Goal: Task Accomplishment & Management: Manage account settings

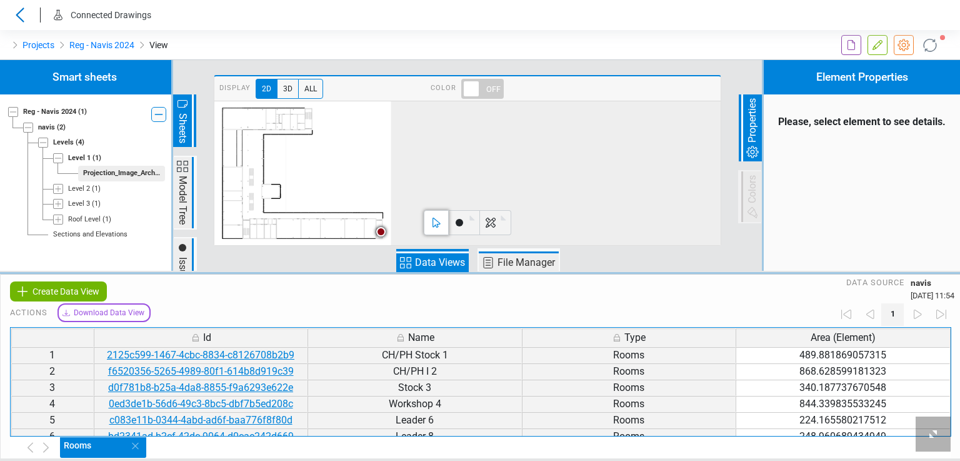
click at [645, 37] on div at bounding box center [800, 45] width 320 height 30
click at [430, 263] on span "Data Views" at bounding box center [440, 262] width 54 height 15
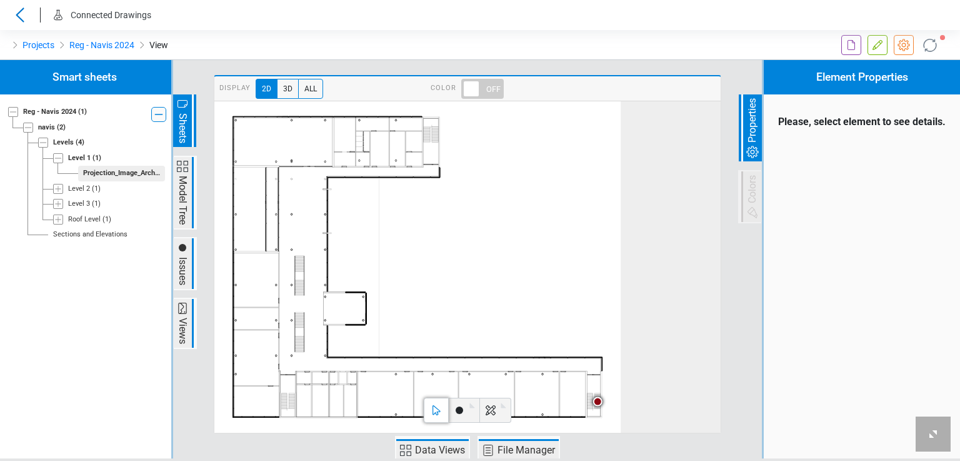
click at [438, 453] on span "Data Views" at bounding box center [440, 450] width 54 height 15
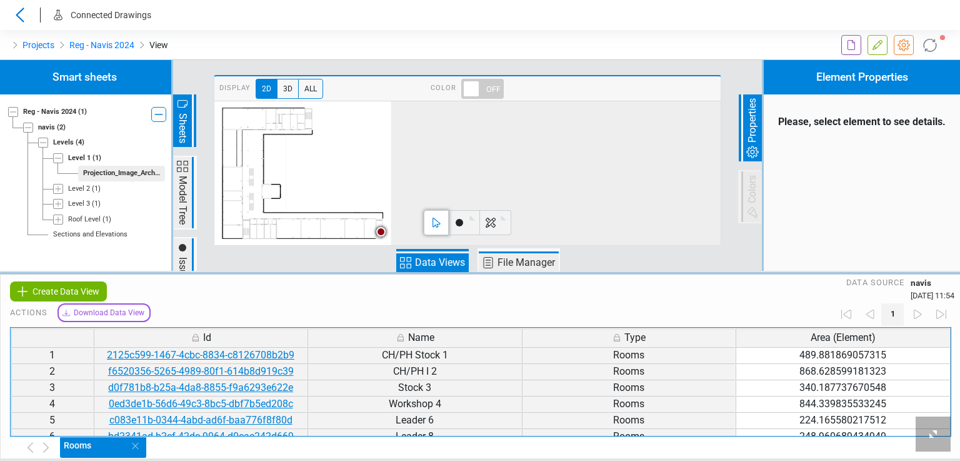
click at [440, 443] on div "Rooms" at bounding box center [506, 447] width 892 height 21
click at [34, 293] on span "Create Data View" at bounding box center [66, 291] width 67 height 15
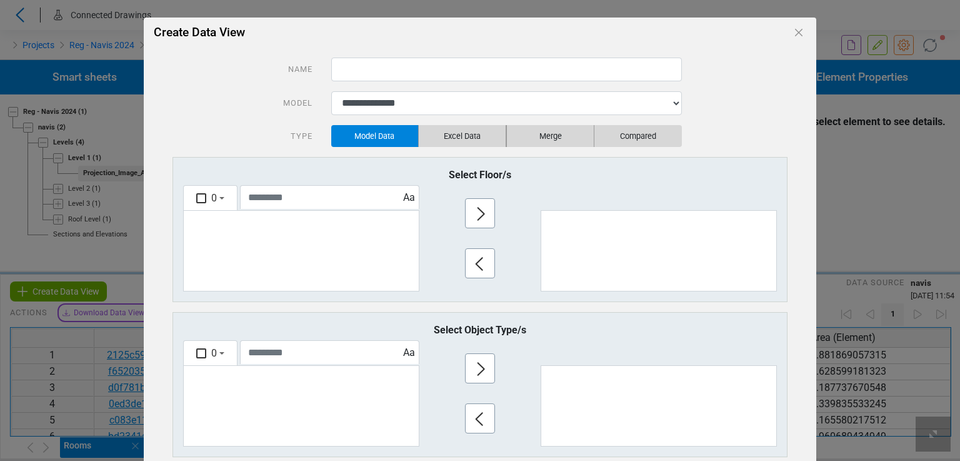
click at [363, 54] on div "**********" at bounding box center [480, 353] width 672 height 610
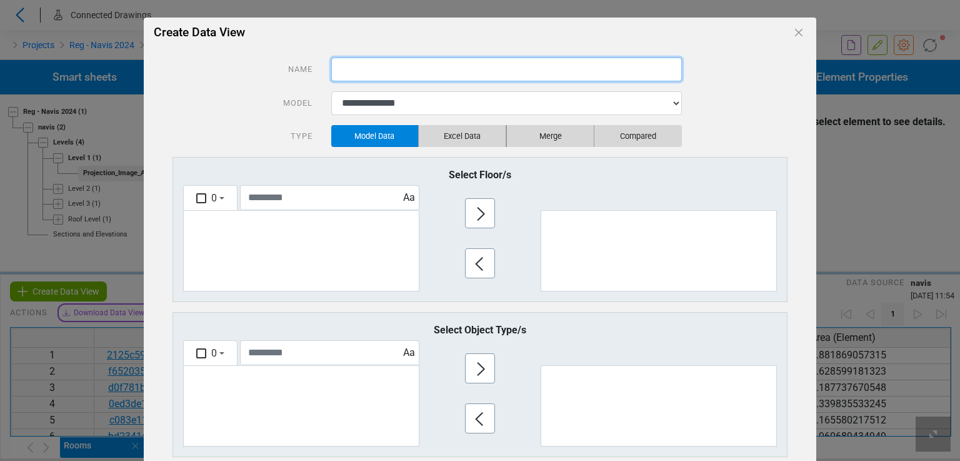
click at [360, 66] on input "text" at bounding box center [506, 70] width 351 height 24
type input "*****"
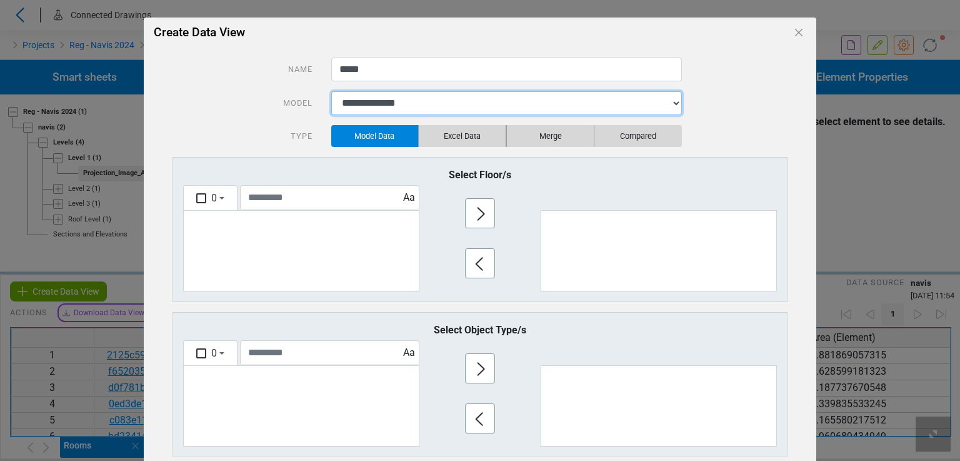
click at [359, 100] on select "**********" at bounding box center [506, 103] width 351 height 24
select select "**********"
click at [331, 91] on select "**********" at bounding box center [506, 103] width 351 height 24
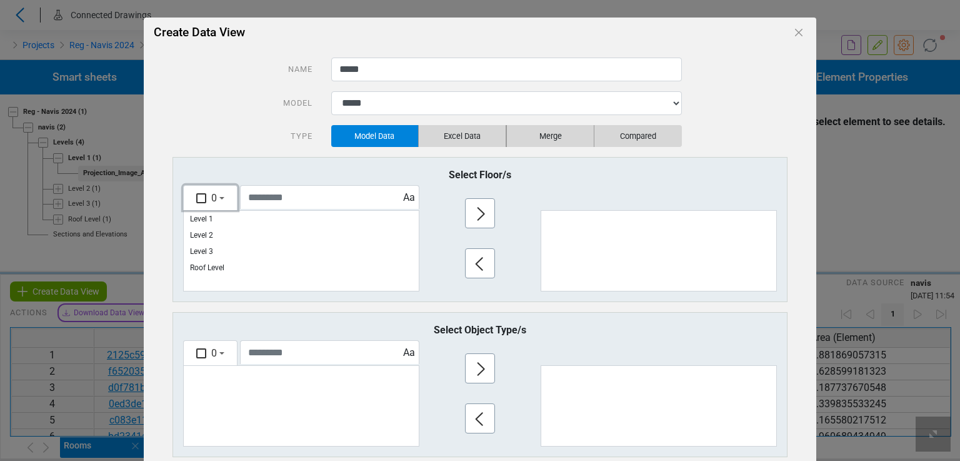
drag, startPoint x: 194, startPoint y: 200, endPoint x: 224, endPoint y: 201, distance: 30.6
click at [196, 199] on div "button" at bounding box center [201, 198] width 10 height 10
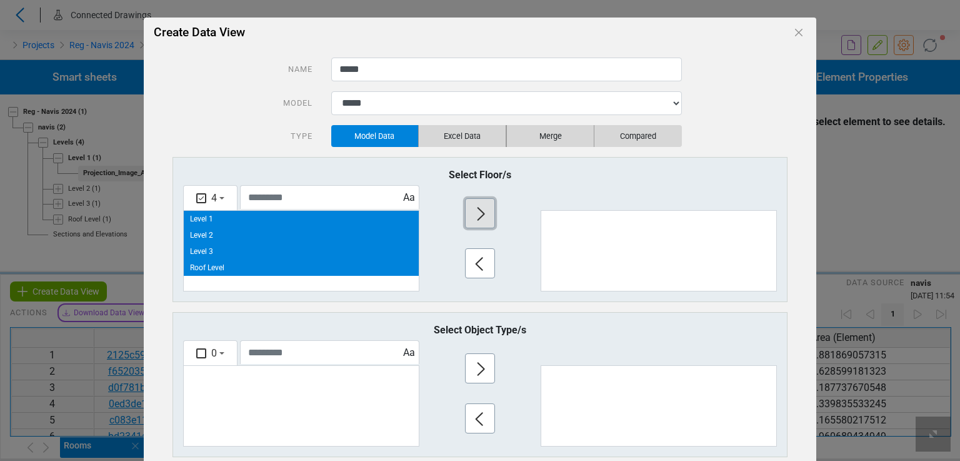
click at [481, 206] on icon "button" at bounding box center [481, 214] width 20 height 20
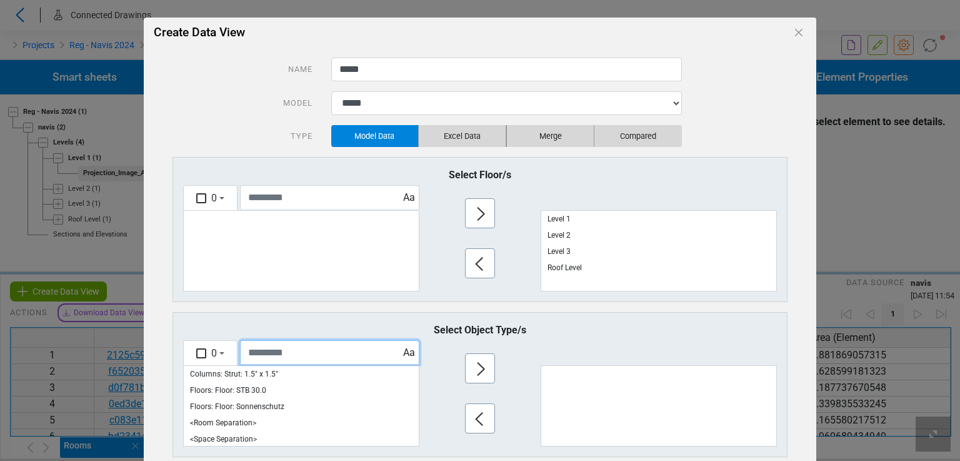
click at [263, 353] on input "text" at bounding box center [329, 352] width 179 height 24
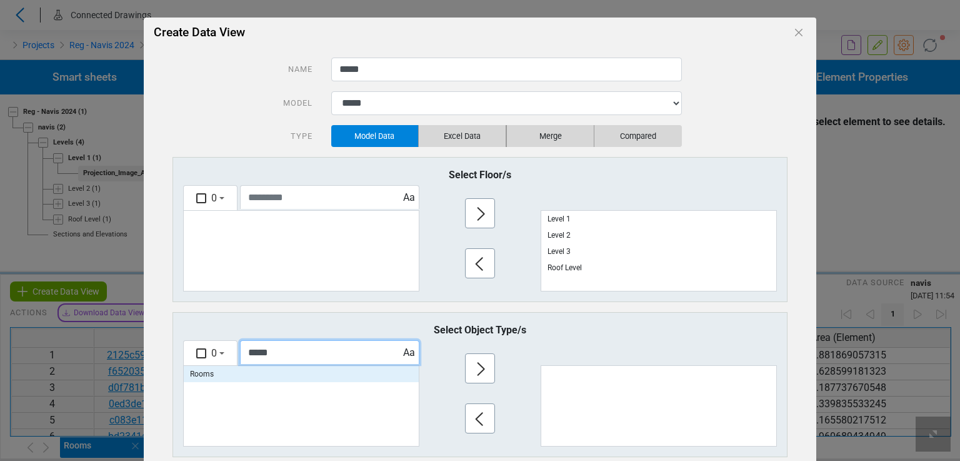
type input "*****"
click at [234, 378] on p "Rooms" at bounding box center [301, 374] width 235 height 16
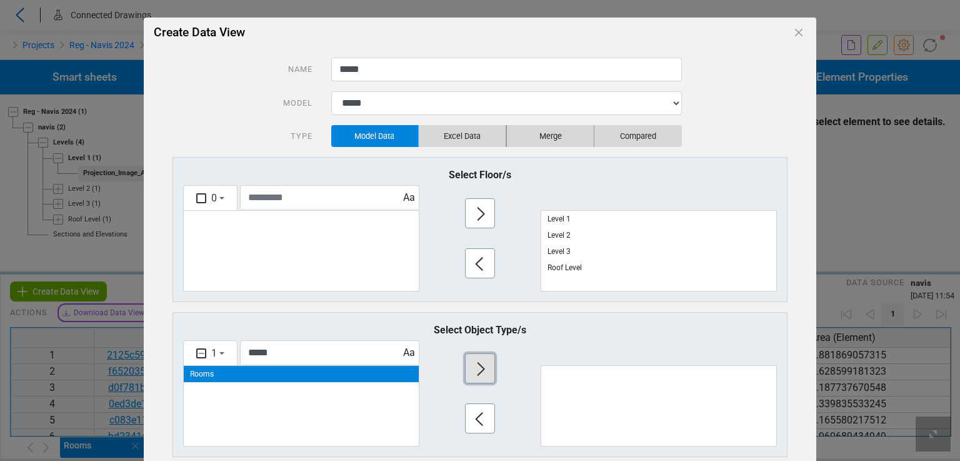
click at [472, 373] on icon "button" at bounding box center [481, 369] width 20 height 20
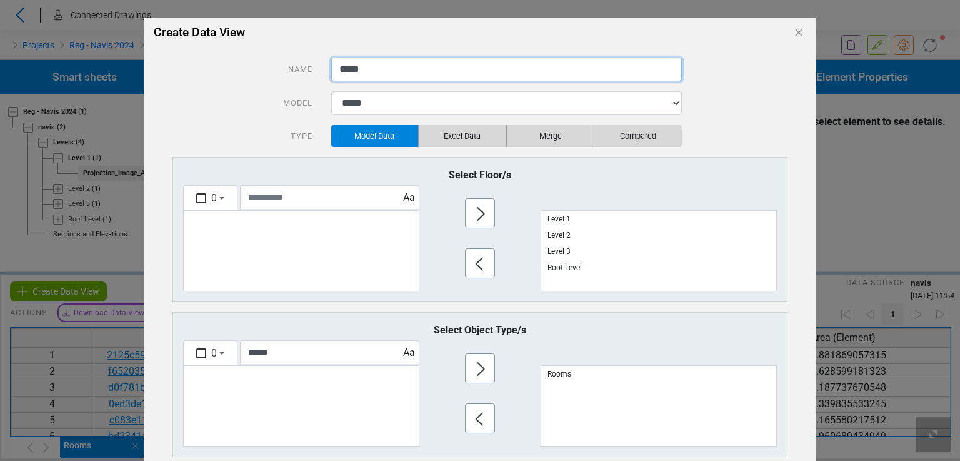
click at [411, 74] on input "*****" at bounding box center [506, 70] width 351 height 24
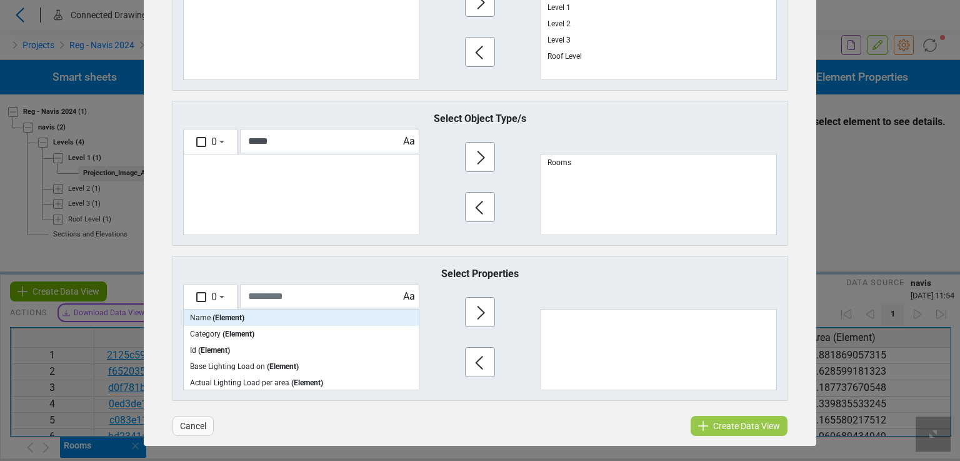
scroll to position [213, 0]
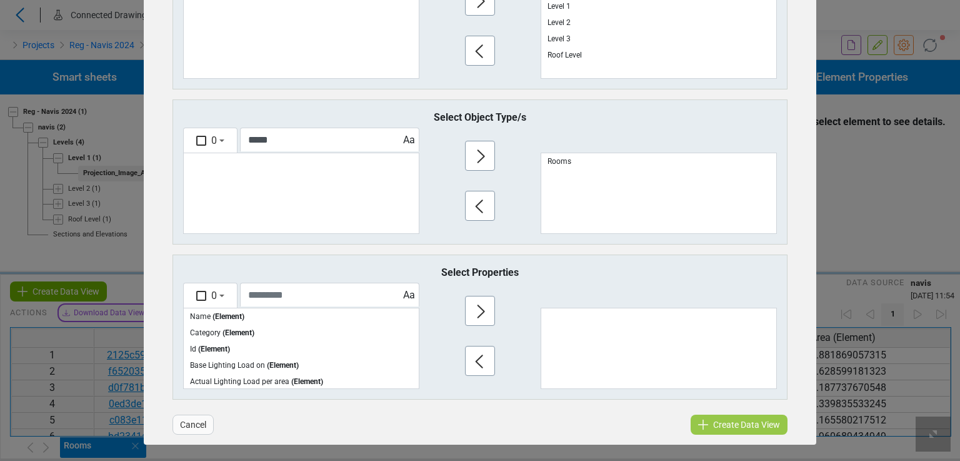
type input "*********"
click at [280, 298] on input "text" at bounding box center [329, 295] width 179 height 24
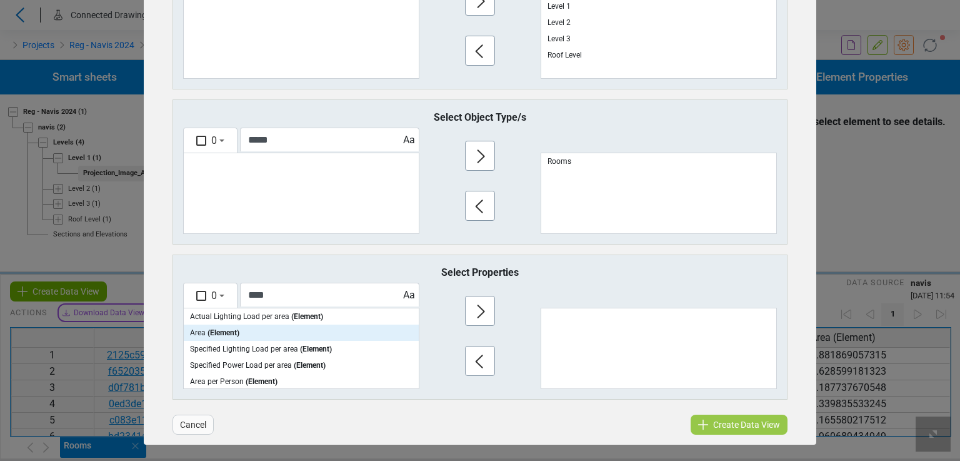
click at [216, 333] on span "( Element )" at bounding box center [224, 332] width 32 height 9
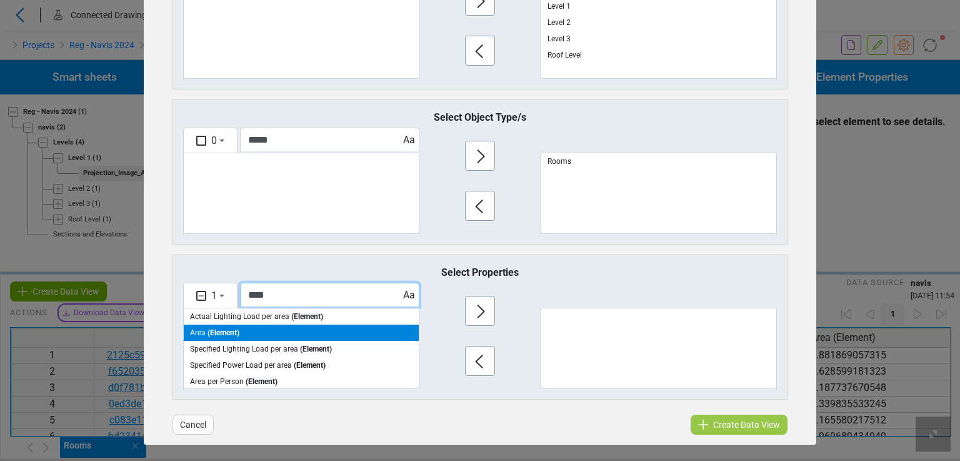
drag, startPoint x: 267, startPoint y: 294, endPoint x: 233, endPoint y: 292, distance: 33.8
click at [238, 292] on div "Aa ****" at bounding box center [333, 295] width 191 height 25
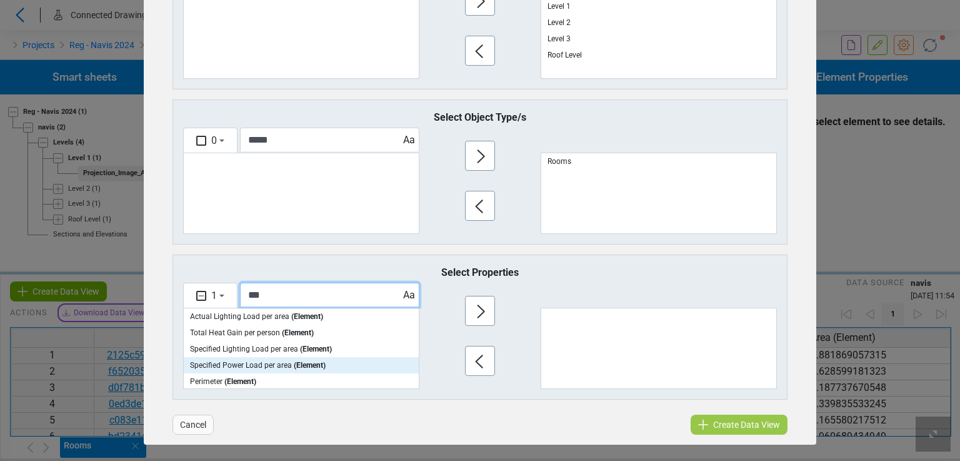
type input "***"
click at [230, 370] on p "Specified Power Load per area ( Element )" at bounding box center [301, 365] width 235 height 16
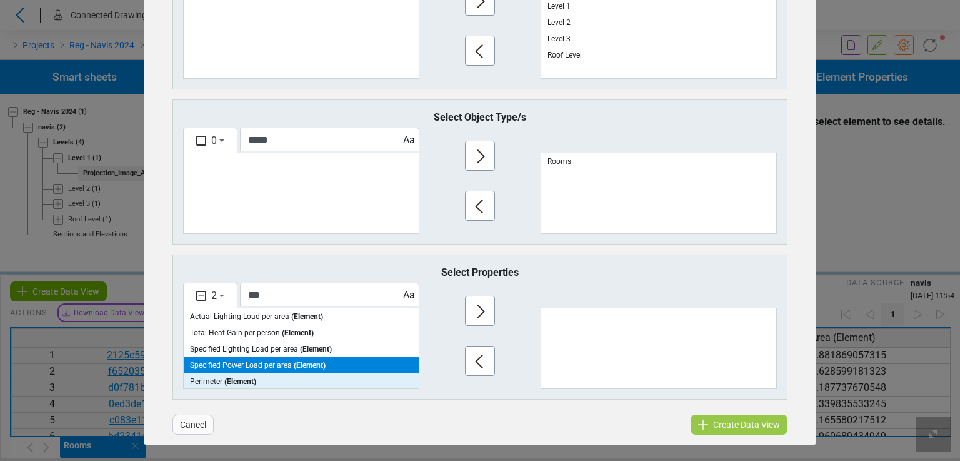
click at [229, 377] on span "( Element )" at bounding box center [240, 381] width 32 height 9
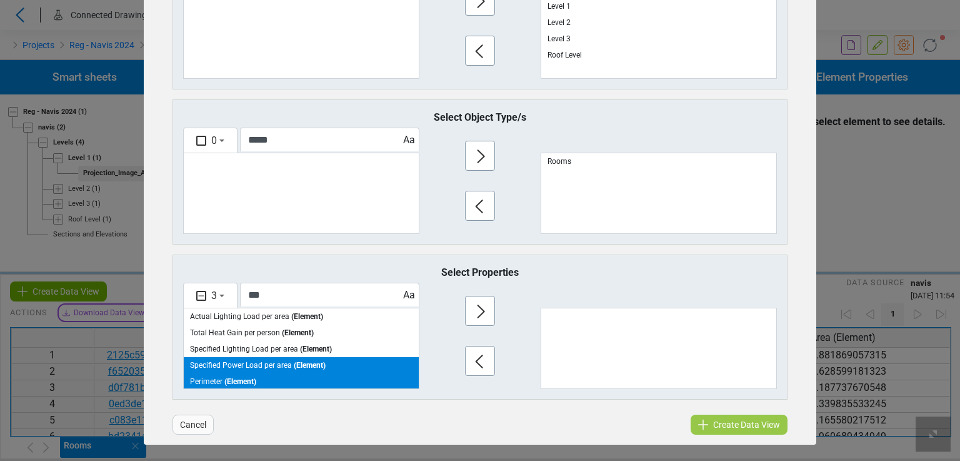
click at [233, 360] on p "Specified Power Load per area ( Element )" at bounding box center [301, 365] width 235 height 16
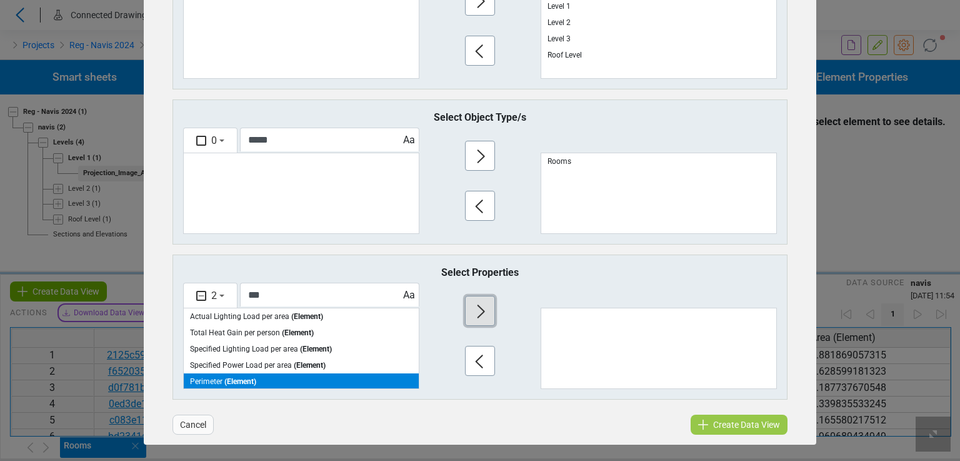
click at [473, 310] on icon "button" at bounding box center [481, 311] width 20 height 20
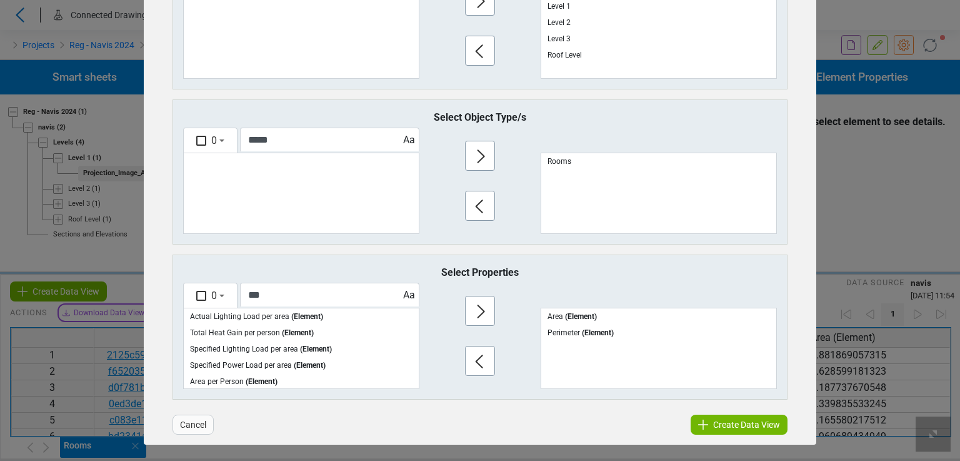
click at [703, 423] on icon at bounding box center [703, 425] width 10 height 10
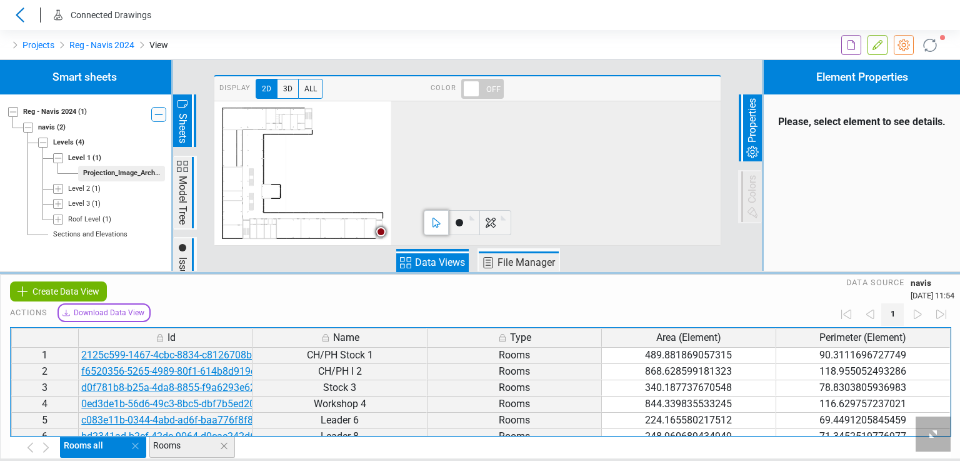
click at [920, 315] on div "1" at bounding box center [892, 314] width 131 height 35
click at [943, 311] on div "1" at bounding box center [892, 314] width 131 height 35
click at [484, 88] on span at bounding box center [482, 89] width 43 height 20
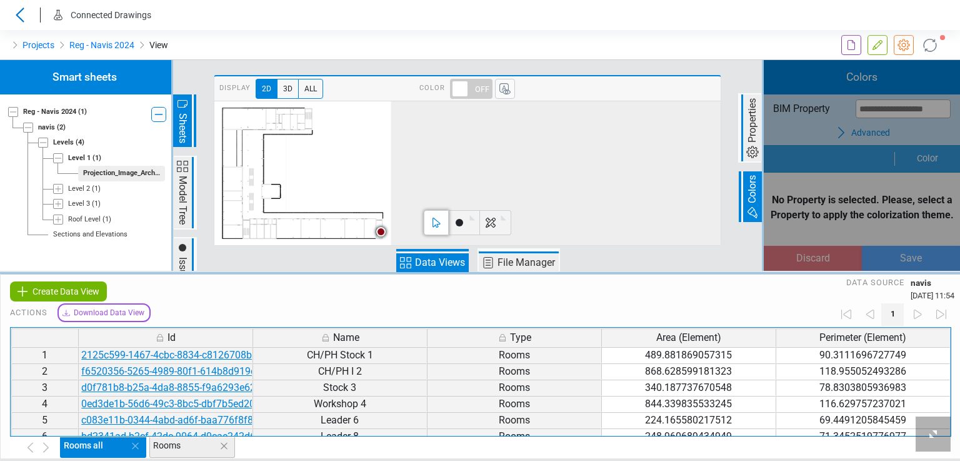
click at [83, 203] on div "Level 3" at bounding box center [79, 204] width 22 height 11
click at [95, 218] on div "Projection_Image_Architectural_Level 3_Zone 1" at bounding box center [121, 219] width 77 height 11
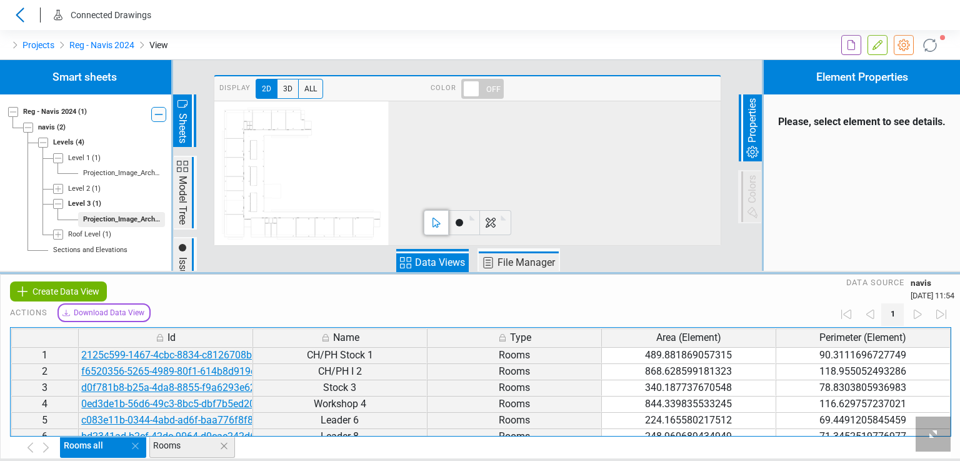
click at [476, 83] on span at bounding box center [482, 89] width 43 height 20
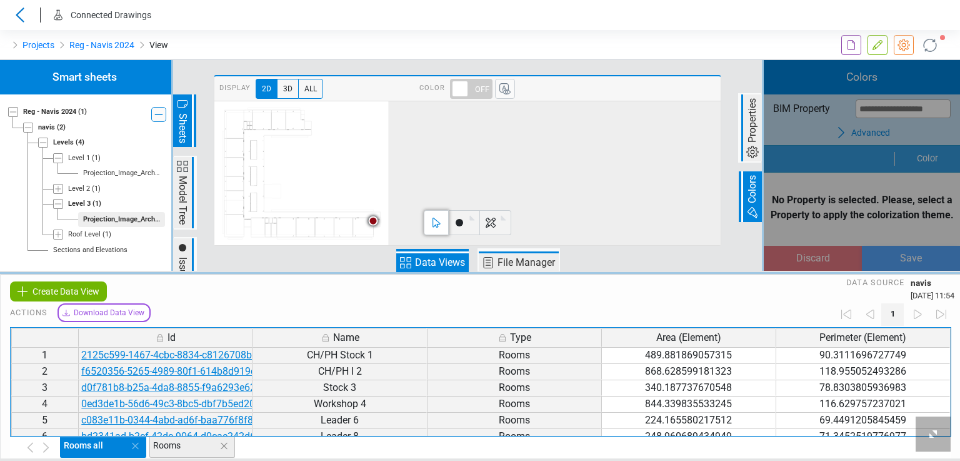
click at [862, 136] on div "Loading... Loading... Loading..." at bounding box center [862, 165] width 196 height 211
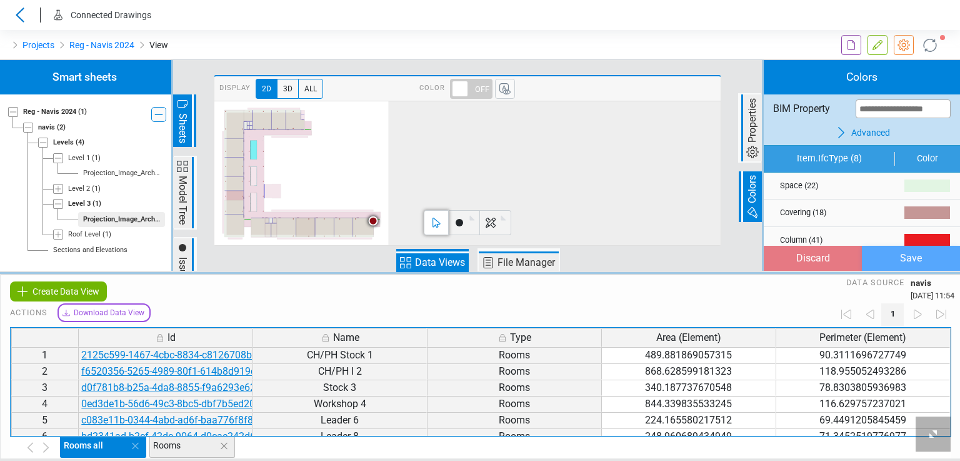
click at [864, 134] on span "Advanced" at bounding box center [871, 132] width 39 height 13
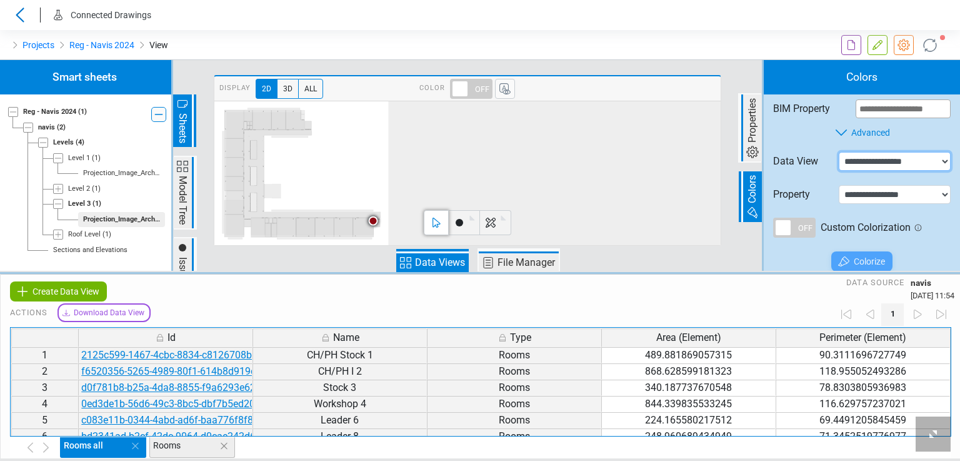
click at [862, 168] on select "**********" at bounding box center [895, 161] width 112 height 19
select select "**********"
click at [839, 152] on select "**********" at bounding box center [895, 161] width 112 height 19
click at [860, 192] on select "**********" at bounding box center [895, 194] width 112 height 19
select select "**********"
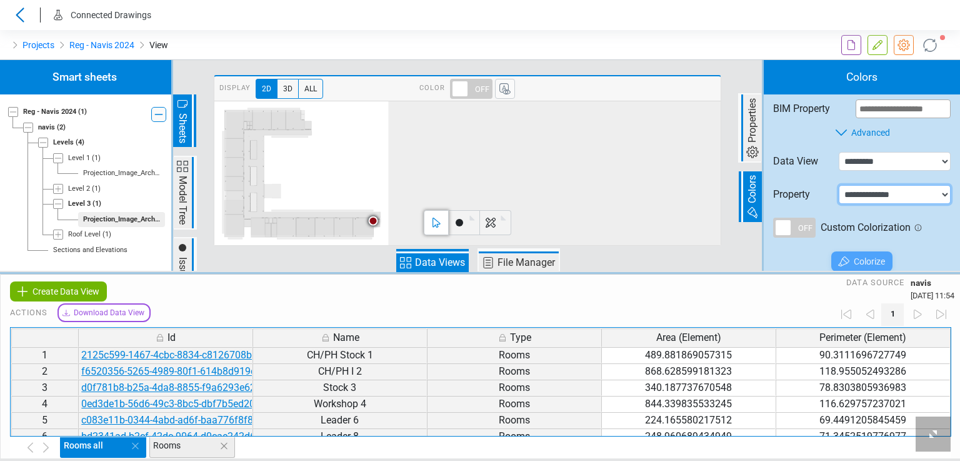
click at [839, 185] on select "**********" at bounding box center [895, 194] width 112 height 19
select select "*"
click at [857, 251] on div "Colorize" at bounding box center [862, 261] width 196 height 34
type input "*****"
type input "*******"
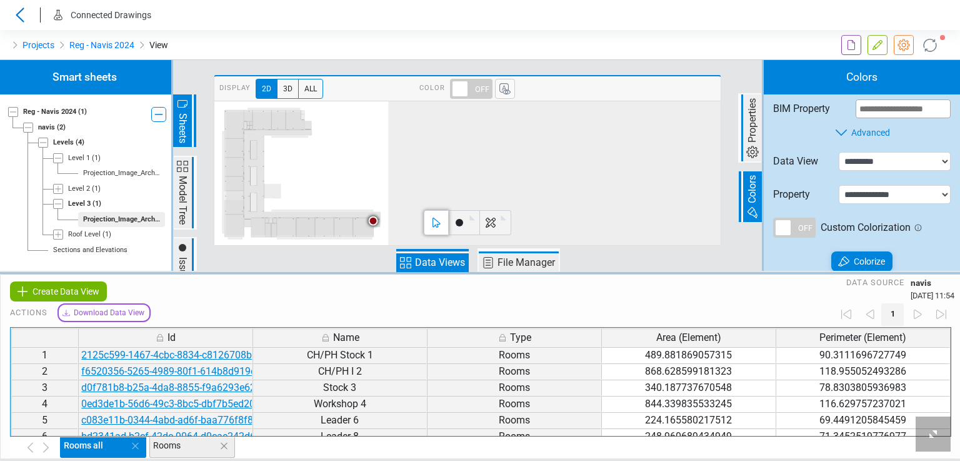
type input "*******"
type input "**"
click at [852, 259] on div "Colorize" at bounding box center [862, 261] width 61 height 20
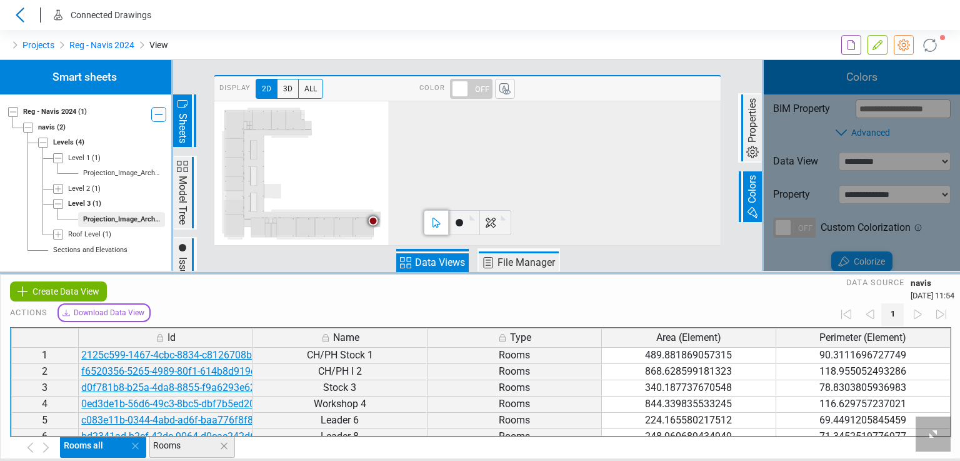
type input "*******"
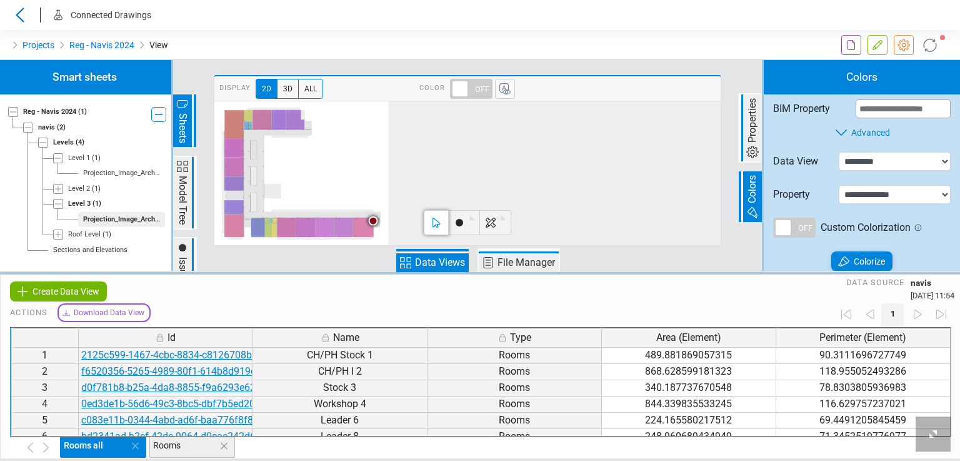
click at [405, 261] on rect at bounding box center [402, 259] width 5 height 5
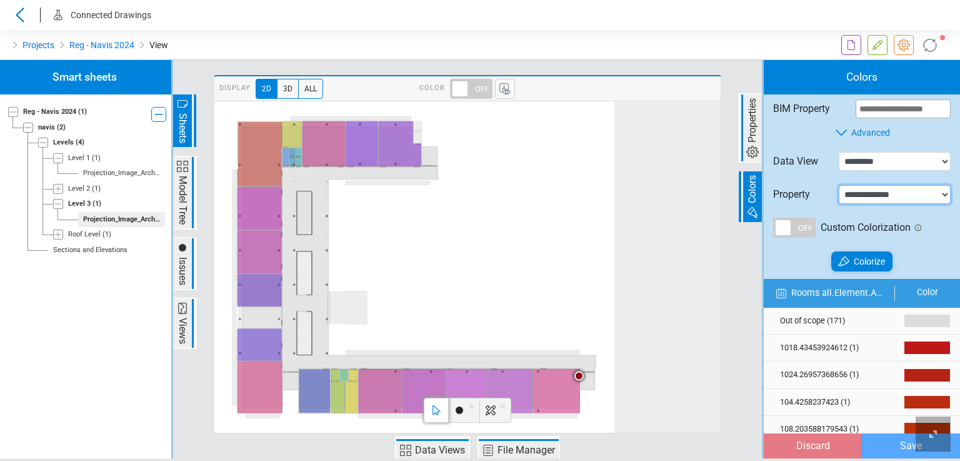
click at [875, 200] on select "**********" at bounding box center [895, 194] width 112 height 19
click at [839, 185] on select "**********" at bounding box center [895, 194] width 112 height 19
select select "*"
type input "*"
type input "*******"
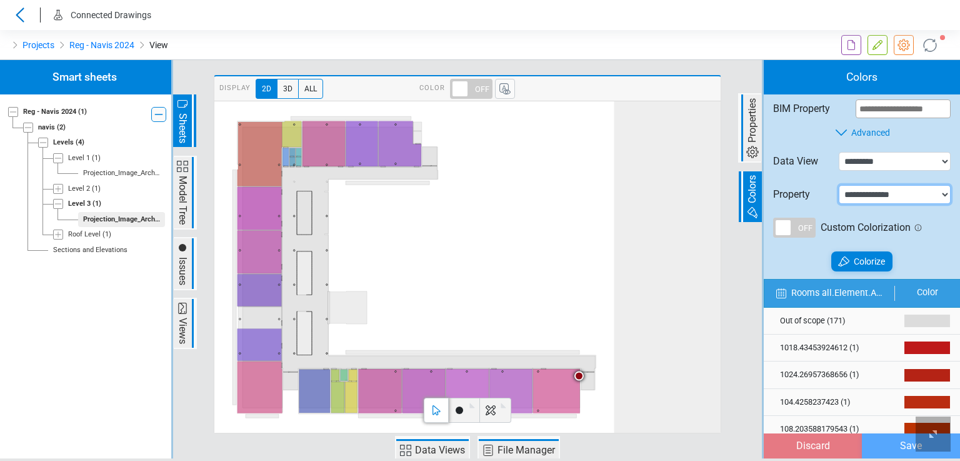
type input "*"
type input "*******"
type input "*"
click at [858, 264] on span "Colorize" at bounding box center [869, 261] width 31 height 15
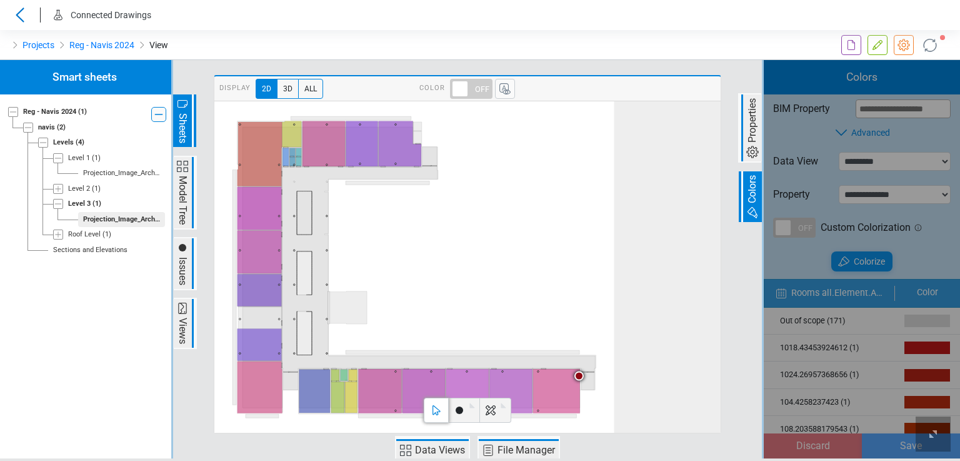
type input "*****"
type input "*******"
type input "******"
type input "*******"
type input "**"
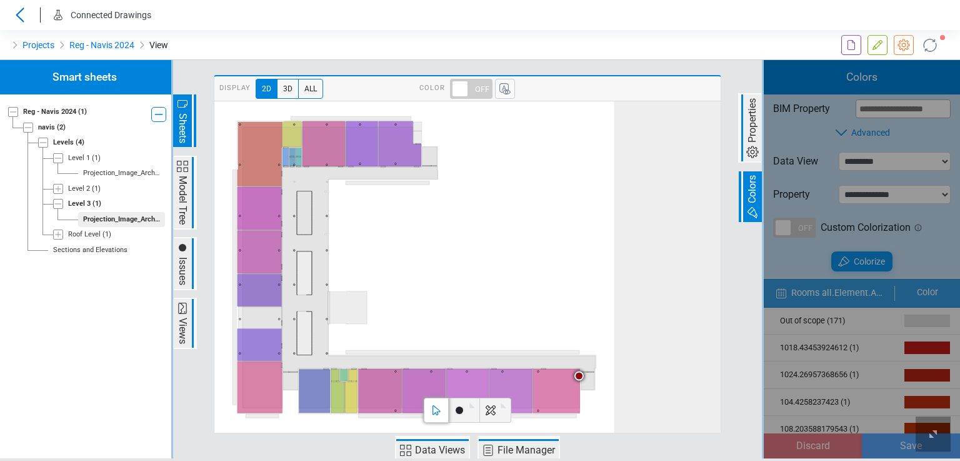
type input "*******"
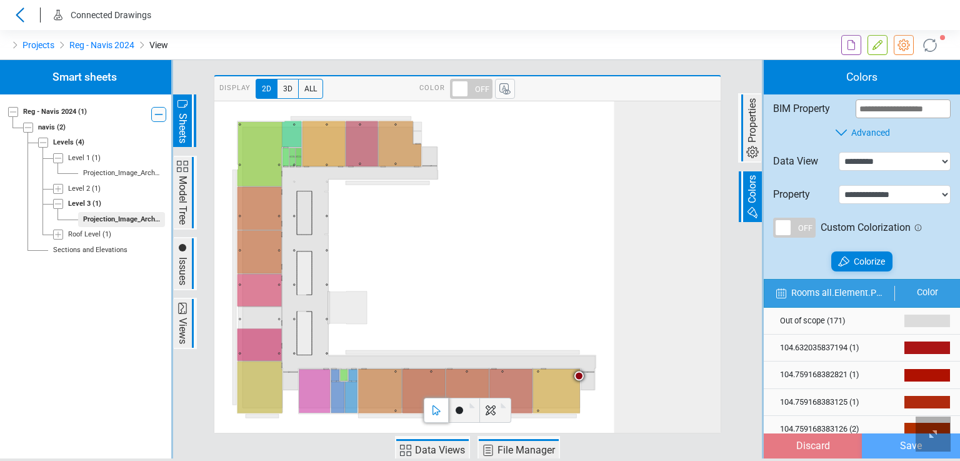
click at [103, 169] on div "Projection_Image_Architectural_Level 1_Zone 1" at bounding box center [121, 173] width 77 height 11
select select
select select "**"
type input "*"
type input "*******"
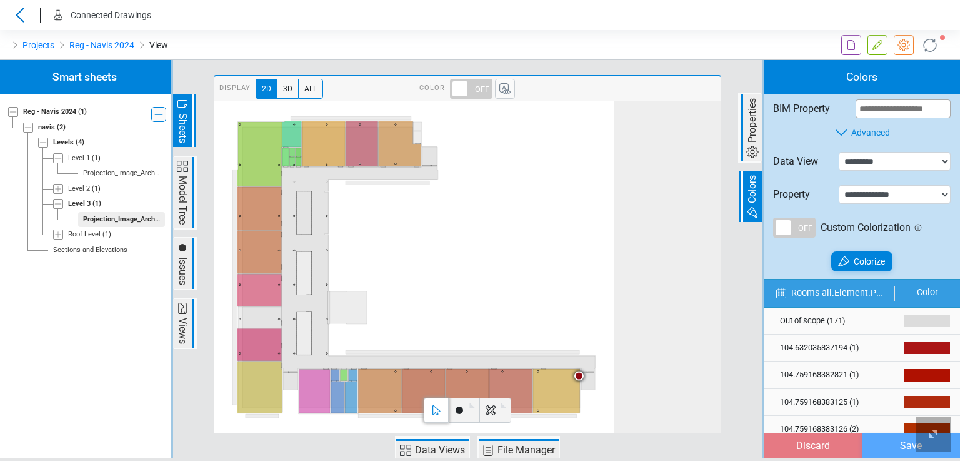
type input "*"
type input "*******"
type input "*"
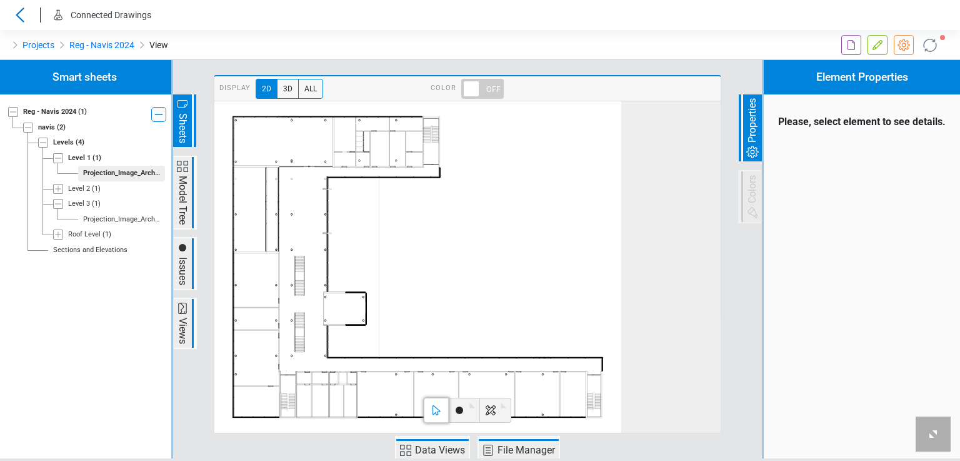
click at [480, 84] on span at bounding box center [482, 89] width 43 height 20
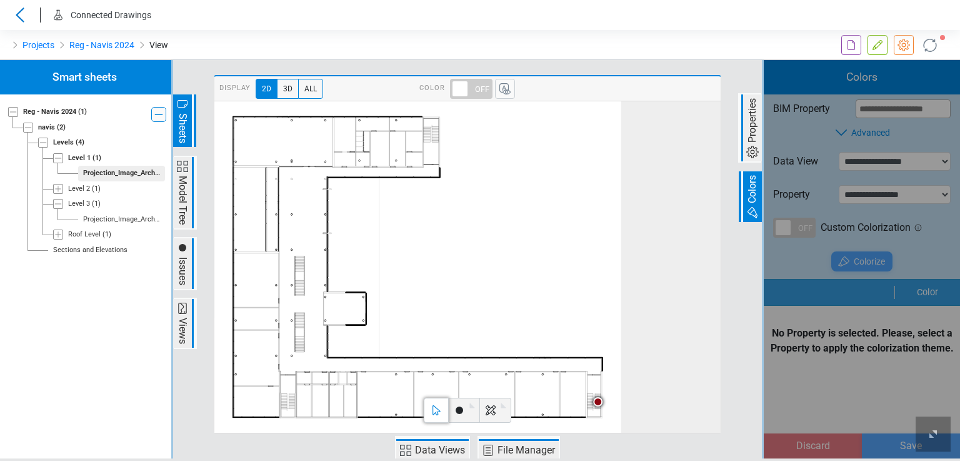
click at [864, 158] on div "Loading... Loading... Loading..." at bounding box center [862, 259] width 196 height 398
click at [863, 159] on div "Loading... Loading... Loading..." at bounding box center [862, 259] width 196 height 398
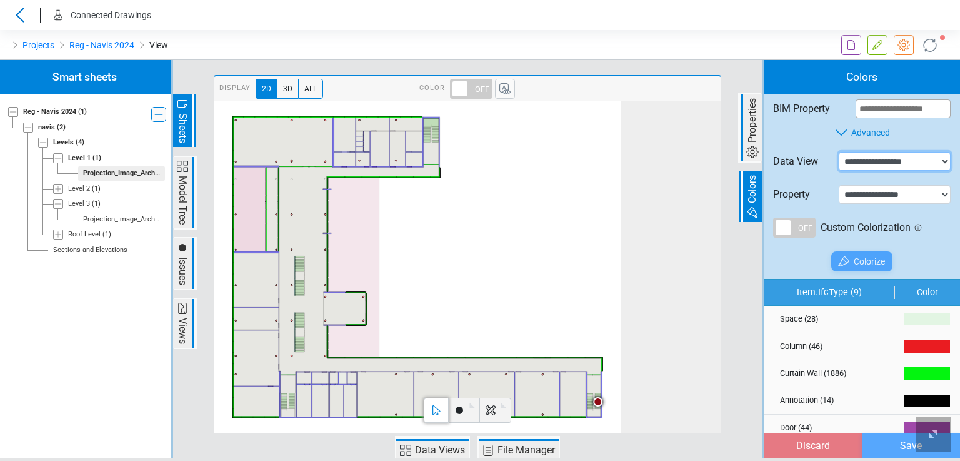
click at [860, 161] on select "**********" at bounding box center [895, 161] width 112 height 19
select select "**********"
click at [839, 152] on select "**********" at bounding box center [895, 161] width 112 height 19
drag, startPoint x: 858, startPoint y: 192, endPoint x: 857, endPoint y: 202, distance: 10.1
click at [858, 192] on select "**********" at bounding box center [895, 194] width 112 height 19
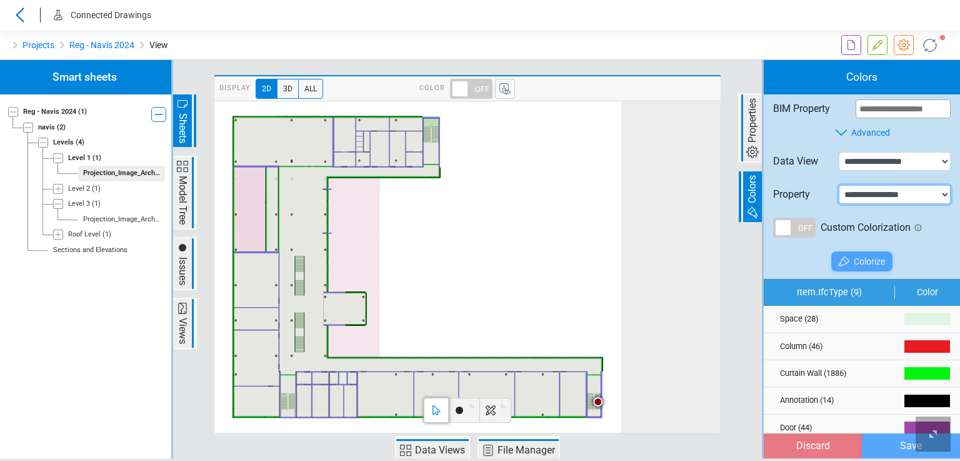
select select "**********"
click at [839, 185] on select "**********" at bounding box center [895, 194] width 112 height 19
select select "*"
click at [857, 261] on span "Colorize" at bounding box center [869, 261] width 31 height 15
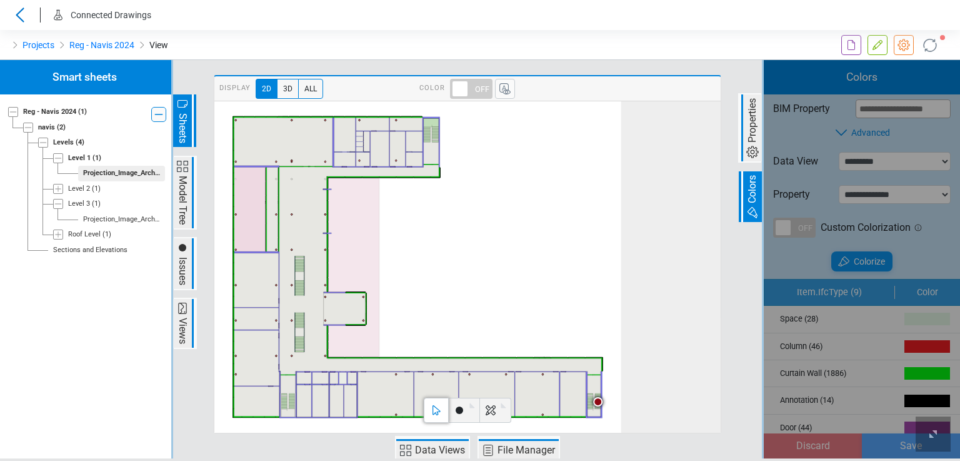
type input "*****"
type input "*******"
type input "**"
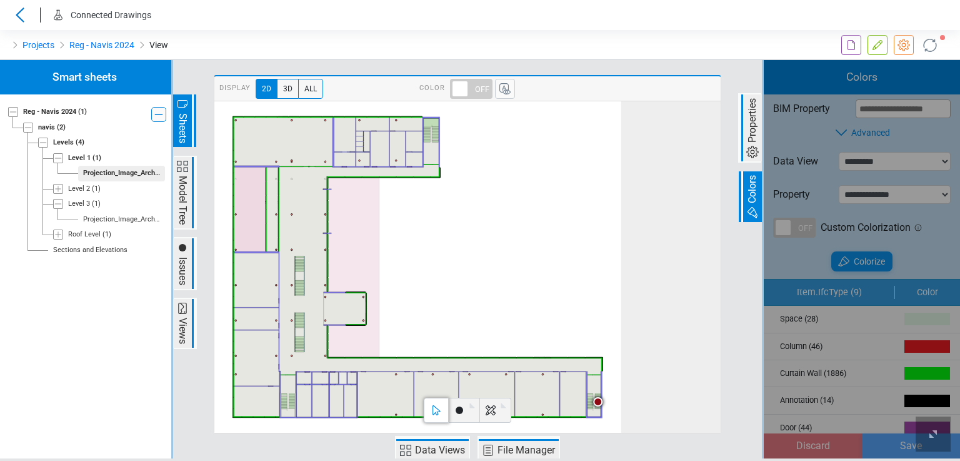
type input "*******"
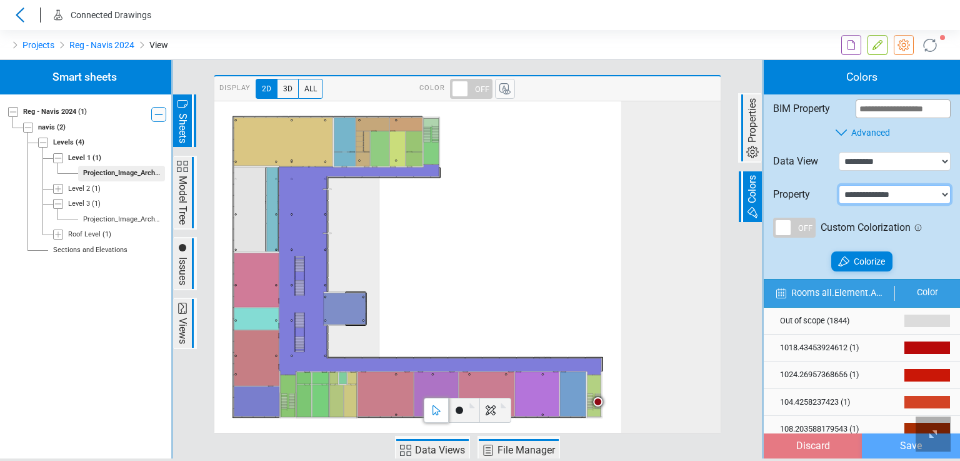
click at [860, 197] on select "**********" at bounding box center [895, 194] width 112 height 19
select select "*"
click at [839, 185] on select "**********" at bounding box center [895, 194] width 112 height 19
type input "*"
type input "*******"
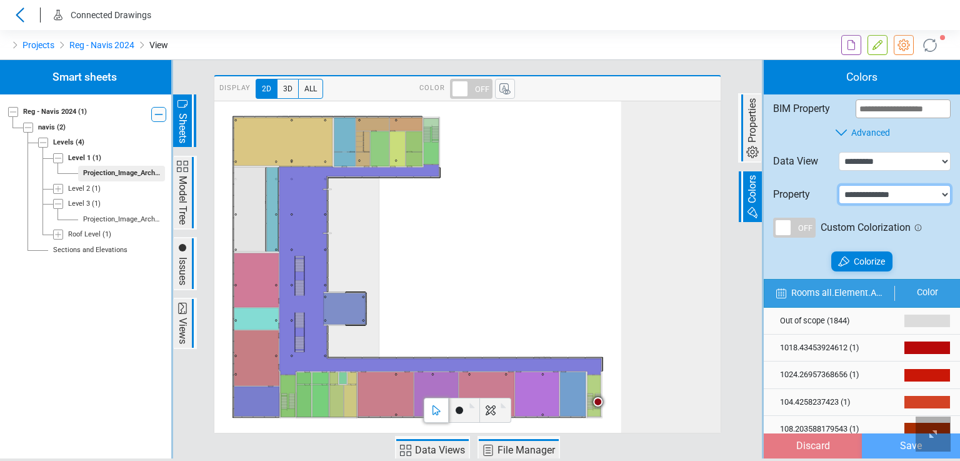
type input "*"
type input "*******"
type input "*"
click at [858, 262] on span "Colorize" at bounding box center [869, 261] width 31 height 15
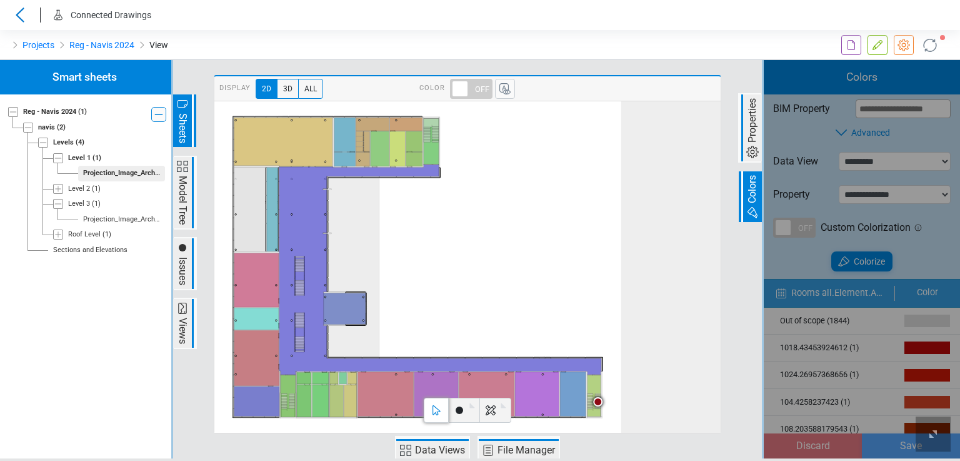
type input "*****"
type input "*******"
type input "******"
type input "*******"
type input "**"
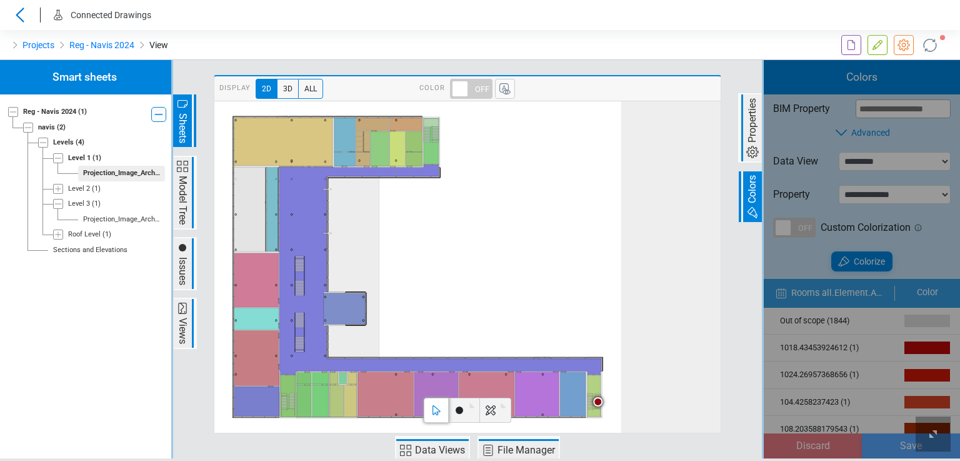
type input "*******"
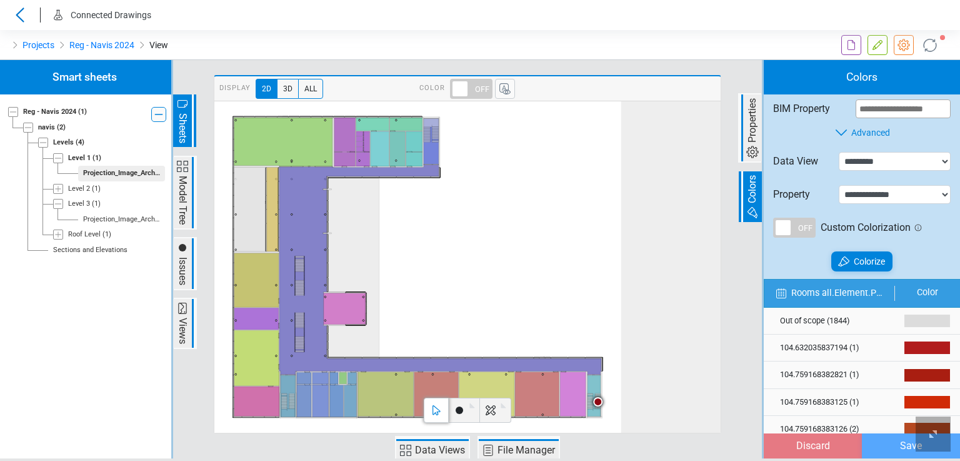
click at [461, 256] on icon at bounding box center [417, 267] width 407 height 332
click at [46, 46] on link "Projects" at bounding box center [39, 45] width 32 height 15
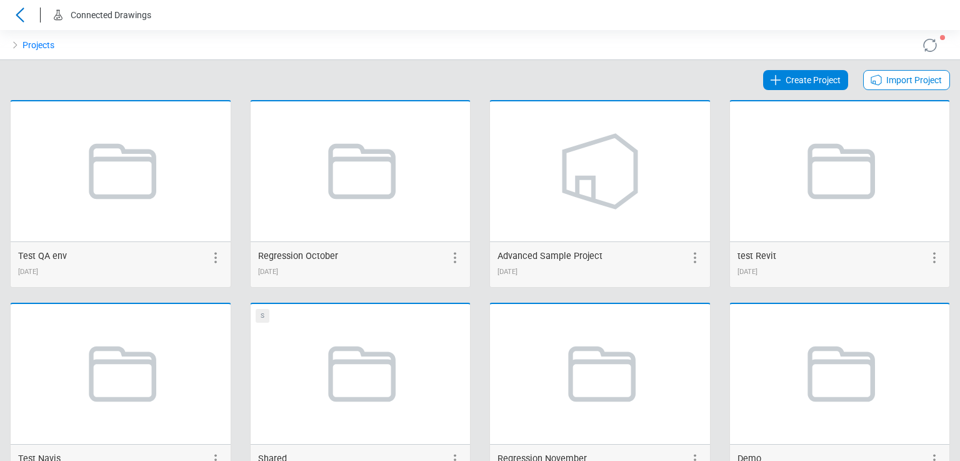
click at [887, 81] on span "Import Project" at bounding box center [915, 80] width 56 height 15
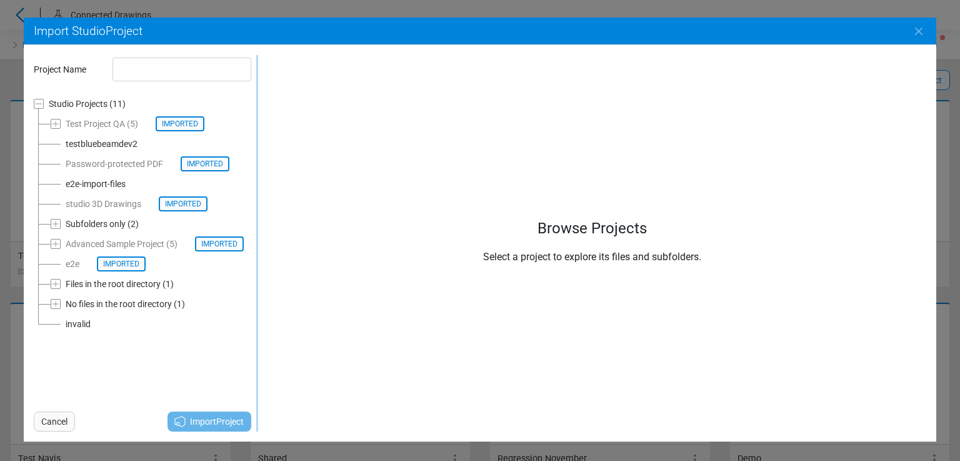
click at [55, 126] on icon at bounding box center [56, 124] width 10 height 10
click at [55, 124] on icon at bounding box center [56, 124] width 10 height 10
click at [56, 226] on icon at bounding box center [56, 224] width 6 height 6
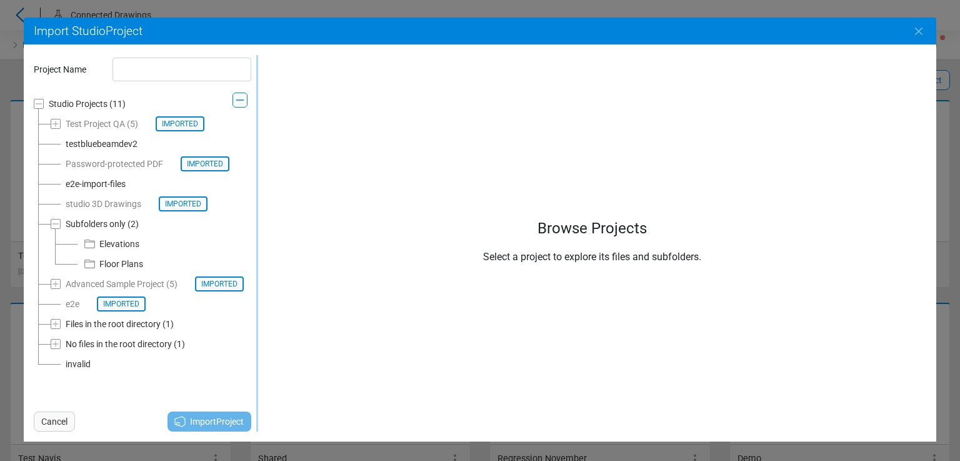
click at [80, 363] on div "invalid" at bounding box center [78, 363] width 25 height 15
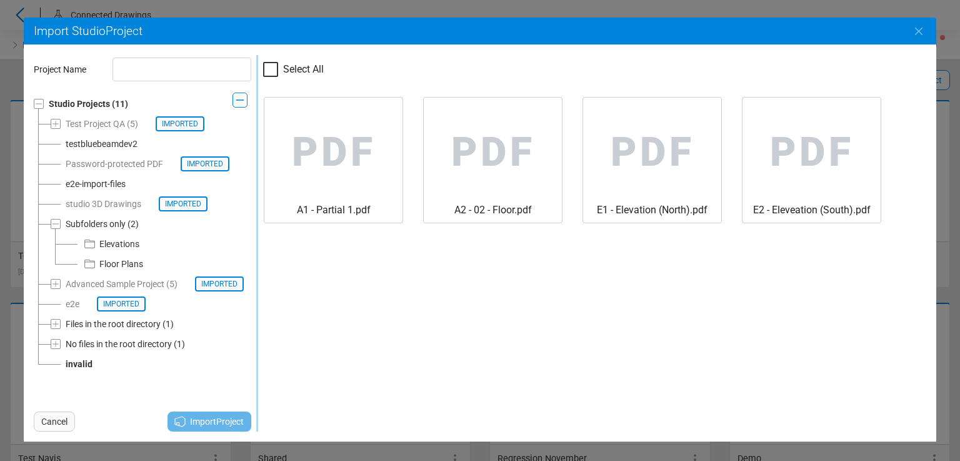
click at [88, 141] on div "testbluebeamdev2" at bounding box center [102, 143] width 72 height 15
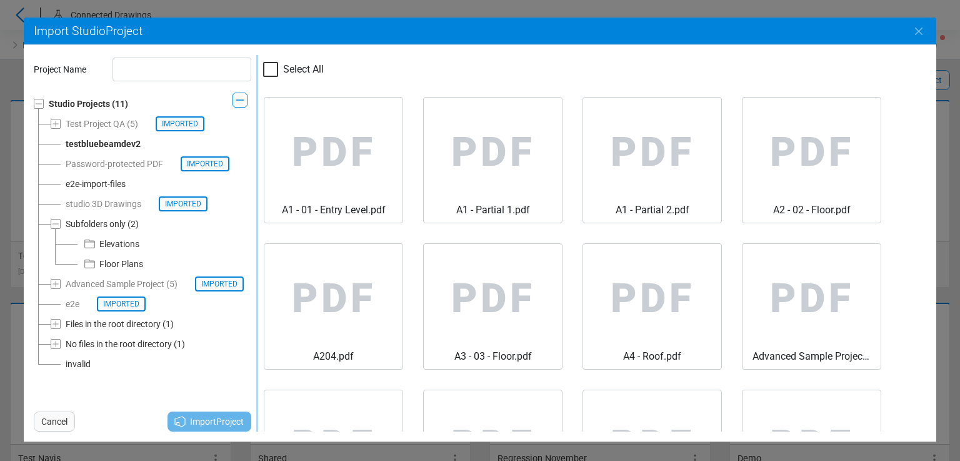
click at [105, 184] on div "e2e-import-files" at bounding box center [96, 183] width 60 height 15
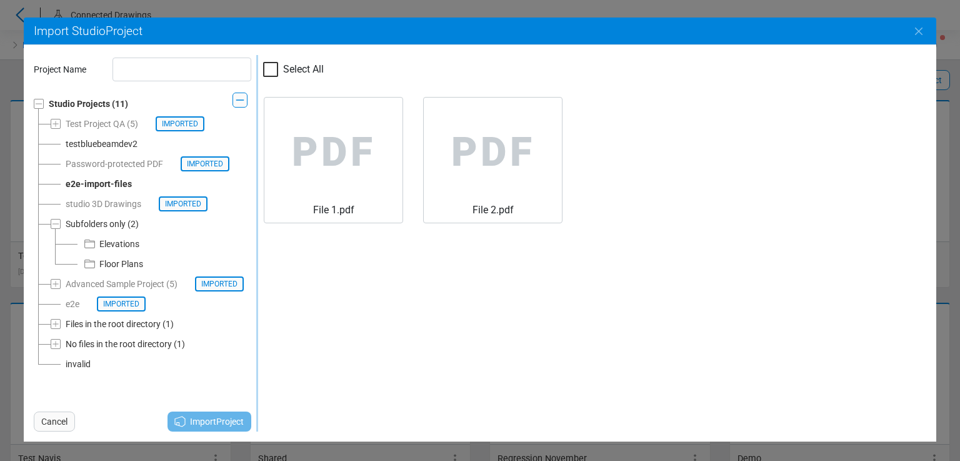
click at [101, 225] on div "Subfolders only" at bounding box center [96, 223] width 60 height 15
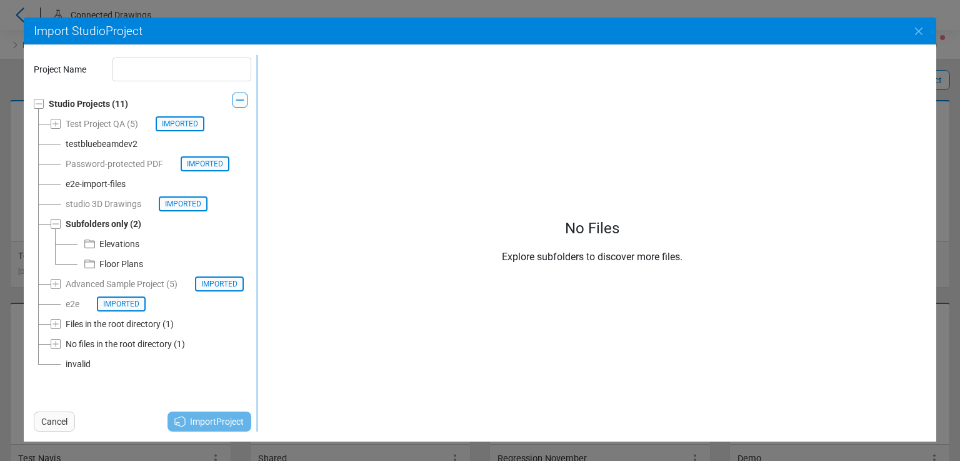
click at [109, 249] on div "Elevations" at bounding box center [119, 243] width 40 height 15
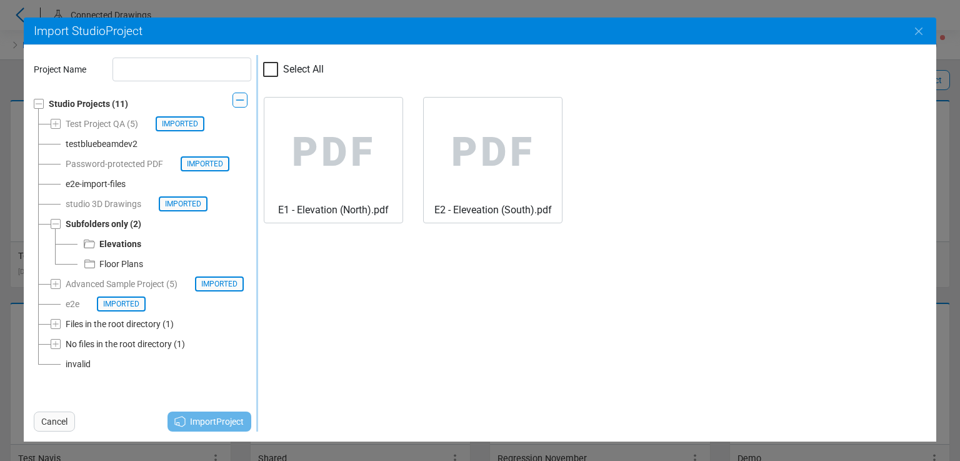
click at [114, 269] on div "Floor Plans" at bounding box center [121, 263] width 44 height 15
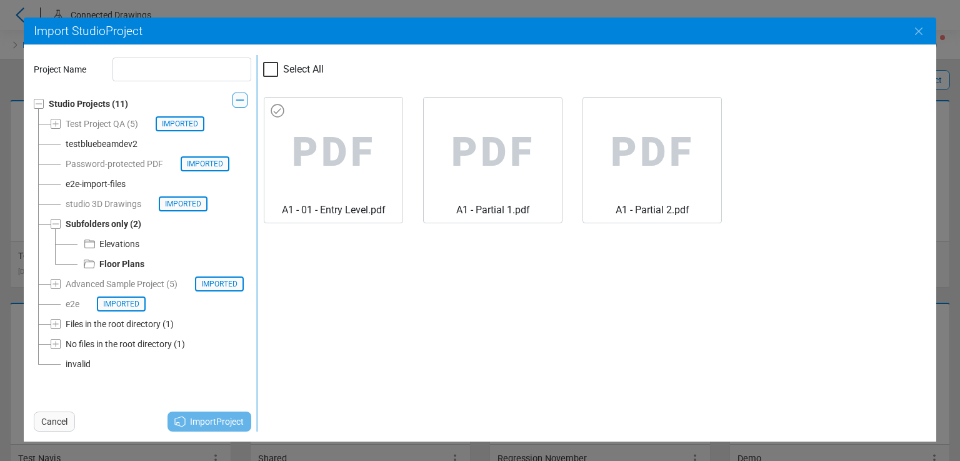
click at [339, 134] on span "PDF" at bounding box center [333, 153] width 118 height 100
type input "**********"
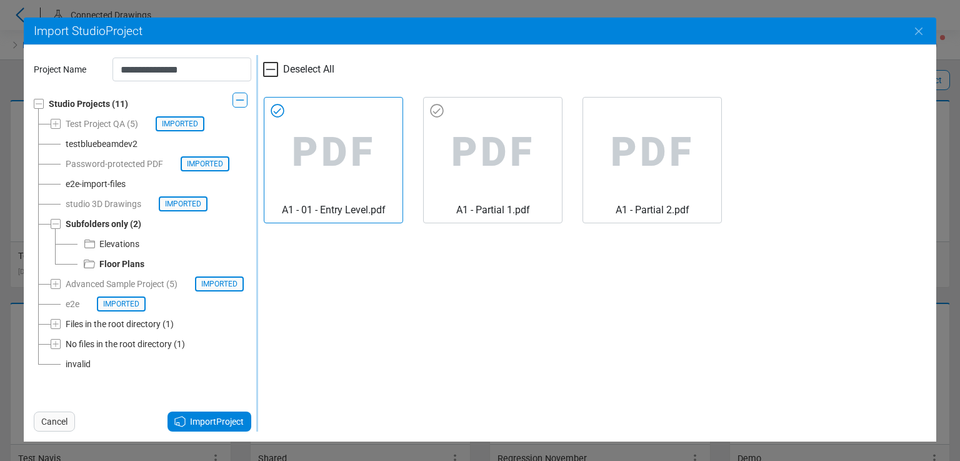
click at [496, 139] on span "PDF" at bounding box center [493, 153] width 118 height 100
click at [114, 244] on div "Elevations" at bounding box center [119, 243] width 40 height 15
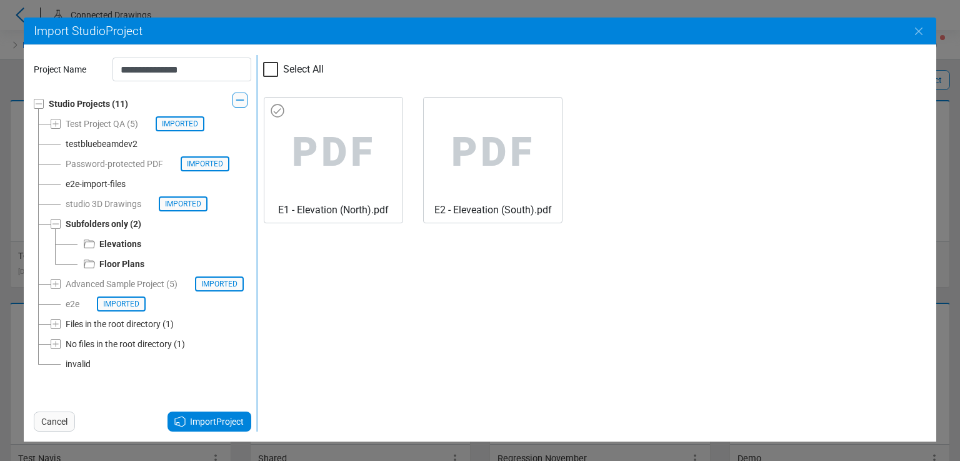
click at [279, 136] on span "PDF" at bounding box center [333, 153] width 118 height 100
click at [209, 418] on span "Import Project" at bounding box center [217, 421] width 54 height 15
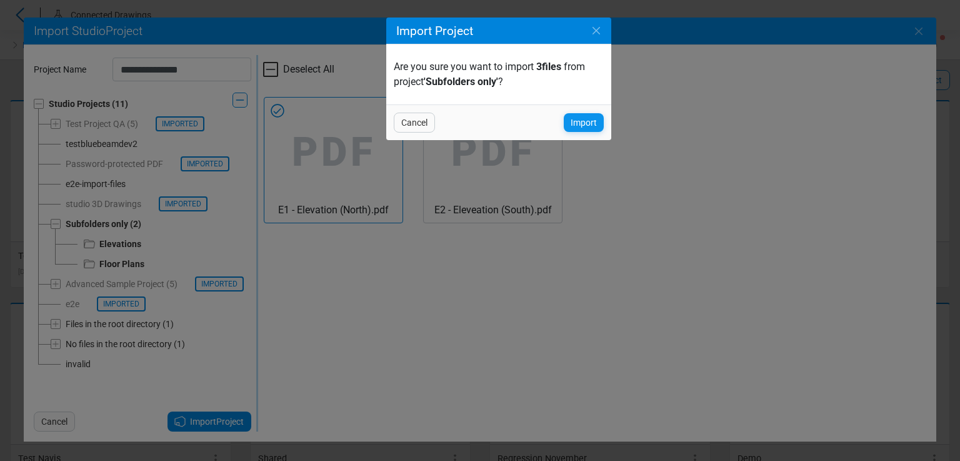
click at [579, 126] on span "Import" at bounding box center [584, 122] width 26 height 15
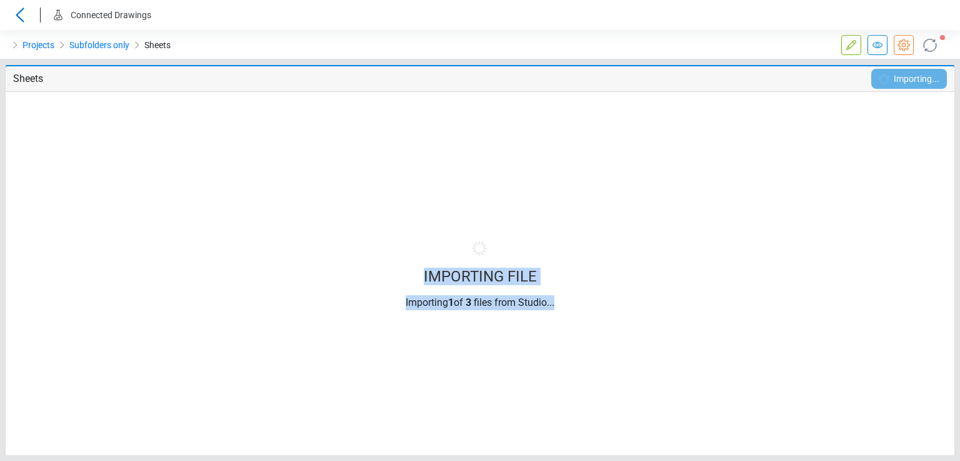
drag, startPoint x: 425, startPoint y: 273, endPoint x: 568, endPoint y: 298, distance: 144.7
click at [568, 298] on div "IMPORTING FILE Importing 1 of 3 files from Studio..." at bounding box center [480, 273] width 948 height 343
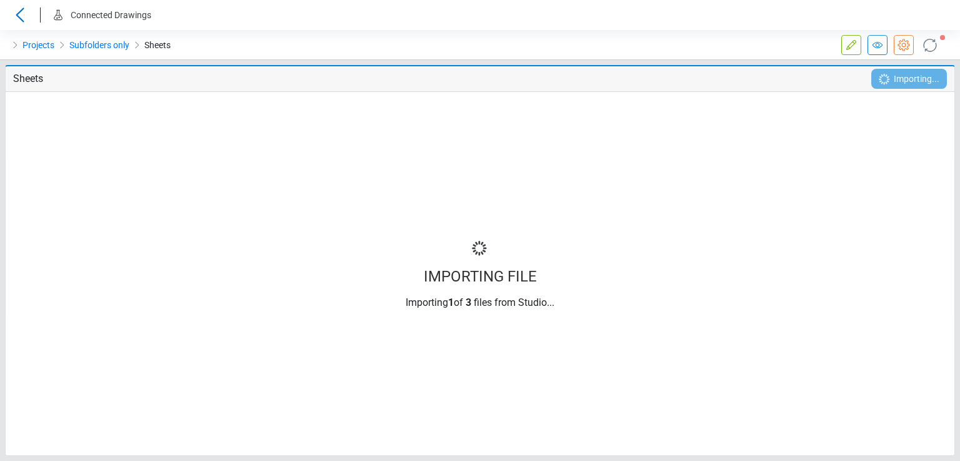
click at [930, 49] on icon at bounding box center [930, 45] width 20 height 20
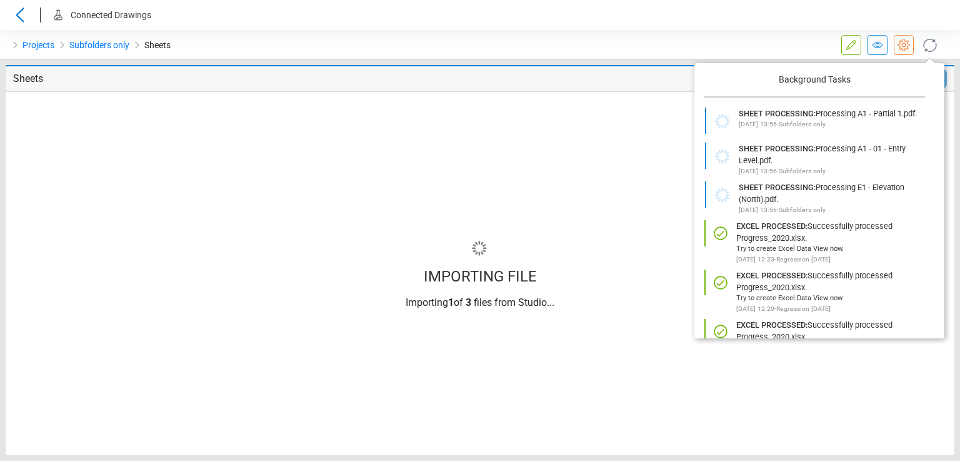
click at [581, 137] on div "IMPORTING FILE Importing 1 of 3 files from Studio..." at bounding box center [480, 273] width 948 height 343
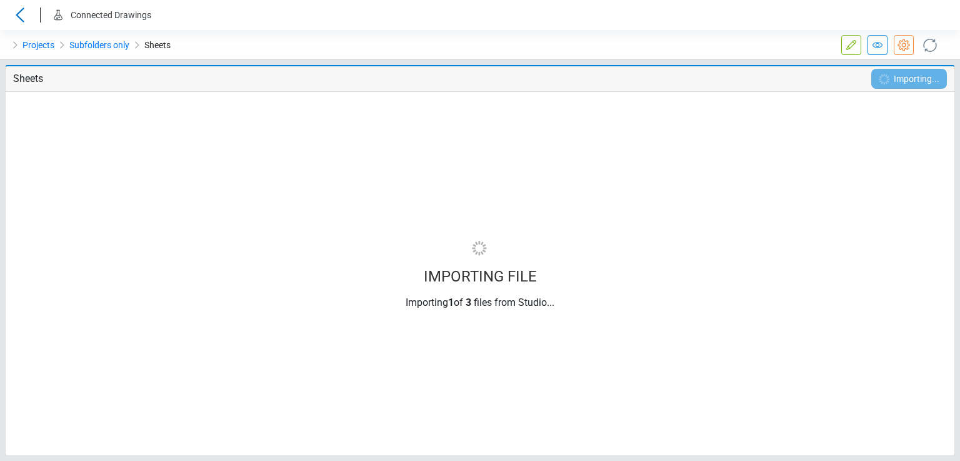
click at [926, 43] on icon at bounding box center [930, 44] width 21 height 21
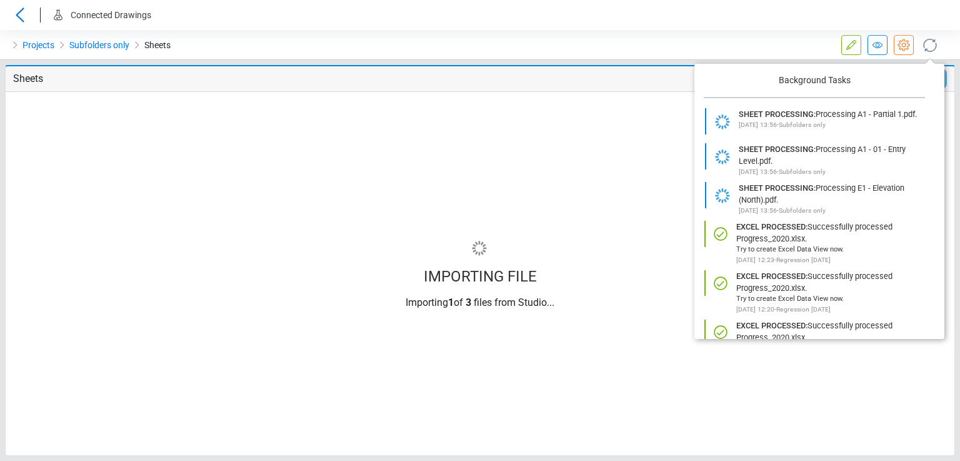
click at [926, 43] on icon at bounding box center [930, 45] width 20 height 20
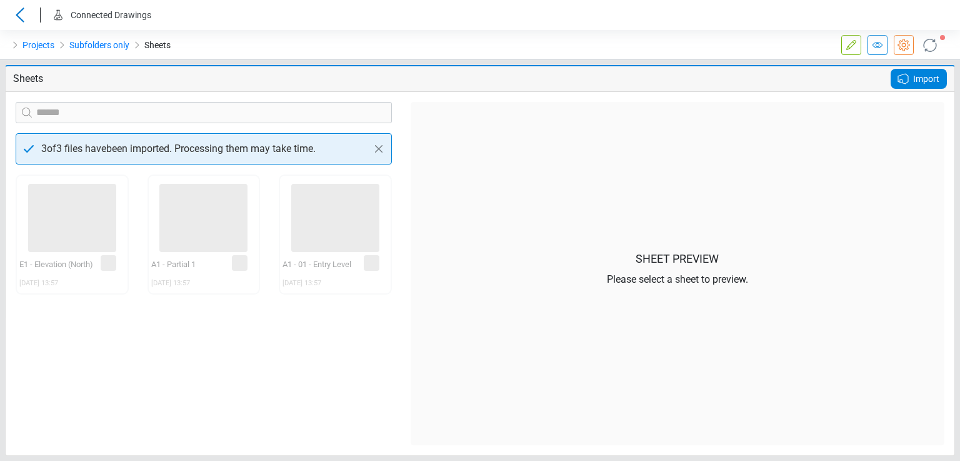
click at [930, 44] on icon at bounding box center [930, 45] width 20 height 20
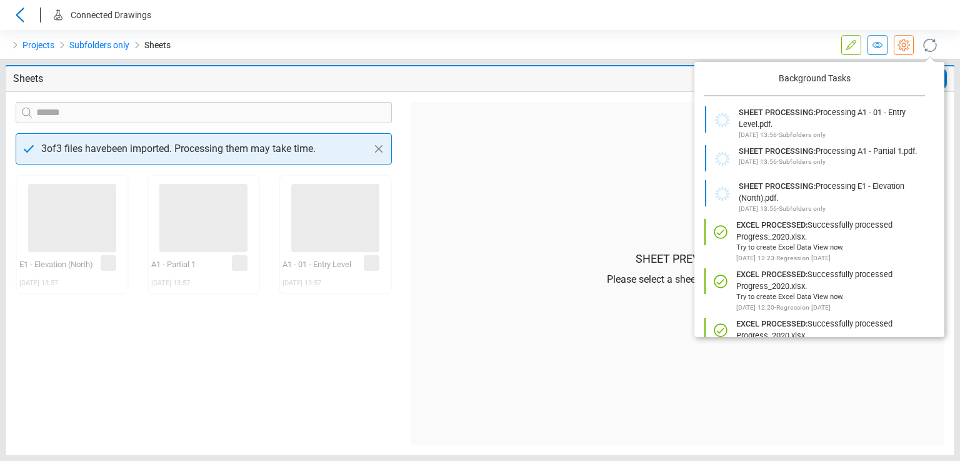
click at [930, 44] on icon at bounding box center [930, 45] width 20 height 20
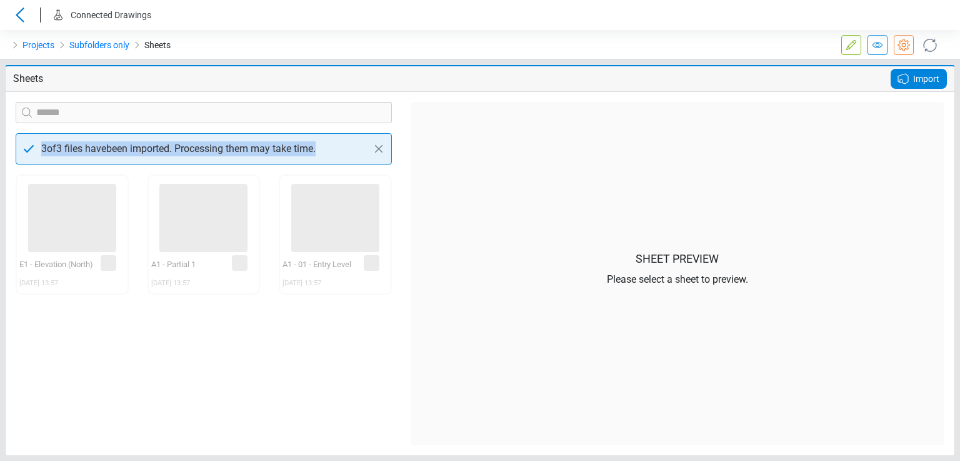
drag, startPoint x: 41, startPoint y: 146, endPoint x: 343, endPoint y: 148, distance: 302.0
click at [343, 148] on div "3 of 3 files have been imported. Processing them may take time." at bounding box center [204, 148] width 376 height 31
click at [925, 78] on span "Import" at bounding box center [926, 78] width 26 height 15
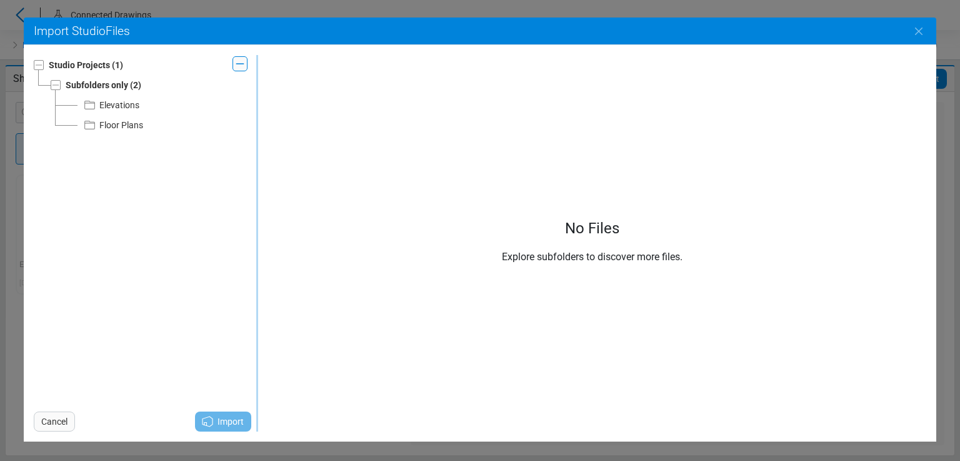
click at [111, 107] on div "Elevations" at bounding box center [119, 105] width 40 height 15
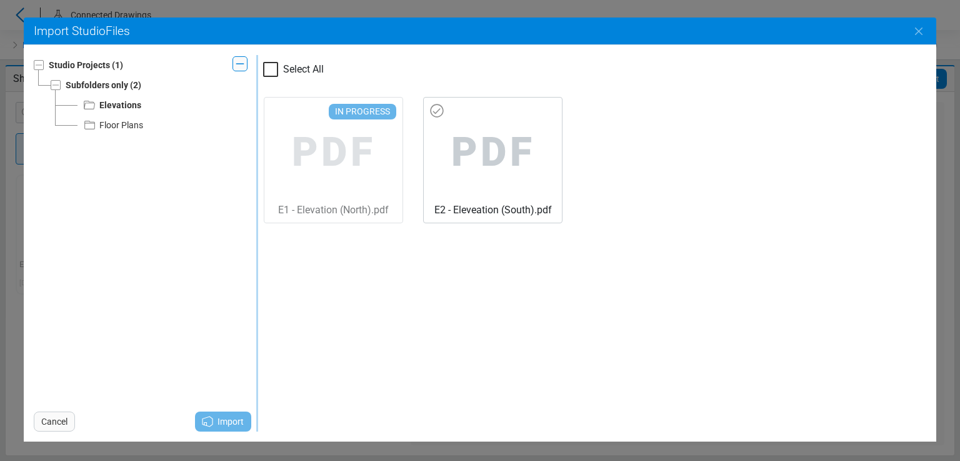
click at [393, 121] on span "PDF" at bounding box center [333, 153] width 118 height 100
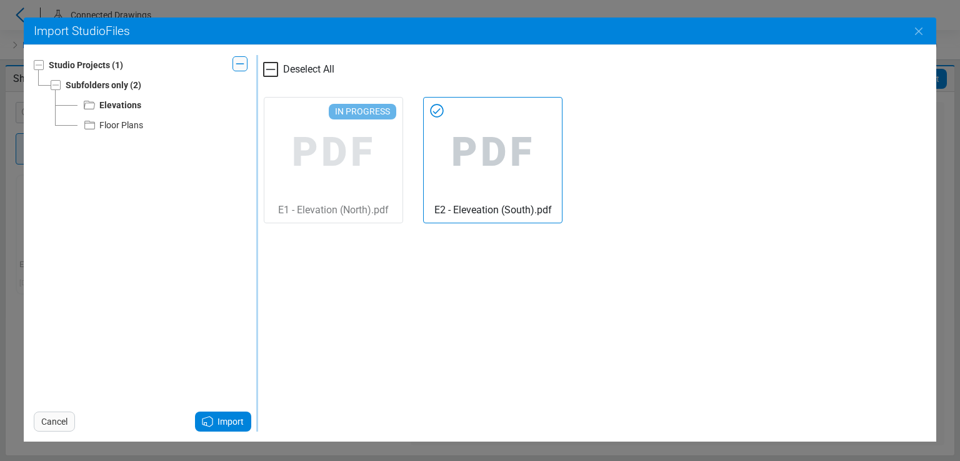
click at [127, 128] on div "Floor Plans" at bounding box center [121, 125] width 44 height 15
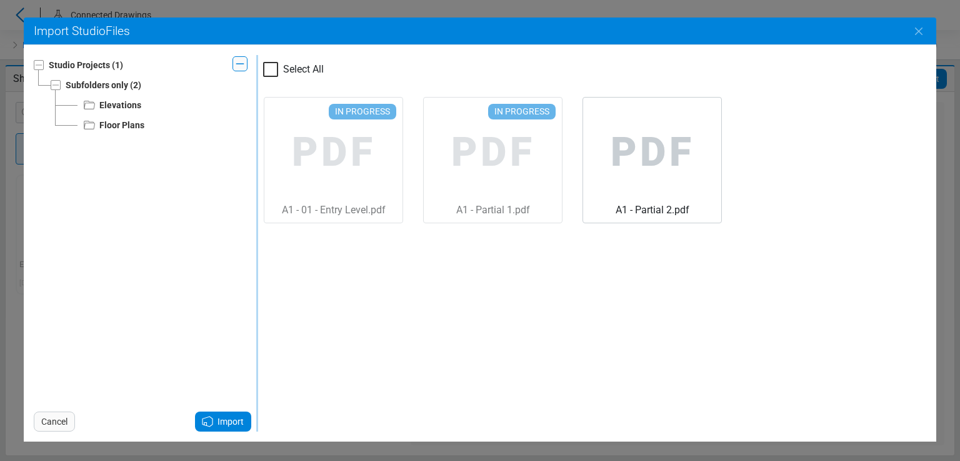
click at [214, 415] on icon at bounding box center [207, 421] width 15 height 15
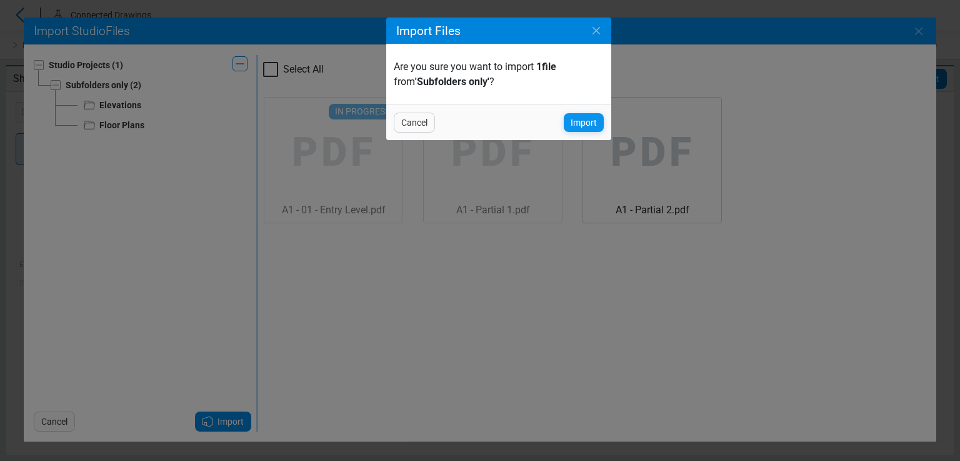
click at [579, 121] on span "Import" at bounding box center [584, 122] width 26 height 15
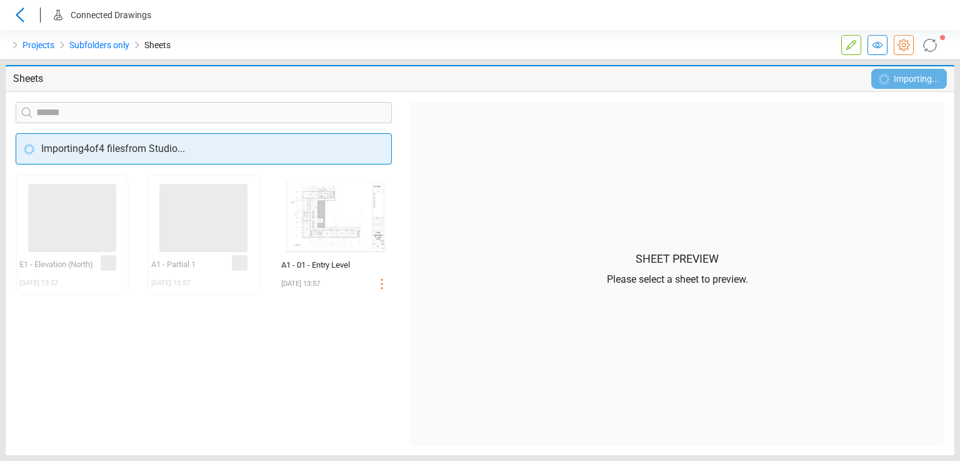
click at [922, 49] on icon at bounding box center [930, 45] width 23 height 23
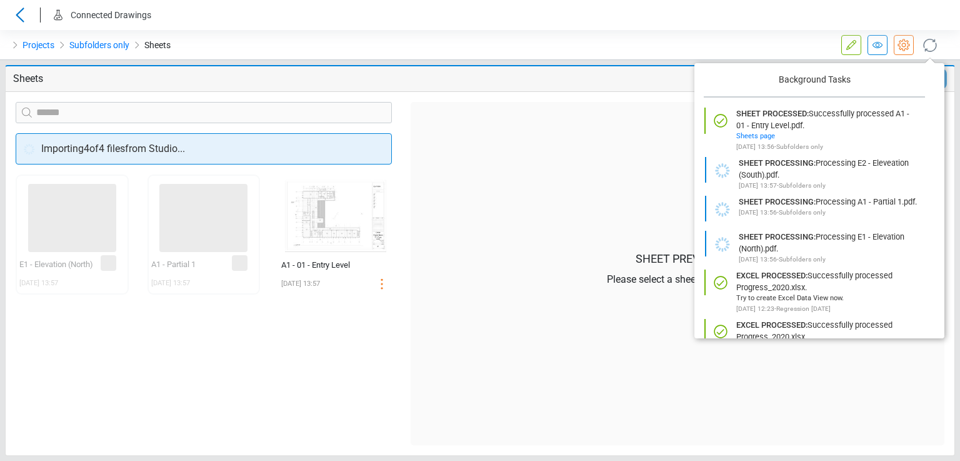
click at [928, 49] on icon at bounding box center [930, 45] width 20 height 20
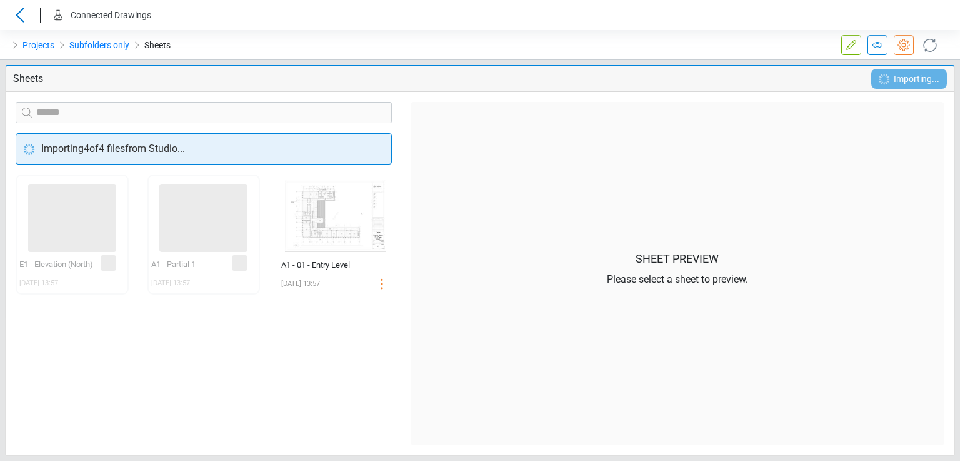
click at [927, 41] on icon at bounding box center [930, 45] width 20 height 20
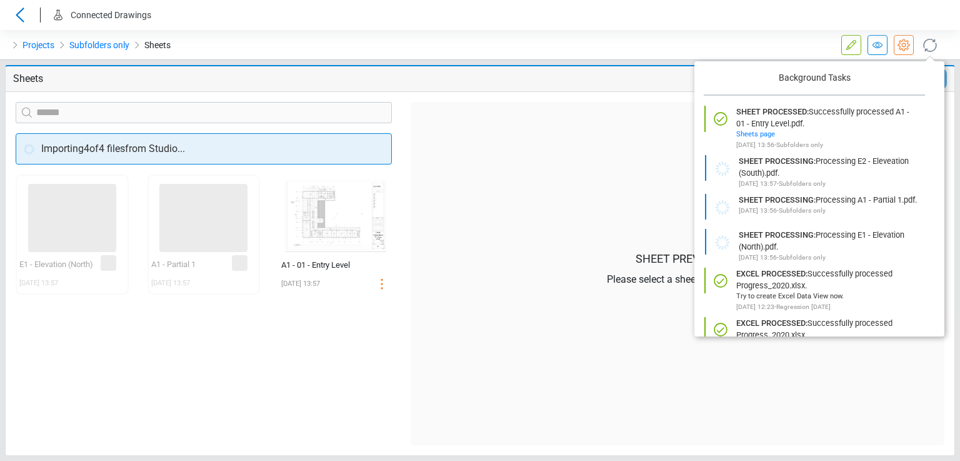
click at [927, 41] on icon at bounding box center [930, 45] width 20 height 20
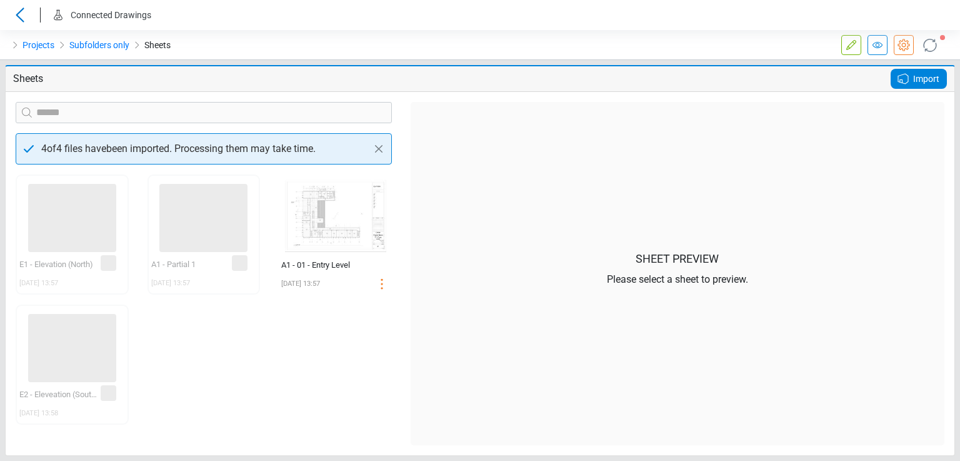
click at [935, 44] on icon at bounding box center [930, 45] width 20 height 20
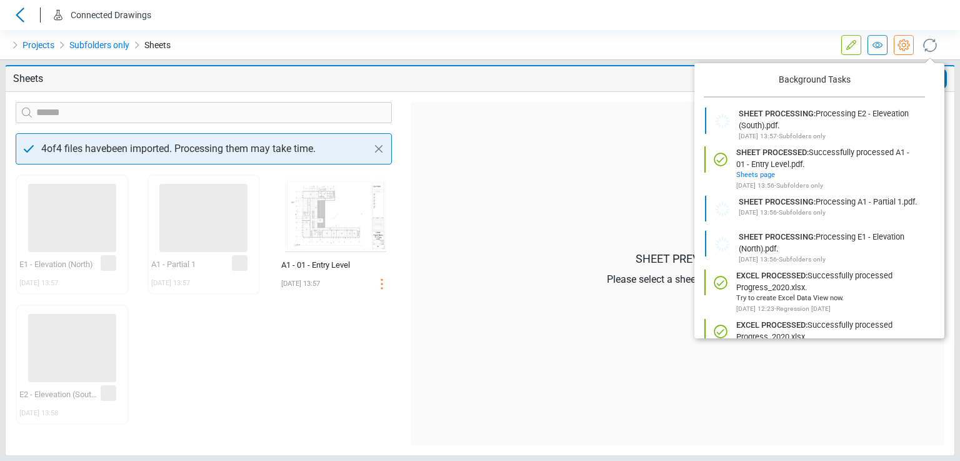
click at [935, 44] on icon at bounding box center [930, 45] width 20 height 20
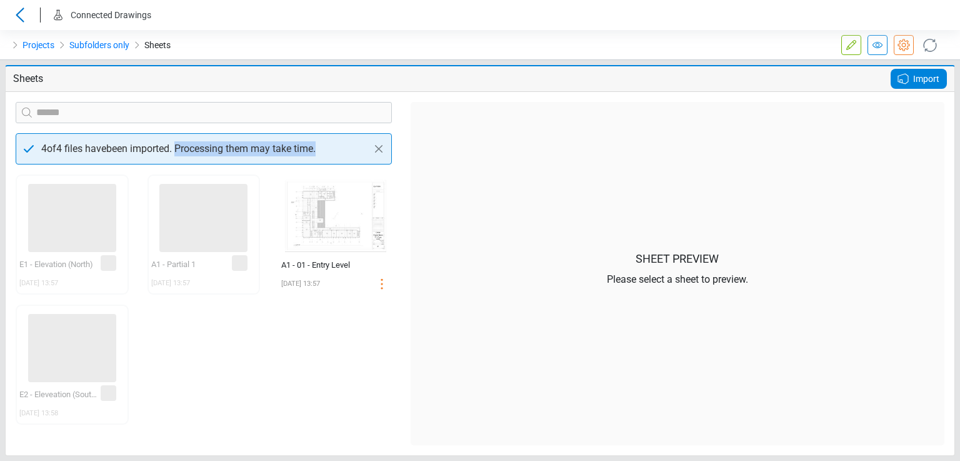
drag, startPoint x: 184, startPoint y: 147, endPoint x: 341, endPoint y: 149, distance: 157.6
click at [341, 149] on div "4 of 4 files have been imported. Processing them may take time." at bounding box center [204, 148] width 376 height 31
click at [323, 148] on div "4 of 4 files have been imported. Processing them may take time." at bounding box center [204, 148] width 376 height 31
click at [305, 149] on span "4 of 4 files have been imported. Processing them may take time." at bounding box center [178, 148] width 274 height 15
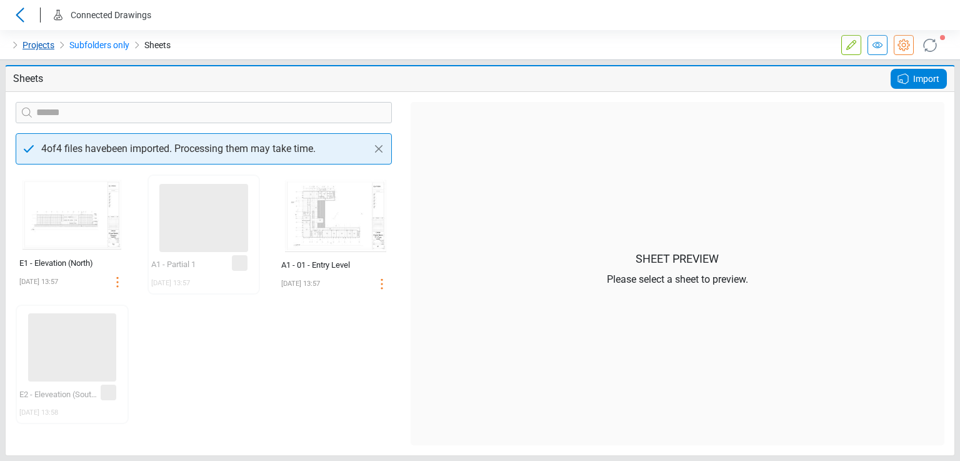
click at [34, 50] on link "Projects" at bounding box center [39, 45] width 32 height 15
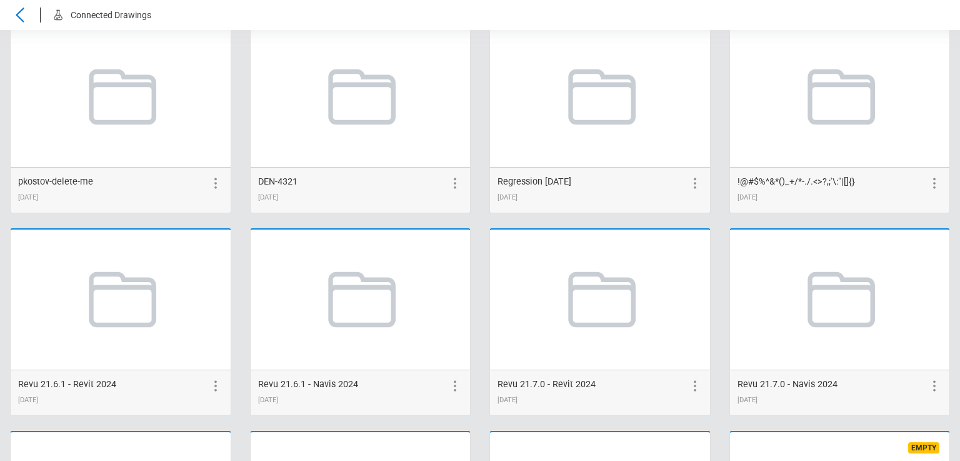
scroll to position [2680, 0]
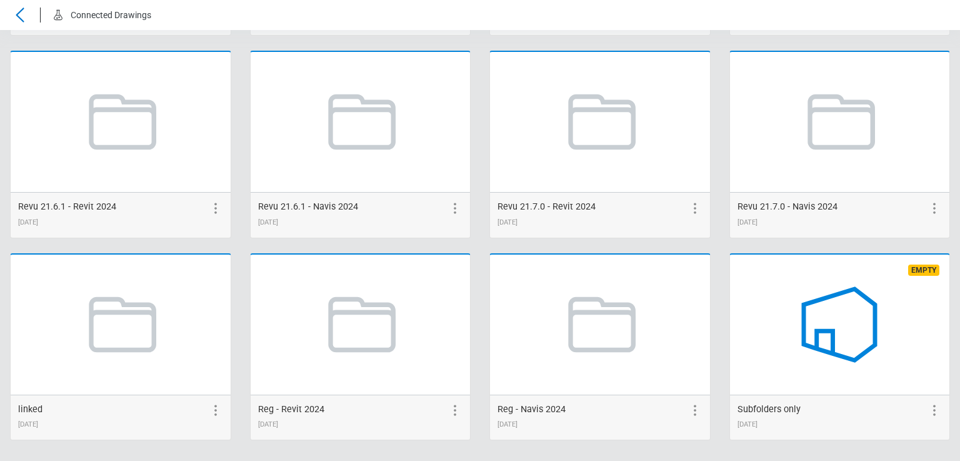
click at [808, 343] on icon at bounding box center [839, 324] width 71 height 71
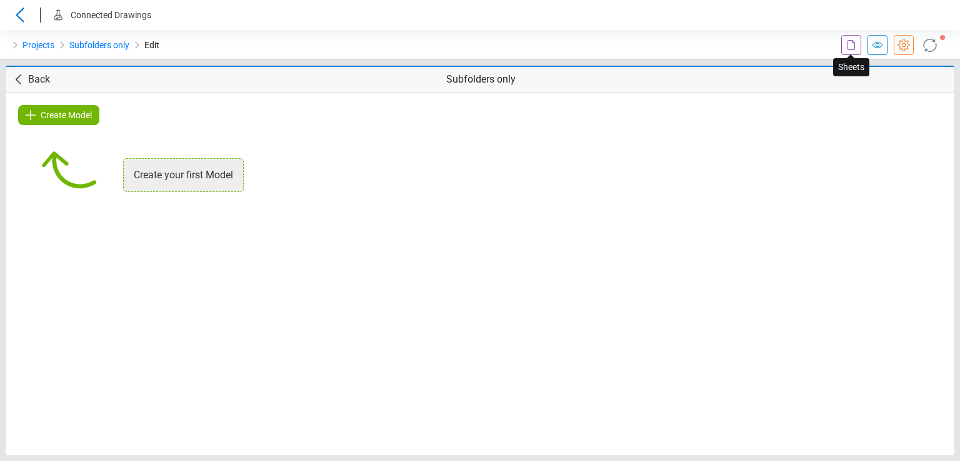
click at [848, 48] on icon at bounding box center [851, 45] width 15 height 15
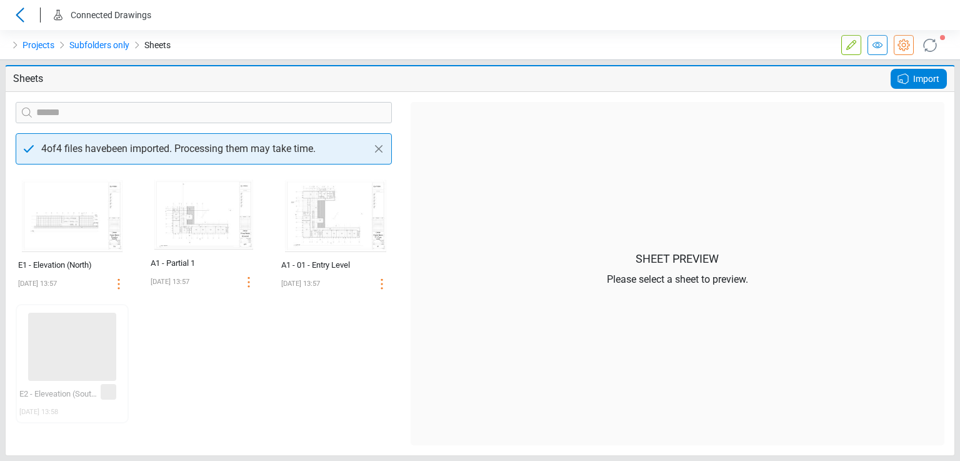
drag, startPoint x: 281, startPoint y: 280, endPoint x: 351, endPoint y: 282, distance: 70.1
click at [351, 282] on div "08/22/2025 13:57" at bounding box center [321, 283] width 81 height 15
click at [310, 338] on div "‌ E1 - Elevation (North) 08/22/2025 13:57 ‌ A1 - Partial 1 08/22/2025 13:57 ‌ A…" at bounding box center [203, 309] width 395 height 271
click at [930, 46] on icon at bounding box center [930, 45] width 20 height 20
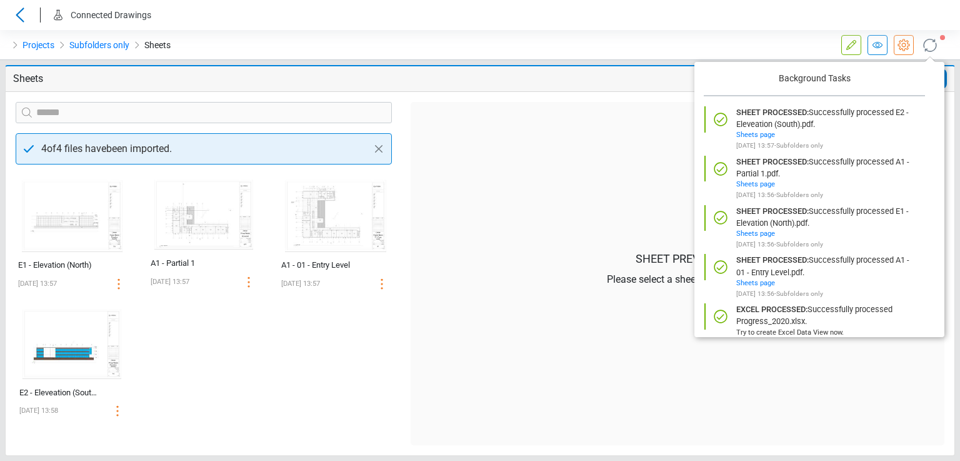
click at [929, 44] on icon at bounding box center [930, 44] width 21 height 21
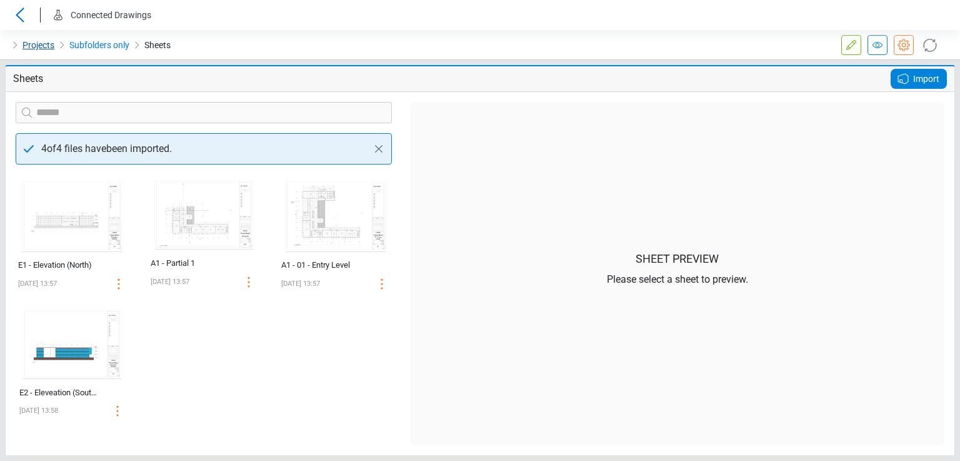
click at [31, 43] on link "Projects" at bounding box center [39, 45] width 32 height 15
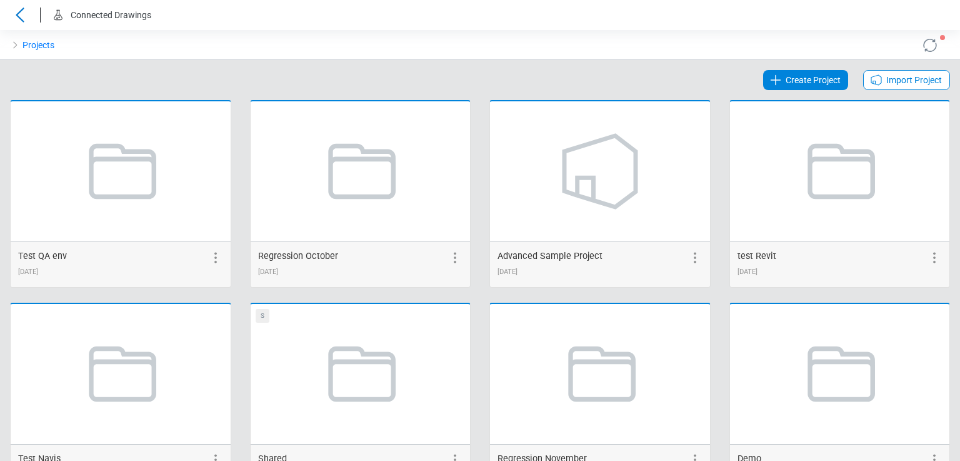
click at [893, 79] on span "Import Project" at bounding box center [915, 80] width 56 height 15
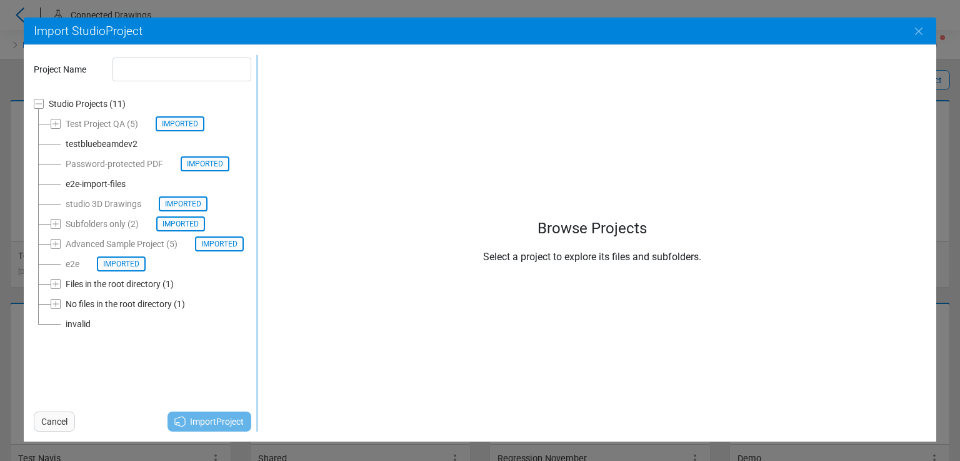
click at [84, 144] on div "testbluebeamdev2" at bounding box center [102, 143] width 72 height 15
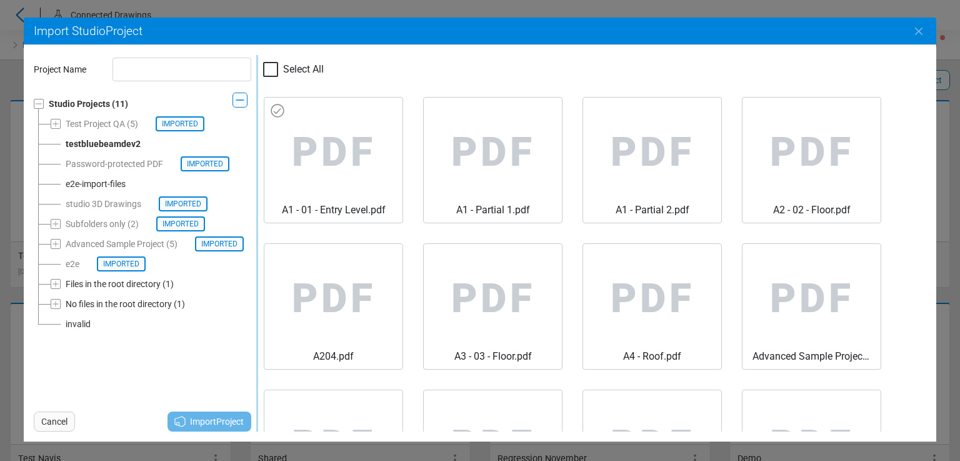
click at [291, 119] on span "PDF" at bounding box center [333, 153] width 118 height 100
type input "**********"
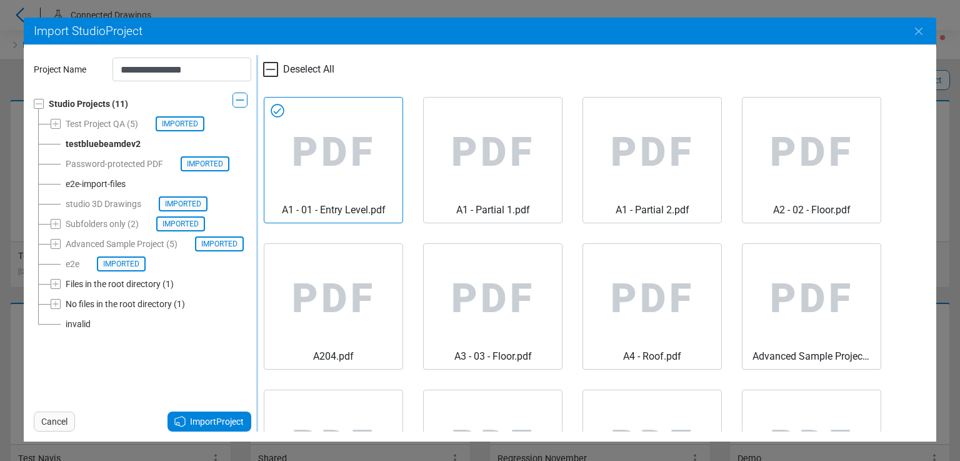
click at [16, 138] on div "**********" at bounding box center [480, 230] width 960 height 461
click at [23, 107] on div "**********" at bounding box center [480, 230] width 960 height 461
click at [7, 72] on div "**********" at bounding box center [480, 230] width 960 height 461
click at [918, 26] on icon "Close" at bounding box center [919, 31] width 15 height 15
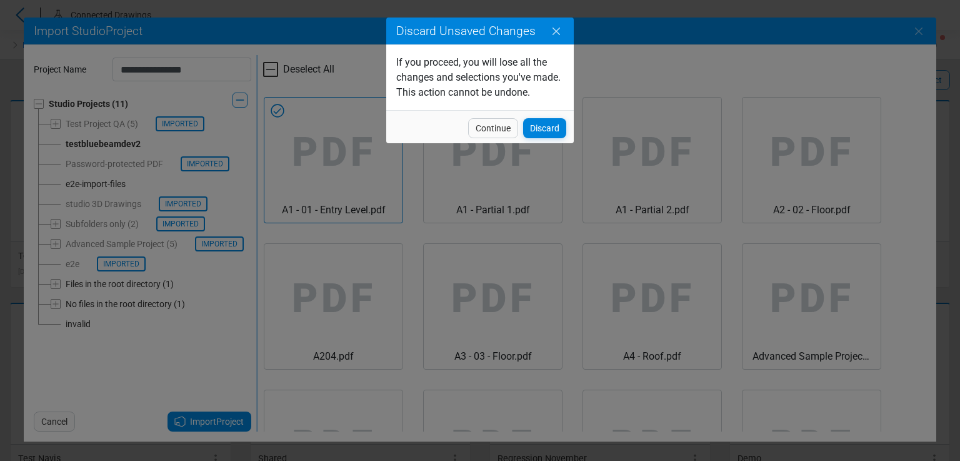
click at [563, 27] on icon "Close" at bounding box center [556, 31] width 15 height 15
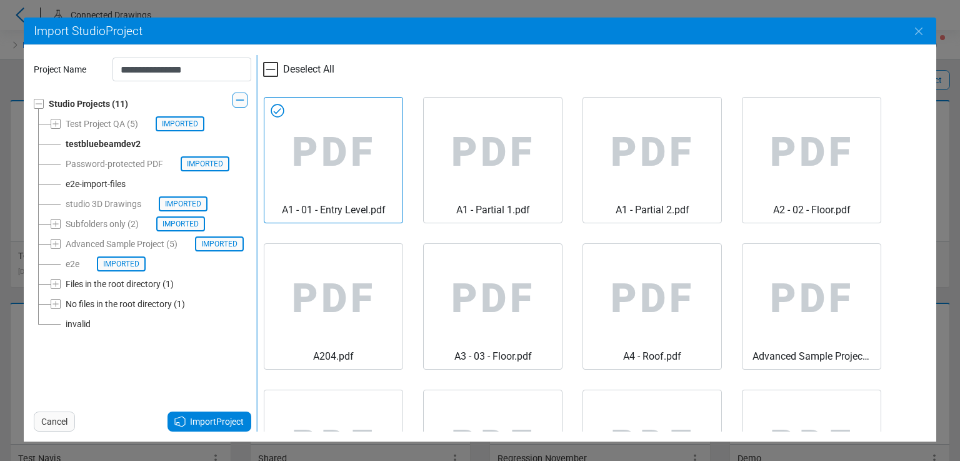
click at [52, 421] on span "Cancel" at bounding box center [54, 421] width 26 height 15
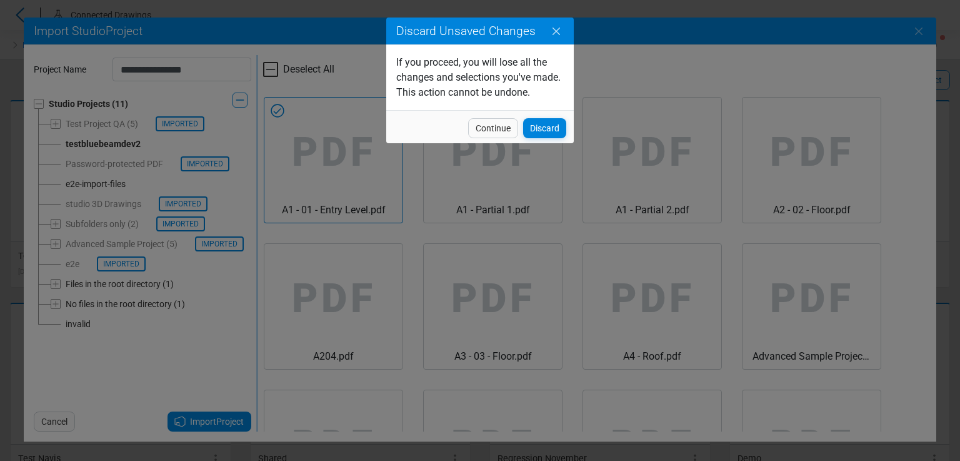
click at [555, 26] on icon "Close" at bounding box center [556, 31] width 15 height 15
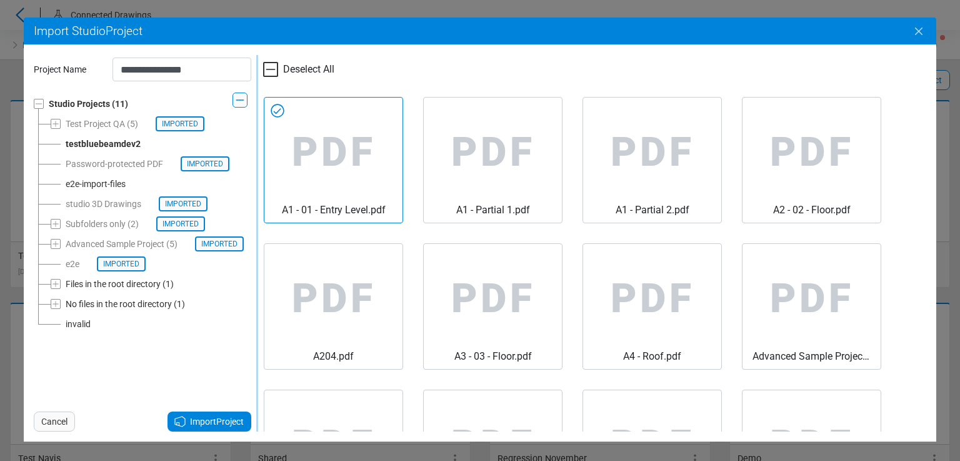
click at [918, 27] on icon "Close" at bounding box center [919, 31] width 15 height 15
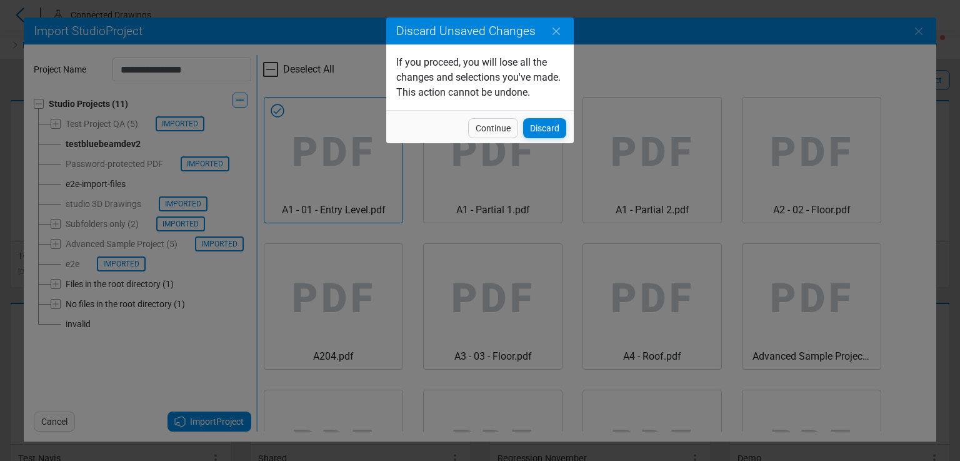
click at [321, 86] on div "Discard Unsaved Changes If you proceed, you will lose all the changes and selec…" at bounding box center [480, 230] width 960 height 461
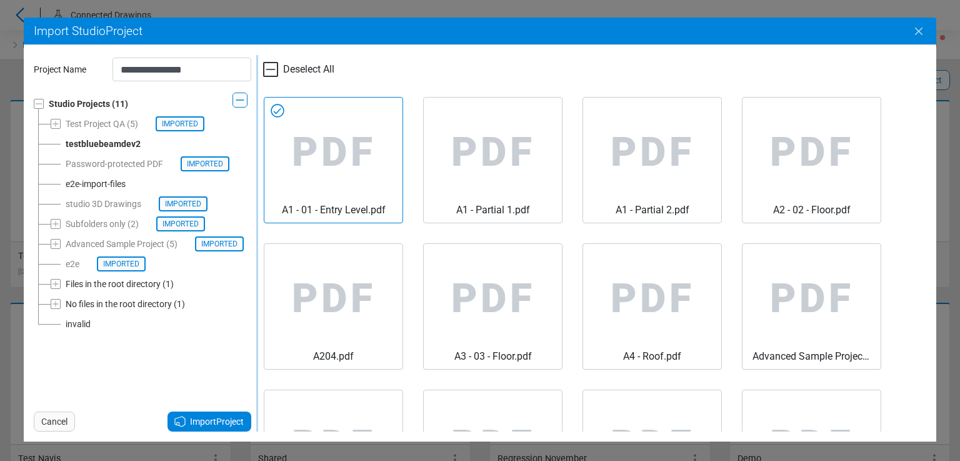
click at [928, 28] on button "Close" at bounding box center [919, 31] width 35 height 35
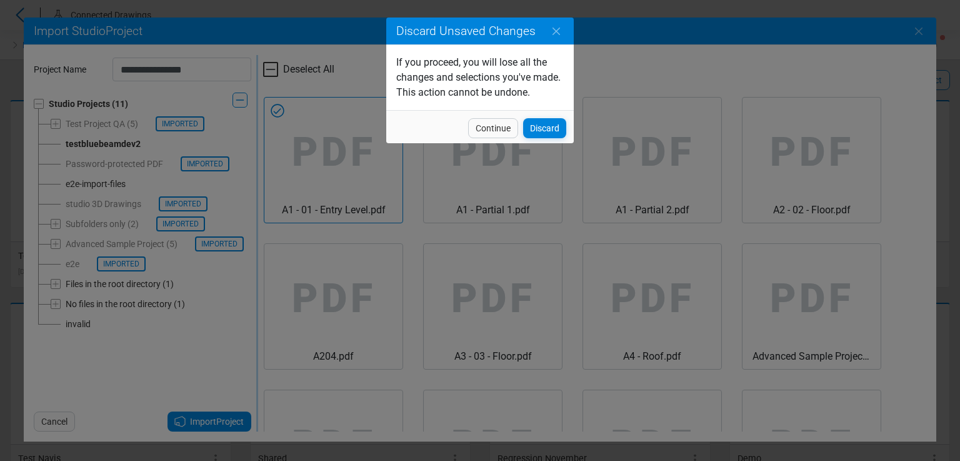
click at [505, 133] on span "Continue" at bounding box center [493, 128] width 35 height 15
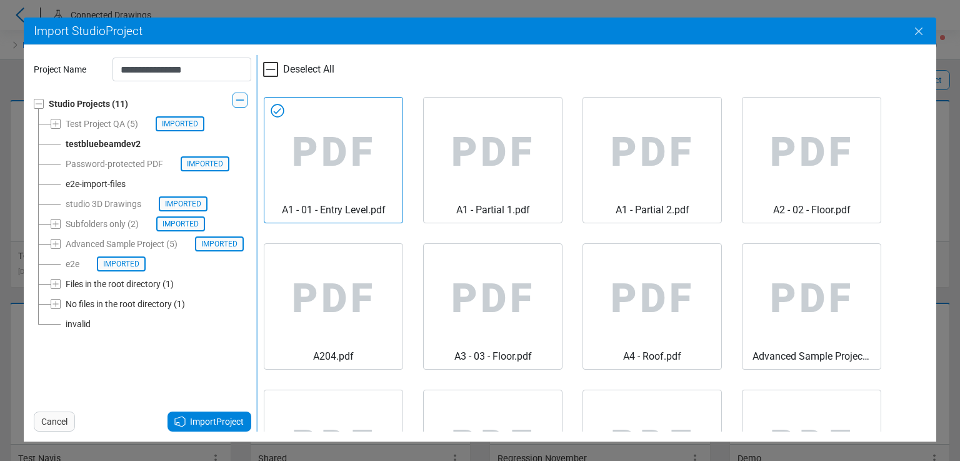
click at [927, 27] on button "Close" at bounding box center [919, 31] width 35 height 35
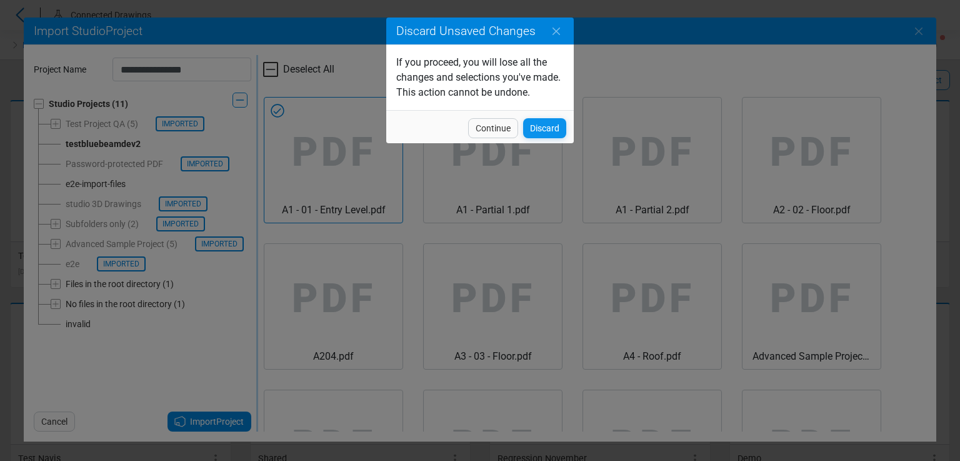
click at [549, 126] on span "Discard" at bounding box center [544, 128] width 29 height 15
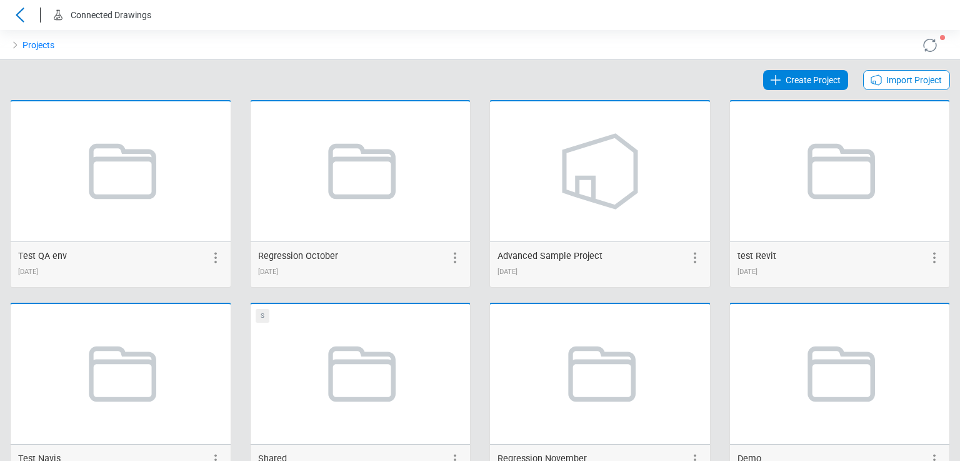
click at [887, 84] on span "Import Project" at bounding box center [915, 80] width 56 height 15
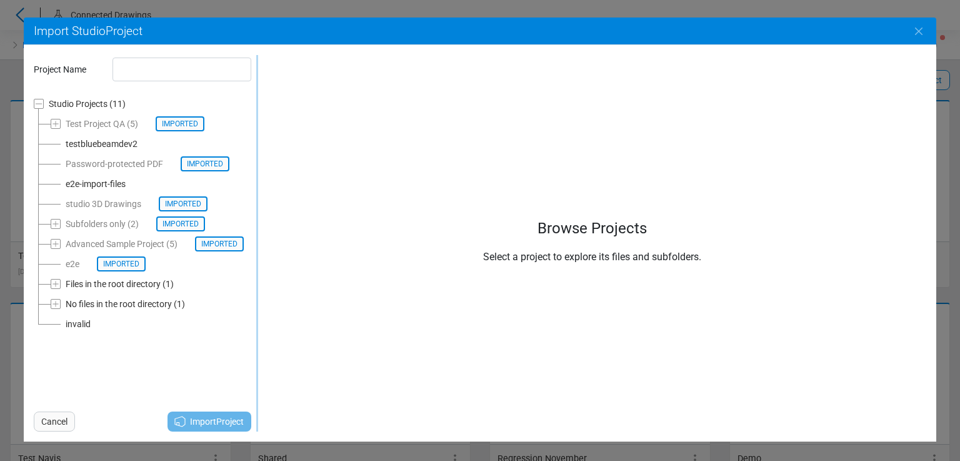
click at [70, 144] on div "testbluebeamdev2" at bounding box center [102, 143] width 72 height 15
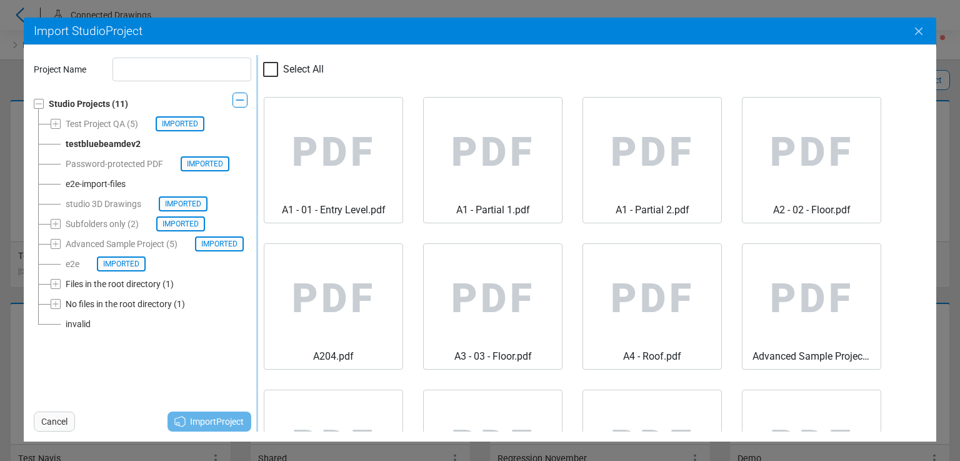
click at [917, 36] on icon "Close" at bounding box center [919, 31] width 15 height 15
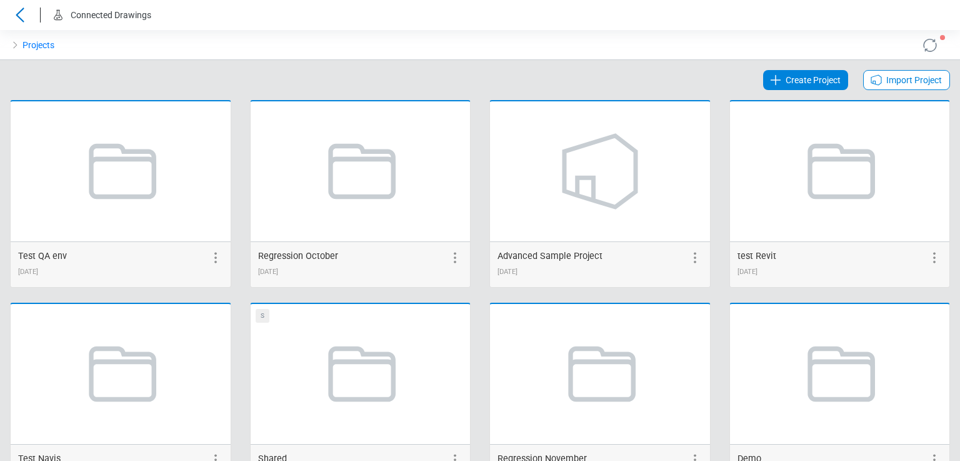
click at [887, 83] on span "Import Project" at bounding box center [915, 80] width 56 height 15
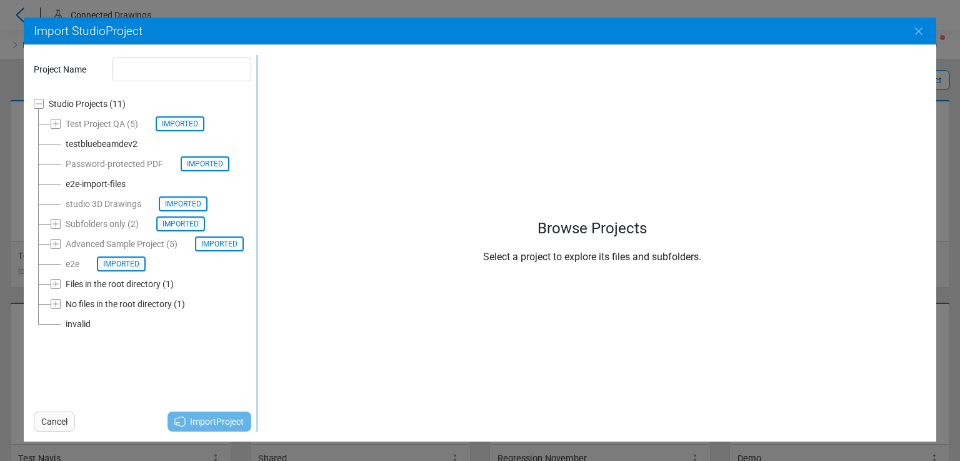
click at [215, 419] on div "Cancel Import Project" at bounding box center [143, 418] width 218 height 25
click at [923, 29] on icon "Close" at bounding box center [919, 31] width 15 height 15
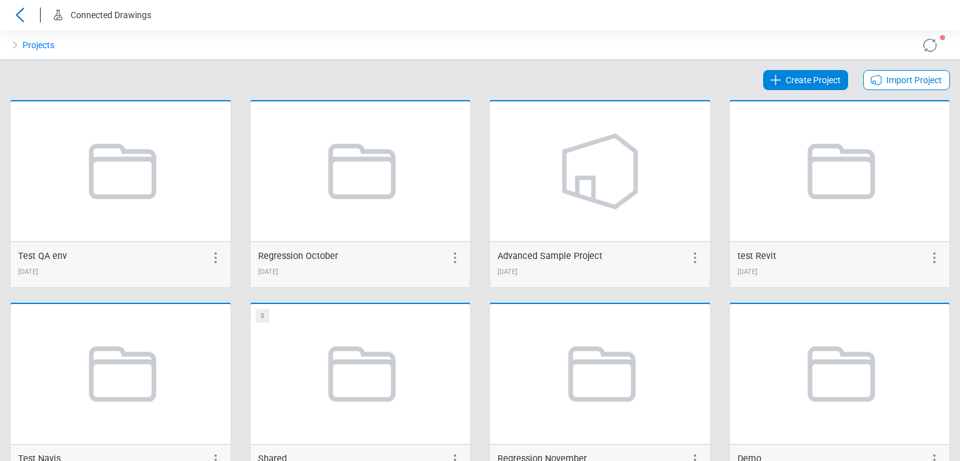
scroll to position [2680, 0]
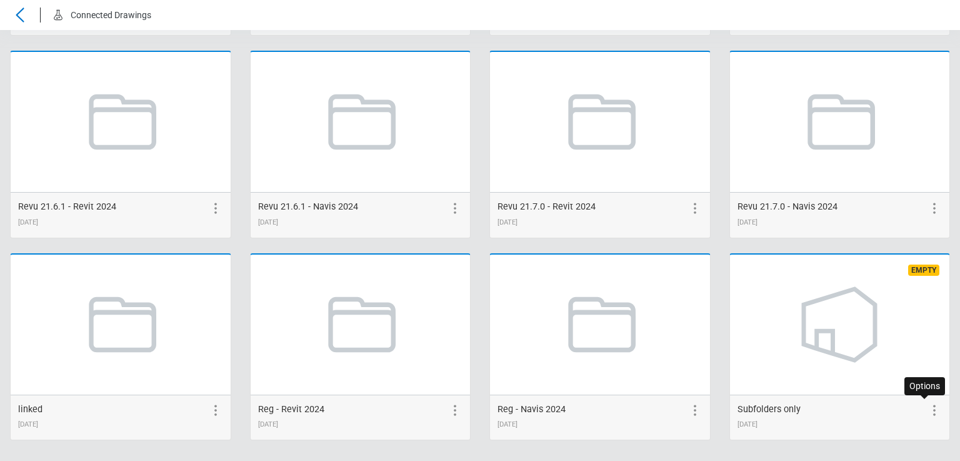
click at [930, 403] on icon at bounding box center [934, 410] width 15 height 15
click at [825, 406] on icon at bounding box center [832, 410] width 15 height 15
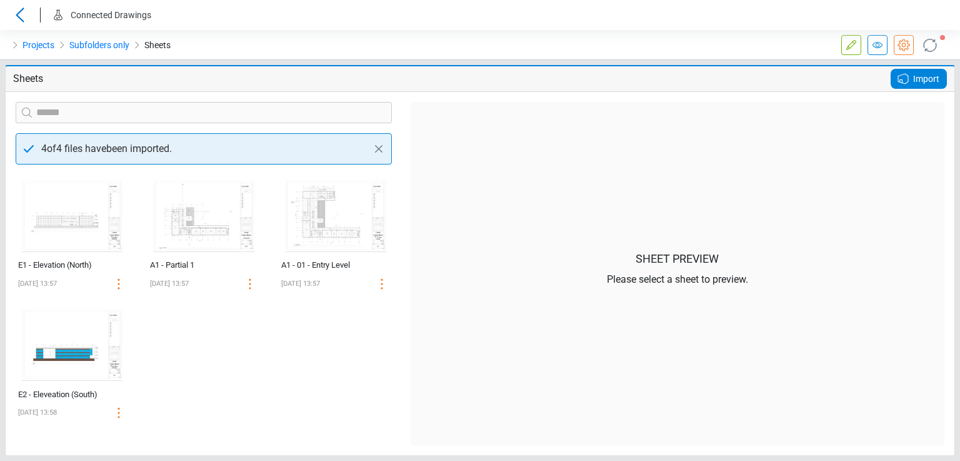
click at [916, 71] on span "Import" at bounding box center [926, 78] width 26 height 15
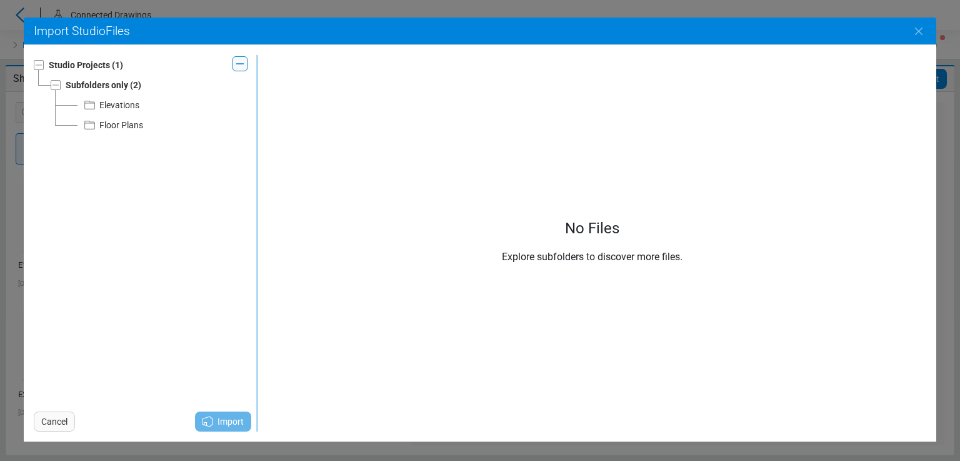
click at [104, 104] on div "Elevations" at bounding box center [119, 105] width 40 height 15
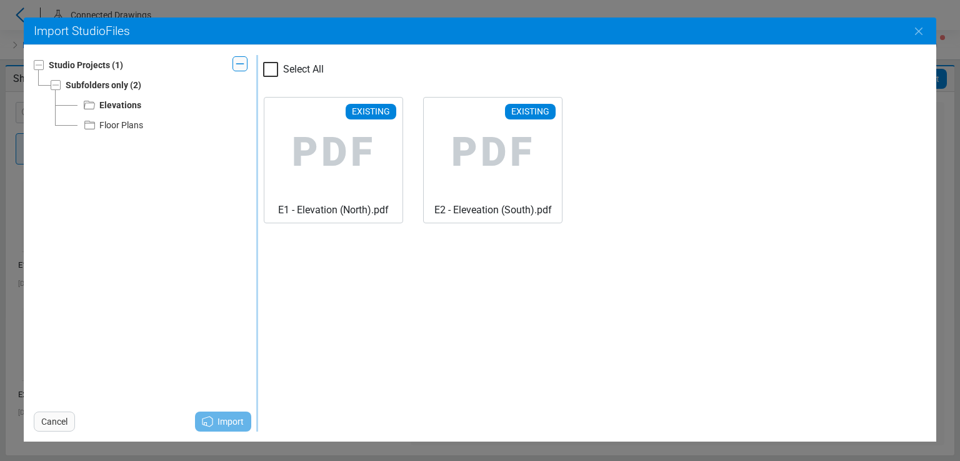
click at [117, 127] on div "Floor Plans" at bounding box center [121, 125] width 44 height 15
click at [211, 423] on div "Cancel Import" at bounding box center [143, 418] width 218 height 25
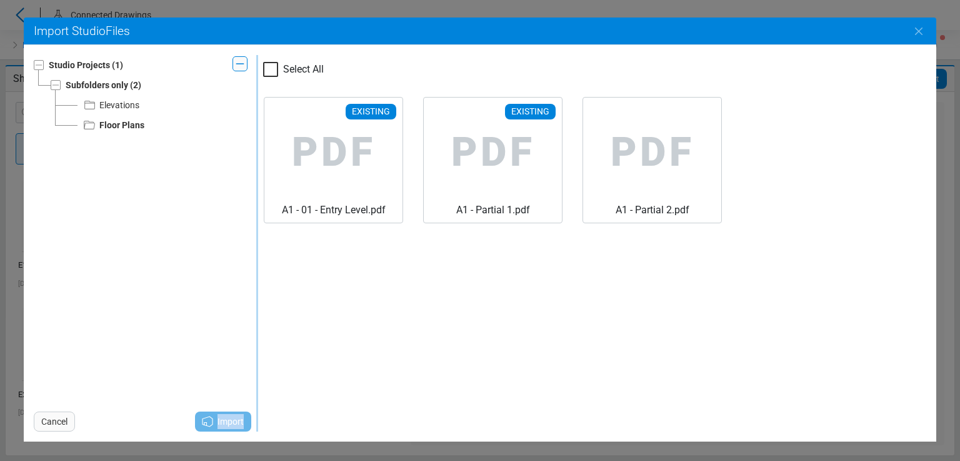
click at [211, 423] on div "Cancel Import" at bounding box center [143, 418] width 218 height 25
click at [930, 32] on button "Close" at bounding box center [919, 31] width 35 height 35
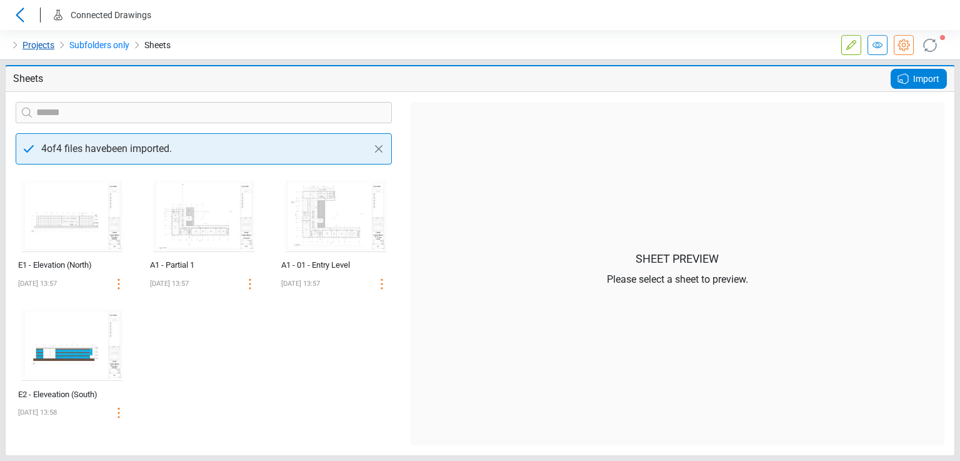
click at [33, 50] on link "Projects" at bounding box center [39, 45] width 32 height 15
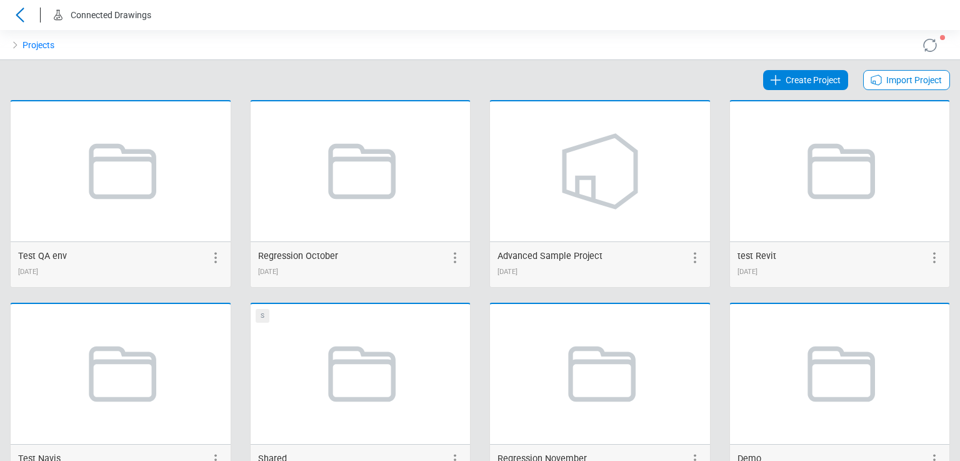
click at [892, 84] on span "Import Project" at bounding box center [915, 80] width 56 height 15
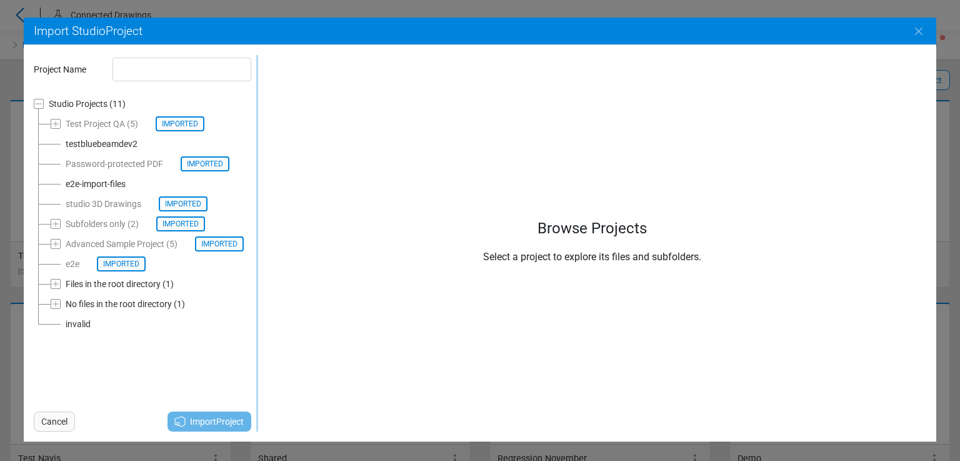
click at [70, 183] on div "e2e-import-files" at bounding box center [96, 183] width 60 height 15
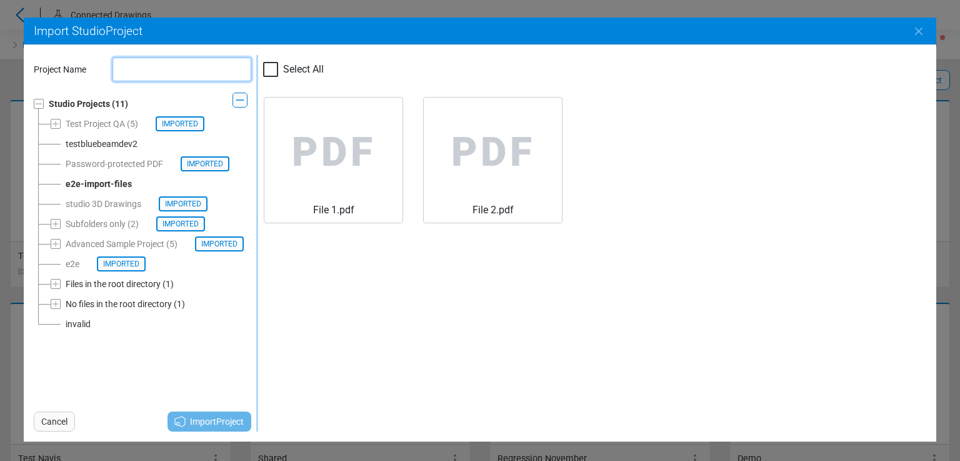
click at [138, 71] on input "text" at bounding box center [182, 70] width 139 height 24
paste input "**********"
type input "**********"
click at [309, 128] on span "PDF" at bounding box center [333, 153] width 118 height 100
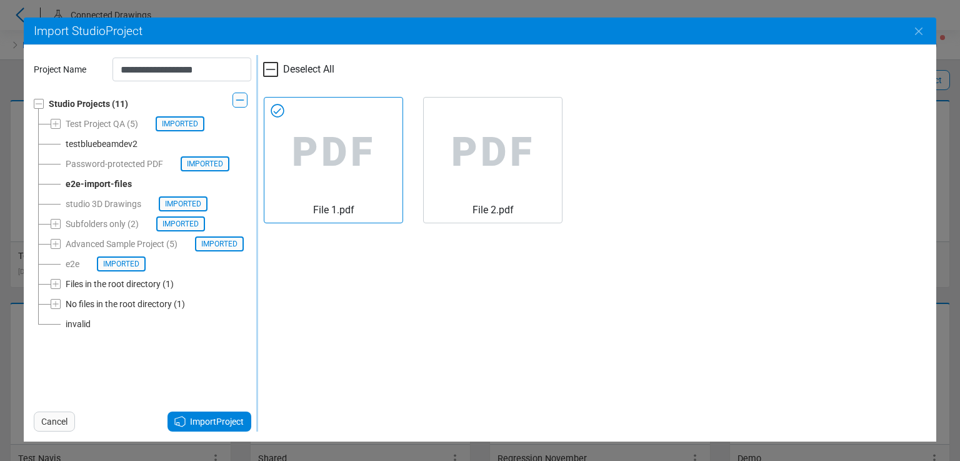
click at [211, 427] on span "Import Project" at bounding box center [217, 421] width 54 height 15
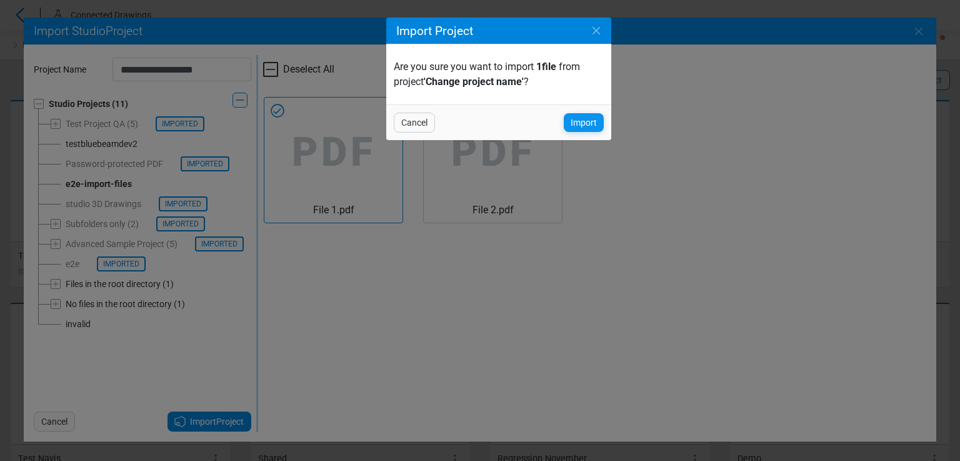
click at [573, 118] on span "Import" at bounding box center [584, 122] width 26 height 15
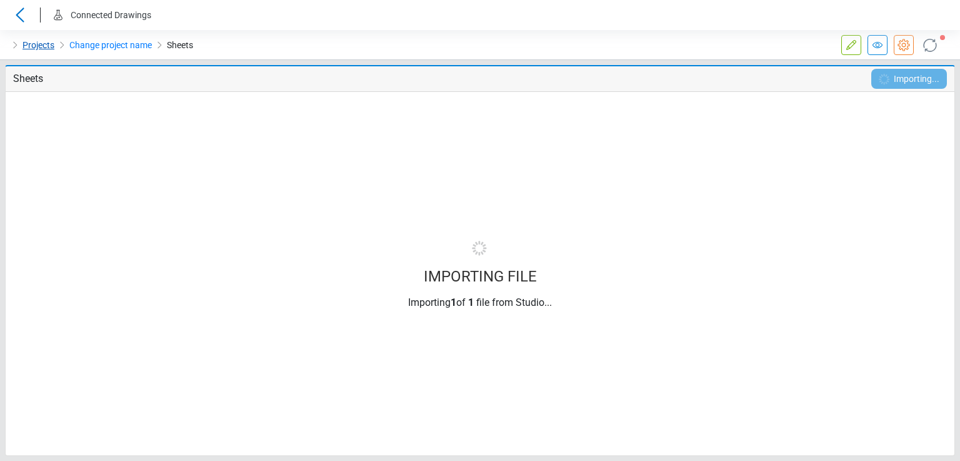
click at [46, 44] on link "Projects" at bounding box center [39, 45] width 32 height 15
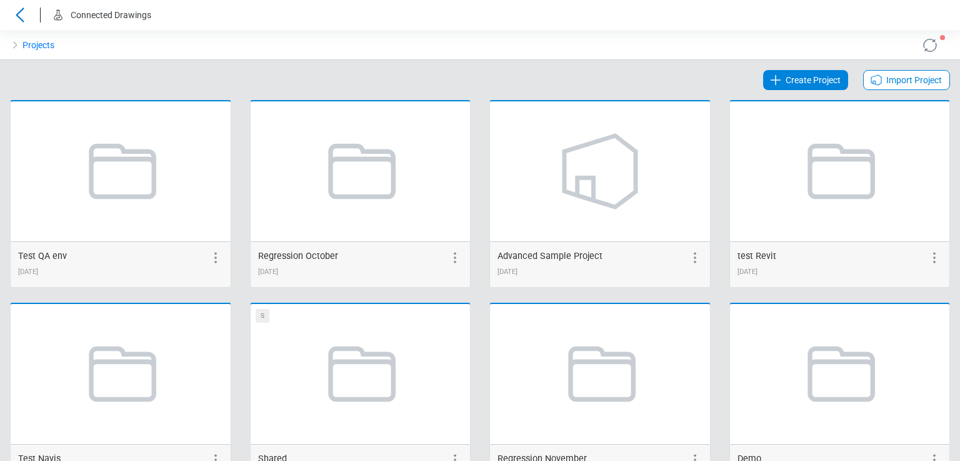
click at [910, 81] on span "Import Project" at bounding box center [915, 80] width 56 height 15
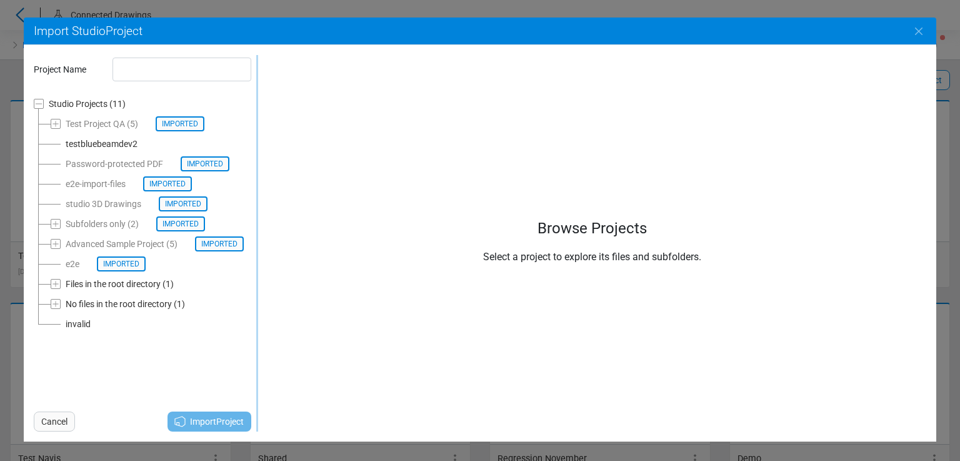
click at [93, 184] on div "e2e-import-files Imported" at bounding box center [129, 183] width 126 height 15
click at [922, 28] on icon "Close" at bounding box center [919, 31] width 15 height 15
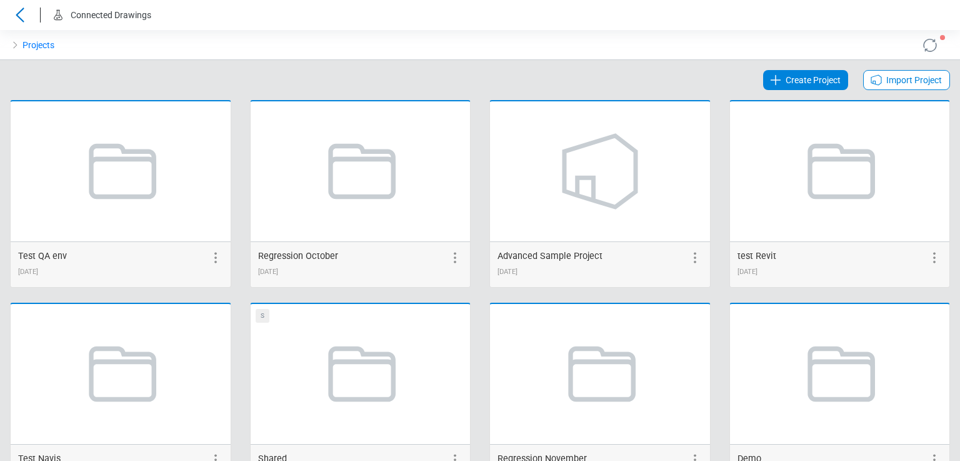
click at [892, 76] on span "Import Project" at bounding box center [915, 80] width 56 height 15
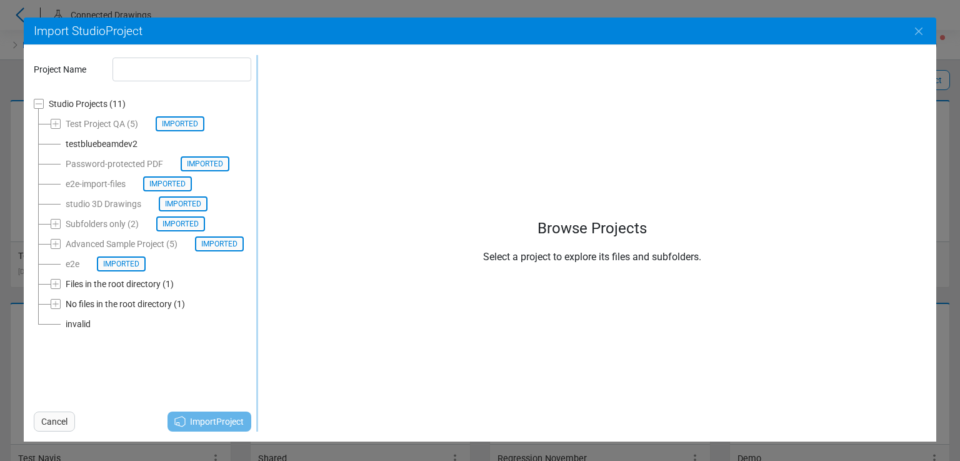
click at [89, 147] on div "testbluebeamdev2" at bounding box center [102, 143] width 72 height 15
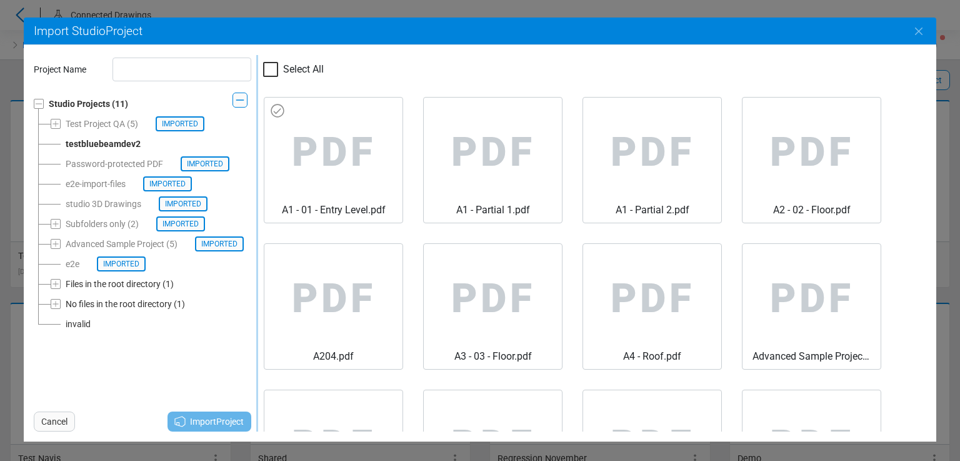
click at [294, 113] on span "PDF" at bounding box center [333, 153] width 118 height 100
type input "**********"
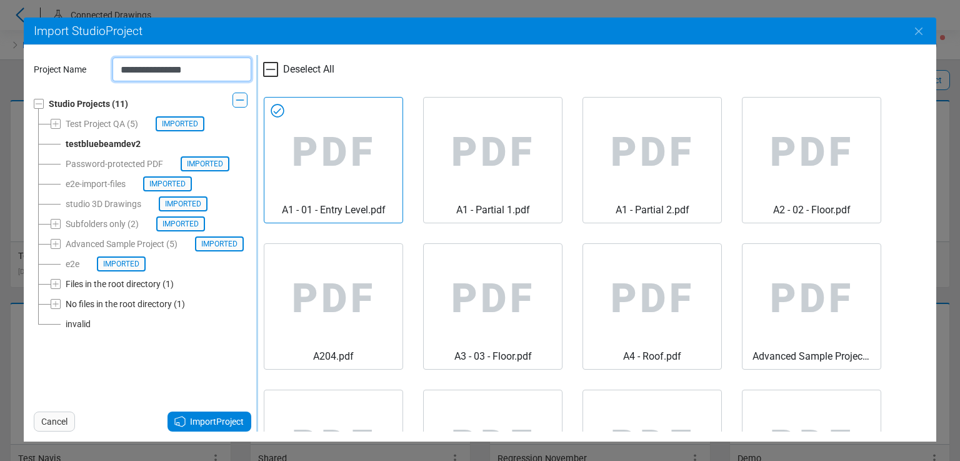
drag, startPoint x: 205, startPoint y: 66, endPoint x: 85, endPoint y: 73, distance: 120.2
click at [85, 73] on div "**********" at bounding box center [142, 69] width 236 height 29
click at [203, 425] on span "Import Project" at bounding box center [217, 421] width 54 height 15
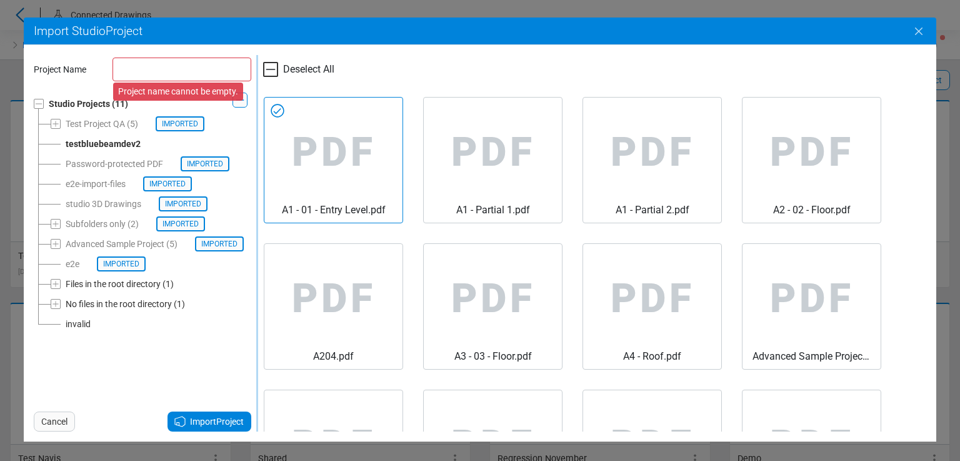
click at [918, 34] on icon "Close" at bounding box center [919, 31] width 15 height 15
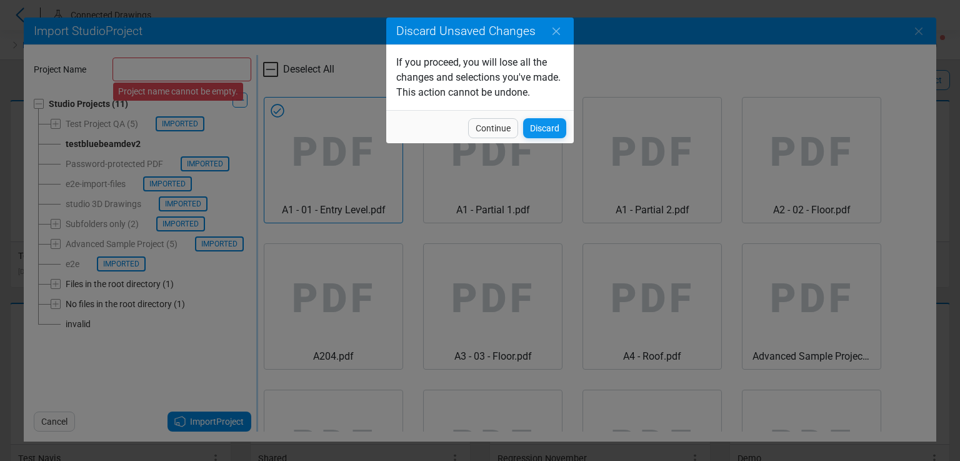
click at [548, 131] on span "Discard" at bounding box center [544, 128] width 29 height 15
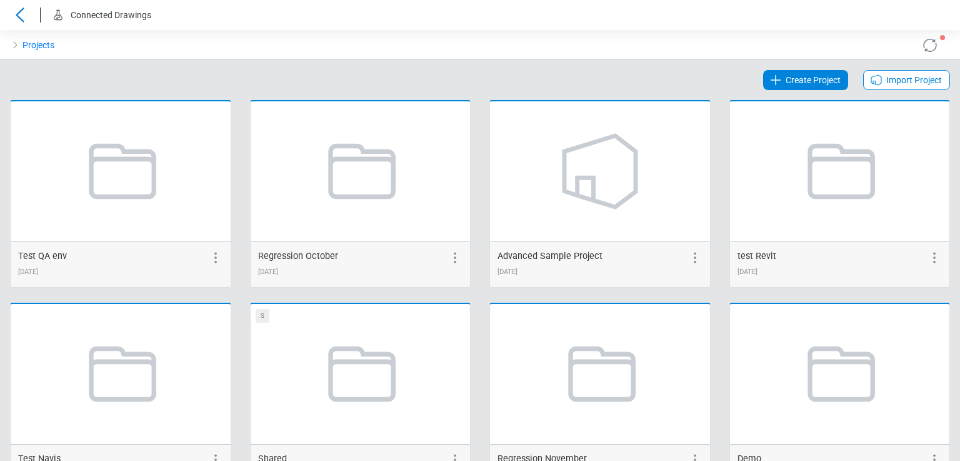
click at [907, 79] on span "Import Project" at bounding box center [915, 80] width 56 height 15
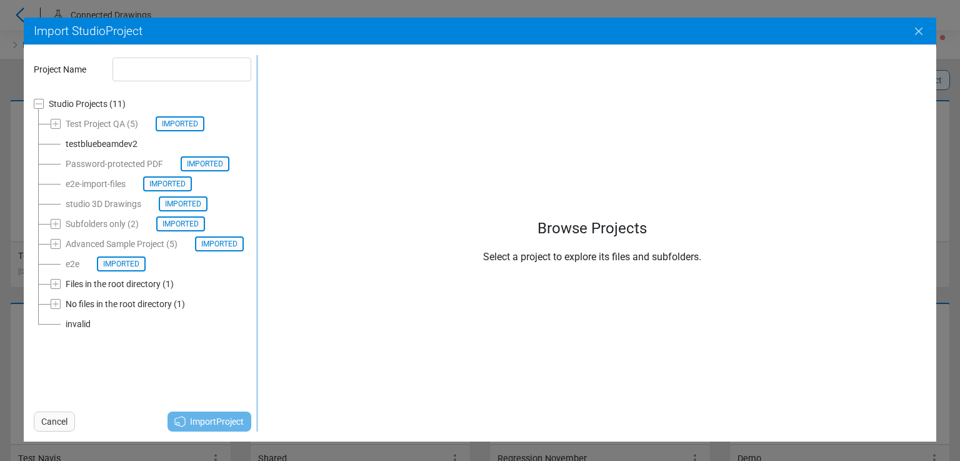
click at [908, 31] on button "Close" at bounding box center [919, 31] width 35 height 35
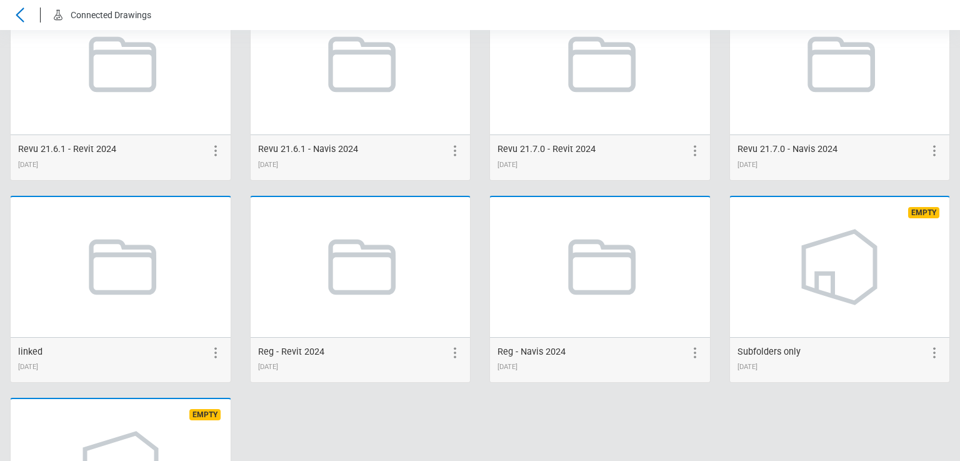
scroll to position [2879, 0]
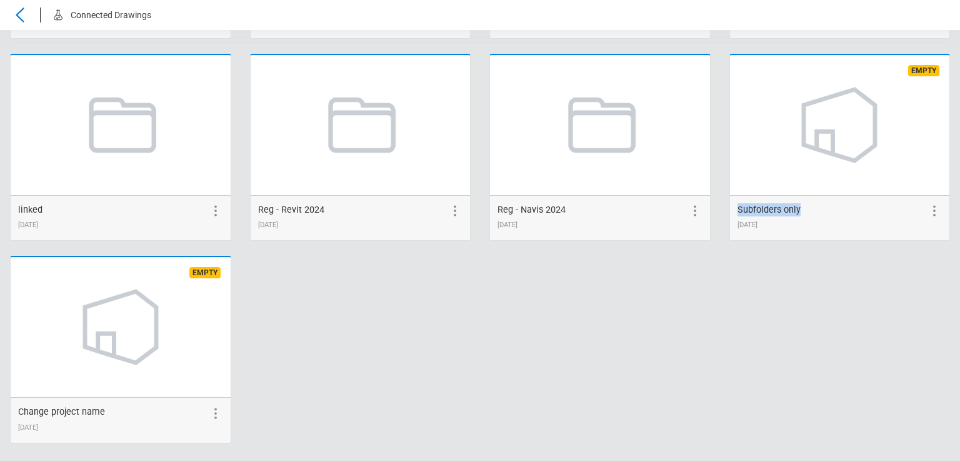
drag, startPoint x: 766, startPoint y: 213, endPoint x: 790, endPoint y: 206, distance: 25.3
click at [790, 206] on div "Subfolders only 08/22/2025" at bounding box center [840, 218] width 220 height 46
copy span "Subfolders only"
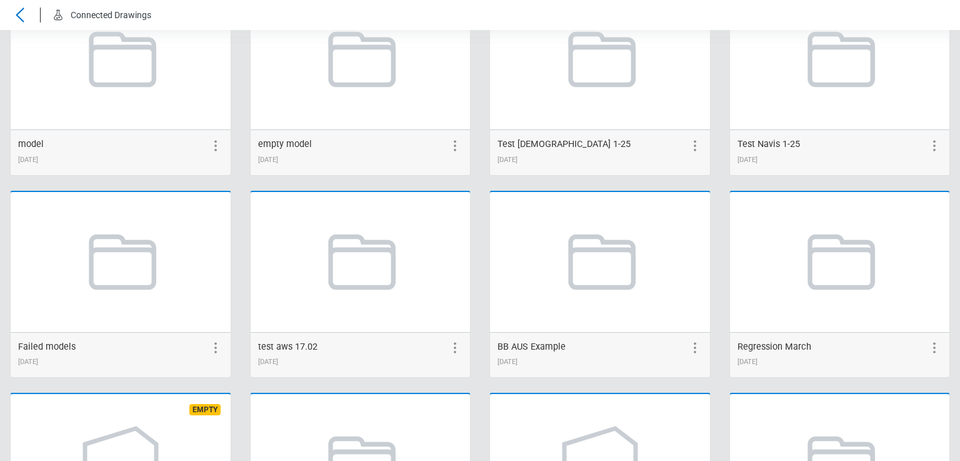
scroll to position [0, 0]
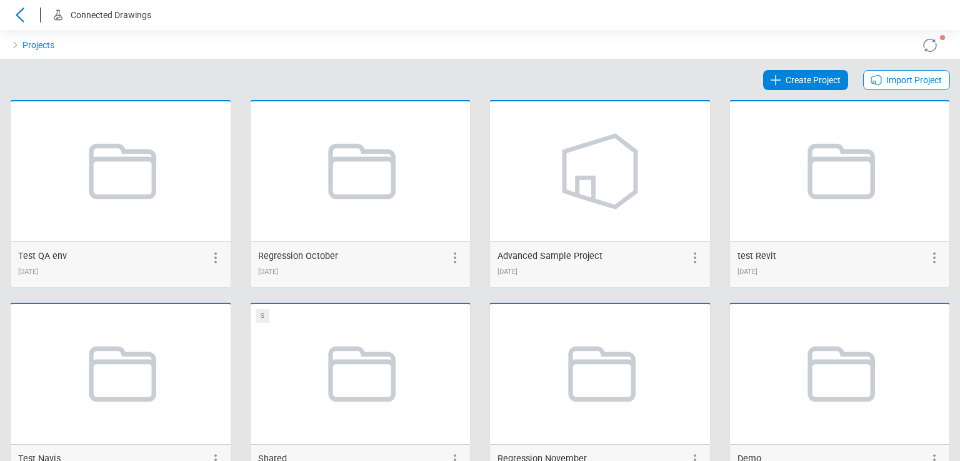
click at [802, 78] on span "Create Project" at bounding box center [813, 80] width 55 height 15
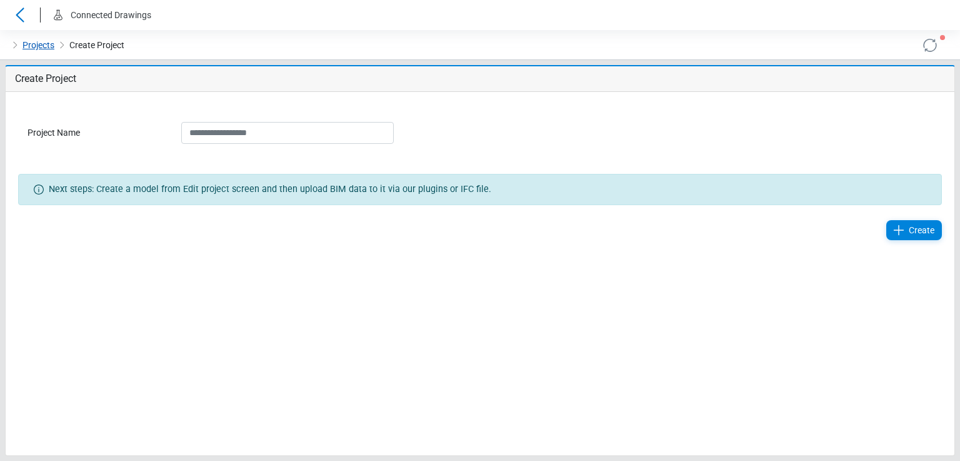
click at [33, 48] on link "Projects" at bounding box center [39, 45] width 32 height 15
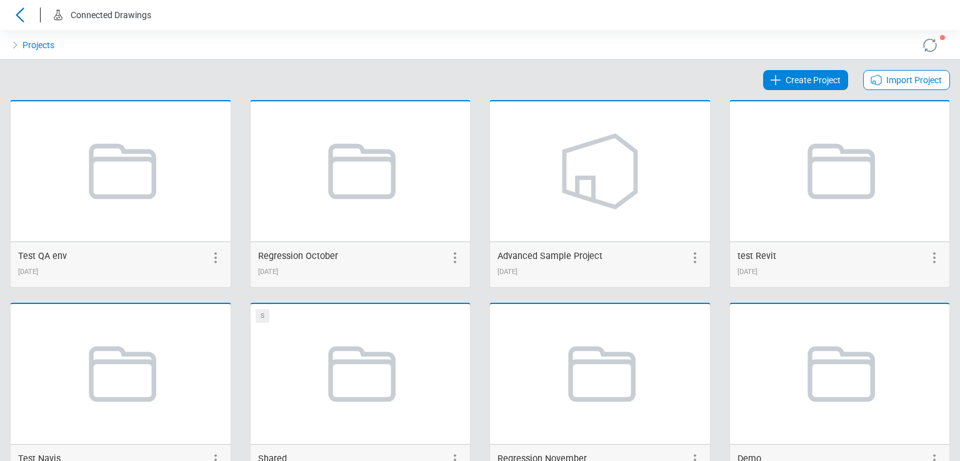
click at [912, 84] on span "Import Project" at bounding box center [915, 80] width 56 height 15
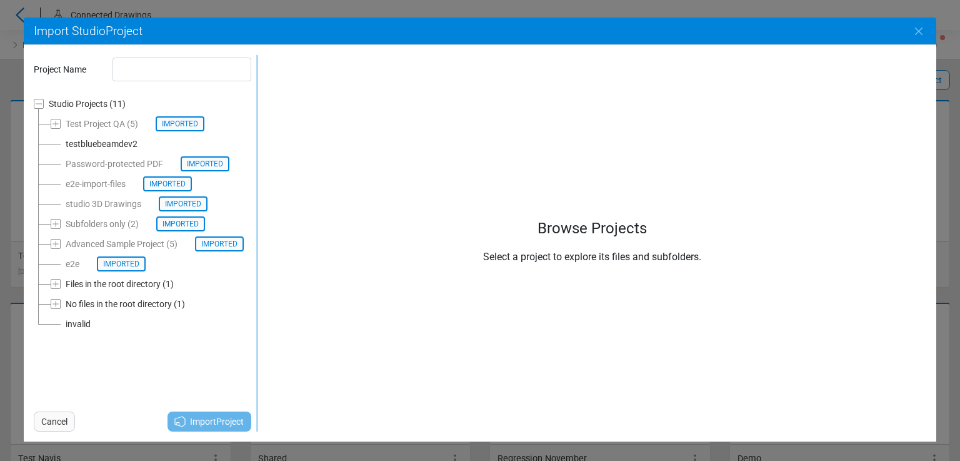
click at [106, 284] on div "Files in the root directory" at bounding box center [113, 283] width 95 height 15
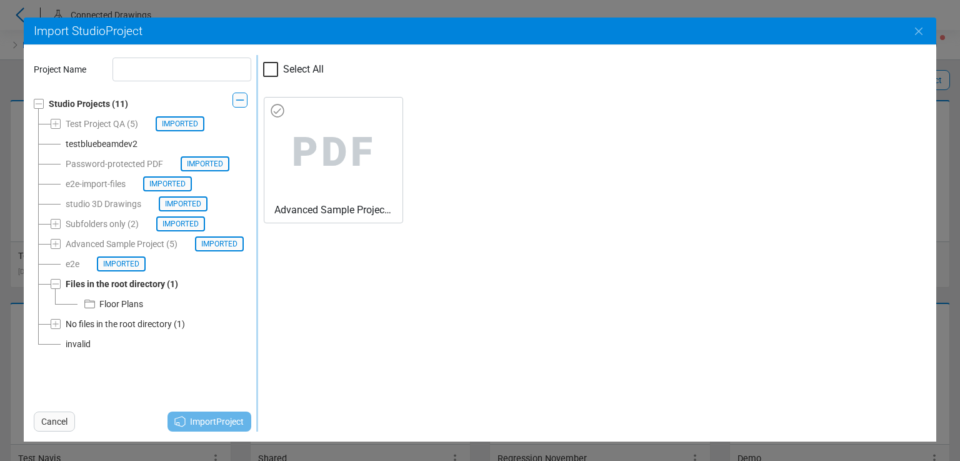
click at [278, 128] on span "PDF" at bounding box center [333, 153] width 118 height 100
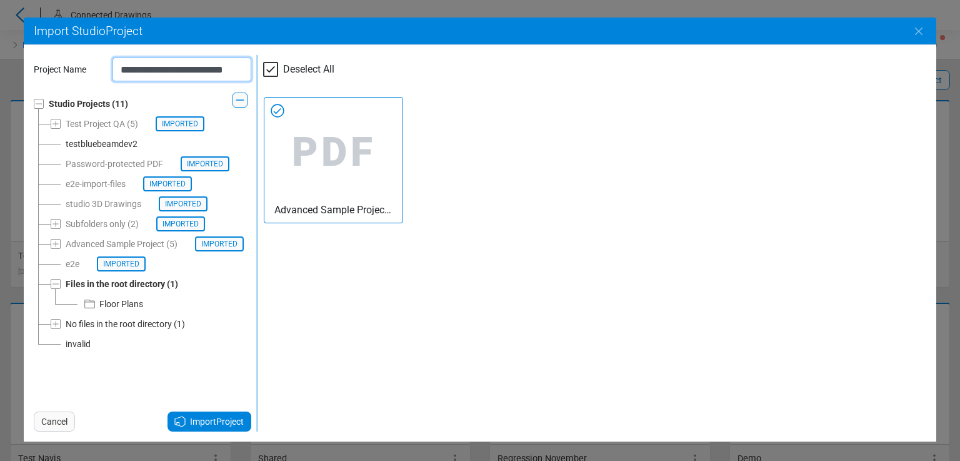
drag, startPoint x: 234, startPoint y: 66, endPoint x: 81, endPoint y: 69, distance: 152.6
click at [81, 69] on div "**********" at bounding box center [142, 69] width 236 height 29
paste input "text"
type input "**********"
click at [224, 418] on span "Import Project" at bounding box center [217, 421] width 54 height 15
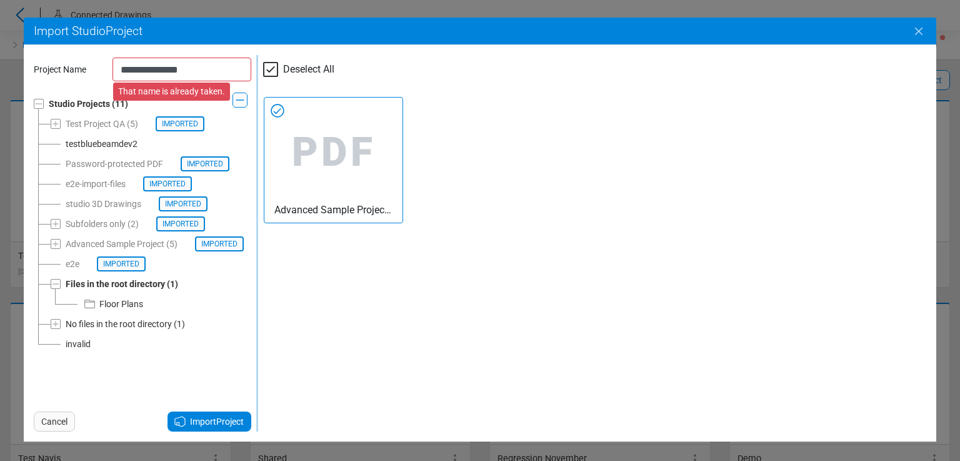
click at [908, 31] on button "Close" at bounding box center [919, 31] width 35 height 35
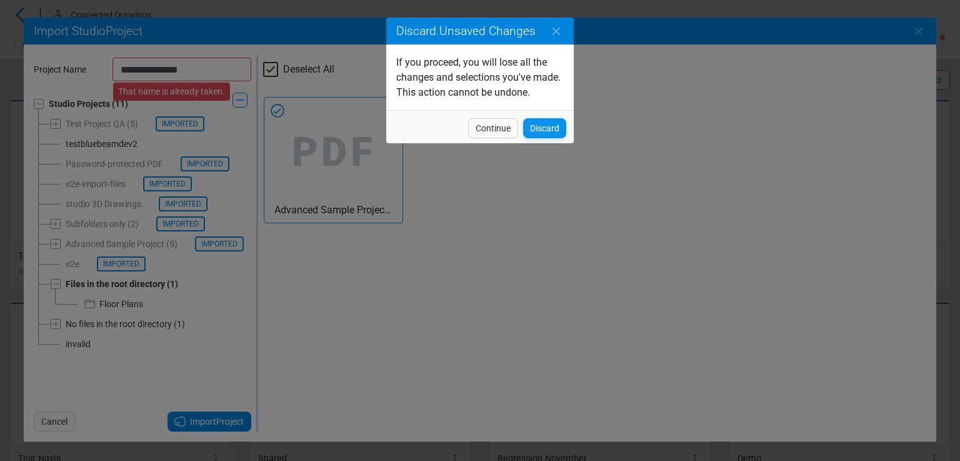
click at [558, 122] on span "Discard" at bounding box center [544, 128] width 29 height 15
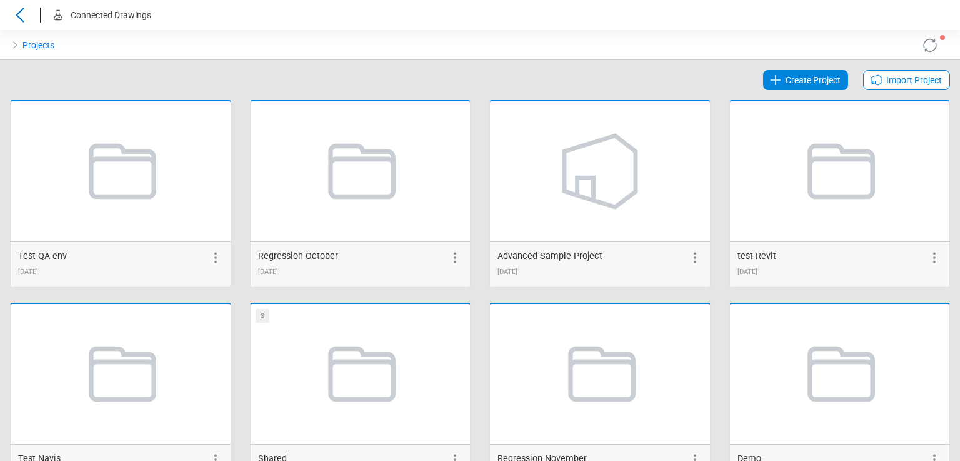
click at [869, 73] on icon at bounding box center [876, 80] width 15 height 15
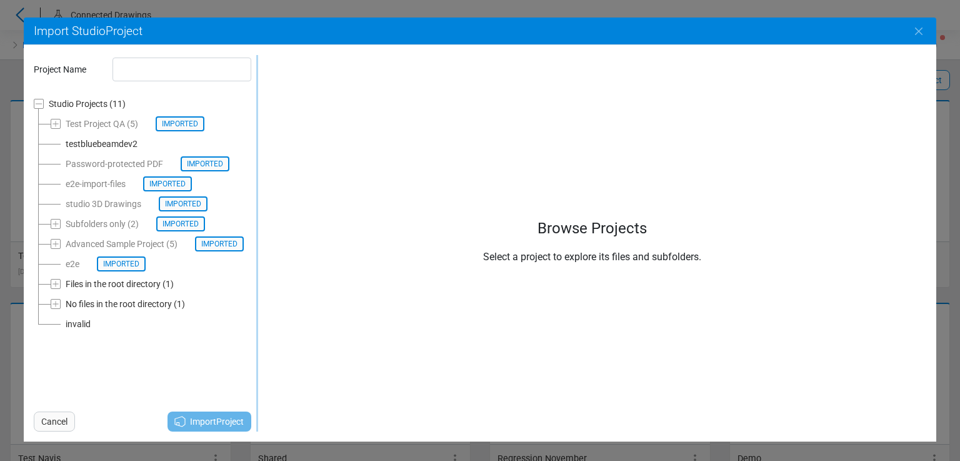
click at [119, 287] on div "Files in the root directory" at bounding box center [113, 283] width 95 height 15
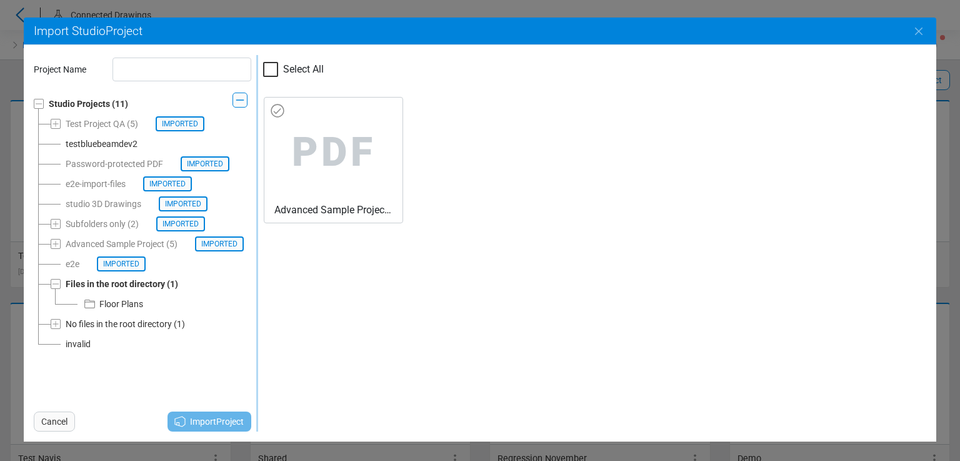
click at [331, 156] on span "PDF" at bounding box center [333, 153] width 118 height 100
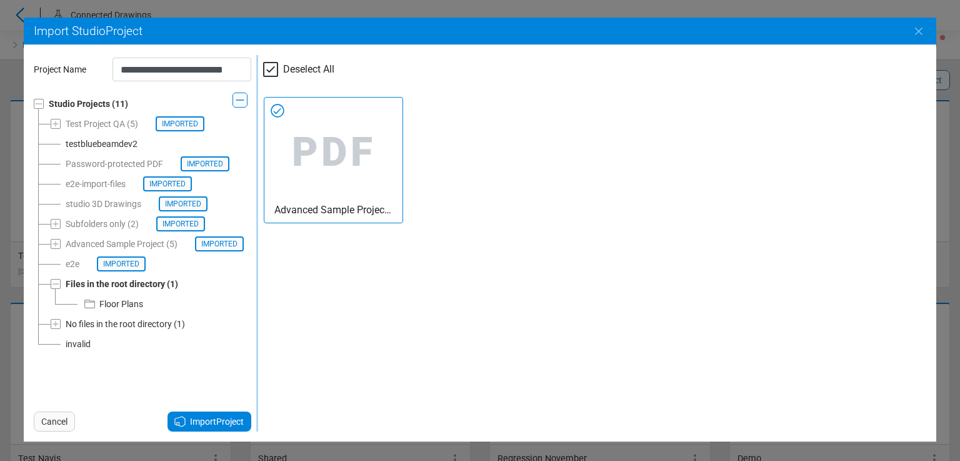
click at [104, 327] on div "No files in the root directory" at bounding box center [119, 323] width 106 height 15
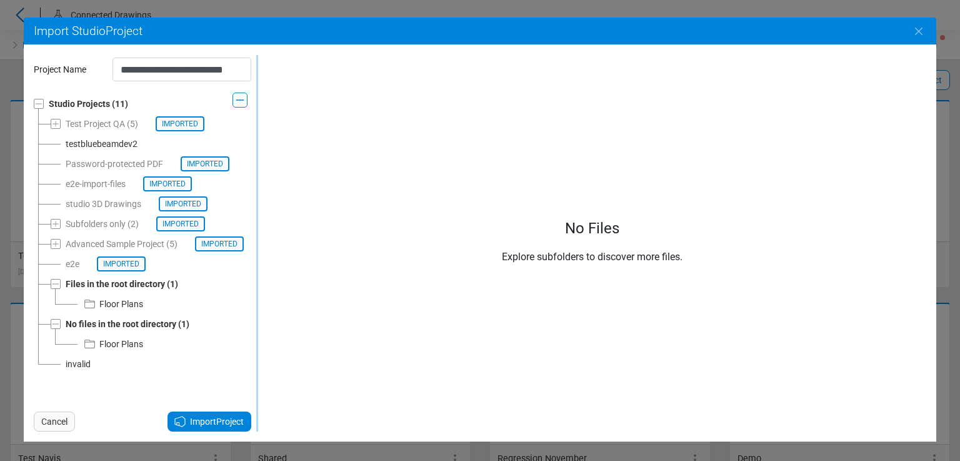
click at [114, 344] on div "Floor Plans" at bounding box center [121, 343] width 44 height 15
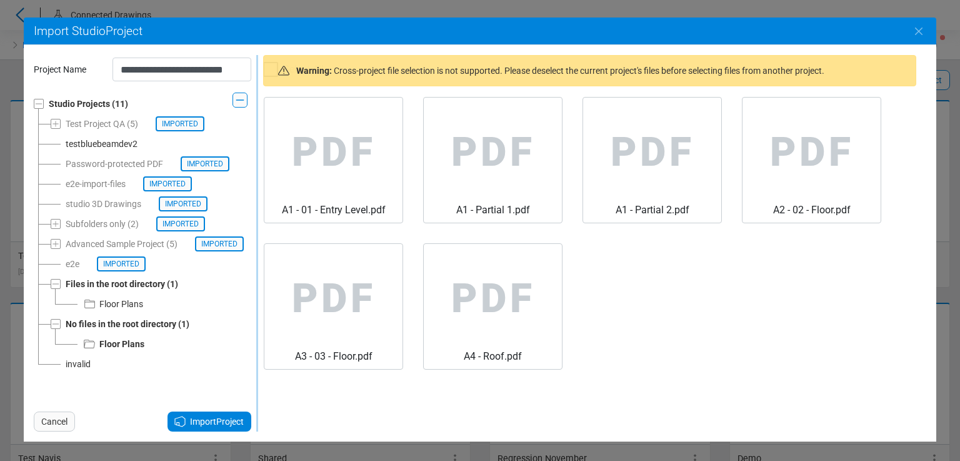
click at [111, 304] on div "Floor Plans" at bounding box center [121, 303] width 44 height 15
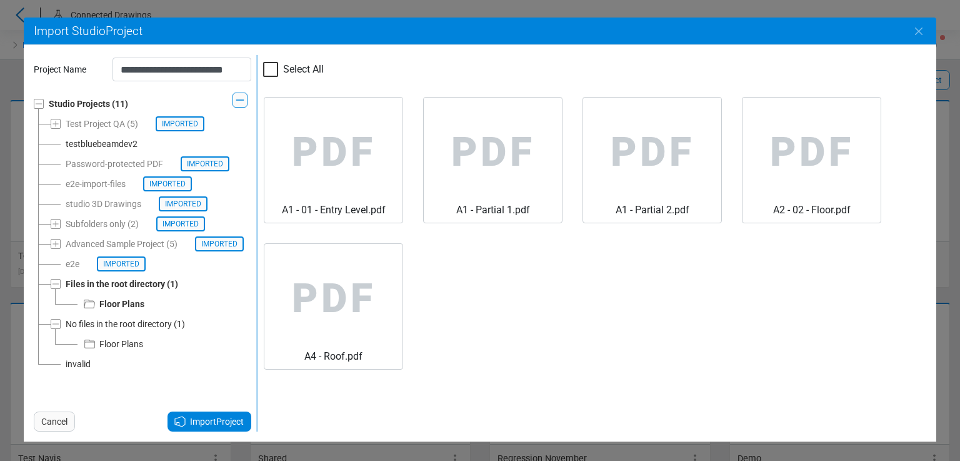
click at [122, 284] on div "Files in the root directory" at bounding box center [115, 283] width 99 height 15
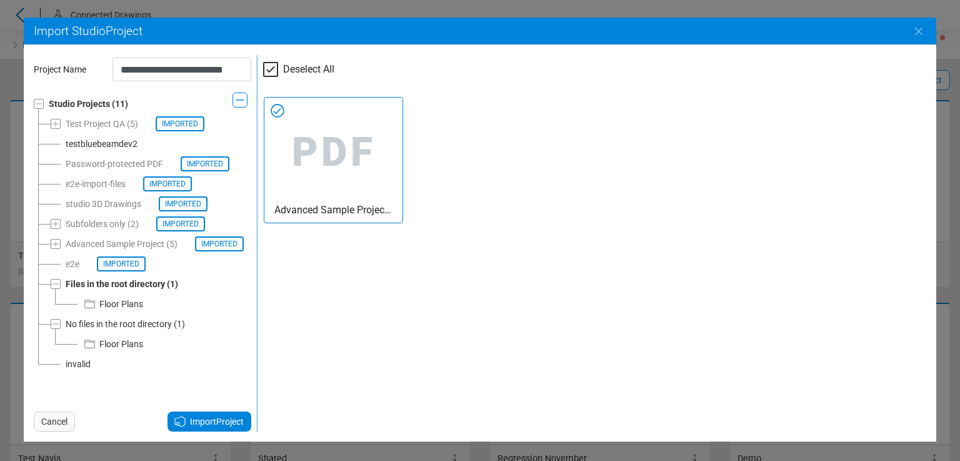
click at [279, 111] on icon at bounding box center [277, 110] width 13 height 13
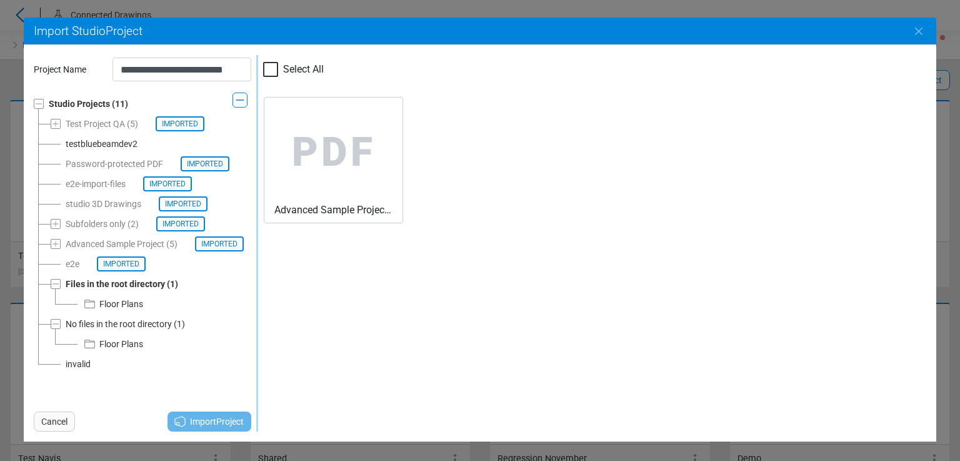
click at [110, 343] on div "Floor Plans" at bounding box center [121, 343] width 44 height 15
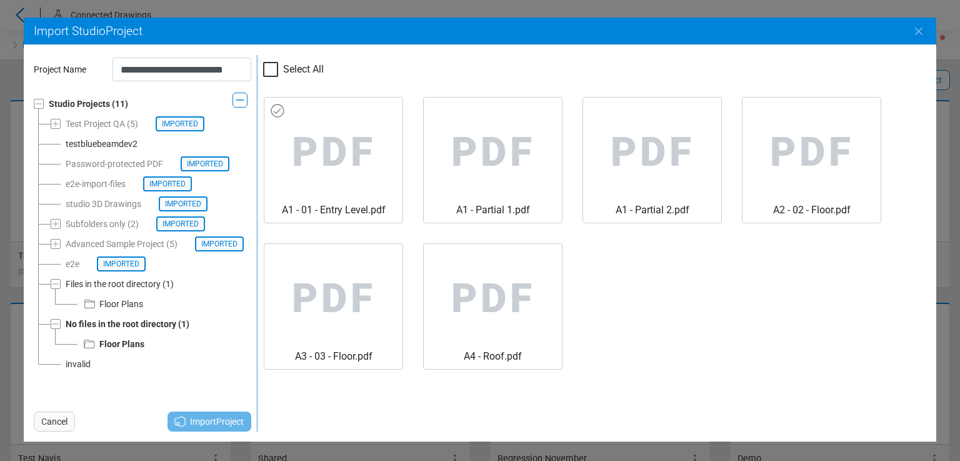
click at [300, 159] on span "PDF" at bounding box center [333, 153] width 118 height 100
type input "**********"
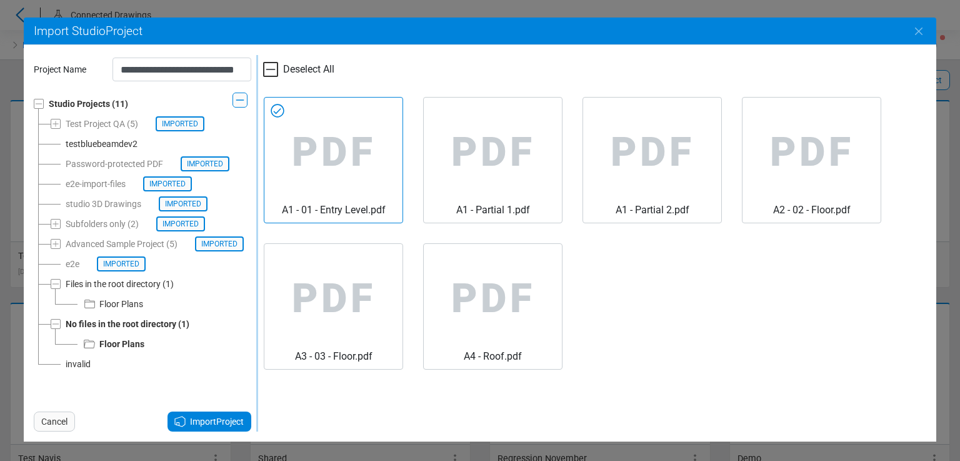
click at [200, 420] on span "Import Project" at bounding box center [217, 421] width 54 height 15
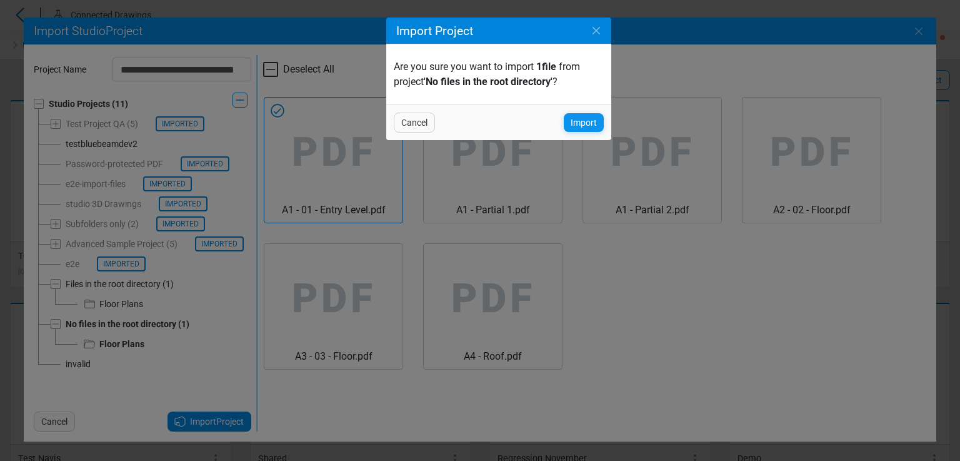
click at [585, 126] on span "Import" at bounding box center [584, 122] width 26 height 15
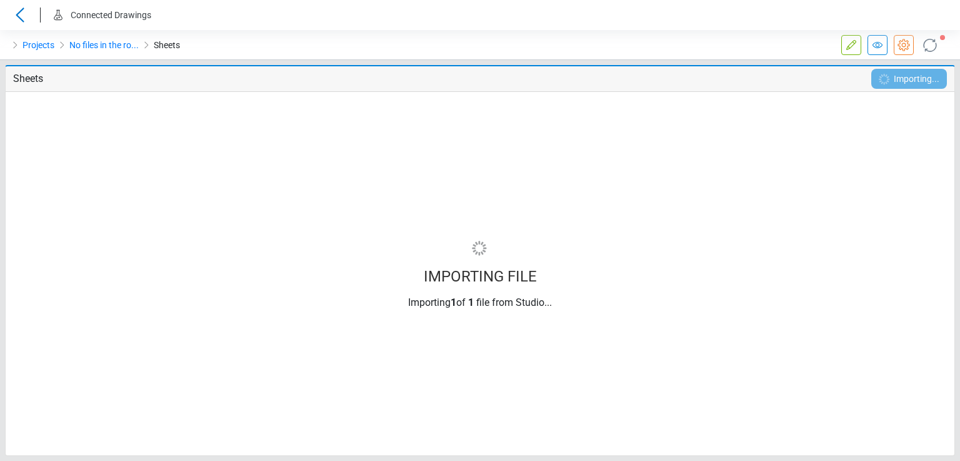
click at [924, 43] on icon at bounding box center [929, 45] width 13 height 13
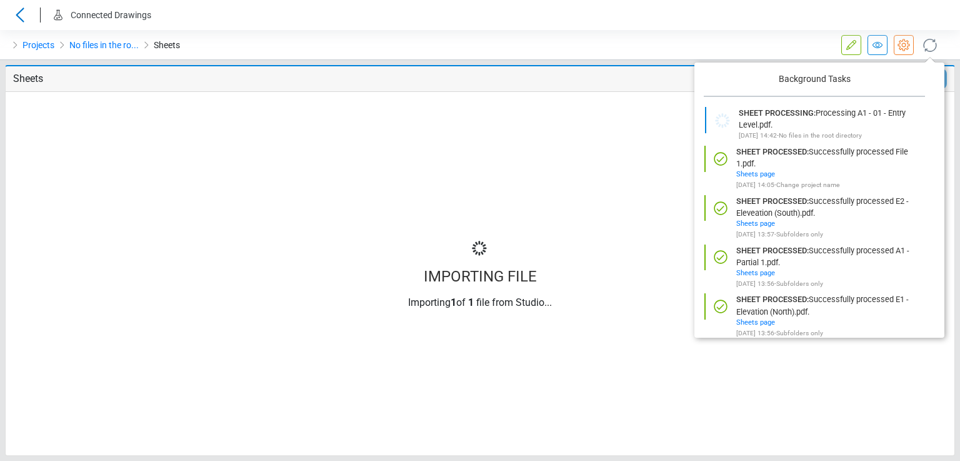
click at [928, 46] on icon at bounding box center [930, 45] width 20 height 20
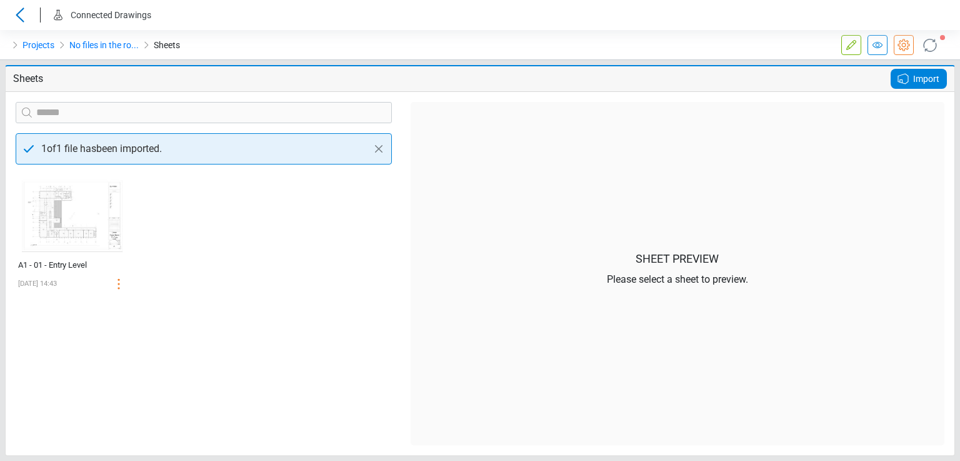
click at [925, 83] on span "Import" at bounding box center [926, 78] width 26 height 15
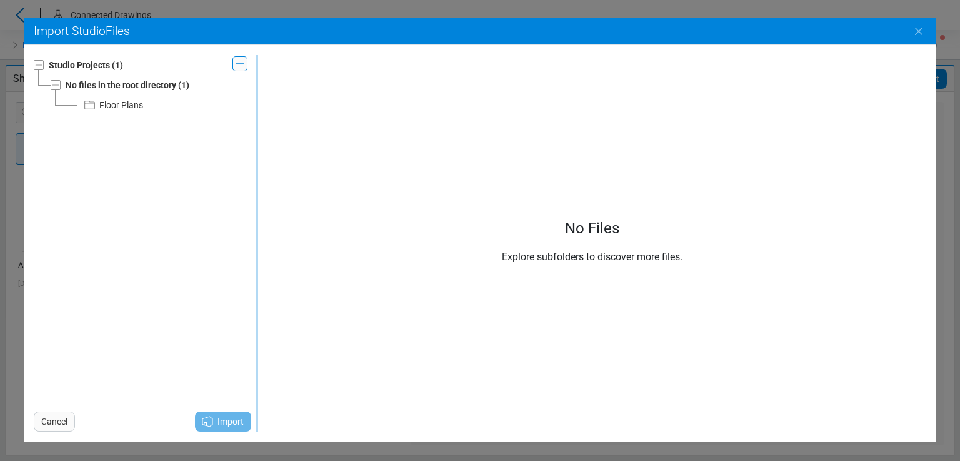
click at [119, 102] on div "Floor Plans" at bounding box center [121, 105] width 44 height 15
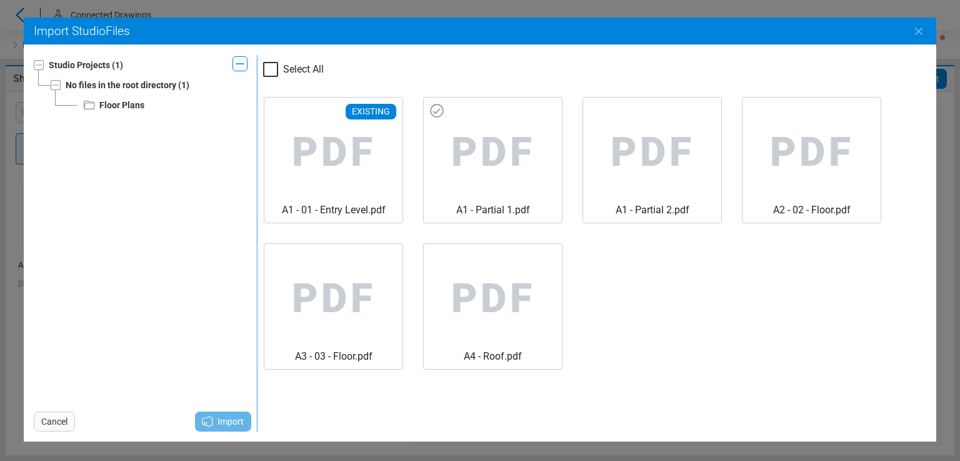
click at [393, 132] on span "PDF" at bounding box center [333, 153] width 118 height 100
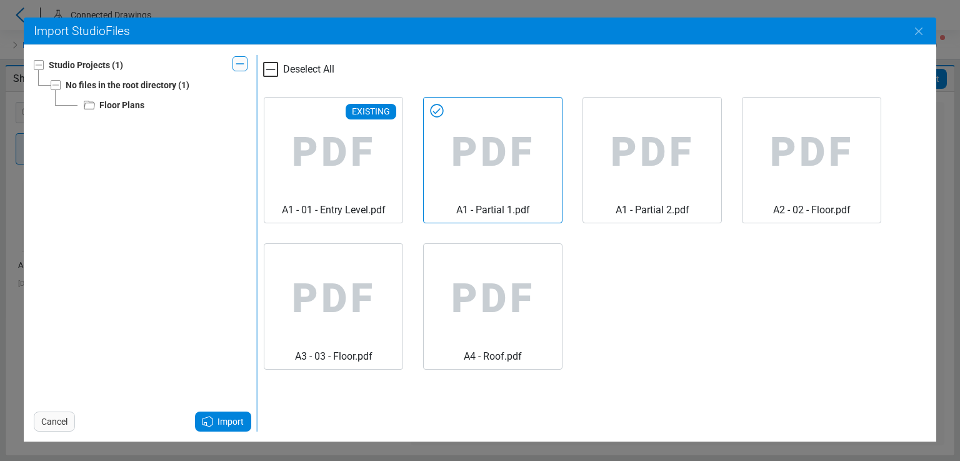
click at [207, 425] on icon at bounding box center [208, 421] width 10 height 10
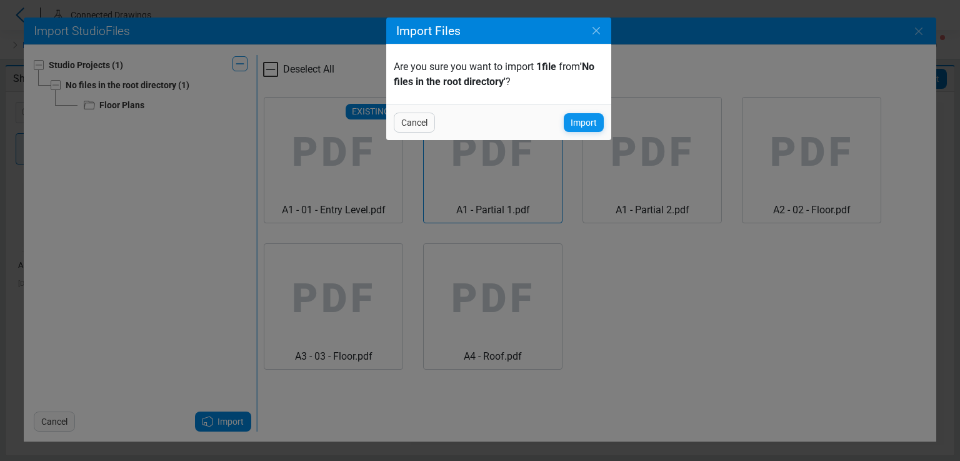
click at [576, 127] on span "Import" at bounding box center [584, 122] width 26 height 15
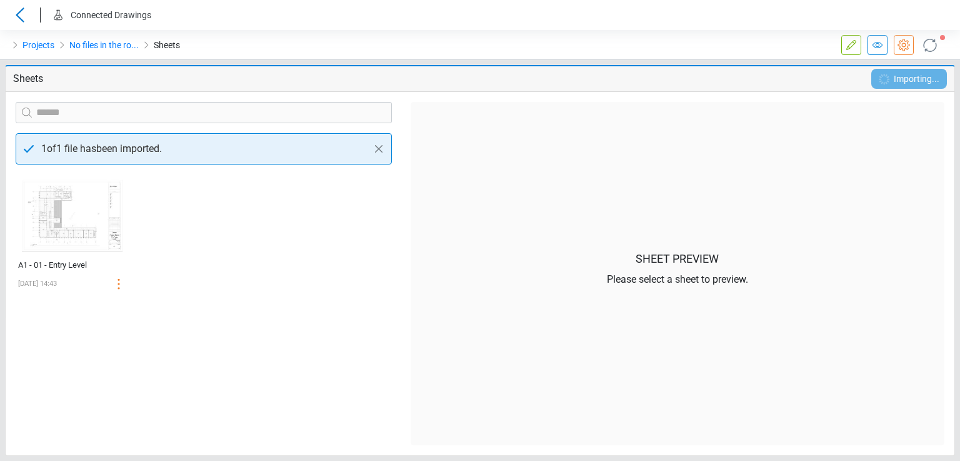
click at [909, 73] on div "Importing..." at bounding box center [902, 79] width 101 height 20
click at [910, 77] on div "Importing..." at bounding box center [902, 79] width 101 height 20
click at [910, 80] on div "Importing..." at bounding box center [902, 79] width 101 height 20
click at [926, 44] on icon at bounding box center [930, 44] width 21 height 21
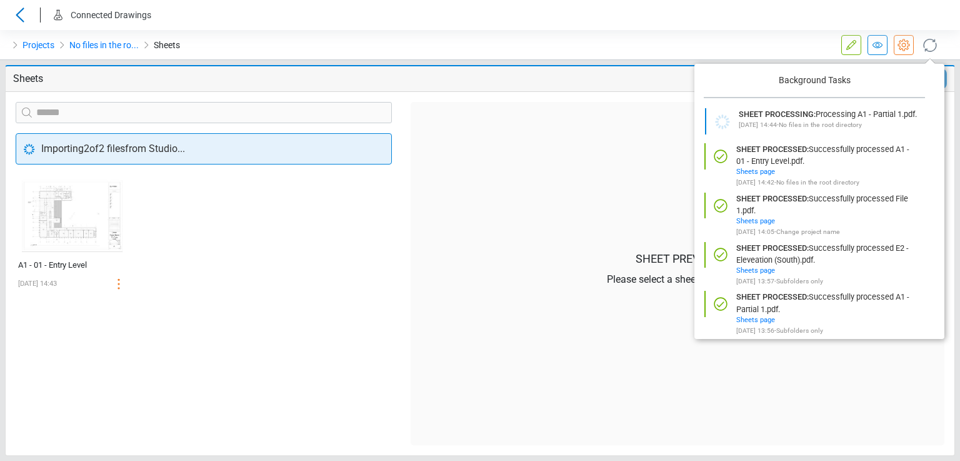
click at [926, 44] on icon at bounding box center [930, 45] width 20 height 20
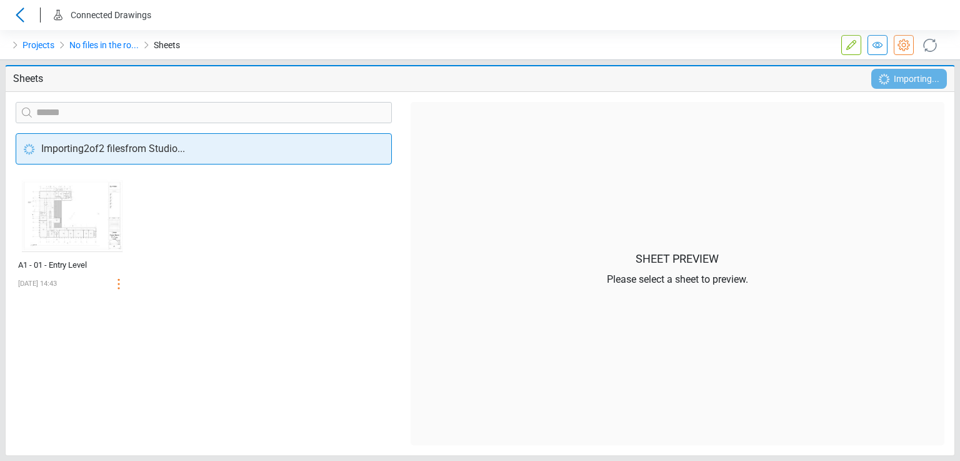
click at [932, 44] on icon at bounding box center [930, 44] width 21 height 21
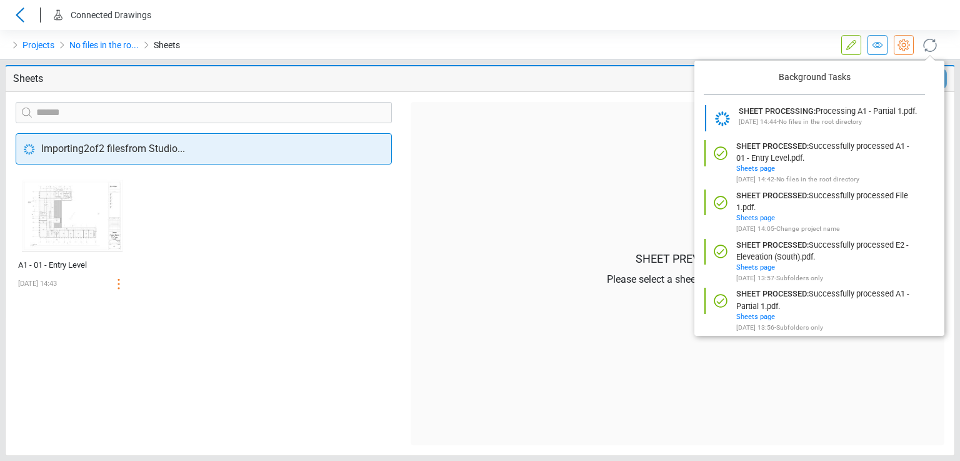
click at [932, 44] on icon at bounding box center [930, 45] width 22 height 22
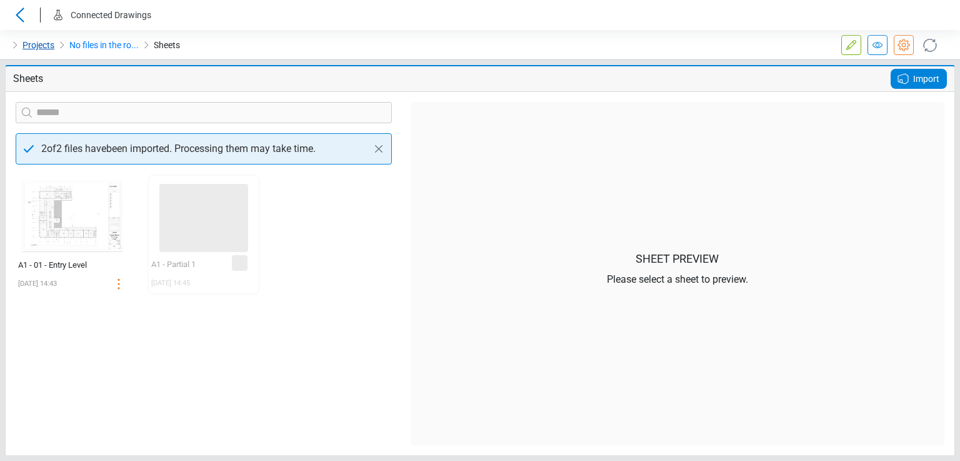
click at [28, 46] on link "Projects" at bounding box center [39, 45] width 32 height 15
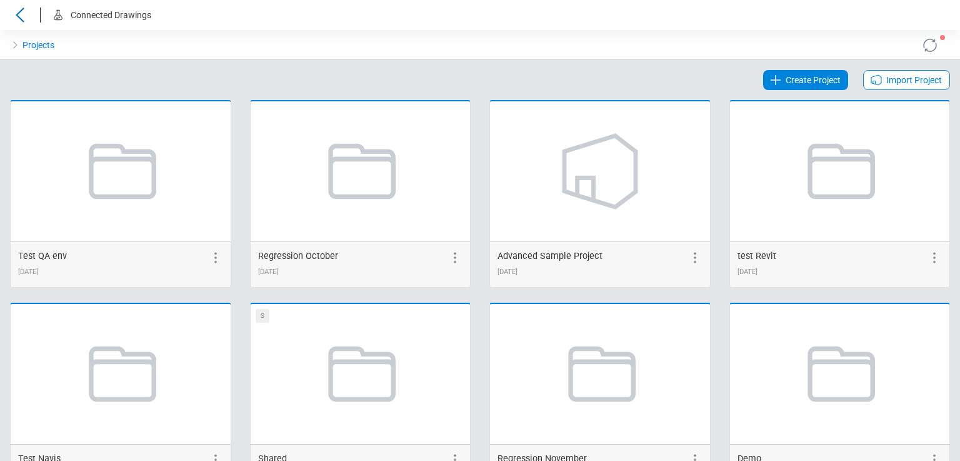
click at [905, 73] on span "Import Project" at bounding box center [915, 80] width 56 height 15
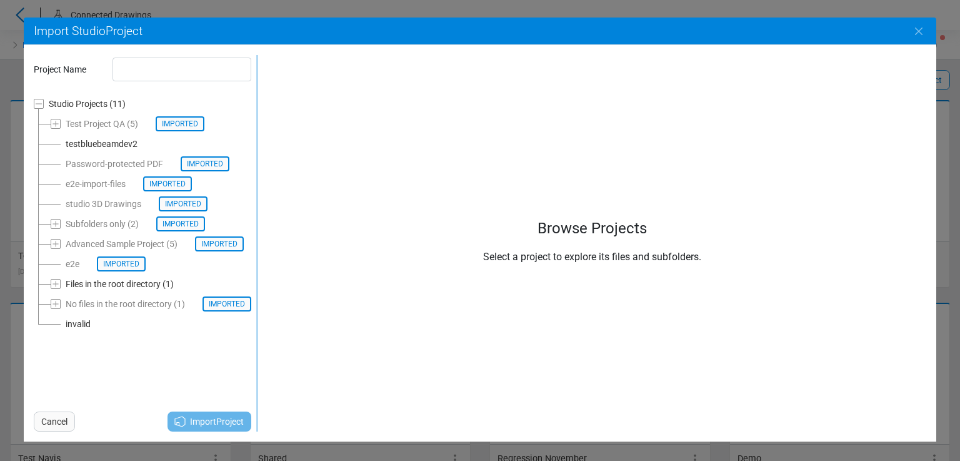
click at [87, 329] on div "invalid" at bounding box center [78, 323] width 25 height 15
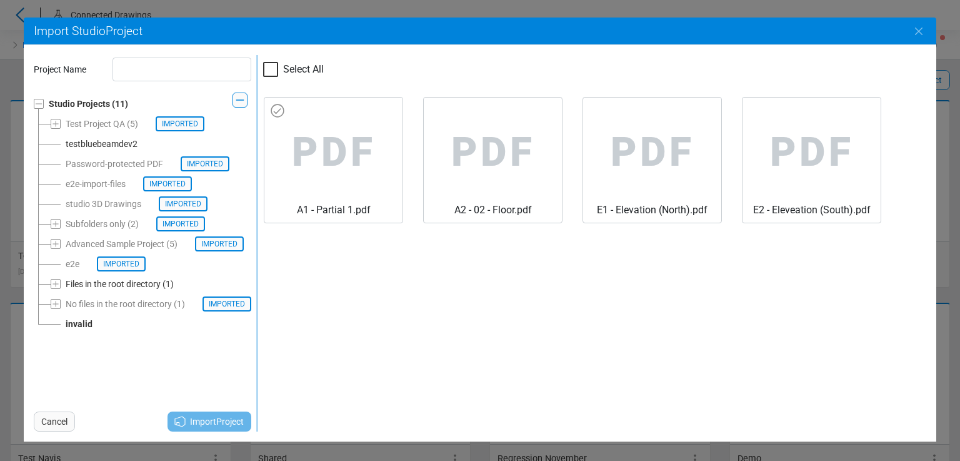
click at [324, 116] on span "PDF" at bounding box center [333, 153] width 118 height 100
type input "*******"
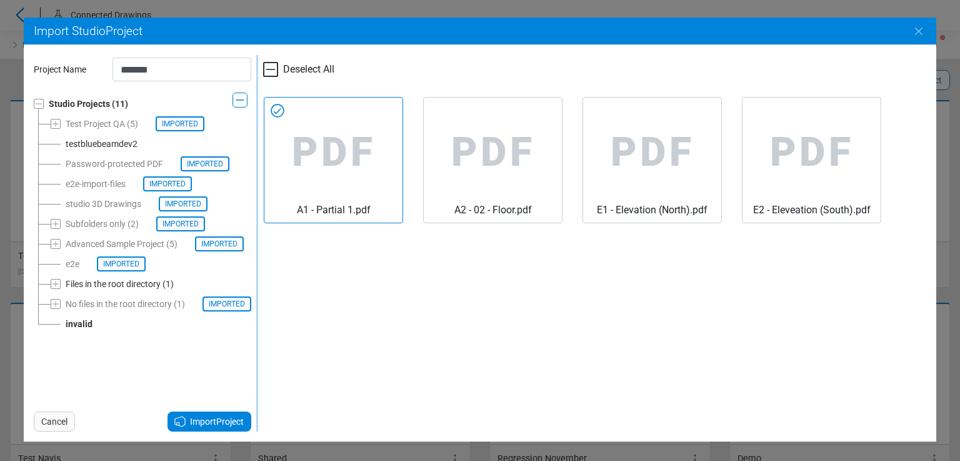
click at [79, 283] on div "Files in the root directory" at bounding box center [113, 283] width 95 height 15
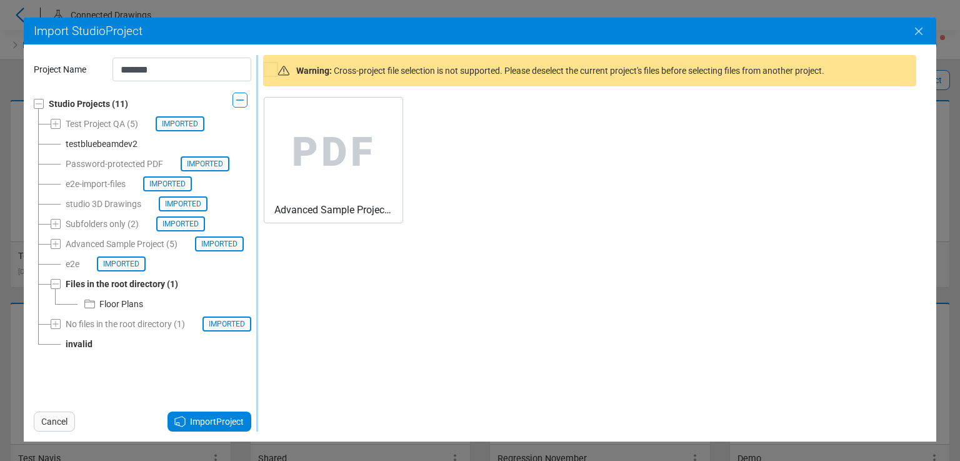
click at [918, 28] on icon "Close" at bounding box center [919, 31] width 15 height 15
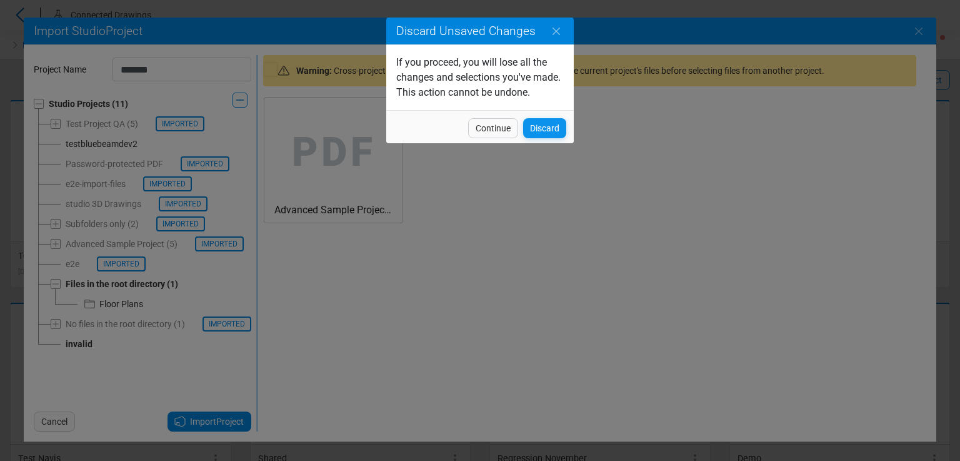
click at [545, 119] on div "Discard" at bounding box center [544, 128] width 43 height 20
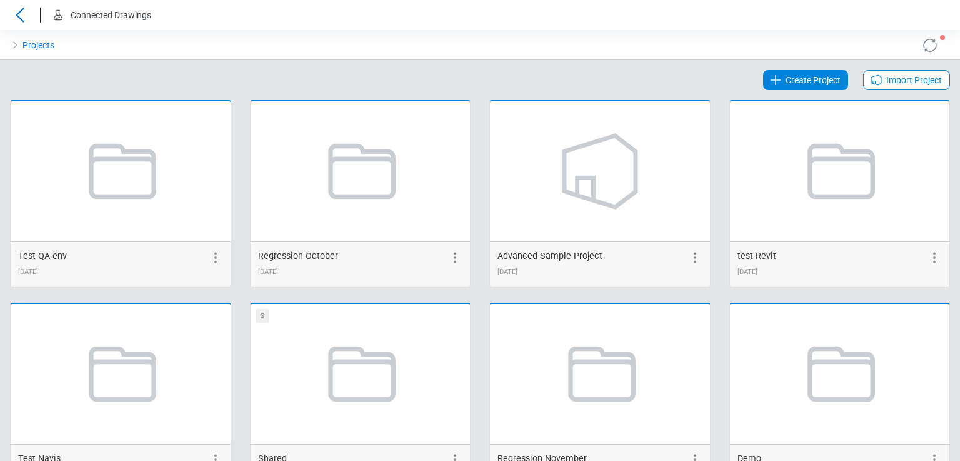
click at [872, 80] on icon at bounding box center [876, 80] width 15 height 15
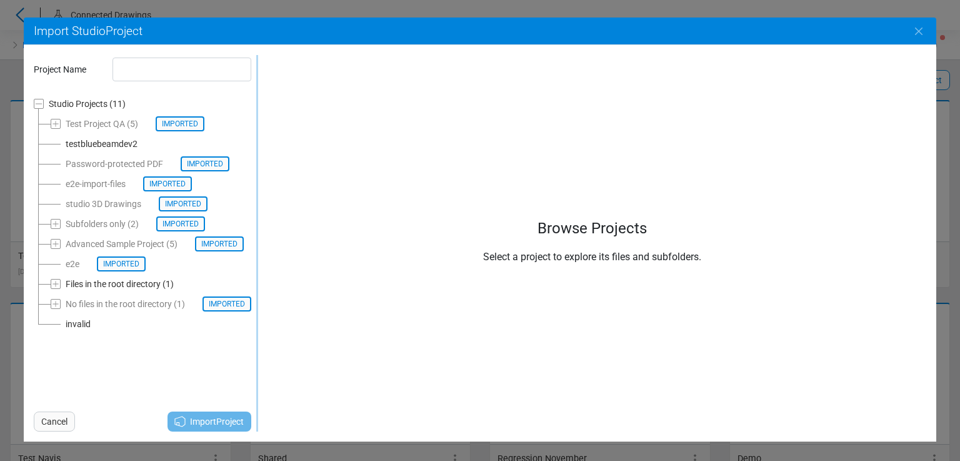
click at [86, 325] on div "invalid" at bounding box center [78, 323] width 25 height 15
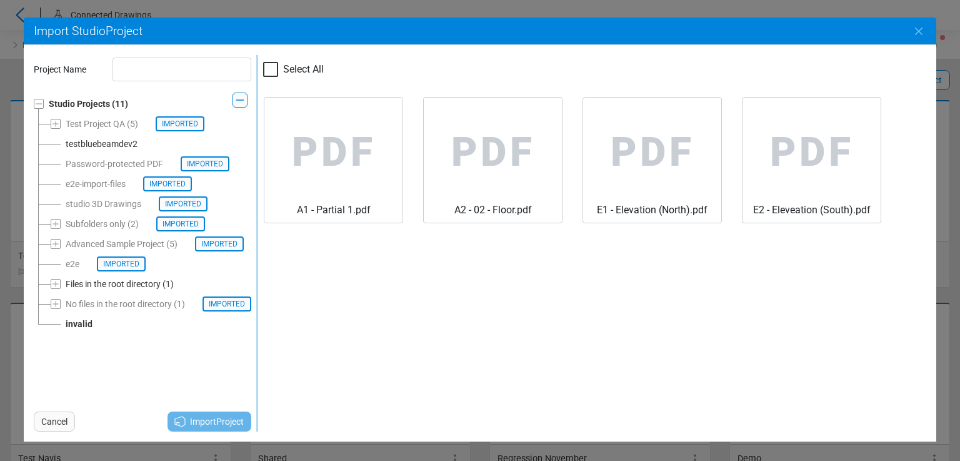
click at [73, 281] on div "Files in the root directory" at bounding box center [113, 283] width 95 height 15
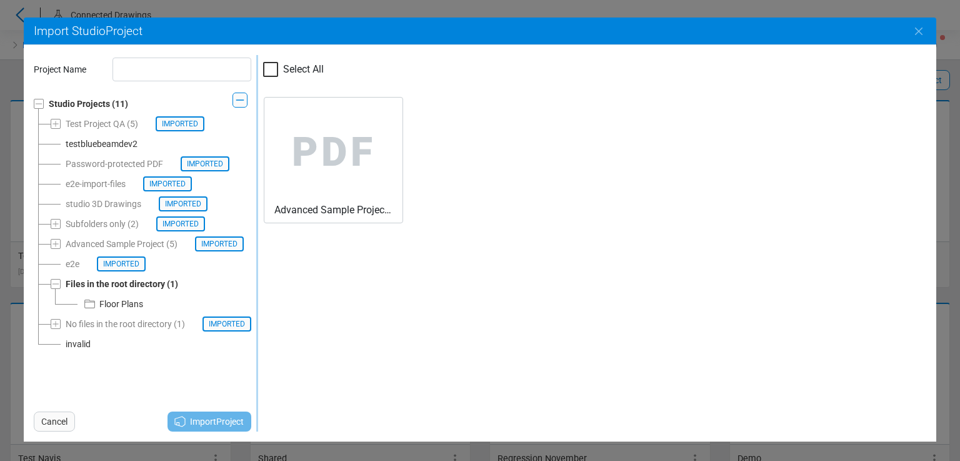
click at [64, 345] on span "invalid" at bounding box center [73, 344] width 45 height 20
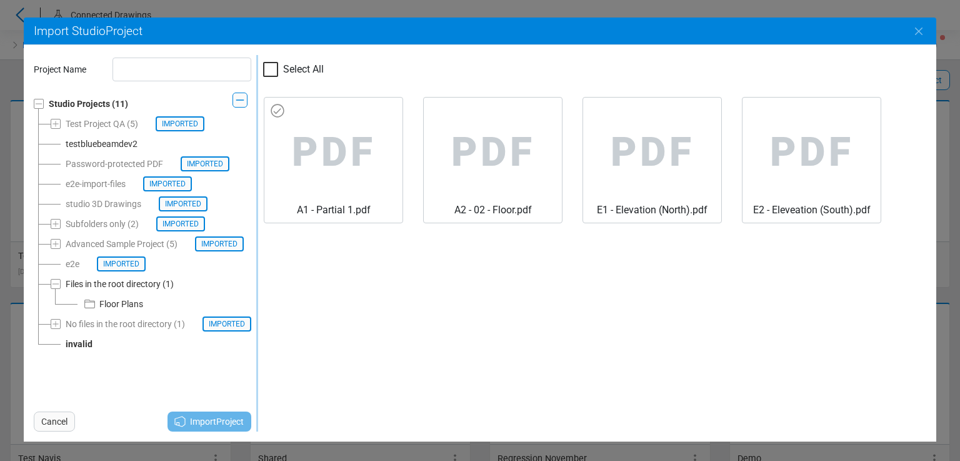
click at [306, 161] on span "PDF" at bounding box center [333, 153] width 118 height 100
type input "*******"
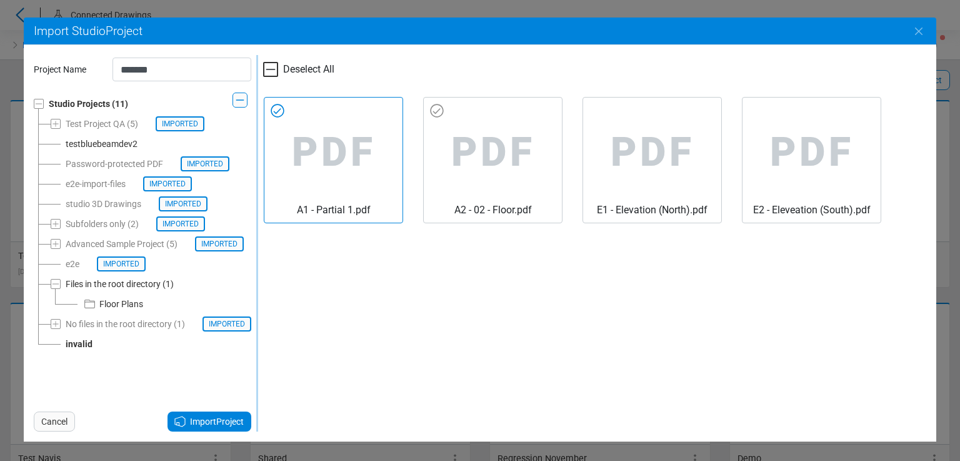
click at [451, 134] on span "PDF" at bounding box center [493, 153] width 118 height 100
click at [920, 38] on icon "Close" at bounding box center [919, 31] width 15 height 15
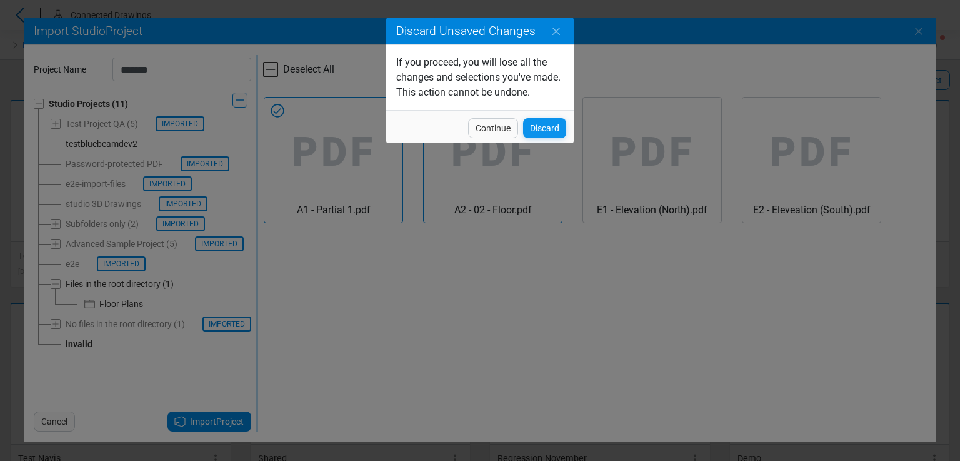
click at [535, 127] on span "Discard" at bounding box center [544, 128] width 29 height 15
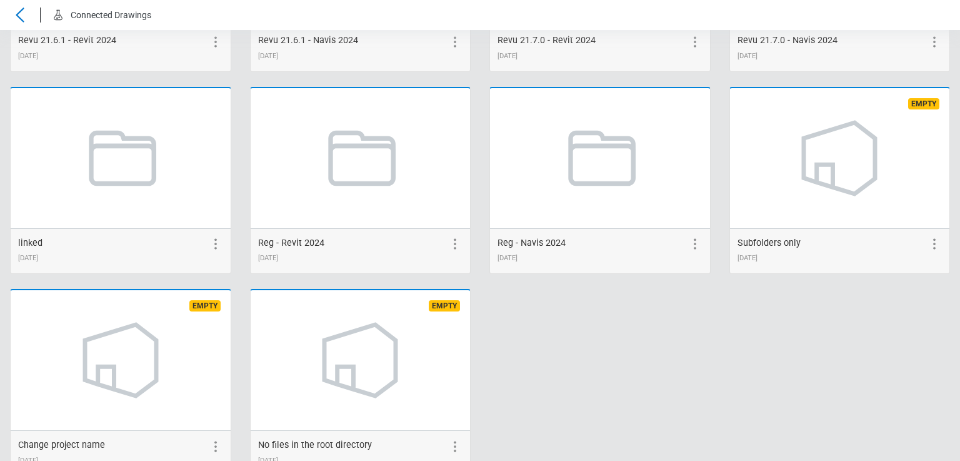
scroll to position [2879, 0]
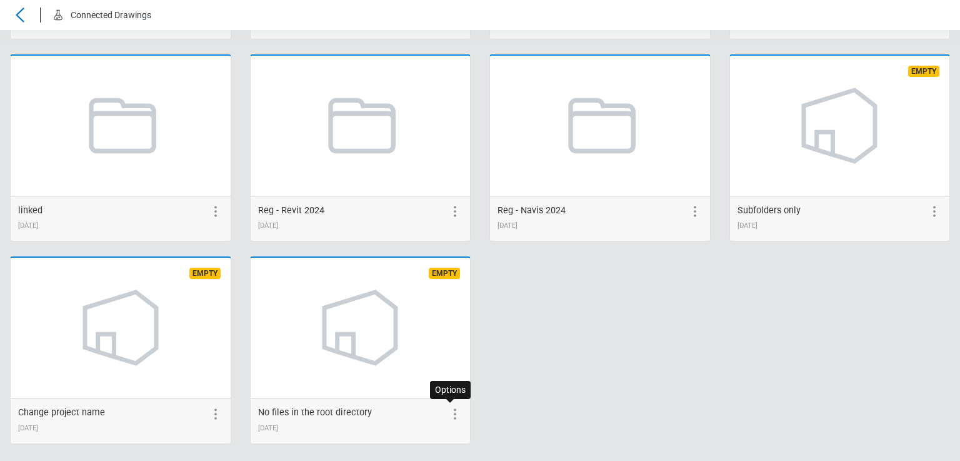
click at [450, 408] on icon at bounding box center [455, 413] width 15 height 15
click at [346, 409] on icon at bounding box center [352, 413] width 15 height 15
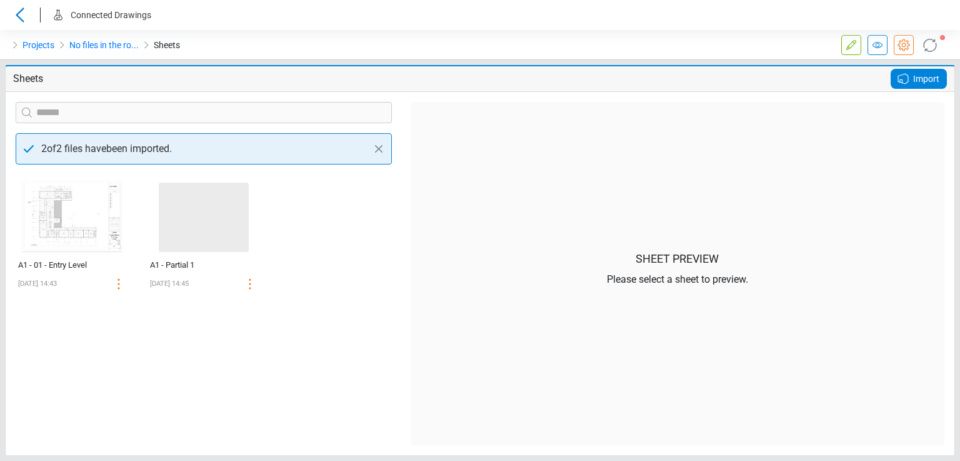
click at [910, 78] on icon at bounding box center [903, 78] width 15 height 15
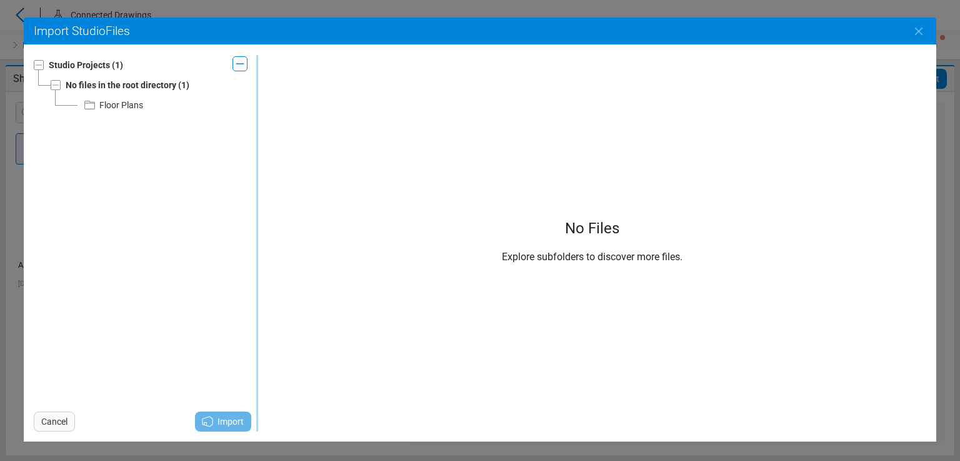
click at [94, 106] on icon at bounding box center [89, 105] width 11 height 9
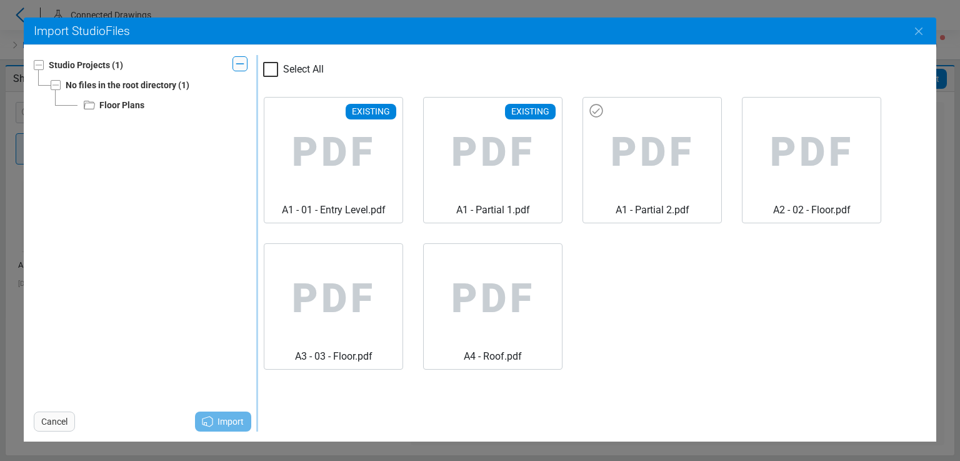
click at [638, 146] on span "PDF" at bounding box center [652, 153] width 118 height 100
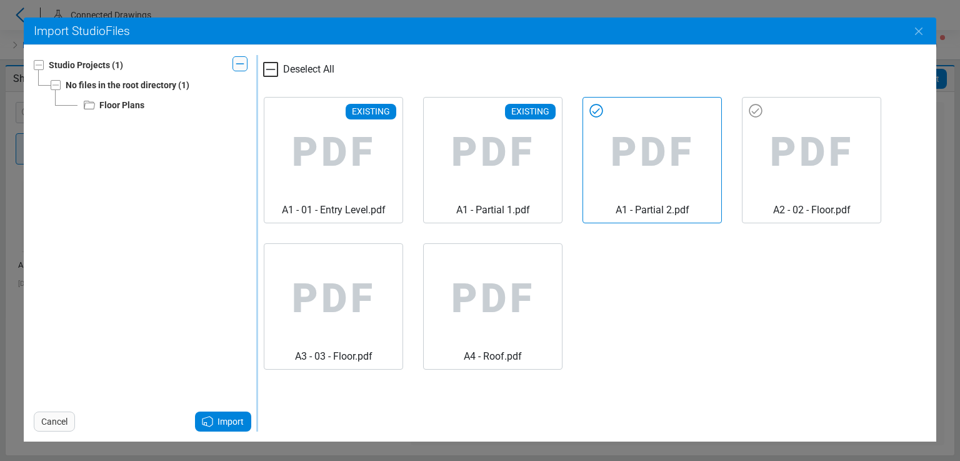
click at [799, 141] on span "PDF" at bounding box center [812, 153] width 118 height 100
click at [914, 29] on icon "Close" at bounding box center [919, 31] width 15 height 15
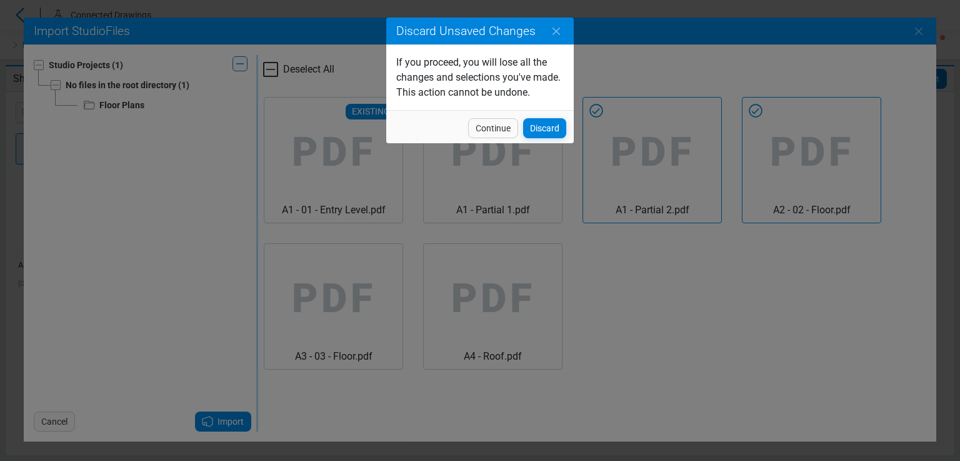
click at [666, 73] on div "Discard Unsaved Changes If you proceed, you will lose all the changes and selec…" at bounding box center [480, 230] width 960 height 461
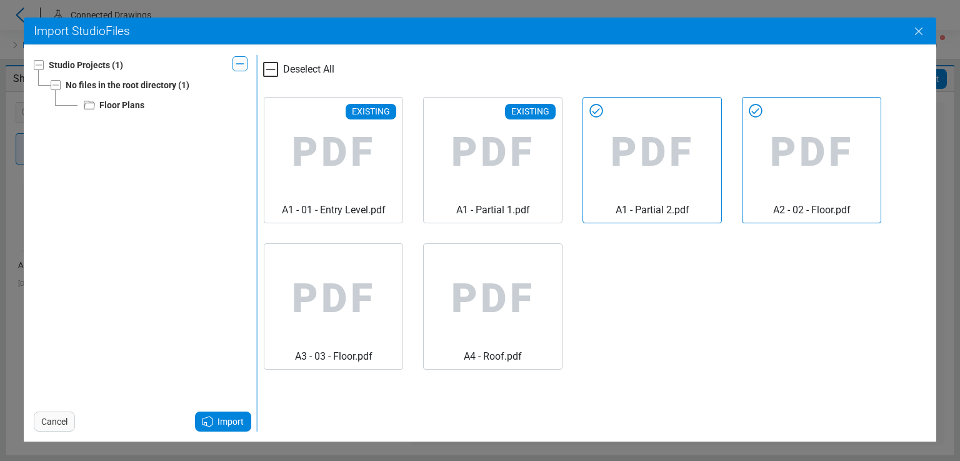
click at [920, 38] on icon "Close" at bounding box center [919, 31] width 15 height 15
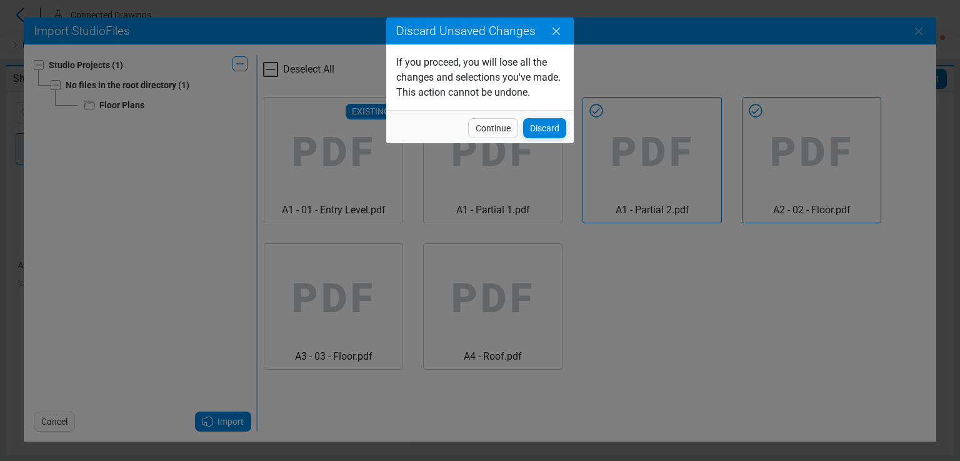
click at [551, 32] on icon "Close" at bounding box center [556, 31] width 15 height 15
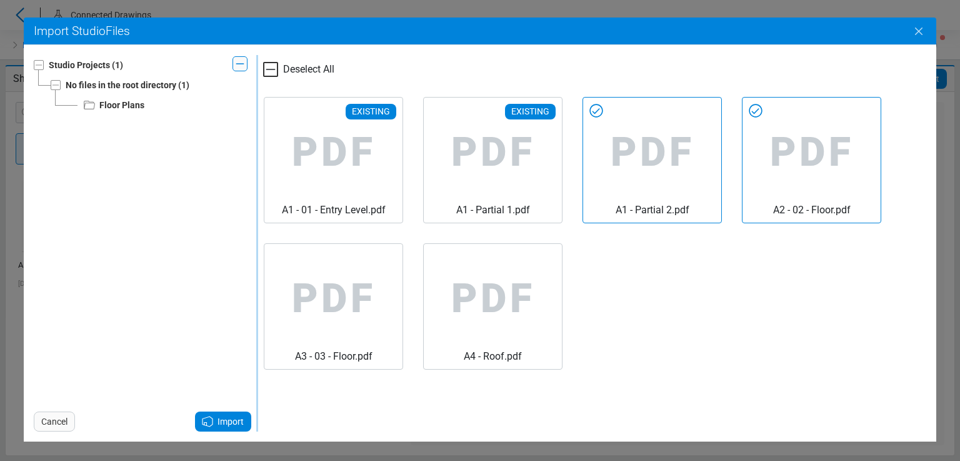
click at [909, 31] on button "Close" at bounding box center [919, 31] width 35 height 35
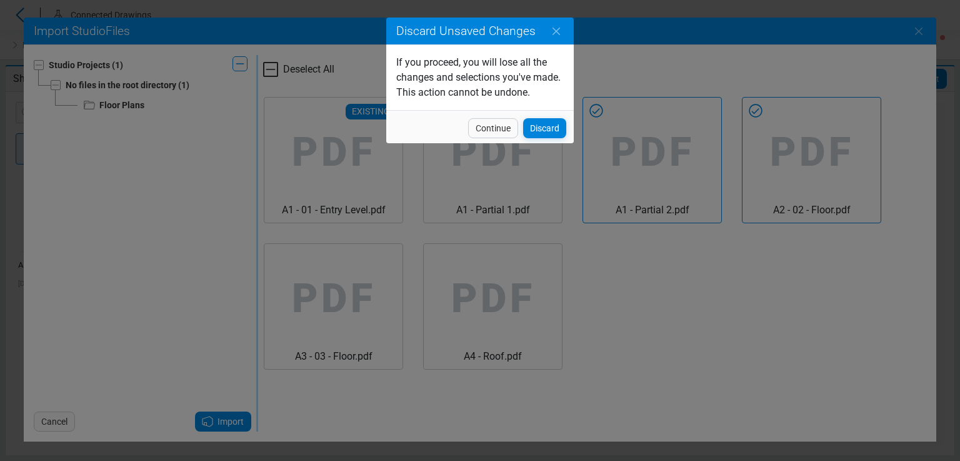
click at [486, 128] on span "Continue" at bounding box center [493, 128] width 35 height 15
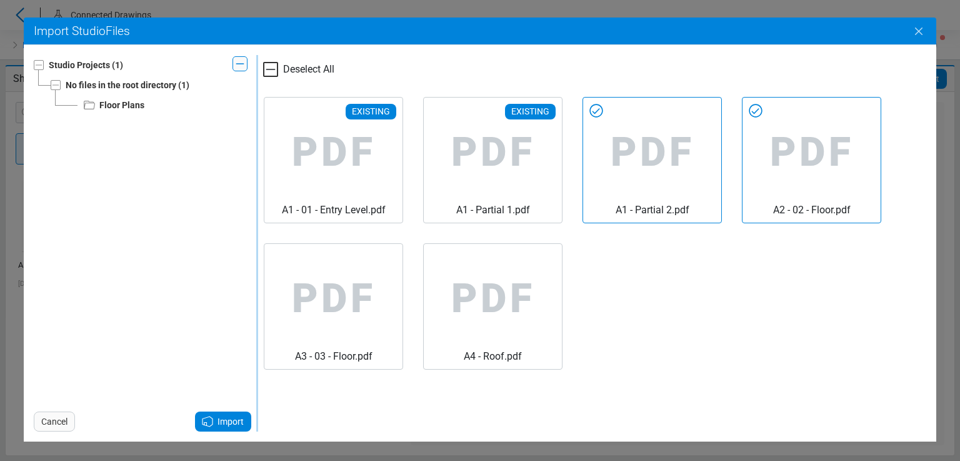
click at [924, 31] on icon "Close" at bounding box center [919, 31] width 15 height 15
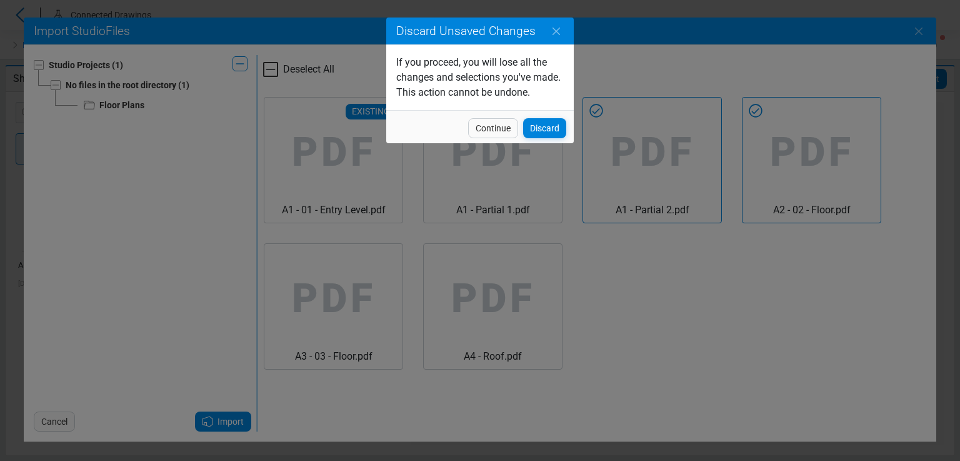
click at [898, 6] on div "Discard Unsaved Changes If you proceed, you will lose all the changes and selec…" at bounding box center [480, 230] width 960 height 461
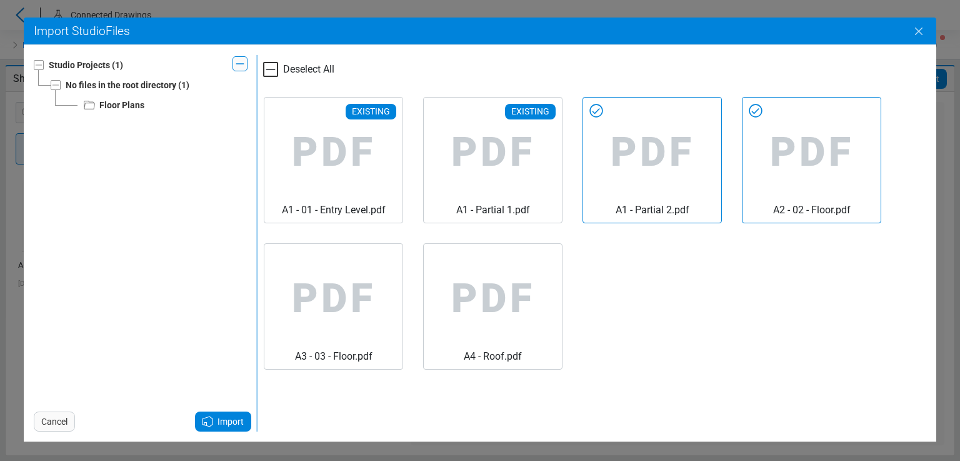
click at [920, 31] on icon "Close" at bounding box center [919, 32] width 8 height 8
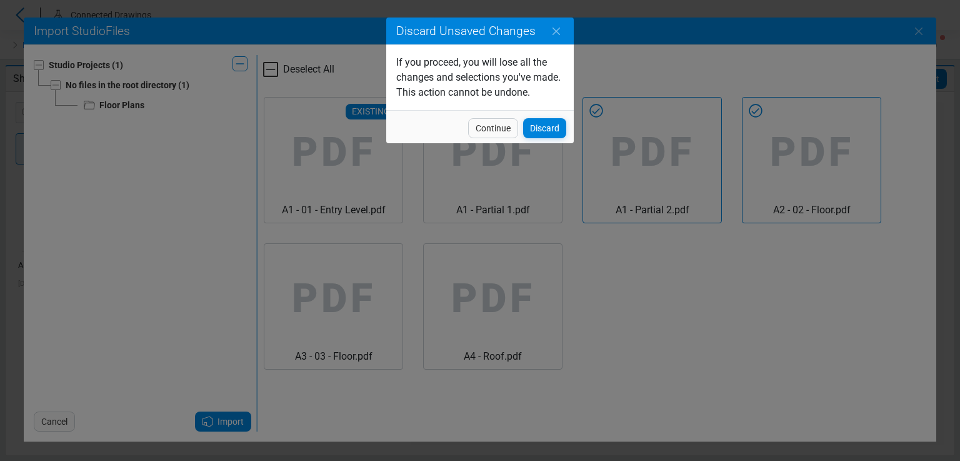
click at [958, 49] on div "Discard Unsaved Changes If you proceed, you will lose all the changes and selec…" at bounding box center [480, 230] width 960 height 461
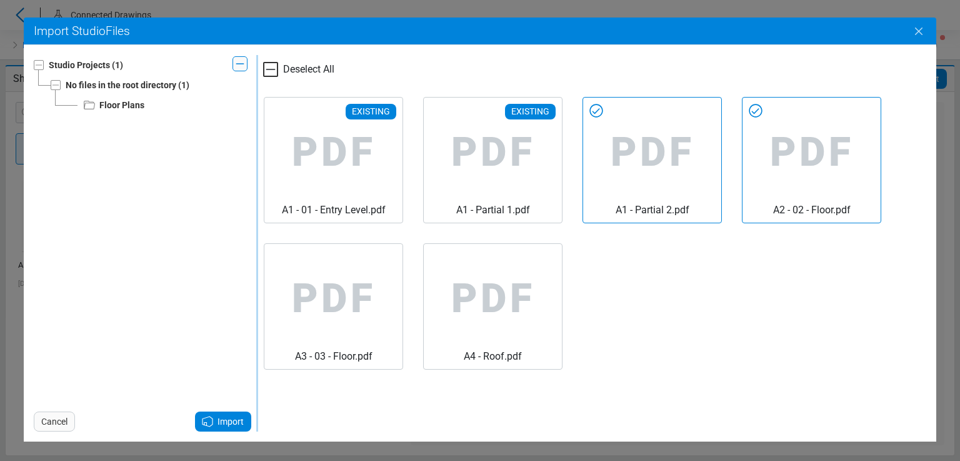
click at [924, 31] on icon "Close" at bounding box center [919, 31] width 15 height 15
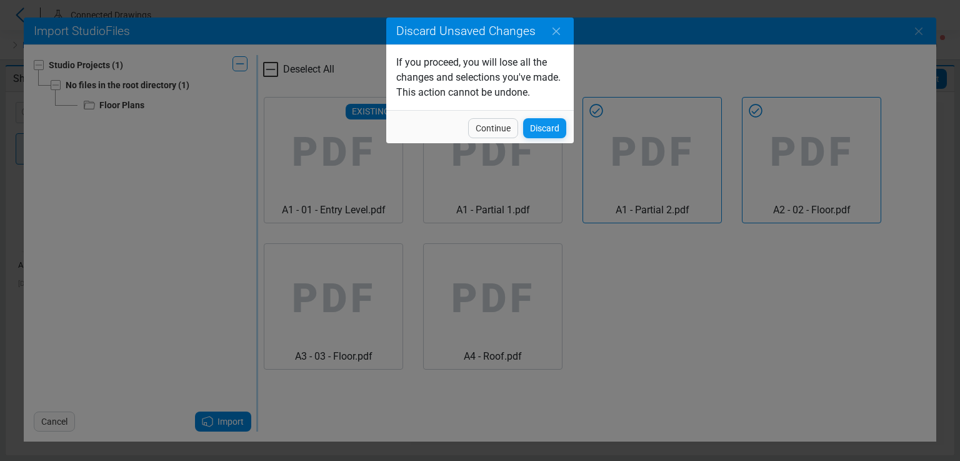
click at [534, 126] on span "Discard" at bounding box center [544, 128] width 29 height 15
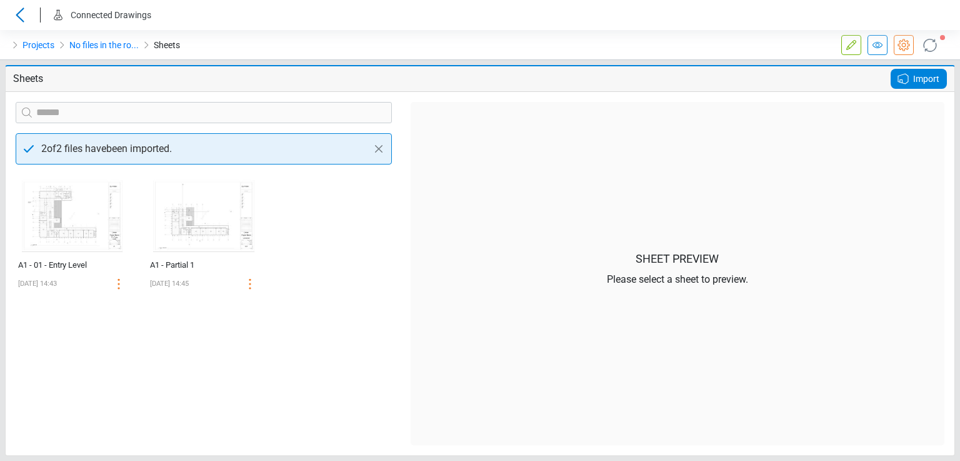
click at [915, 83] on span "Import" at bounding box center [926, 78] width 26 height 15
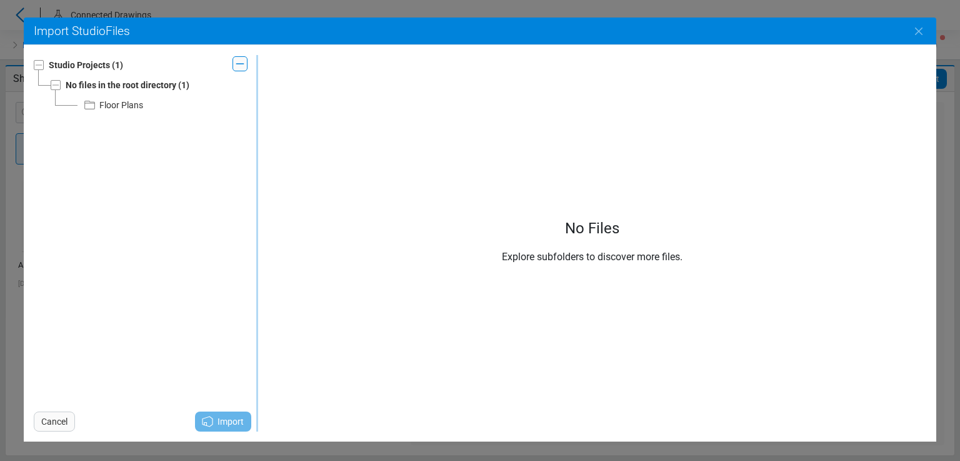
click at [93, 102] on icon at bounding box center [89, 105] width 11 height 9
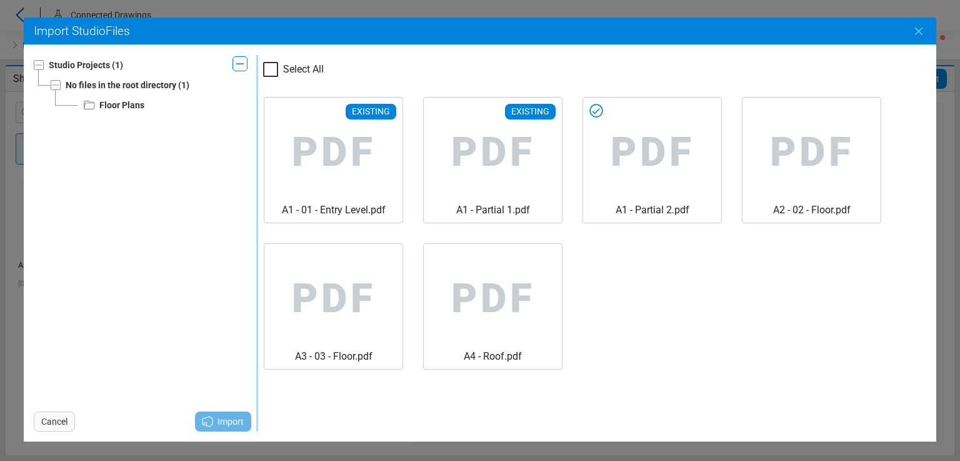
click at [600, 109] on icon at bounding box center [596, 110] width 13 height 13
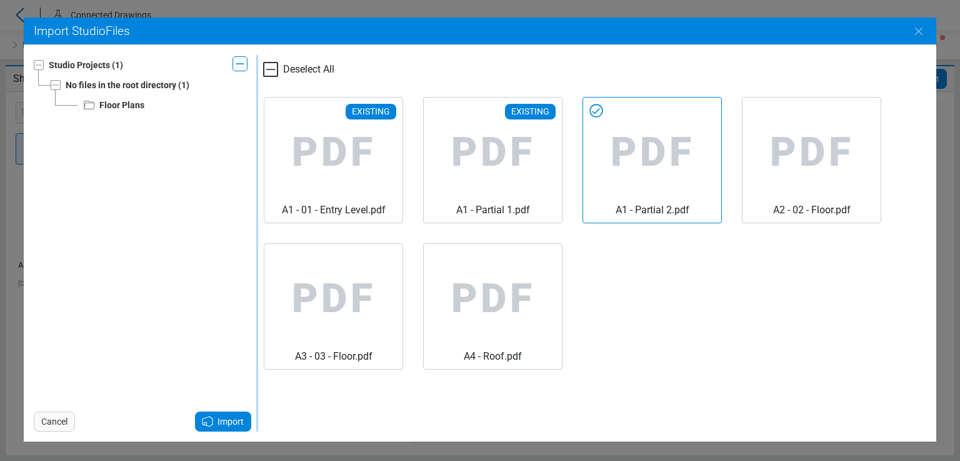
click at [213, 420] on icon at bounding box center [207, 421] width 15 height 15
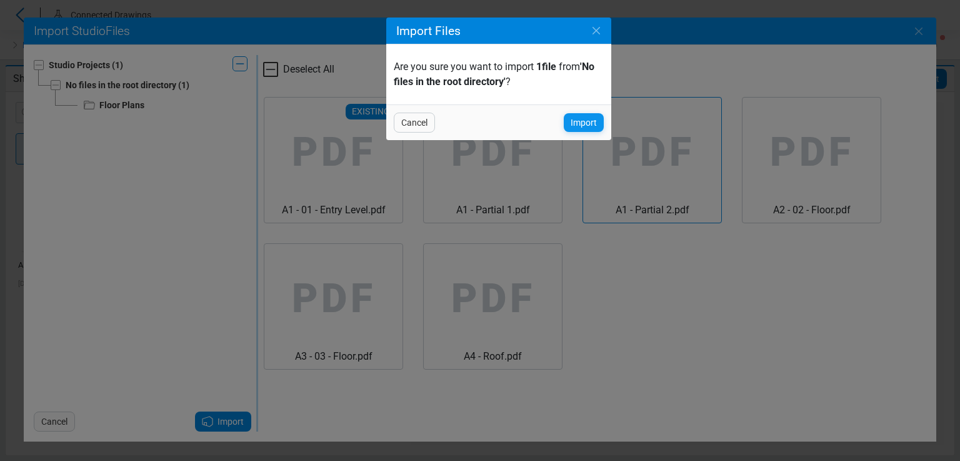
click at [581, 118] on span "Import" at bounding box center [584, 122] width 26 height 15
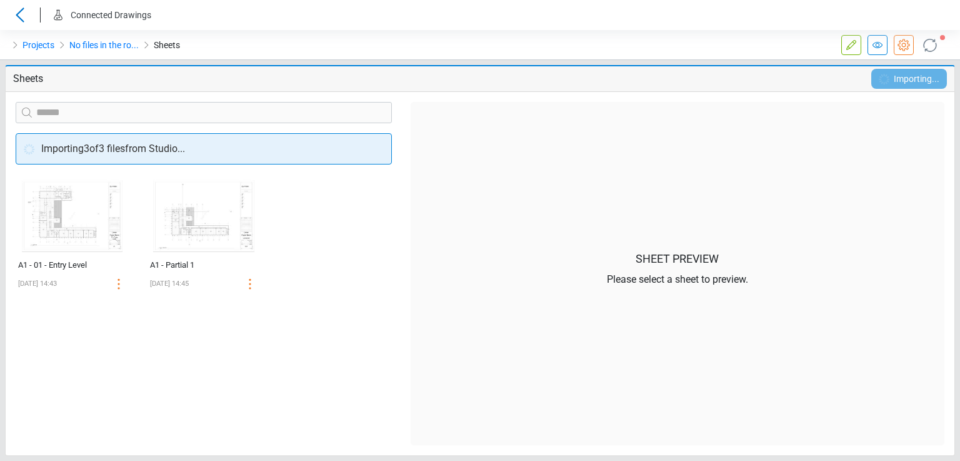
click at [933, 48] on icon at bounding box center [930, 44] width 21 height 21
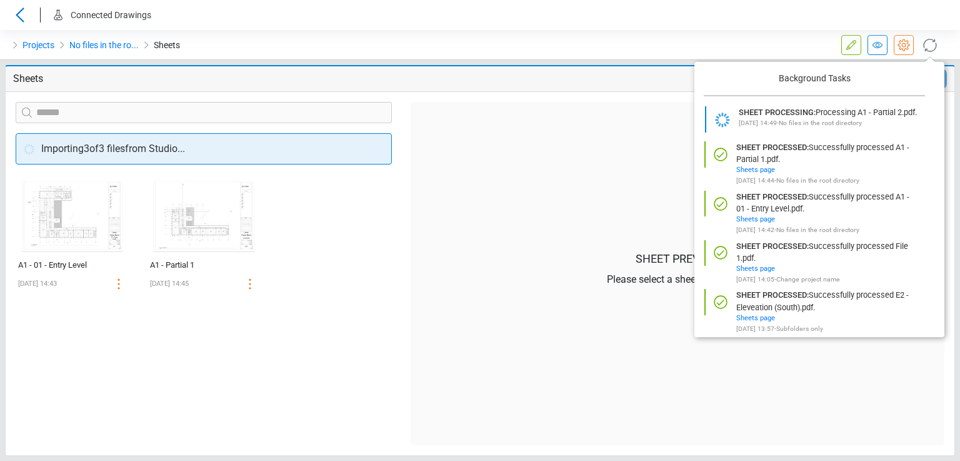
click at [933, 47] on icon at bounding box center [930, 45] width 20 height 20
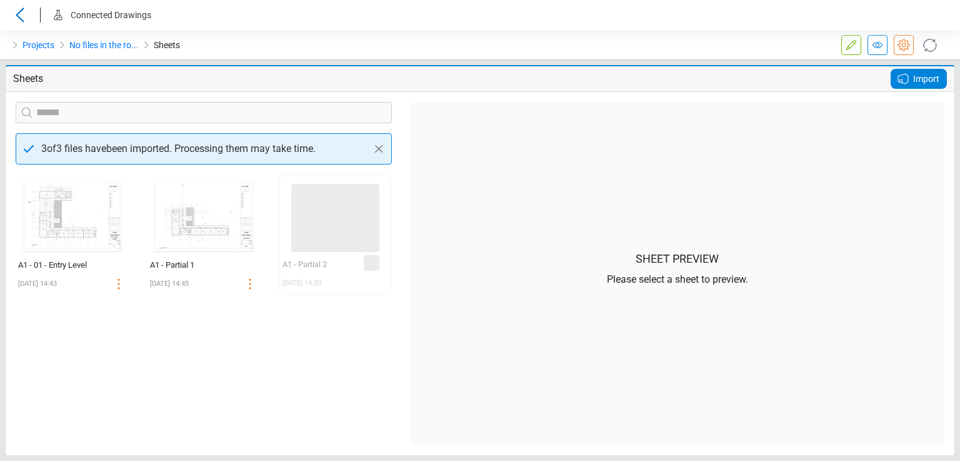
click at [903, 83] on icon at bounding box center [903, 79] width 10 height 10
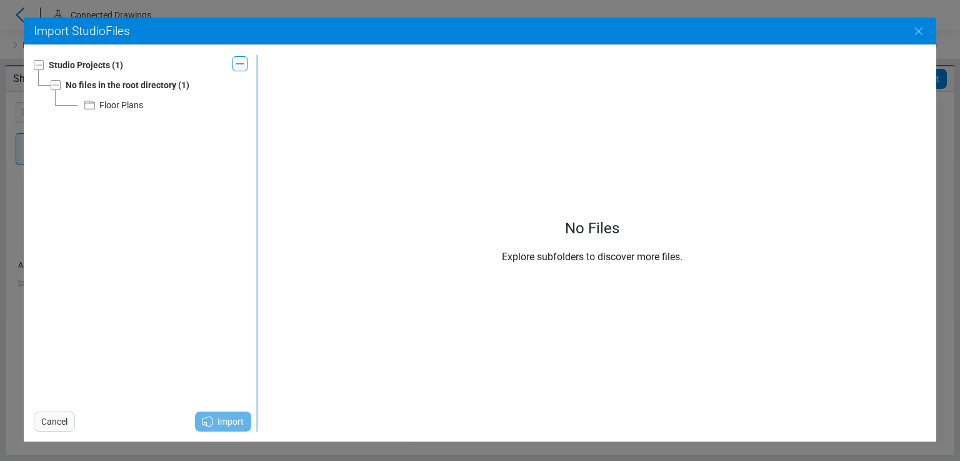
click at [98, 106] on div "Floor Plans" at bounding box center [113, 105] width 61 height 15
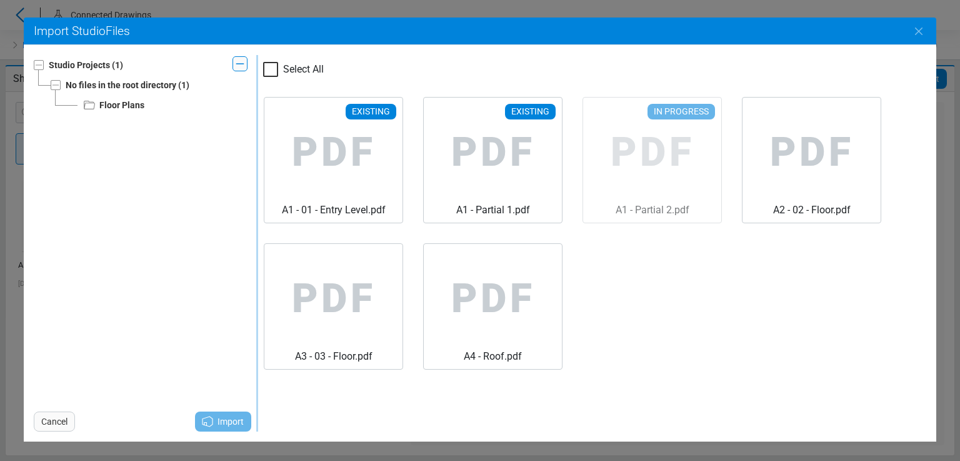
click at [707, 106] on div "Existing PDF A1 - 01 - Entry Level.pdf Existing PDF A1 - Partial 1.pdf In progr…" at bounding box center [595, 233] width 682 height 293
click at [702, 118] on div "Existing PDF A1 - 01 - Entry Level.pdf Existing PDF A1 - Partial 1.pdf In progr…" at bounding box center [595, 233] width 682 height 293
drag, startPoint x: 595, startPoint y: 113, endPoint x: 585, endPoint y: 111, distance: 9.6
click at [595, 112] on div "Existing PDF A1 - 01 - Entry Level.pdf Existing PDF A1 - Partial 1.pdf In progr…" at bounding box center [595, 233] width 682 height 293
click at [584, 112] on div "Existing PDF A1 - 01 - Entry Level.pdf Existing PDF A1 - Partial 1.pdf In progr…" at bounding box center [595, 233] width 682 height 293
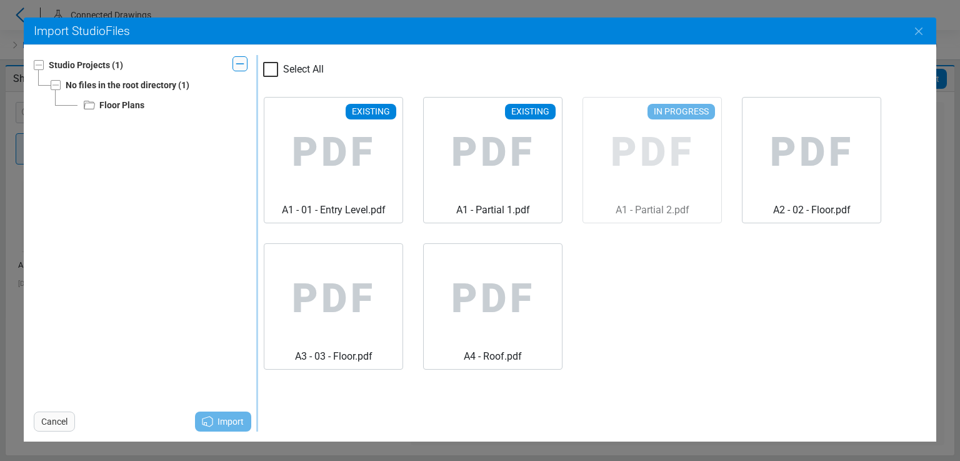
click at [591, 111] on div "Existing PDF A1 - 01 - Entry Level.pdf Existing PDF A1 - Partial 1.pdf In progr…" at bounding box center [595, 233] width 682 height 293
click at [439, 104] on icon at bounding box center [437, 110] width 13 height 13
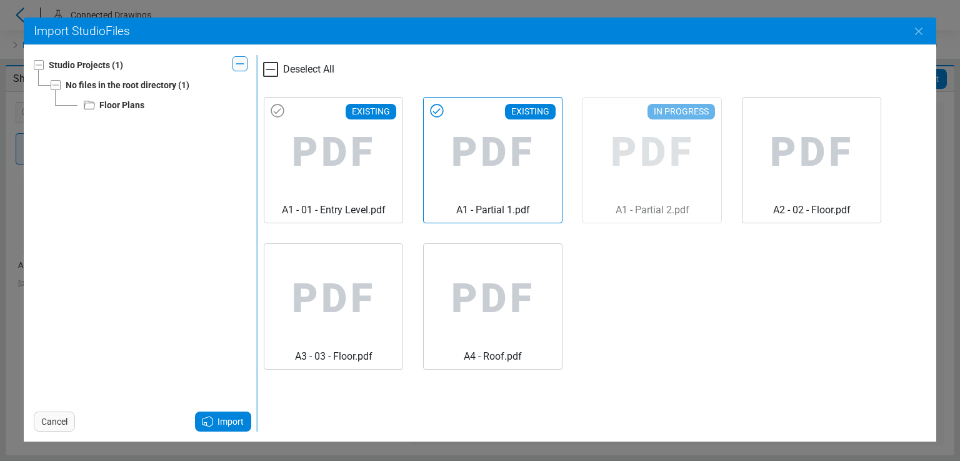
click at [290, 114] on span "PDF" at bounding box center [333, 153] width 118 height 100
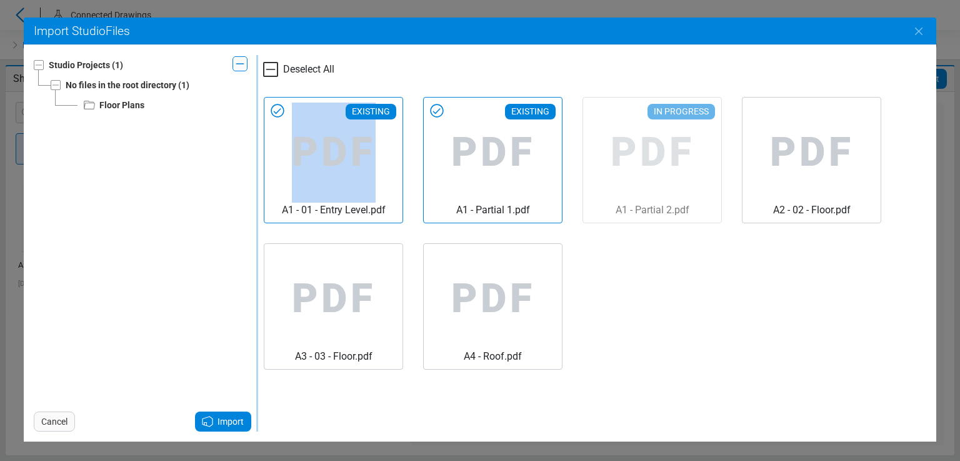
click at [290, 114] on span "PDF" at bounding box center [333, 153] width 118 height 100
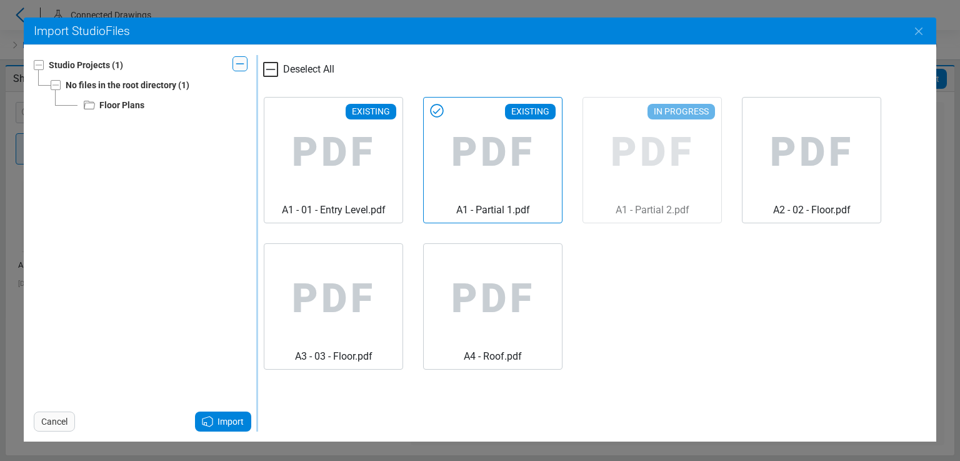
click at [426, 111] on div "Existing PDF A1 - Partial 1.pdf" at bounding box center [493, 160] width 138 height 125
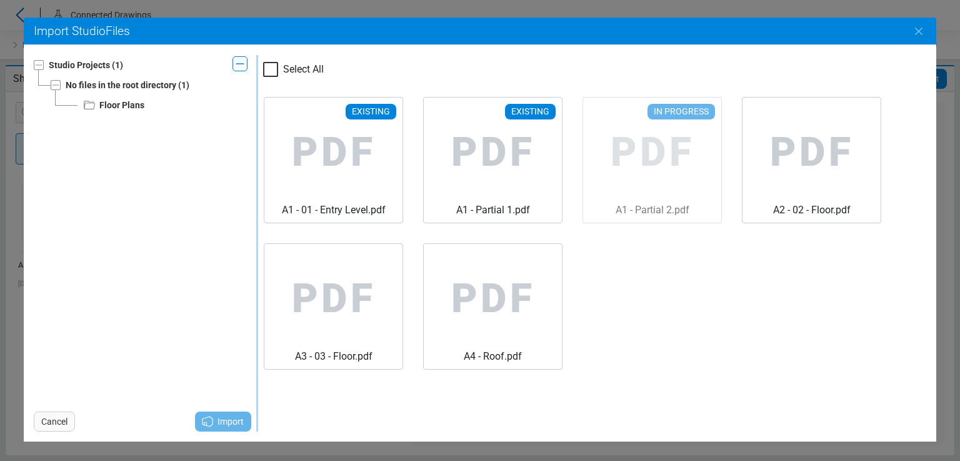
click at [275, 71] on div at bounding box center [270, 69] width 15 height 15
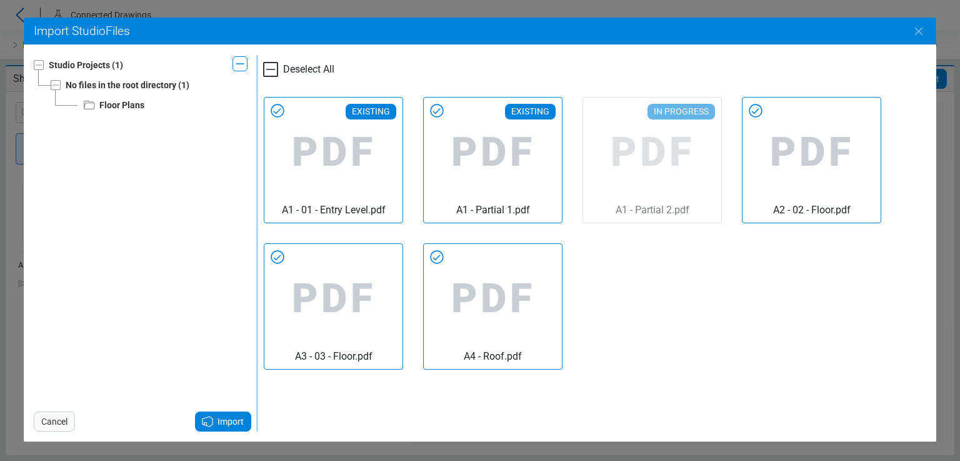
click at [275, 71] on icon at bounding box center [270, 69] width 15 height 15
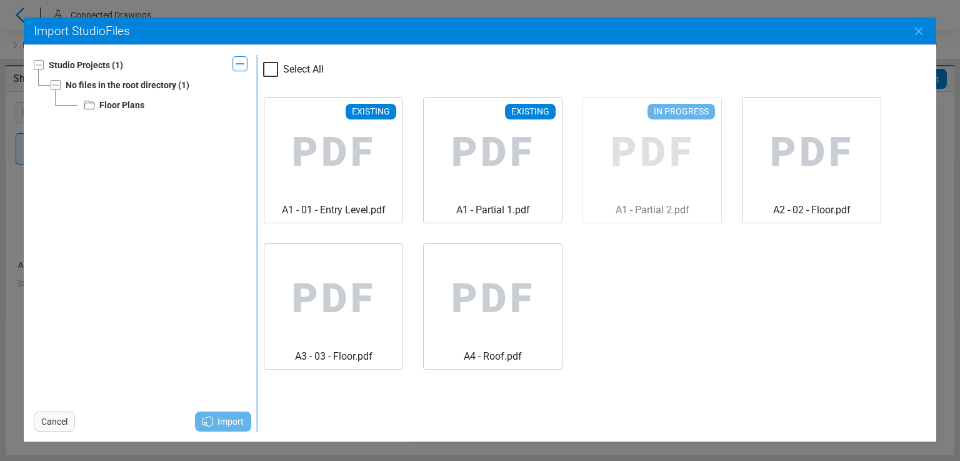
click at [275, 71] on div at bounding box center [270, 69] width 15 height 15
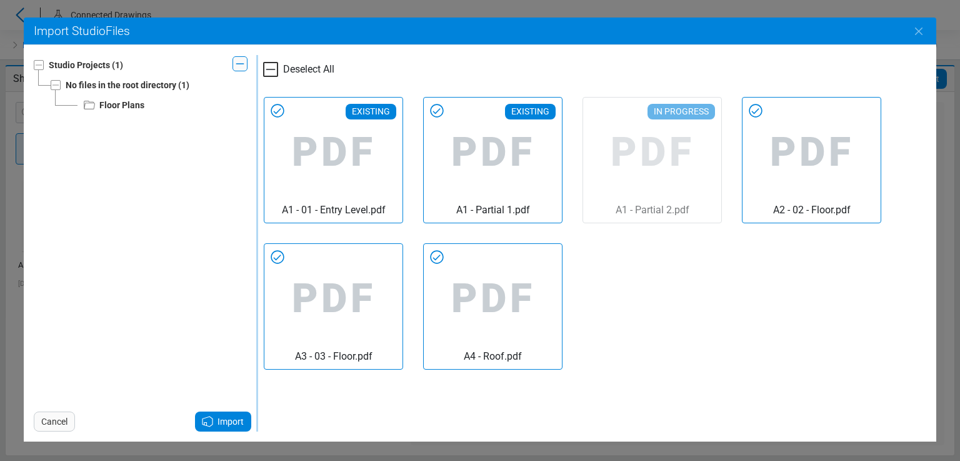
click at [275, 71] on icon at bounding box center [270, 69] width 15 height 15
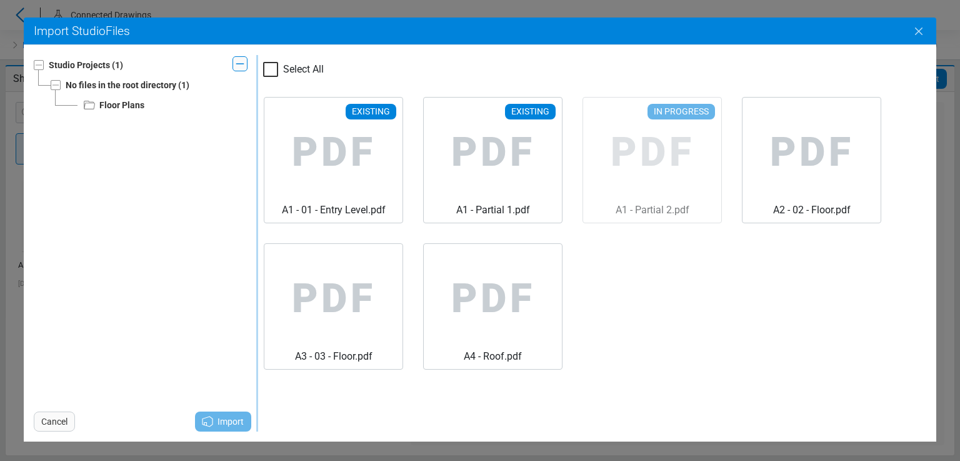
click at [921, 28] on icon "Close" at bounding box center [919, 31] width 15 height 15
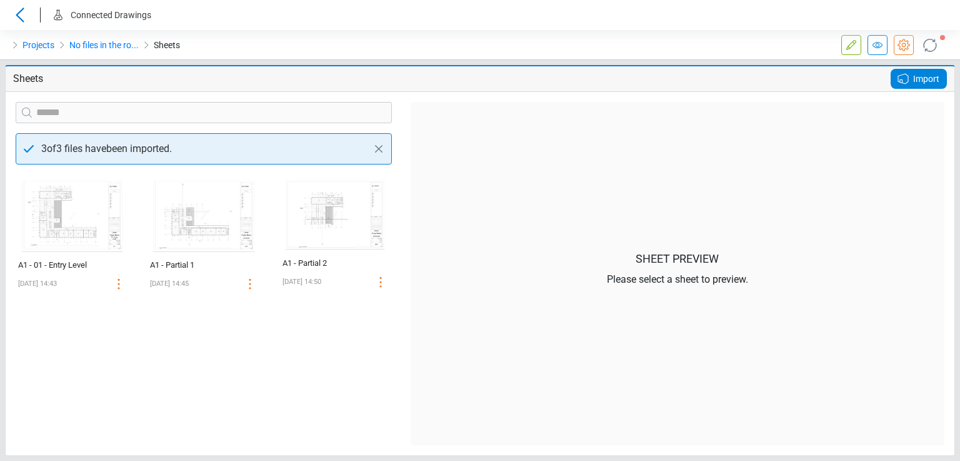
click at [919, 80] on span "Import" at bounding box center [926, 78] width 26 height 15
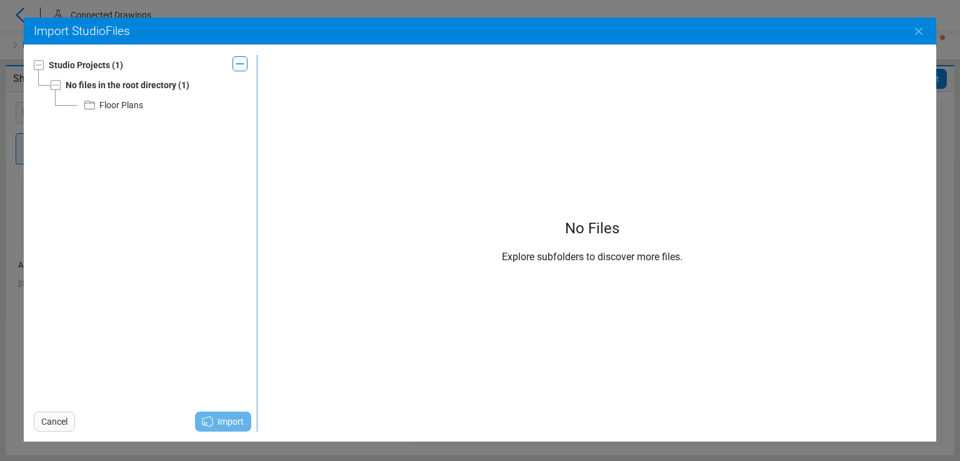
click at [106, 104] on div "Floor Plans" at bounding box center [121, 105] width 44 height 15
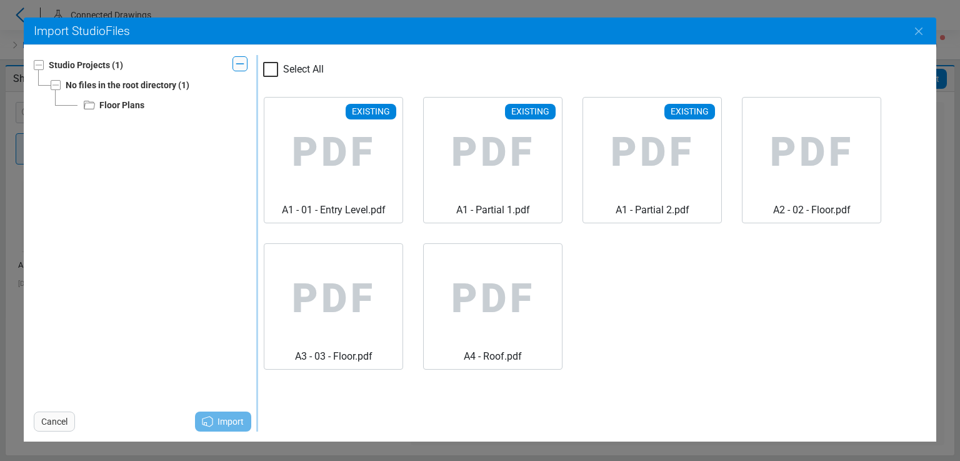
click at [268, 71] on div at bounding box center [270, 69] width 15 height 15
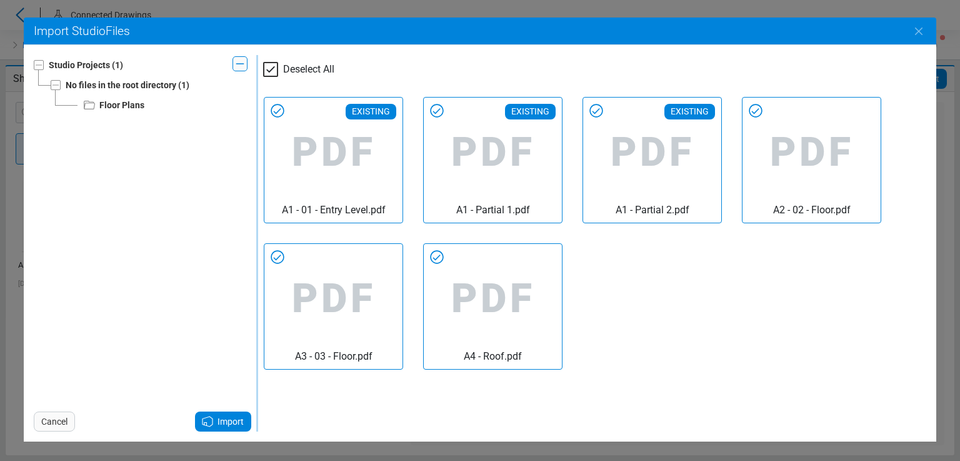
click at [268, 71] on icon at bounding box center [271, 69] width 8 height 6
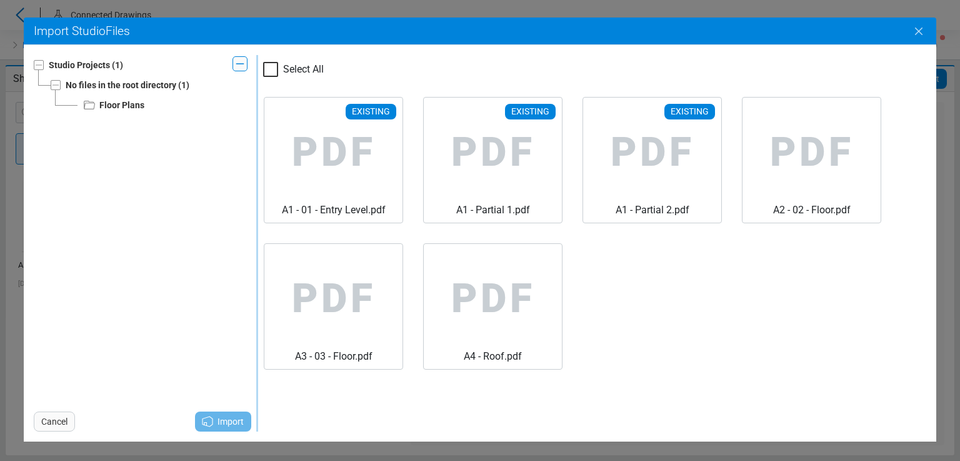
click at [913, 35] on icon "Close" at bounding box center [919, 31] width 15 height 15
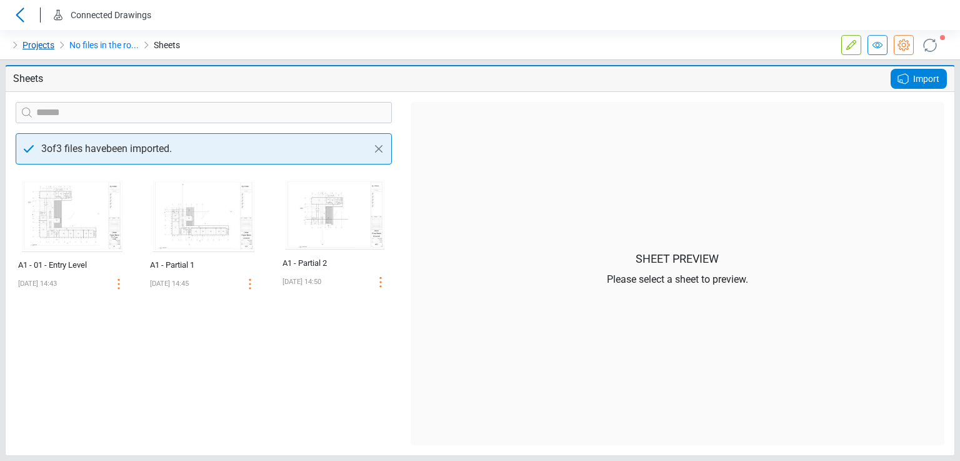
click at [26, 41] on link "Projects" at bounding box center [39, 45] width 32 height 15
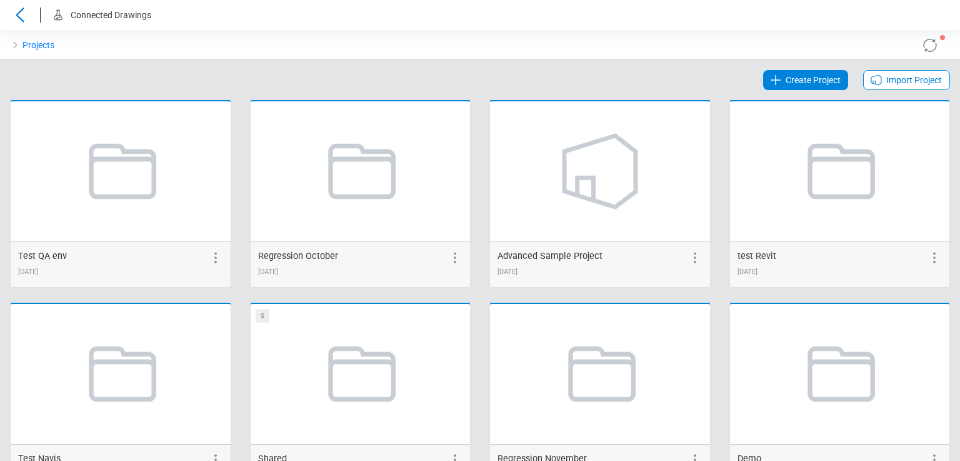
click at [905, 86] on span "Import Project" at bounding box center [915, 80] width 56 height 15
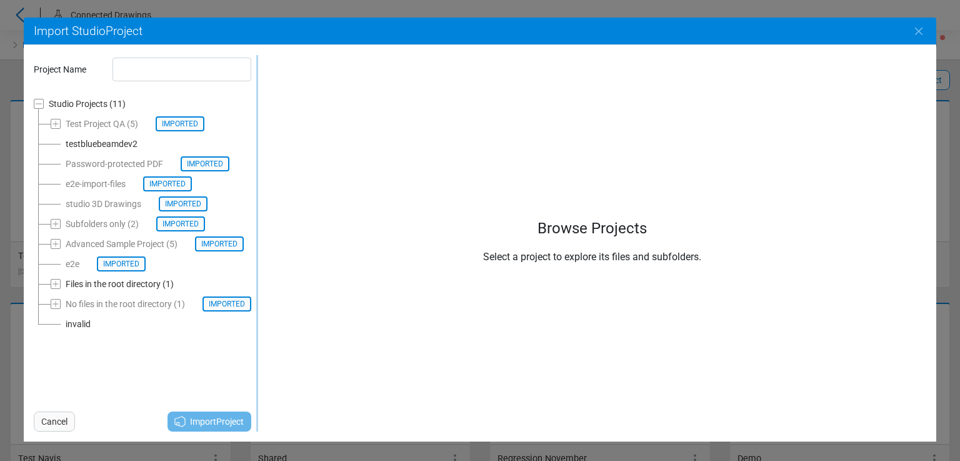
click at [123, 283] on div "Files in the root directory" at bounding box center [113, 283] width 95 height 15
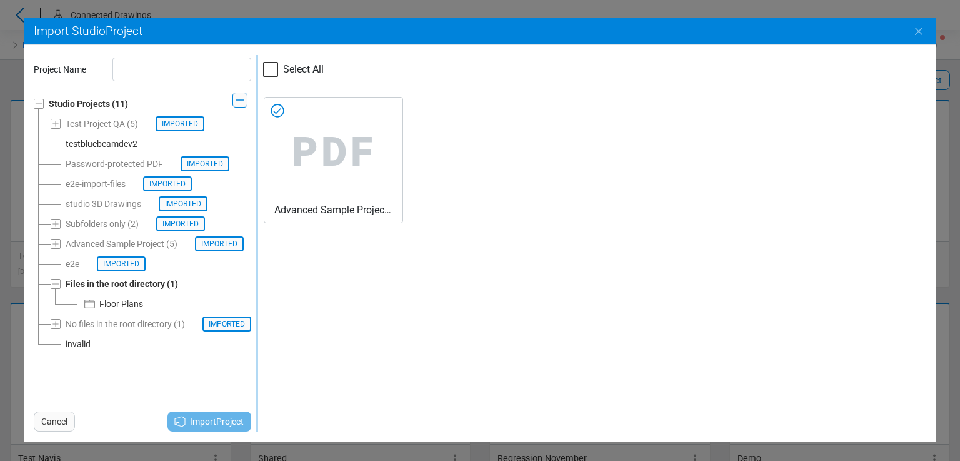
click at [280, 111] on icon at bounding box center [278, 111] width 20 height 20
type input "**********"
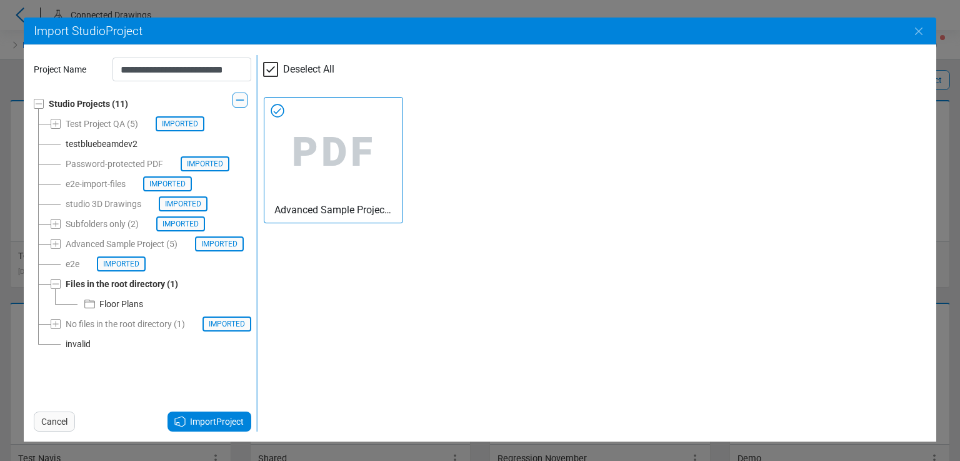
click at [98, 304] on div "Floor Plans" at bounding box center [113, 303] width 61 height 15
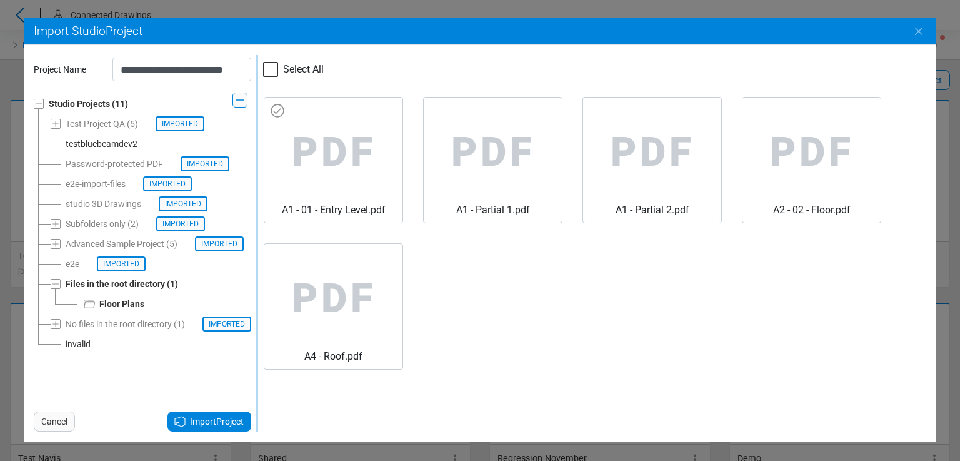
click at [314, 149] on span "PDF" at bounding box center [333, 153] width 118 height 100
click at [218, 425] on span "Import Project" at bounding box center [217, 421] width 54 height 15
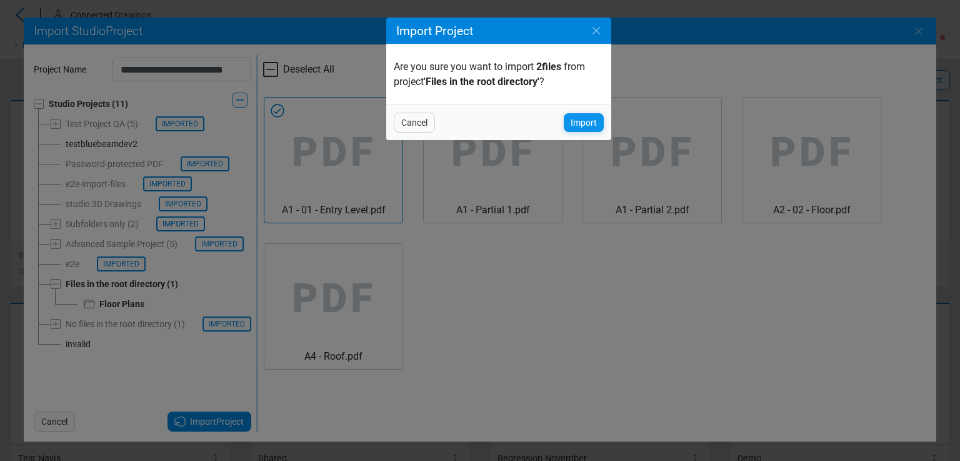
click at [598, 119] on div "Import" at bounding box center [584, 122] width 40 height 19
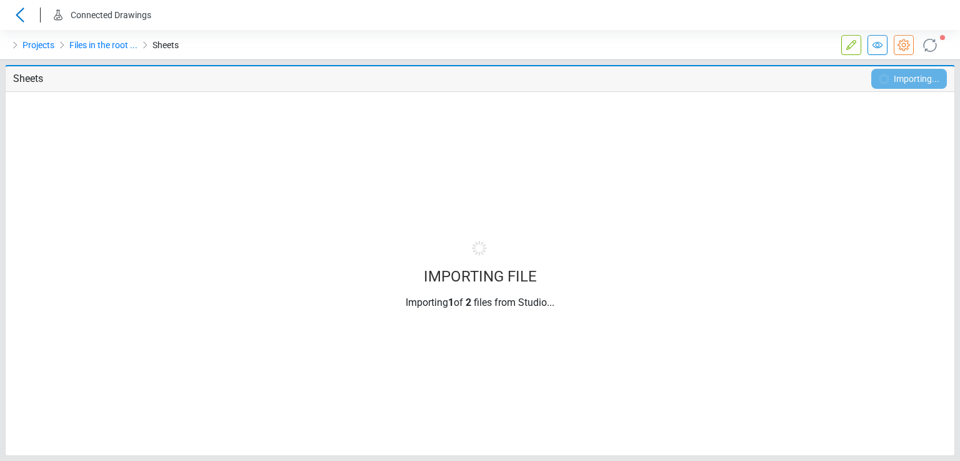
click at [930, 41] on icon at bounding box center [930, 44] width 21 height 21
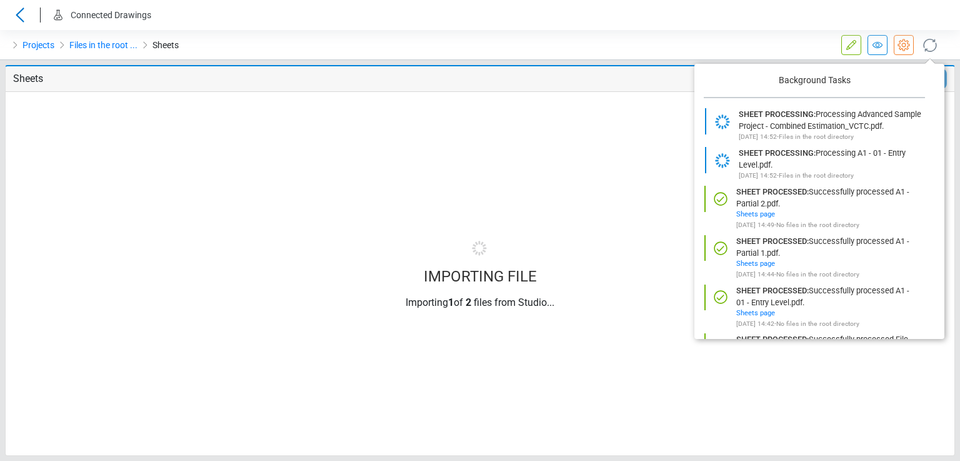
click at [930, 41] on icon at bounding box center [930, 45] width 20 height 20
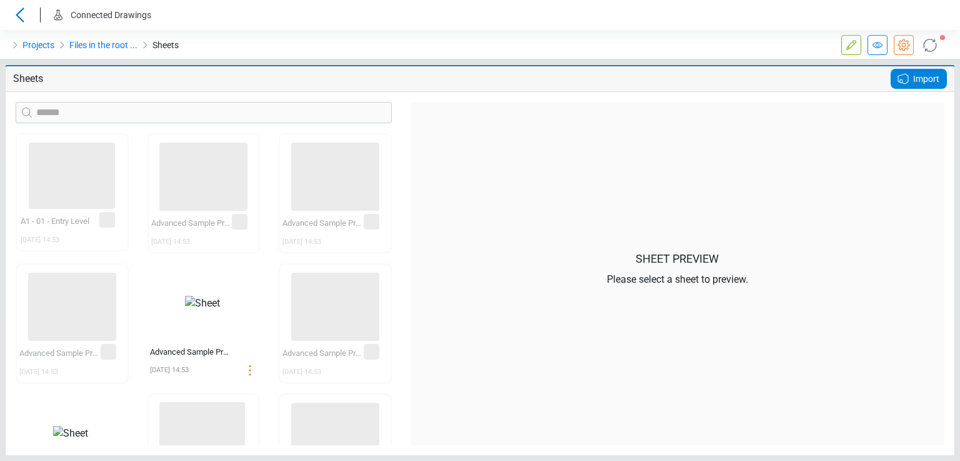
click at [922, 79] on span "Import" at bounding box center [926, 78] width 26 height 15
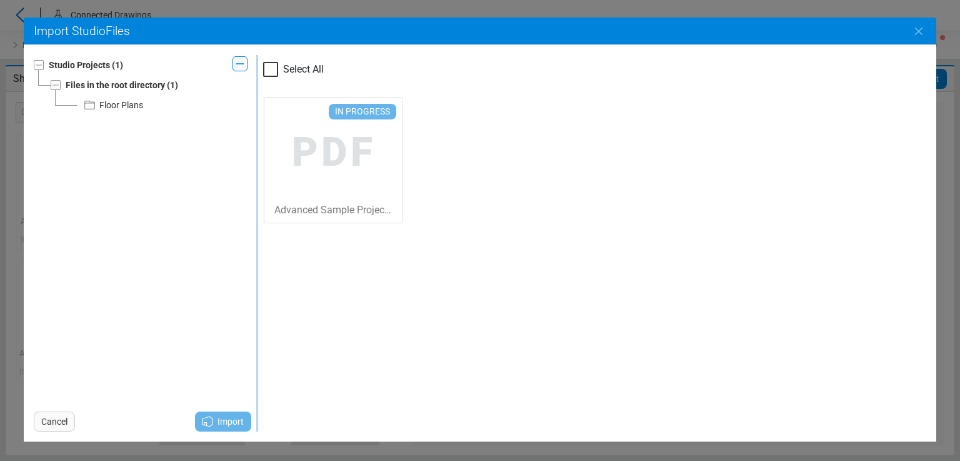
click at [130, 106] on div "Floor Plans" at bounding box center [121, 105] width 44 height 15
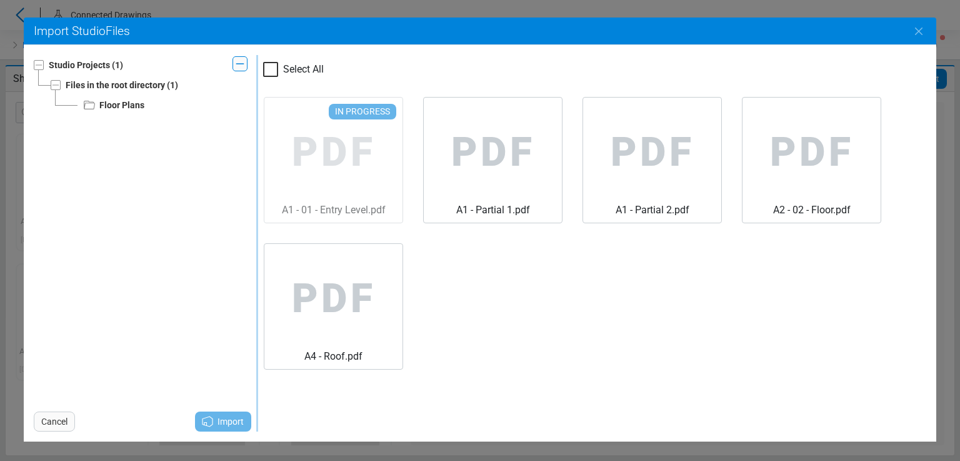
click at [276, 66] on div at bounding box center [270, 69] width 15 height 15
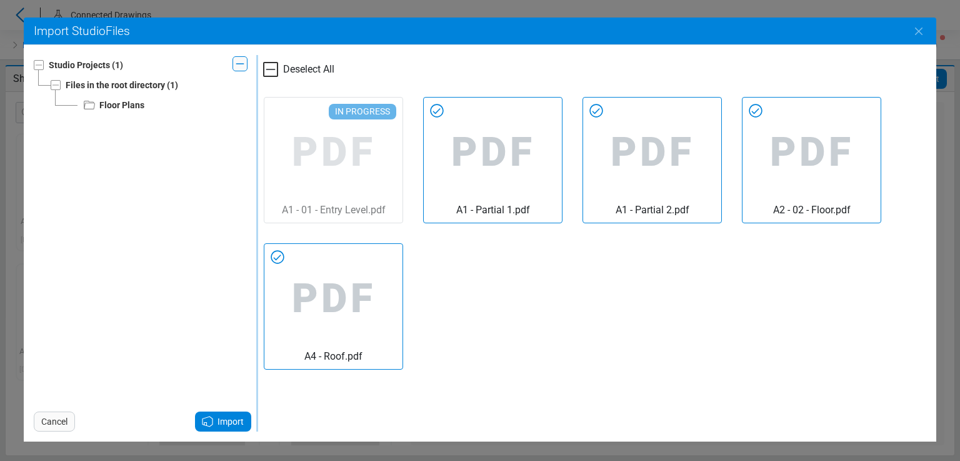
click at [273, 68] on icon at bounding box center [270, 69] width 15 height 15
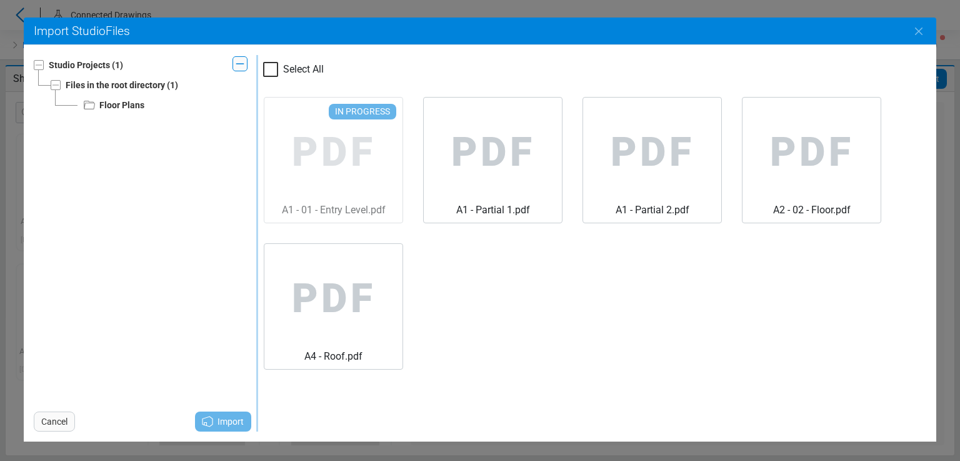
click at [120, 87] on div "Files in the root directory" at bounding box center [115, 85] width 99 height 15
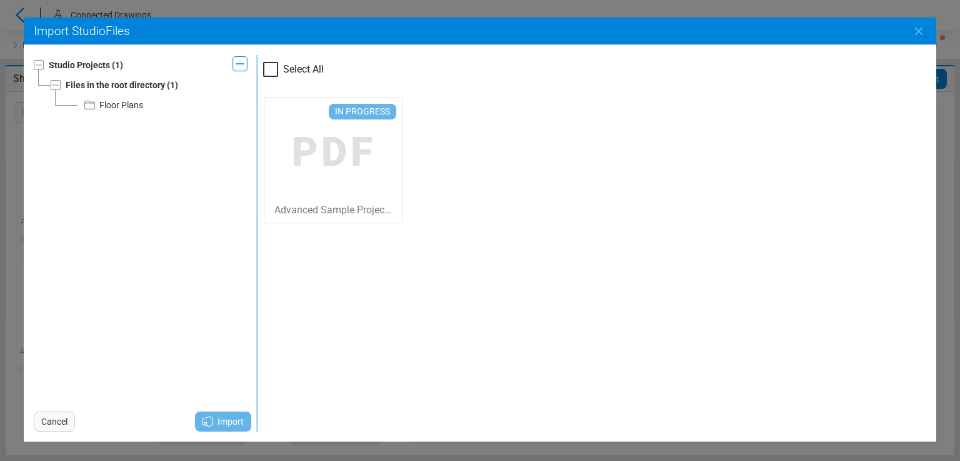
click at [274, 72] on div at bounding box center [270, 69] width 15 height 15
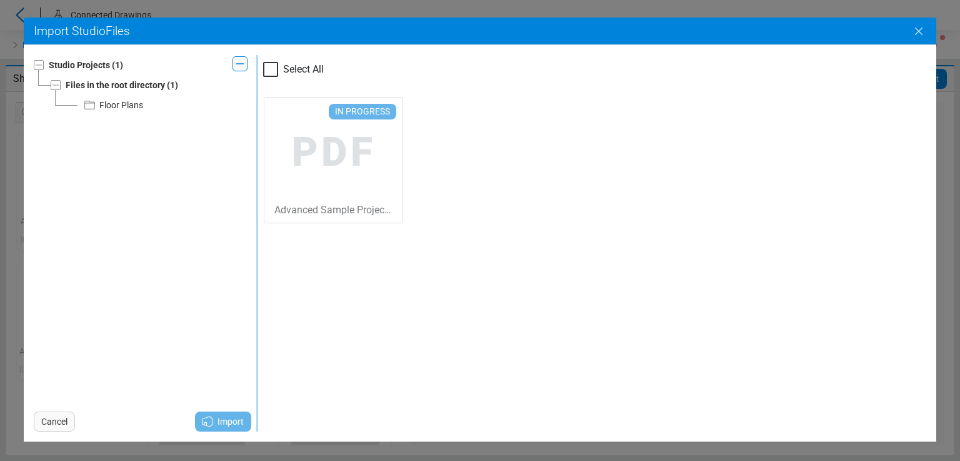
click at [922, 30] on icon "Close" at bounding box center [919, 31] width 15 height 15
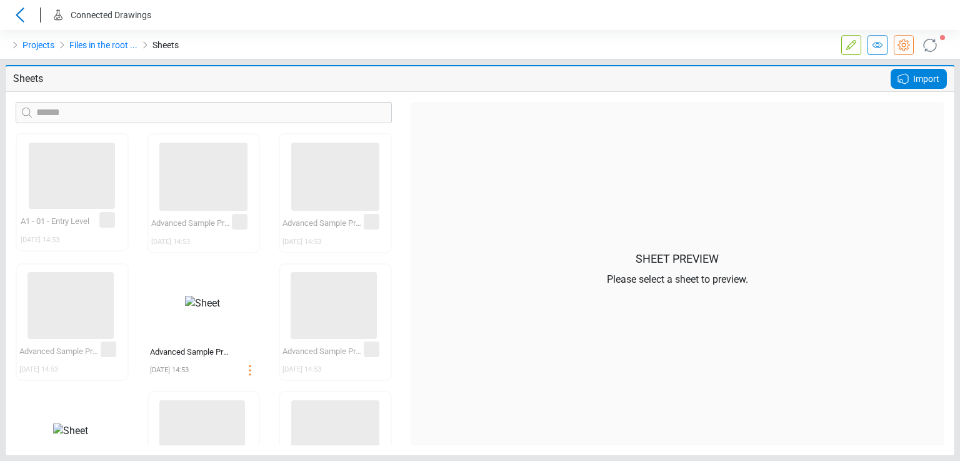
click at [931, 42] on icon at bounding box center [930, 45] width 24 height 24
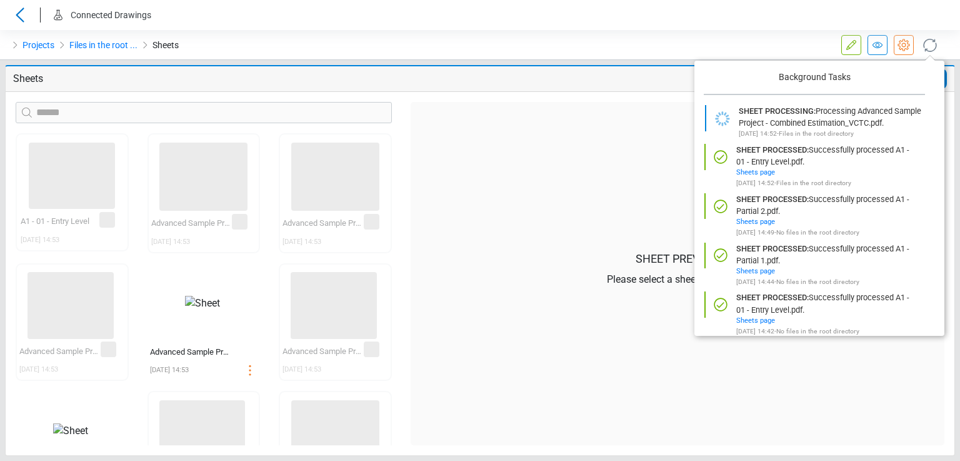
click at [931, 42] on icon at bounding box center [930, 45] width 20 height 20
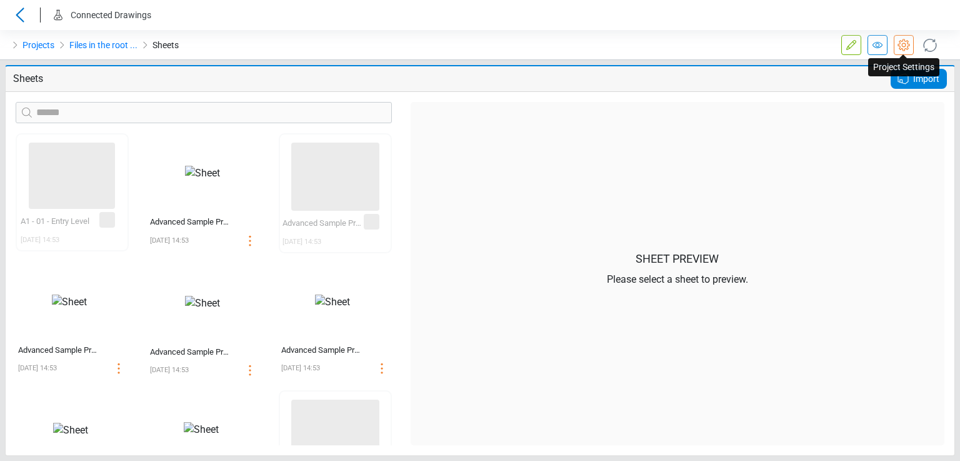
click at [907, 42] on icon at bounding box center [904, 45] width 15 height 15
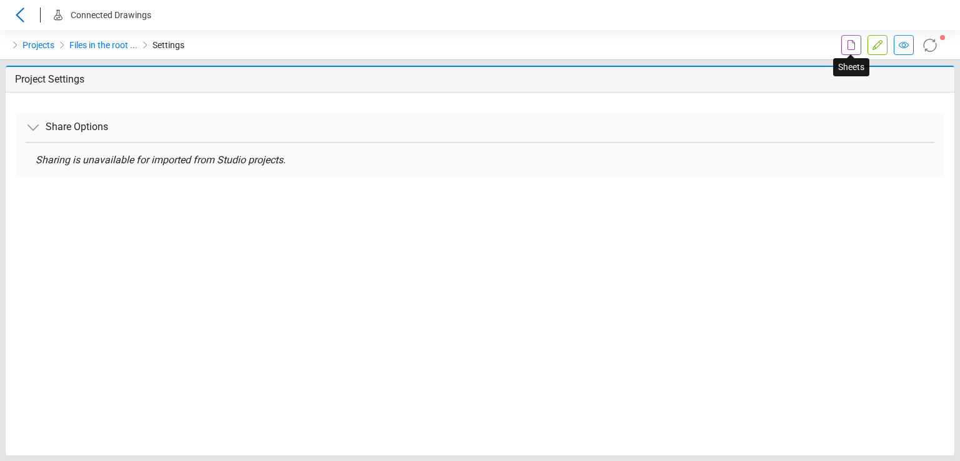
click at [849, 49] on icon at bounding box center [852, 45] width 8 height 10
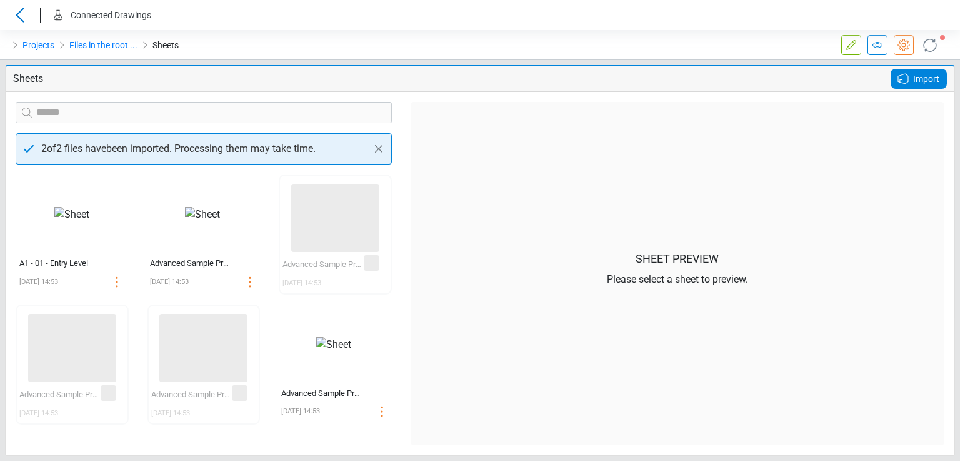
click at [919, 78] on span "Import" at bounding box center [926, 78] width 26 height 15
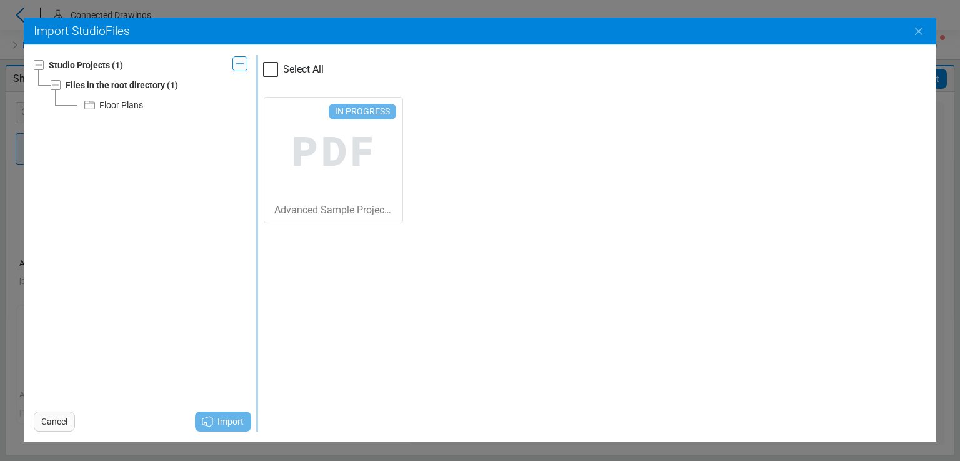
click at [111, 104] on div "Floor Plans" at bounding box center [121, 105] width 44 height 15
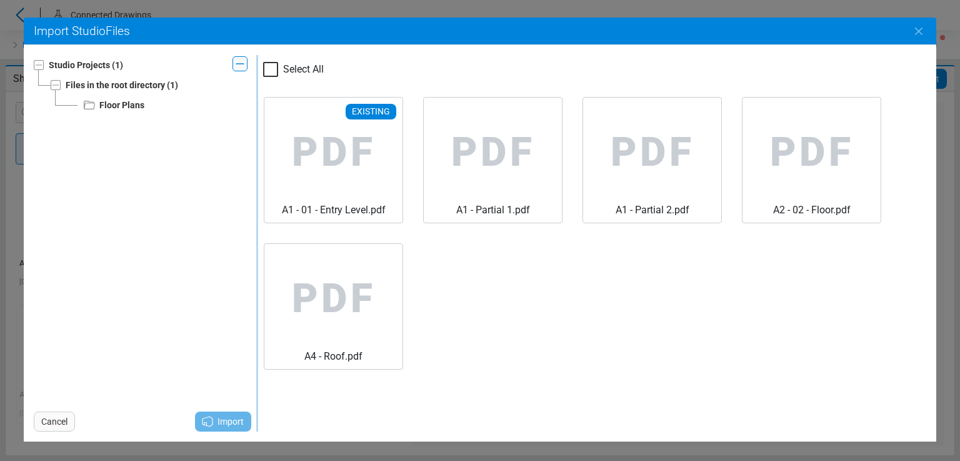
click at [268, 66] on div at bounding box center [270, 69] width 15 height 15
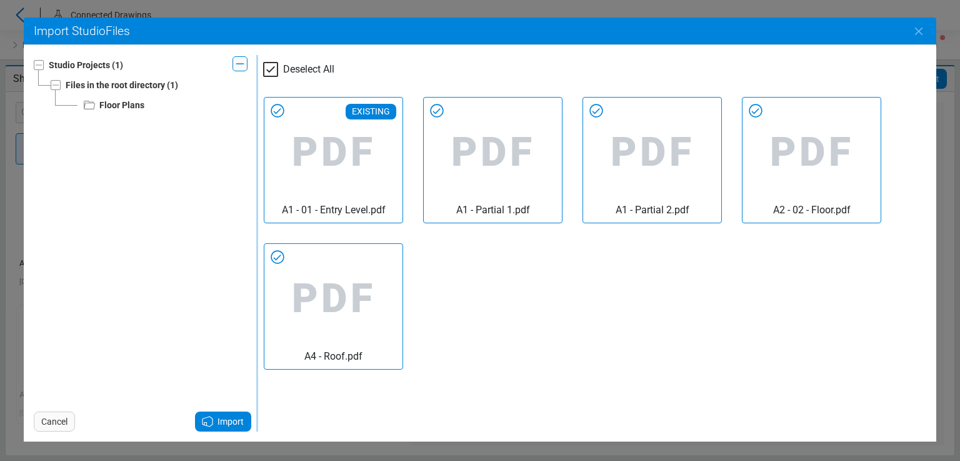
click at [268, 67] on icon at bounding box center [270, 69] width 15 height 15
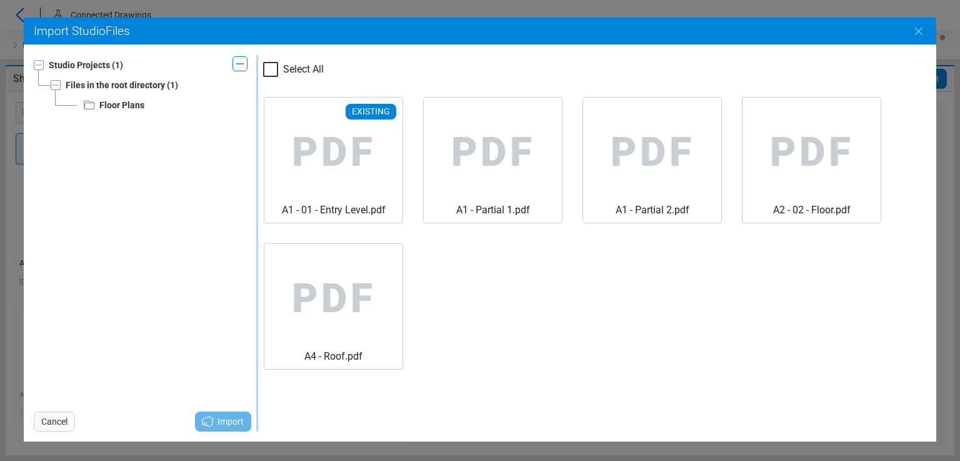
click at [120, 83] on div "Files in the root directory" at bounding box center [115, 85] width 99 height 15
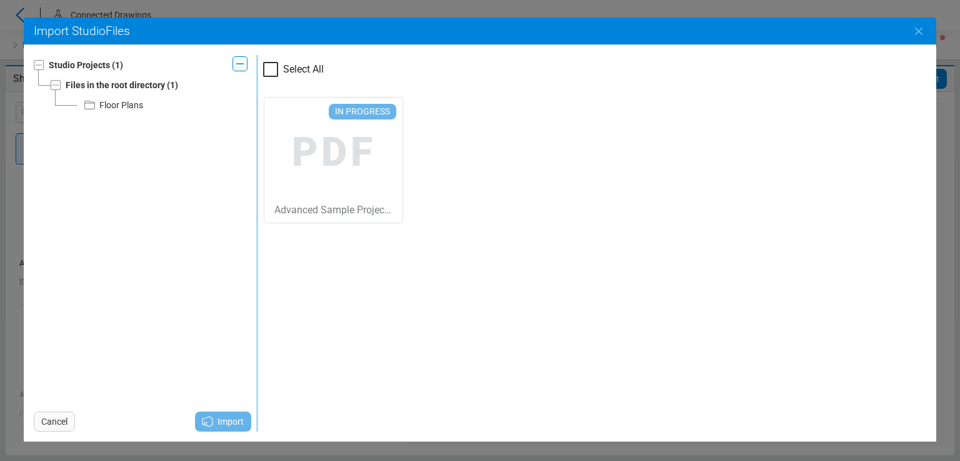
click at [271, 72] on div at bounding box center [270, 69] width 15 height 15
click at [912, 32] on icon "Close" at bounding box center [919, 31] width 15 height 15
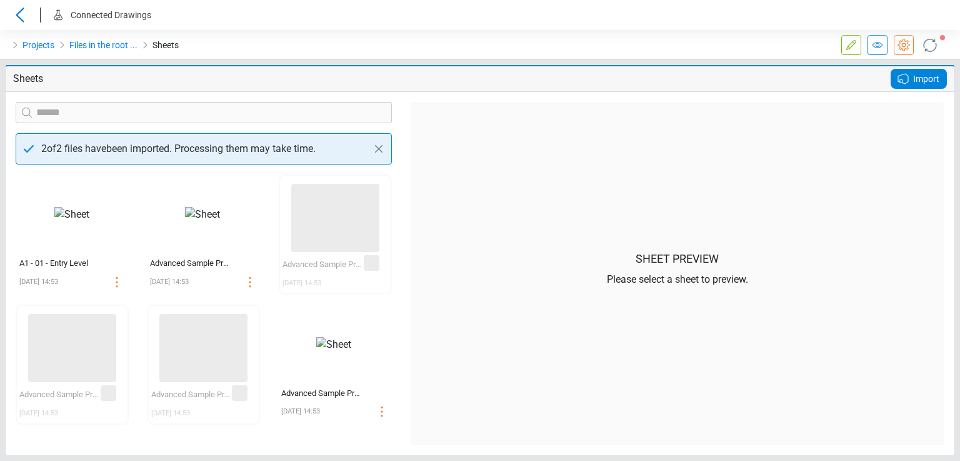
click at [903, 78] on icon at bounding box center [903, 78] width 15 height 15
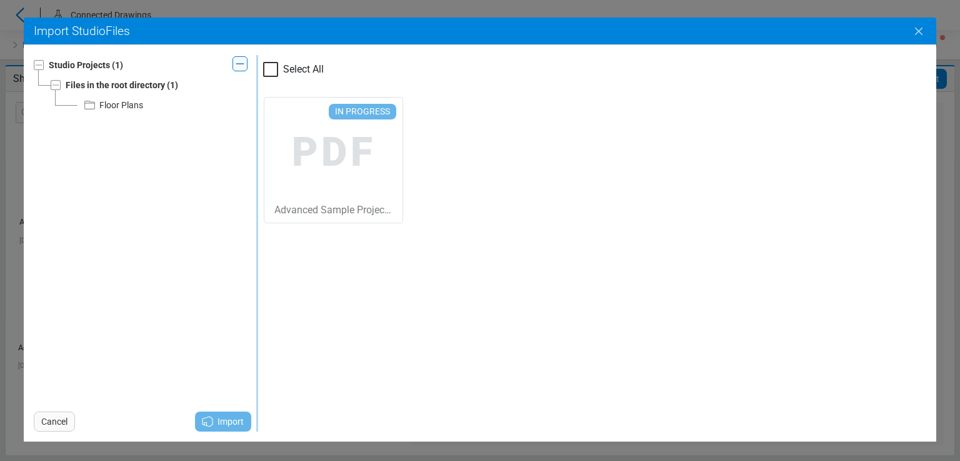
click at [918, 29] on icon "Close" at bounding box center [919, 31] width 15 height 15
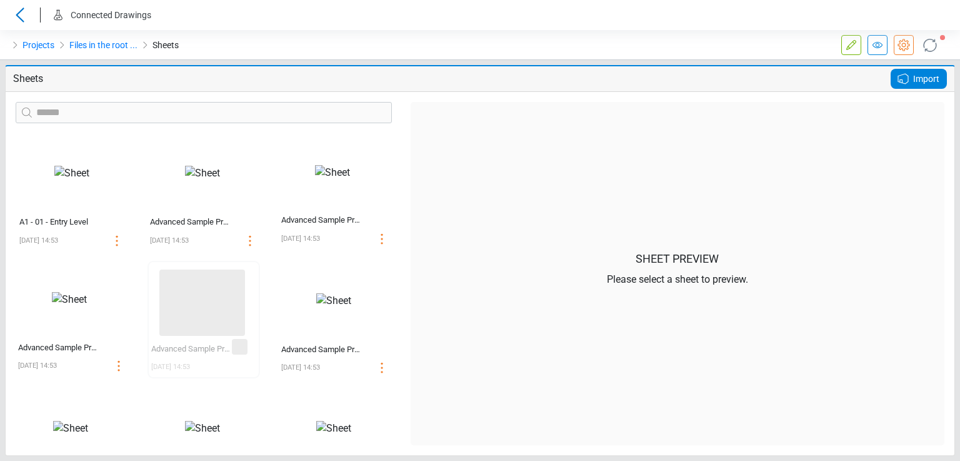
click at [905, 76] on icon at bounding box center [903, 78] width 15 height 15
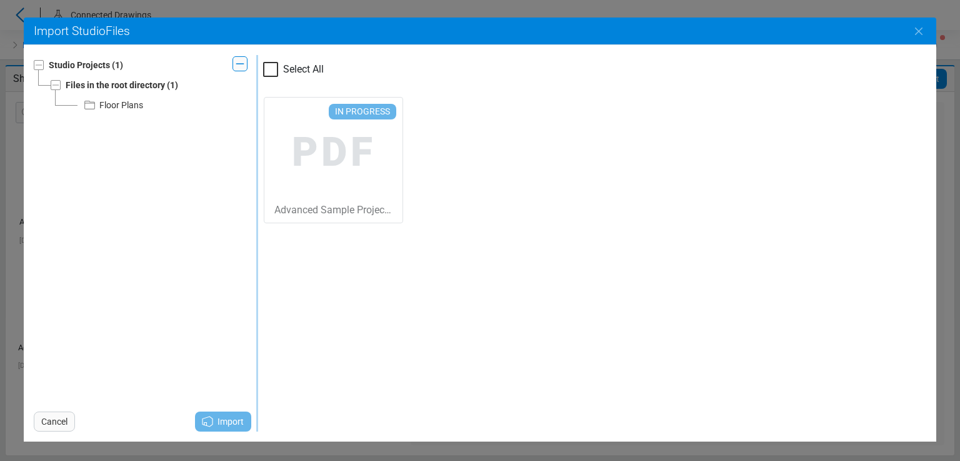
click at [119, 107] on div "Floor Plans" at bounding box center [121, 105] width 44 height 15
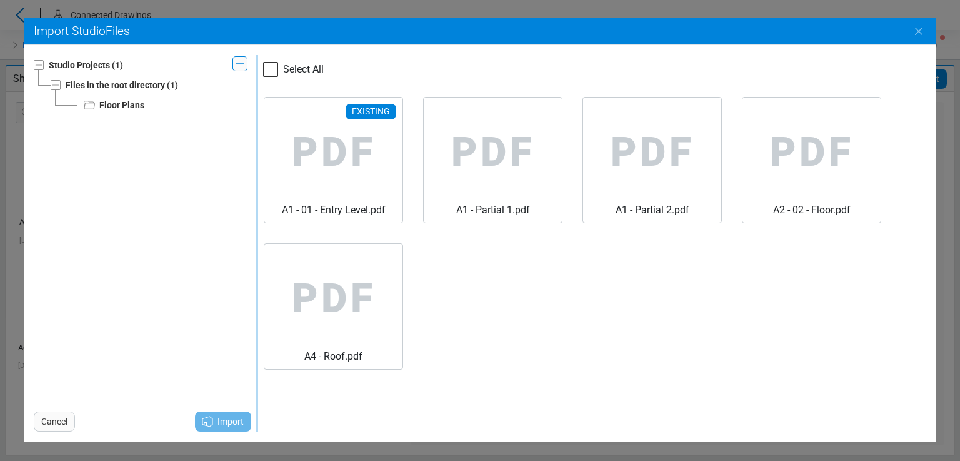
click at [111, 84] on div "Files in the root directory" at bounding box center [115, 85] width 99 height 15
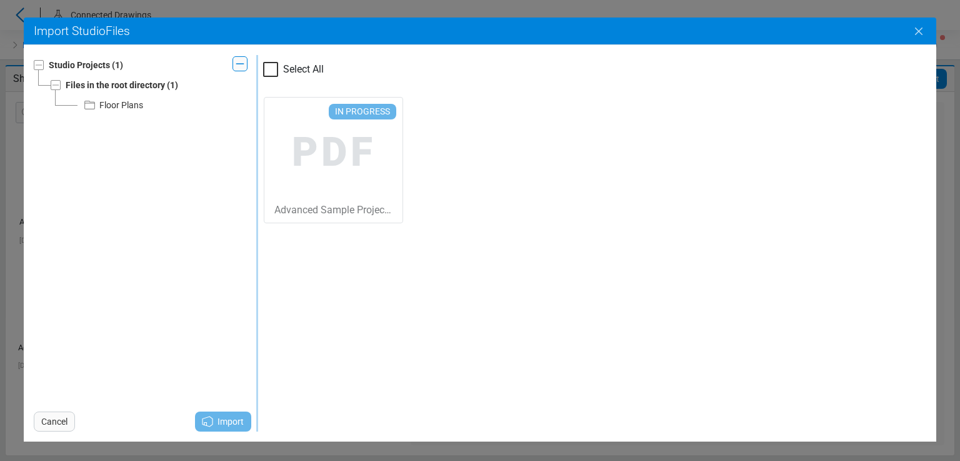
click at [916, 29] on icon "Close" at bounding box center [919, 31] width 15 height 15
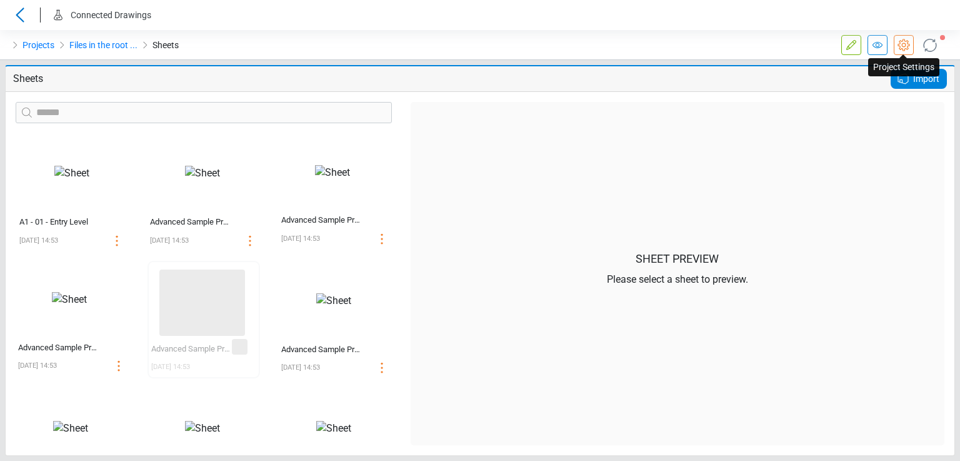
click at [907, 44] on icon at bounding box center [904, 45] width 15 height 15
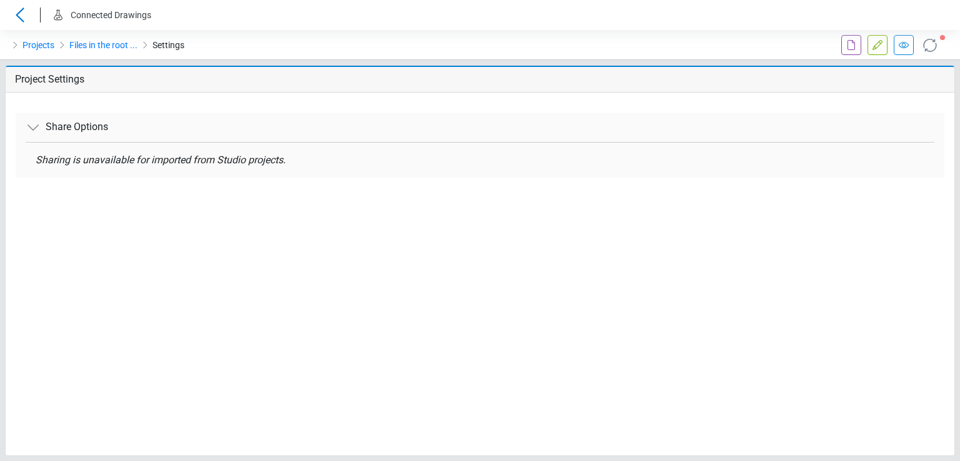
click at [854, 46] on icon at bounding box center [851, 45] width 15 height 15
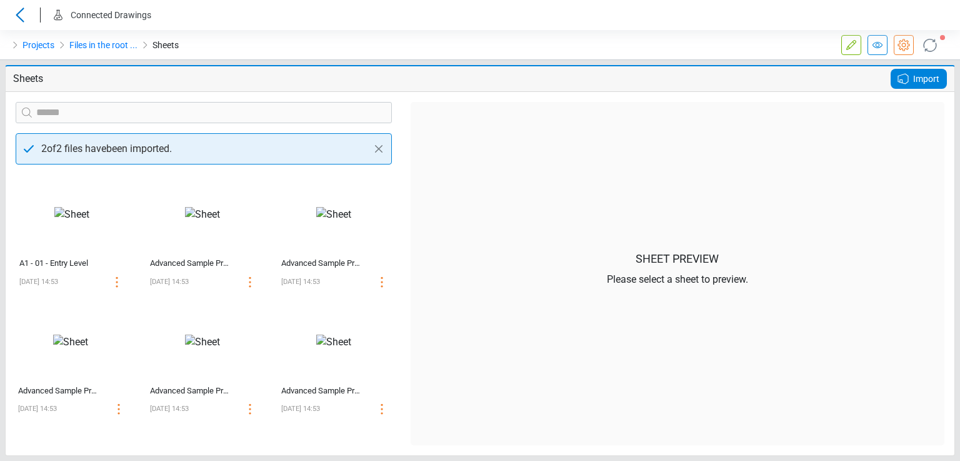
click at [906, 82] on icon at bounding box center [903, 78] width 15 height 15
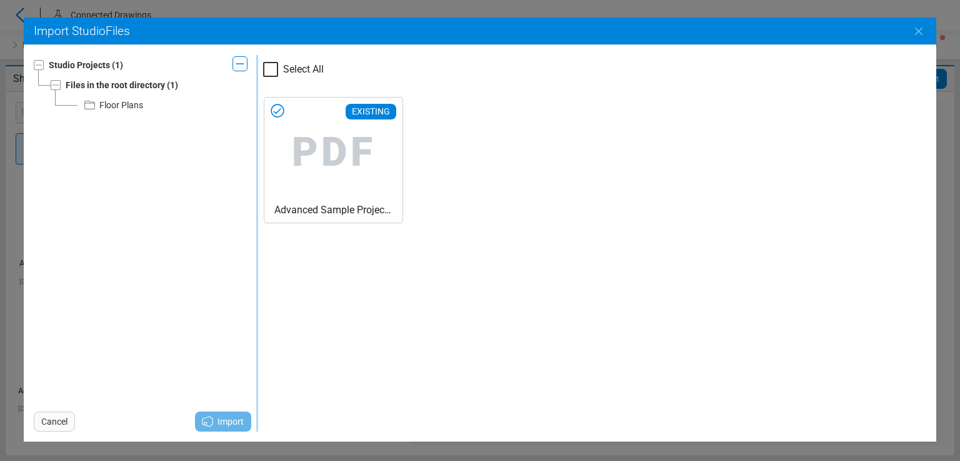
click at [274, 111] on icon at bounding box center [277, 110] width 13 height 13
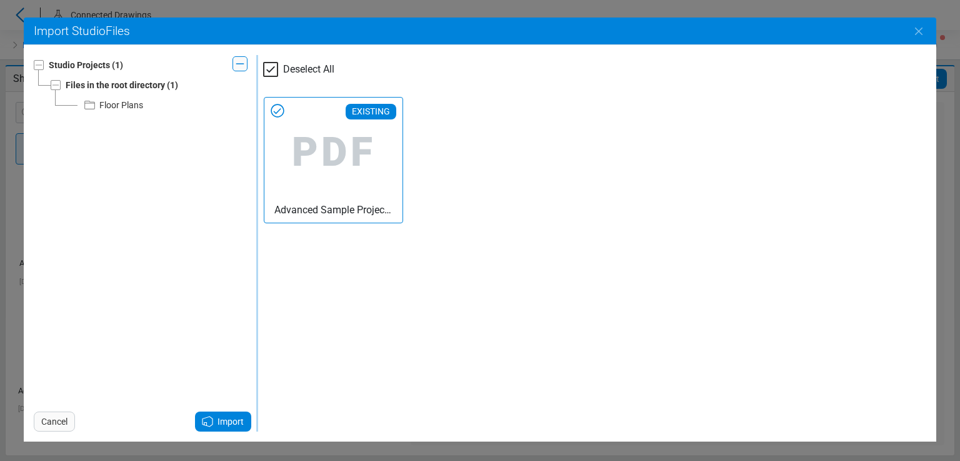
click at [276, 111] on icon at bounding box center [278, 111] width 20 height 20
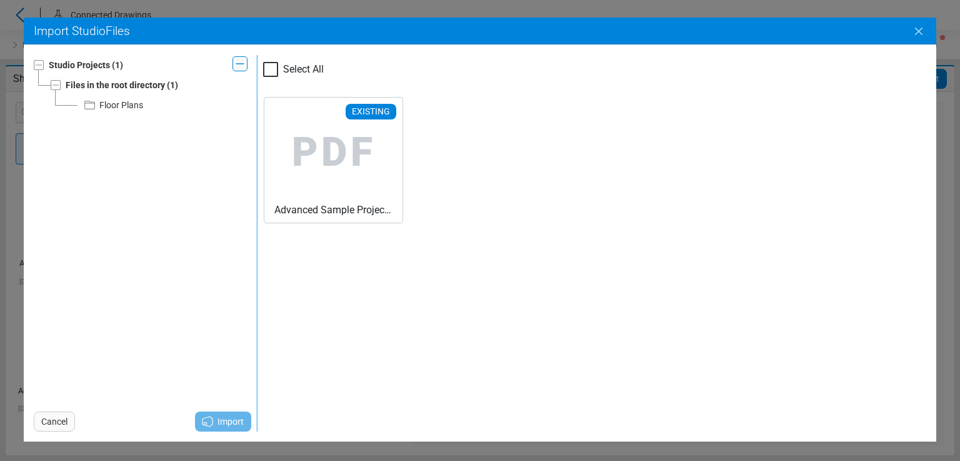
click at [917, 34] on icon "Close" at bounding box center [919, 31] width 15 height 15
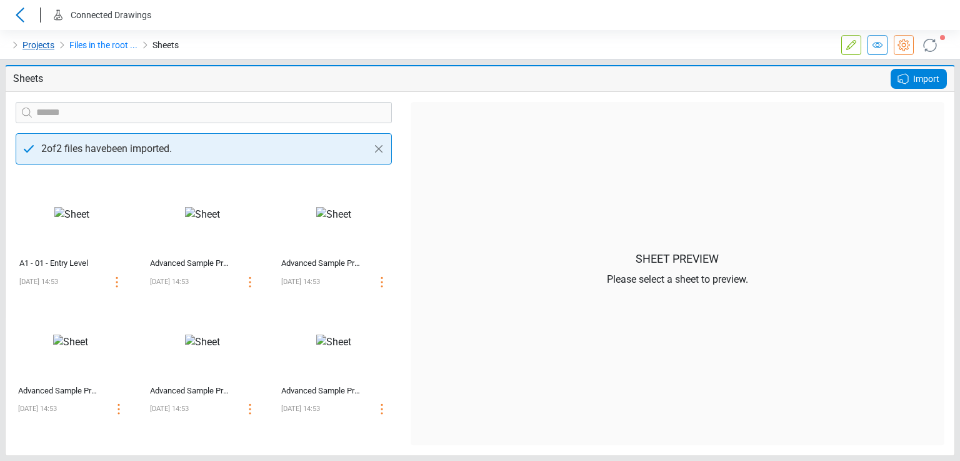
click at [30, 42] on link "Projects" at bounding box center [39, 45] width 32 height 15
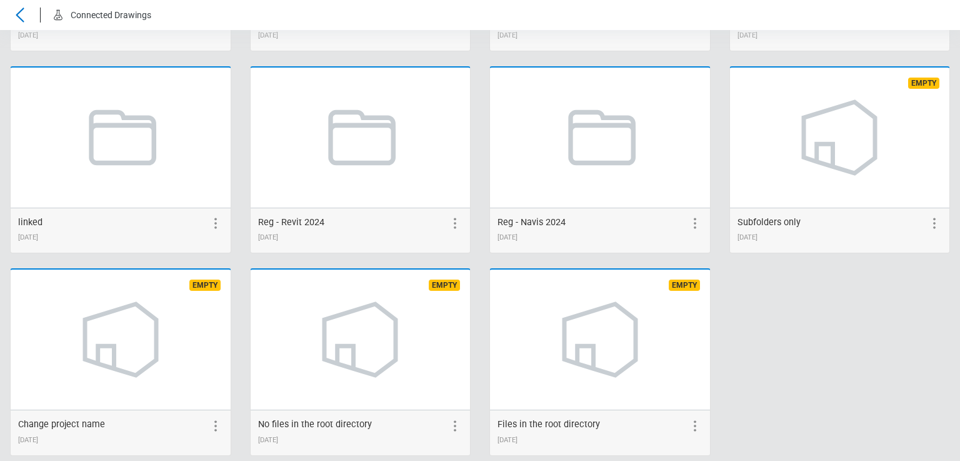
scroll to position [2882, 0]
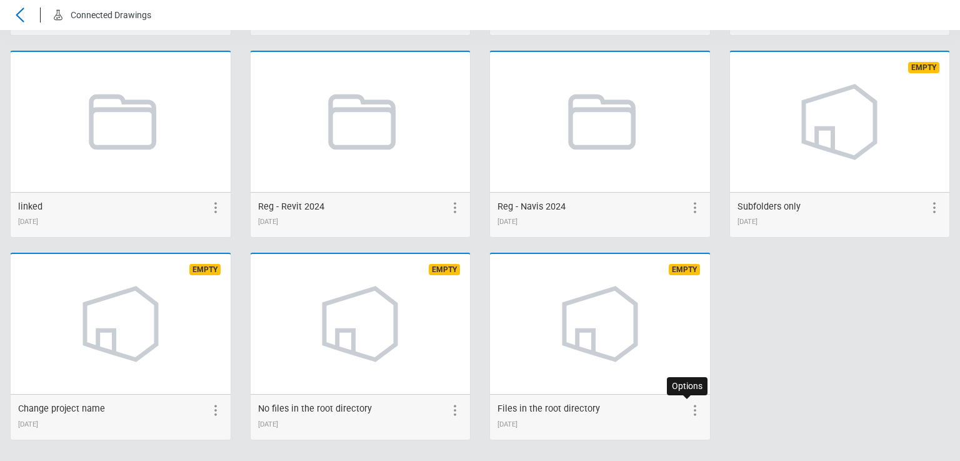
click at [688, 404] on icon at bounding box center [695, 410] width 15 height 15
click at [668, 406] on icon at bounding box center [672, 410] width 8 height 10
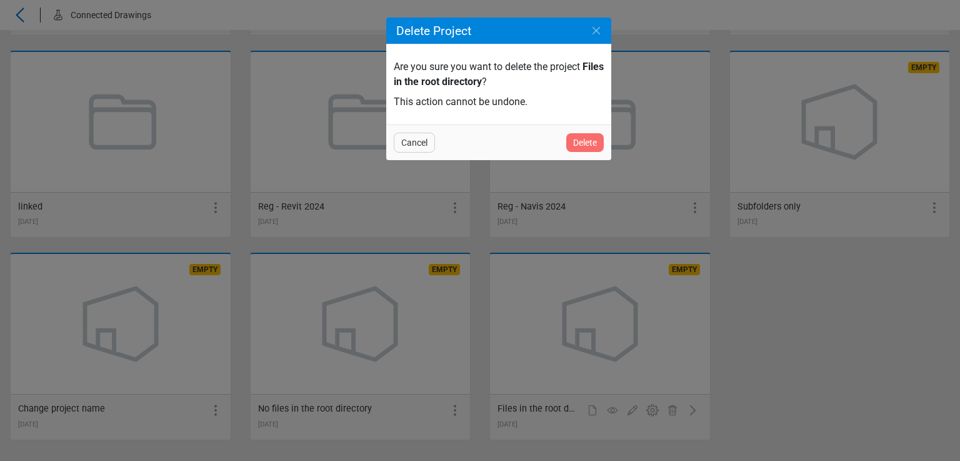
click at [580, 141] on span "Delete" at bounding box center [585, 142] width 24 height 15
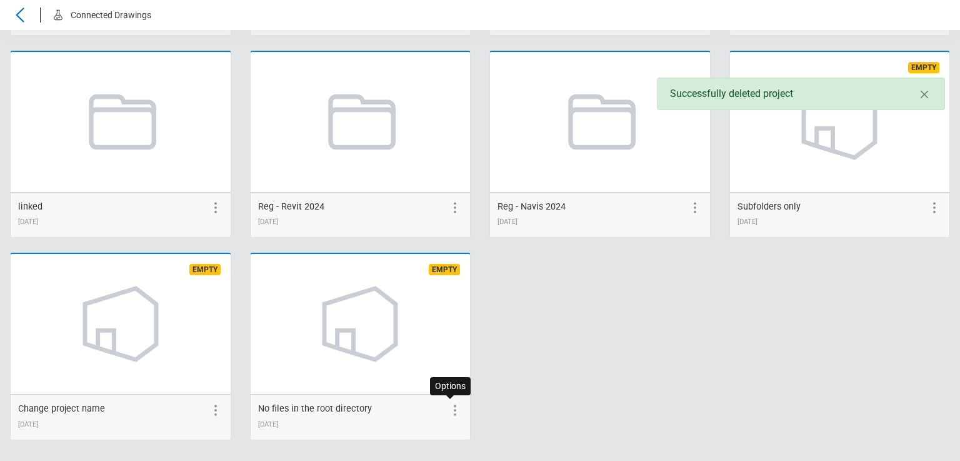
click at [448, 406] on icon at bounding box center [455, 410] width 15 height 15
click at [427, 409] on icon at bounding box center [432, 410] width 15 height 15
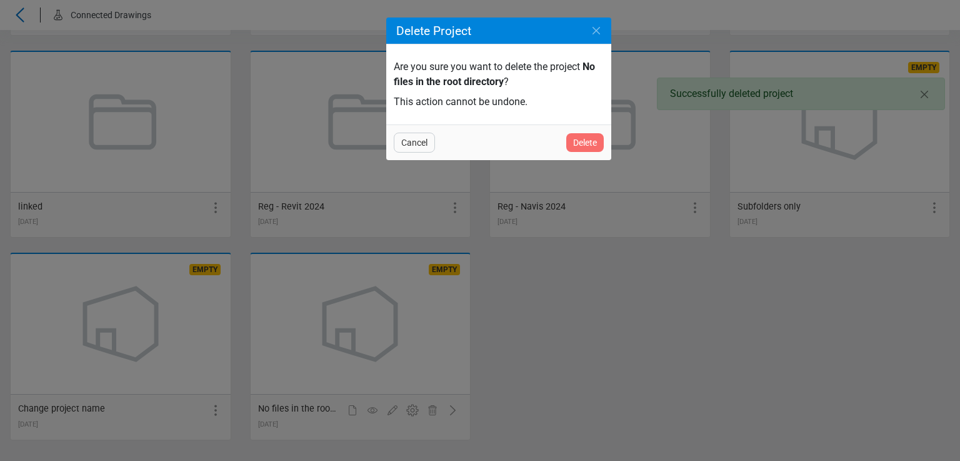
click at [585, 148] on span "Delete" at bounding box center [585, 142] width 24 height 15
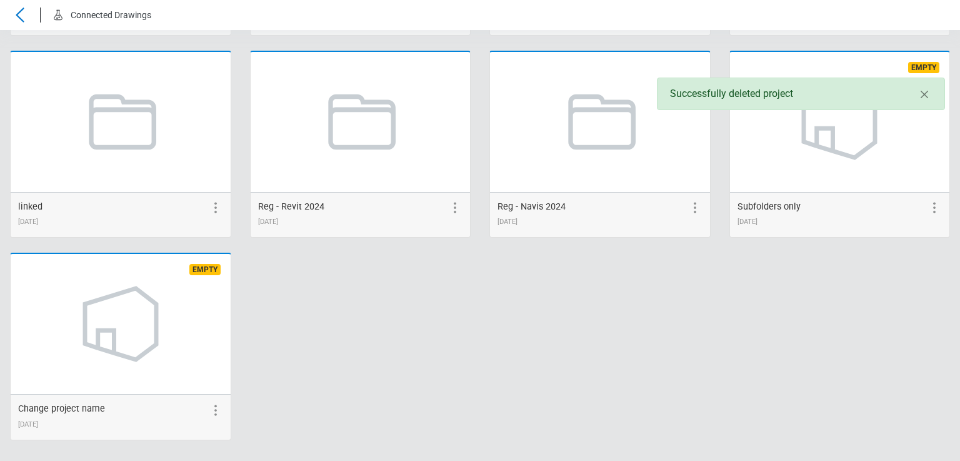
click at [214, 413] on icon at bounding box center [215, 410] width 15 height 15
click at [189, 407] on icon at bounding box center [193, 410] width 8 height 10
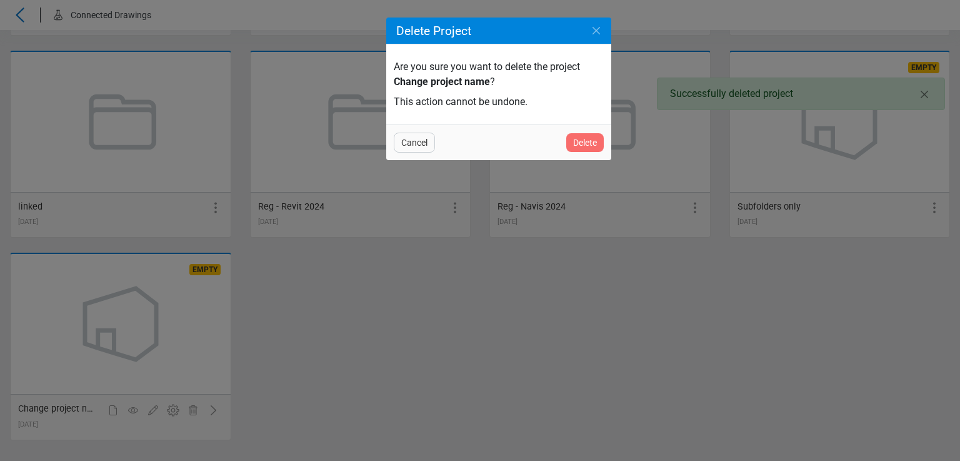
click at [573, 139] on span "Delete" at bounding box center [585, 142] width 24 height 15
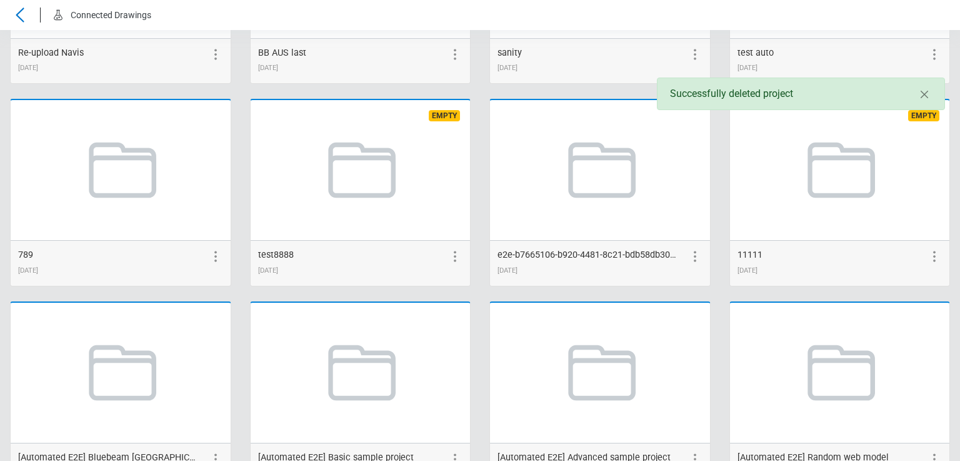
scroll to position [2680, 0]
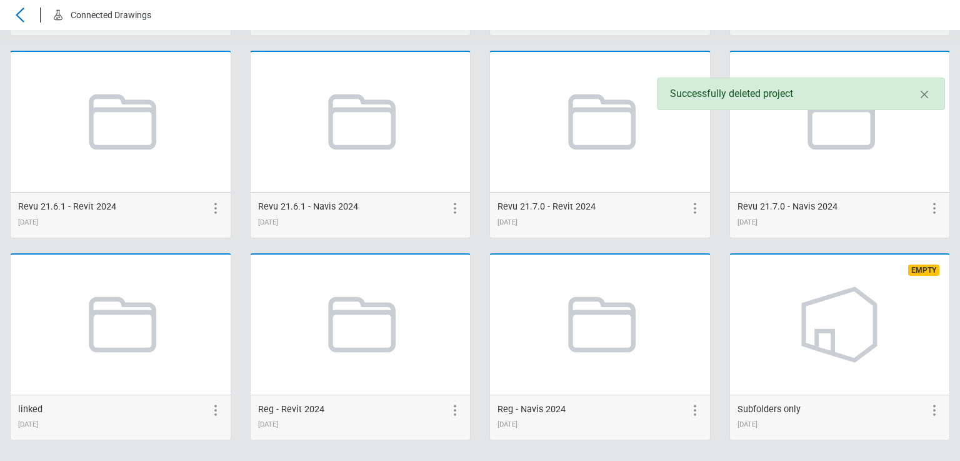
click at [929, 405] on icon at bounding box center [934, 410] width 15 height 15
click at [905, 406] on icon at bounding box center [912, 410] width 15 height 15
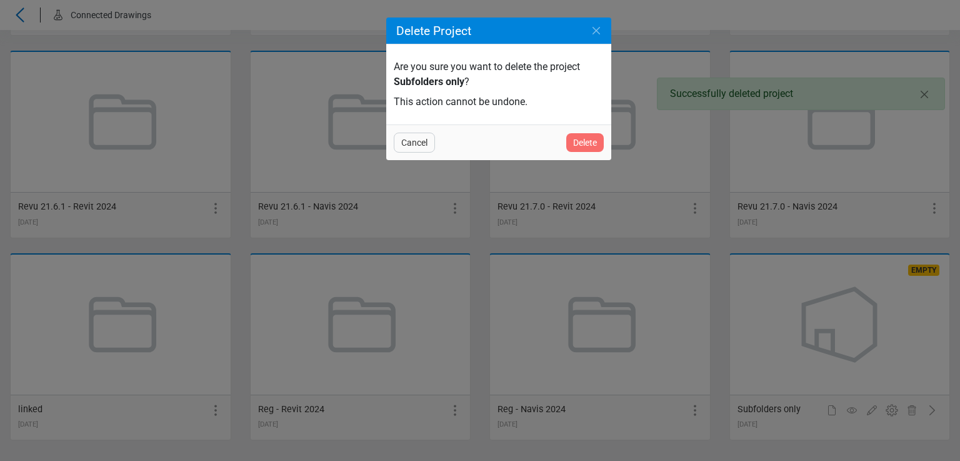
click at [588, 142] on span "Delete" at bounding box center [585, 142] width 24 height 15
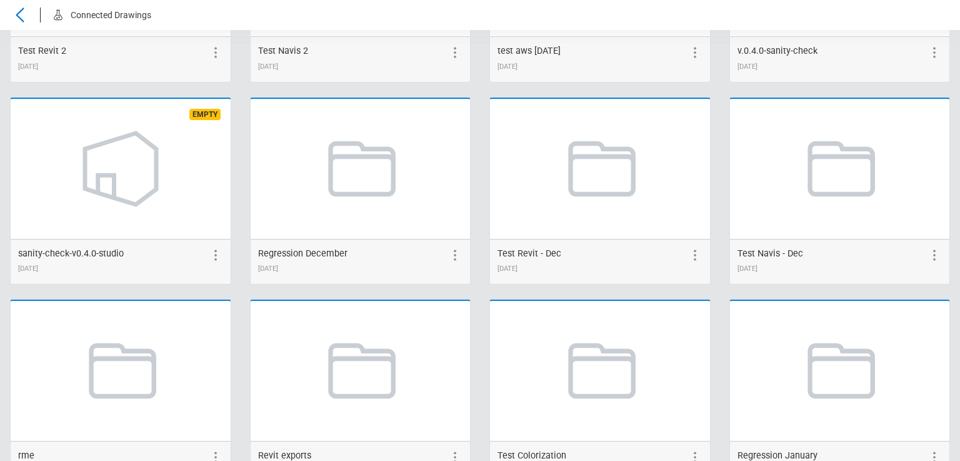
scroll to position [625, 0]
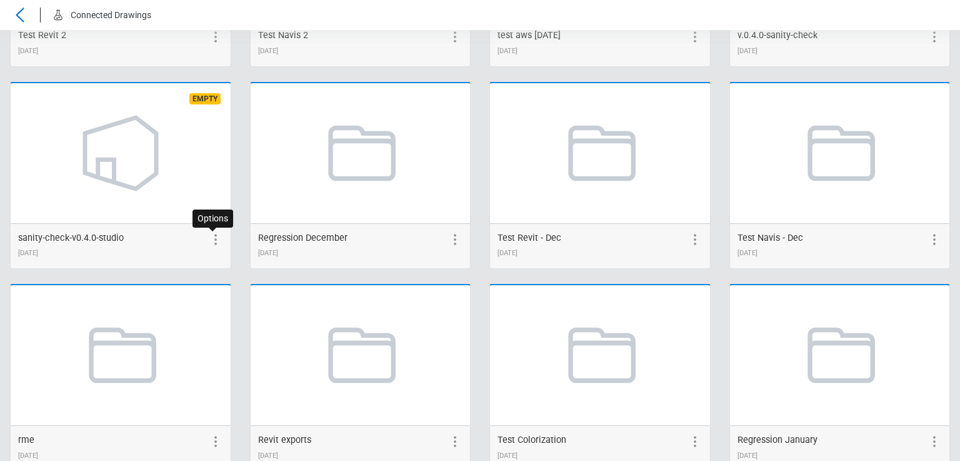
click at [213, 241] on icon at bounding box center [215, 239] width 15 height 15
click at [113, 239] on icon at bounding box center [113, 239] width 15 height 15
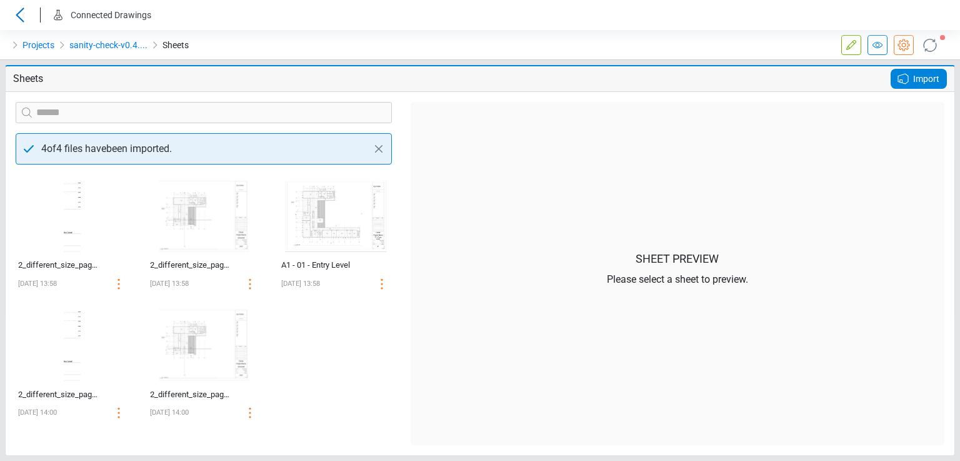
click at [917, 81] on span "Import" at bounding box center [926, 78] width 26 height 15
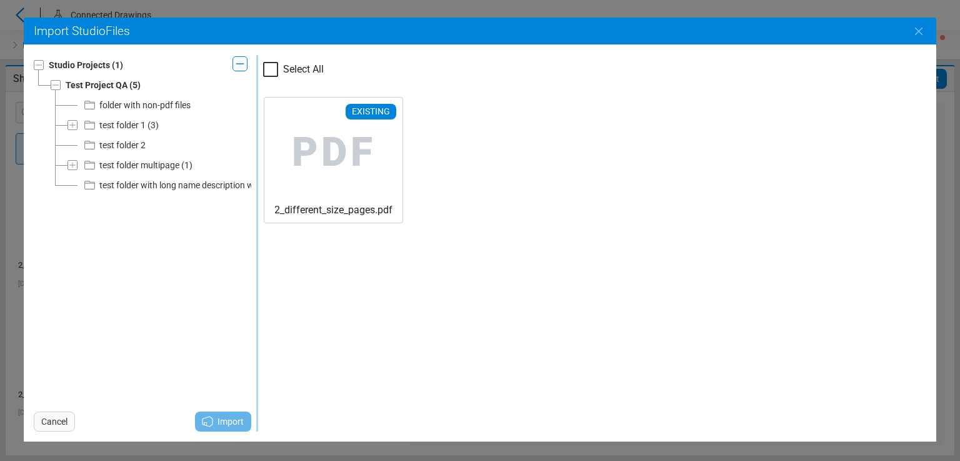
click at [155, 105] on div "folder with non-pdf files" at bounding box center [144, 105] width 91 height 15
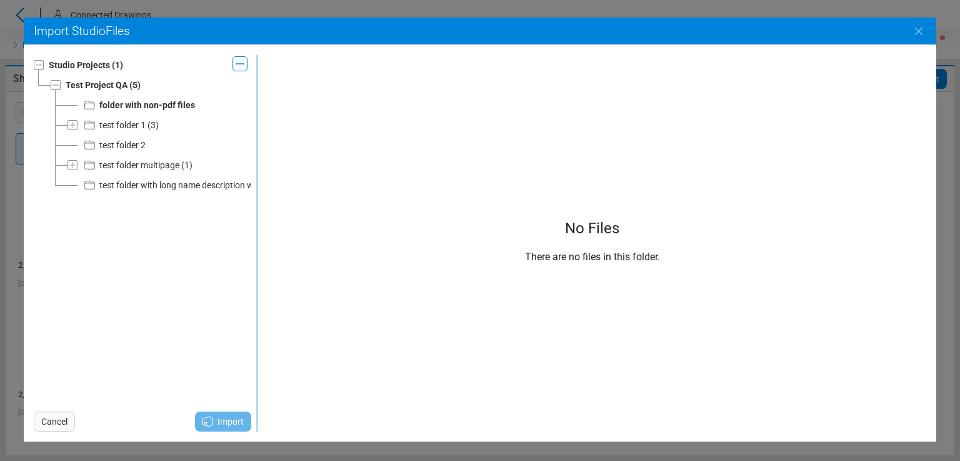
click at [126, 85] on div "Test Project QA" at bounding box center [97, 85] width 62 height 15
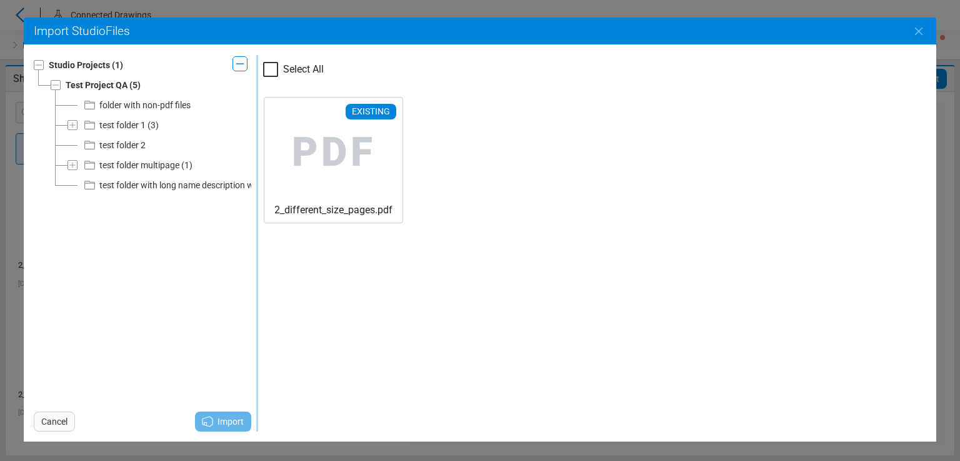
click at [110, 102] on div "folder with non-pdf files" at bounding box center [144, 105] width 91 height 15
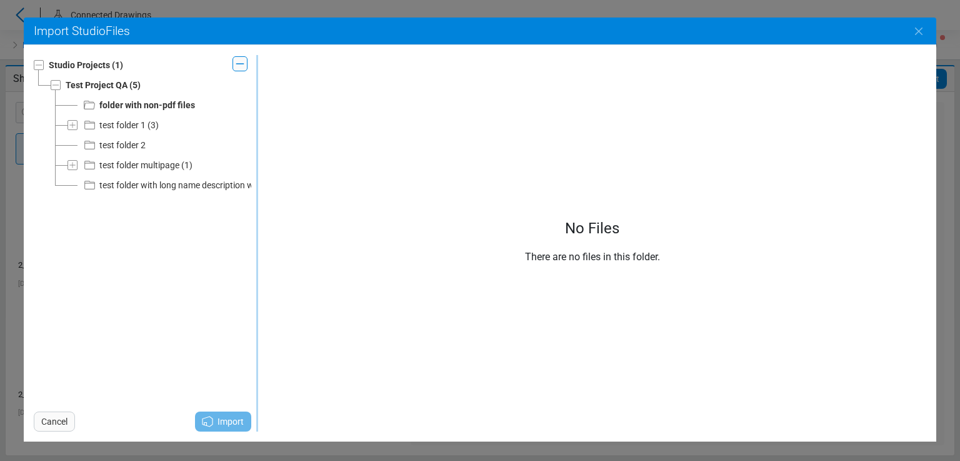
click at [109, 122] on div "test folder 1" at bounding box center [122, 125] width 46 height 15
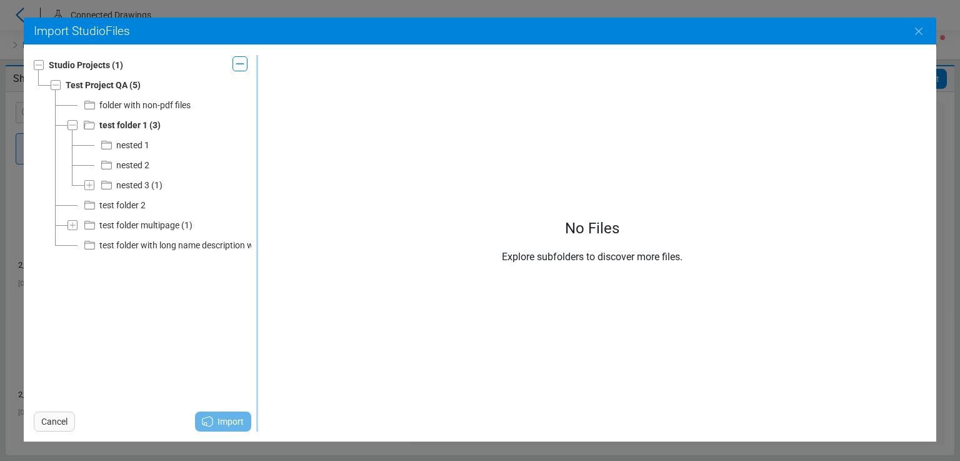
click at [116, 143] on div "nested 1" at bounding box center [124, 145] width 50 height 15
click at [122, 166] on div "nested 2" at bounding box center [132, 165] width 33 height 15
click at [123, 187] on div "nested 3" at bounding box center [132, 185] width 33 height 15
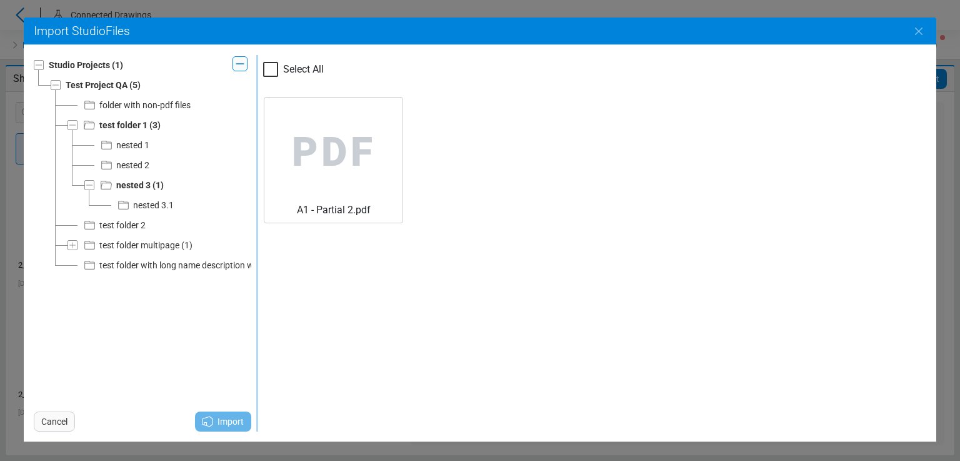
click at [134, 203] on div "nested 3.1" at bounding box center [153, 205] width 41 height 15
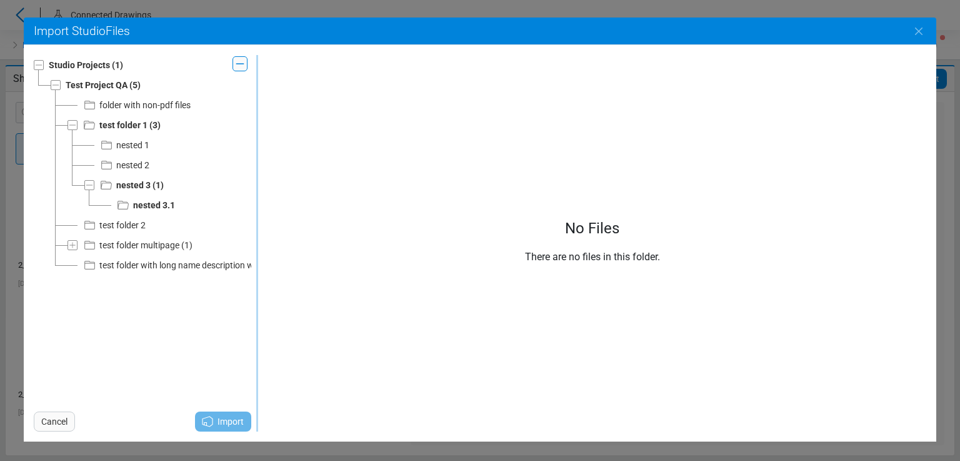
click at [134, 185] on div "nested 3" at bounding box center [133, 185] width 34 height 15
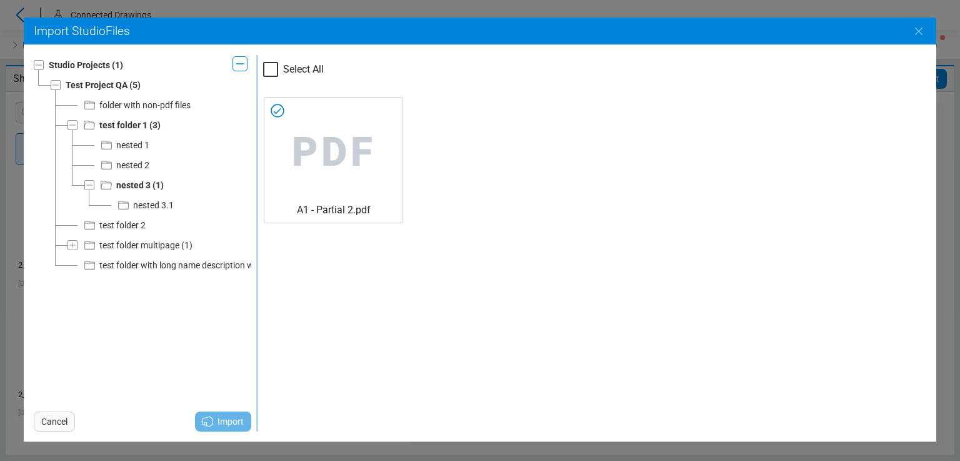
click at [284, 109] on icon at bounding box center [277, 110] width 13 height 13
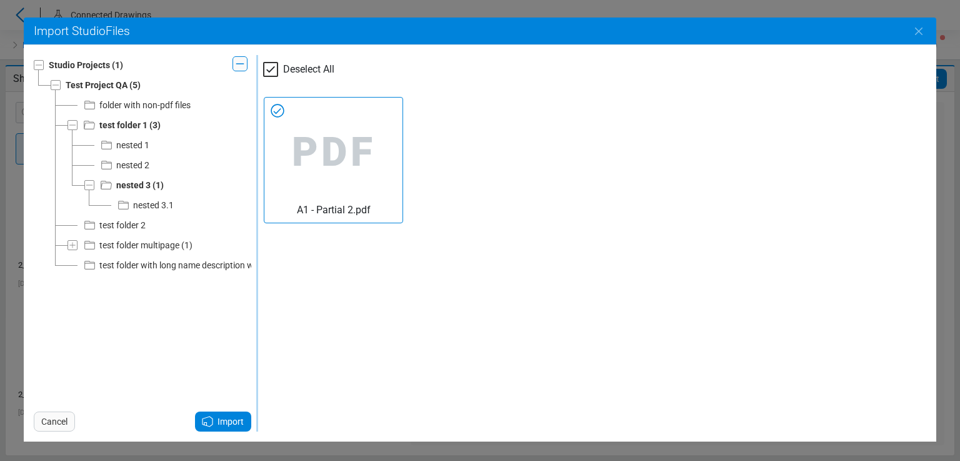
click at [227, 420] on span "Import" at bounding box center [231, 421] width 26 height 15
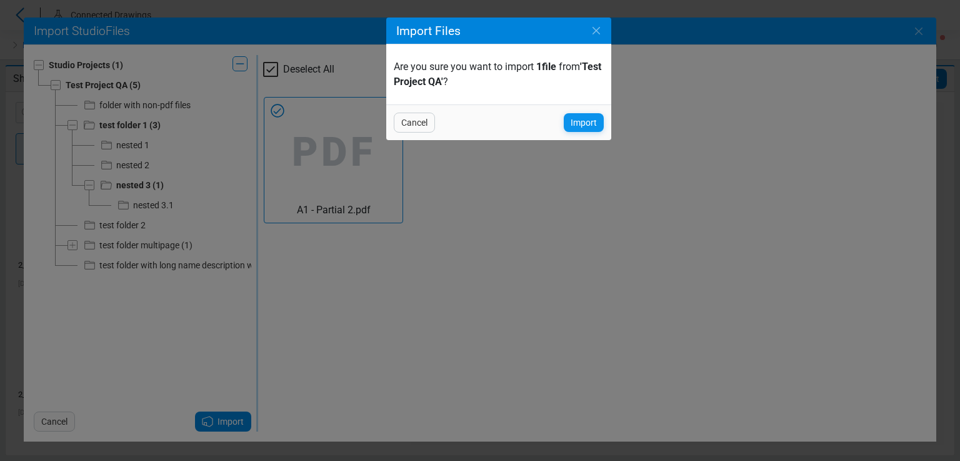
click at [578, 126] on span "Import" at bounding box center [584, 122] width 26 height 15
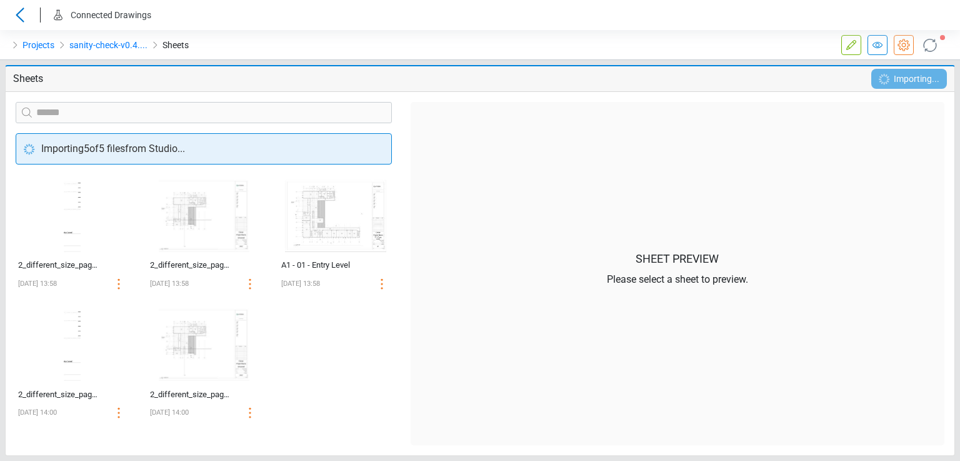
click at [380, 151] on div "Importing 5 of 5 files from Studio..." at bounding box center [204, 148] width 376 height 31
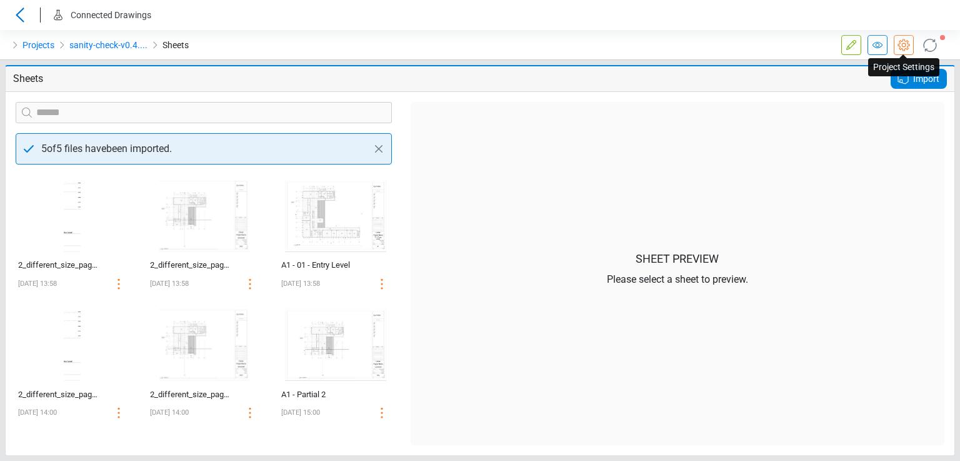
click at [903, 45] on icon at bounding box center [904, 45] width 15 height 15
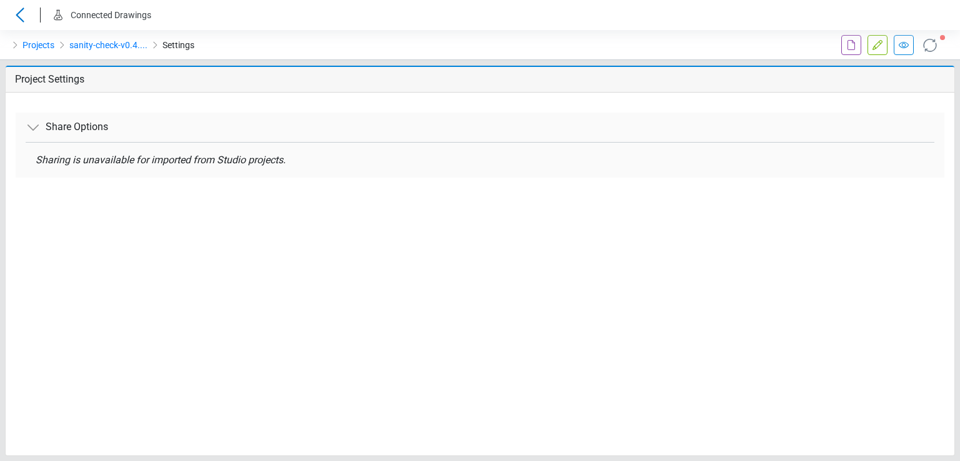
click at [855, 46] on icon at bounding box center [851, 45] width 15 height 15
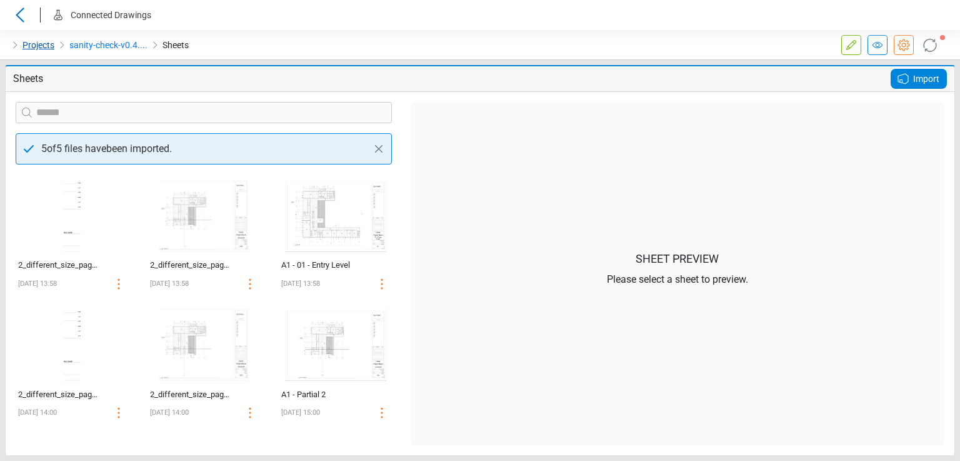
click at [29, 43] on link "Projects" at bounding box center [39, 45] width 32 height 15
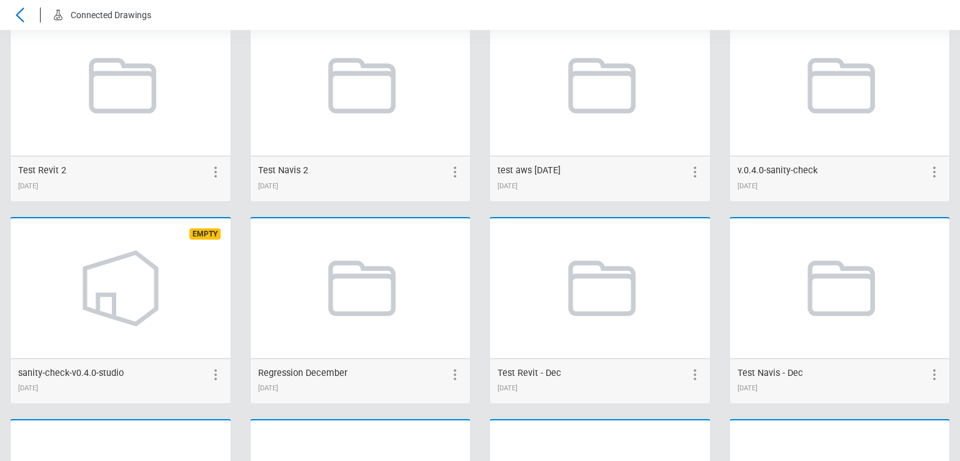
scroll to position [500, 0]
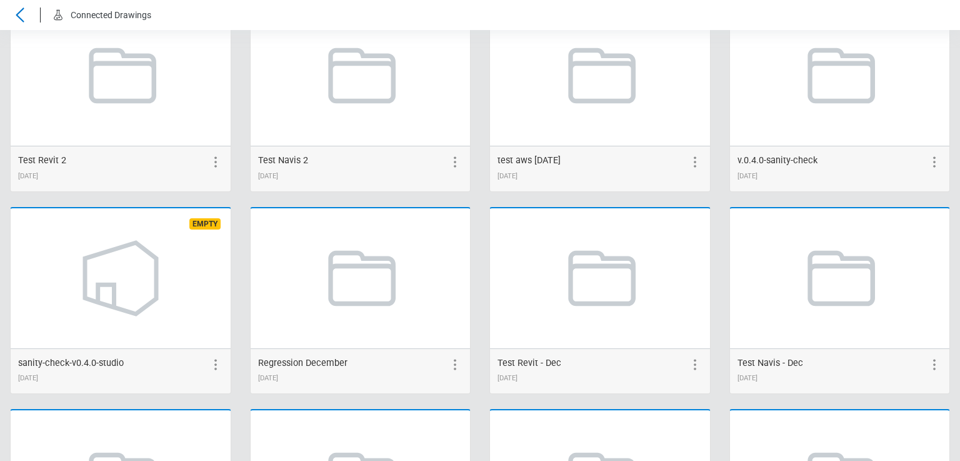
click at [214, 369] on circle at bounding box center [215, 369] width 2 height 2
click at [111, 365] on icon at bounding box center [113, 364] width 15 height 15
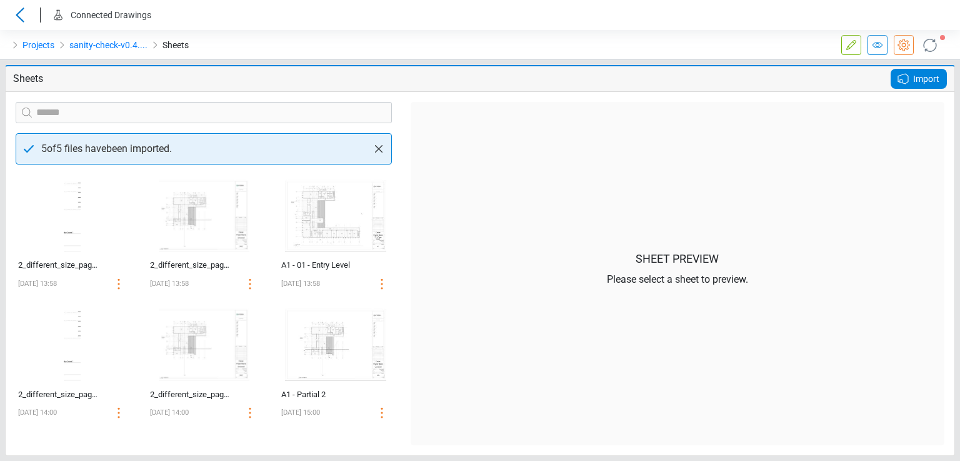
click at [383, 144] on icon "Close" at bounding box center [378, 148] width 15 height 15
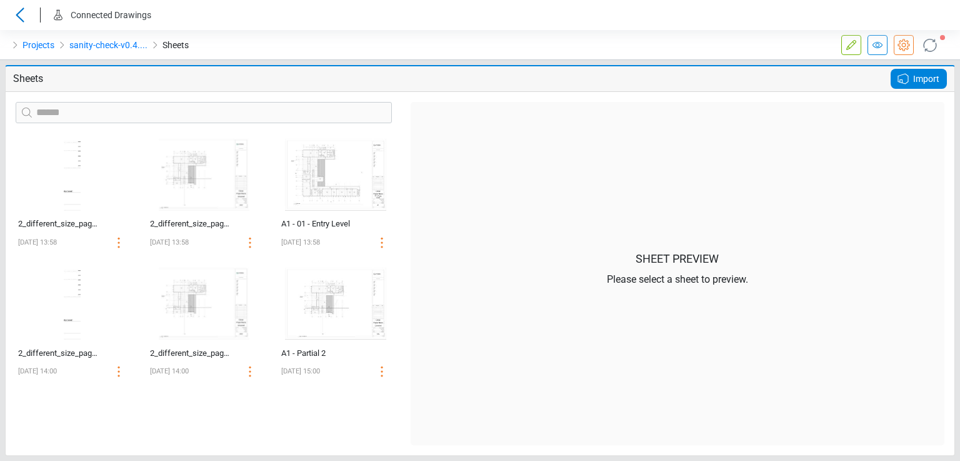
click at [910, 87] on div "Import" at bounding box center [919, 79] width 56 height 20
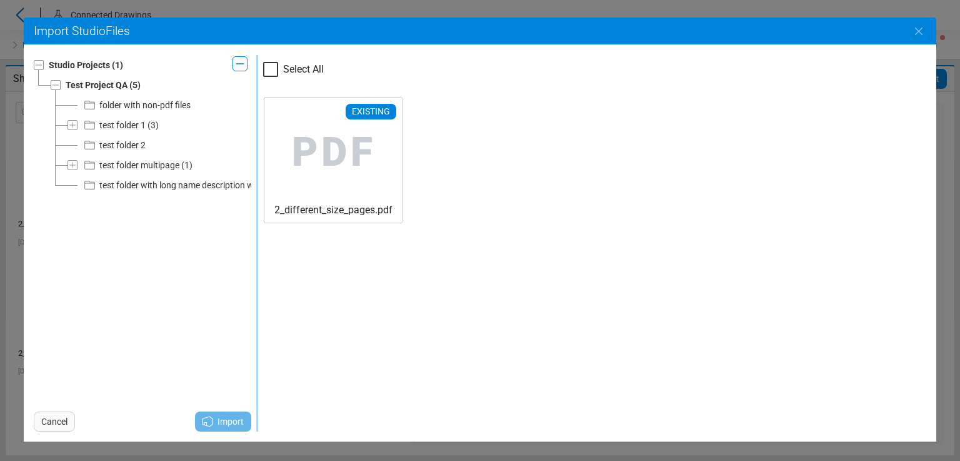
click at [115, 181] on div "test folder with long name description which is about 100 characters and some a…" at bounding box center [290, 185] width 382 height 15
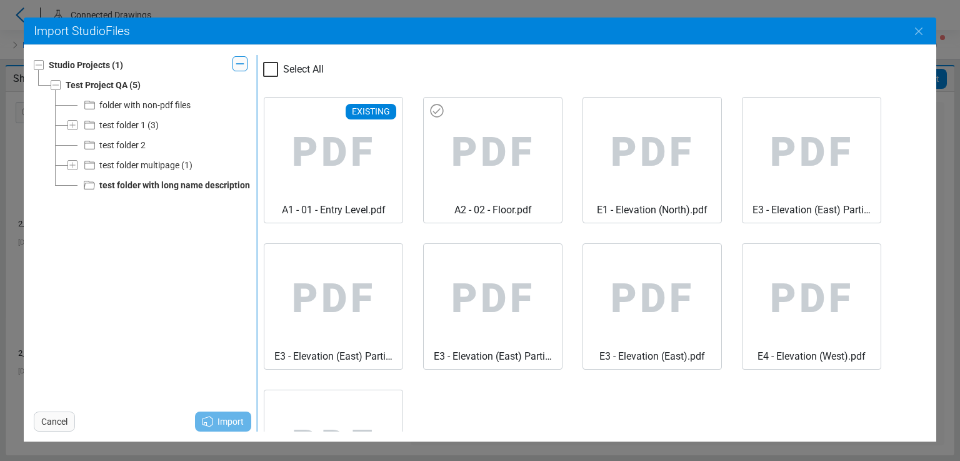
click at [393, 138] on span "PDF" at bounding box center [333, 153] width 118 height 100
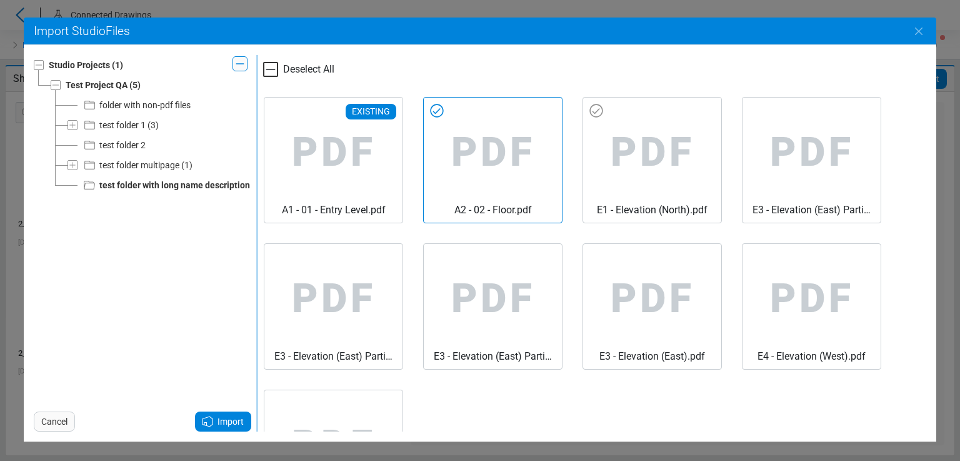
click at [393, 149] on span "PDF" at bounding box center [333, 153] width 118 height 100
click at [234, 420] on span "Import" at bounding box center [231, 421] width 26 height 15
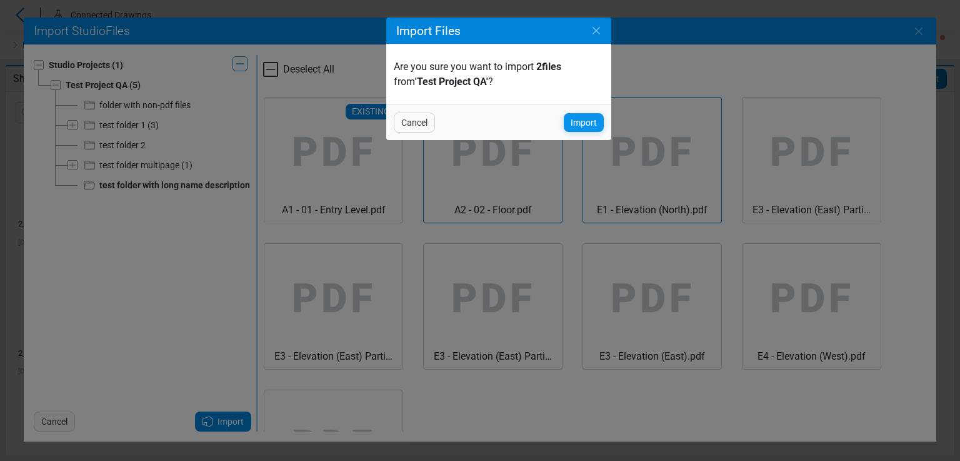
click at [581, 124] on span "Import" at bounding box center [584, 122] width 26 height 15
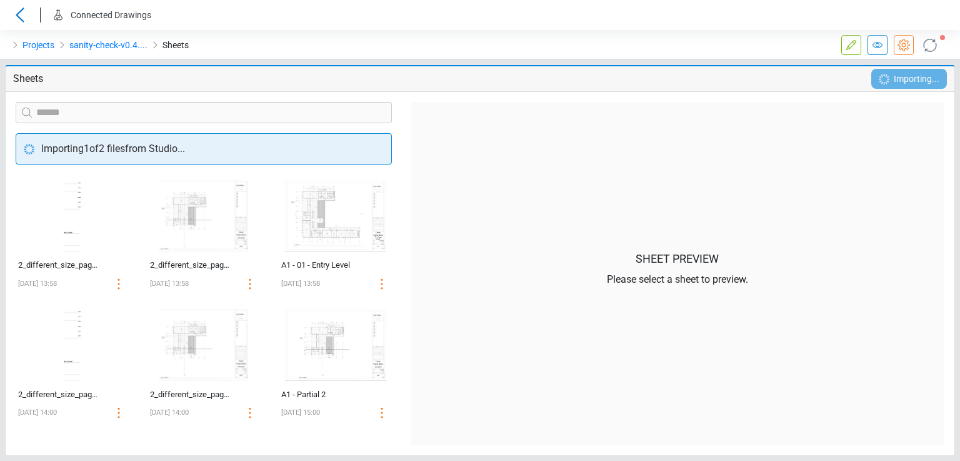
click at [929, 46] on icon at bounding box center [930, 45] width 20 height 20
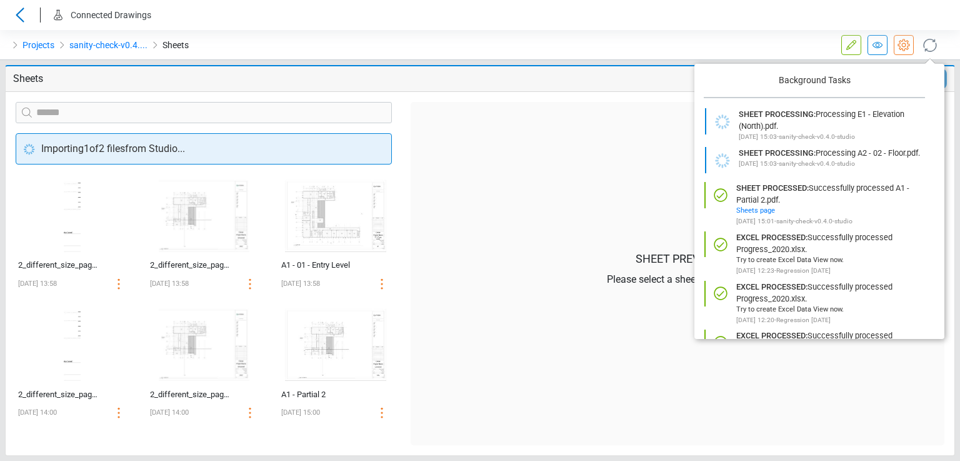
click at [930, 46] on icon at bounding box center [930, 45] width 20 height 20
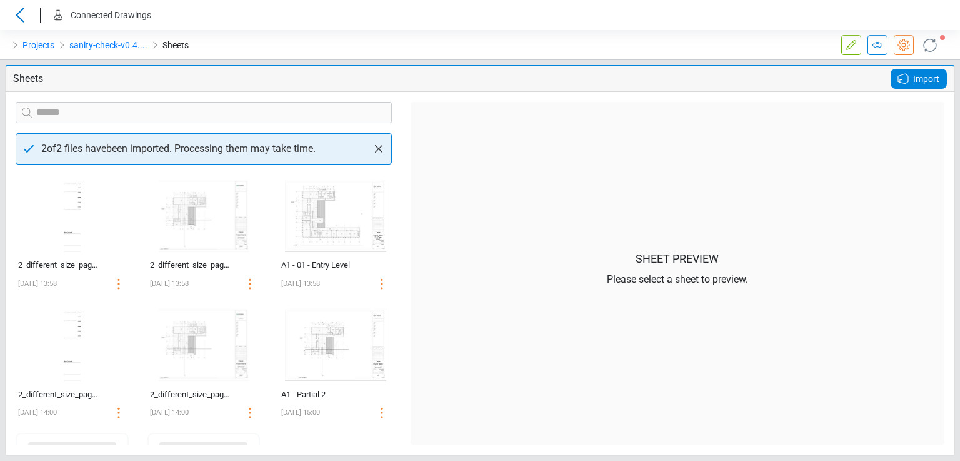
click at [381, 146] on icon "Close" at bounding box center [379, 149] width 8 height 8
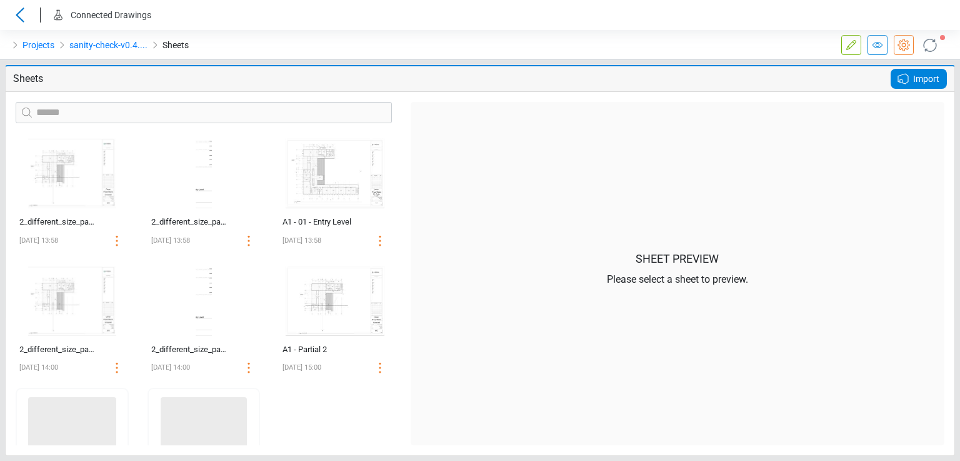
click at [917, 82] on span "Import" at bounding box center [926, 78] width 26 height 15
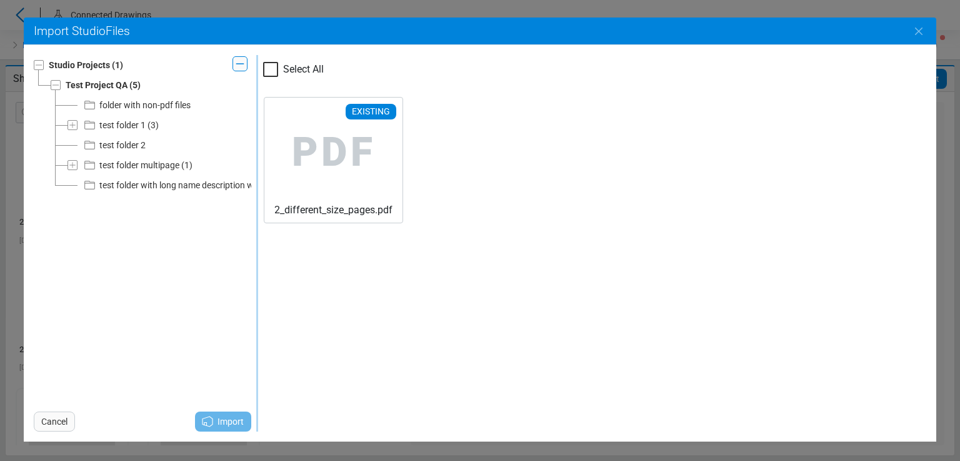
click at [193, 184] on div "test folder with long name description which is about 100 characters and some a…" at bounding box center [290, 185] width 382 height 15
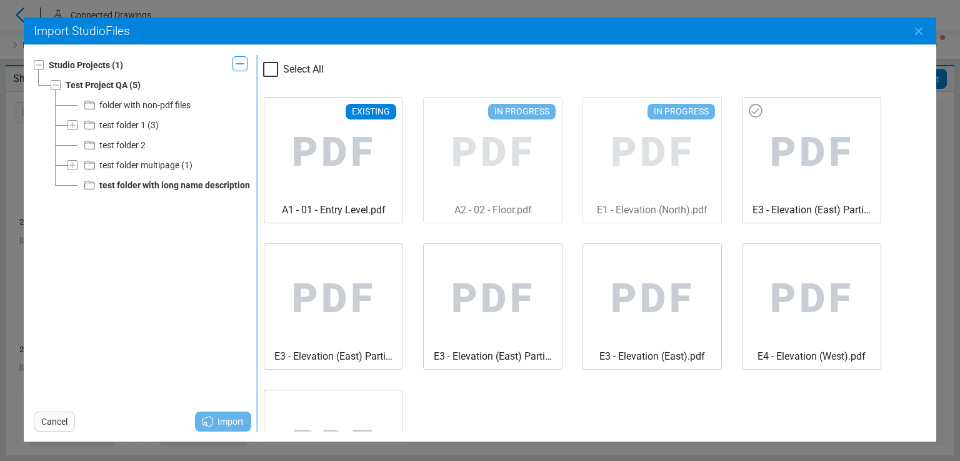
click at [767, 139] on span "PDF" at bounding box center [812, 153] width 118 height 100
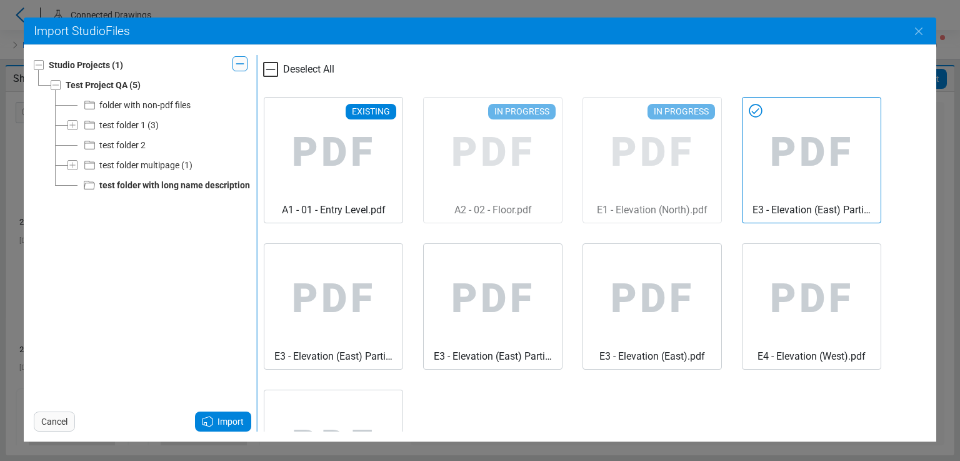
click at [227, 420] on span "Import" at bounding box center [231, 421] width 26 height 15
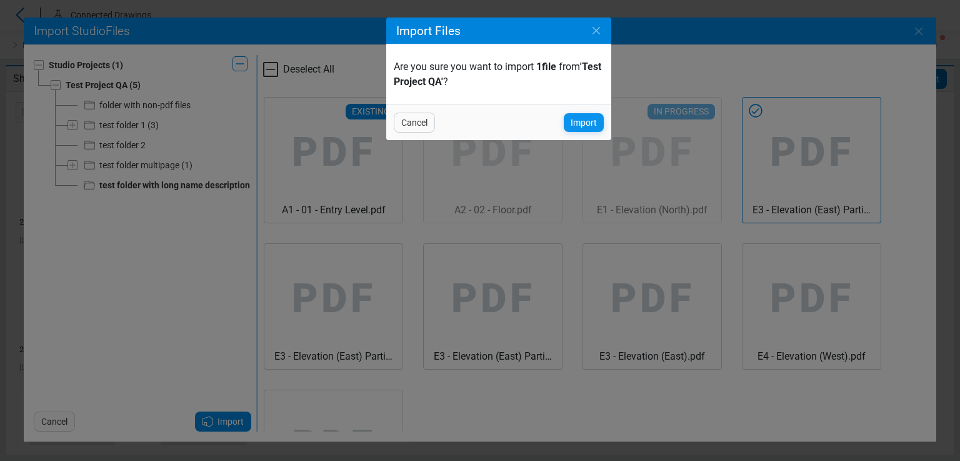
click at [590, 121] on span "Import" at bounding box center [584, 122] width 26 height 15
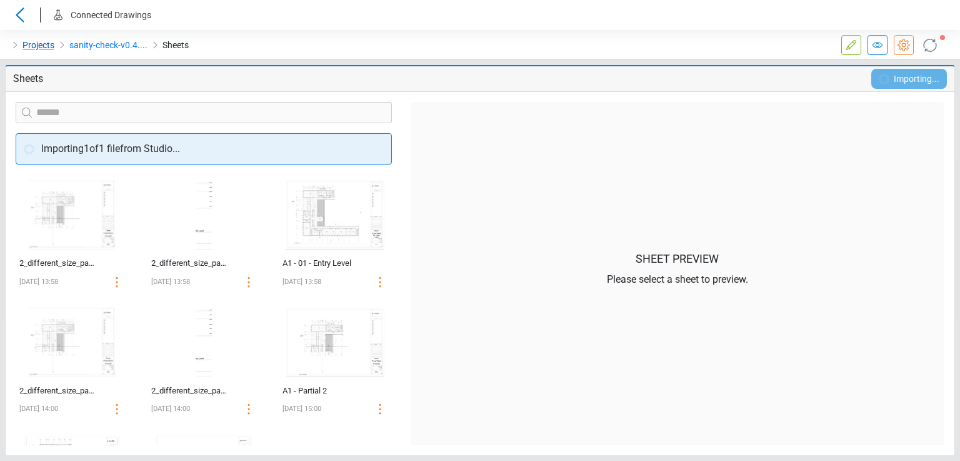
click at [43, 49] on link "Projects" at bounding box center [39, 45] width 32 height 15
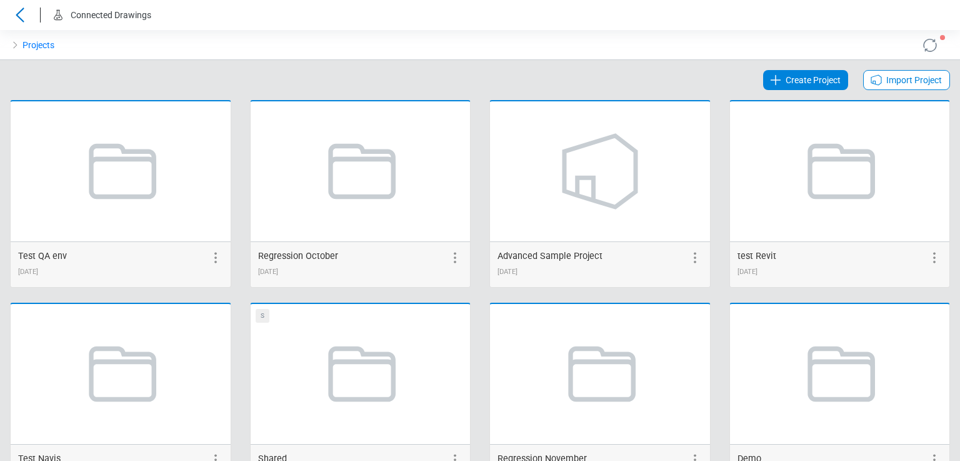
click at [890, 75] on span "Import Project" at bounding box center [915, 80] width 56 height 15
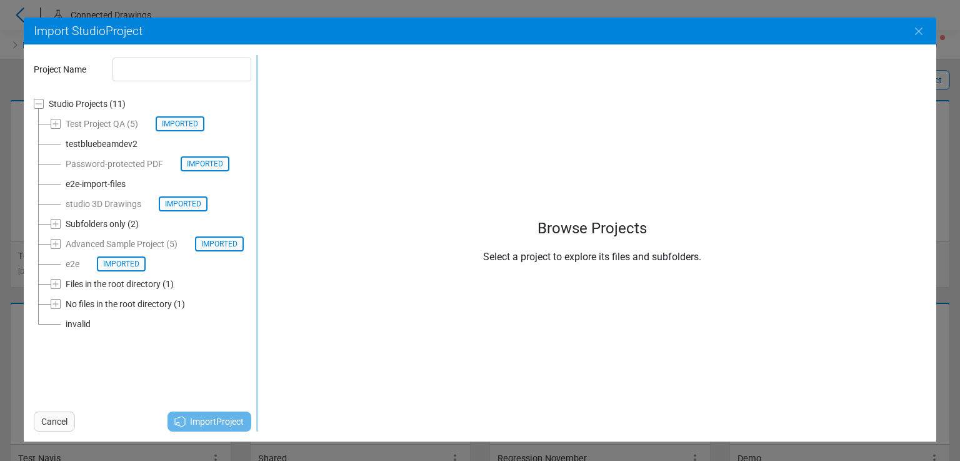
click at [96, 304] on div "No files in the root directory" at bounding box center [119, 303] width 106 height 15
click at [109, 319] on div "Floor Plans" at bounding box center [121, 323] width 44 height 15
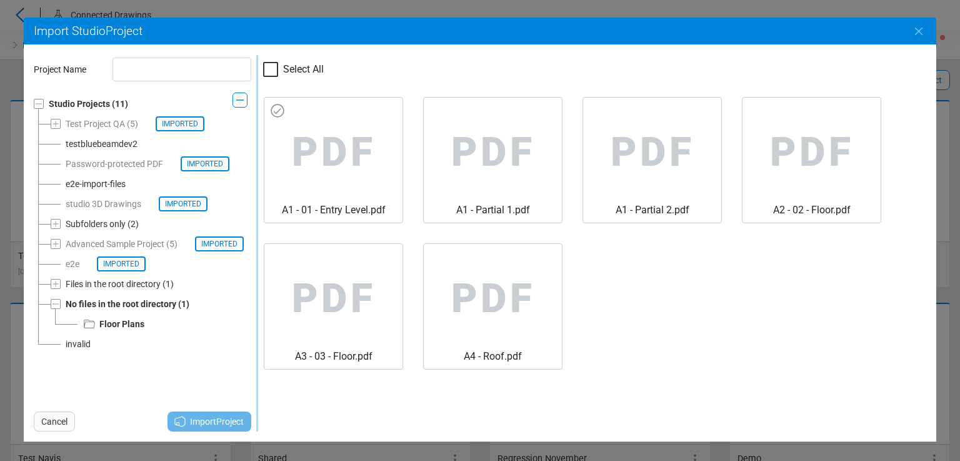
click at [315, 126] on span "PDF" at bounding box center [333, 153] width 118 height 100
type input "**********"
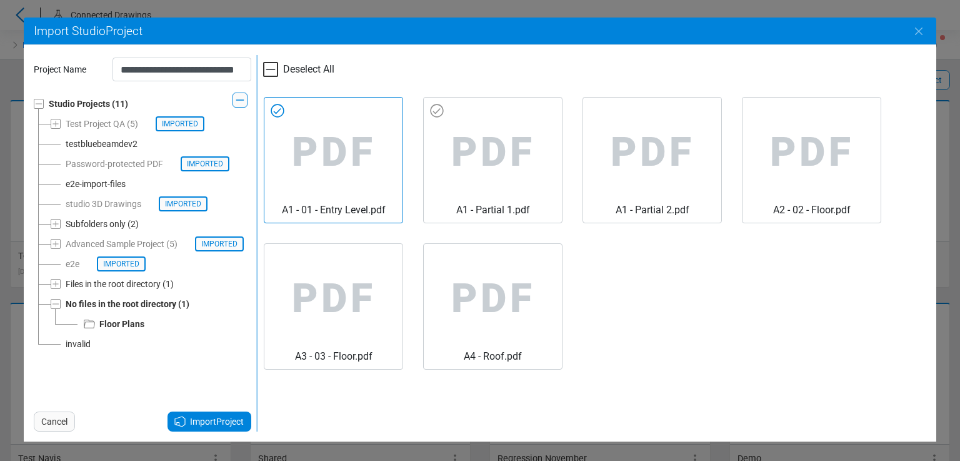
drag, startPoint x: 480, startPoint y: 129, endPoint x: 501, endPoint y: 133, distance: 21.7
click at [480, 129] on span "PDF" at bounding box center [493, 153] width 118 height 100
click at [648, 149] on span "PDF" at bounding box center [652, 153] width 118 height 100
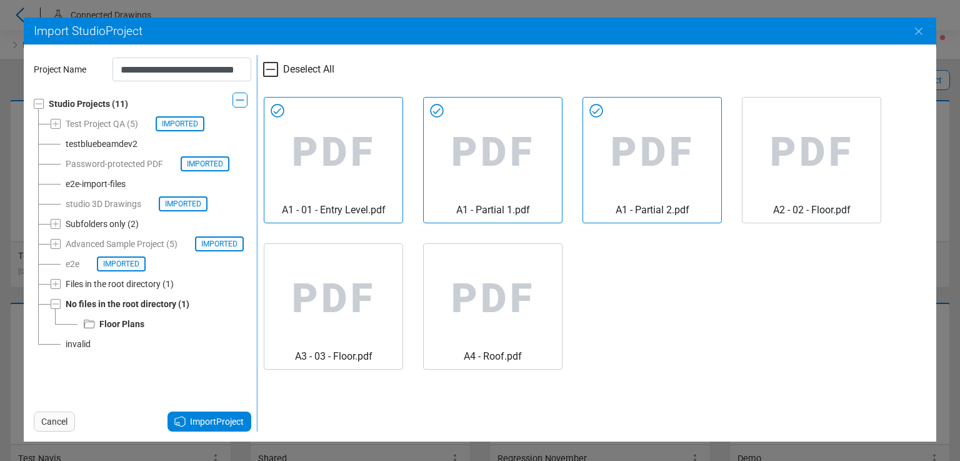
click at [228, 421] on span "Import Project" at bounding box center [217, 421] width 54 height 15
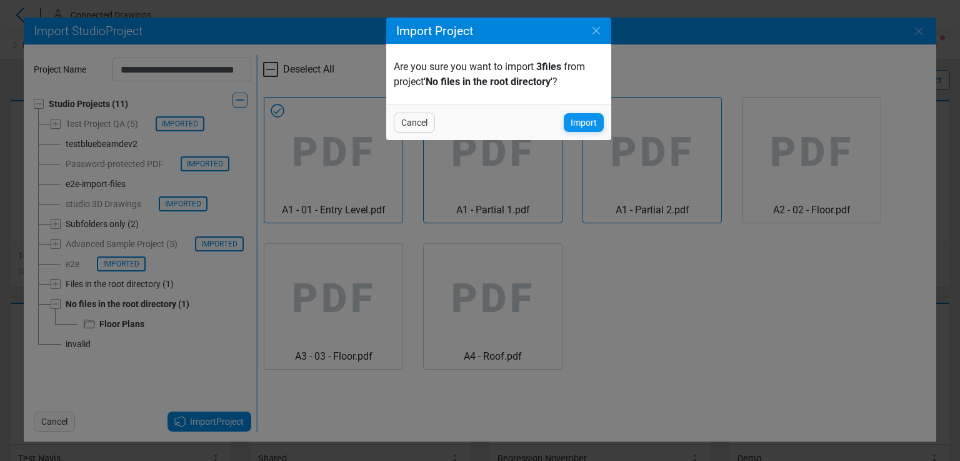
click at [603, 126] on div "Import" at bounding box center [584, 122] width 40 height 19
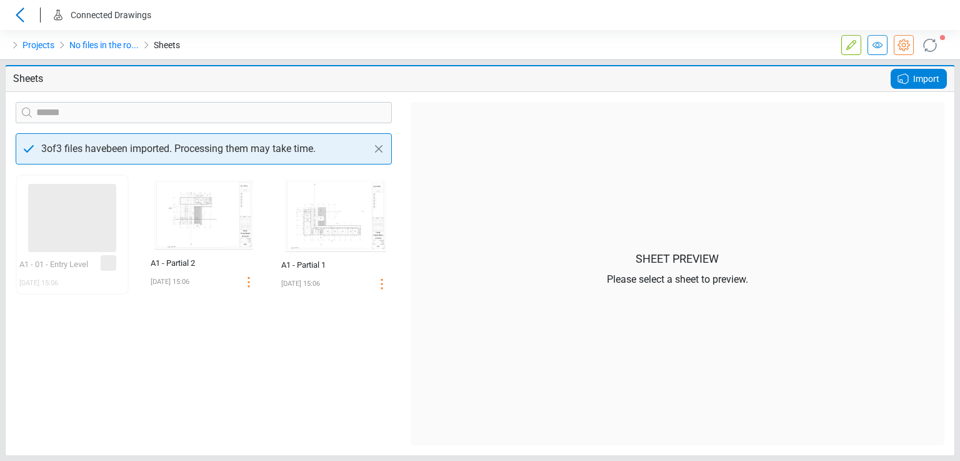
click at [908, 79] on icon at bounding box center [903, 79] width 10 height 10
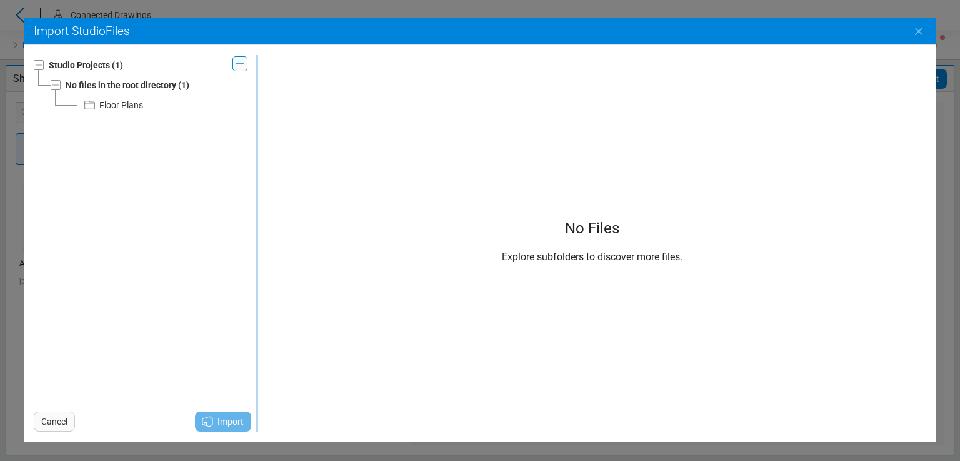
click at [124, 108] on div "Floor Plans" at bounding box center [121, 105] width 44 height 15
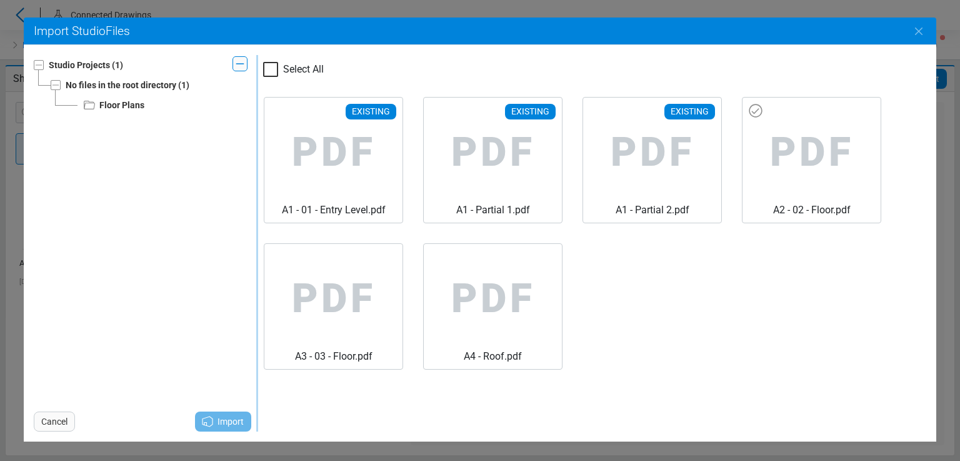
click at [766, 157] on span "PDF" at bounding box center [812, 153] width 118 height 100
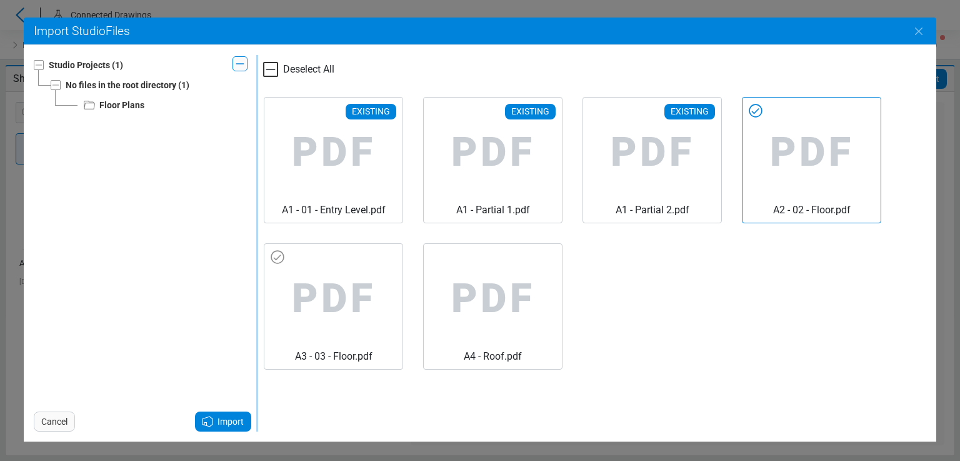
click at [318, 324] on span "PDF" at bounding box center [333, 299] width 118 height 100
click at [216, 418] on div "Import" at bounding box center [223, 421] width 56 height 20
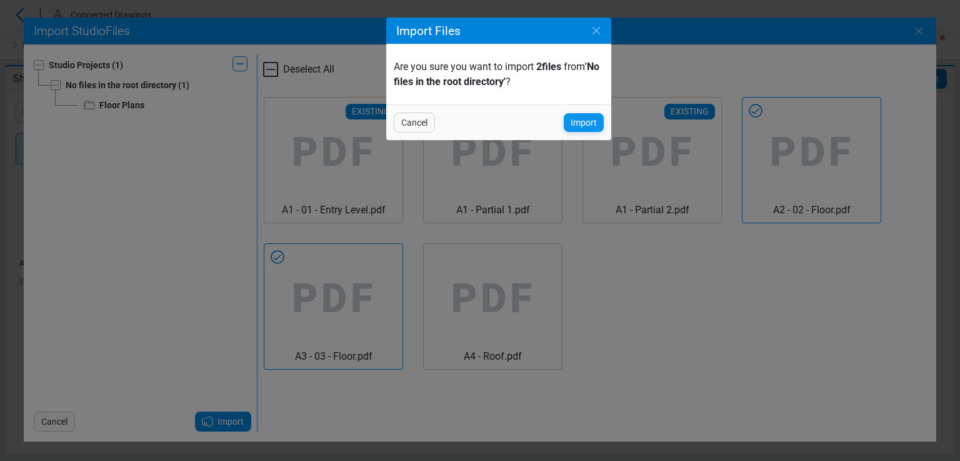
click at [590, 118] on span "Import" at bounding box center [584, 122] width 26 height 15
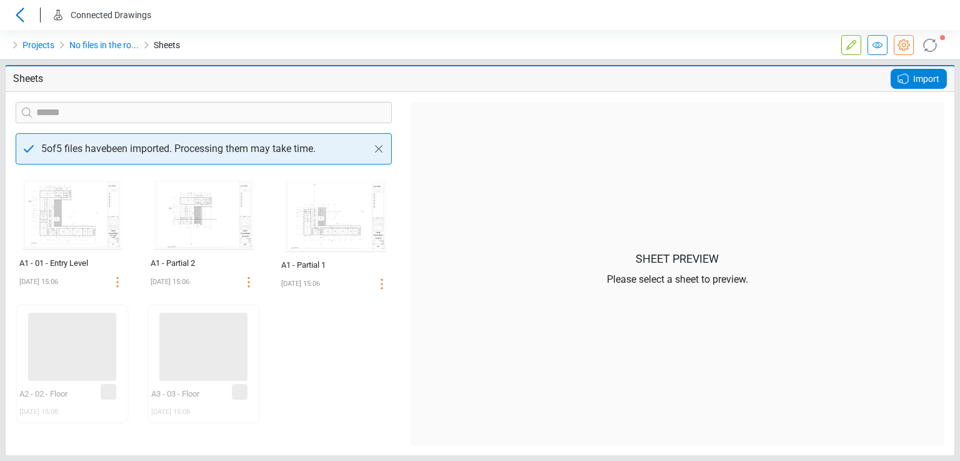
click at [898, 82] on icon at bounding box center [903, 78] width 15 height 15
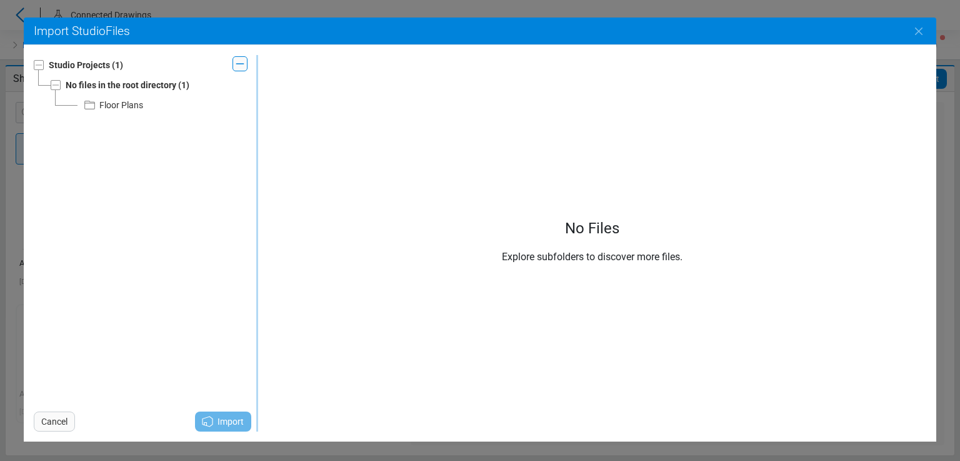
click at [111, 104] on div "Floor Plans" at bounding box center [121, 105] width 44 height 15
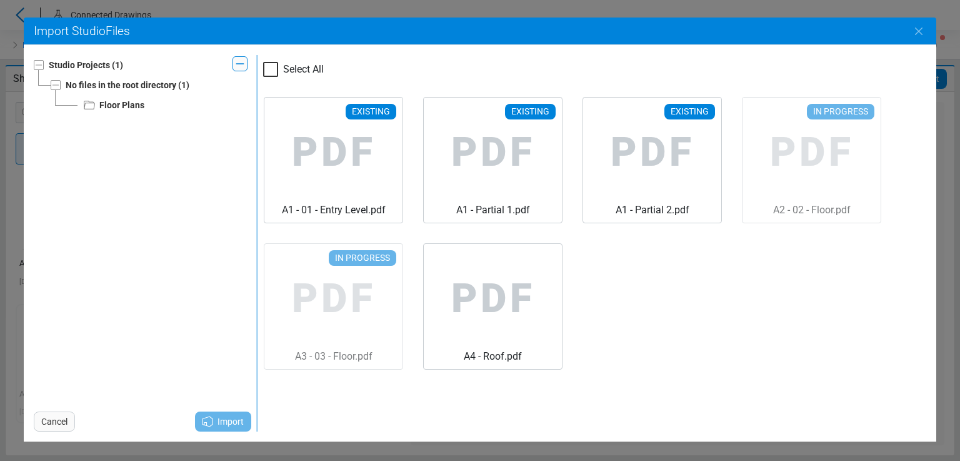
click at [769, 108] on div "Existing PDF A1 - 01 - Entry Level.pdf Existing PDF A1 - Partial 1.pdf Existing…" at bounding box center [595, 233] width 682 height 293
click at [757, 117] on div "Existing PDF A1 - 01 - Entry Level.pdf Existing PDF A1 - Partial 1.pdf Existing…" at bounding box center [595, 233] width 682 height 293
click at [302, 259] on div "Existing PDF A1 - 01 - Entry Level.pdf Existing PDF A1 - Partial 1.pdf Existing…" at bounding box center [595, 233] width 682 height 293
click at [300, 259] on div "Existing PDF A1 - 01 - Entry Level.pdf Existing PDF A1 - Partial 1.pdf Existing…" at bounding box center [595, 233] width 682 height 293
click at [465, 131] on span "PDF" at bounding box center [493, 153] width 118 height 100
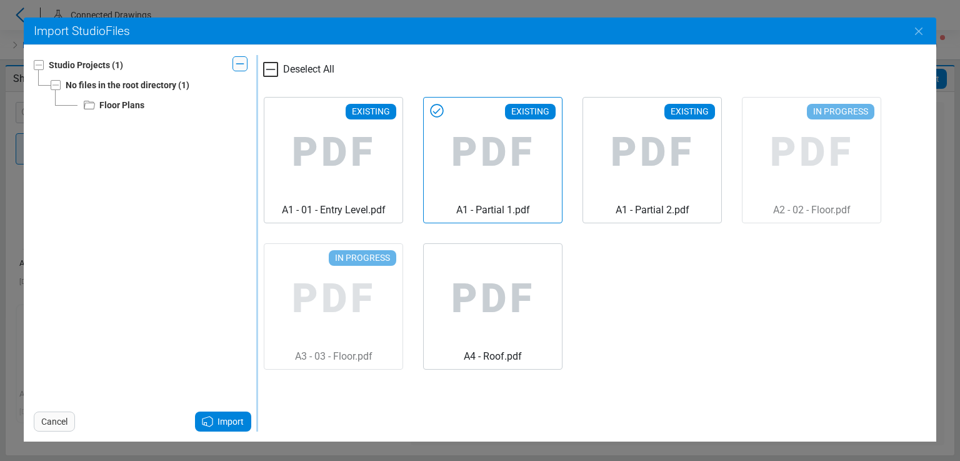
click at [273, 67] on icon at bounding box center [270, 69] width 15 height 15
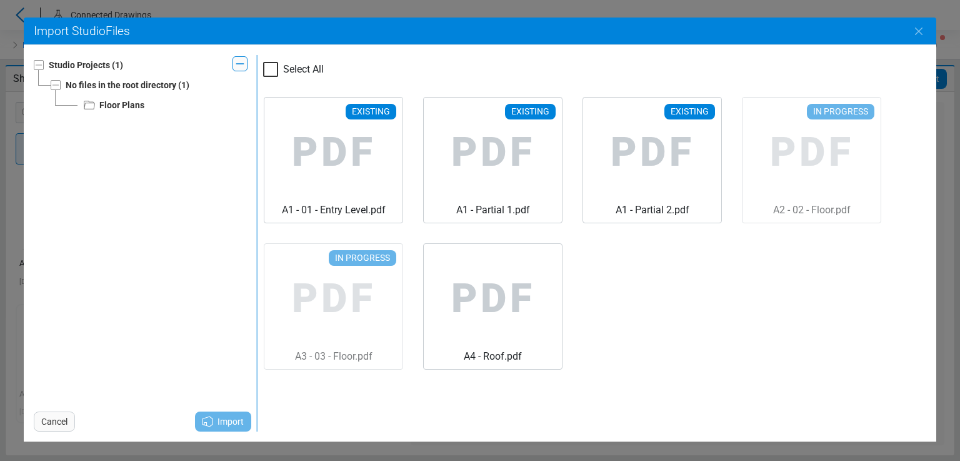
click at [273, 69] on div at bounding box center [270, 69] width 15 height 15
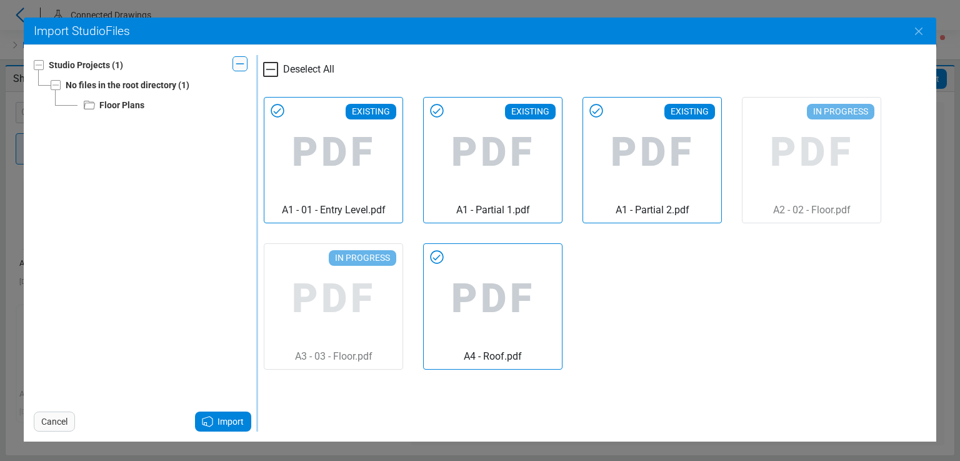
click at [273, 69] on icon at bounding box center [271, 69] width 8 height 0
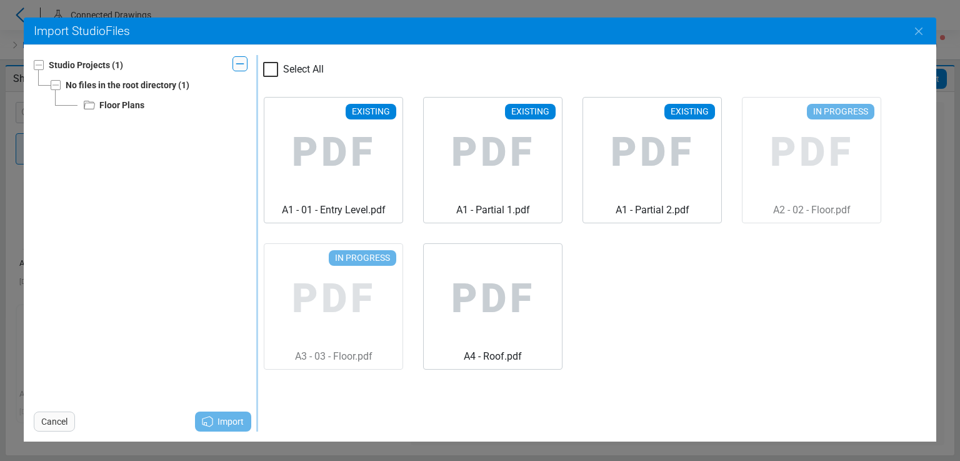
click at [273, 69] on div at bounding box center [270, 69] width 15 height 15
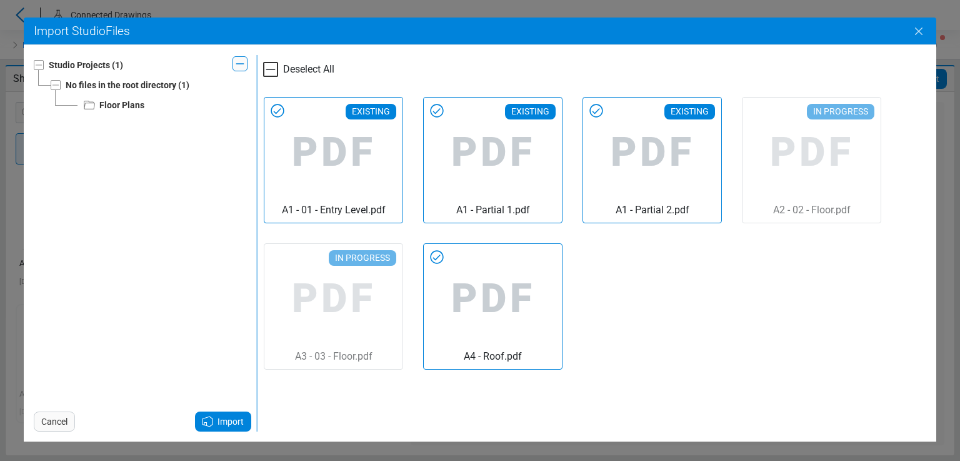
click at [920, 31] on icon "Close" at bounding box center [919, 31] width 15 height 15
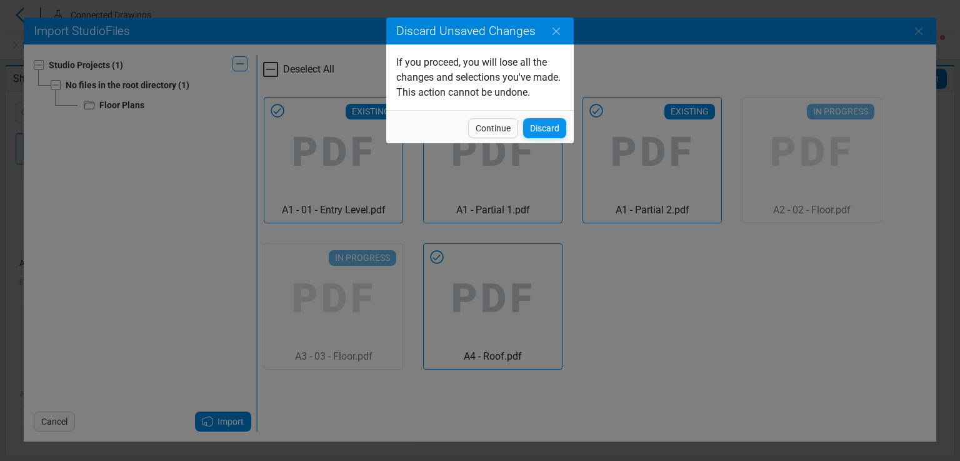
click at [543, 126] on span "Discard" at bounding box center [544, 128] width 29 height 15
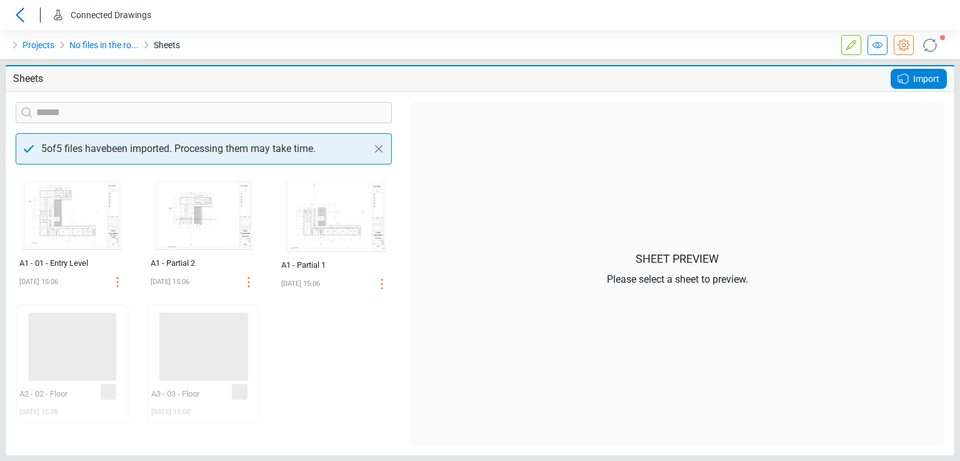
click at [928, 46] on icon at bounding box center [930, 45] width 20 height 20
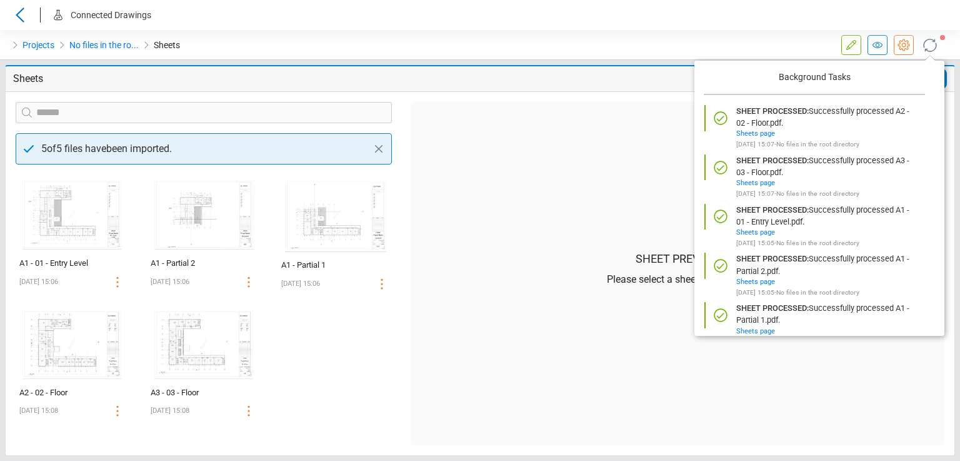
click at [937, 44] on icon at bounding box center [929, 45] width 13 height 13
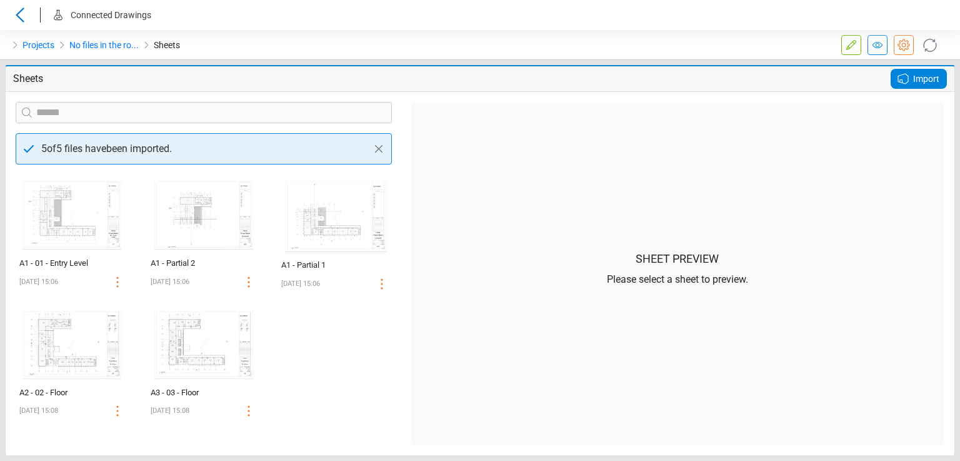
click at [927, 78] on span "Import" at bounding box center [926, 78] width 26 height 15
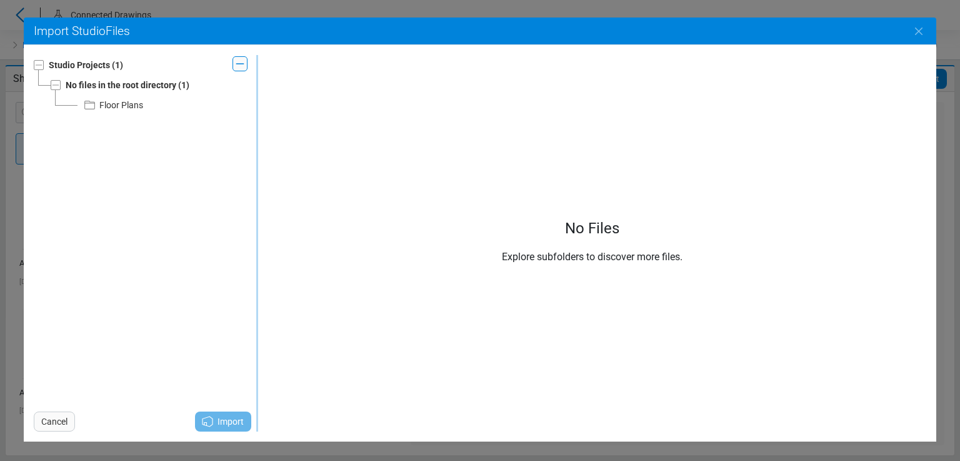
click at [93, 99] on icon at bounding box center [89, 105] width 15 height 15
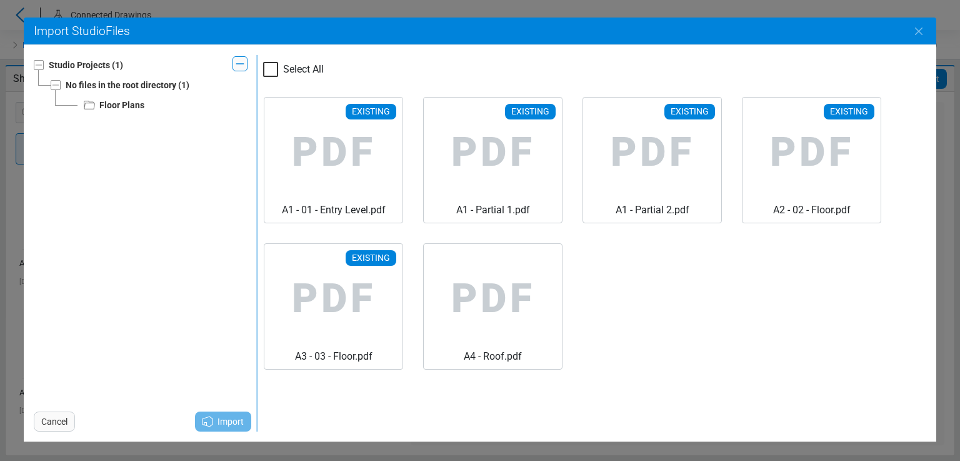
click at [274, 63] on div at bounding box center [270, 69] width 15 height 15
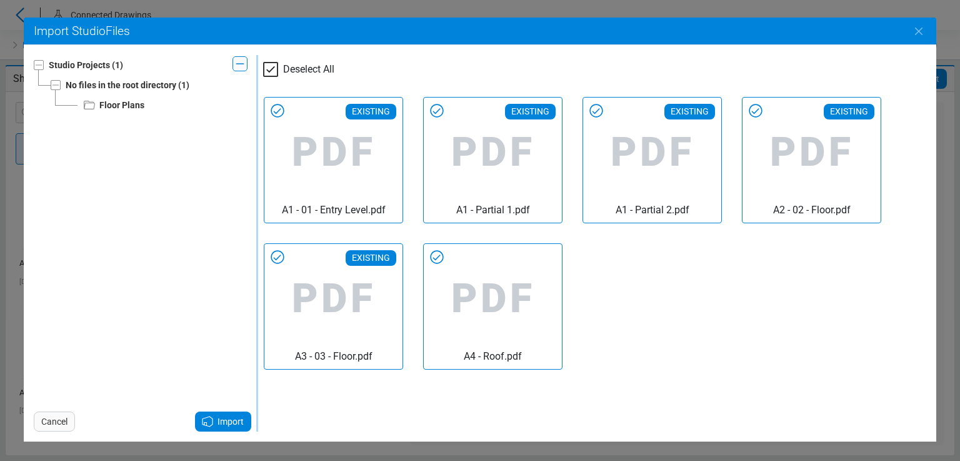
click at [273, 66] on icon at bounding box center [270, 69] width 15 height 15
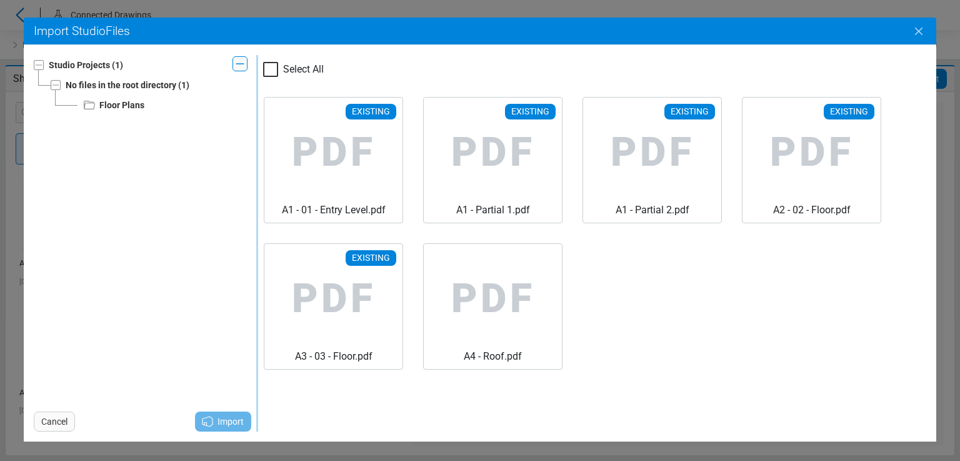
click at [912, 28] on icon "Close" at bounding box center [919, 31] width 15 height 15
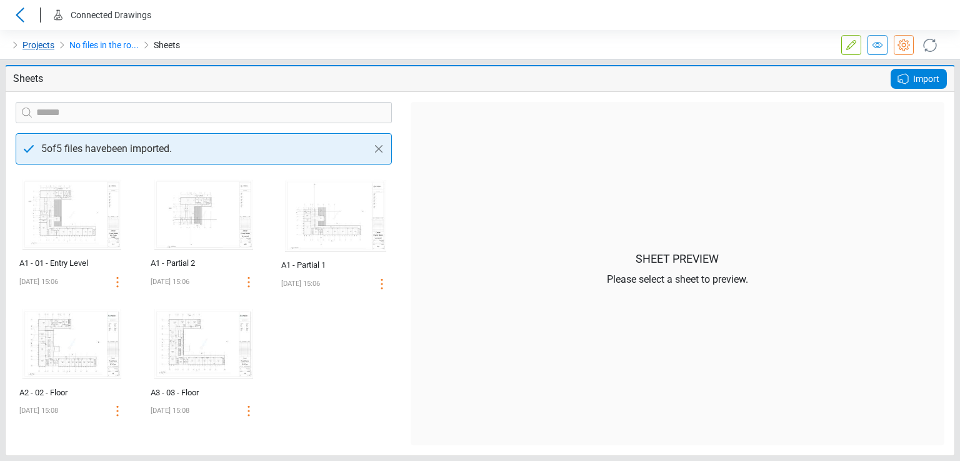
click at [45, 49] on link "Projects" at bounding box center [39, 45] width 32 height 15
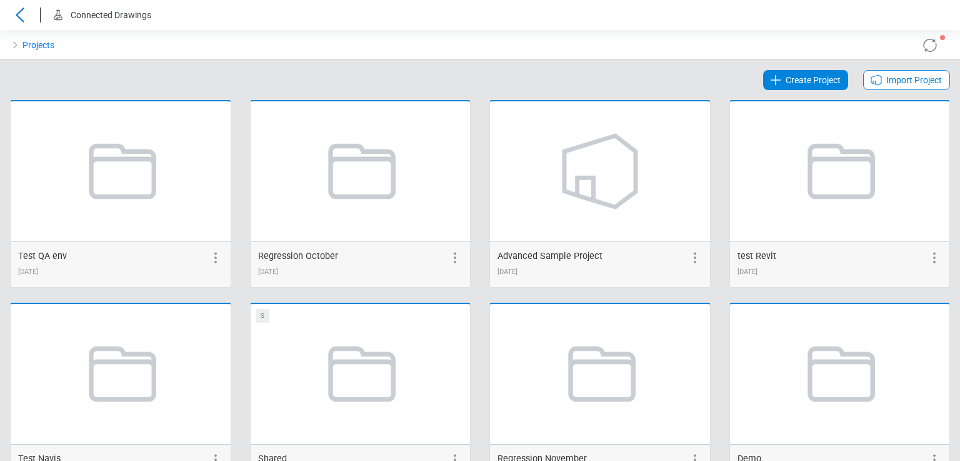
click at [910, 86] on span "Import Project" at bounding box center [915, 80] width 56 height 15
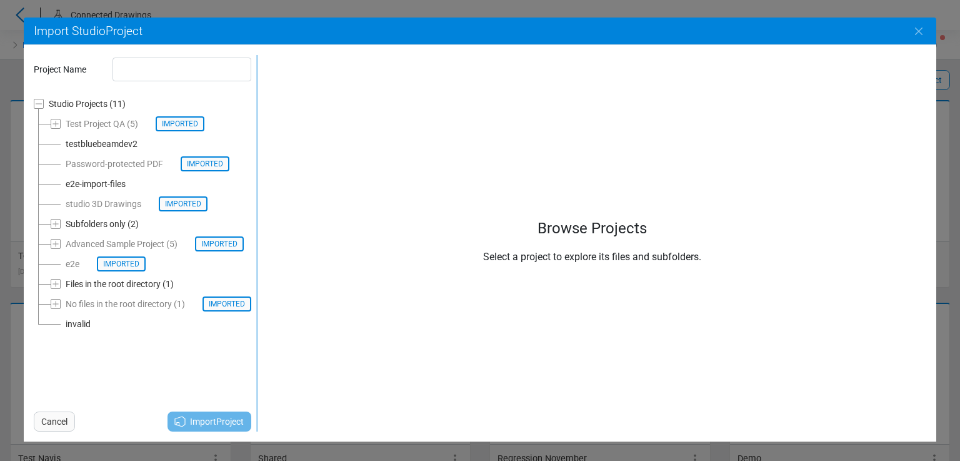
click at [83, 184] on div "e2e-import-files" at bounding box center [96, 183] width 60 height 15
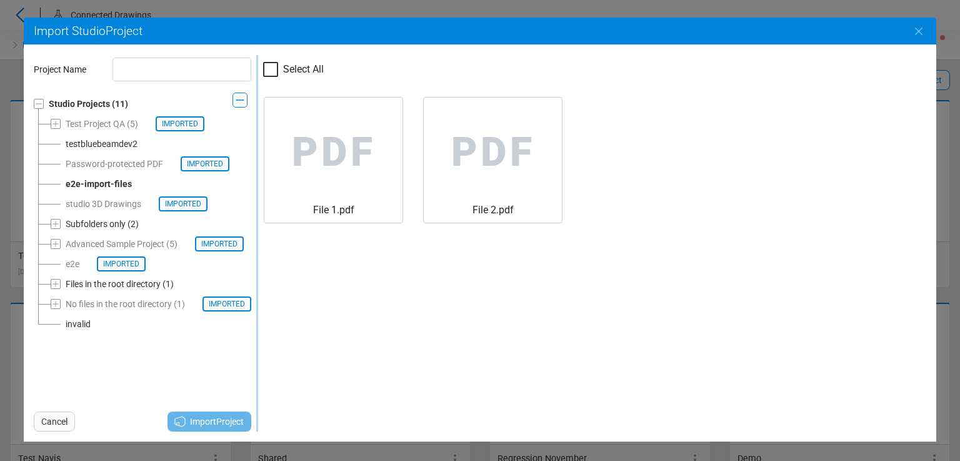
click at [90, 224] on div "Subfolders only" at bounding box center [96, 223] width 60 height 15
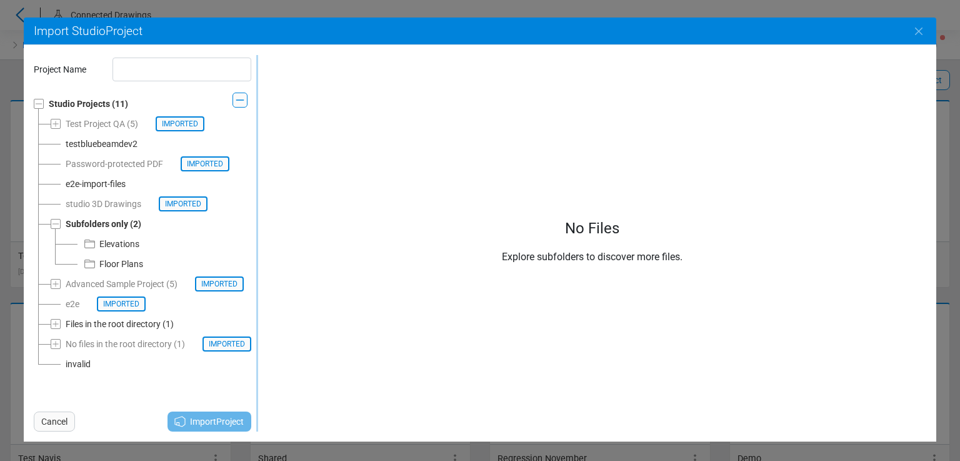
click at [98, 244] on div "Elevations" at bounding box center [111, 243] width 57 height 15
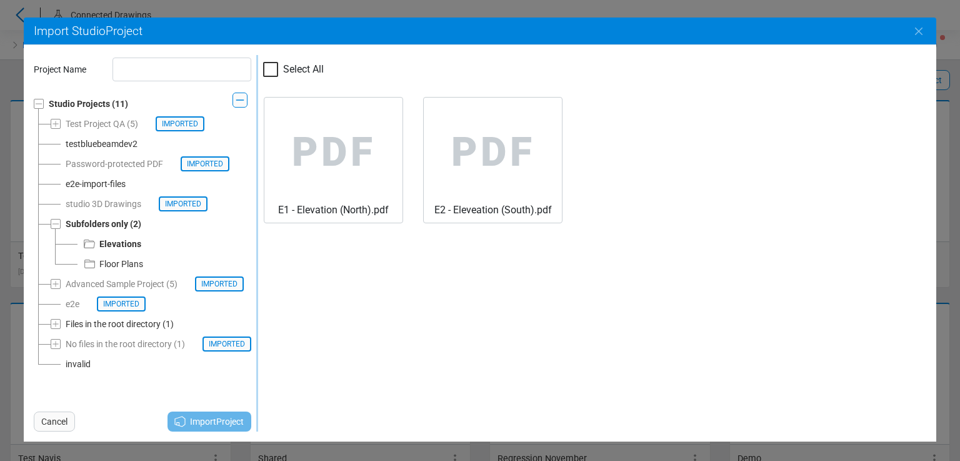
click at [111, 266] on div "Floor Plans" at bounding box center [121, 263] width 44 height 15
click at [116, 323] on div "Files in the root directory" at bounding box center [113, 323] width 95 height 15
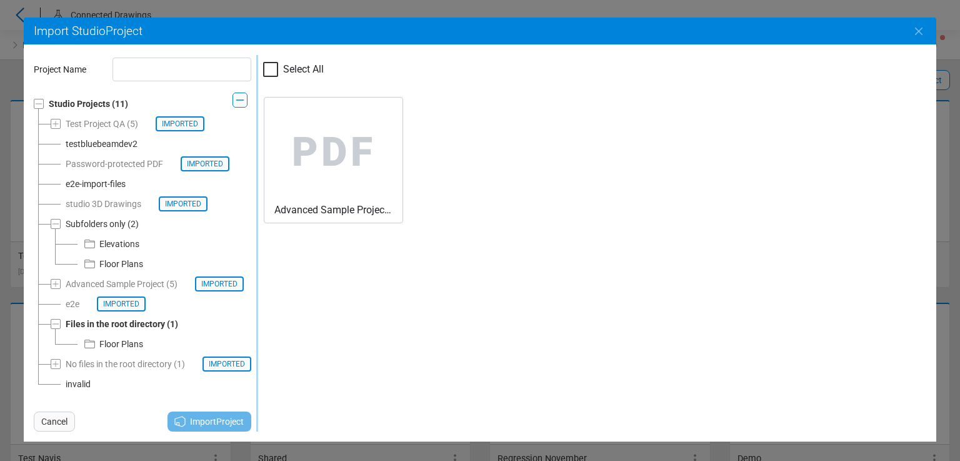
click at [81, 380] on div "invalid" at bounding box center [78, 383] width 25 height 15
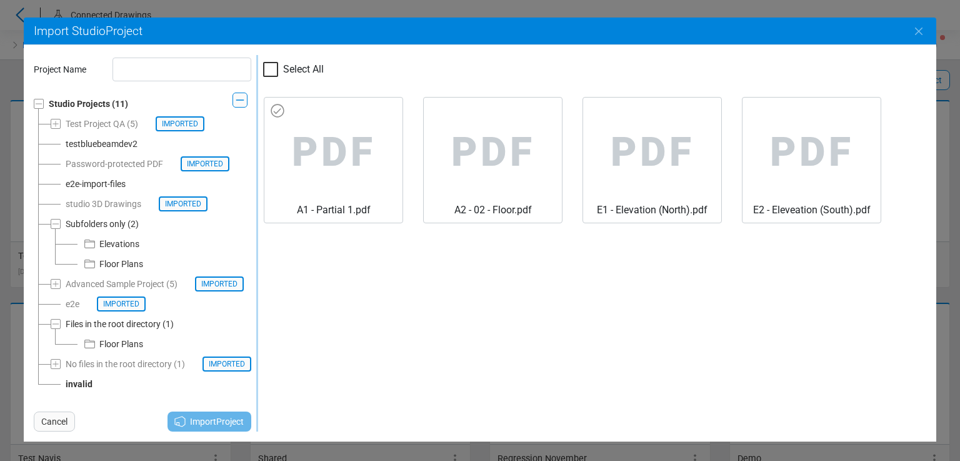
click at [301, 129] on span "PDF" at bounding box center [333, 153] width 118 height 100
type input "*******"
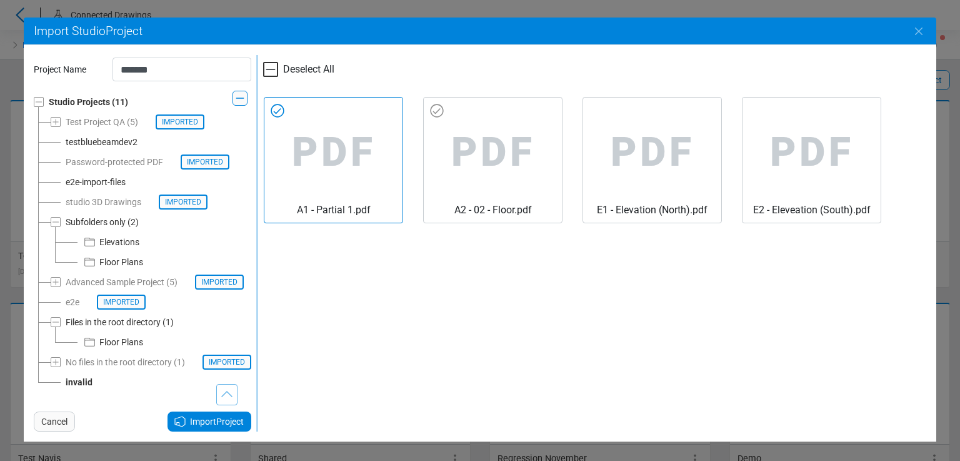
click at [511, 154] on span "PDF" at bounding box center [493, 153] width 118 height 100
click at [285, 113] on icon at bounding box center [278, 111] width 20 height 20
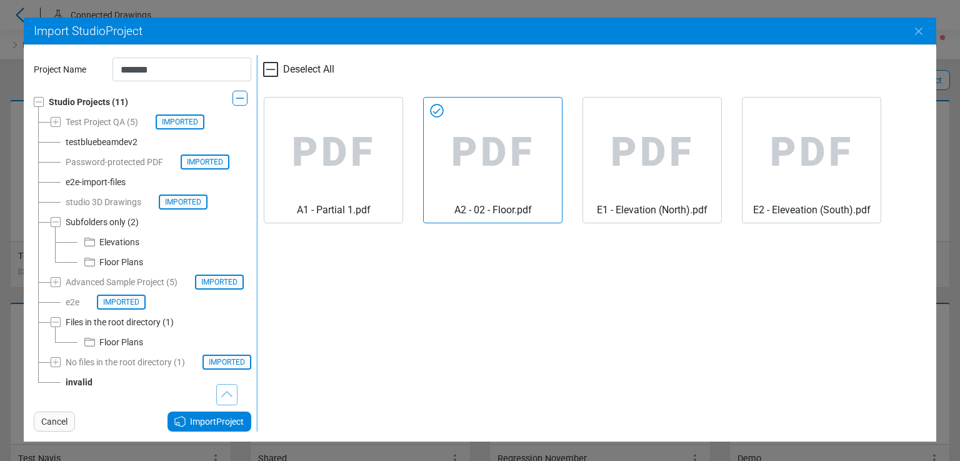
click at [230, 421] on span "Import Project" at bounding box center [217, 421] width 54 height 15
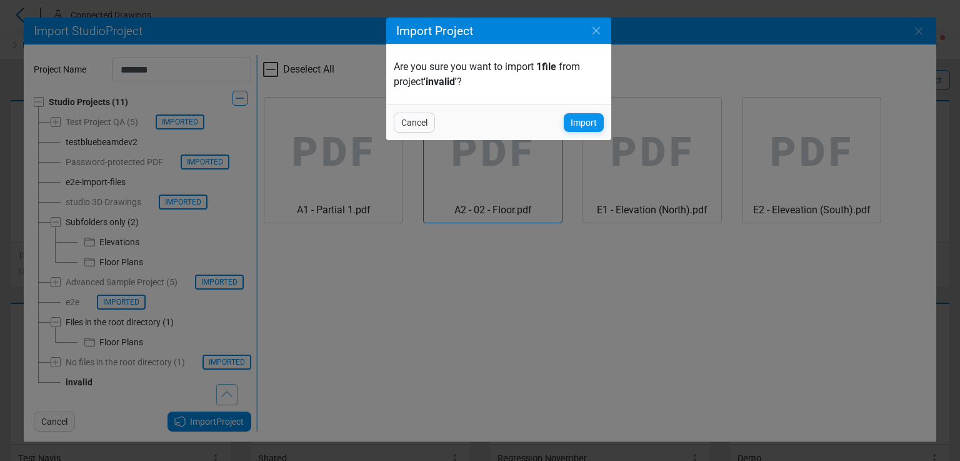
click at [578, 124] on span "Import" at bounding box center [584, 122] width 26 height 15
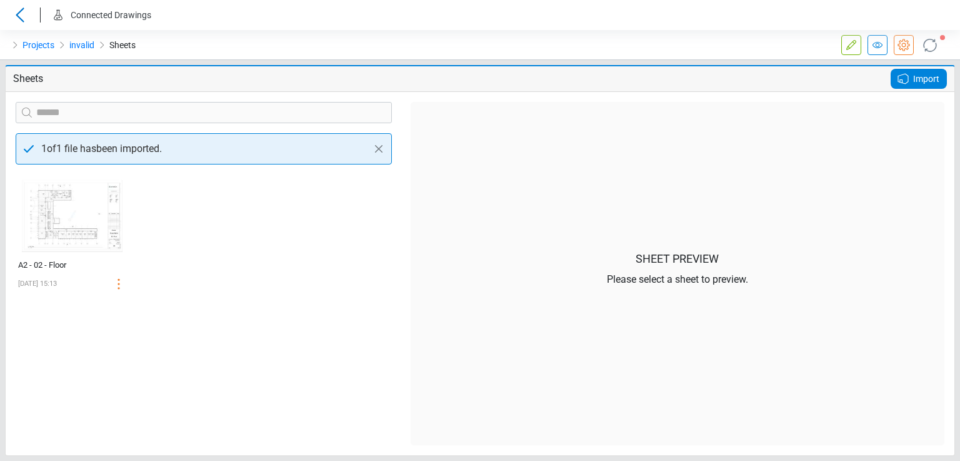
click at [907, 85] on icon at bounding box center [903, 78] width 15 height 15
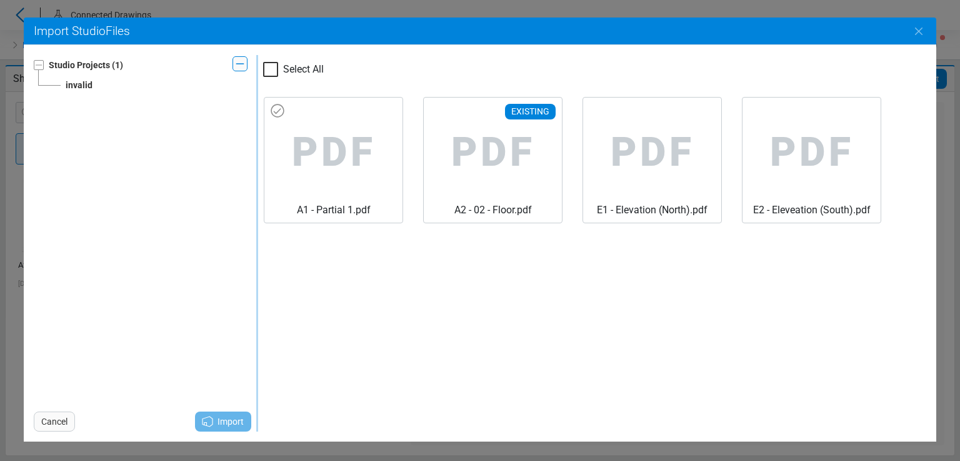
click at [434, 153] on span "PDF" at bounding box center [493, 153] width 118 height 100
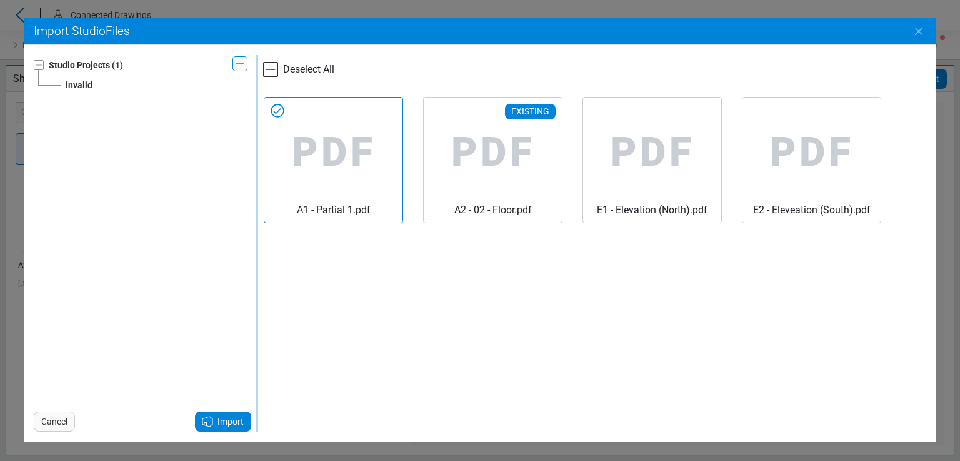
click at [209, 420] on icon at bounding box center [208, 421] width 10 height 10
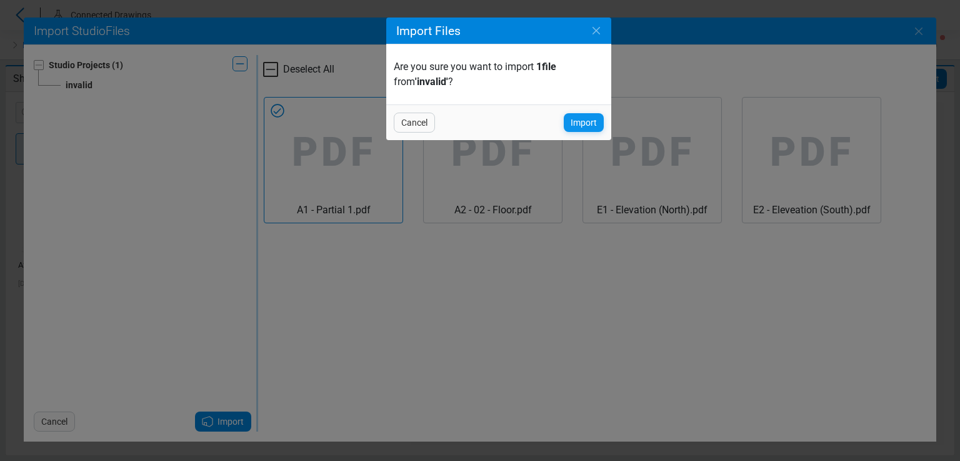
click at [587, 122] on span "Import" at bounding box center [584, 122] width 26 height 15
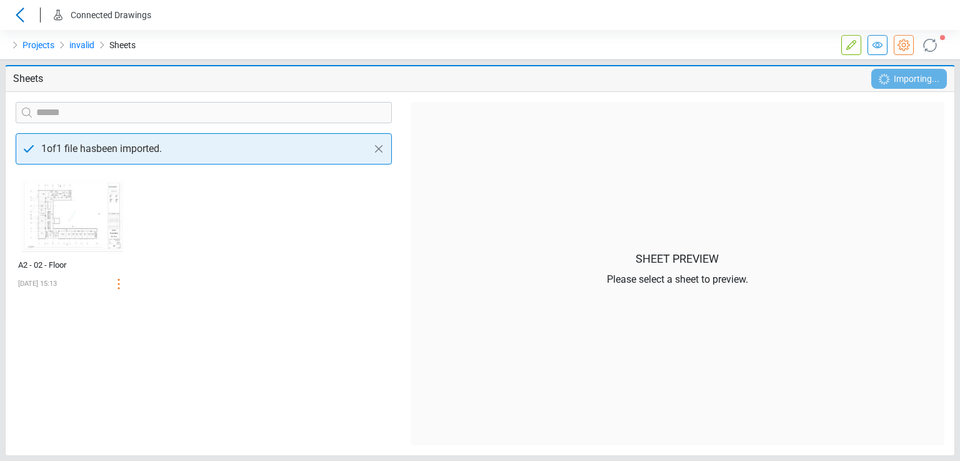
click at [933, 48] on icon at bounding box center [930, 45] width 20 height 20
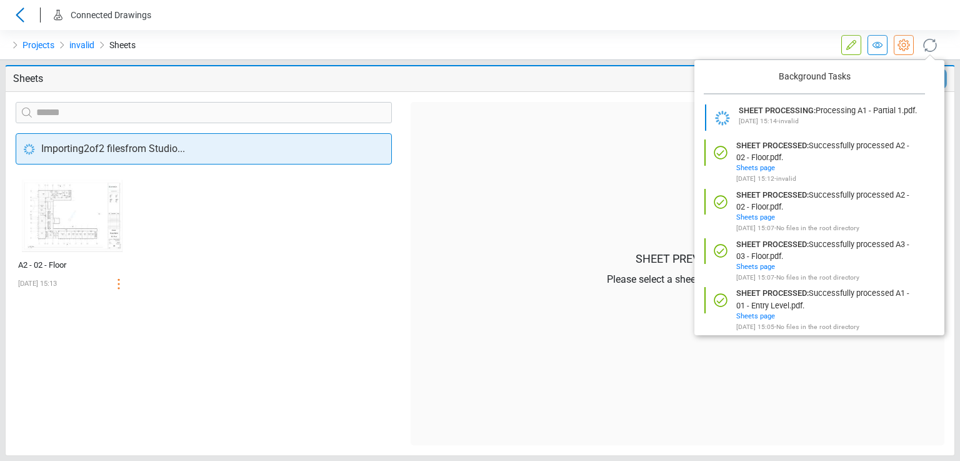
click at [933, 48] on icon at bounding box center [930, 45] width 20 height 20
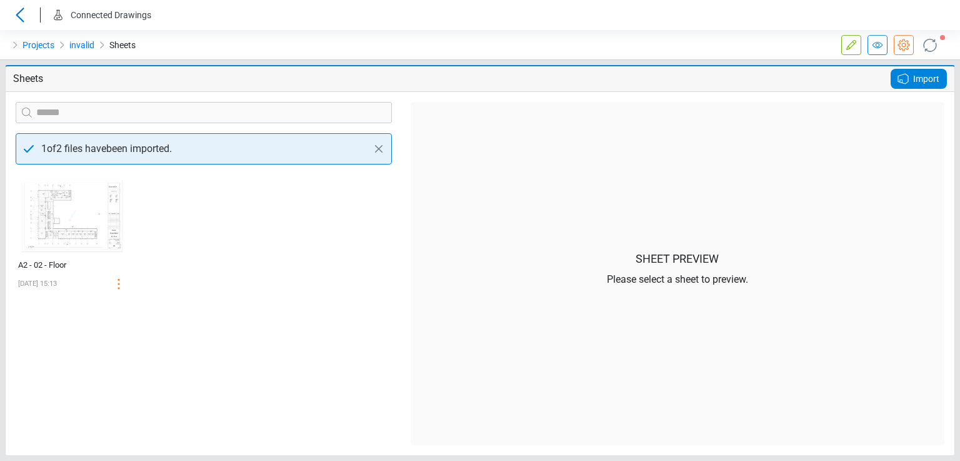
click at [933, 49] on icon at bounding box center [930, 45] width 20 height 20
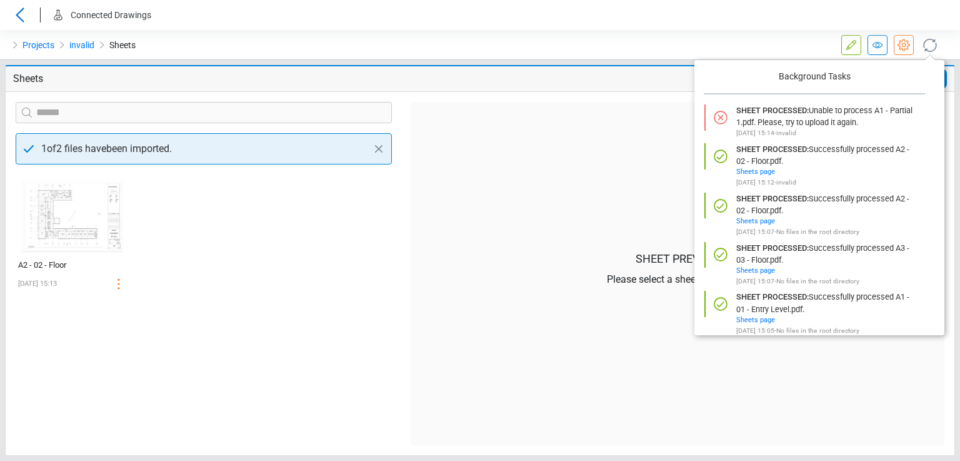
click at [933, 48] on icon at bounding box center [930, 45] width 20 height 20
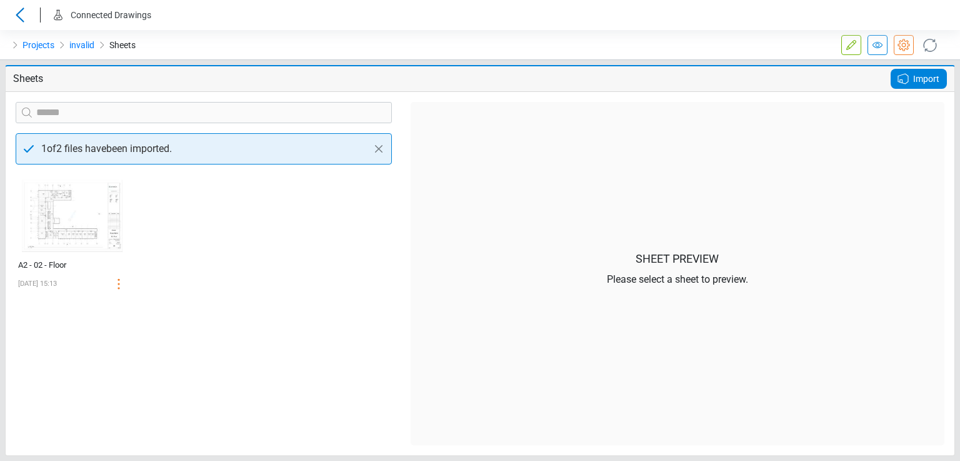
click at [893, 76] on div "Import" at bounding box center [919, 79] width 56 height 20
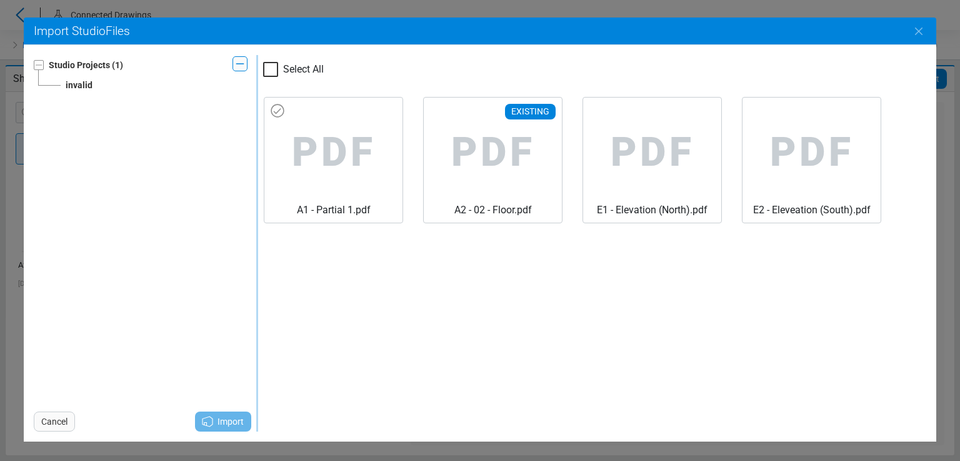
click at [434, 135] on span "PDF" at bounding box center [493, 153] width 118 height 100
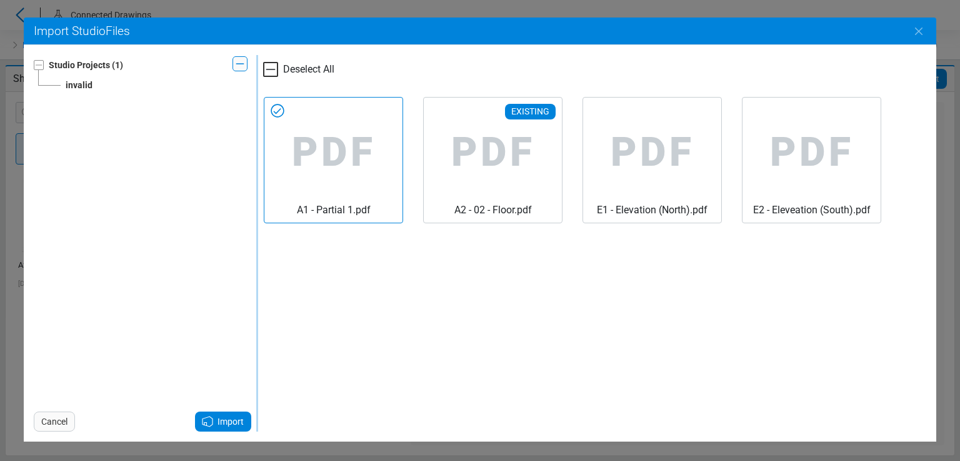
click at [220, 418] on span "Import" at bounding box center [231, 421] width 26 height 15
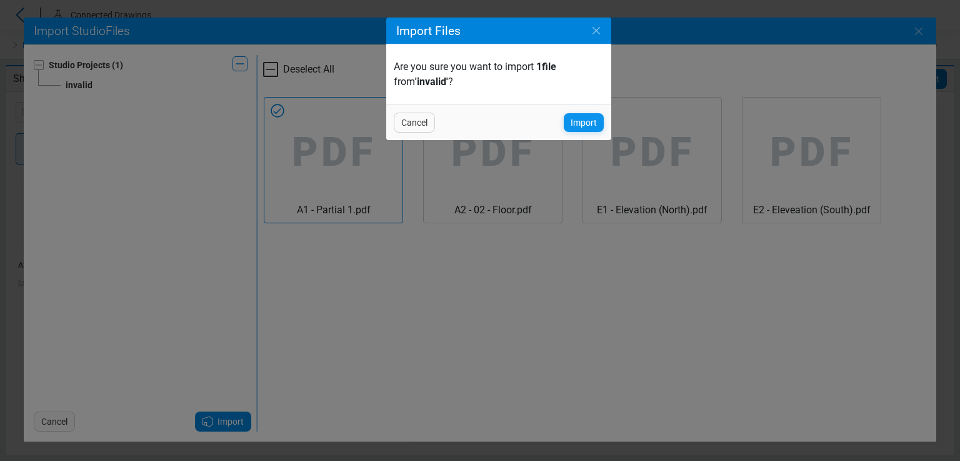
click at [586, 129] on span "Import" at bounding box center [584, 122] width 26 height 15
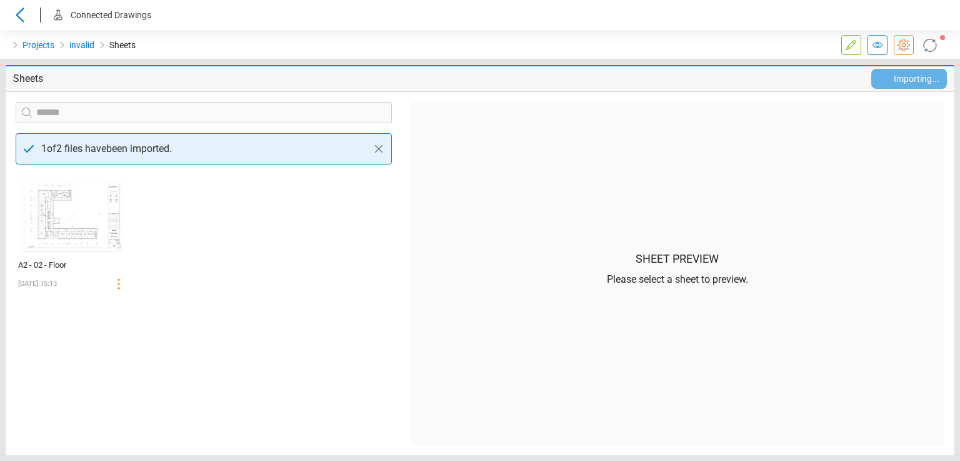
click at [934, 43] on icon at bounding box center [930, 44] width 21 height 21
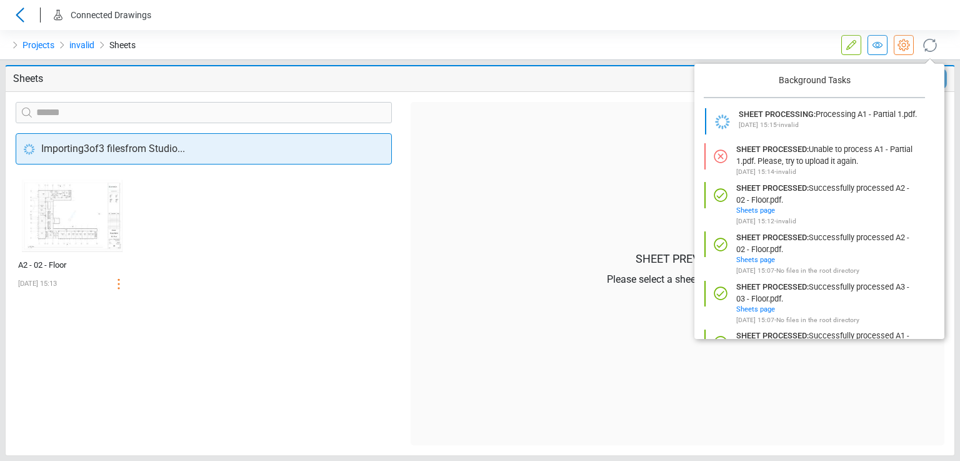
click at [934, 43] on icon at bounding box center [930, 45] width 20 height 20
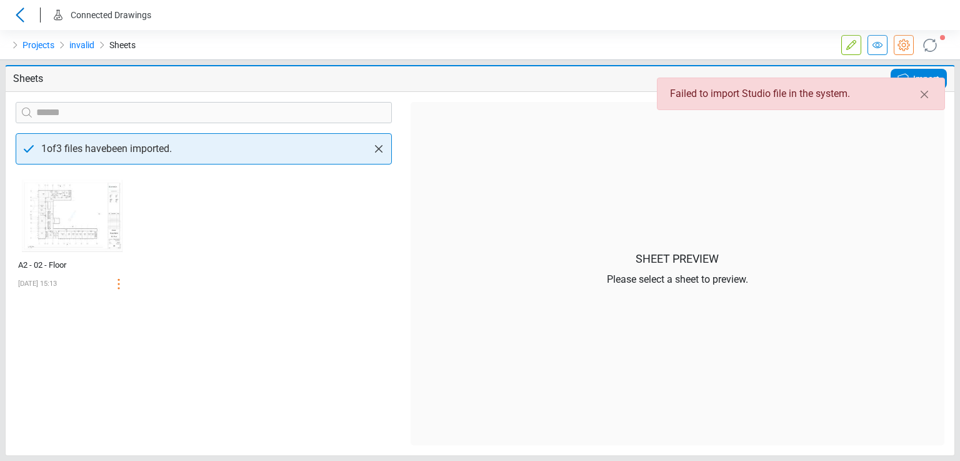
click at [380, 149] on icon "Close" at bounding box center [379, 149] width 8 height 8
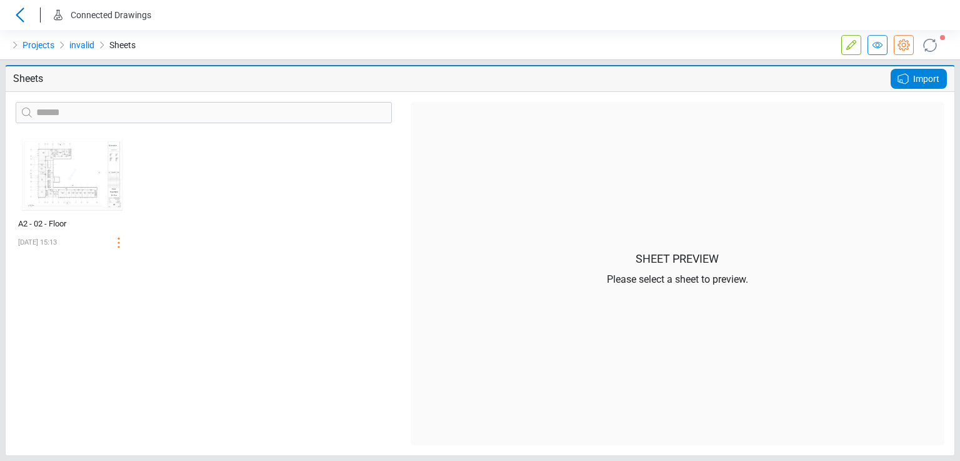
click at [928, 53] on icon at bounding box center [930, 44] width 21 height 21
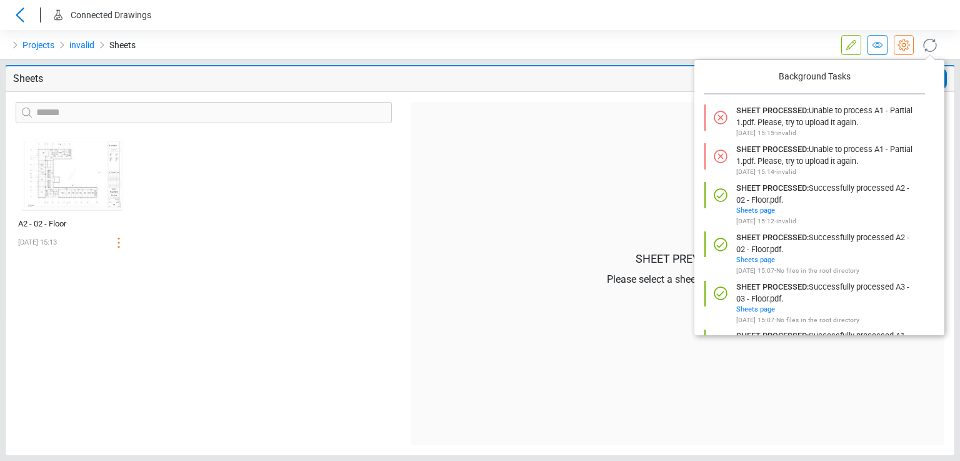
click at [930, 48] on icon at bounding box center [930, 44] width 21 height 21
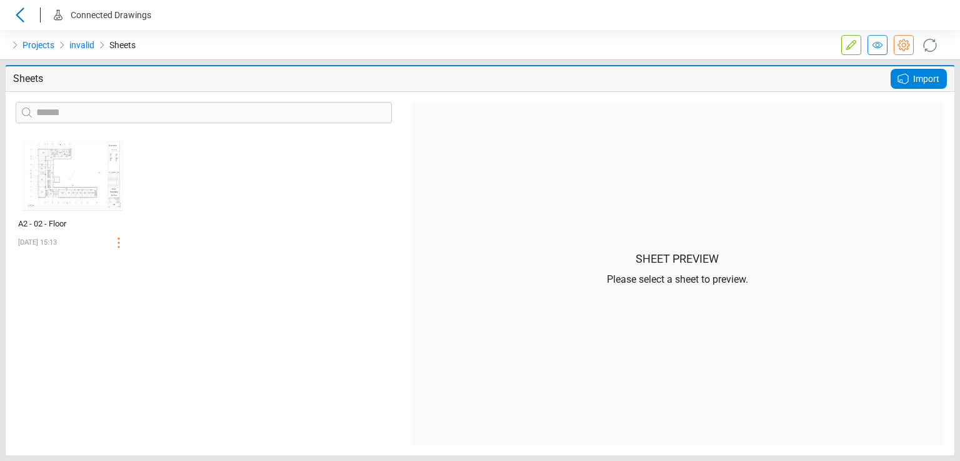
click at [913, 81] on span "Import" at bounding box center [926, 78] width 26 height 15
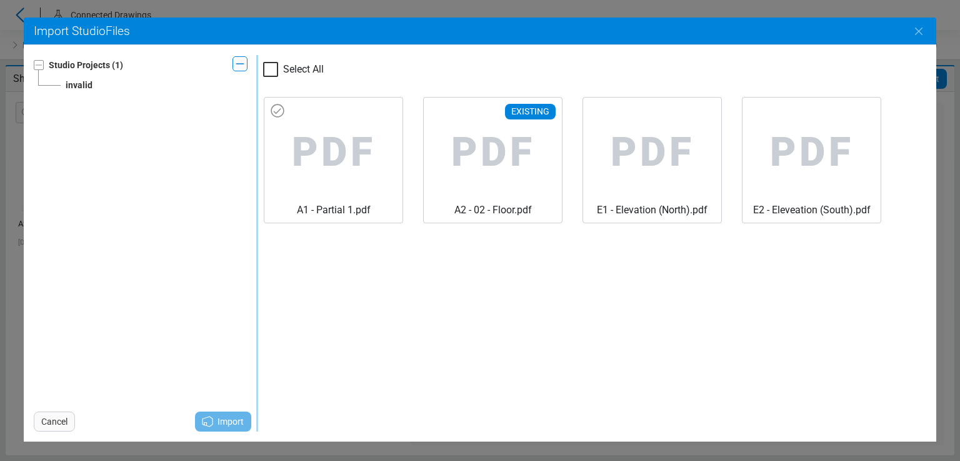
click at [434, 124] on span "PDF" at bounding box center [493, 153] width 118 height 100
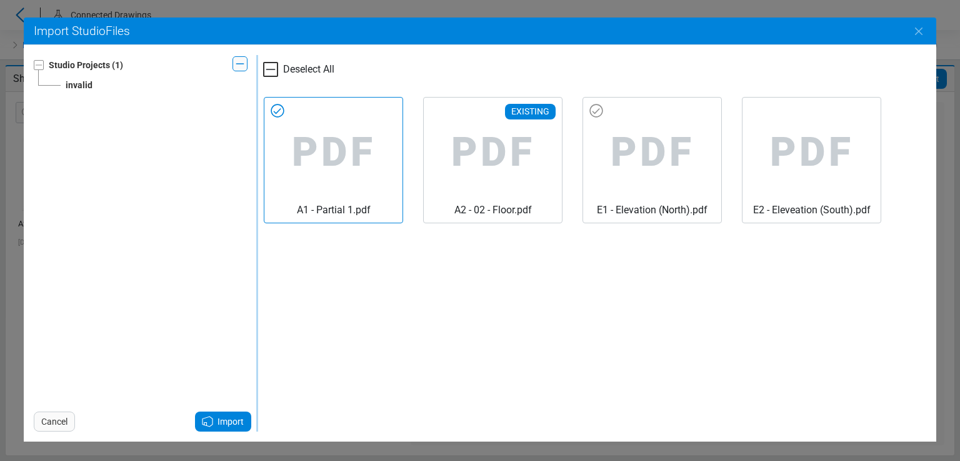
click at [552, 128] on span "PDF" at bounding box center [493, 153] width 118 height 100
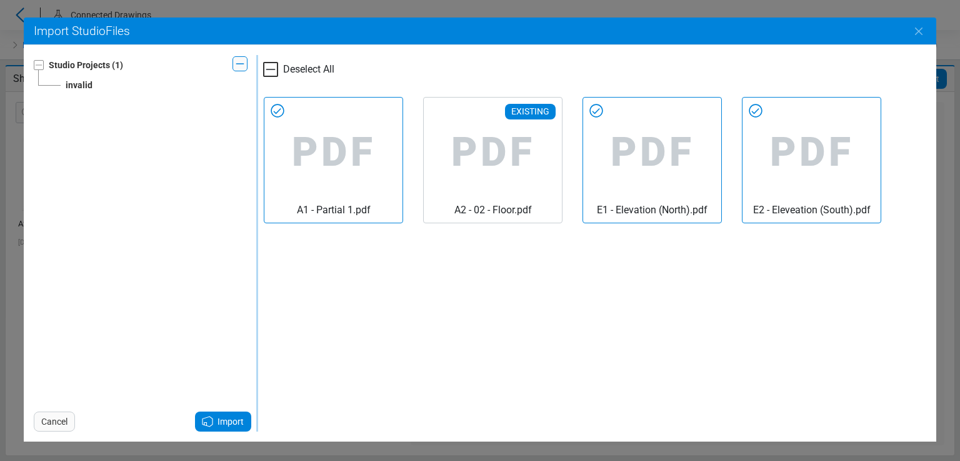
click at [241, 421] on span "Import" at bounding box center [231, 421] width 26 height 15
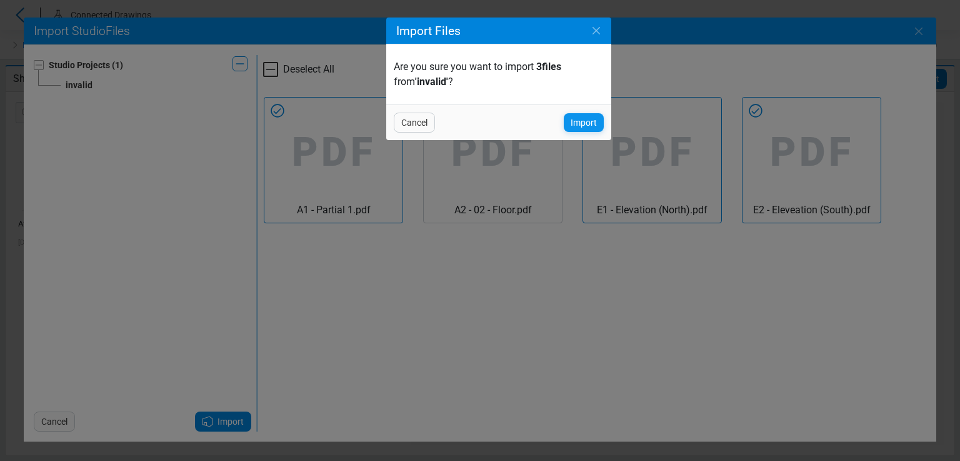
click at [587, 122] on span "Import" at bounding box center [584, 122] width 26 height 15
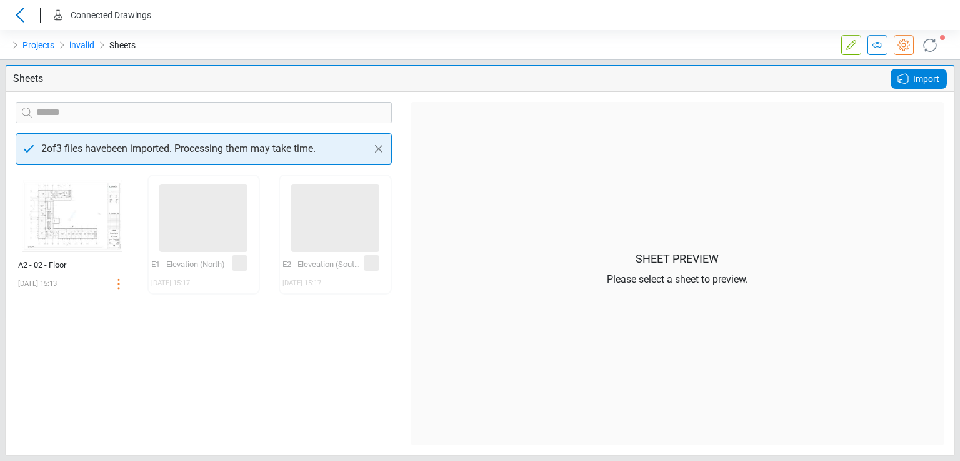
click at [933, 43] on icon at bounding box center [930, 44] width 21 height 21
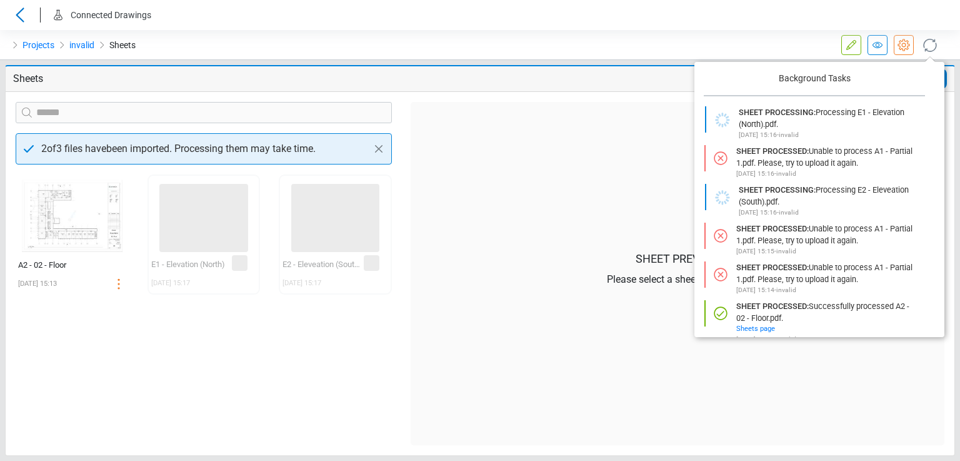
click at [934, 42] on icon at bounding box center [930, 45] width 20 height 20
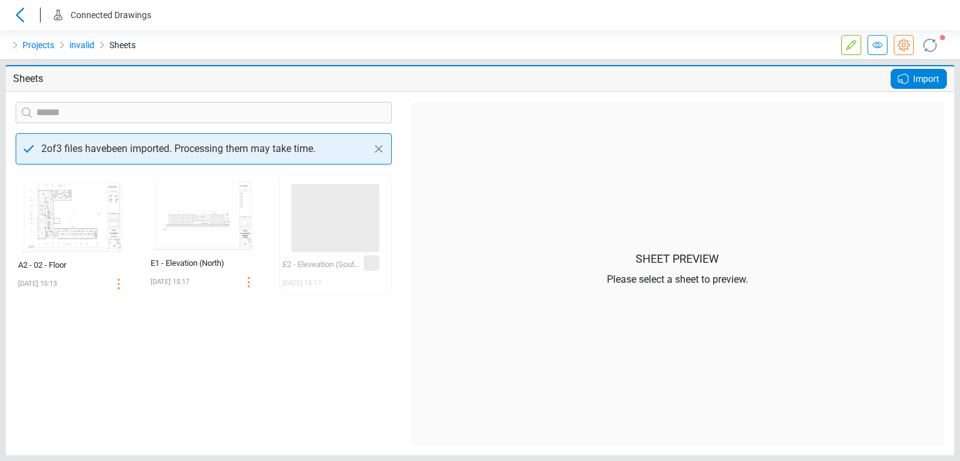
click at [930, 47] on icon at bounding box center [930, 44] width 21 height 21
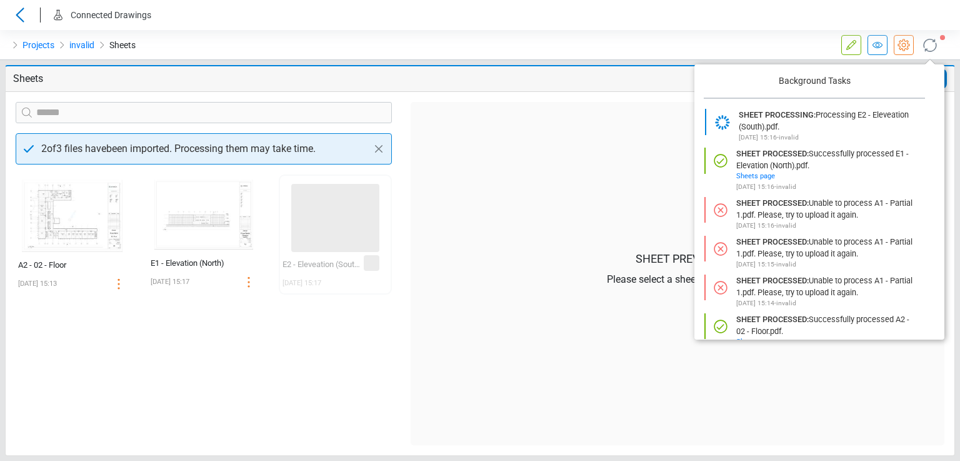
click at [568, 41] on div at bounding box center [560, 45] width 160 height 30
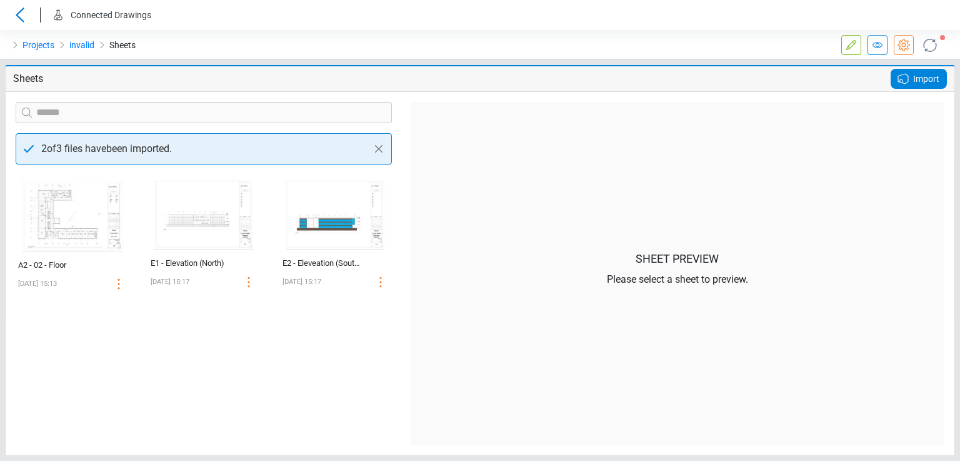
click at [929, 69] on div "Import" at bounding box center [919, 79] width 56 height 20
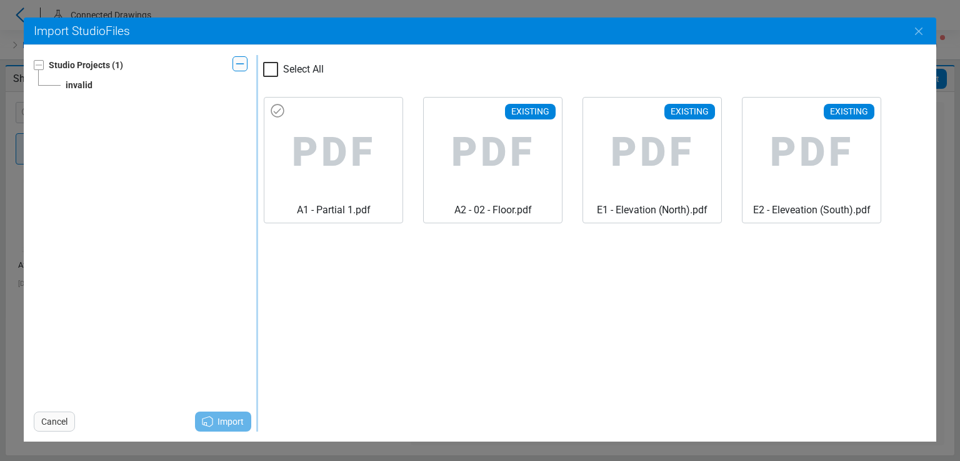
click at [333, 129] on span "PDF" at bounding box center [333, 153] width 118 height 100
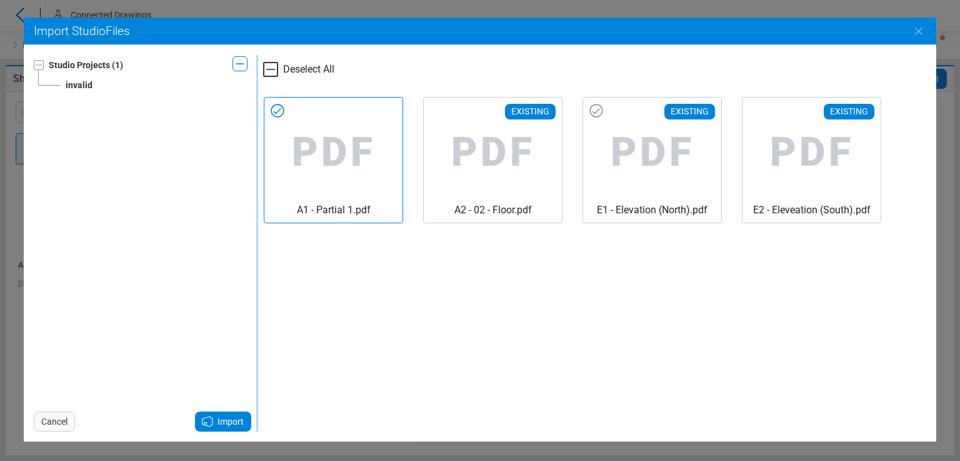
click at [637, 121] on span "PDF" at bounding box center [652, 153] width 118 height 100
click at [785, 126] on span "PDF" at bounding box center [812, 153] width 118 height 100
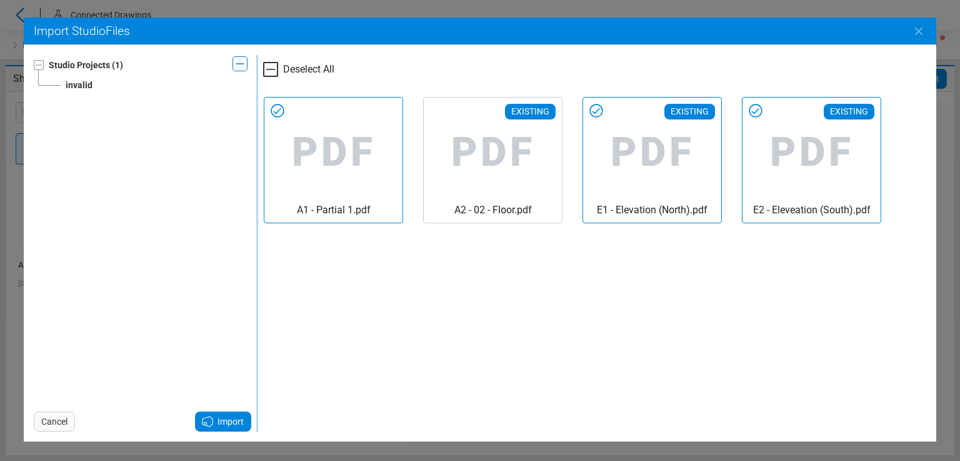
click at [231, 420] on span "Import" at bounding box center [231, 421] width 26 height 15
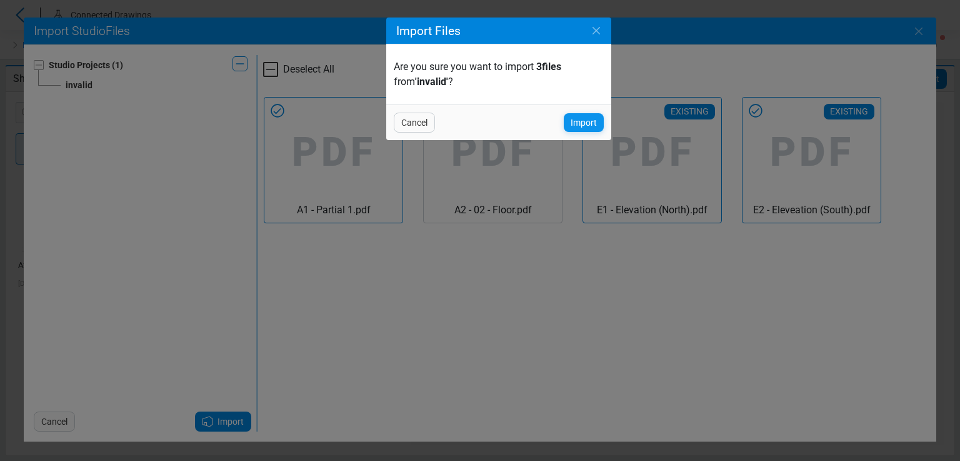
click at [573, 121] on span "Import" at bounding box center [584, 122] width 26 height 15
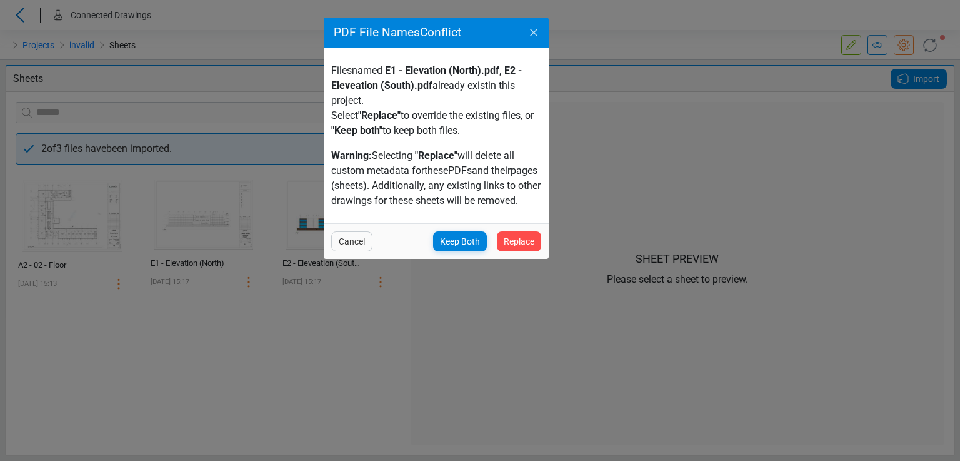
click at [533, 31] on icon "Close" at bounding box center [533, 32] width 15 height 15
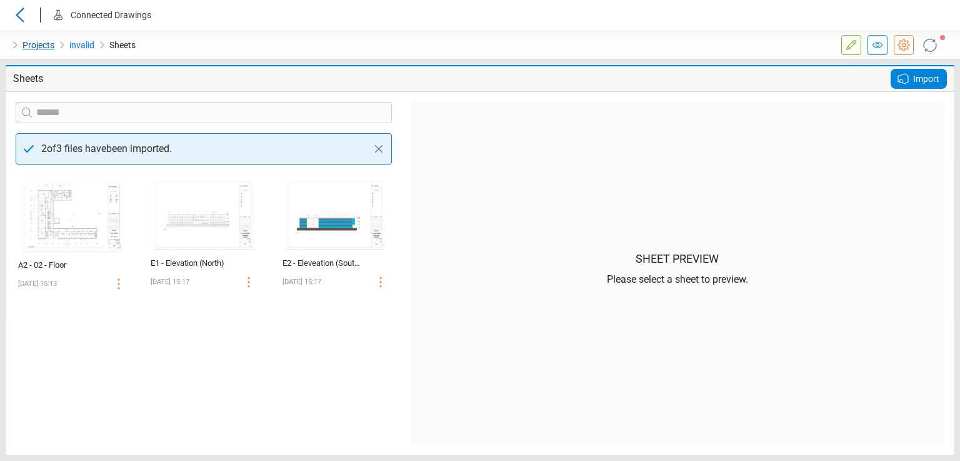
click at [36, 38] on link "Projects" at bounding box center [39, 45] width 32 height 15
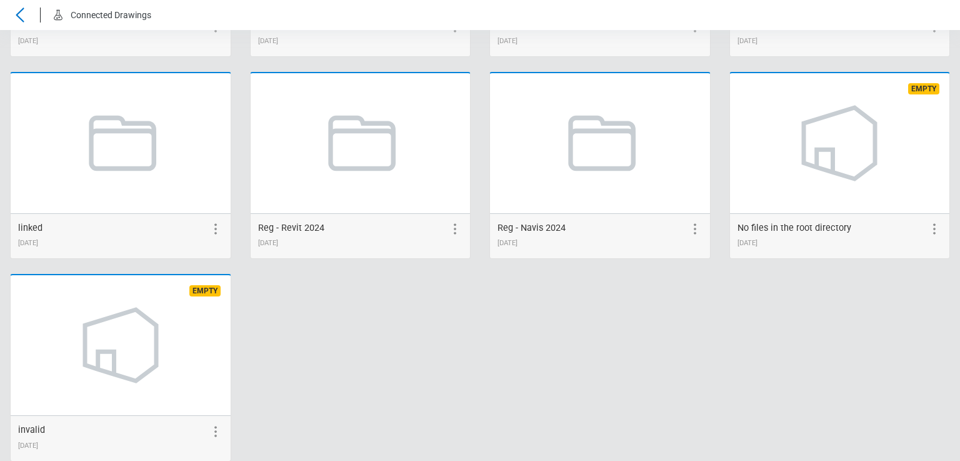
scroll to position [2882, 0]
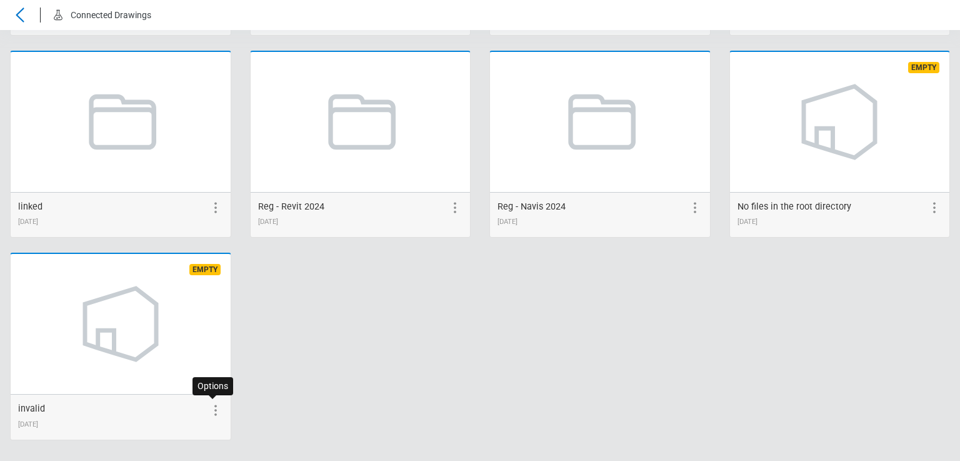
click at [214, 405] on circle at bounding box center [215, 406] width 2 height 2
click at [192, 408] on icon at bounding box center [193, 410] width 8 height 10
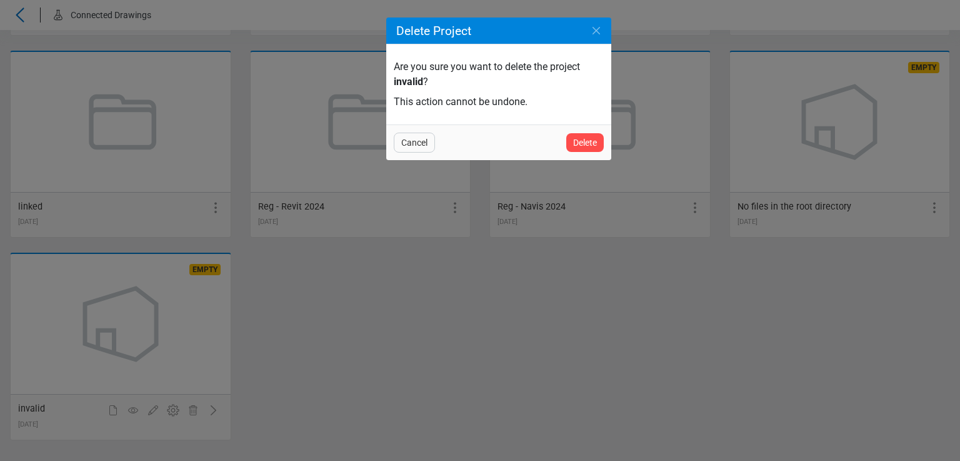
click at [317, 317] on div "Delete Project Are you sure you want to delete the project invalid ? This actio…" at bounding box center [480, 230] width 960 height 461
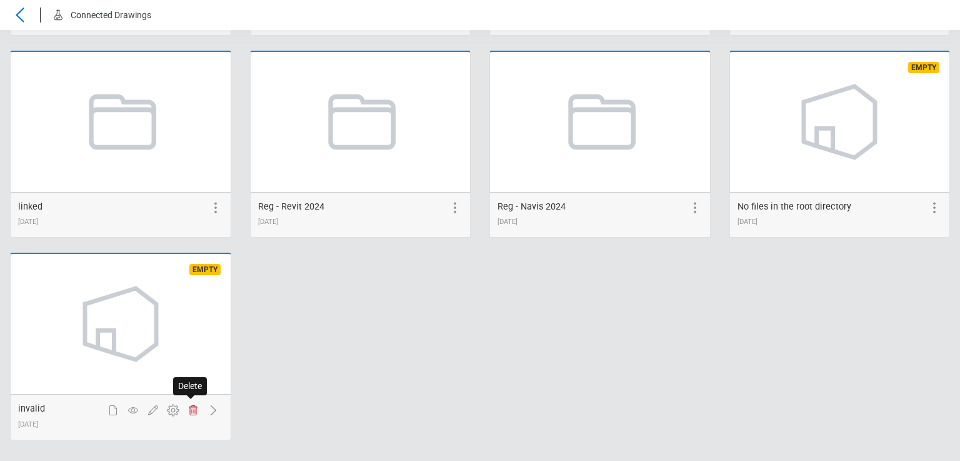
click at [196, 408] on icon at bounding box center [193, 410] width 15 height 15
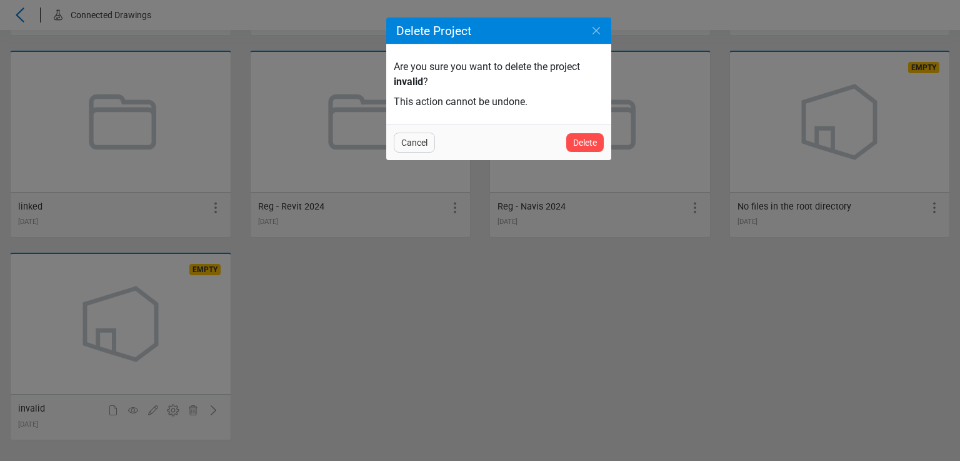
click at [413, 131] on div "Cancel Delete" at bounding box center [498, 142] width 225 height 36
click at [410, 143] on span "Cancel" at bounding box center [414, 142] width 26 height 15
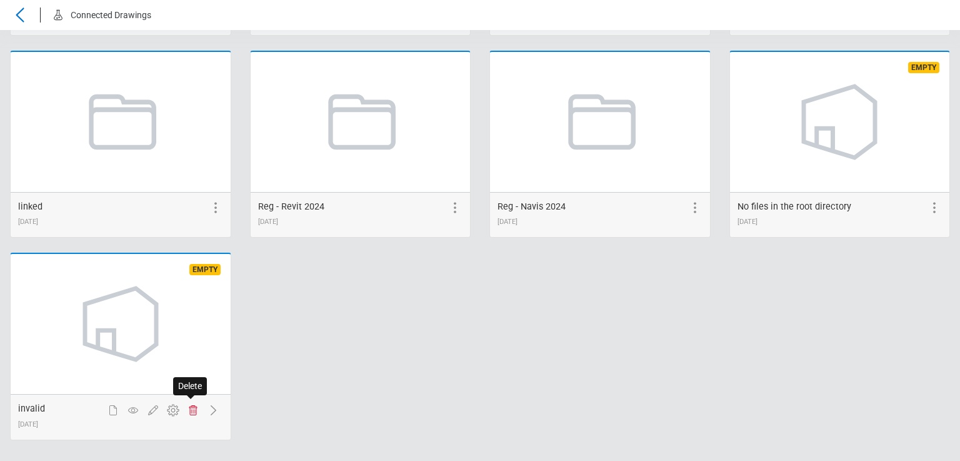
click at [191, 408] on icon at bounding box center [193, 410] width 15 height 15
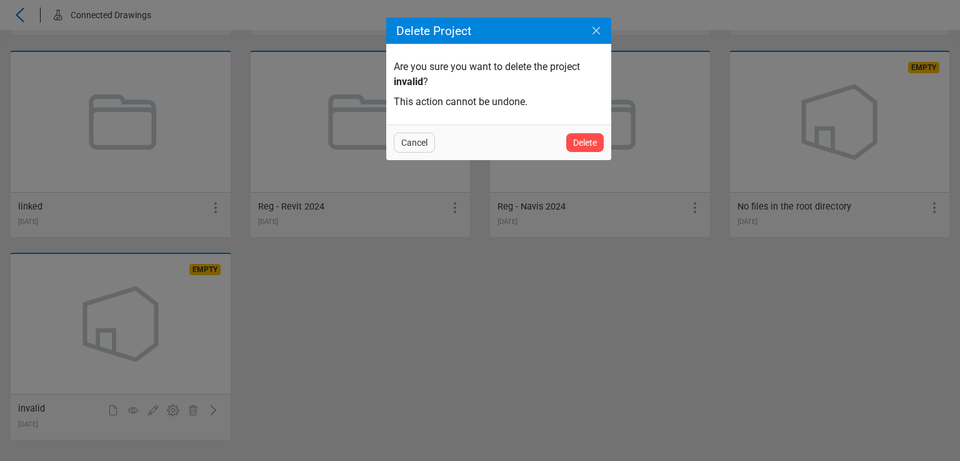
click at [599, 34] on icon "Close" at bounding box center [596, 30] width 15 height 15
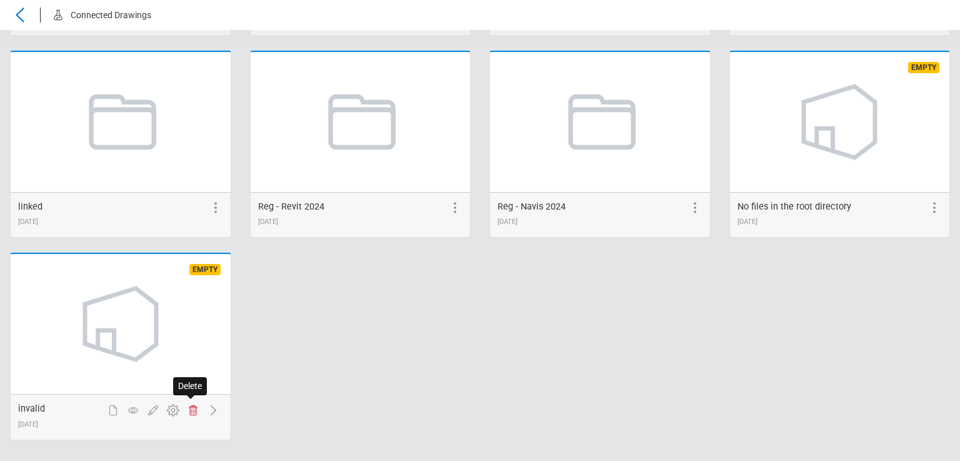
click at [190, 408] on icon at bounding box center [193, 410] width 8 height 10
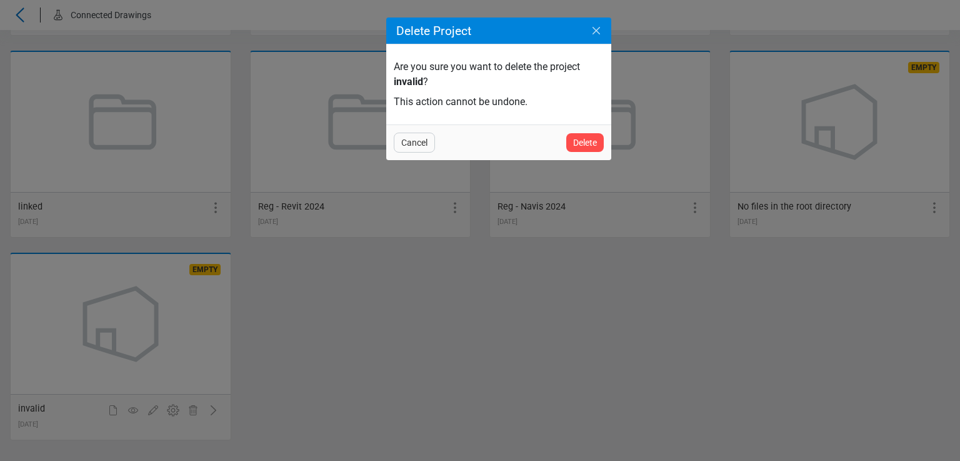
click at [596, 36] on icon "Close" at bounding box center [596, 30] width 15 height 15
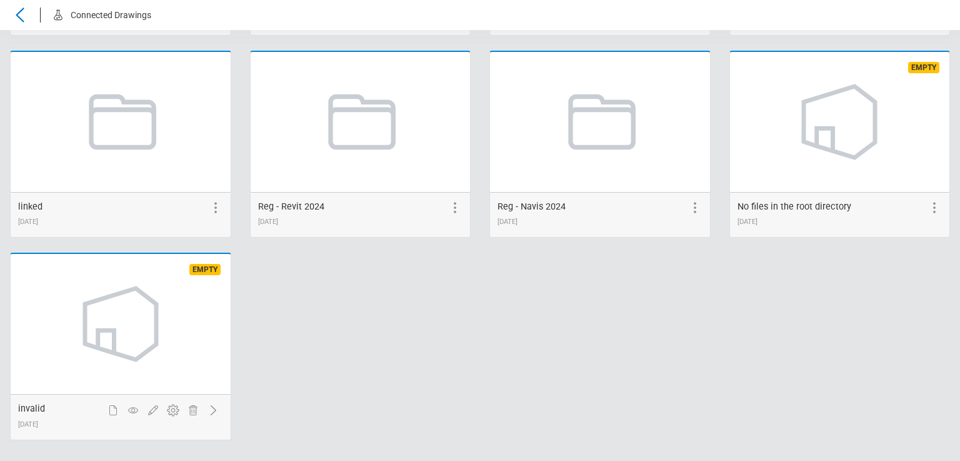
click at [929, 201] on icon at bounding box center [934, 207] width 15 height 15
click at [905, 208] on icon at bounding box center [912, 207] width 15 height 15
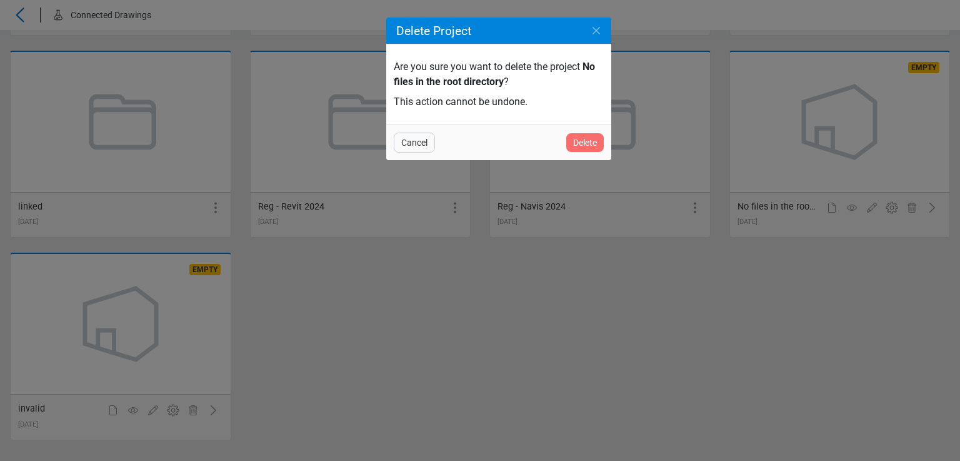
click at [593, 144] on span "Delete" at bounding box center [585, 142] width 24 height 15
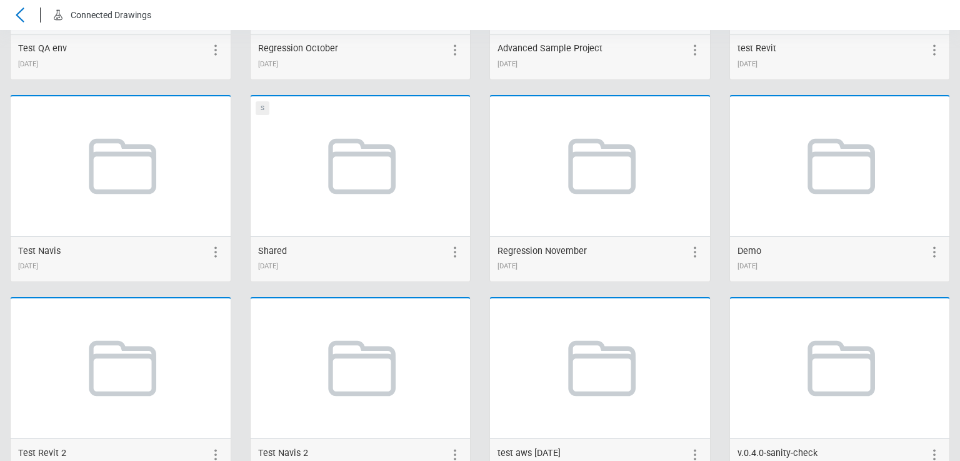
scroll to position [0, 0]
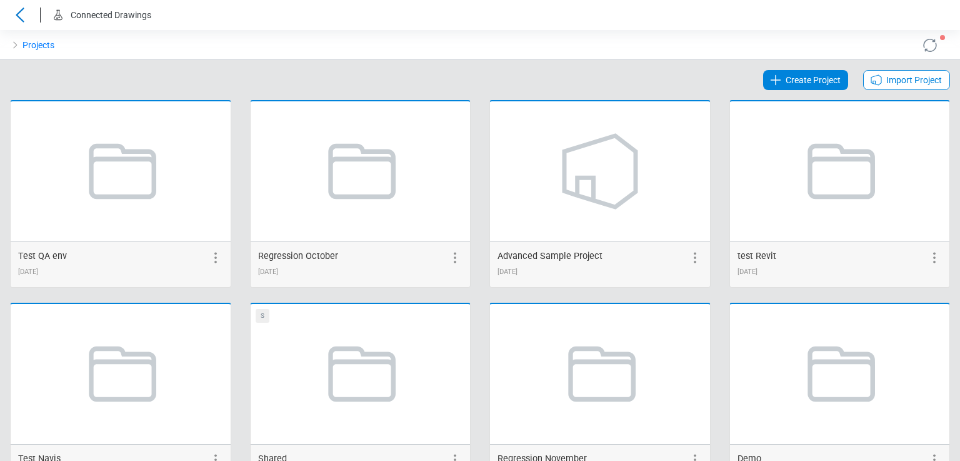
click at [905, 76] on span "Import Project" at bounding box center [915, 80] width 56 height 15
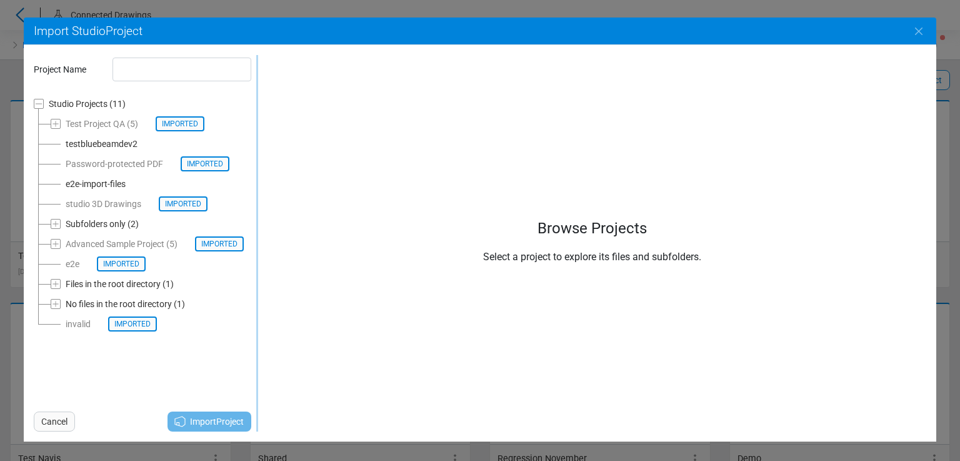
click at [125, 319] on div "Imported" at bounding box center [125, 323] width 64 height 15
click at [104, 332] on span "invalid Imported" at bounding box center [106, 324] width 111 height 20
click at [89, 325] on div "invalid Imported" at bounding box center [111, 323] width 91 height 15
click at [142, 327] on div "Imported" at bounding box center [125, 323] width 64 height 15
click at [81, 324] on div "invalid Imported" at bounding box center [111, 323] width 91 height 15
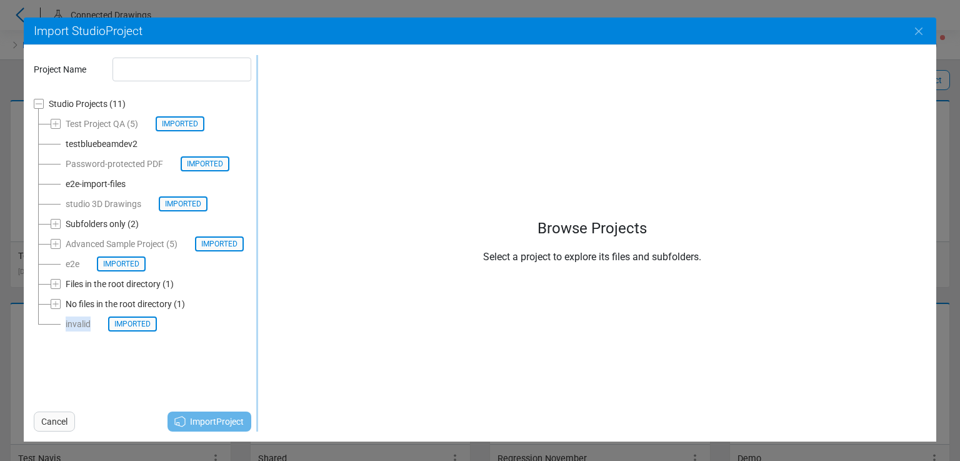
drag, startPoint x: 81, startPoint y: 324, endPoint x: 88, endPoint y: 318, distance: 8.9
click at [81, 324] on div "invalid Imported" at bounding box center [111, 323] width 91 height 15
click at [923, 28] on icon "Close" at bounding box center [919, 31] width 15 height 15
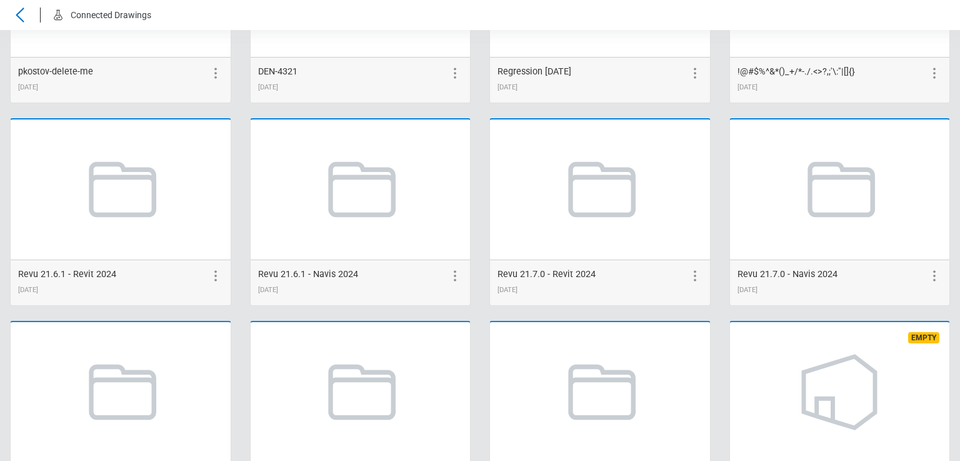
scroll to position [2680, 0]
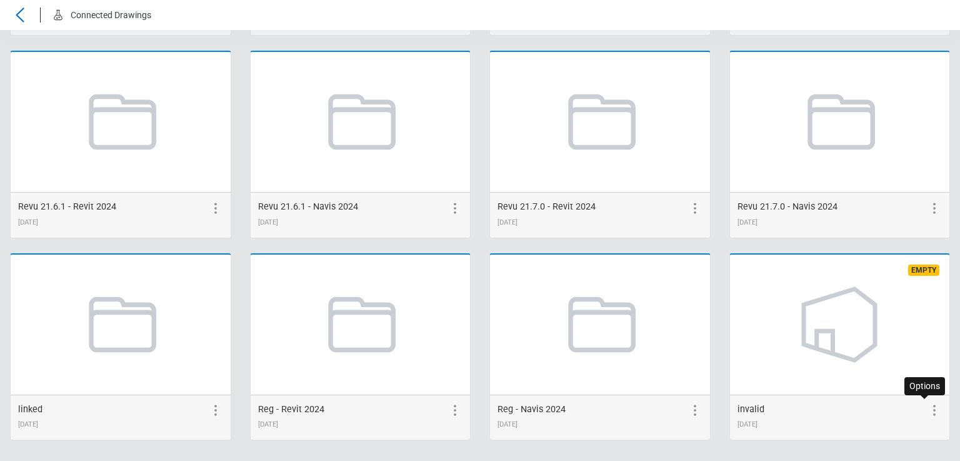
click at [933, 410] on circle at bounding box center [934, 411] width 2 height 2
click at [908, 406] on icon at bounding box center [912, 410] width 15 height 15
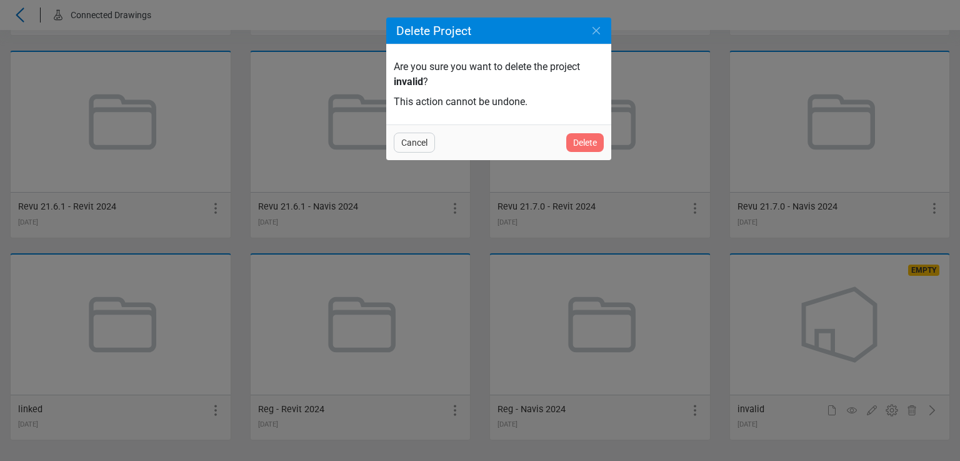
click at [592, 140] on span "Delete" at bounding box center [585, 142] width 24 height 15
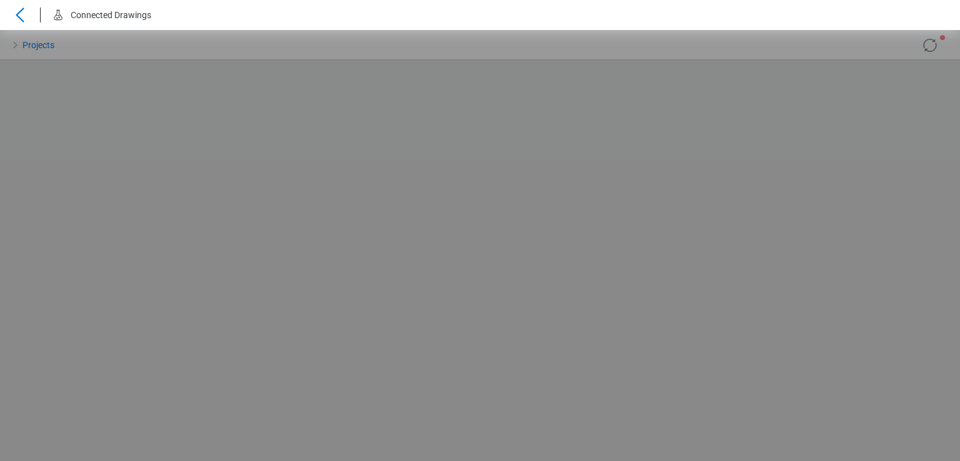
scroll to position [0, 0]
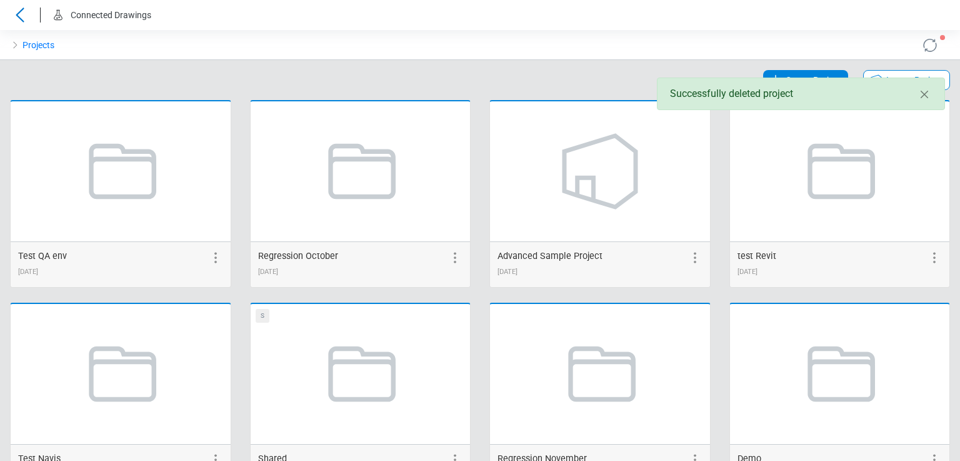
click at [902, 74] on span "Import Project" at bounding box center [915, 80] width 56 height 15
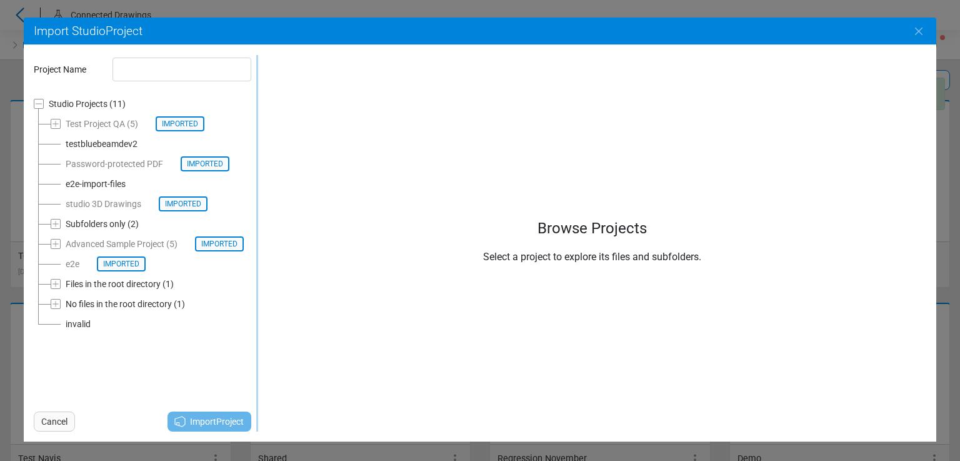
click at [83, 324] on div "invalid" at bounding box center [78, 323] width 25 height 15
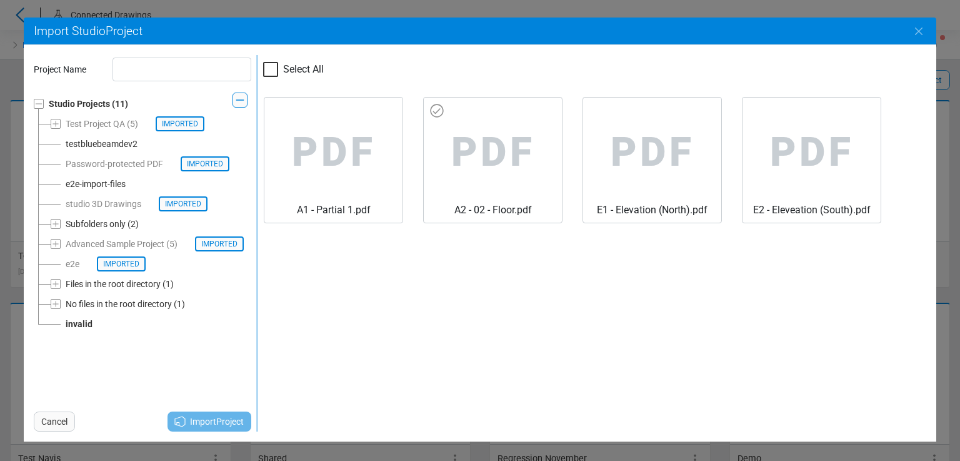
click at [491, 147] on span "PDF" at bounding box center [493, 153] width 118 height 100
type input "*******"
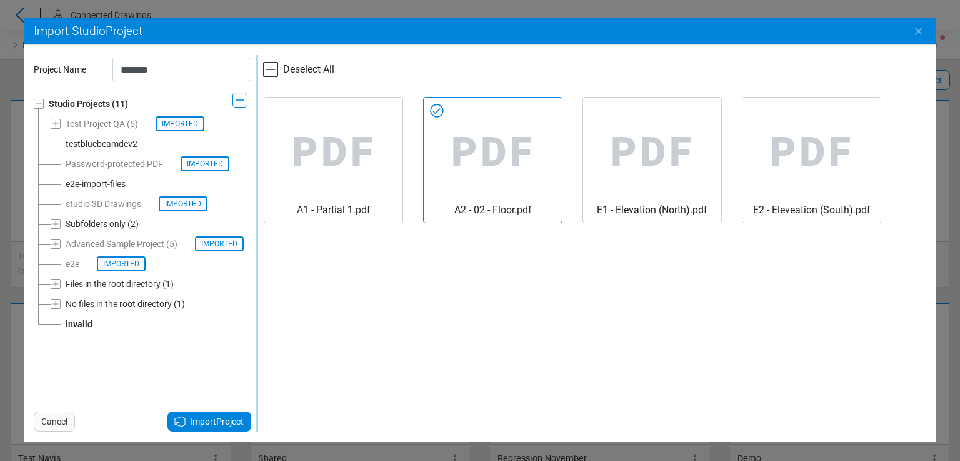
click at [192, 418] on span "Import Project" at bounding box center [217, 421] width 54 height 15
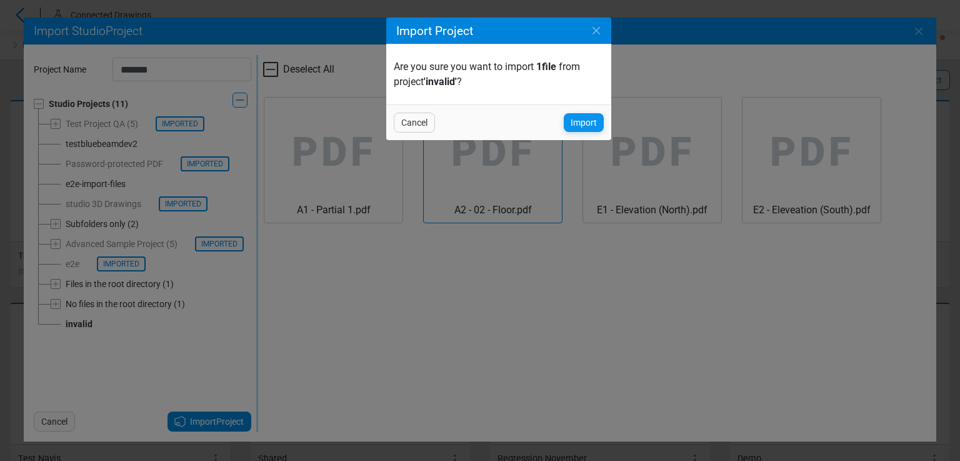
click at [590, 128] on span "Import" at bounding box center [584, 122] width 26 height 15
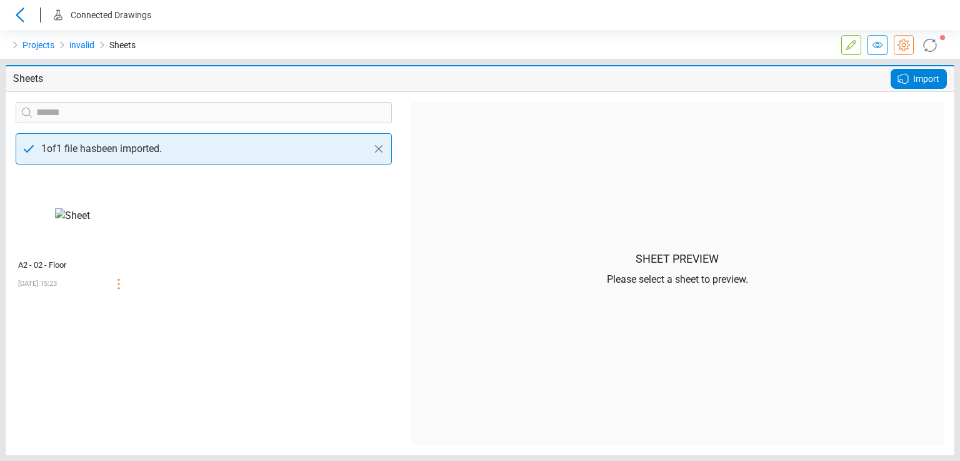
click at [909, 80] on icon at bounding box center [903, 78] width 15 height 15
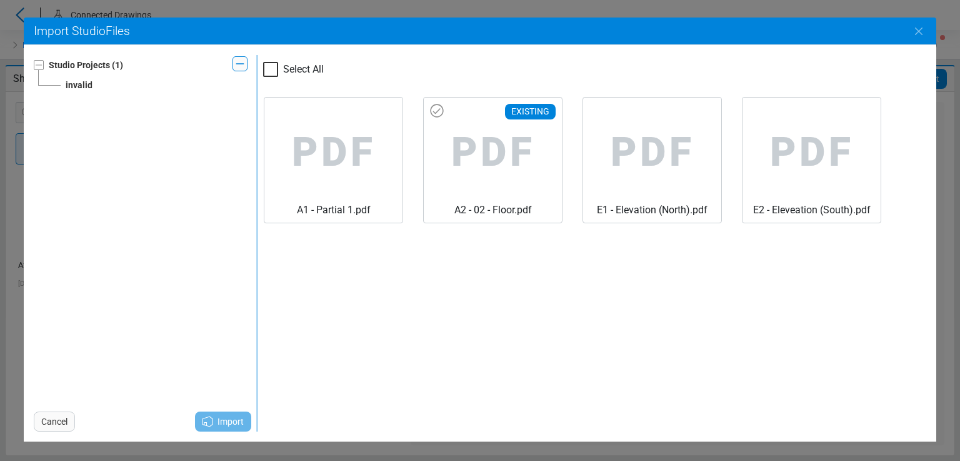
click at [525, 157] on span "PDF" at bounding box center [493, 153] width 118 height 100
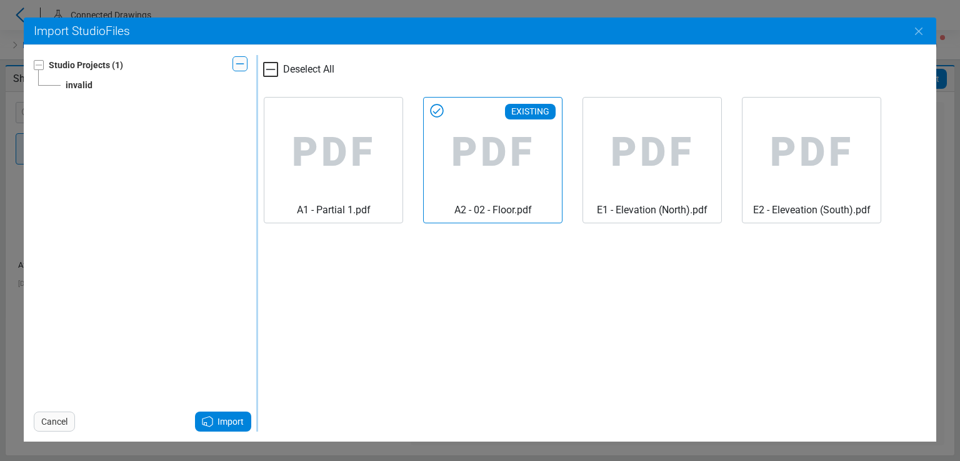
click at [242, 423] on span "Import" at bounding box center [231, 421] width 26 height 15
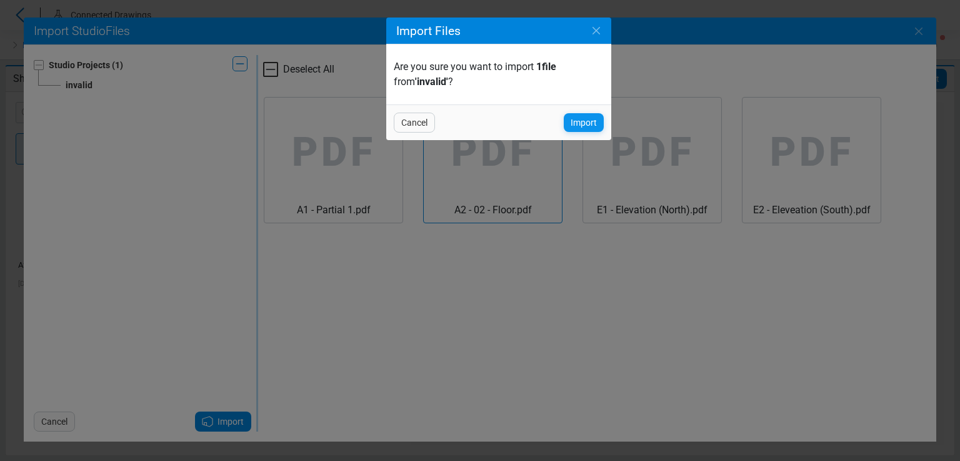
click at [579, 114] on div "Import" at bounding box center [584, 122] width 40 height 19
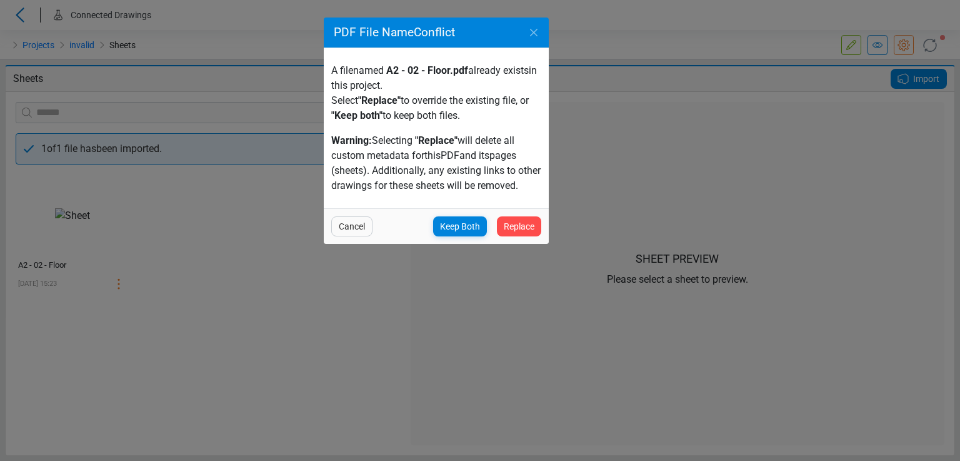
click at [281, 188] on div "PDF File Name Conflict A f ile named A2 - 02 - Floor.pdf already exist s in thi…" at bounding box center [480, 230] width 960 height 461
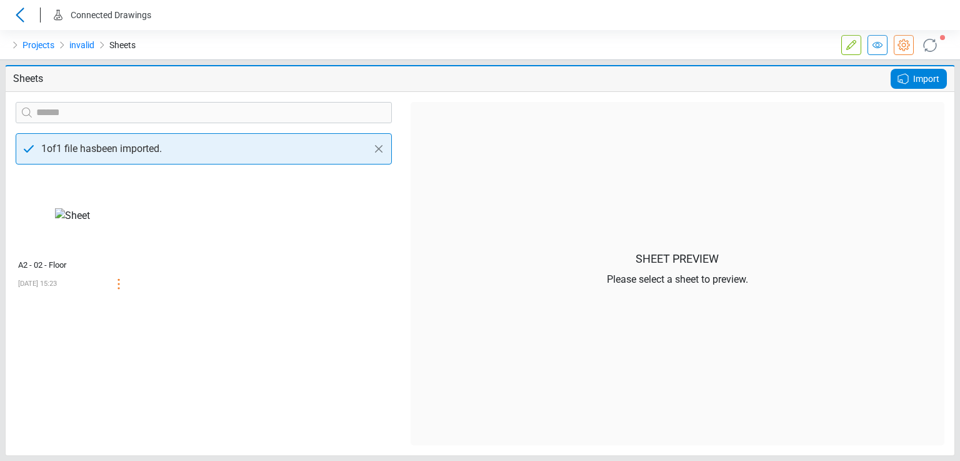
click at [903, 76] on icon at bounding box center [903, 78] width 15 height 15
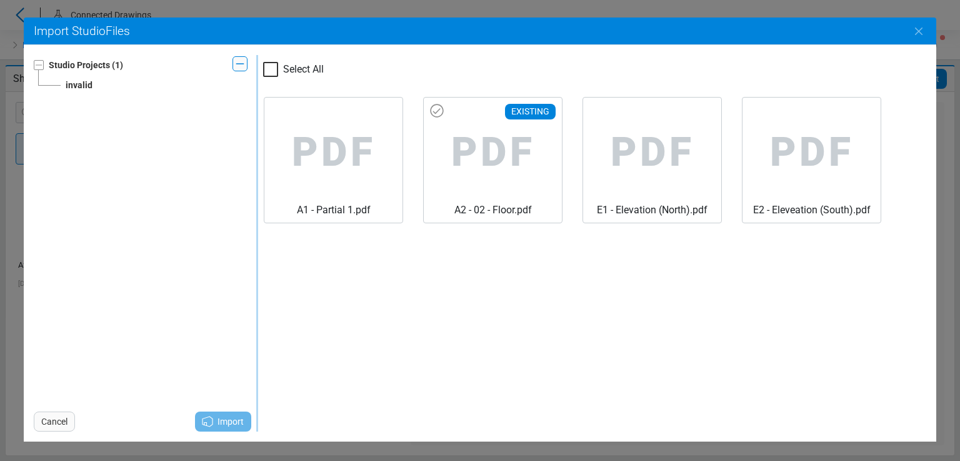
click at [456, 161] on span "PDF" at bounding box center [493, 153] width 118 height 100
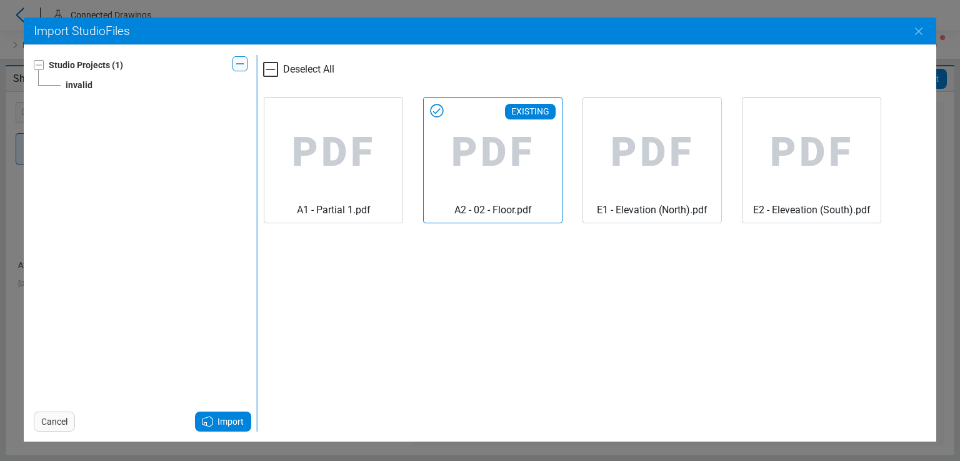
click at [220, 418] on span "Import" at bounding box center [231, 421] width 26 height 15
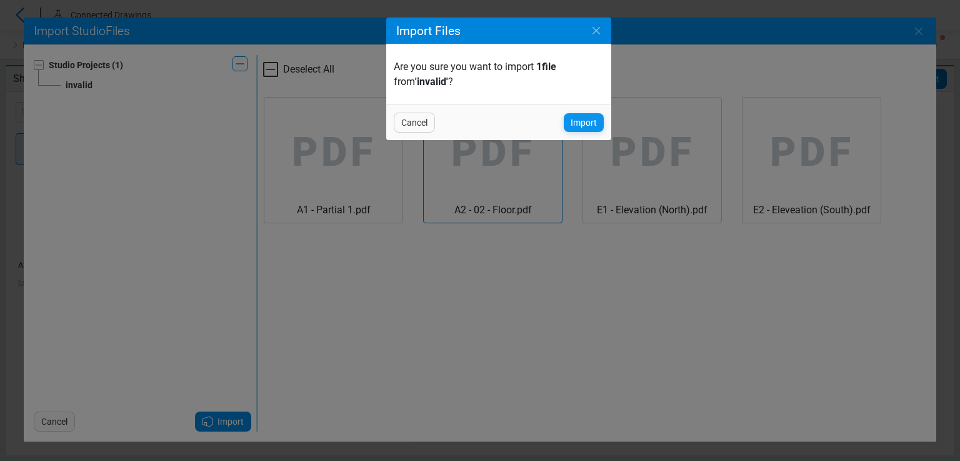
click at [571, 115] on span "Import" at bounding box center [584, 122] width 26 height 15
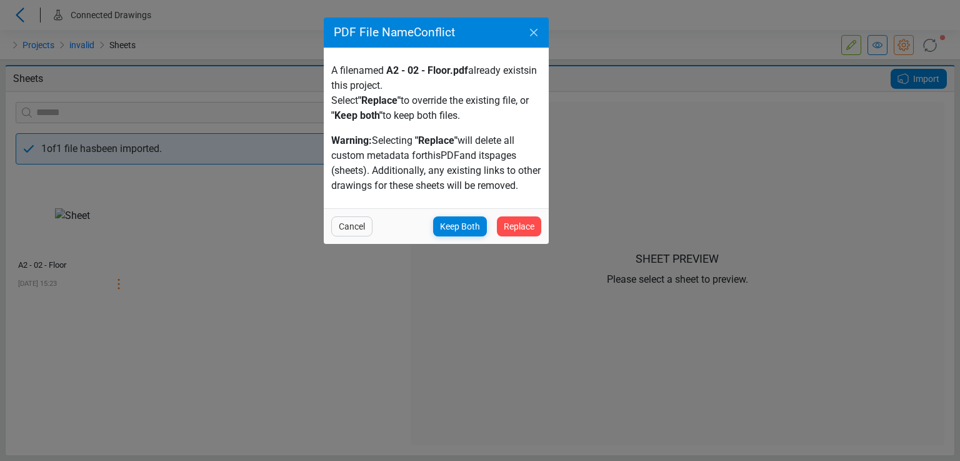
click at [538, 26] on icon "Close" at bounding box center [533, 32] width 15 height 15
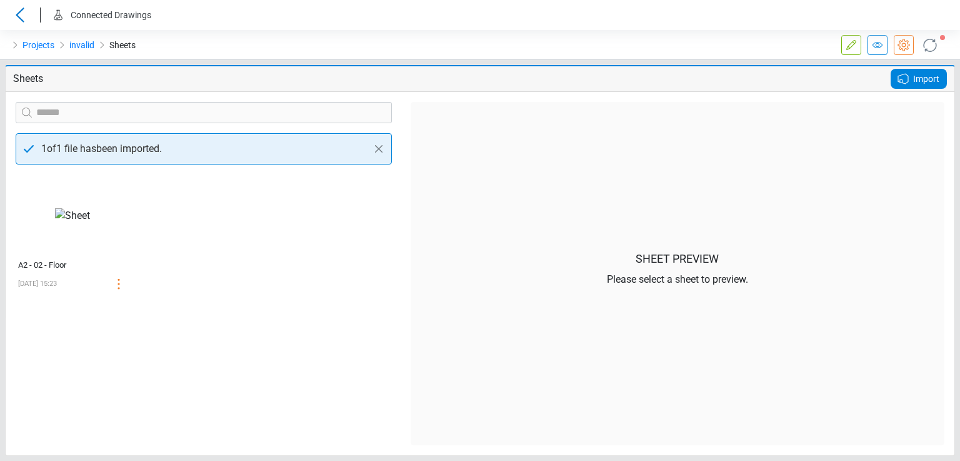
click at [906, 81] on icon at bounding box center [903, 78] width 15 height 15
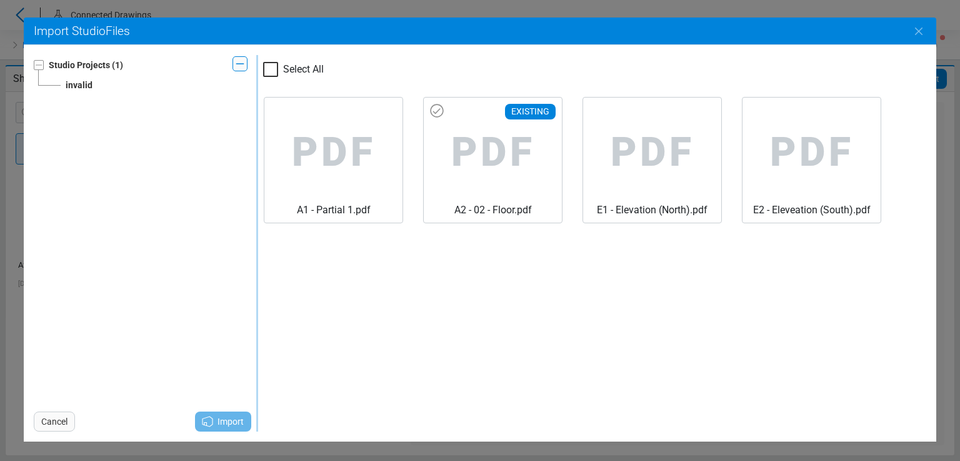
click at [445, 147] on span "PDF" at bounding box center [493, 153] width 118 height 100
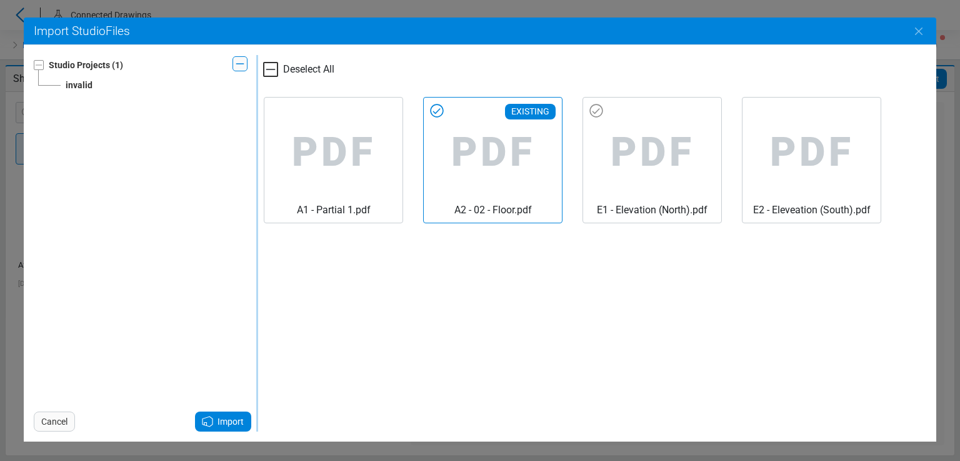
click at [552, 170] on span "PDF" at bounding box center [493, 153] width 118 height 100
click at [223, 425] on span "Import" at bounding box center [231, 421] width 26 height 15
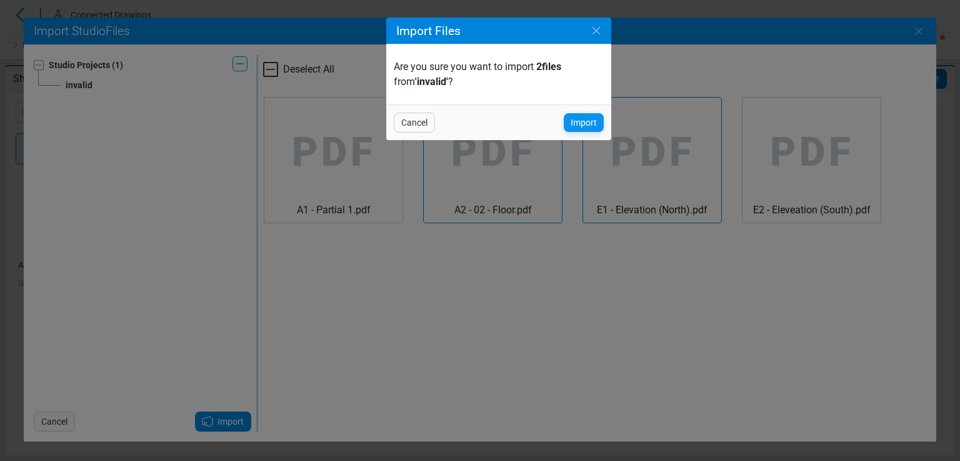
click at [573, 123] on span "Import" at bounding box center [584, 122] width 26 height 15
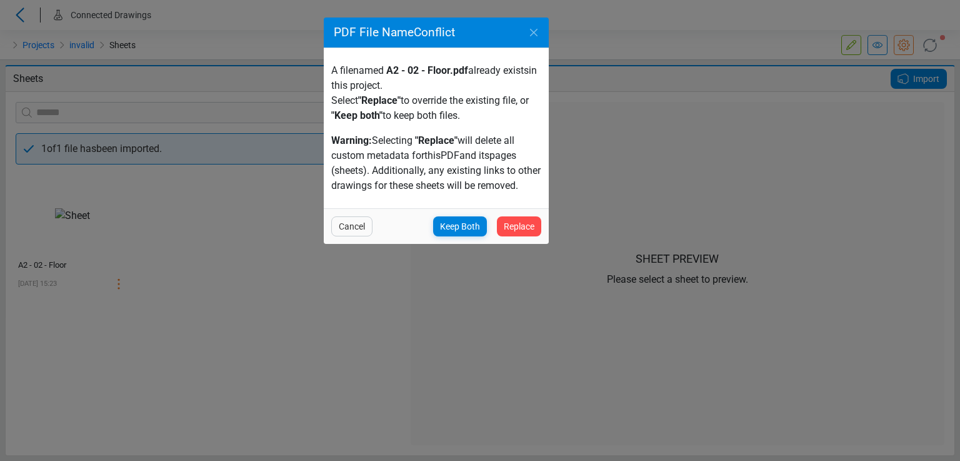
click at [340, 231] on span "Cancel" at bounding box center [352, 226] width 26 height 15
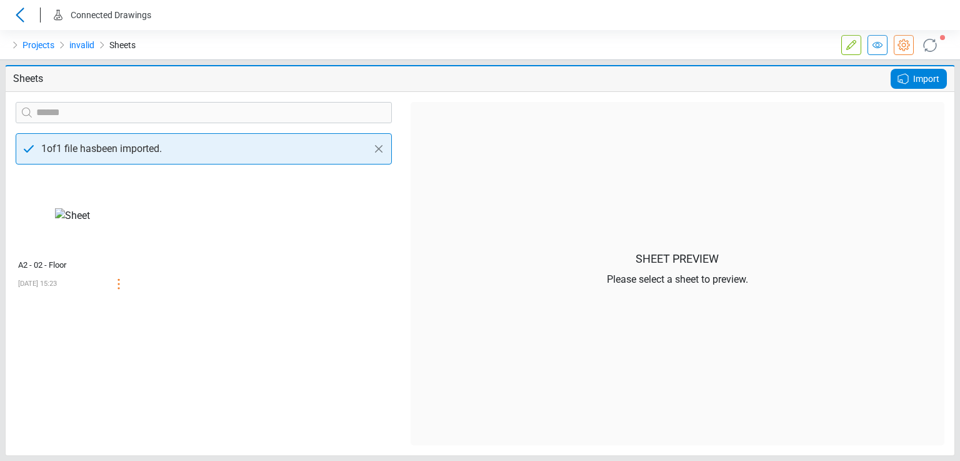
click at [901, 86] on icon at bounding box center [903, 78] width 15 height 15
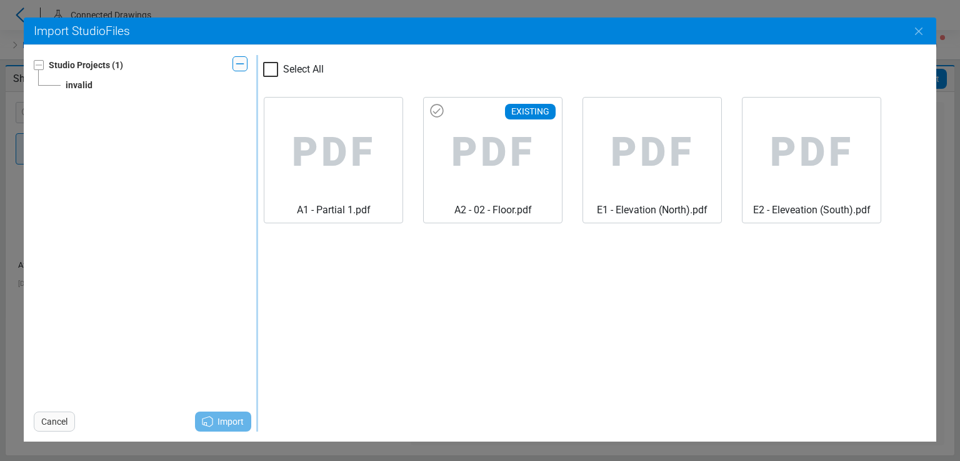
click at [481, 149] on span "PDF" at bounding box center [493, 153] width 118 height 100
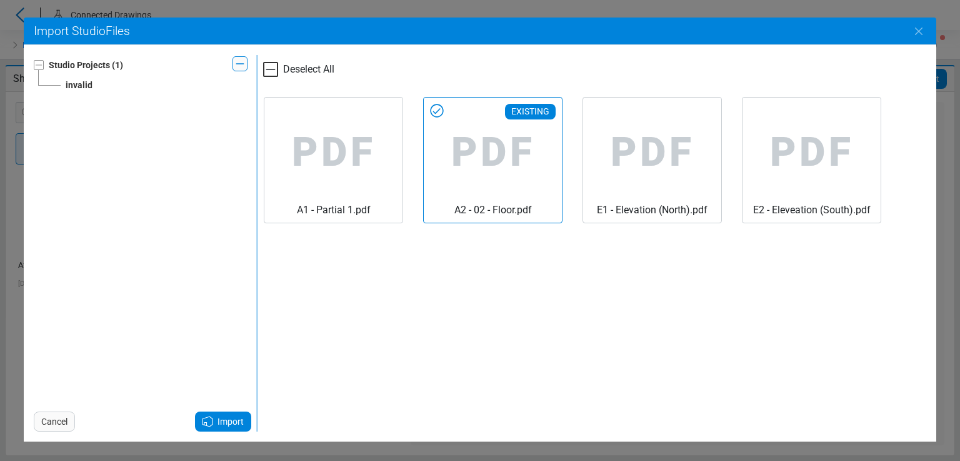
click at [238, 414] on span "Import" at bounding box center [231, 421] width 26 height 15
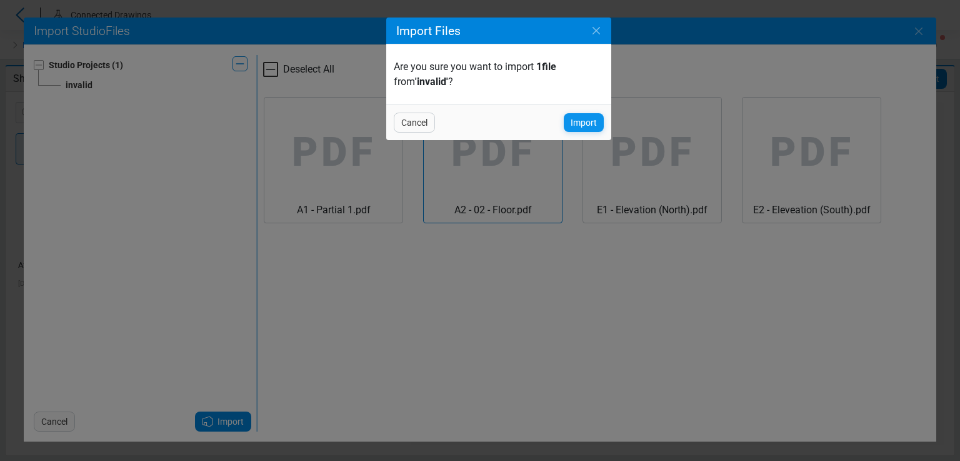
click at [585, 123] on span "Import" at bounding box center [584, 122] width 26 height 15
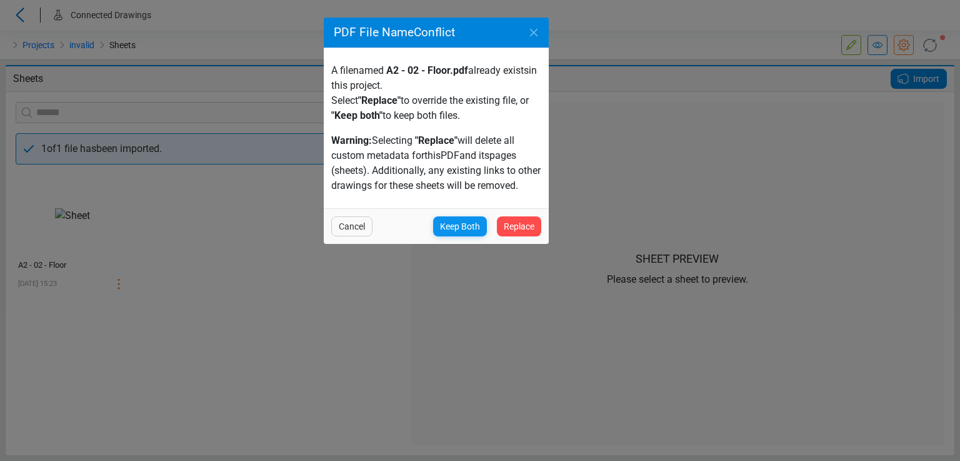
click at [457, 229] on span "Keep Both" at bounding box center [460, 226] width 40 height 15
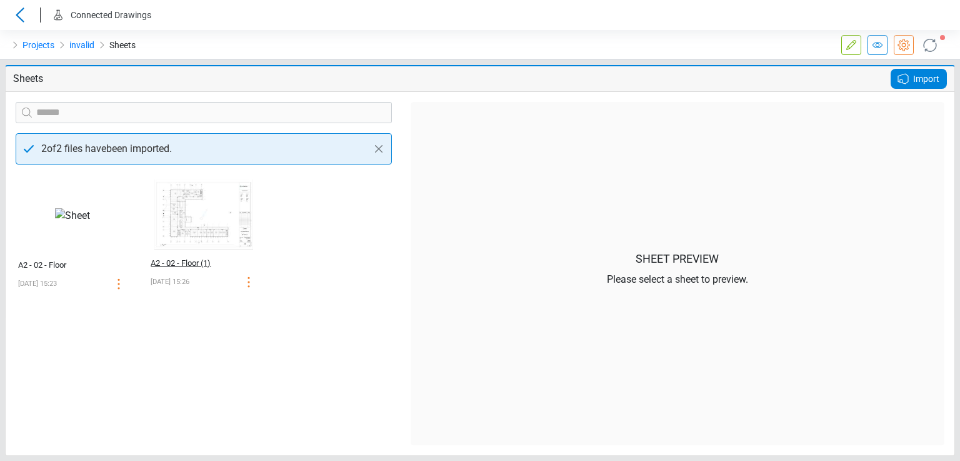
click at [162, 262] on div "A2 - 02 - Floor (1)" at bounding box center [190, 263] width 79 height 13
select select "*****"
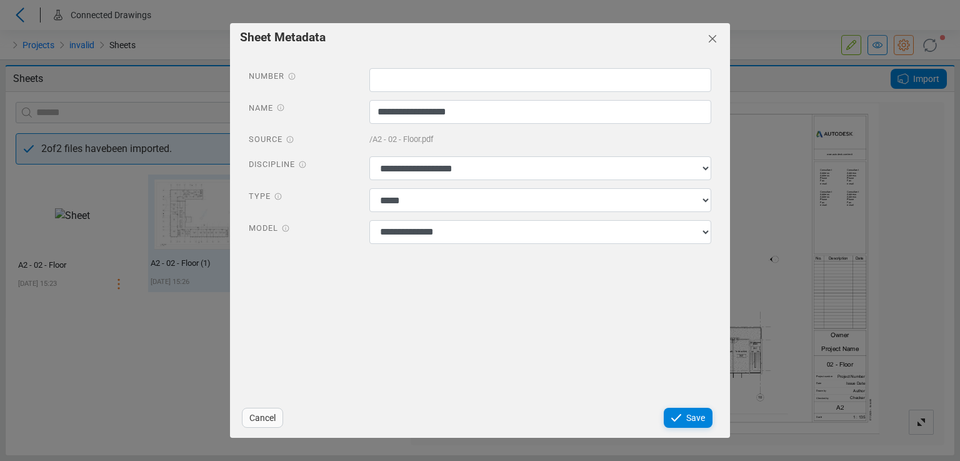
click at [712, 36] on icon "Close" at bounding box center [712, 38] width 15 height 15
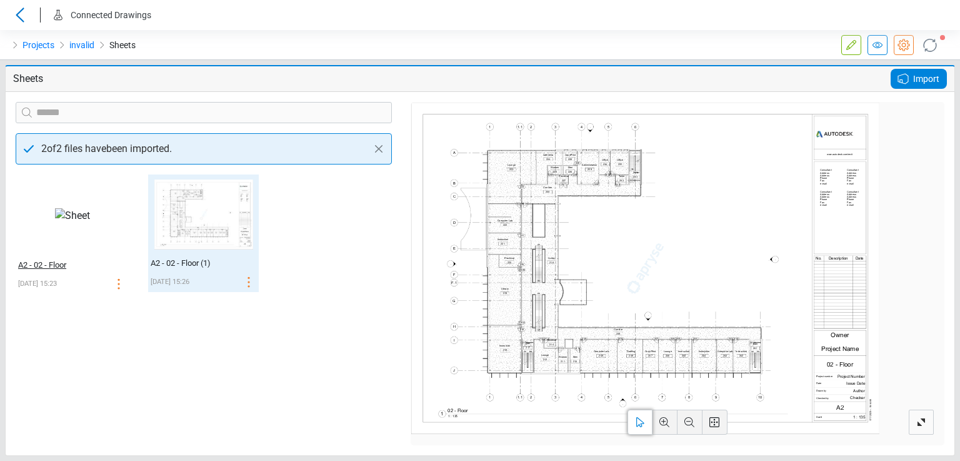
click at [49, 264] on div "A2 - 02 - Floor" at bounding box center [58, 265] width 81 height 13
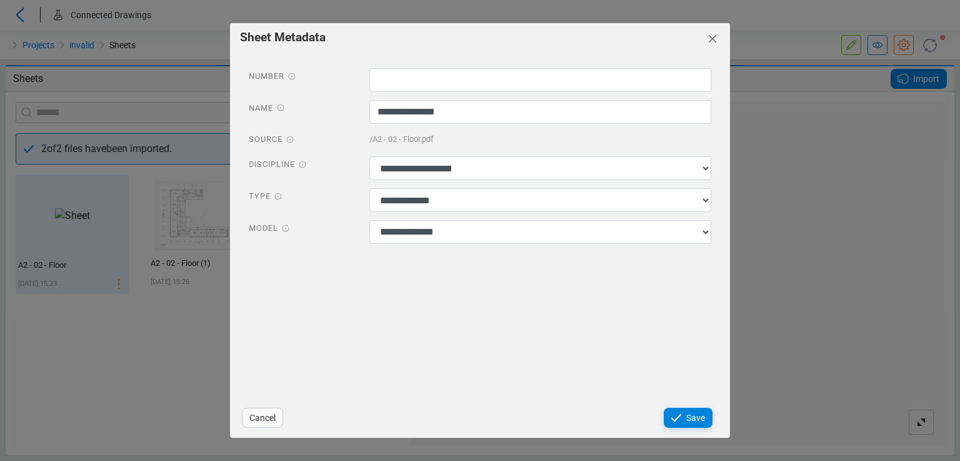
click at [708, 41] on icon "Close" at bounding box center [712, 38] width 15 height 15
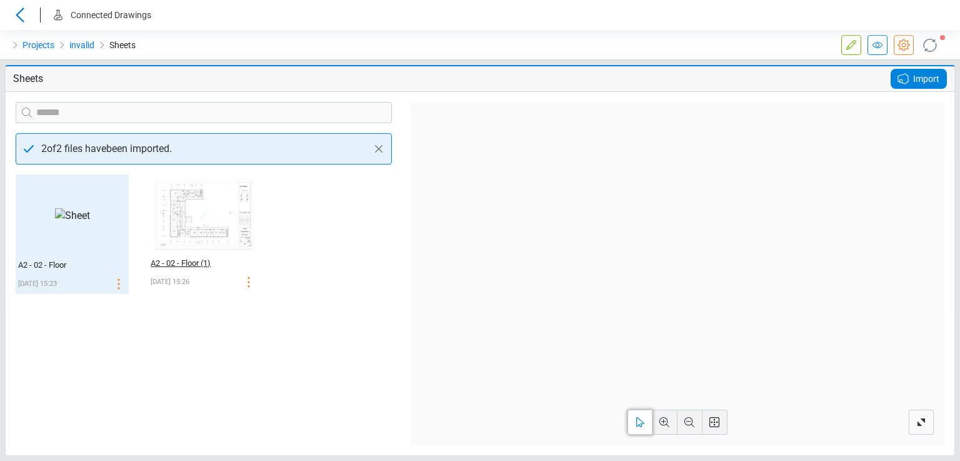
click at [161, 261] on div "A2 - 02 - Floor (1)" at bounding box center [190, 263] width 79 height 13
select select "*****"
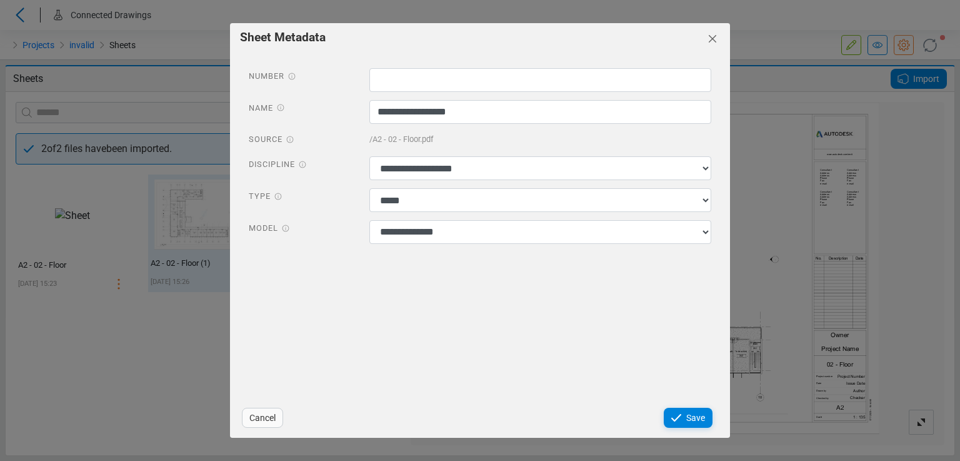
click at [708, 34] on icon "Close" at bounding box center [712, 38] width 15 height 15
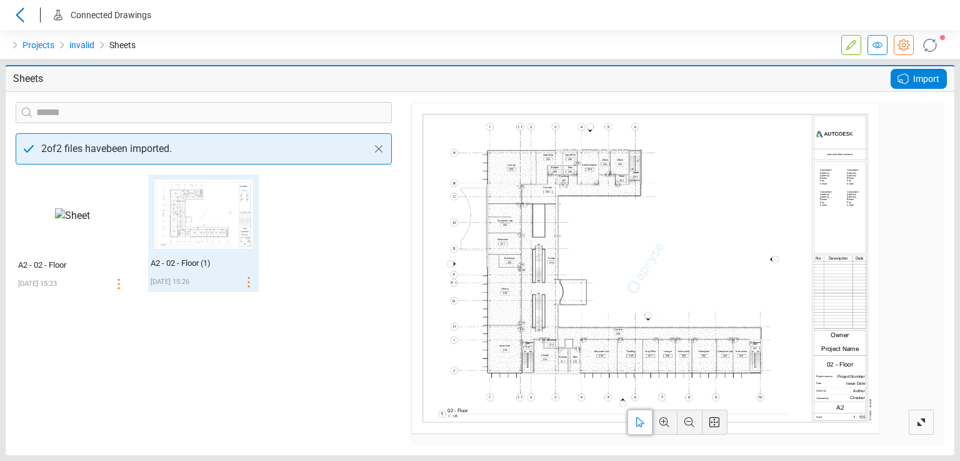
click at [907, 75] on icon at bounding box center [903, 79] width 10 height 10
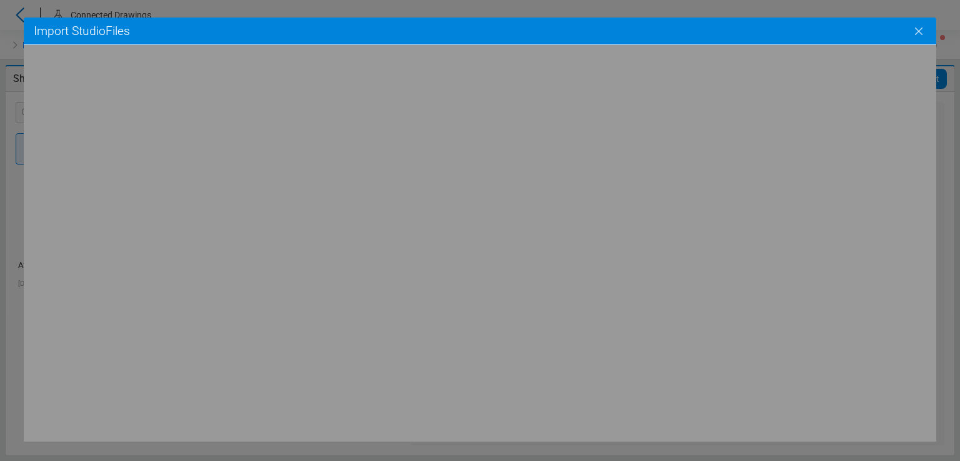
click at [918, 31] on icon "Close" at bounding box center [919, 32] width 8 height 8
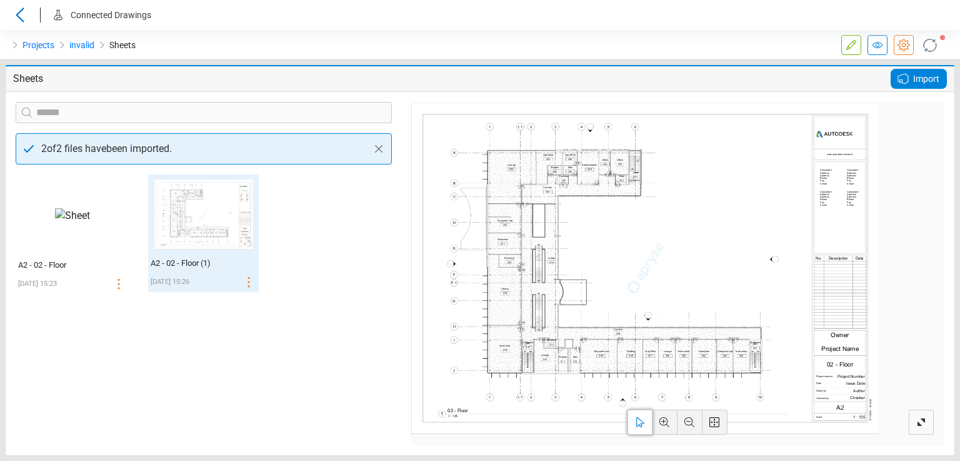
click at [83, 223] on img at bounding box center [72, 215] width 45 height 25
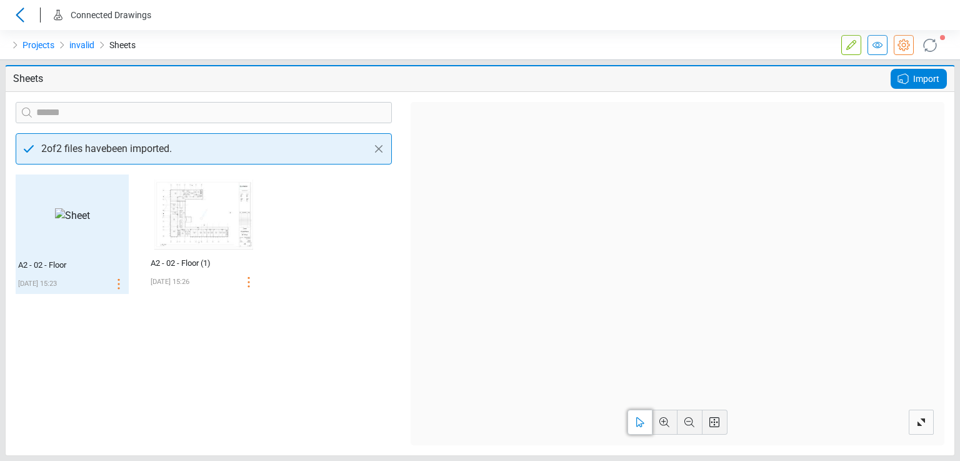
click at [910, 78] on icon at bounding box center [903, 78] width 15 height 15
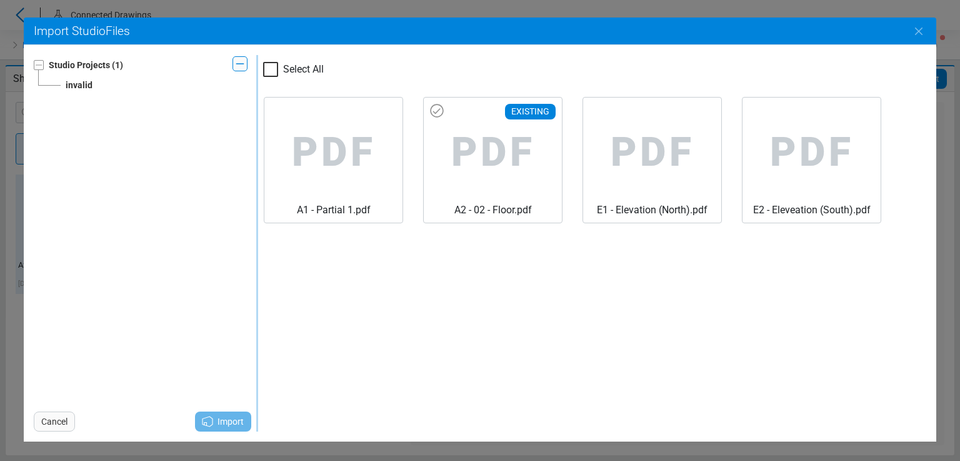
click at [466, 148] on span "PDF" at bounding box center [493, 153] width 118 height 100
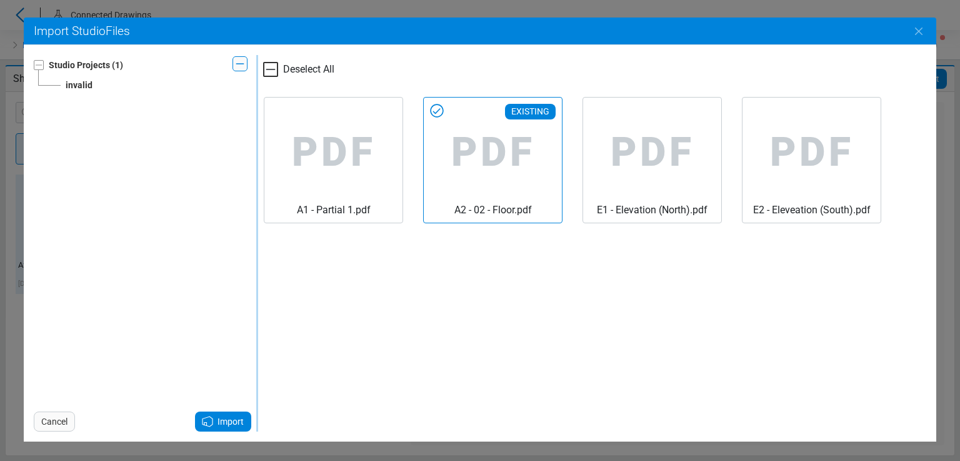
click at [207, 421] on icon at bounding box center [208, 421] width 10 height 10
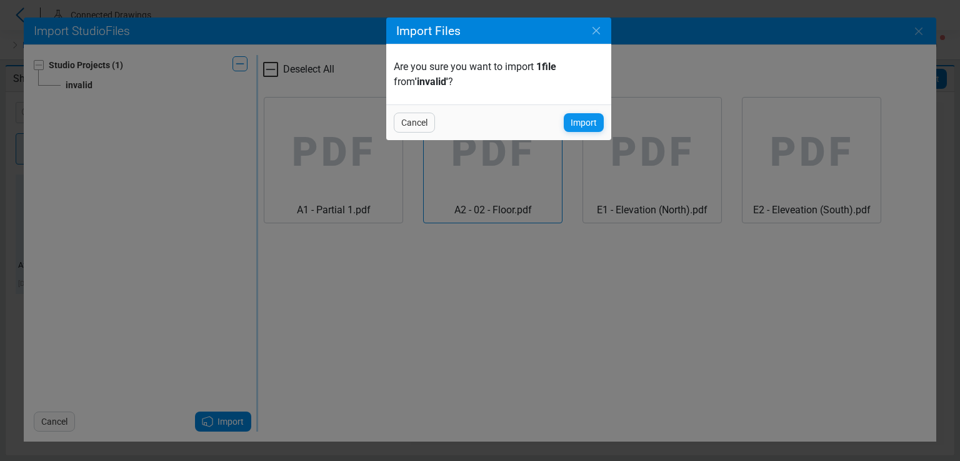
click at [578, 126] on span "Import" at bounding box center [584, 122] width 26 height 15
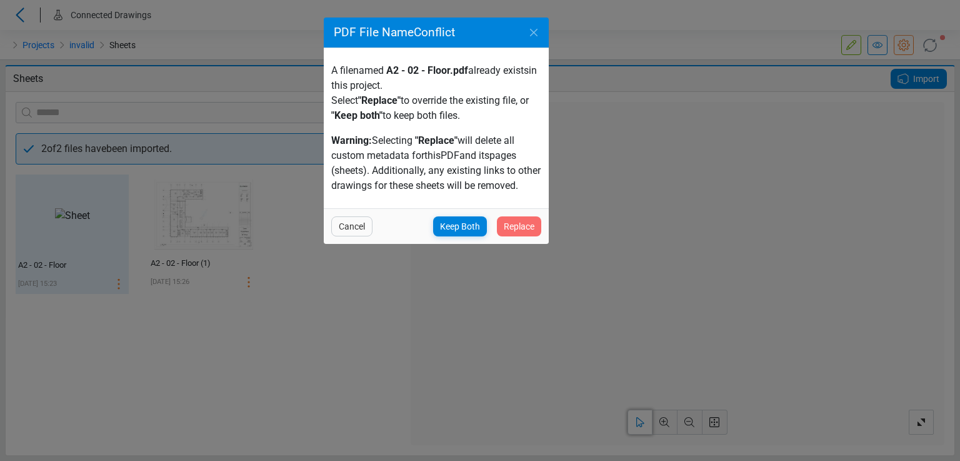
click at [520, 219] on span "Replace" at bounding box center [519, 226] width 31 height 15
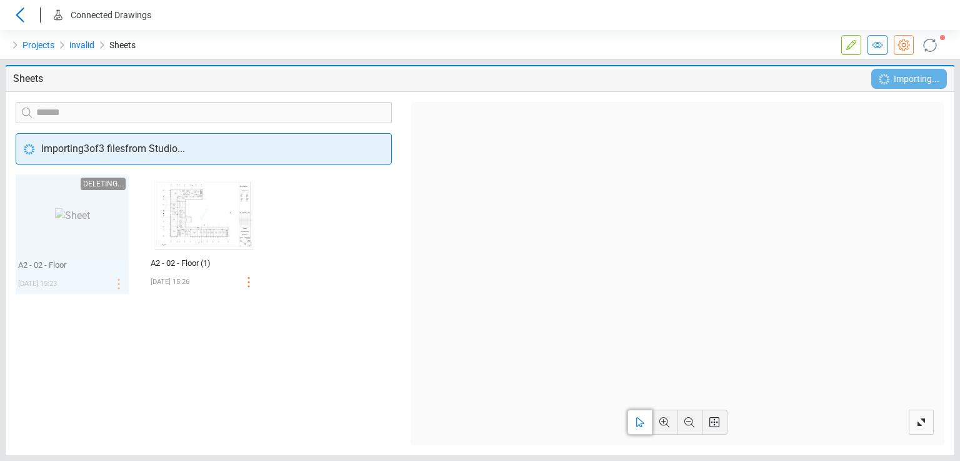
click at [108, 284] on div "‌ ‌ Deleting... A2 - 02 - Floor 08/22/2025 15:23" at bounding box center [72, 233] width 113 height 119
click at [48, 269] on div "‌ ‌ Deleting... A2 - 02 - Floor 08/22/2025 15:23" at bounding box center [72, 233] width 113 height 119
drag, startPoint x: 64, startPoint y: 238, endPoint x: 71, endPoint y: 219, distance: 20.2
click at [64, 237] on div "‌ ‌ Deleting... A2 - 02 - Floor 08/22/2025 15:23" at bounding box center [72, 233] width 113 height 119
click at [75, 209] on div "‌ ‌ Deleting... A2 - 02 - Floor 08/22/2025 15:23" at bounding box center [72, 233] width 113 height 119
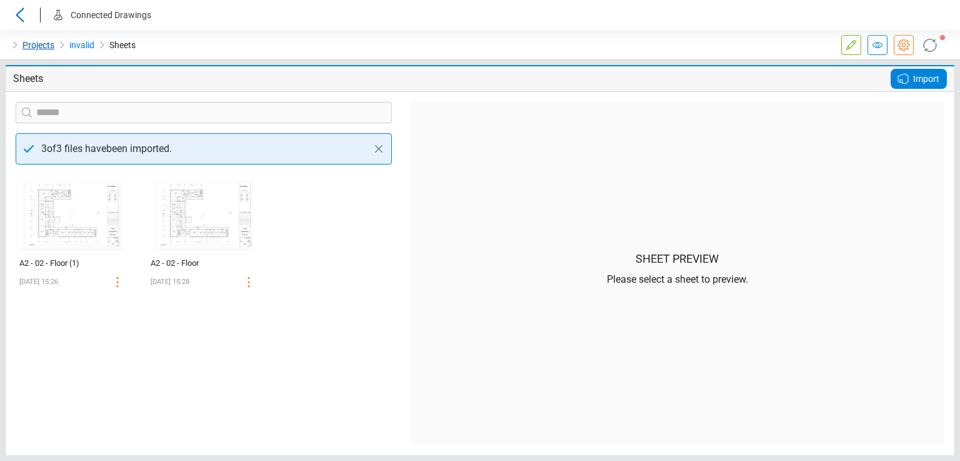
click at [34, 52] on link "Projects" at bounding box center [39, 45] width 32 height 15
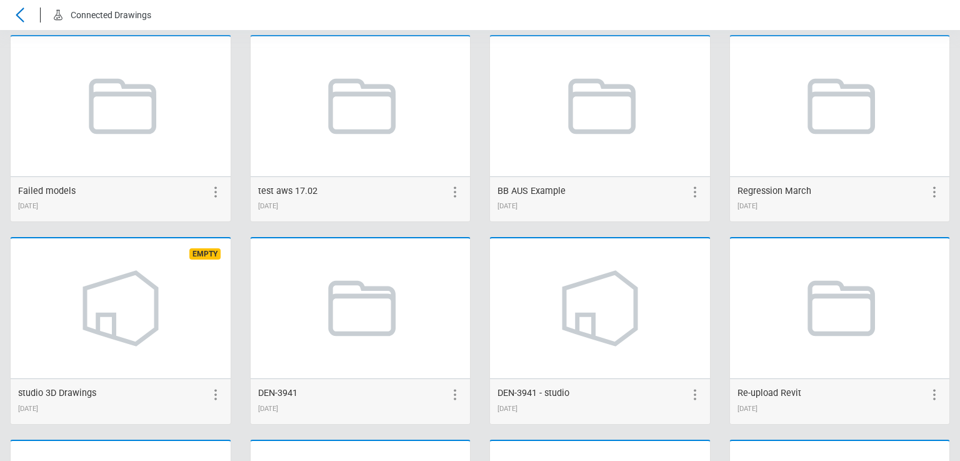
scroll to position [1376, 0]
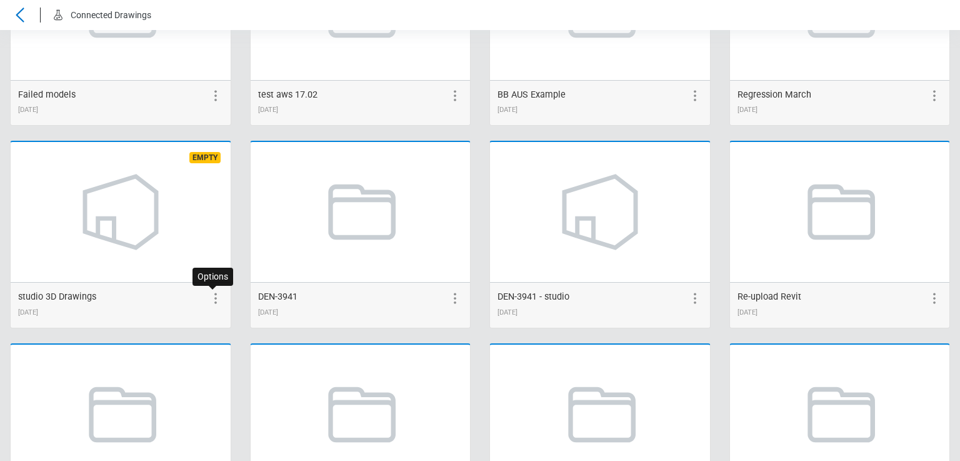
click at [210, 292] on icon at bounding box center [215, 298] width 15 height 15
click at [190, 301] on icon at bounding box center [193, 298] width 8 height 10
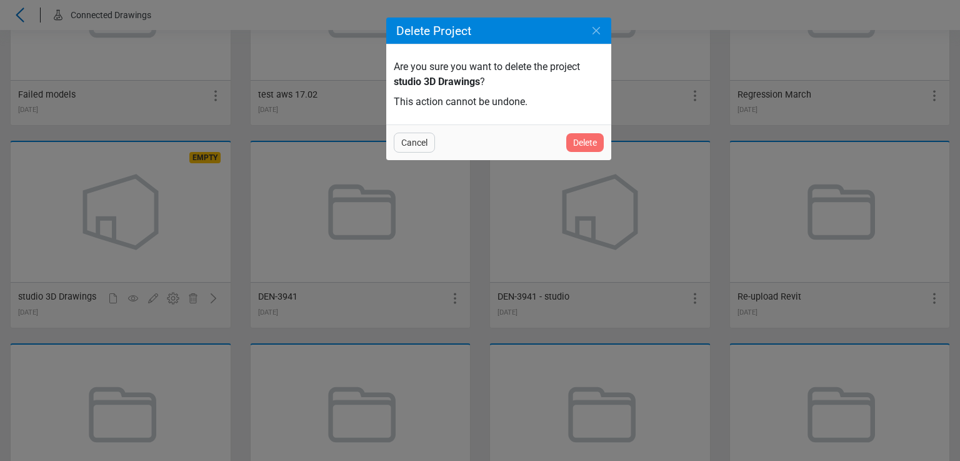
click at [574, 141] on span "Delete" at bounding box center [585, 142] width 24 height 15
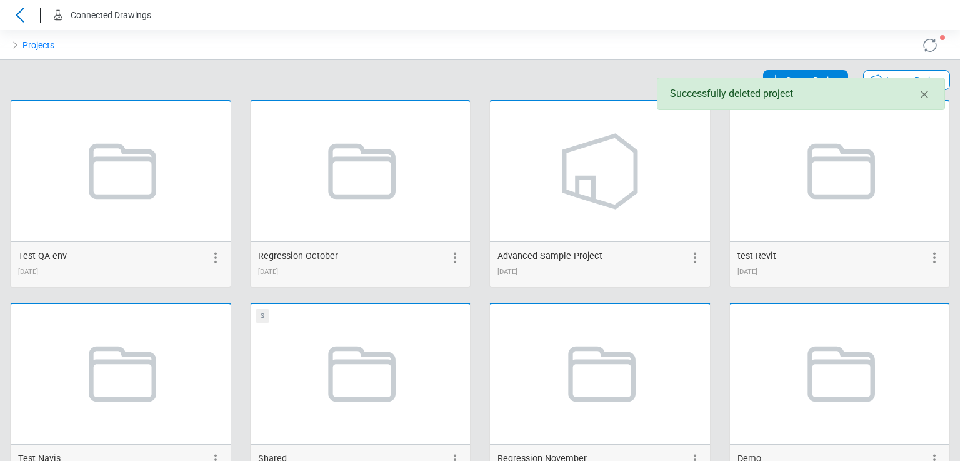
click at [892, 74] on span "Import Project" at bounding box center [915, 80] width 56 height 15
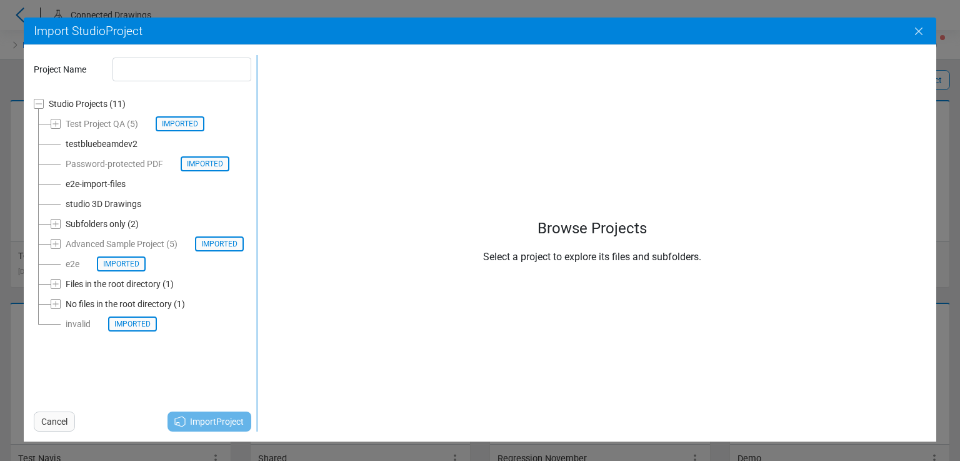
click at [927, 29] on button "Close" at bounding box center [919, 31] width 35 height 35
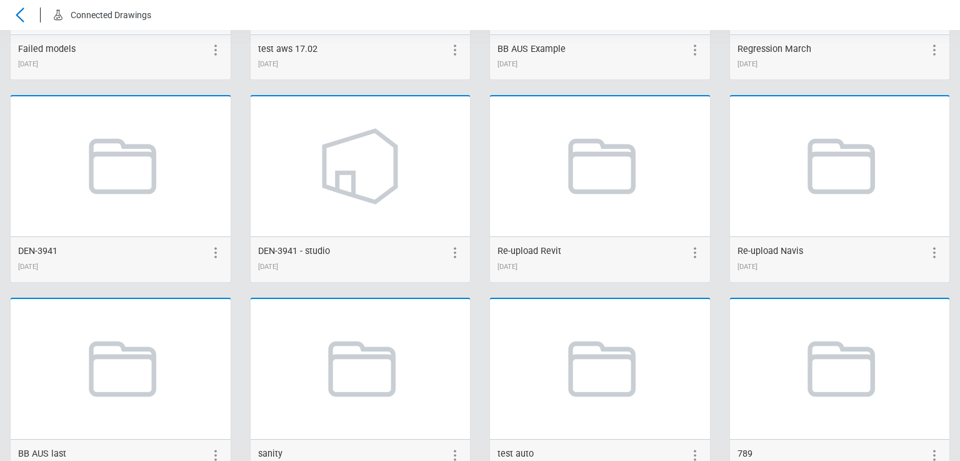
scroll to position [1438, 0]
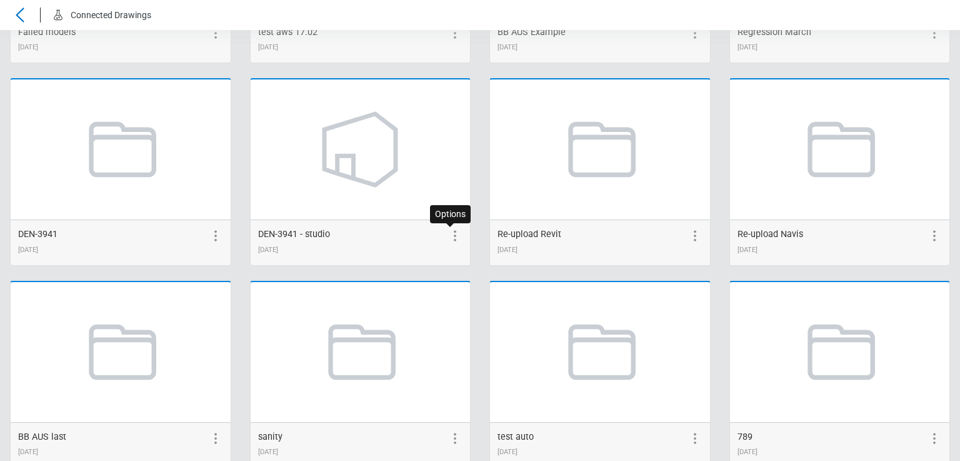
click at [454, 234] on circle at bounding box center [455, 235] width 2 height 2
click at [430, 235] on icon at bounding box center [432, 235] width 15 height 15
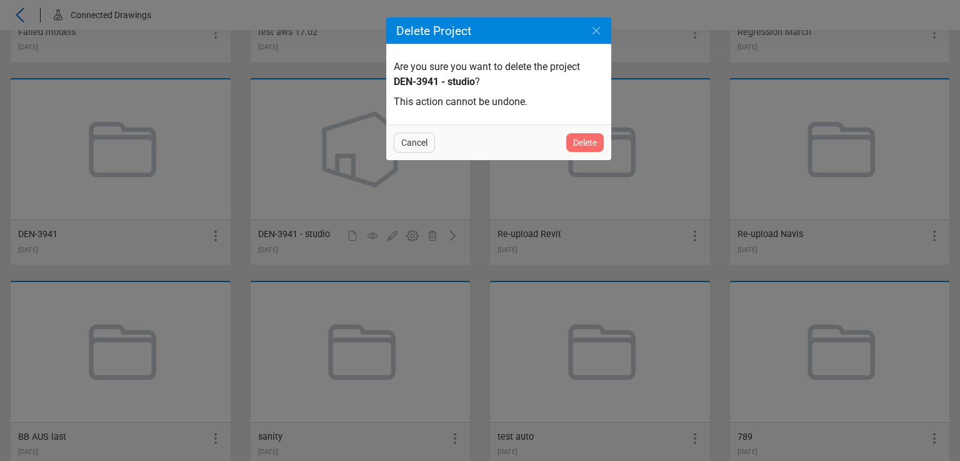
click at [592, 141] on span "Delete" at bounding box center [585, 142] width 24 height 15
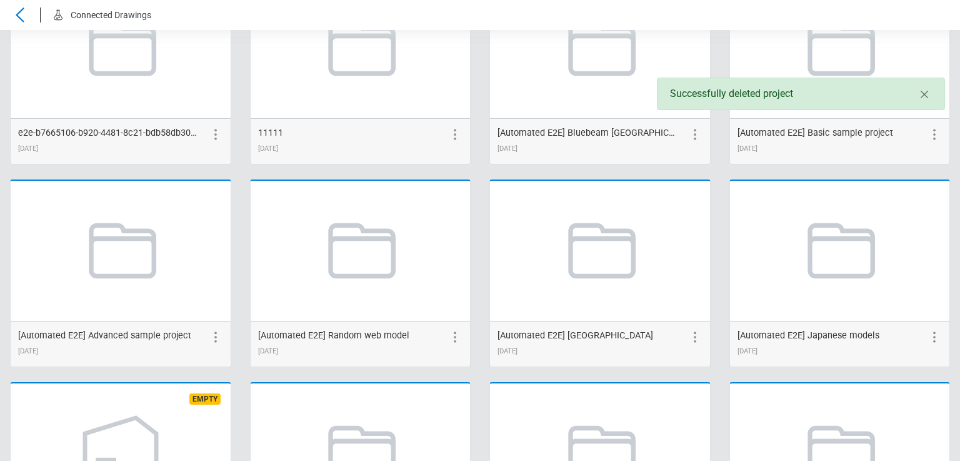
scroll to position [1700, 0]
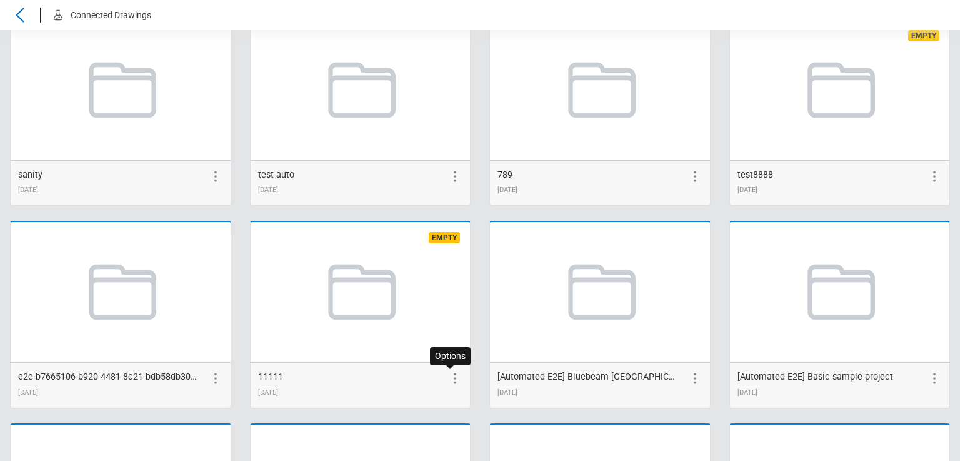
click at [449, 379] on icon at bounding box center [455, 378] width 15 height 15
click at [429, 381] on icon at bounding box center [433, 378] width 8 height 10
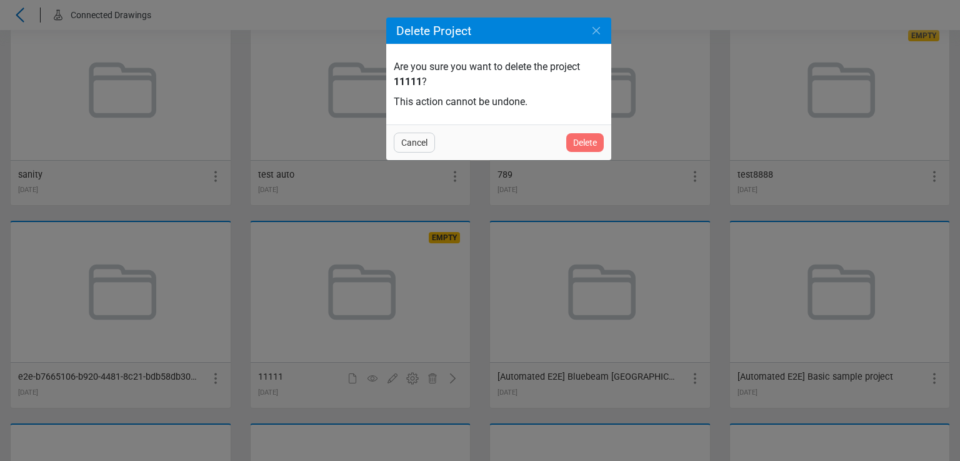
click at [586, 137] on span "Delete" at bounding box center [585, 142] width 24 height 15
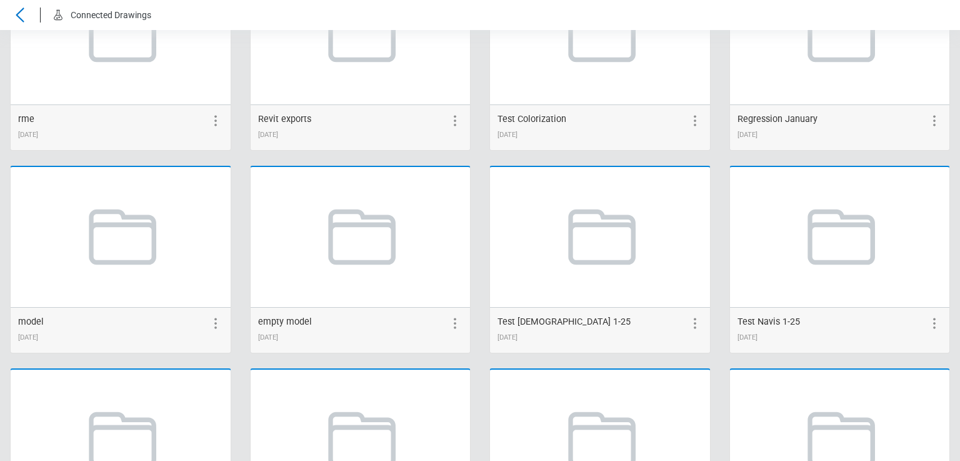
scroll to position [1009, 0]
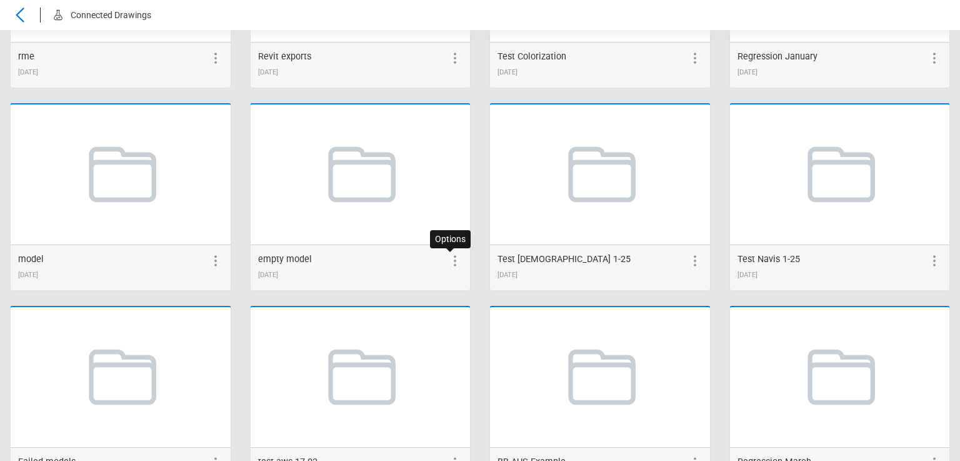
click at [454, 261] on icon at bounding box center [455, 260] width 15 height 15
click at [428, 261] on icon at bounding box center [432, 260] width 15 height 15
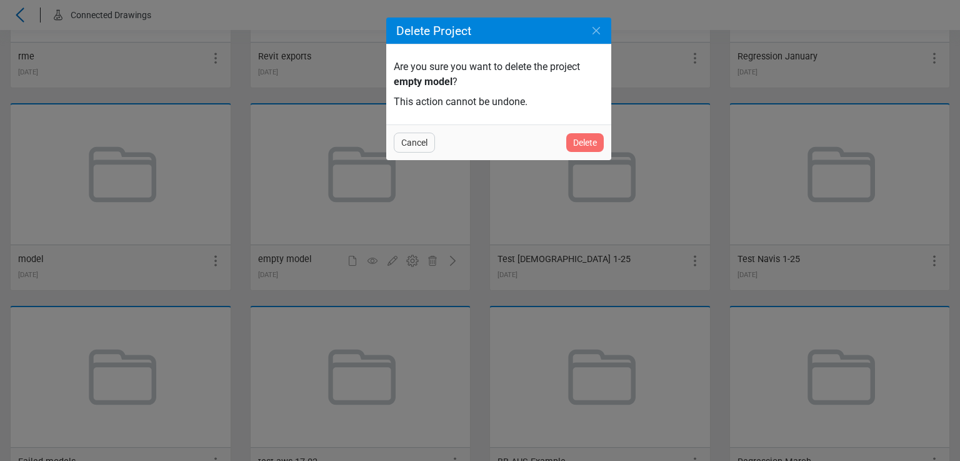
click at [590, 144] on span "Delete" at bounding box center [585, 142] width 24 height 15
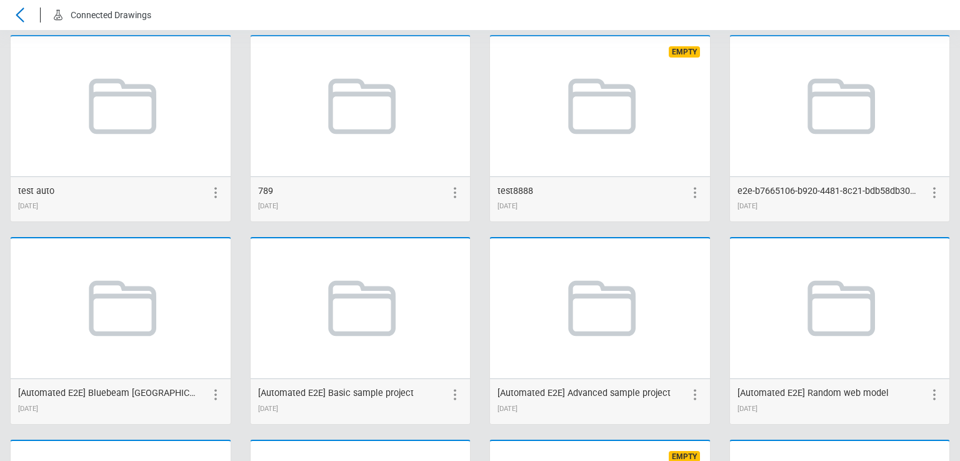
scroll to position [1688, 0]
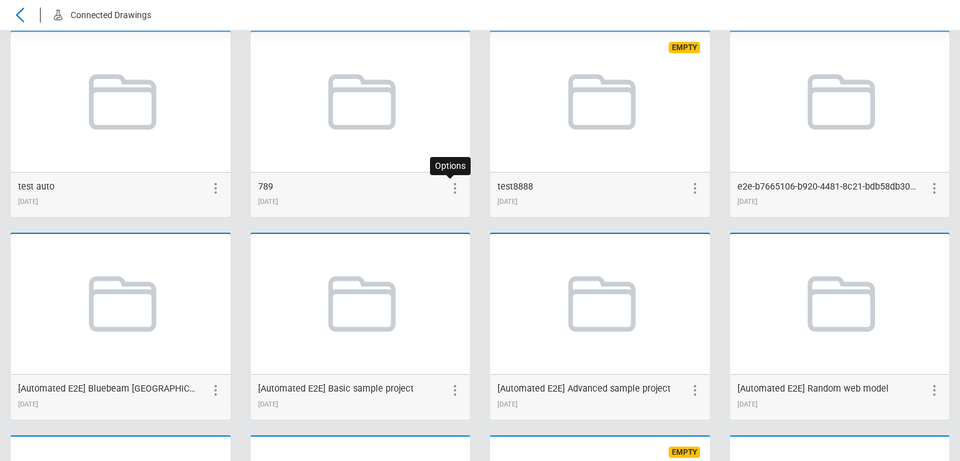
click at [450, 184] on icon at bounding box center [455, 188] width 15 height 15
click at [430, 189] on icon at bounding box center [432, 188] width 15 height 15
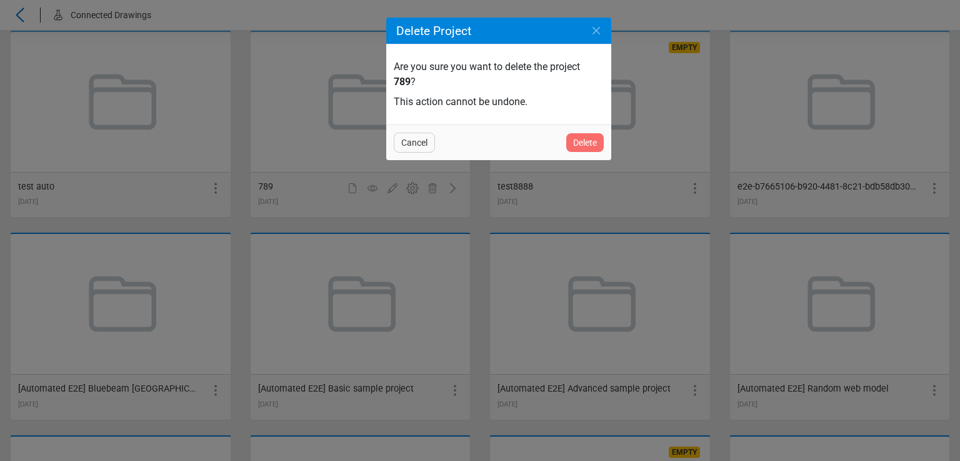
click at [591, 137] on span "Delete" at bounding box center [585, 142] width 24 height 15
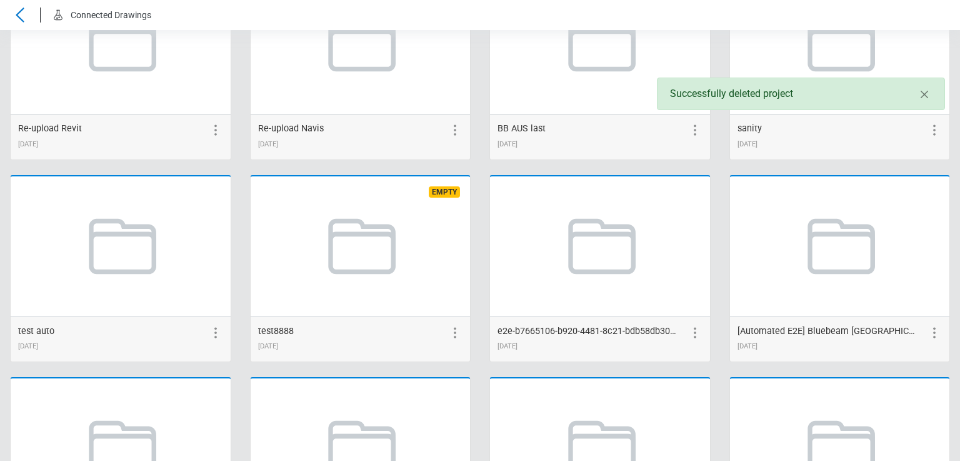
scroll to position [1613, 0]
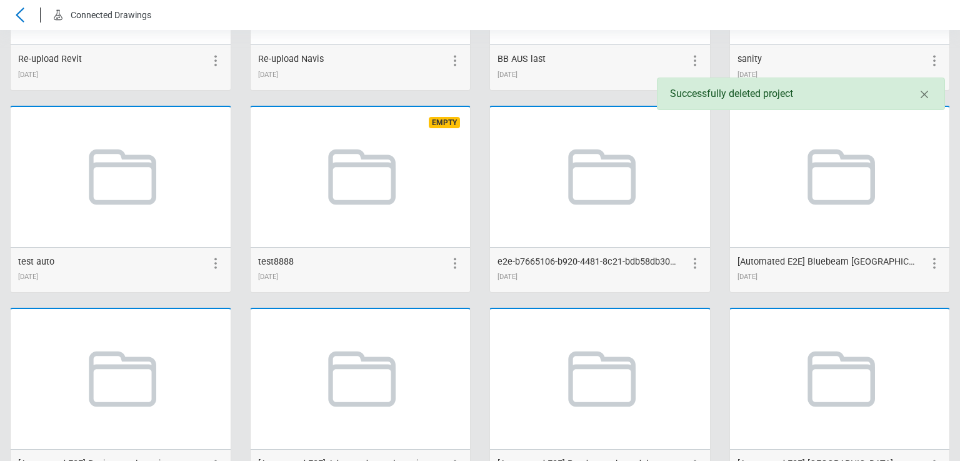
click at [450, 268] on icon at bounding box center [455, 263] width 15 height 15
click at [426, 266] on icon at bounding box center [432, 263] width 15 height 15
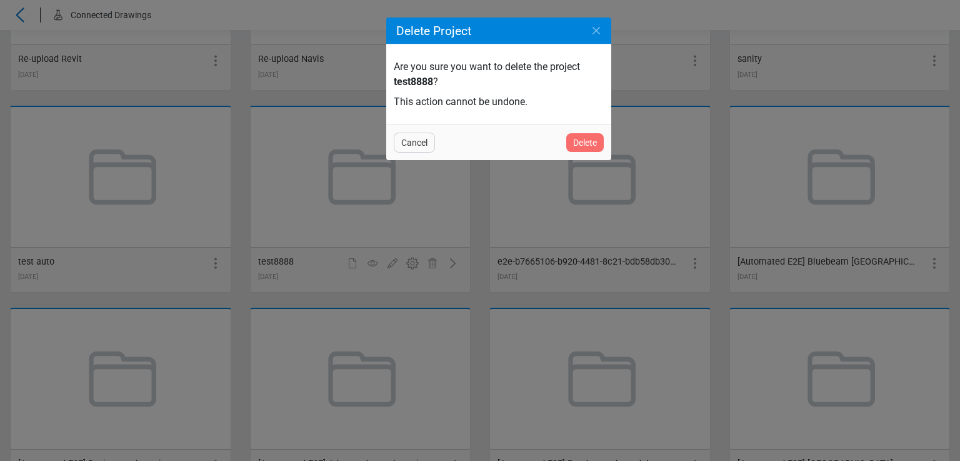
click at [567, 137] on div "Delete" at bounding box center [585, 142] width 38 height 19
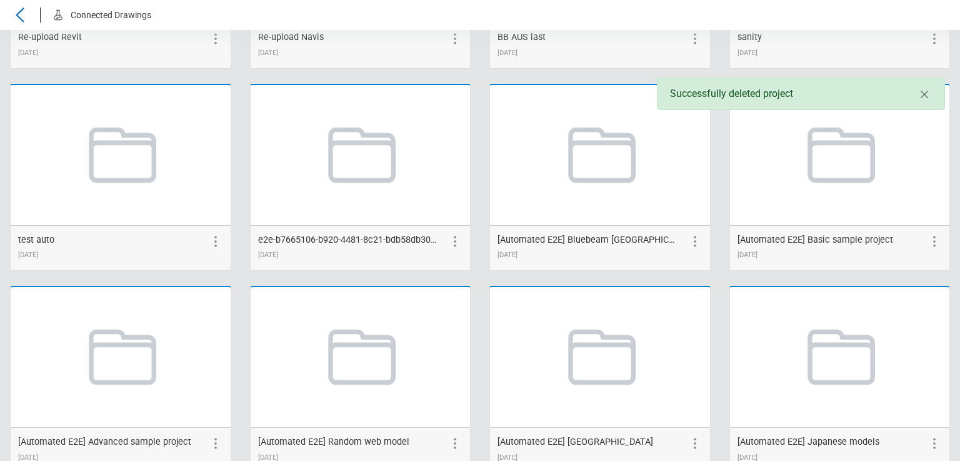
scroll to position [1653, 0]
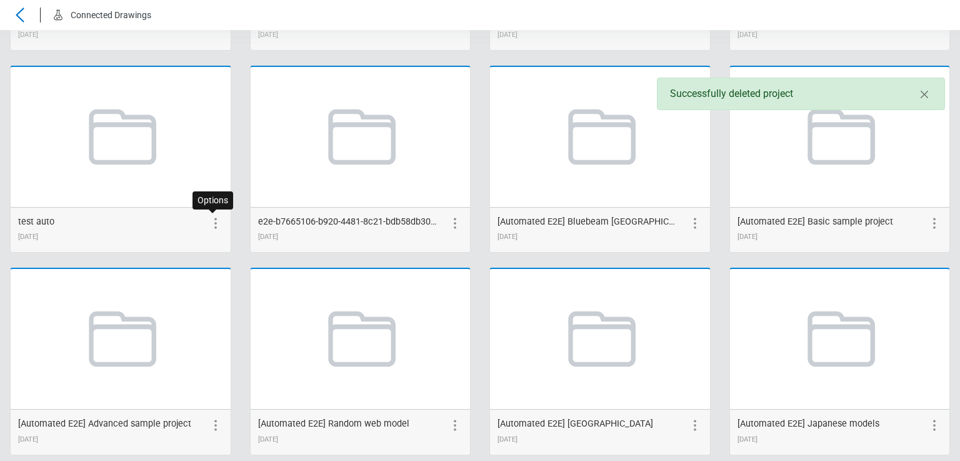
click at [211, 219] on icon at bounding box center [215, 223] width 15 height 15
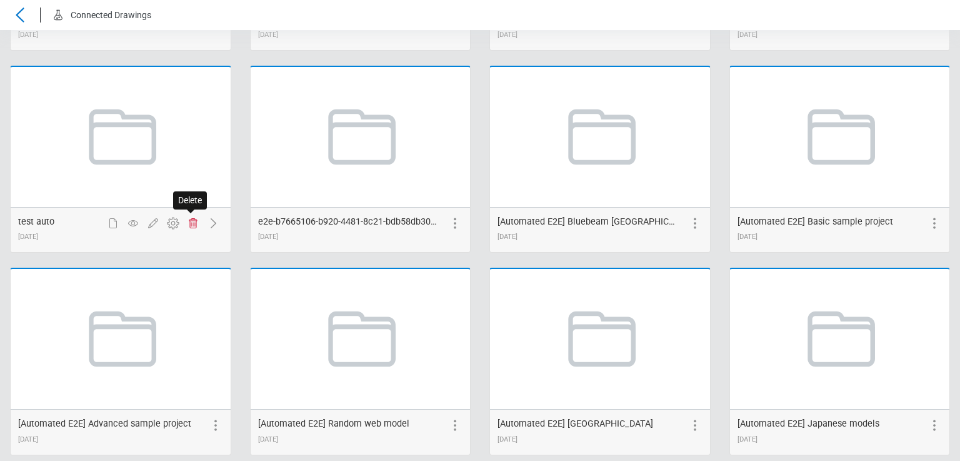
click at [189, 225] on icon at bounding box center [193, 223] width 15 height 15
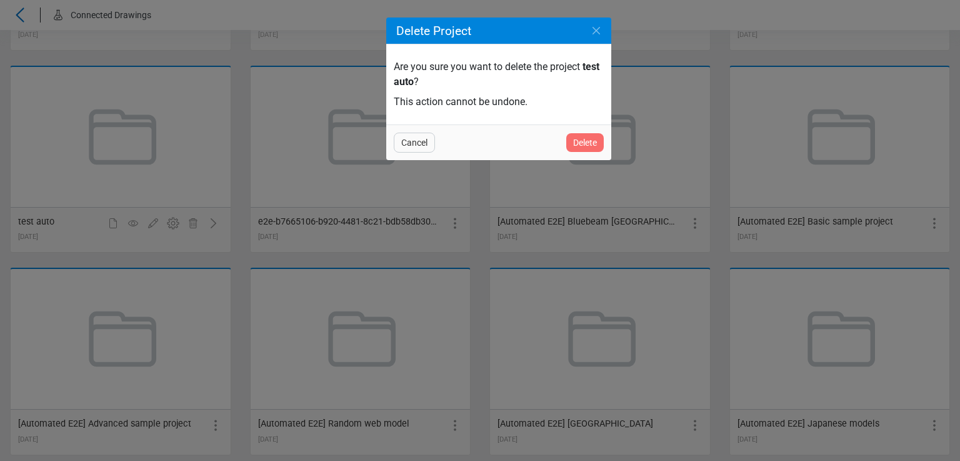
click at [568, 143] on div "Delete" at bounding box center [585, 142] width 38 height 19
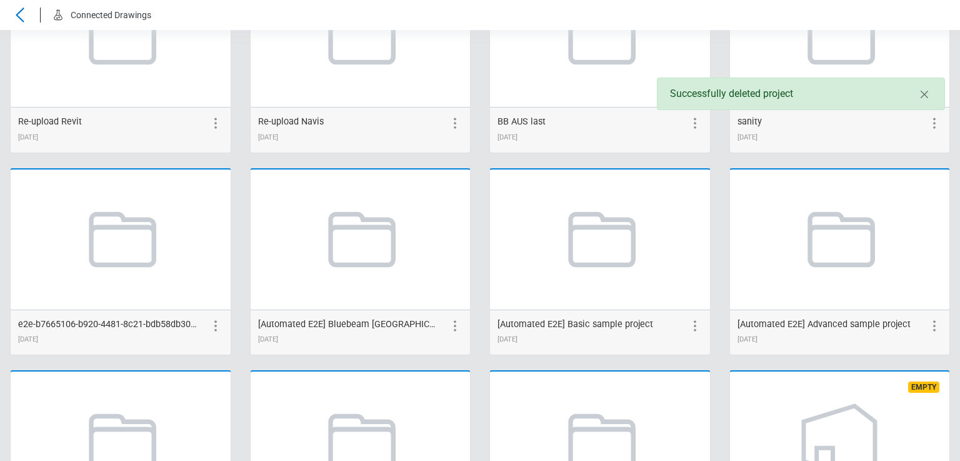
scroll to position [1595, 0]
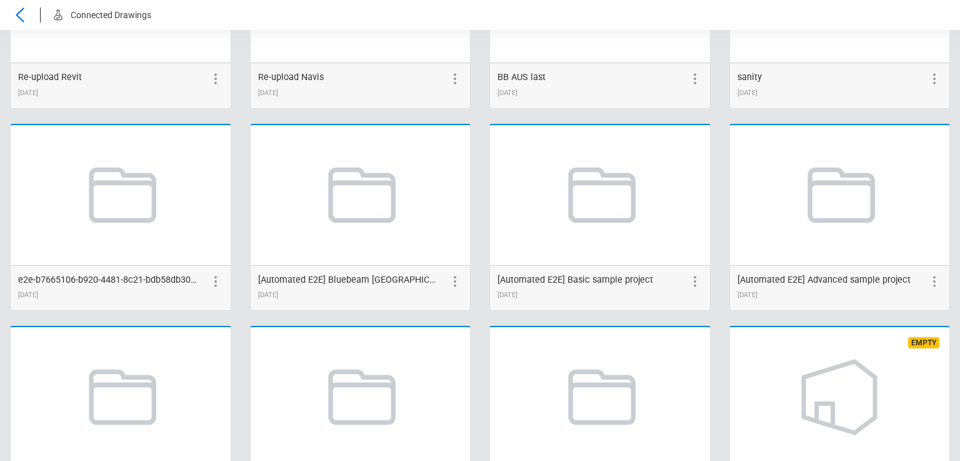
click at [209, 287] on div "e2e-b7665106-b920-4481-8c21-bdb58db305aa 06/20/2025" at bounding box center [121, 288] width 220 height 46
click at [211, 285] on icon at bounding box center [215, 281] width 15 height 15
click at [194, 281] on icon at bounding box center [193, 281] width 15 height 15
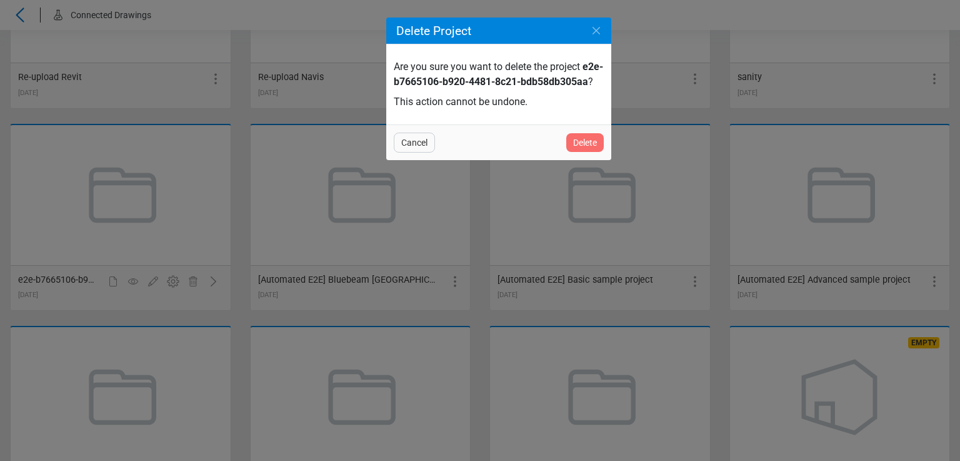
click at [579, 150] on span "Delete" at bounding box center [585, 142] width 24 height 15
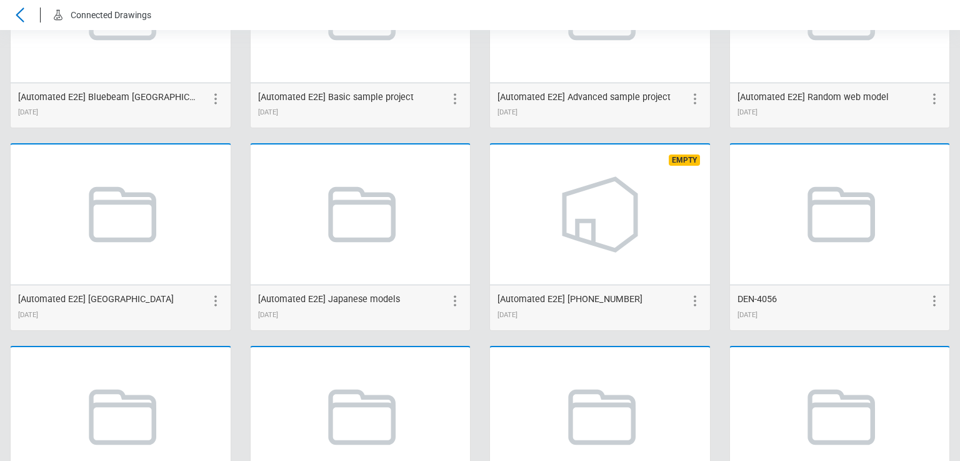
scroll to position [1744, 0]
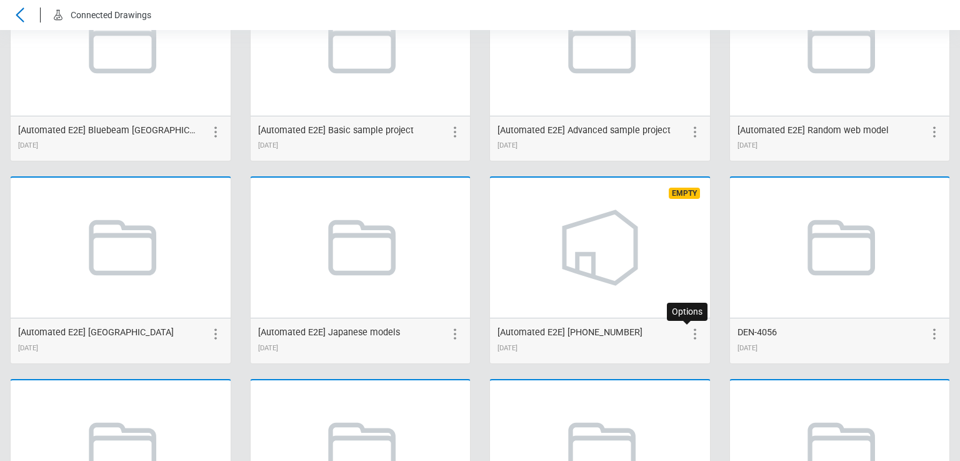
click at [690, 331] on icon at bounding box center [695, 333] width 15 height 15
click at [665, 333] on icon at bounding box center [672, 333] width 15 height 15
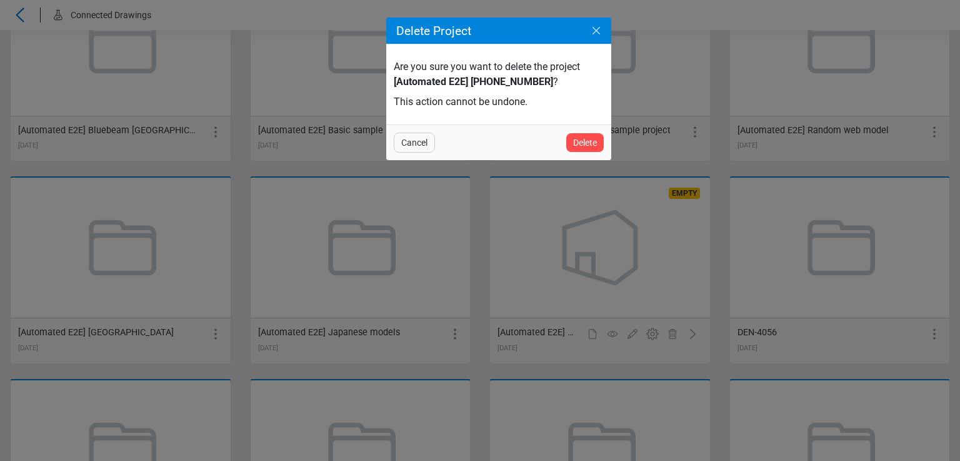
click at [593, 31] on icon "Close" at bounding box center [596, 30] width 15 height 15
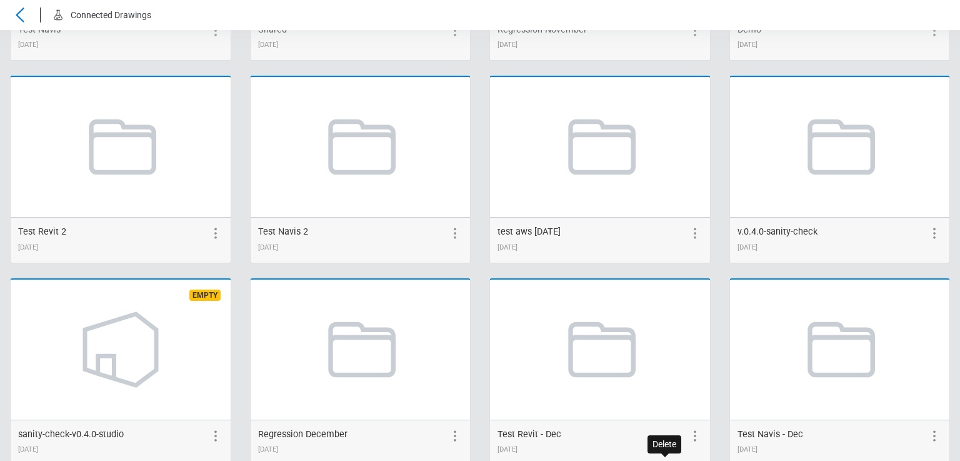
scroll to position [504, 0]
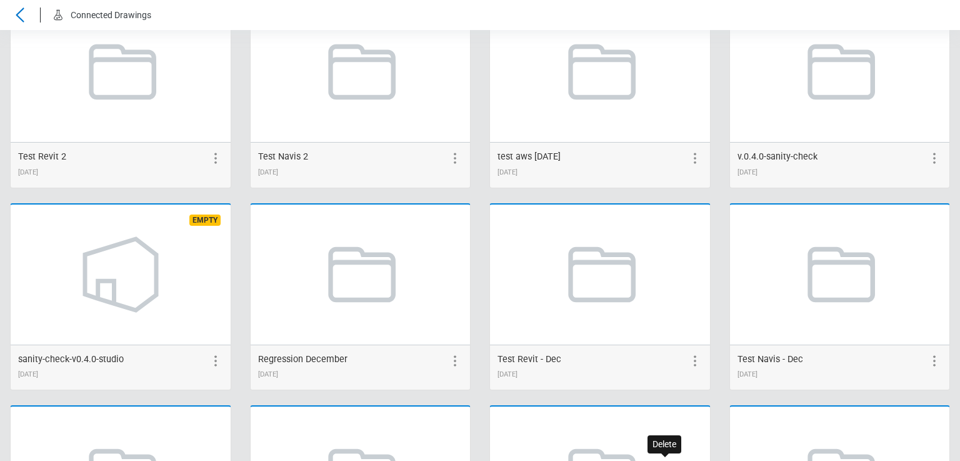
drag, startPoint x: 216, startPoint y: 360, endPoint x: 195, endPoint y: 363, distance: 20.9
click at [215, 360] on icon at bounding box center [215, 360] width 15 height 15
click at [108, 361] on icon at bounding box center [113, 360] width 15 height 15
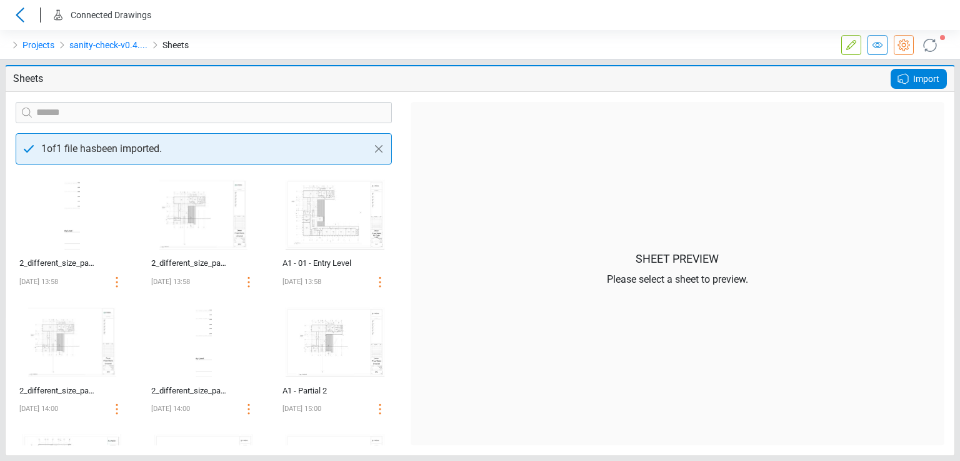
click at [902, 82] on icon at bounding box center [903, 78] width 15 height 15
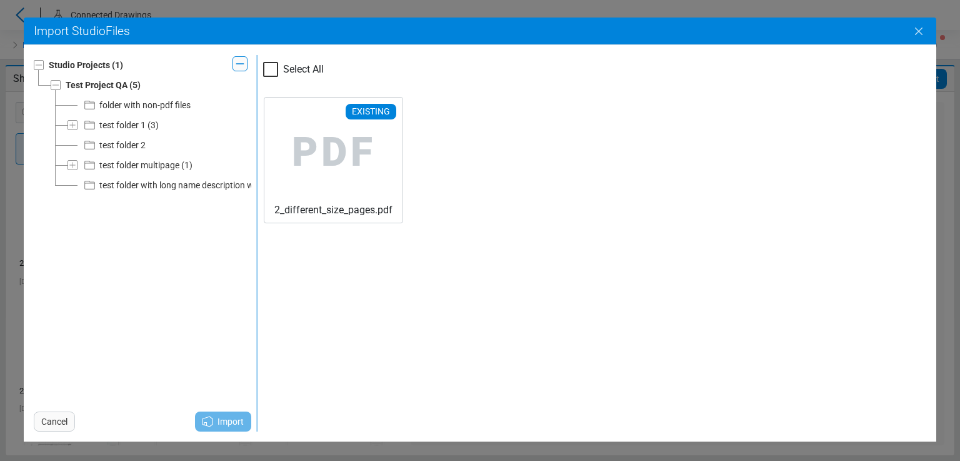
click at [920, 37] on icon "Close" at bounding box center [919, 31] width 15 height 15
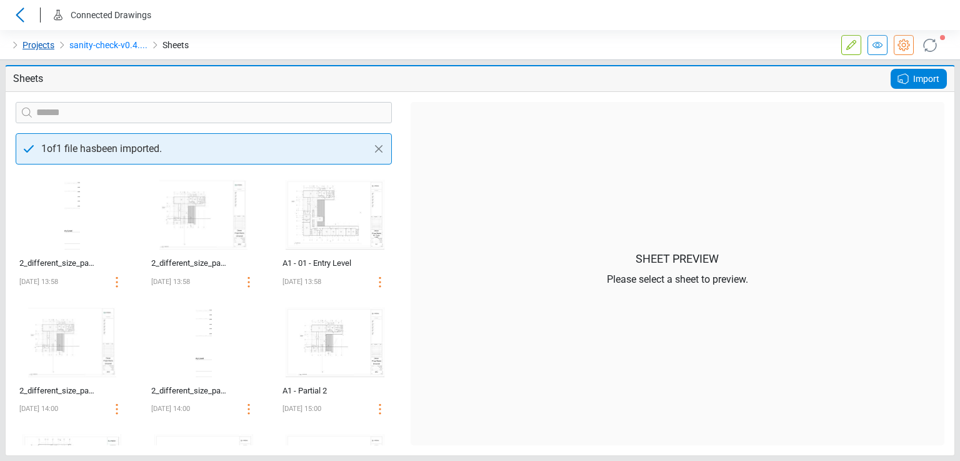
click at [33, 48] on link "Projects" at bounding box center [39, 45] width 32 height 15
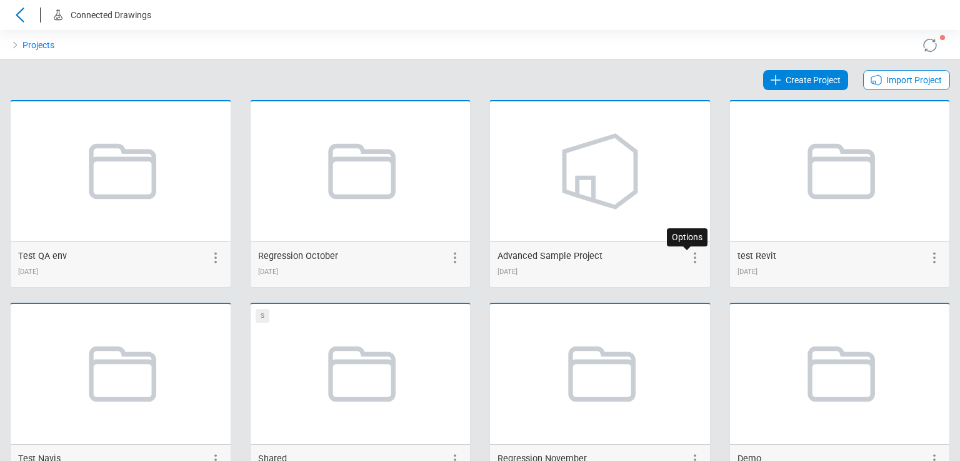
click at [688, 258] on icon at bounding box center [695, 257] width 15 height 15
click at [585, 257] on icon at bounding box center [592, 257] width 15 height 15
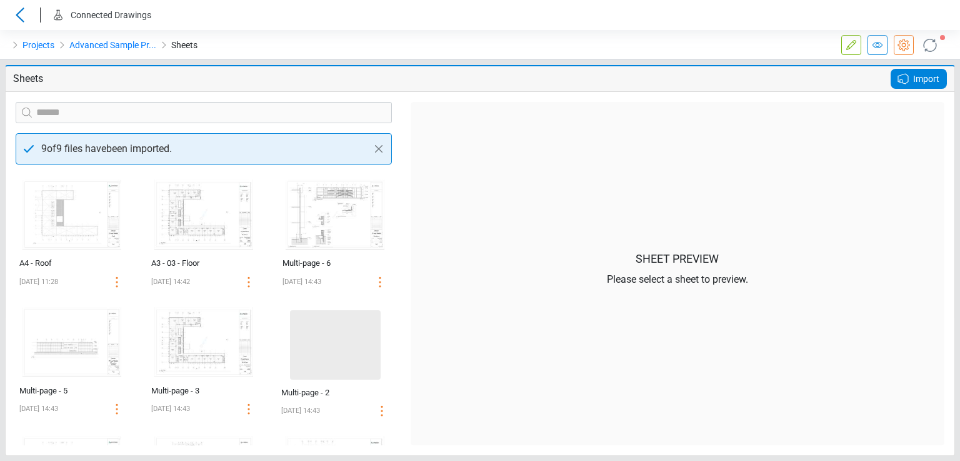
click at [918, 77] on span "Import" at bounding box center [926, 78] width 26 height 15
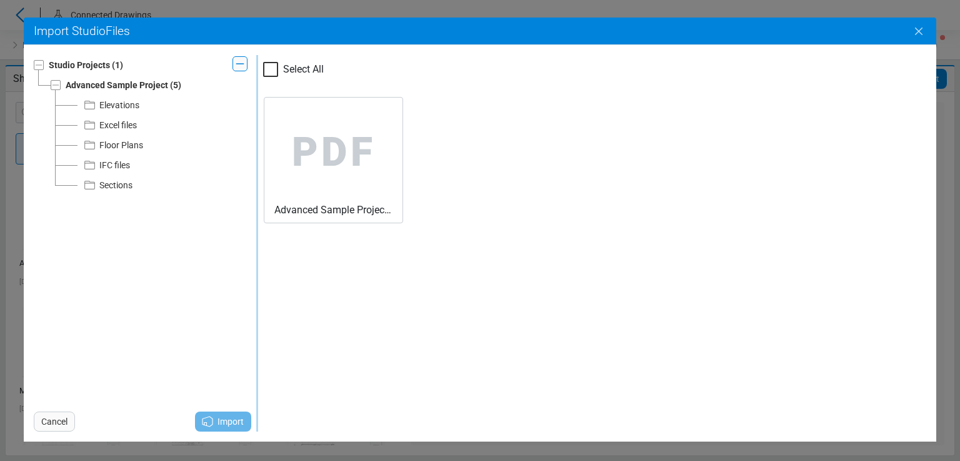
click at [922, 39] on button "Close" at bounding box center [919, 31] width 35 height 35
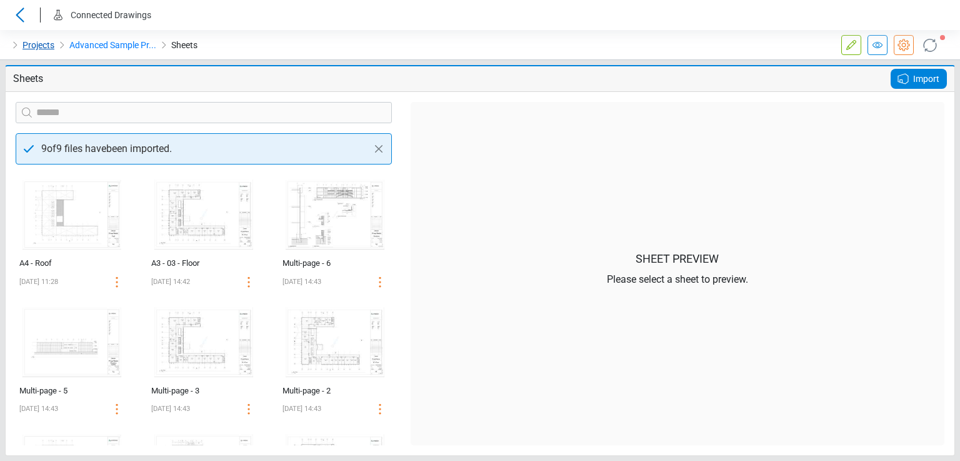
click at [43, 49] on link "Projects" at bounding box center [39, 45] width 32 height 15
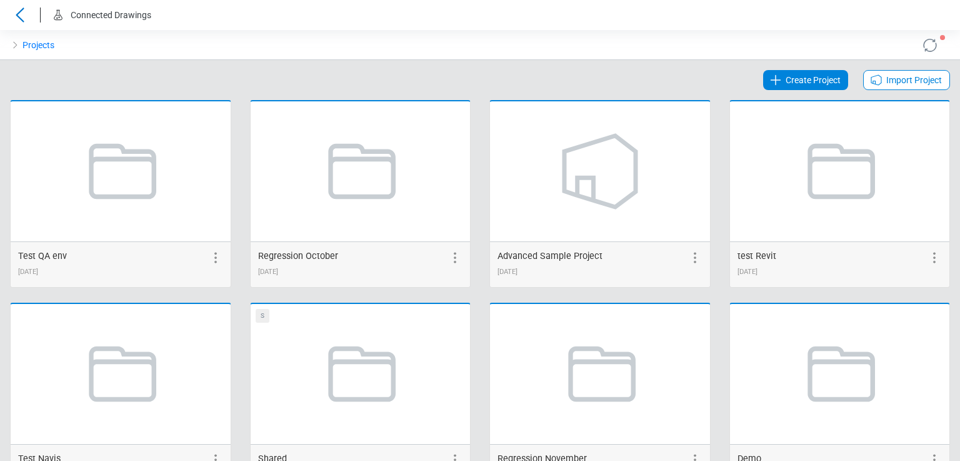
click at [900, 84] on span "Import Project" at bounding box center [915, 80] width 56 height 15
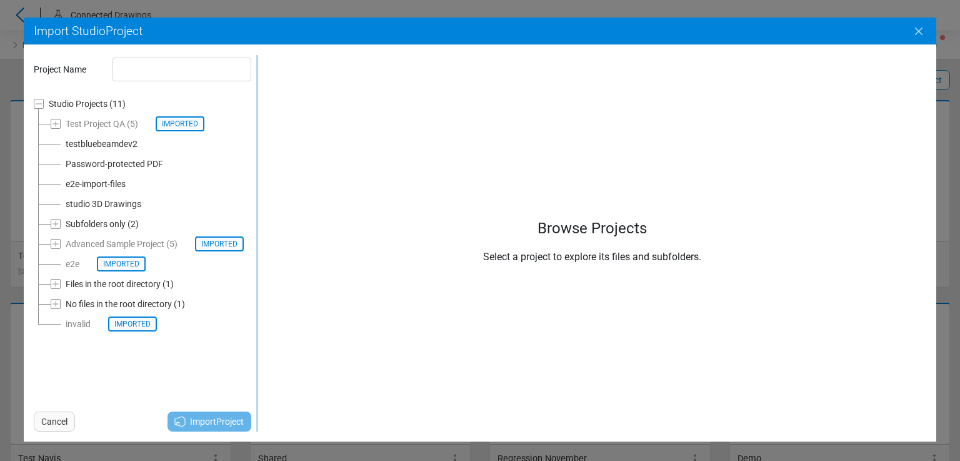
drag, startPoint x: 922, startPoint y: 29, endPoint x: 225, endPoint y: 43, distance: 697.3
click at [922, 29] on icon "Close" at bounding box center [919, 31] width 15 height 15
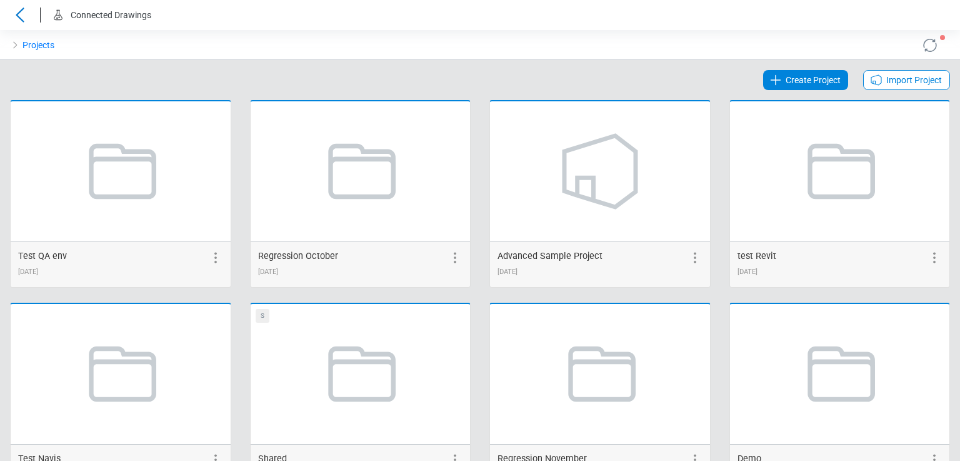
click at [869, 77] on icon at bounding box center [876, 80] width 15 height 15
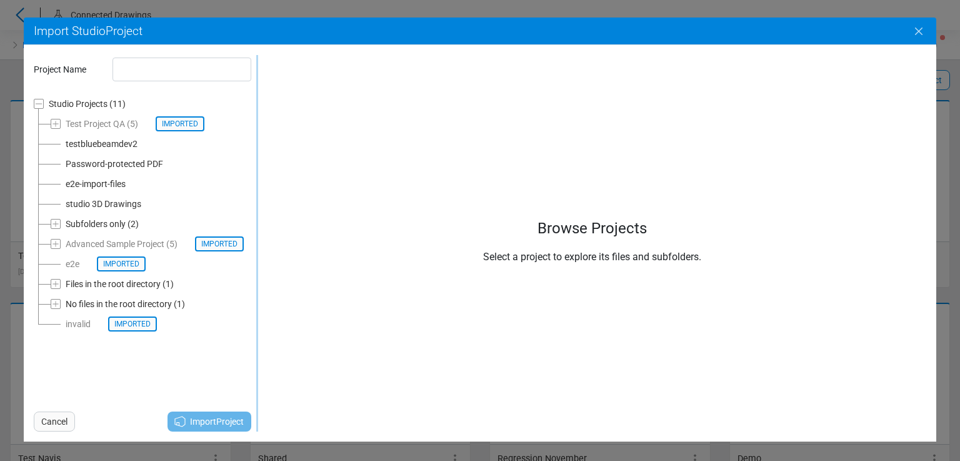
click at [917, 29] on icon "Close" at bounding box center [919, 32] width 8 height 8
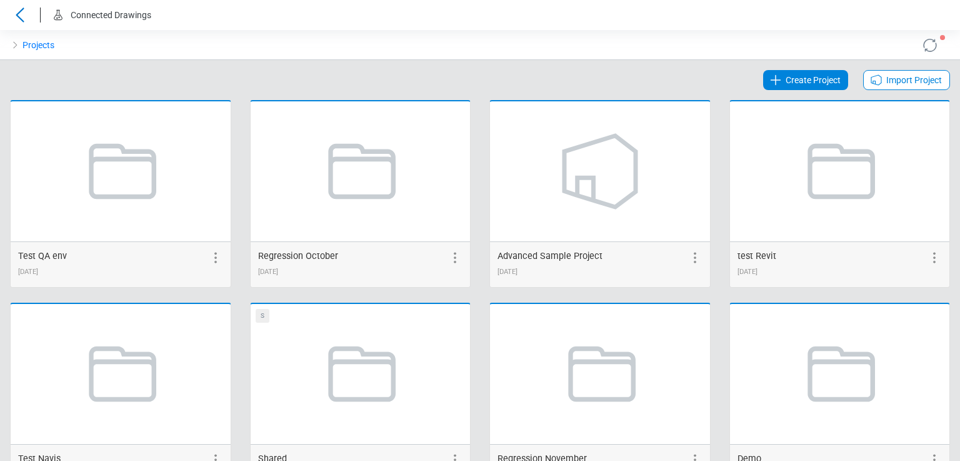
click at [887, 80] on span "Import Project" at bounding box center [915, 80] width 56 height 15
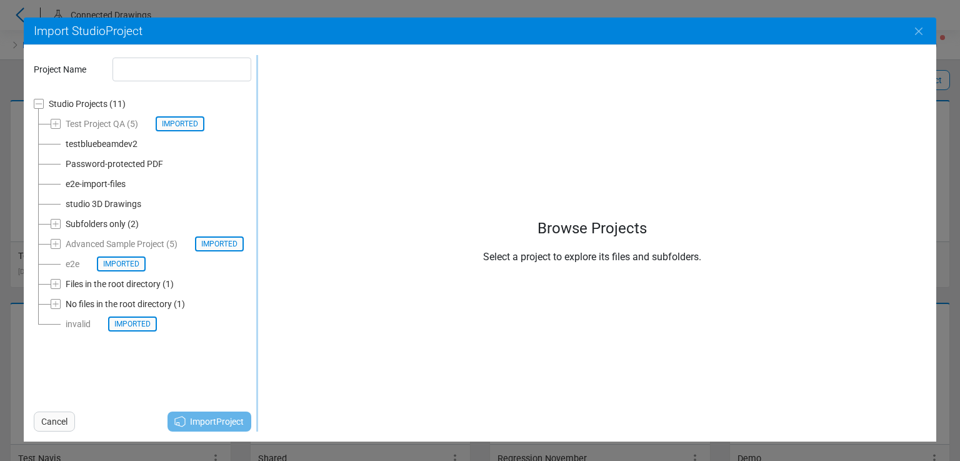
click at [94, 168] on div "Password-protected PDF" at bounding box center [115, 163] width 98 height 15
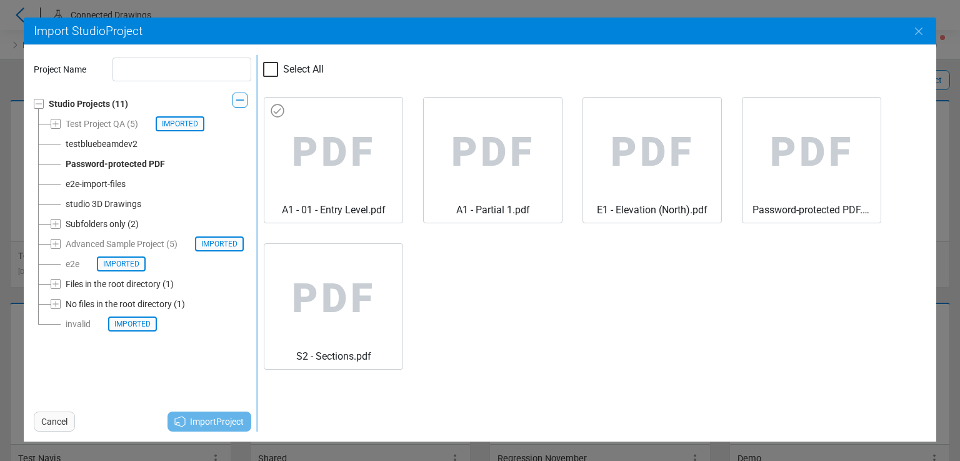
click at [303, 161] on span "PDF" at bounding box center [333, 153] width 118 height 100
type input "**********"
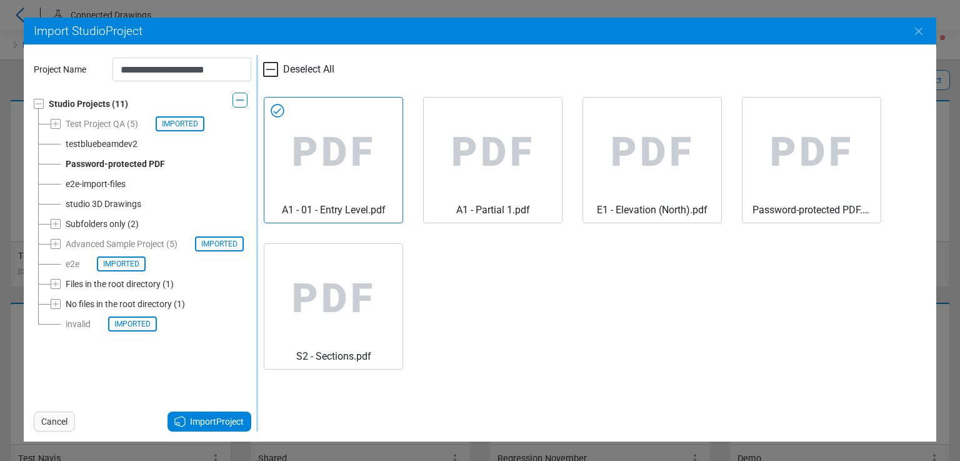
click at [213, 426] on span "Import Project" at bounding box center [217, 421] width 54 height 15
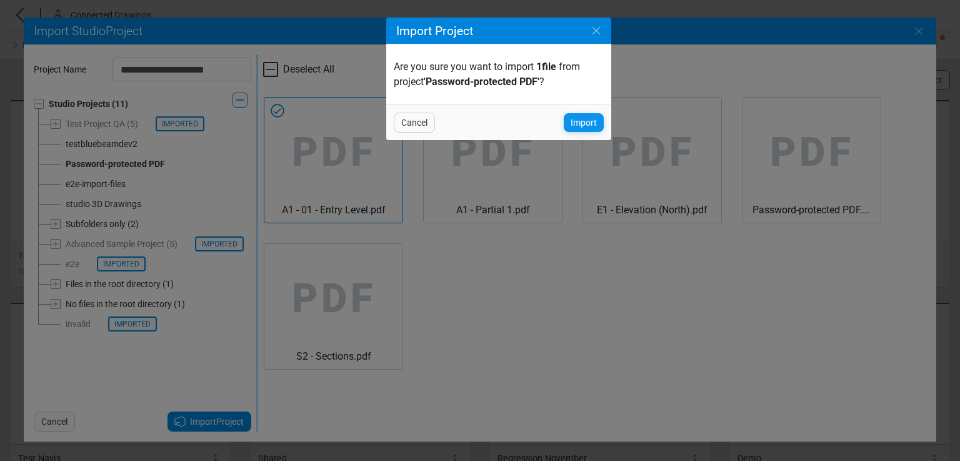
click at [576, 119] on span "Import" at bounding box center [584, 122] width 26 height 15
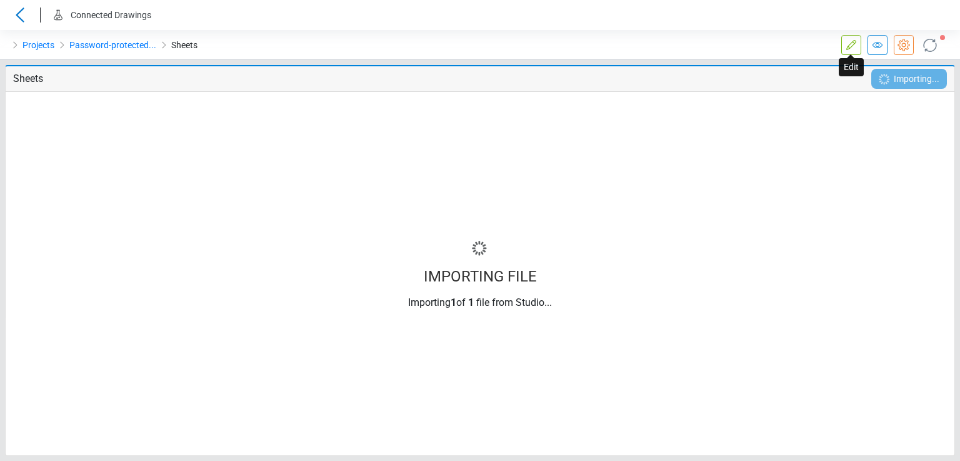
click at [849, 48] on icon at bounding box center [851, 45] width 15 height 15
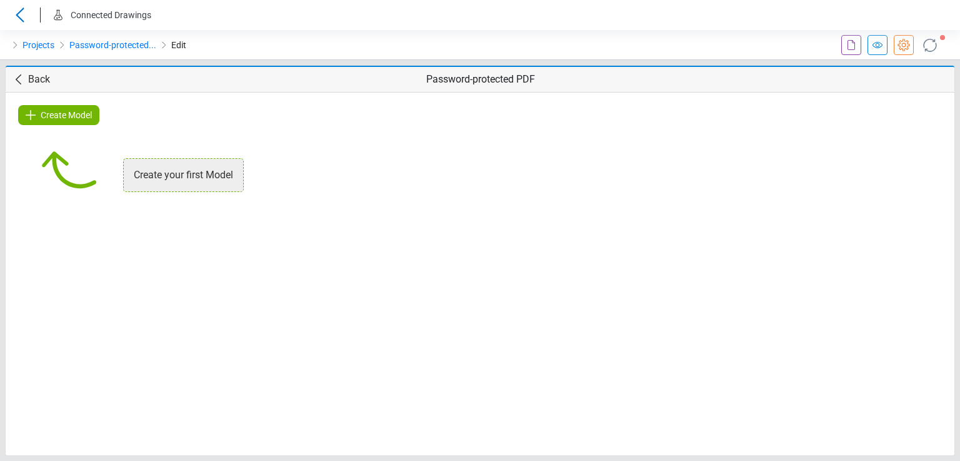
click at [81, 115] on span "Create Model" at bounding box center [66, 115] width 51 height 15
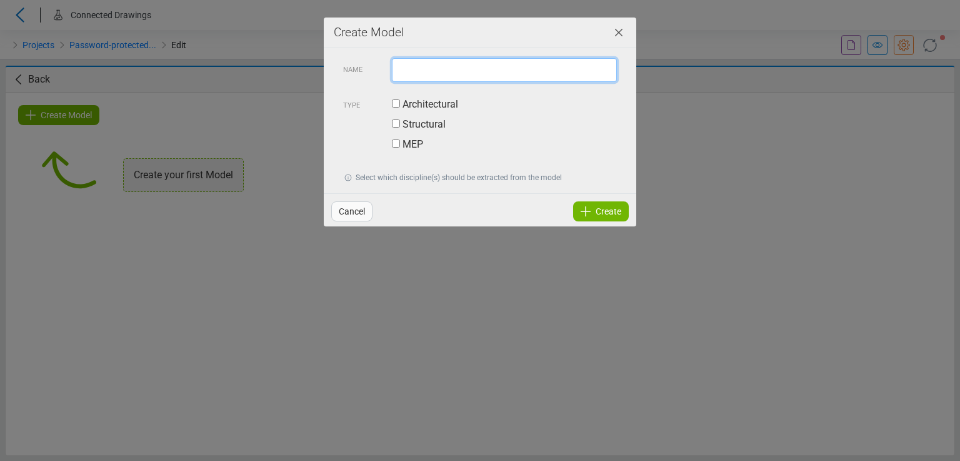
click at [411, 69] on input "text" at bounding box center [504, 70] width 225 height 24
type input "*"
type input "****"
click at [417, 104] on label "Architectural" at bounding box center [425, 104] width 66 height 15
click at [613, 212] on span "Create" at bounding box center [609, 211] width 26 height 15
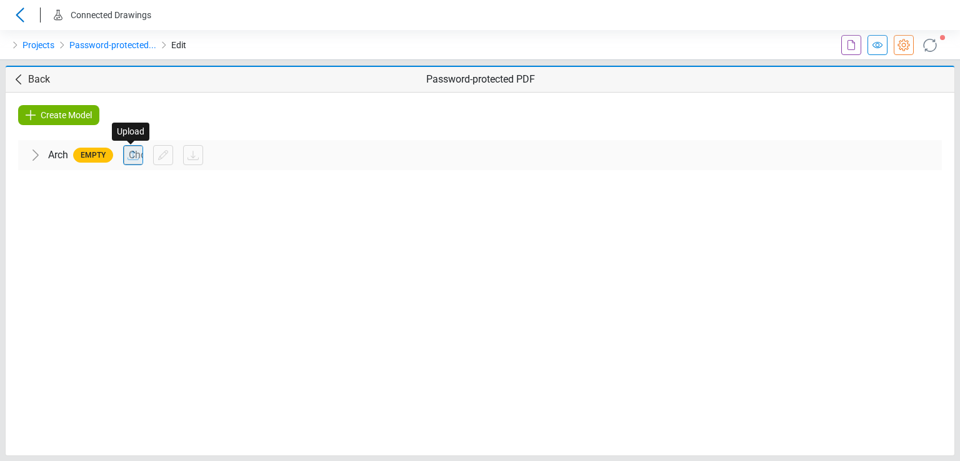
click at [138, 154] on input "file" at bounding box center [133, 155] width 19 height 19
type input "**********"
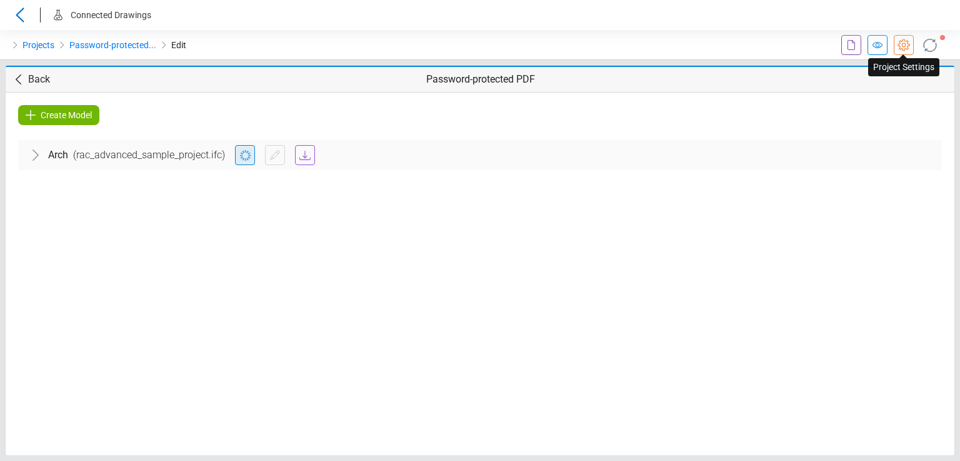
click at [900, 45] on icon at bounding box center [904, 45] width 15 height 15
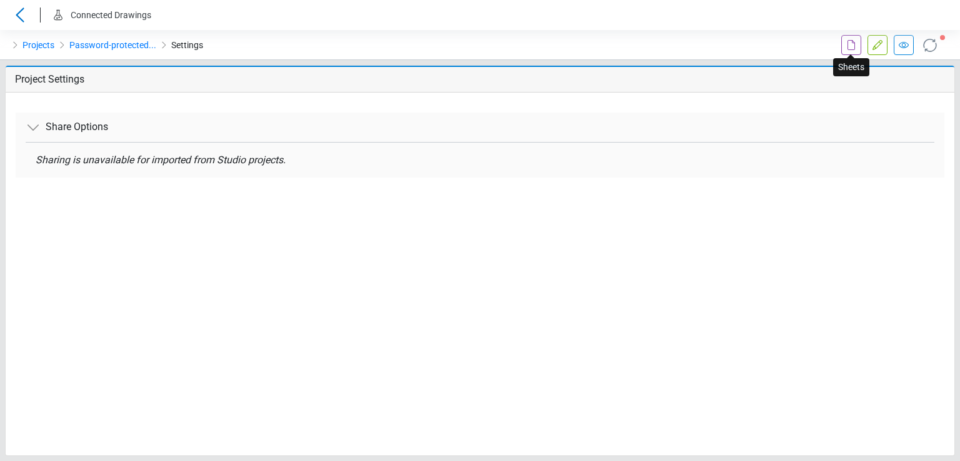
click at [852, 46] on icon at bounding box center [851, 45] width 15 height 15
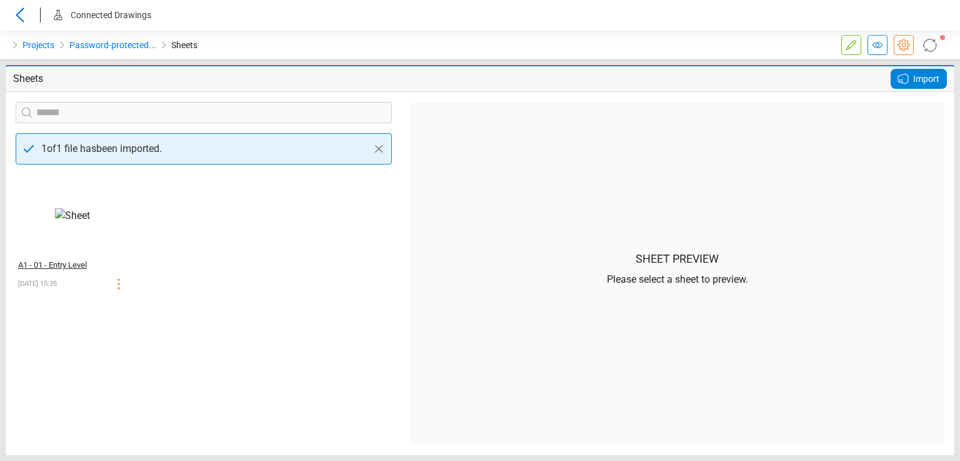
click at [69, 262] on div "A1 - 01 - Entry Level" at bounding box center [58, 265] width 81 height 13
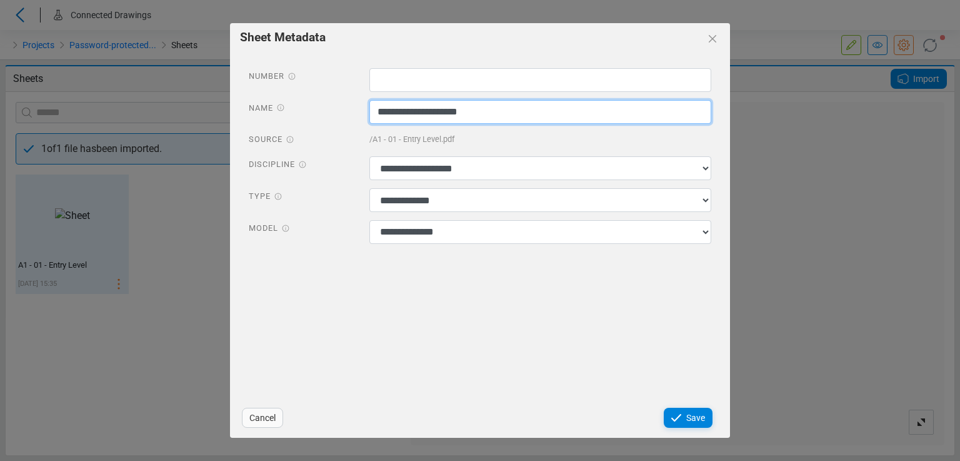
drag, startPoint x: 375, startPoint y: 113, endPoint x: 389, endPoint y: 112, distance: 14.4
click at [389, 112] on input "**********" at bounding box center [541, 112] width 343 height 24
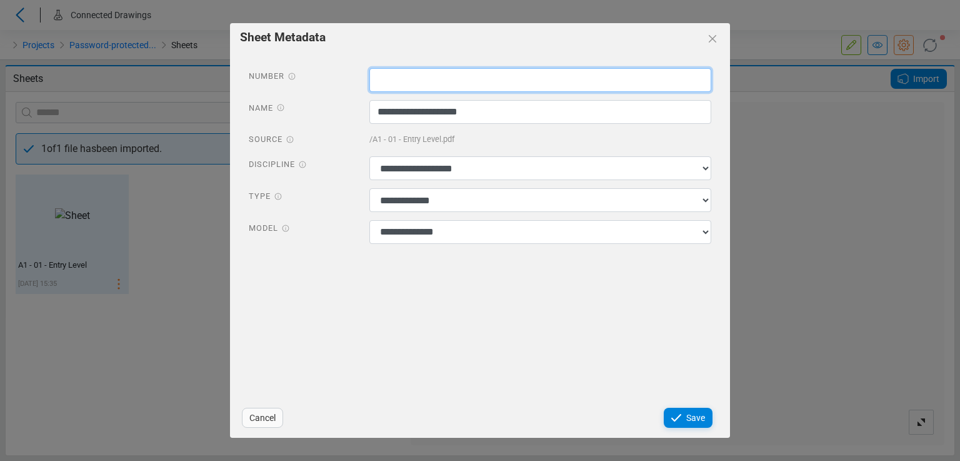
click at [388, 83] on input "text" at bounding box center [541, 80] width 343 height 24
paste input "**"
type input "**"
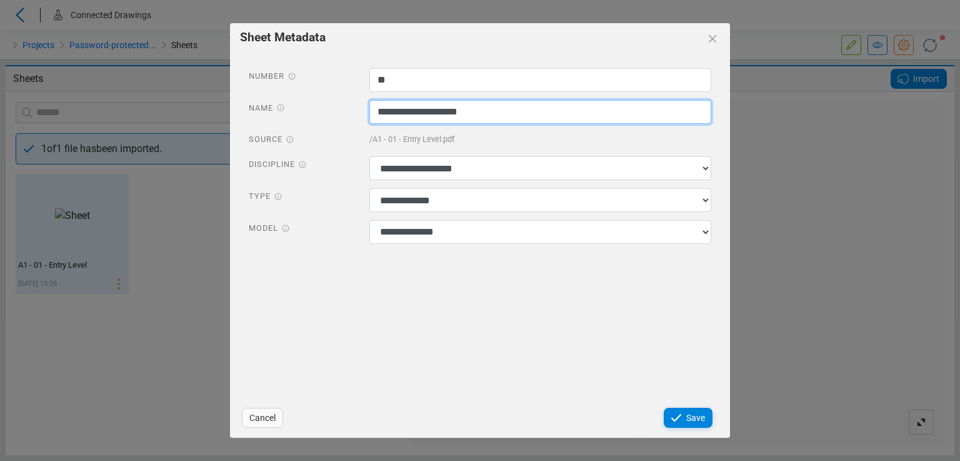
drag, startPoint x: 398, startPoint y: 113, endPoint x: 360, endPoint y: 113, distance: 38.8
click at [360, 113] on div "**********" at bounding box center [540, 113] width 361 height 27
type input "**********"
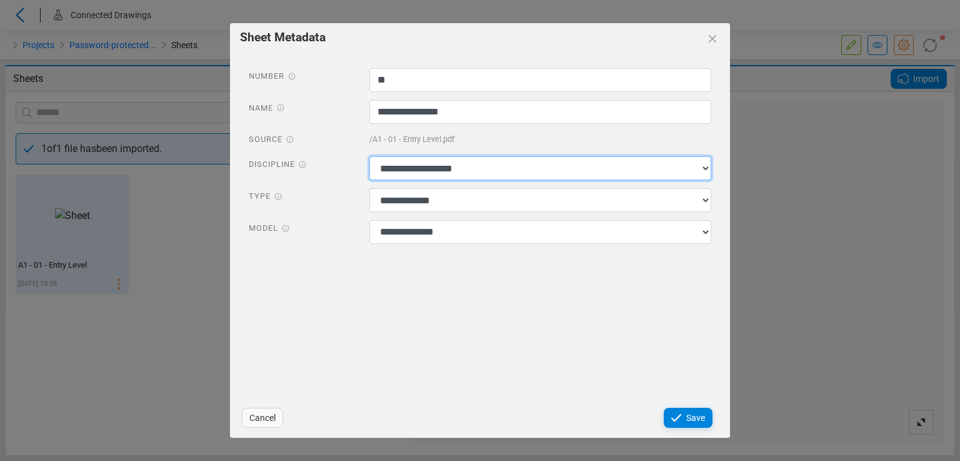
click at [387, 168] on select "**********" at bounding box center [541, 168] width 343 height 24
select select "**********"
click at [370, 156] on select "**********" at bounding box center [541, 168] width 343 height 24
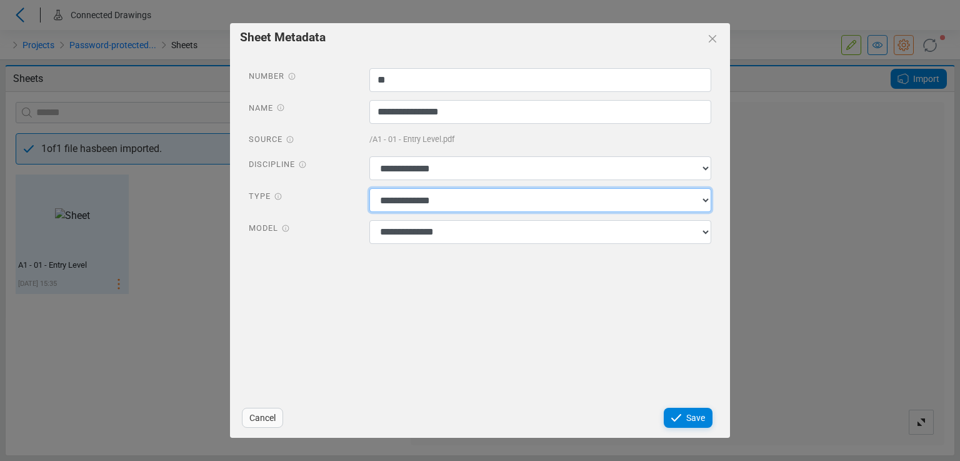
click at [391, 200] on select "**********" at bounding box center [541, 200] width 343 height 24
select select "*********"
click at [370, 188] on select "**********" at bounding box center [541, 200] width 343 height 24
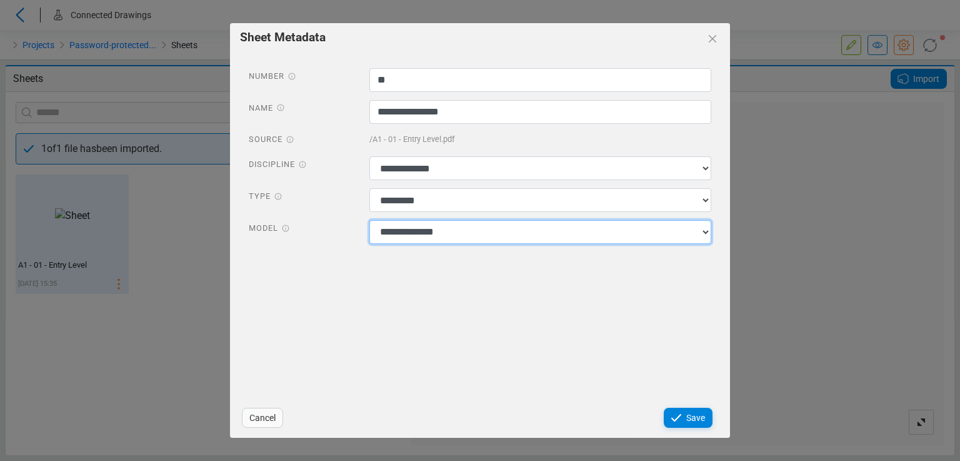
click at [396, 238] on select "**********" at bounding box center [541, 232] width 343 height 24
click at [370, 220] on select "**********" at bounding box center [541, 232] width 343 height 24
click at [415, 236] on select "**********" at bounding box center [541, 232] width 343 height 24
select select "**********"
click at [370, 220] on select "**********" at bounding box center [541, 232] width 343 height 24
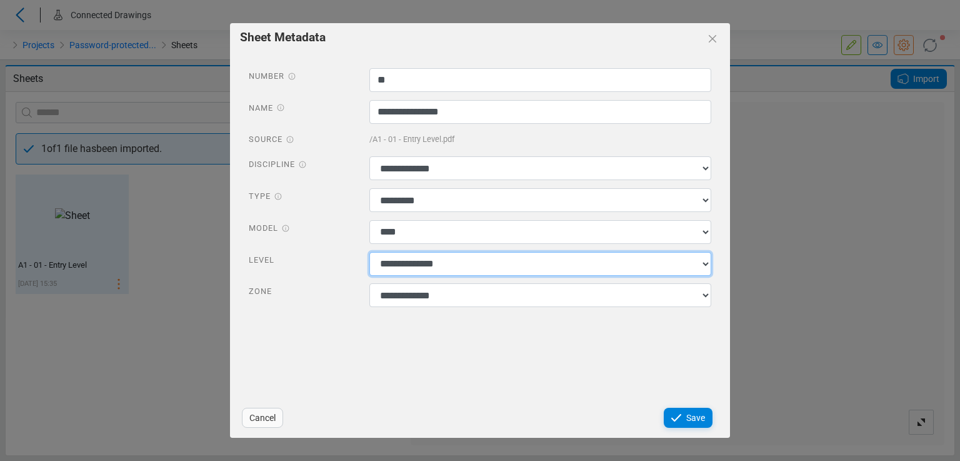
click at [538, 261] on select "**********" at bounding box center [541, 264] width 343 height 24
select select "**********"
click at [370, 252] on select "**********" at bounding box center [541, 264] width 343 height 24
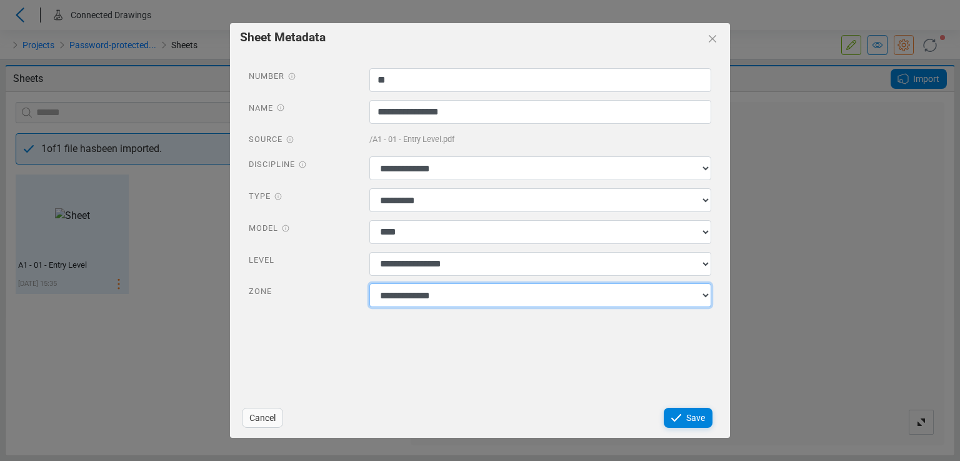
click at [501, 299] on select "**********" at bounding box center [541, 295] width 343 height 24
select select "******"
click at [370, 284] on select "**********" at bounding box center [541, 295] width 343 height 24
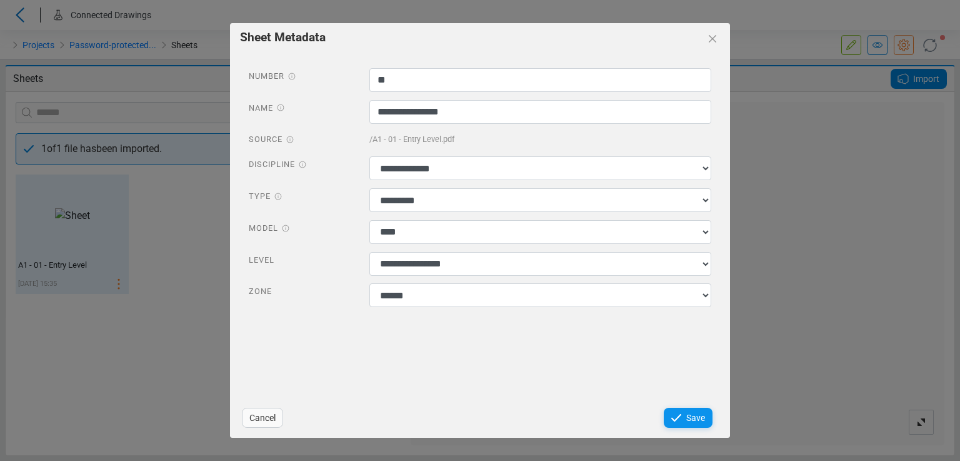
click at [678, 418] on icon at bounding box center [677, 418] width 10 height 8
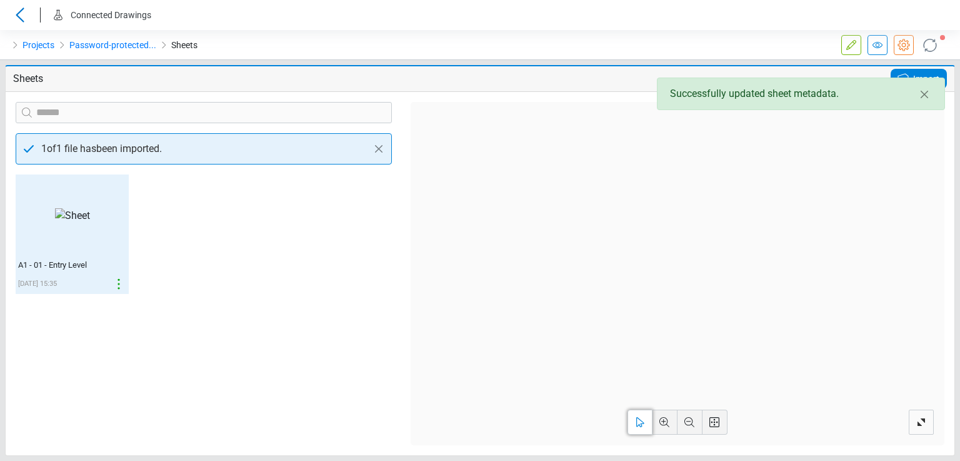
click at [862, 44] on div at bounding box center [875, 45] width 26 height 20
click at [855, 43] on icon at bounding box center [852, 45] width 10 height 10
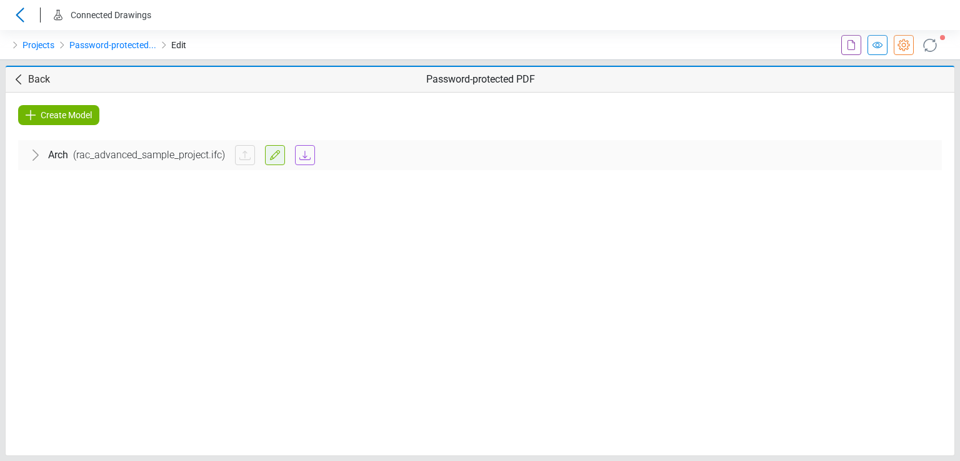
click at [268, 156] on icon at bounding box center [275, 155] width 15 height 15
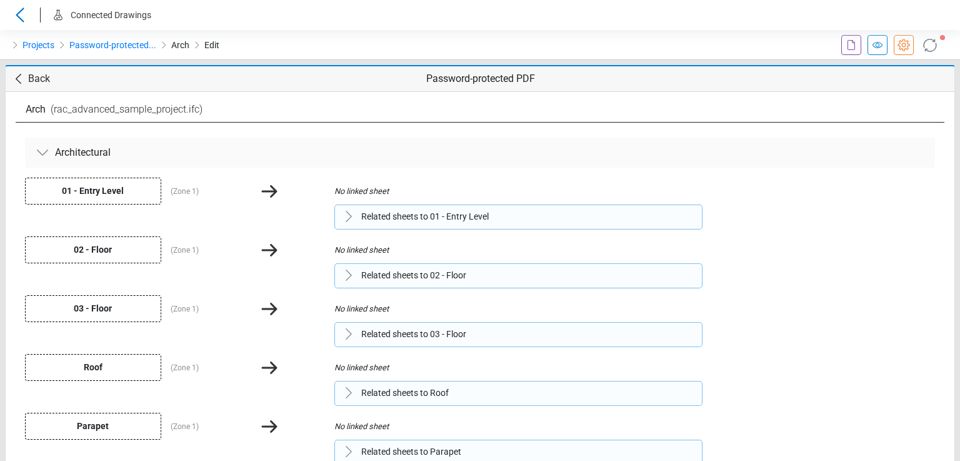
click at [367, 218] on span "Related sheets to 01 - Entry Level" at bounding box center [425, 216] width 128 height 13
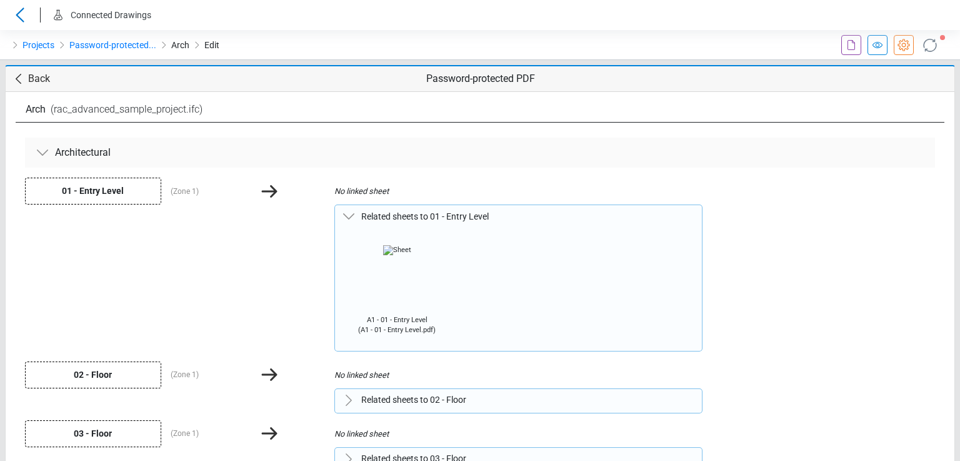
click at [378, 250] on img at bounding box center [397, 275] width 48 height 80
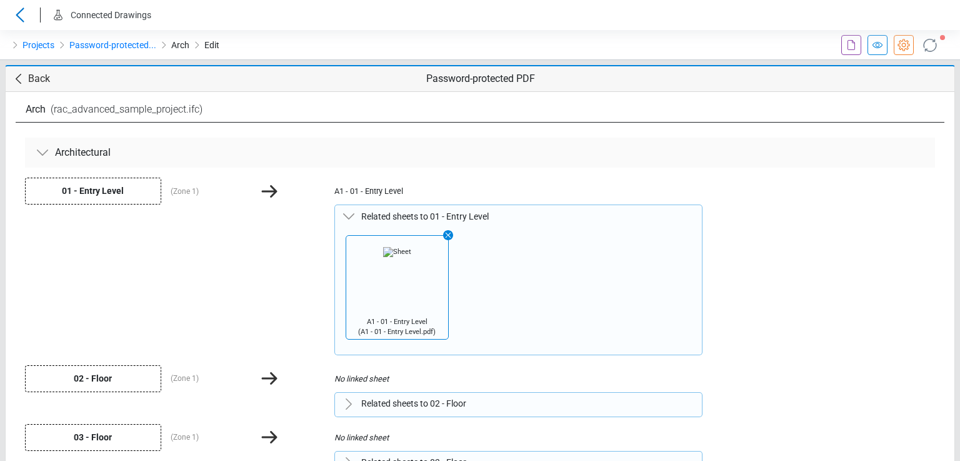
click at [29, 77] on span "Back" at bounding box center [39, 78] width 22 height 15
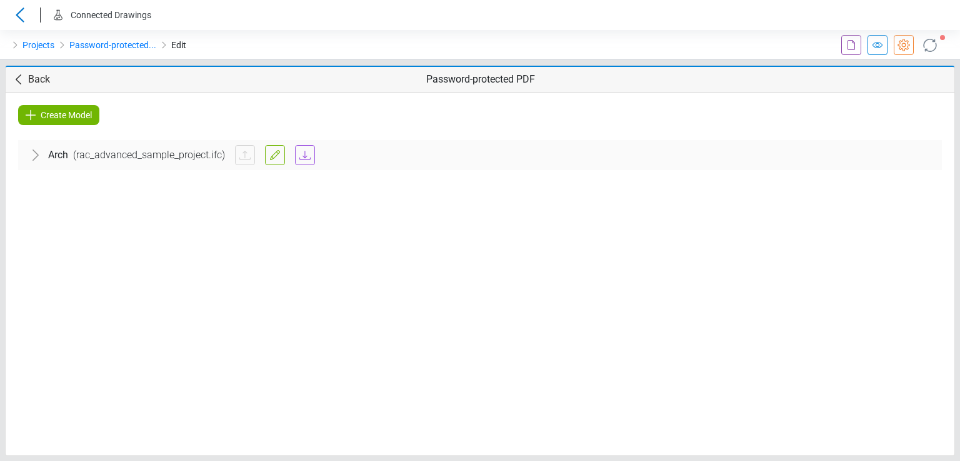
click at [149, 143] on div "Arch ( rac_advanced_sample_project.ifc )" at bounding box center [480, 155] width 924 height 30
click at [155, 176] on div "Architectural" at bounding box center [480, 193] width 904 height 35
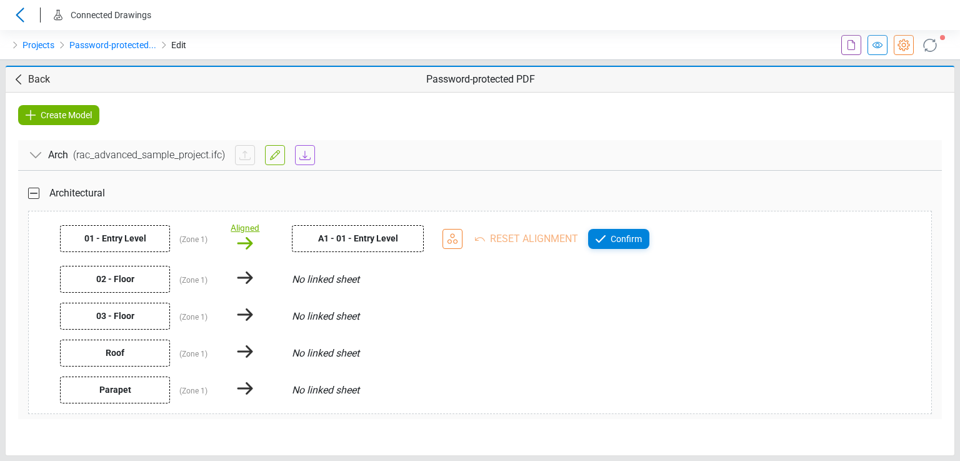
click at [241, 226] on div "Aligned" at bounding box center [245, 227] width 29 height 13
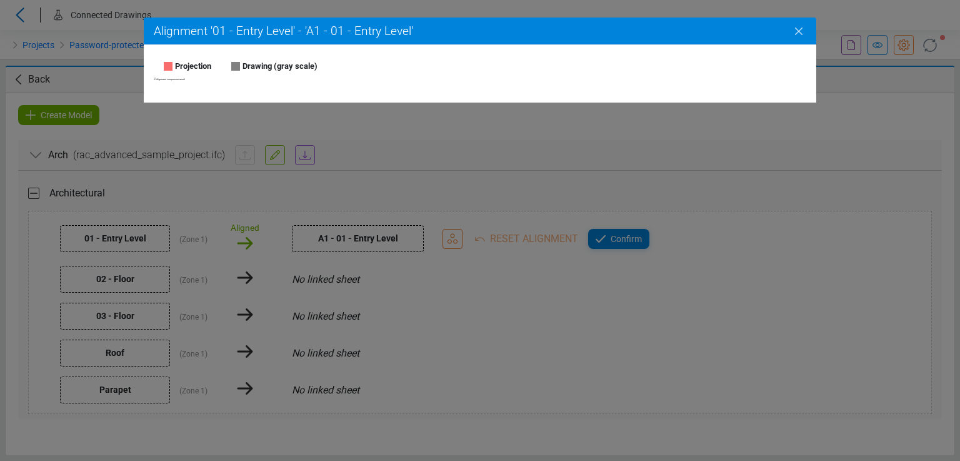
click at [797, 31] on icon "Close" at bounding box center [799, 31] width 15 height 15
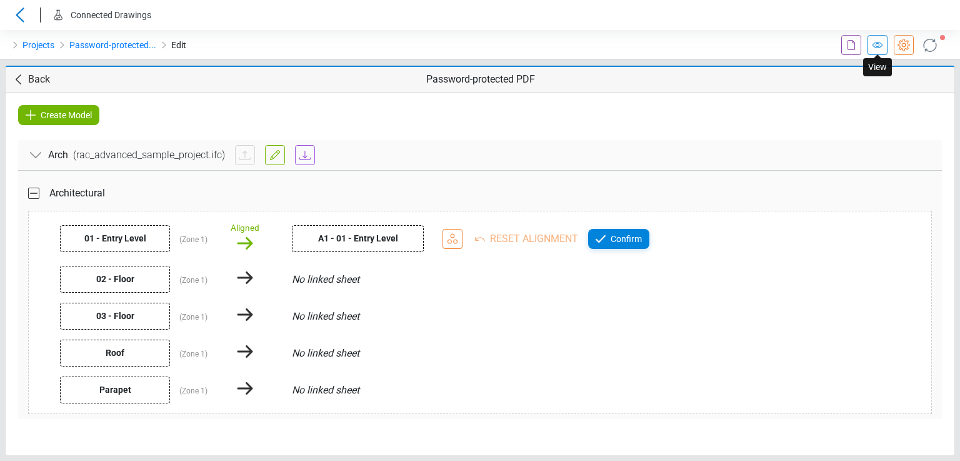
click at [880, 46] on icon at bounding box center [878, 45] width 10 height 6
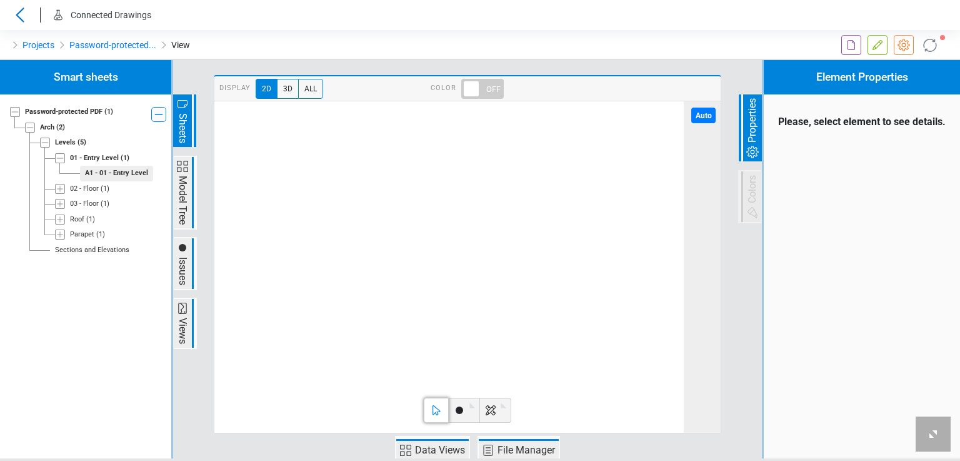
click at [214, 101] on image at bounding box center [214, 101] width 0 height 0
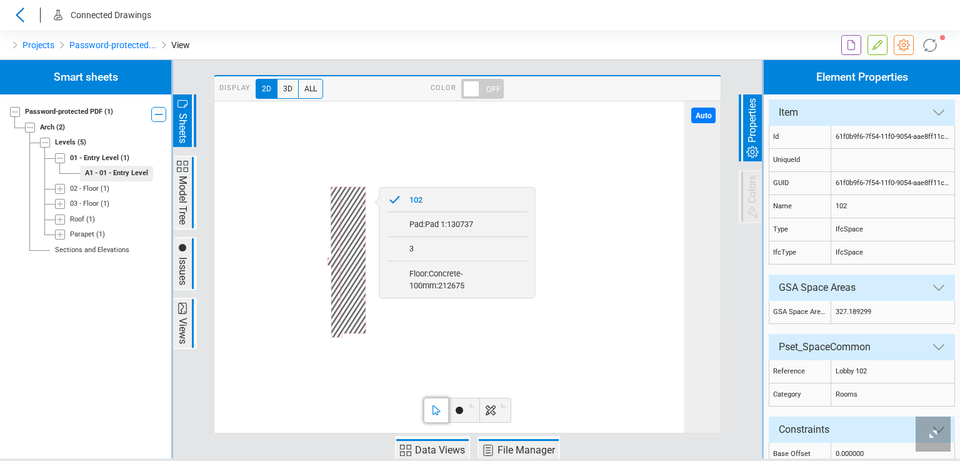
scroll to position [118, 0]
click at [214, 101] on image at bounding box center [214, 101] width 0 height 0
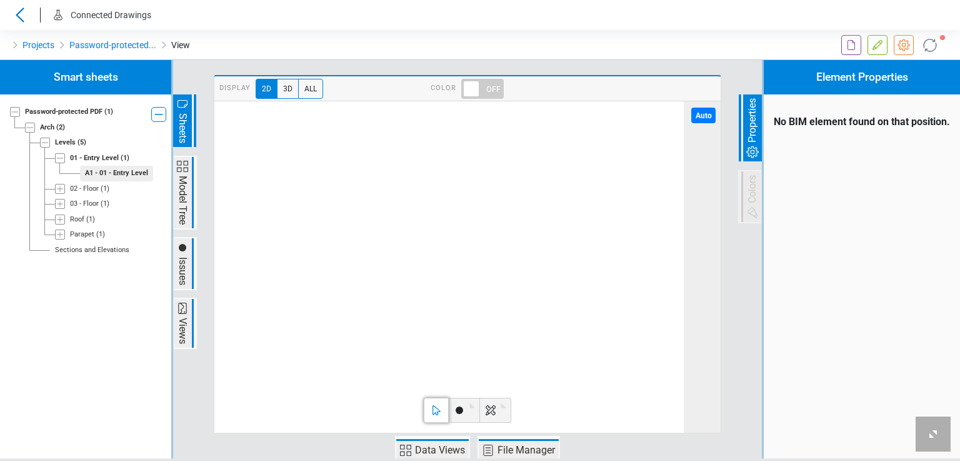
click at [470, 89] on span at bounding box center [482, 89] width 43 height 20
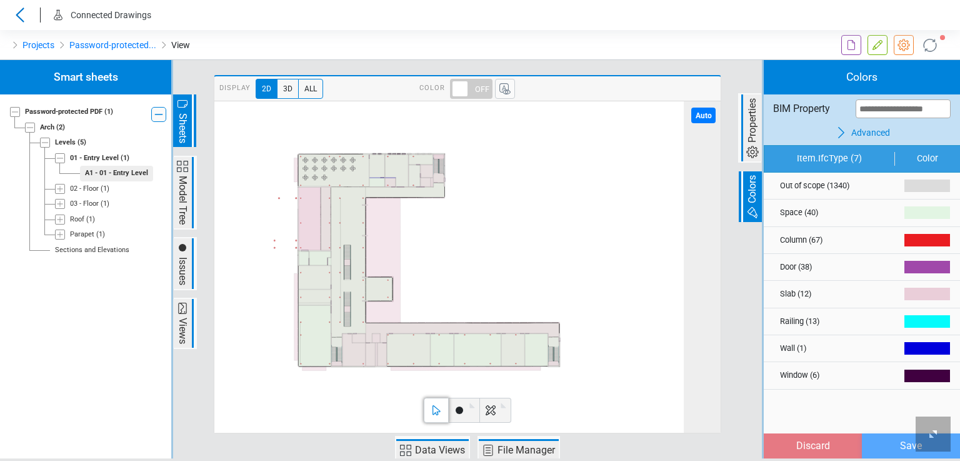
click at [470, 88] on span at bounding box center [471, 89] width 43 height 20
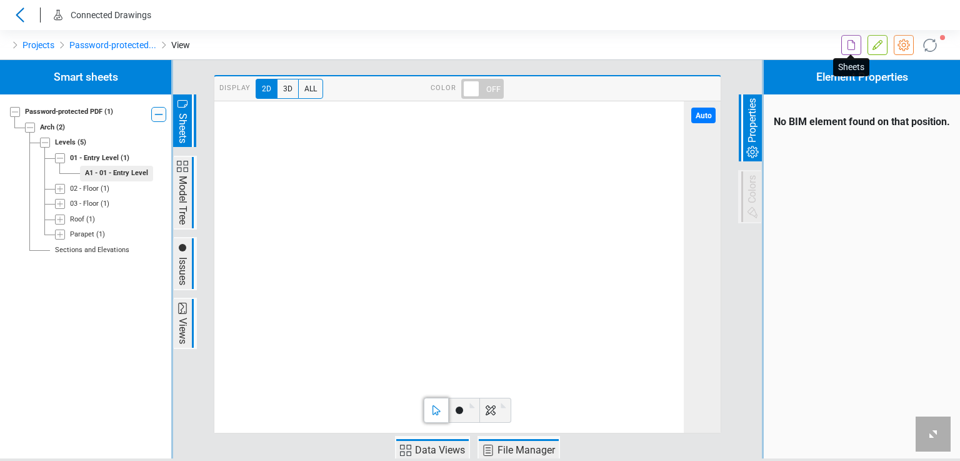
click at [853, 47] on icon at bounding box center [851, 45] width 15 height 15
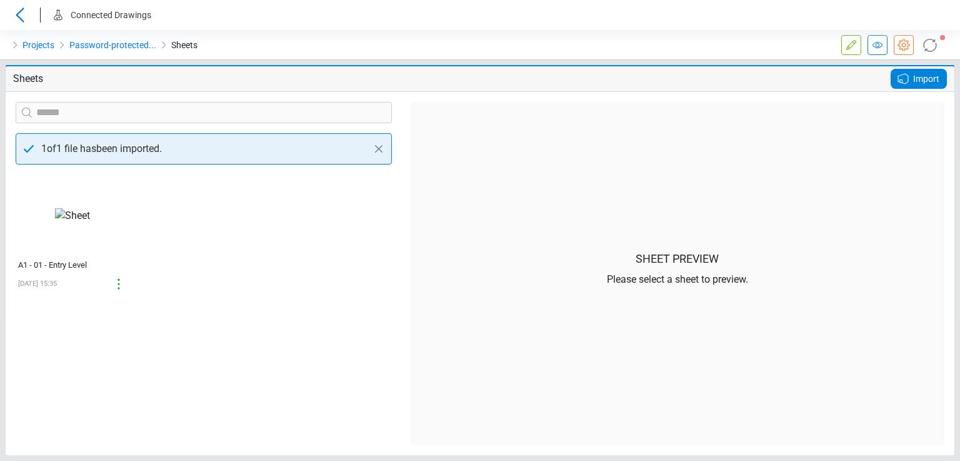
click at [910, 83] on icon at bounding box center [903, 78] width 15 height 15
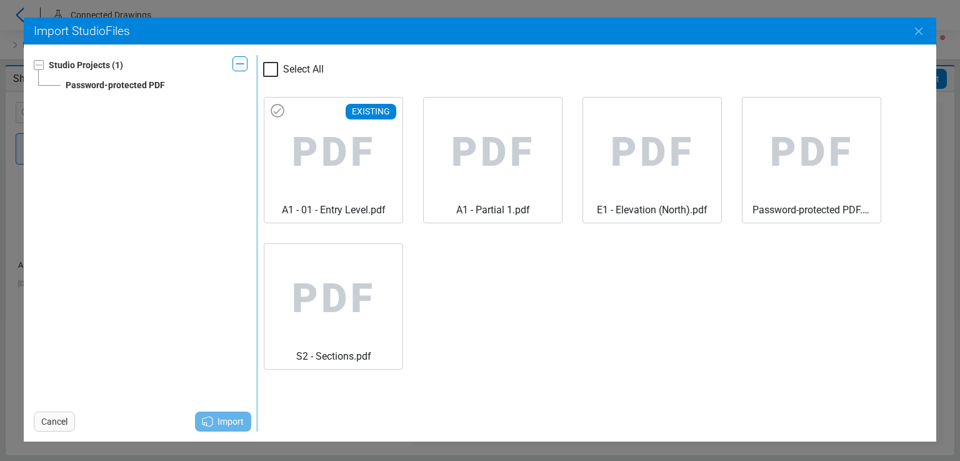
click at [363, 148] on span "PDF" at bounding box center [333, 153] width 118 height 100
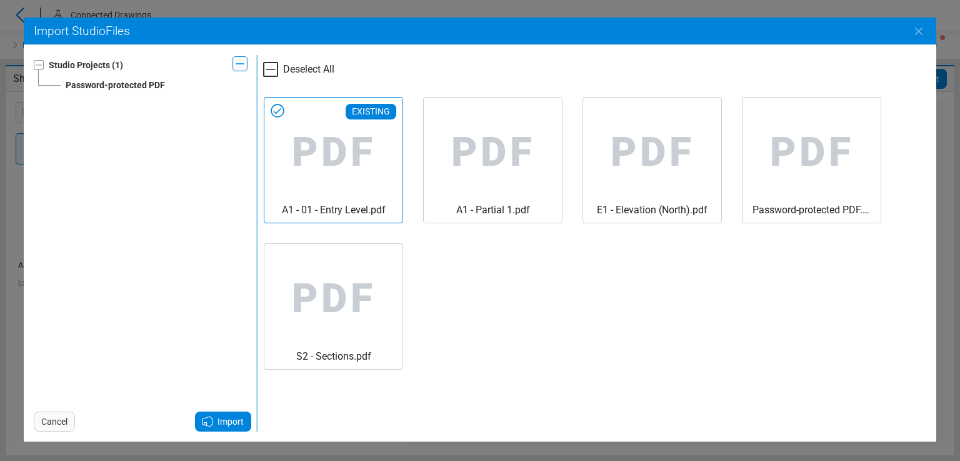
click at [238, 424] on span "Import" at bounding box center [231, 421] width 26 height 15
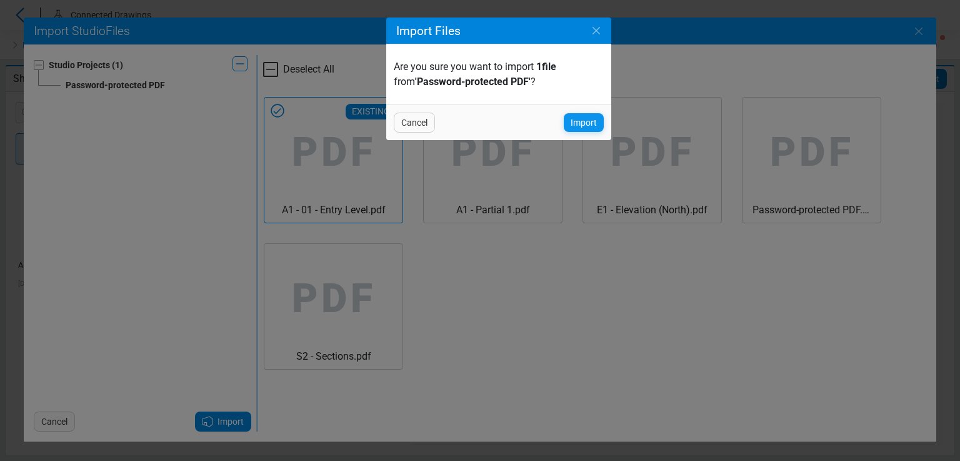
click at [570, 119] on div "Import" at bounding box center [584, 122] width 40 height 19
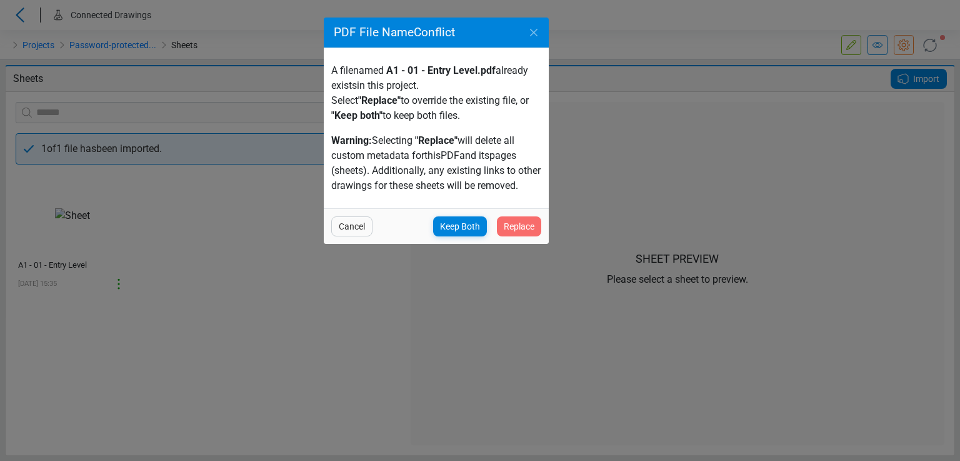
click at [511, 222] on span "Replace" at bounding box center [519, 226] width 31 height 15
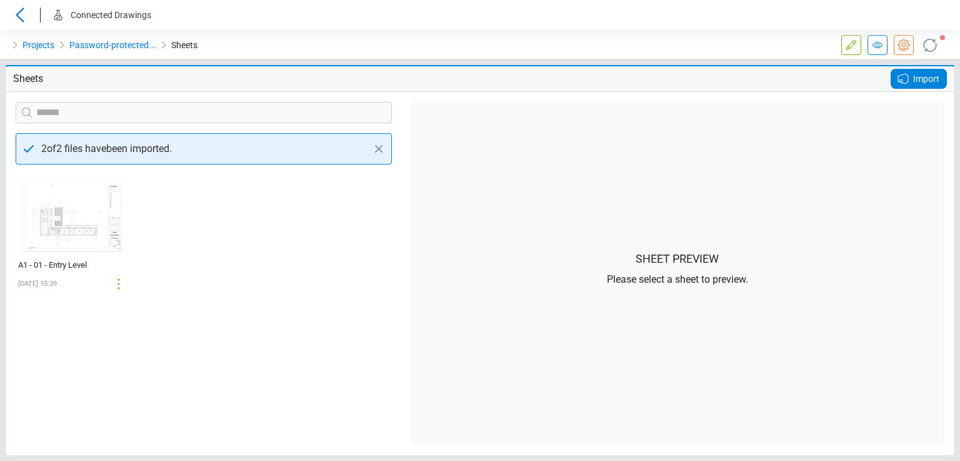
click at [75, 208] on img at bounding box center [72, 215] width 111 height 82
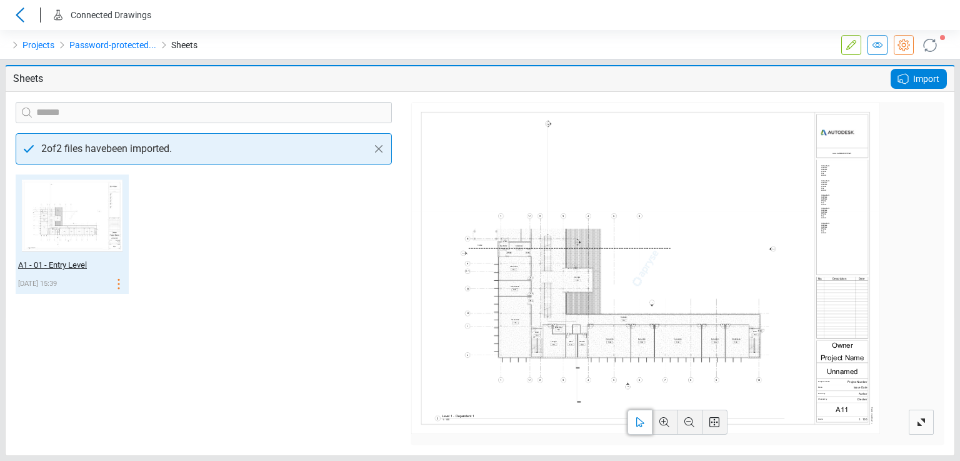
click at [47, 267] on div "A1 - 01 - Entry Level" at bounding box center [58, 265] width 81 height 13
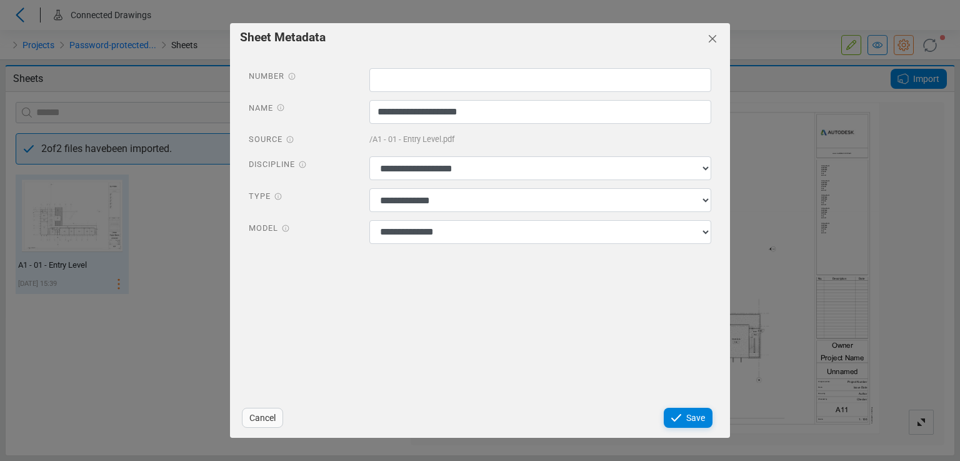
click at [713, 38] on icon "Close" at bounding box center [712, 38] width 15 height 15
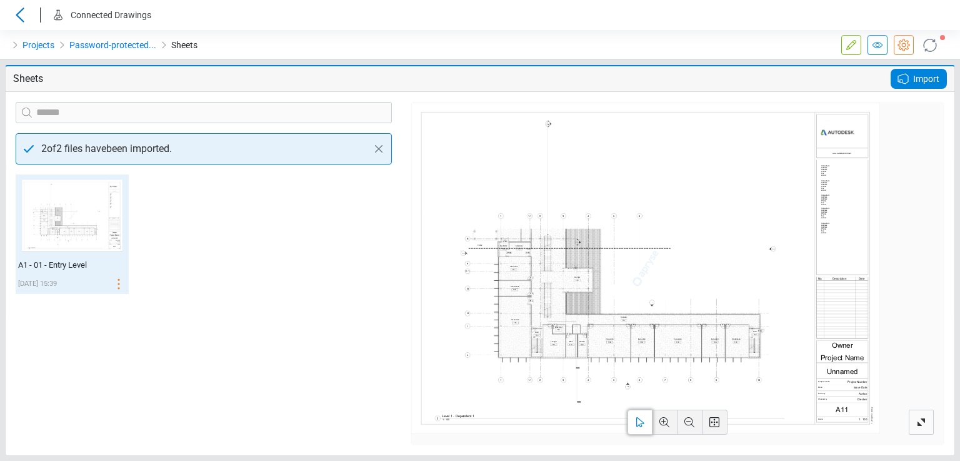
click at [36, 272] on div "‌ A1 - 01 - Entry Level 08/22/2025 15:39" at bounding box center [72, 233] width 113 height 119
click at [37, 268] on div "A1 - 01 - Entry Level" at bounding box center [58, 265] width 81 height 13
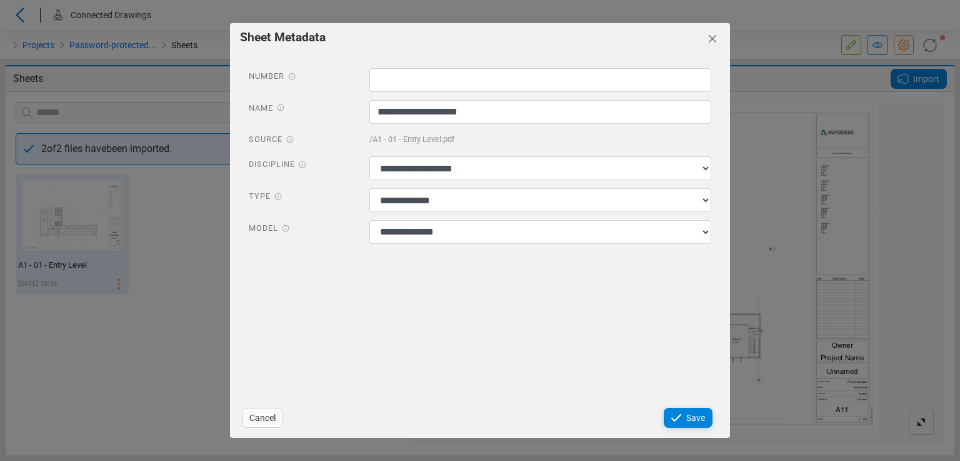
click at [715, 38] on icon "Close" at bounding box center [712, 38] width 15 height 15
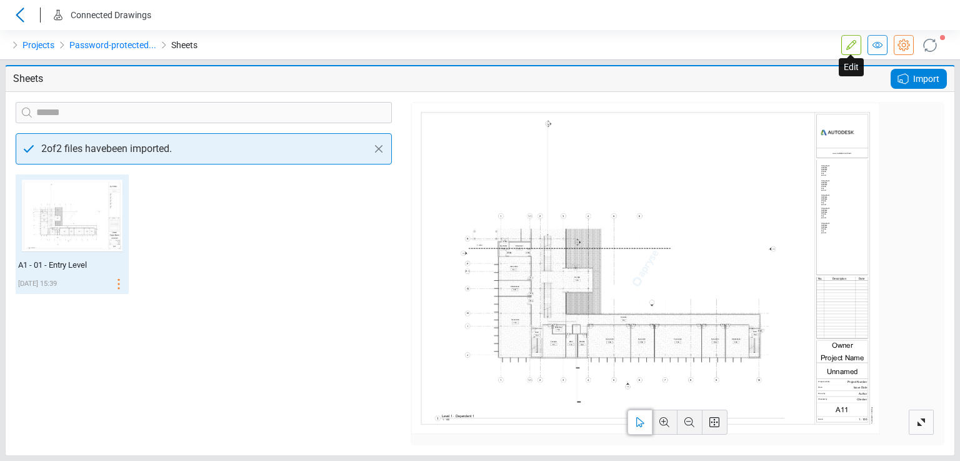
click at [855, 44] on icon at bounding box center [851, 45] width 15 height 15
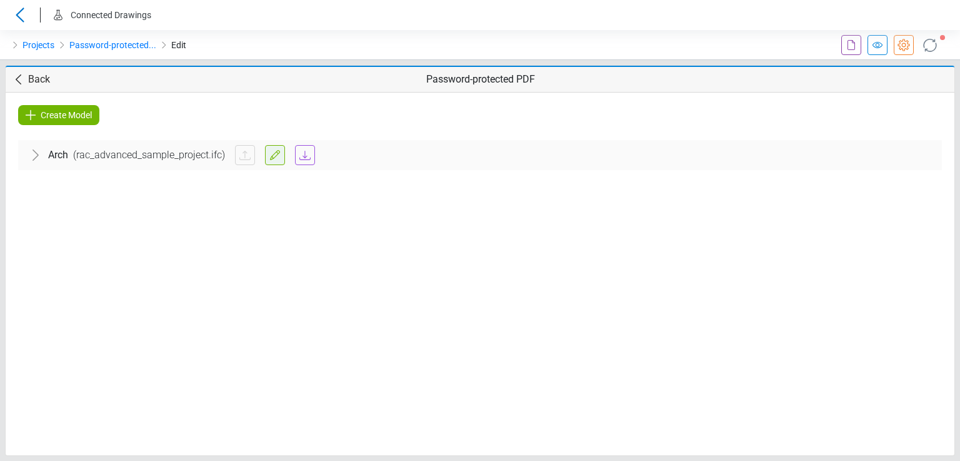
click at [268, 154] on icon at bounding box center [275, 155] width 15 height 15
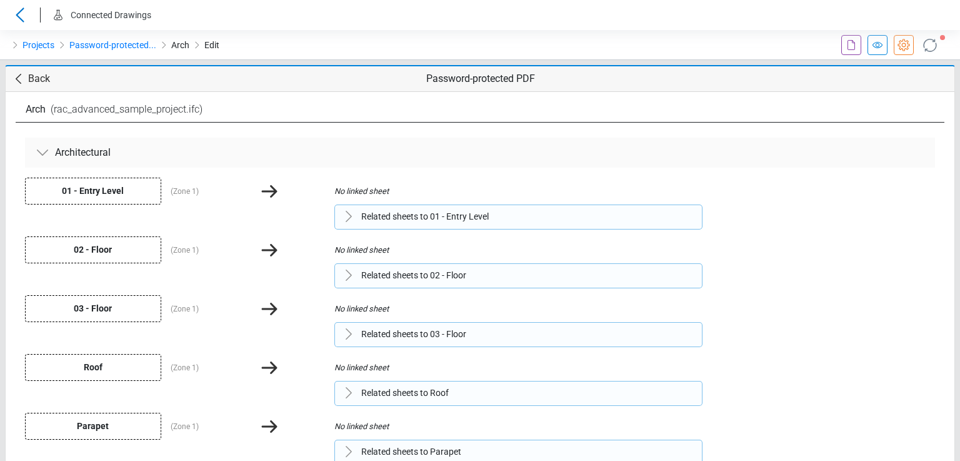
click at [439, 224] on div "Related sheets to 01 - Entry Level No sheet drawings are available for that lev…" at bounding box center [519, 216] width 368 height 25
click at [438, 217] on span "Related sheets to 01 - Entry Level" at bounding box center [425, 216] width 128 height 13
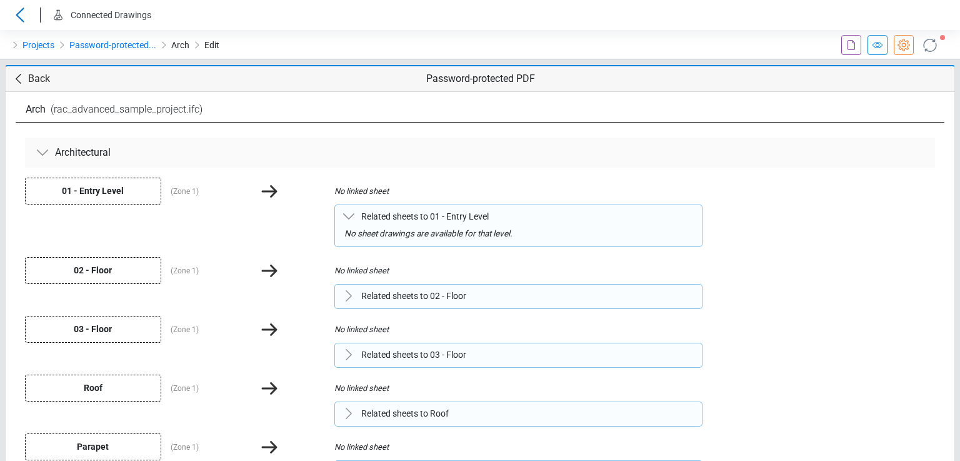
click at [28, 83] on link "Back" at bounding box center [30, 78] width 39 height 15
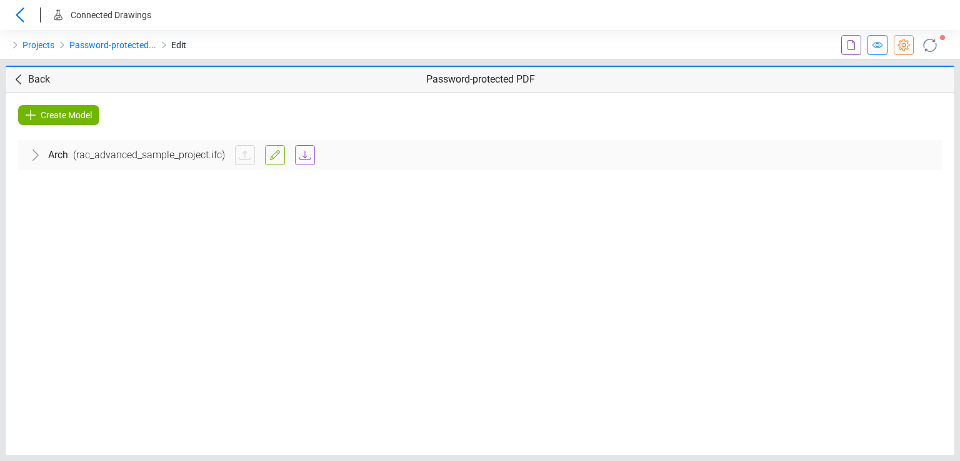
drag, startPoint x: 160, startPoint y: 151, endPoint x: 151, endPoint y: 184, distance: 34.3
click at [159, 151] on span "( rac_advanced_sample_project.ifc )" at bounding box center [149, 155] width 162 height 15
click at [151, 185] on div "Architectural" at bounding box center [480, 193] width 904 height 35
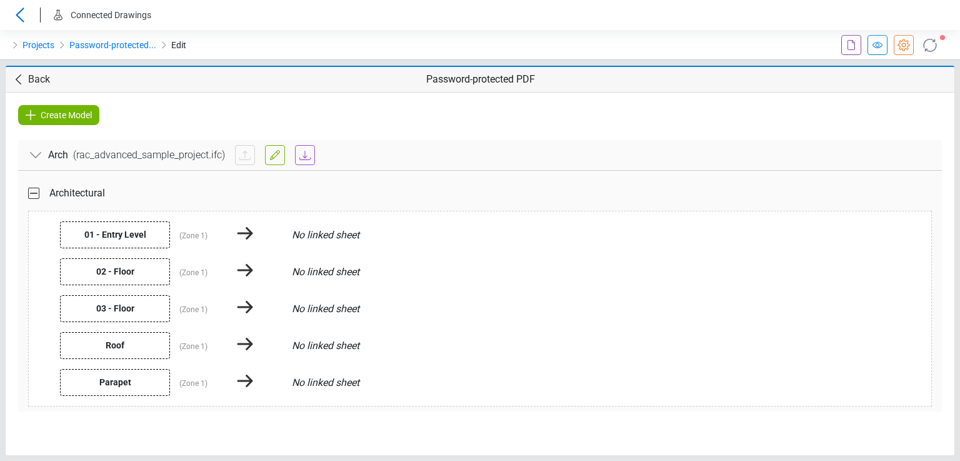
click at [888, 48] on div at bounding box center [901, 45] width 26 height 20
click at [881, 49] on icon at bounding box center [877, 45] width 15 height 15
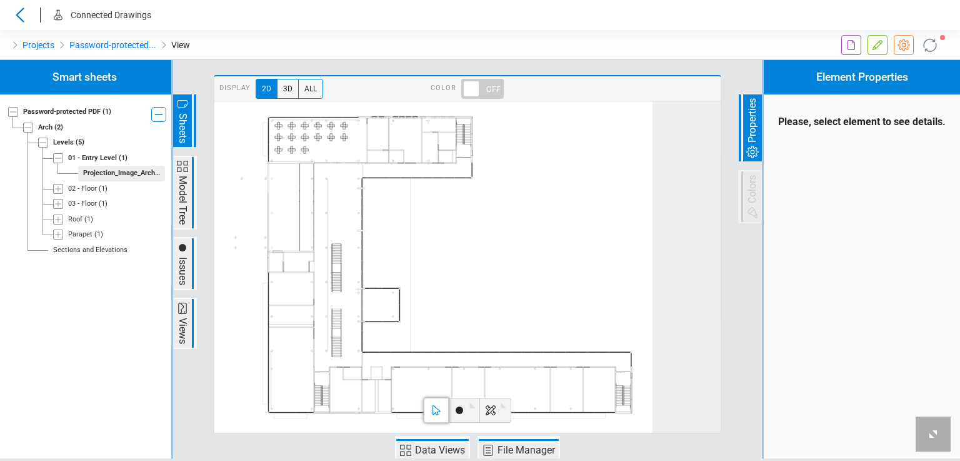
click at [472, 92] on span at bounding box center [482, 89] width 43 height 20
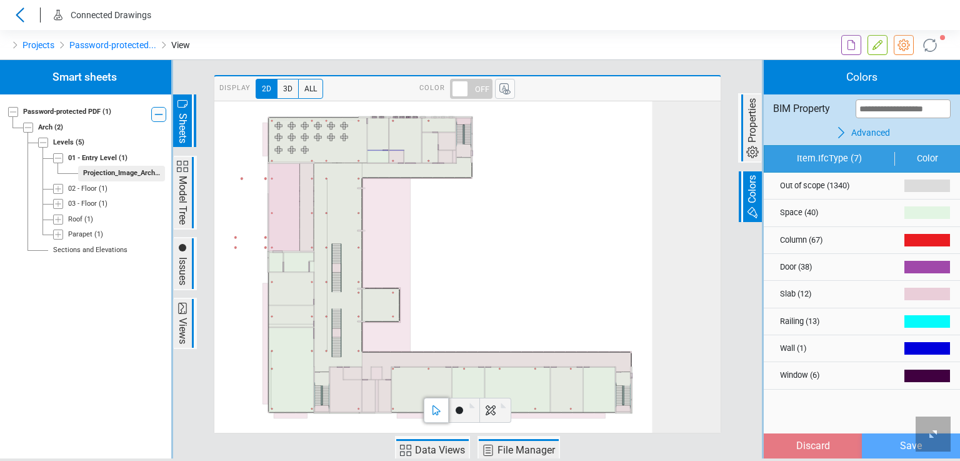
drag, startPoint x: 472, startPoint y: 91, endPoint x: 486, endPoint y: 88, distance: 14.7
click at [473, 91] on span at bounding box center [471, 89] width 43 height 20
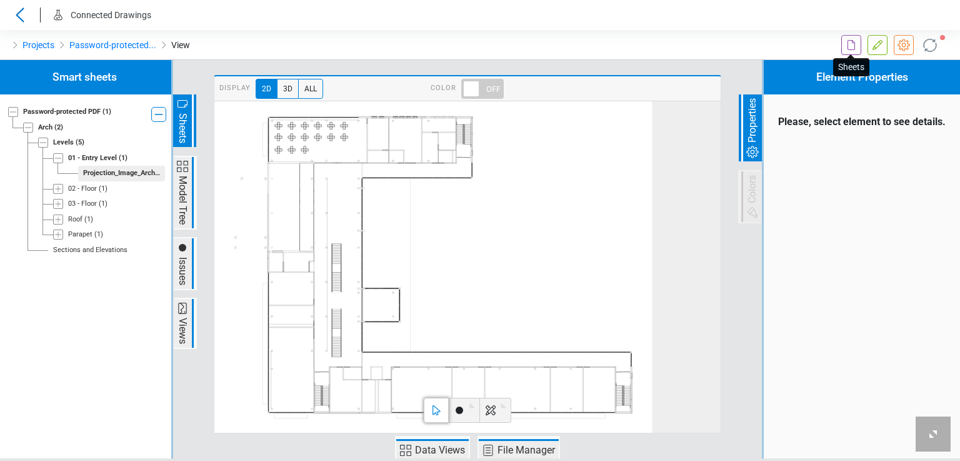
click at [844, 44] on icon at bounding box center [851, 45] width 15 height 15
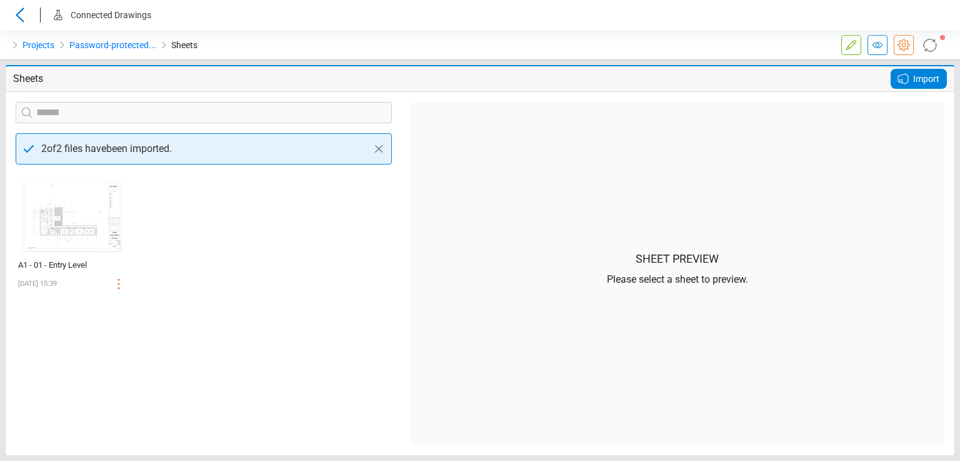
click at [914, 78] on span "Import" at bounding box center [926, 78] width 26 height 15
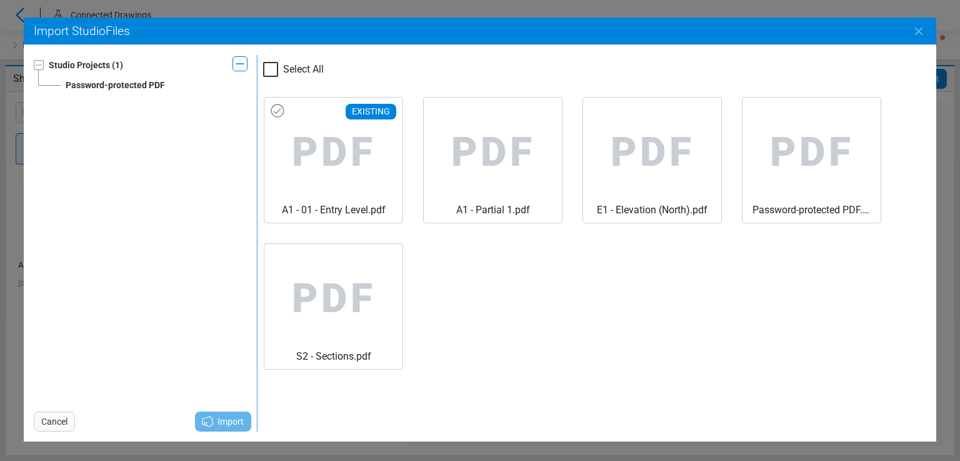
click at [325, 144] on span "PDF" at bounding box center [333, 153] width 118 height 100
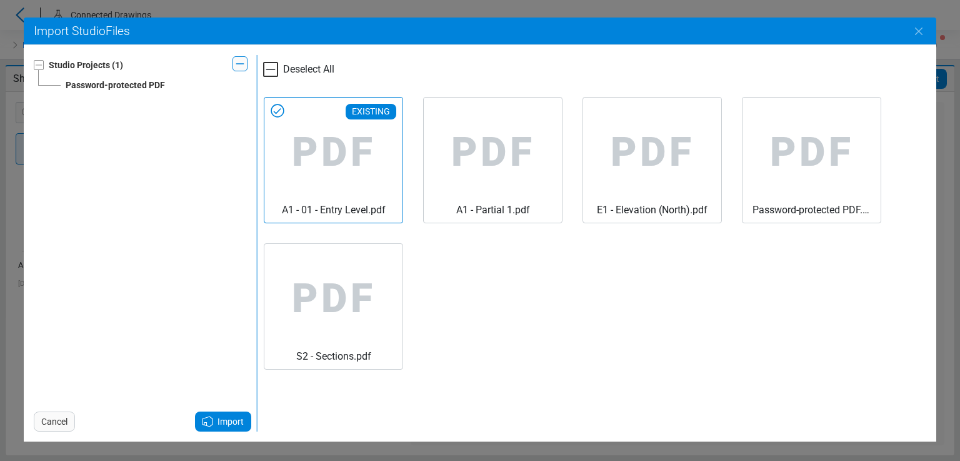
click at [217, 416] on div "Import" at bounding box center [223, 421] width 56 height 20
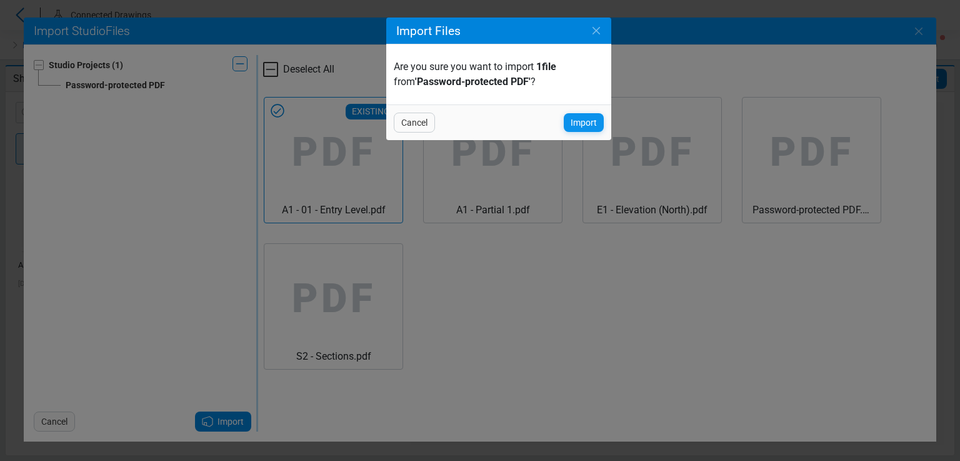
click at [580, 129] on span "Import" at bounding box center [584, 122] width 26 height 15
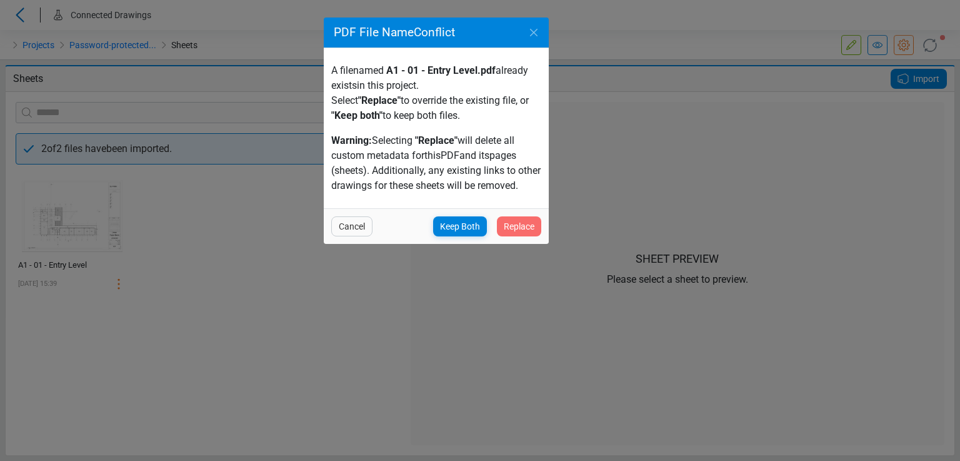
click at [525, 224] on span "Replace" at bounding box center [519, 226] width 31 height 15
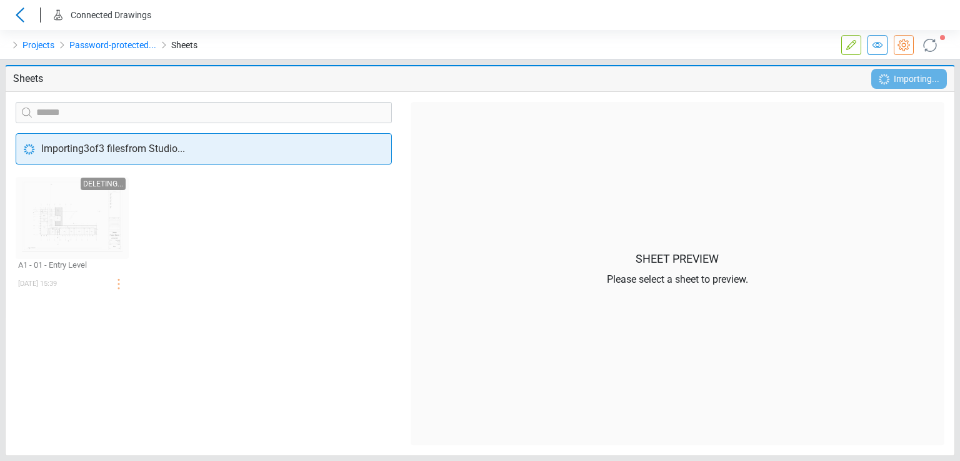
click at [86, 215] on div "‌ ‌ Deleting... A1 - 01 - Entry Level 08/22/2025 15:39" at bounding box center [72, 233] width 113 height 119
click at [928, 45] on icon at bounding box center [930, 45] width 20 height 20
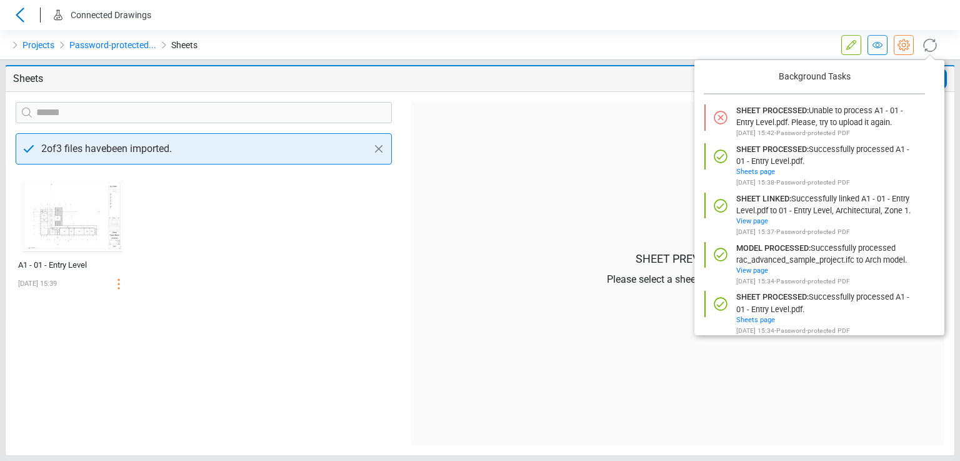
click at [928, 45] on icon at bounding box center [930, 45] width 20 height 20
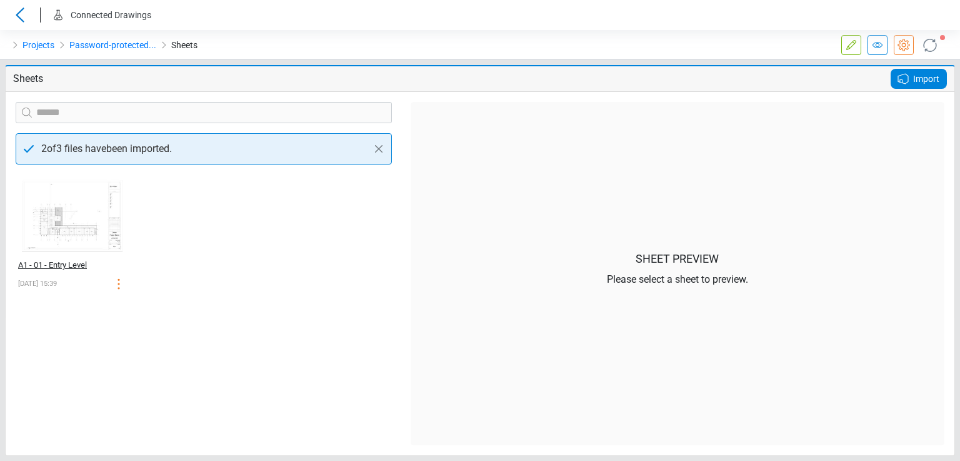
click at [35, 260] on div "A1 - 01 - Entry Level" at bounding box center [58, 265] width 81 height 13
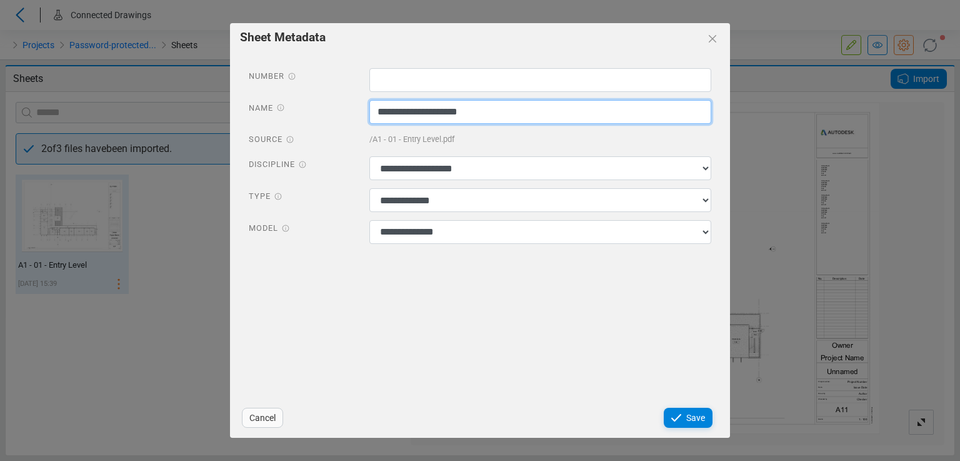
drag, startPoint x: 376, startPoint y: 107, endPoint x: 391, endPoint y: 109, distance: 15.1
click at [391, 109] on input "**********" at bounding box center [541, 112] width 343 height 24
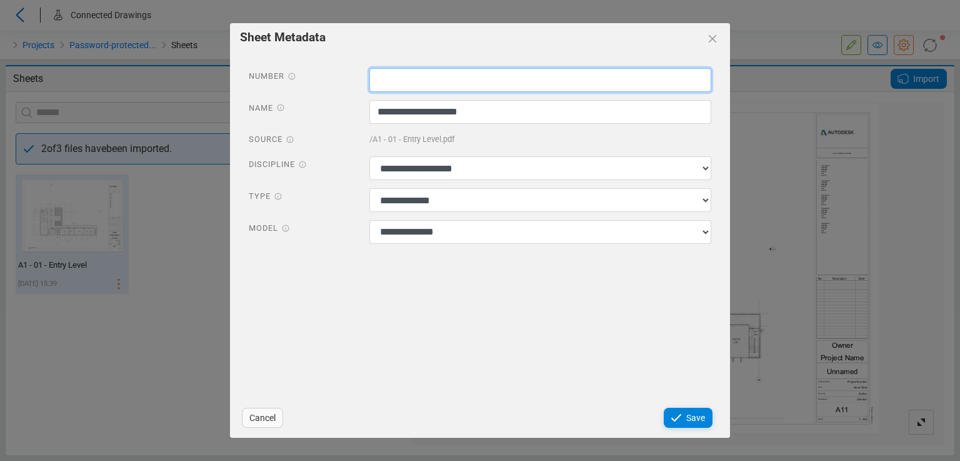
paste input "**"
click at [403, 69] on input "**" at bounding box center [541, 80] width 343 height 24
type input "**"
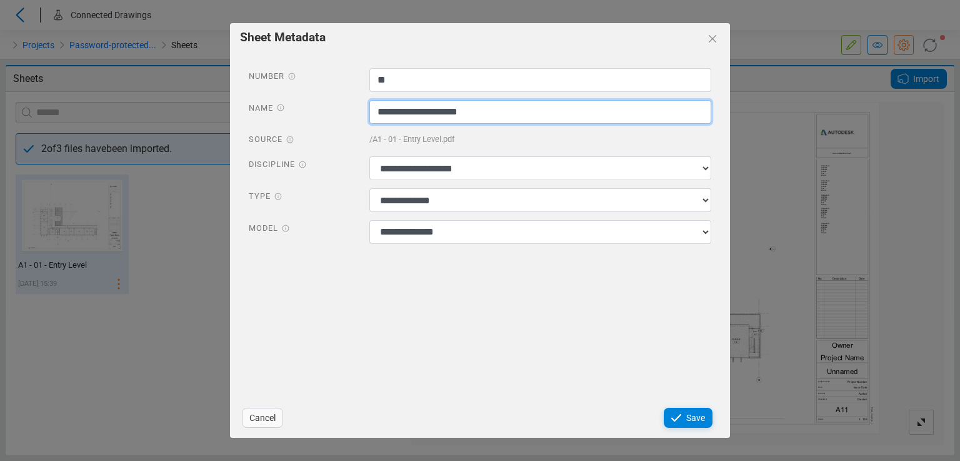
drag, startPoint x: 398, startPoint y: 112, endPoint x: 348, endPoint y: 118, distance: 49.7
click at [348, 118] on div "**********" at bounding box center [479, 113] width 481 height 27
type input "**********"
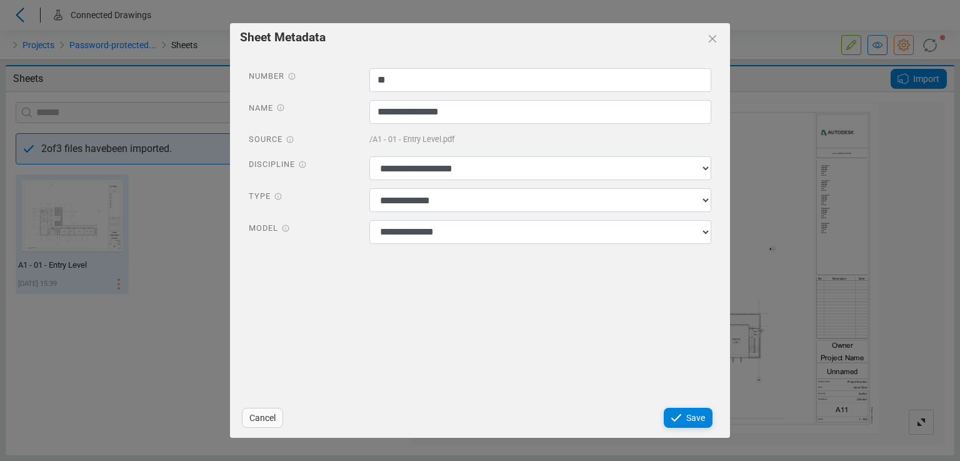
click at [434, 156] on div "**********" at bounding box center [479, 157] width 481 height 179
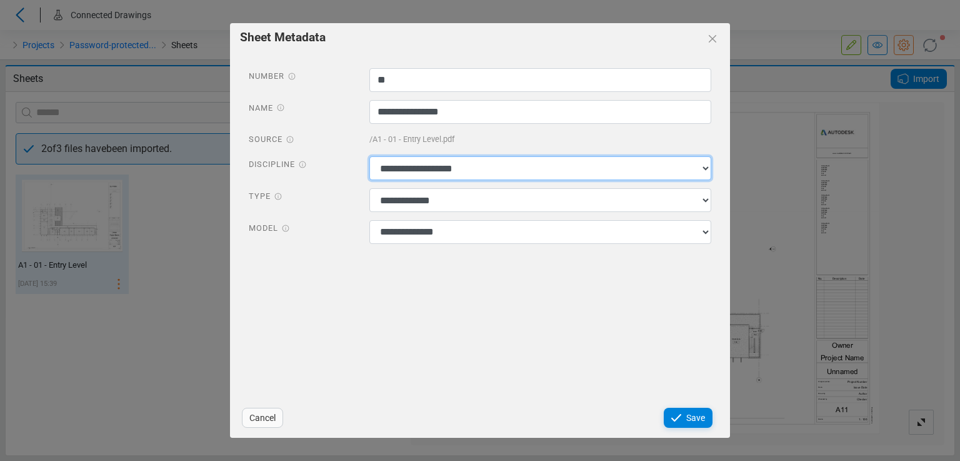
click at [434, 160] on select "**********" at bounding box center [541, 168] width 343 height 24
select select "**********"
click at [370, 156] on select "**********" at bounding box center [541, 168] width 343 height 24
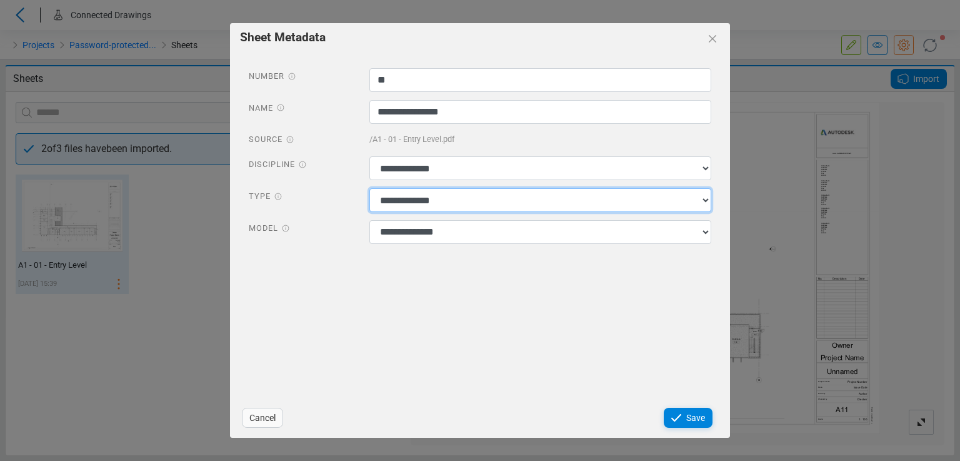
click at [420, 204] on select "**********" at bounding box center [541, 200] width 343 height 24
select select "*********"
click at [370, 188] on select "**********" at bounding box center [541, 200] width 343 height 24
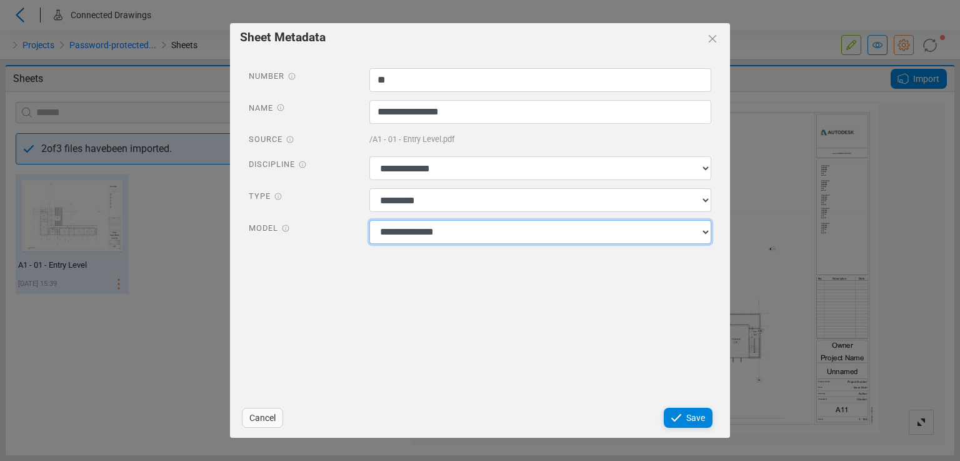
click at [415, 239] on select "**********" at bounding box center [541, 232] width 343 height 24
select select "**********"
click at [370, 220] on select "**********" at bounding box center [541, 232] width 343 height 24
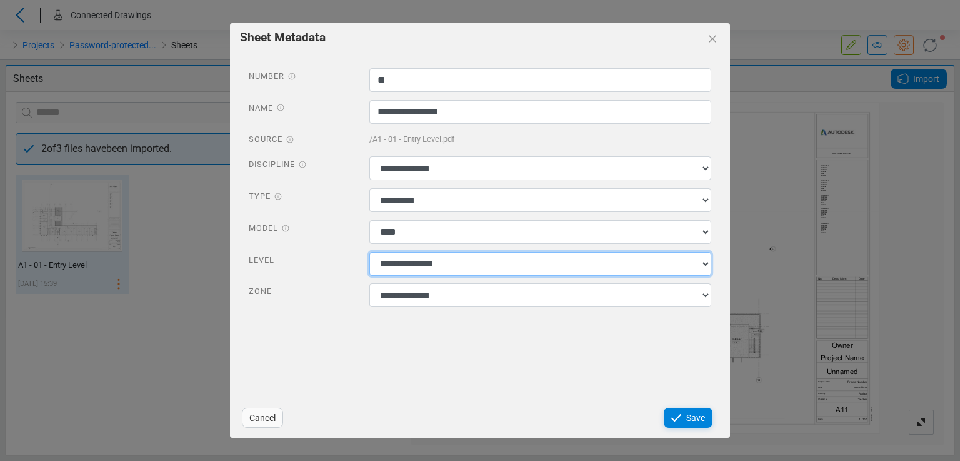
drag, startPoint x: 415, startPoint y: 242, endPoint x: 413, endPoint y: 263, distance: 21.4
click at [413, 263] on select "**********" at bounding box center [541, 264] width 343 height 24
select select "**********"
click at [370, 252] on select "**********" at bounding box center [541, 264] width 343 height 24
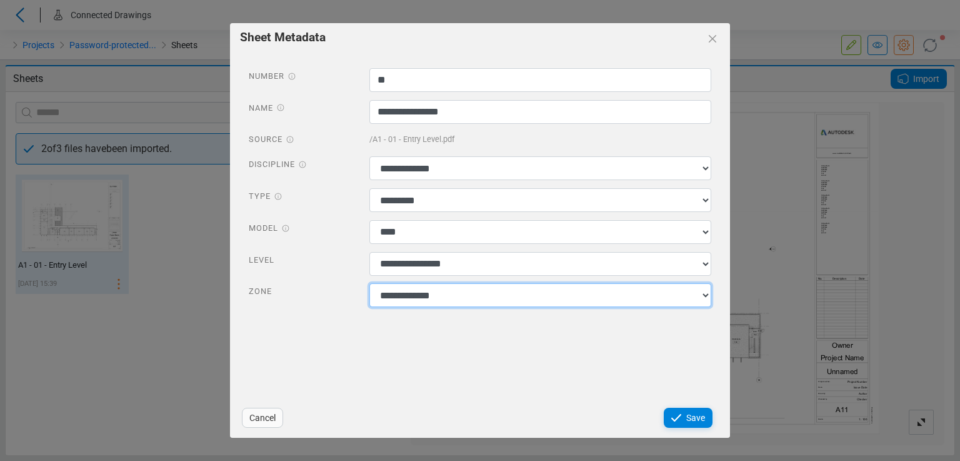
click at [408, 296] on select "**********" at bounding box center [541, 295] width 343 height 24
select select "******"
click at [370, 284] on select "**********" at bounding box center [541, 295] width 343 height 24
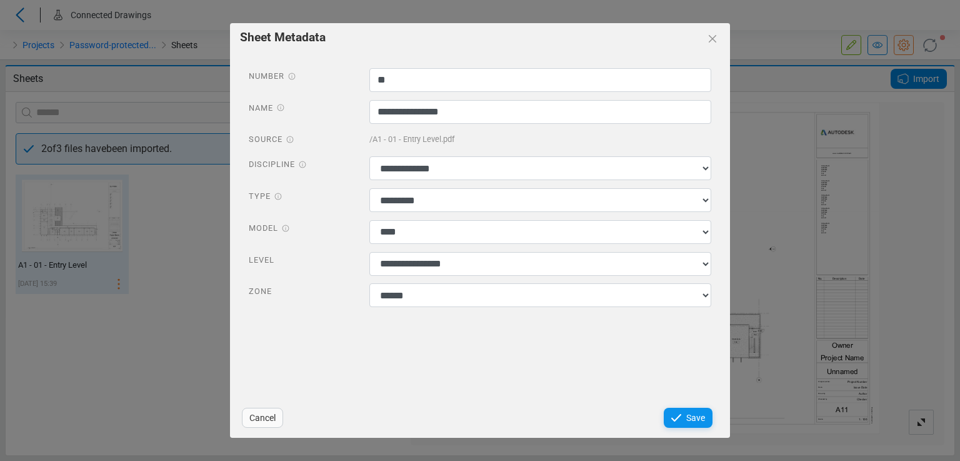
click at [688, 409] on div "Save" at bounding box center [688, 418] width 49 height 20
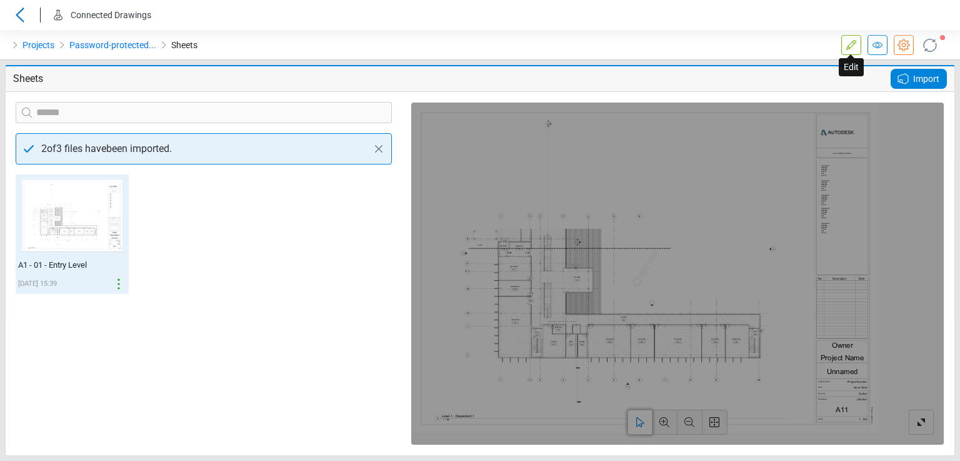
click at [854, 41] on icon at bounding box center [852, 45] width 10 height 10
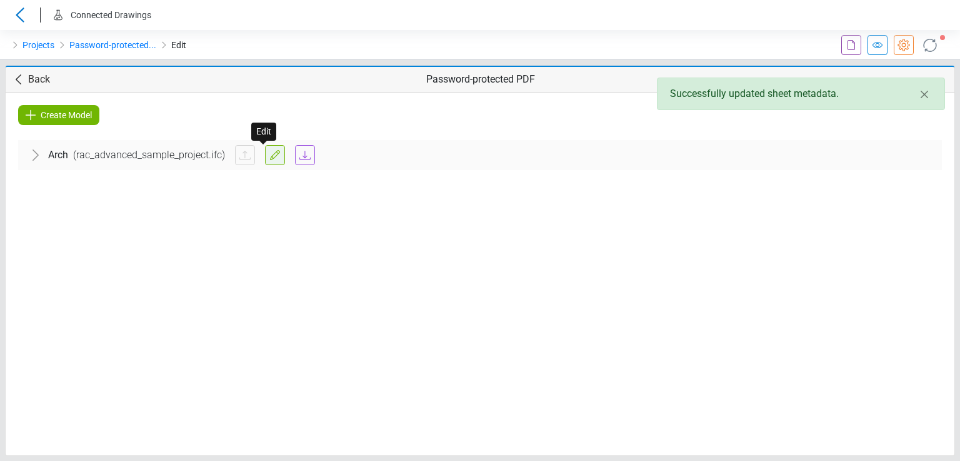
click at [268, 161] on icon at bounding box center [275, 155] width 15 height 15
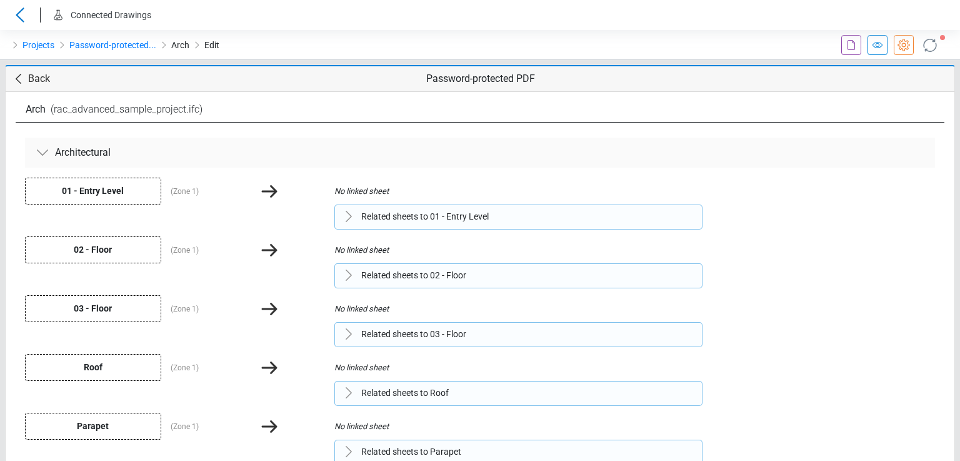
click at [406, 206] on div "Related sheets to 01 - Entry Level A1 - 01 - Entry Level ( A1 - 01 - Entry Leve…" at bounding box center [519, 216] width 368 height 25
click at [404, 229] on div "01 - Entry Level ( Zone 1 ) No linked sheet Related sheets to 01 - Entry Level …" at bounding box center [480, 320] width 910 height 284
click at [404, 227] on div "Related sheets to 01 - Entry Level A1 - 01 - Entry Level ( A1 - 01 - Entry Leve…" at bounding box center [519, 216] width 368 height 25
click at [403, 223] on div "Related sheets to 01 - Entry Level A1 - 01 - Entry Level ( A1 - 01 - Entry Leve…" at bounding box center [519, 216] width 368 height 25
click at [403, 223] on div "Related sheets to 01 - Entry Level" at bounding box center [518, 216] width 355 height 15
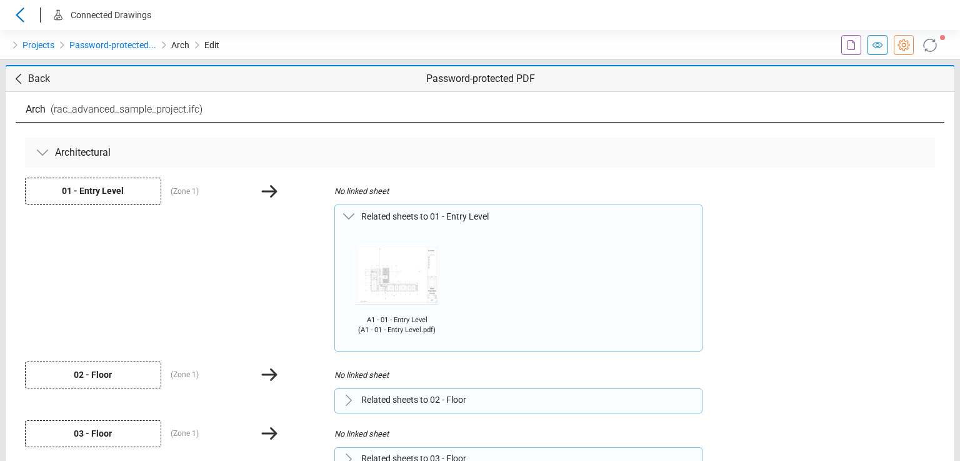
click at [409, 288] on img at bounding box center [397, 275] width 103 height 80
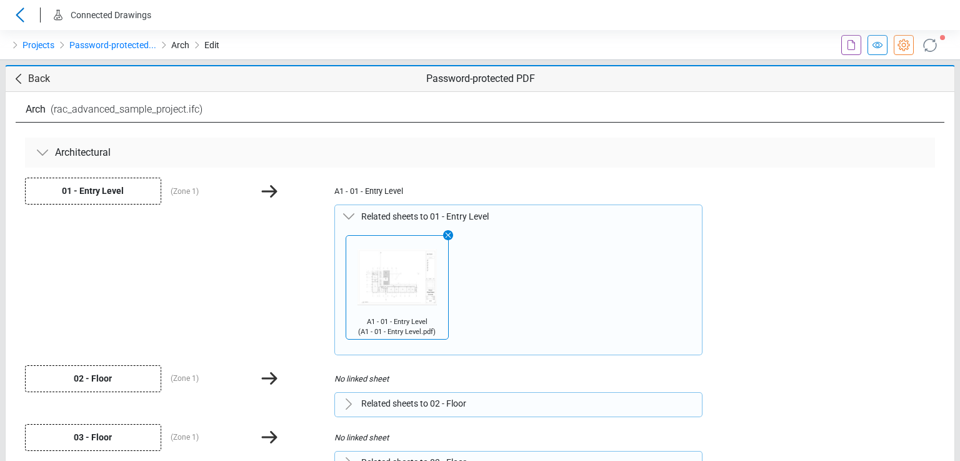
click at [29, 73] on span "Back" at bounding box center [39, 78] width 22 height 15
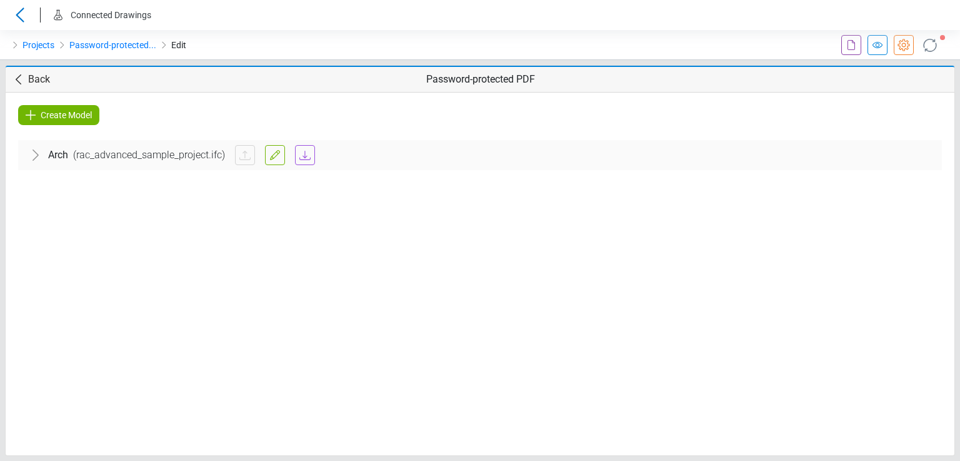
click at [173, 164] on div "Arch ( rac_advanced_sample_project.ifc )" at bounding box center [480, 155] width 924 height 30
click at [180, 193] on div "Architectural" at bounding box center [480, 193] width 904 height 35
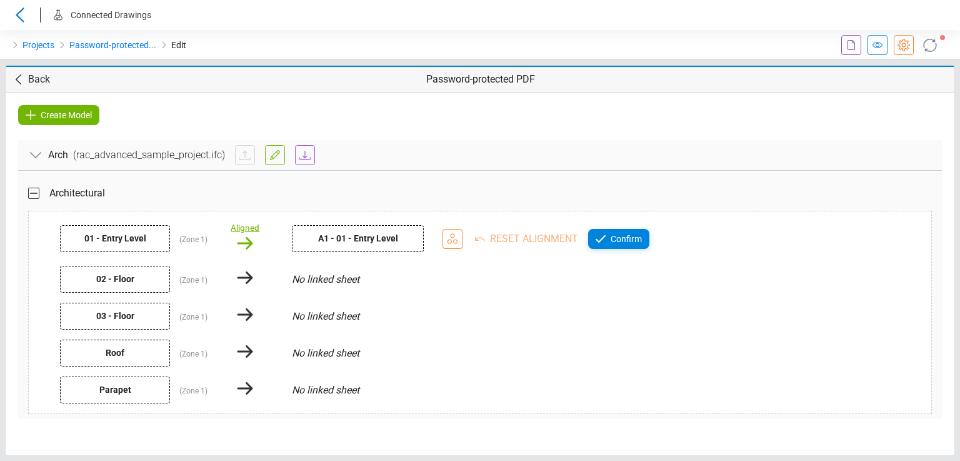
click at [231, 222] on div "Aligned" at bounding box center [245, 227] width 29 height 13
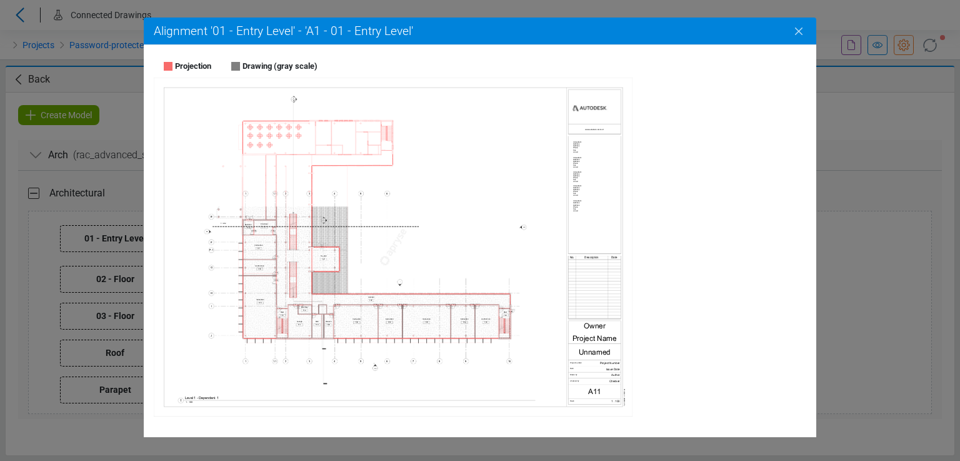
click at [800, 28] on icon "Close" at bounding box center [799, 31] width 15 height 15
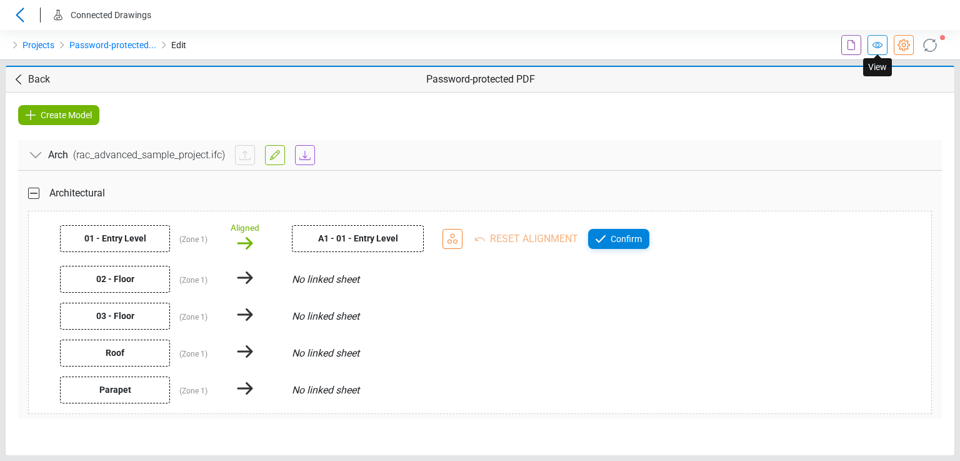
click at [873, 41] on icon at bounding box center [877, 45] width 15 height 15
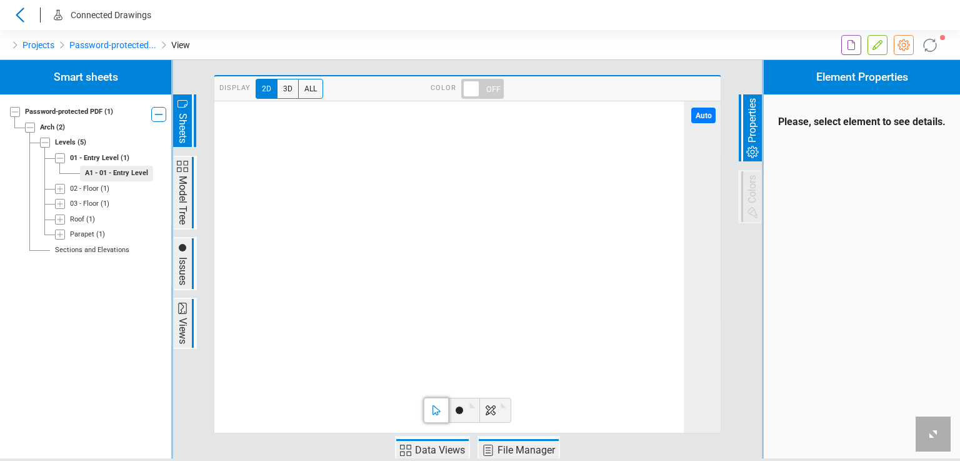
click at [473, 93] on span at bounding box center [482, 89] width 43 height 20
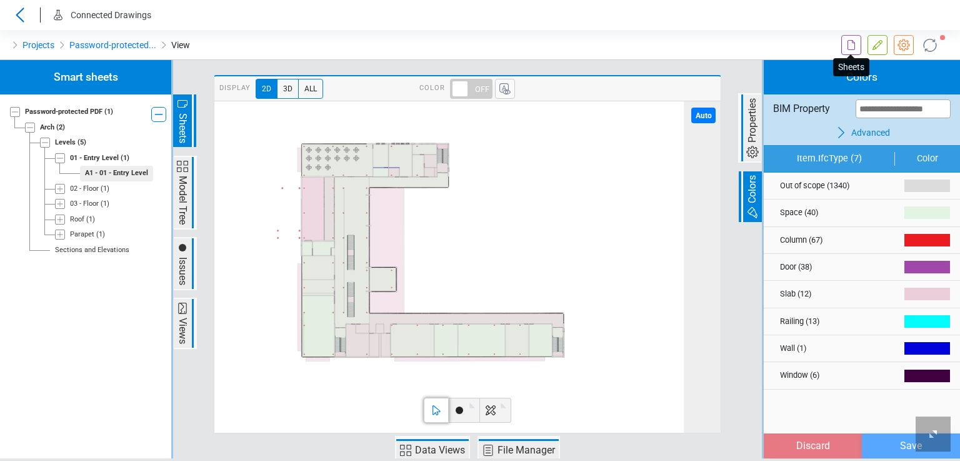
click at [855, 44] on icon at bounding box center [851, 45] width 15 height 15
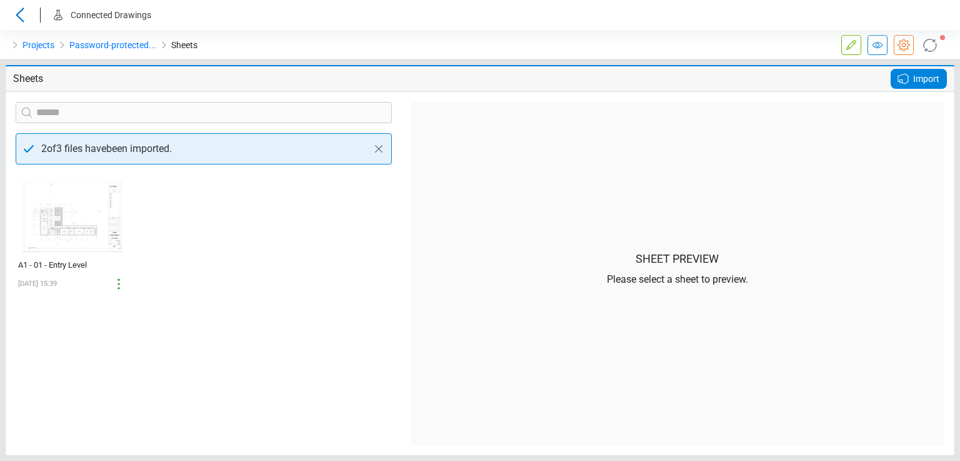
click at [912, 74] on div "Import" at bounding box center [919, 79] width 56 height 20
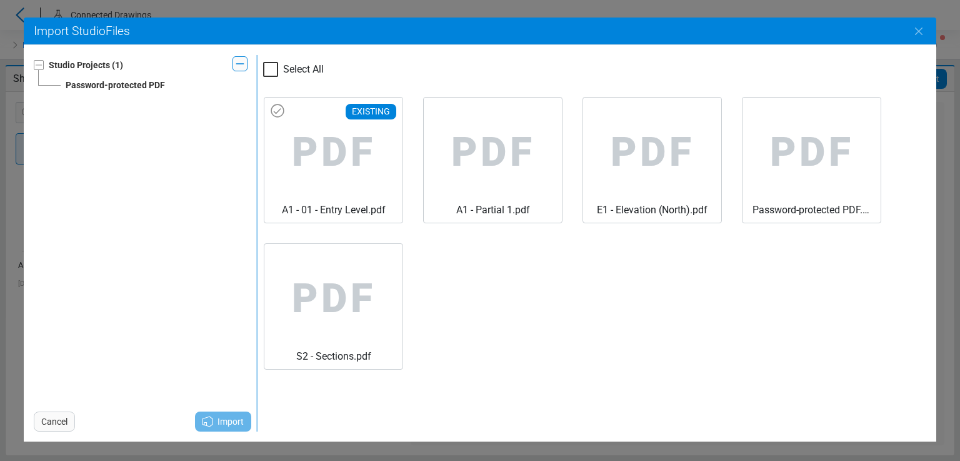
click at [332, 160] on span "PDF" at bounding box center [333, 153] width 118 height 100
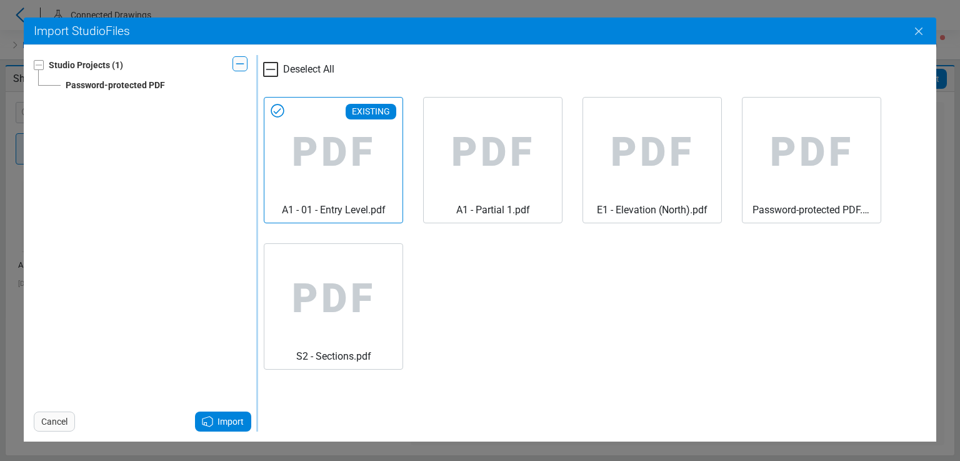
click at [920, 26] on icon "Close" at bounding box center [919, 31] width 15 height 15
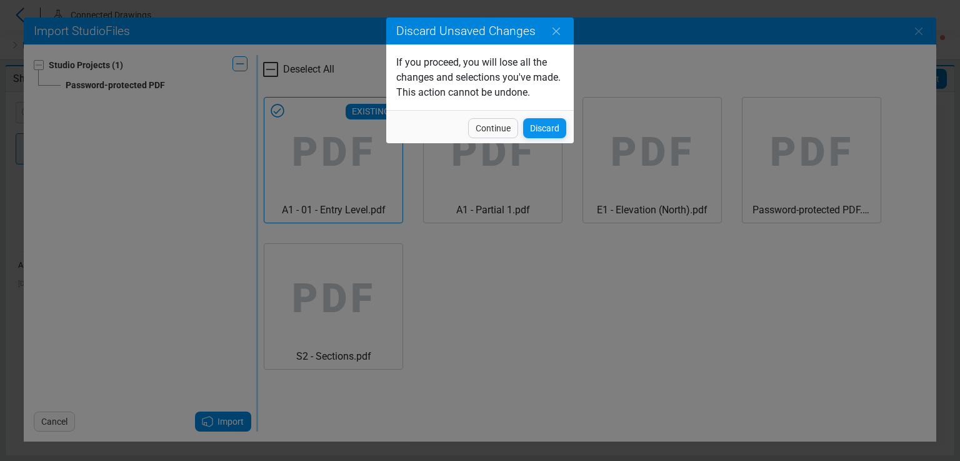
click at [545, 128] on span "Discard" at bounding box center [544, 128] width 29 height 15
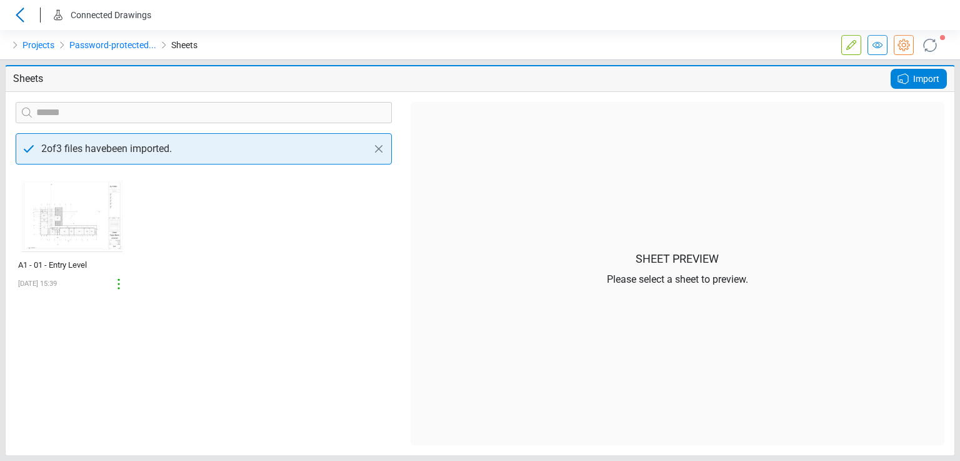
click at [897, 81] on icon at bounding box center [903, 78] width 15 height 15
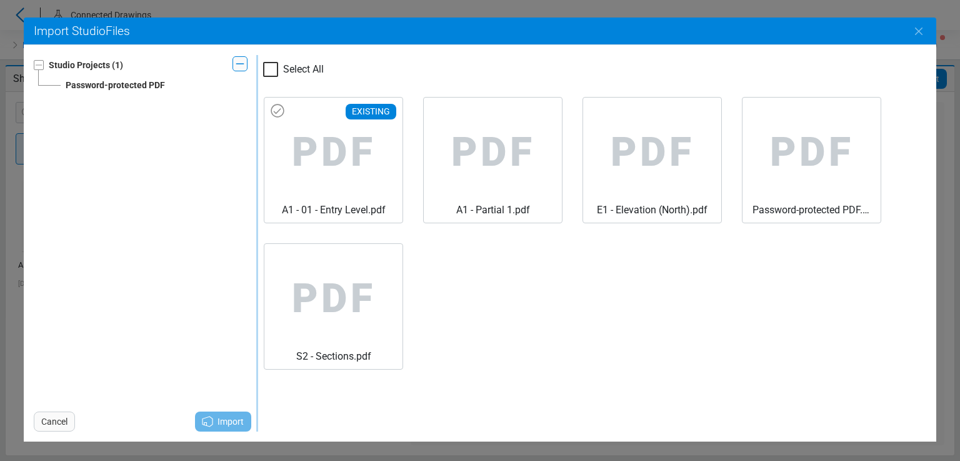
click at [331, 183] on span "PDF" at bounding box center [333, 153] width 118 height 100
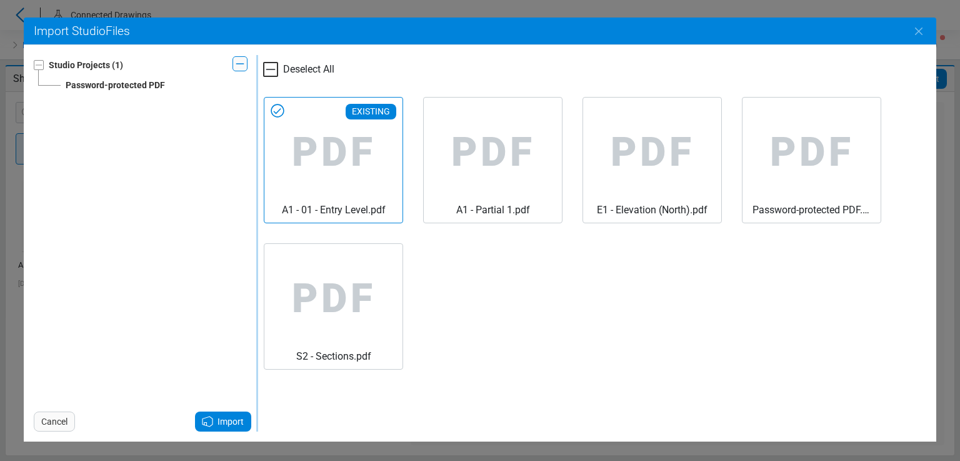
click at [229, 430] on div "Import" at bounding box center [223, 421] width 56 height 20
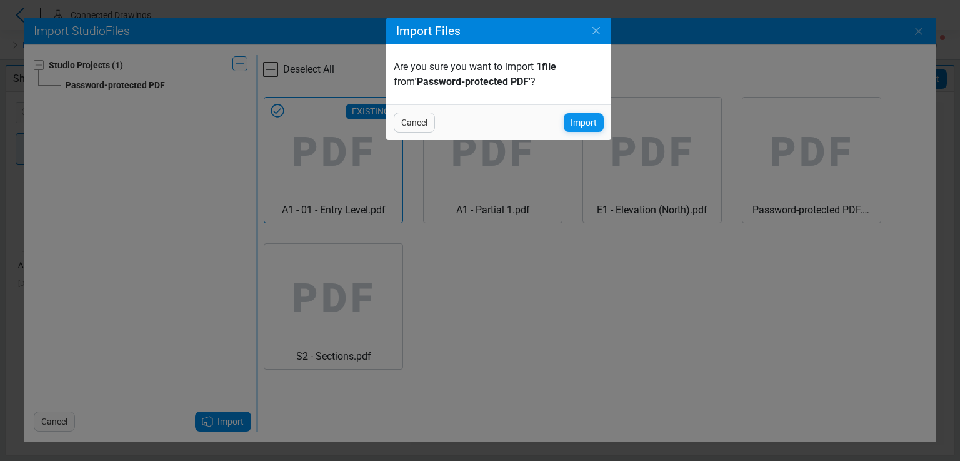
click at [573, 122] on span "Import" at bounding box center [584, 122] width 26 height 15
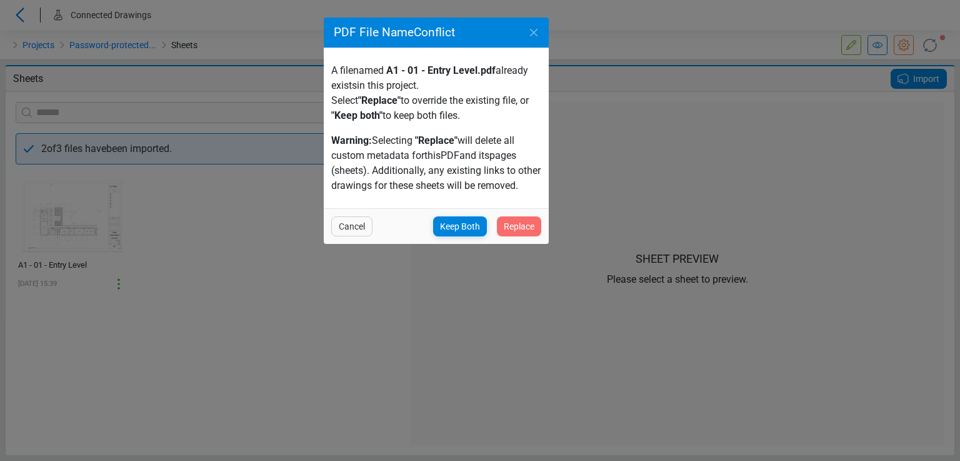
click at [521, 233] on span "Replace" at bounding box center [519, 226] width 31 height 15
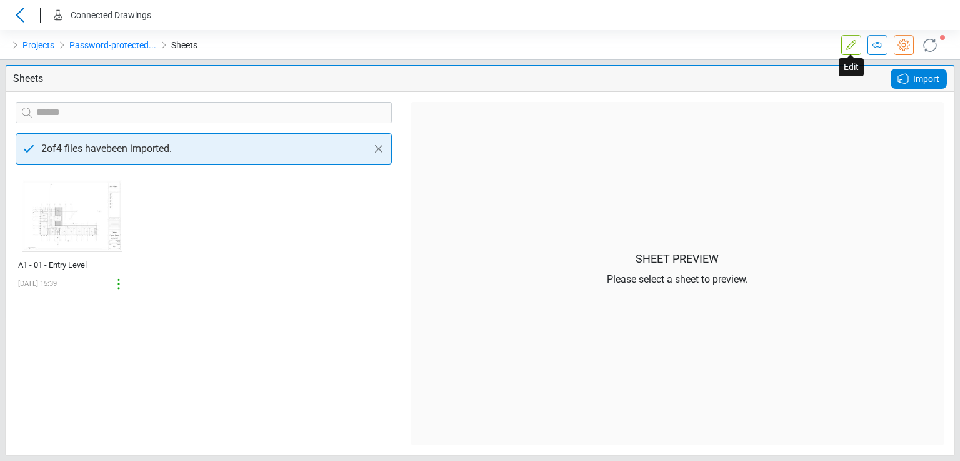
click at [860, 47] on link at bounding box center [852, 45] width 20 height 20
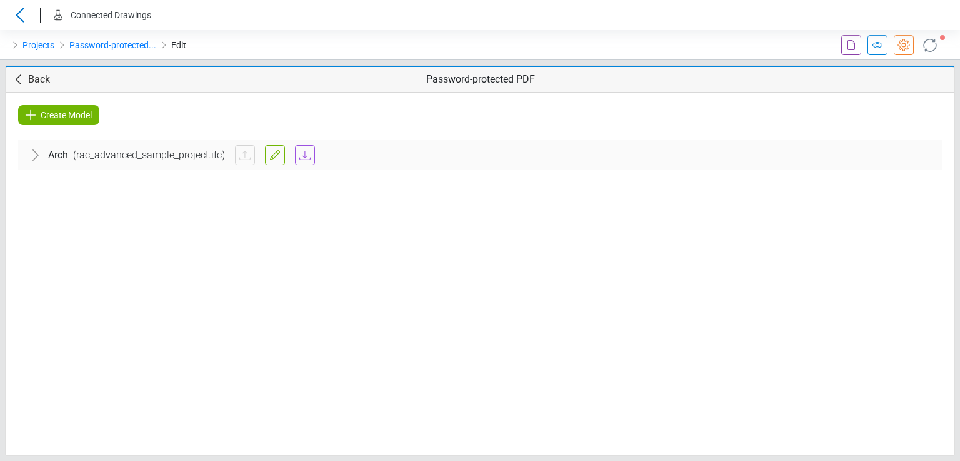
click at [176, 159] on span "( rac_advanced_sample_project.ifc )" at bounding box center [149, 155] width 162 height 15
click at [170, 202] on div "Architectural" at bounding box center [480, 193] width 904 height 35
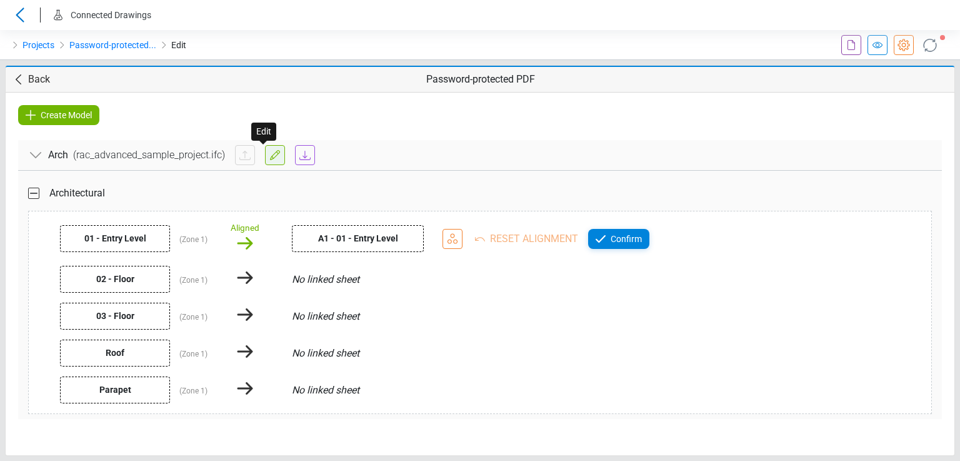
click at [270, 158] on icon at bounding box center [275, 155] width 10 height 10
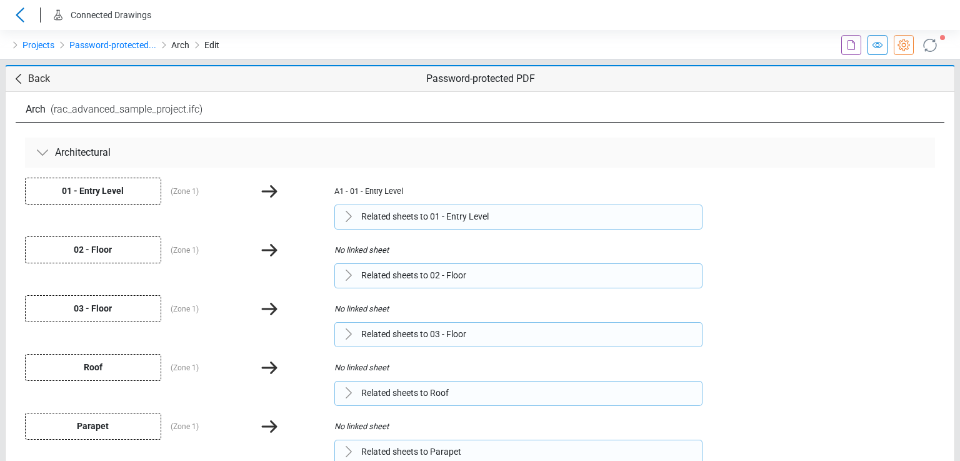
click at [386, 218] on span "Related sheets to 01 - Entry Level" at bounding box center [425, 216] width 128 height 13
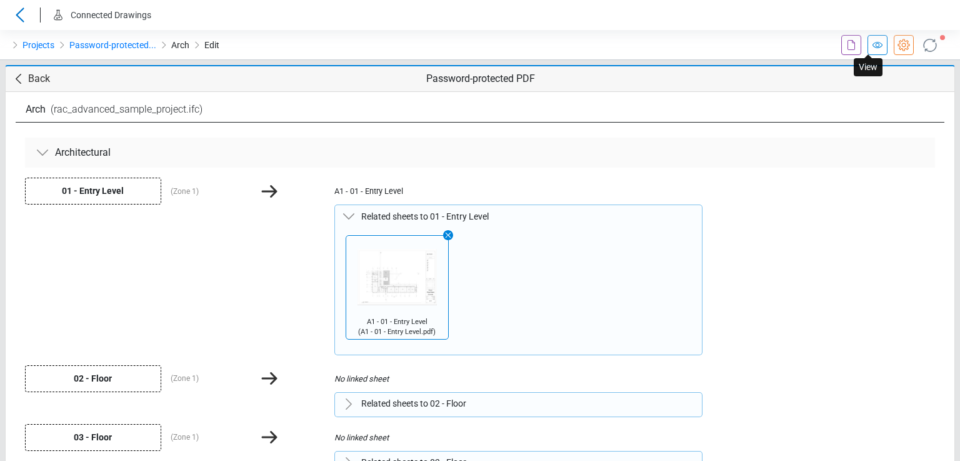
click at [870, 45] on icon at bounding box center [877, 45] width 15 height 15
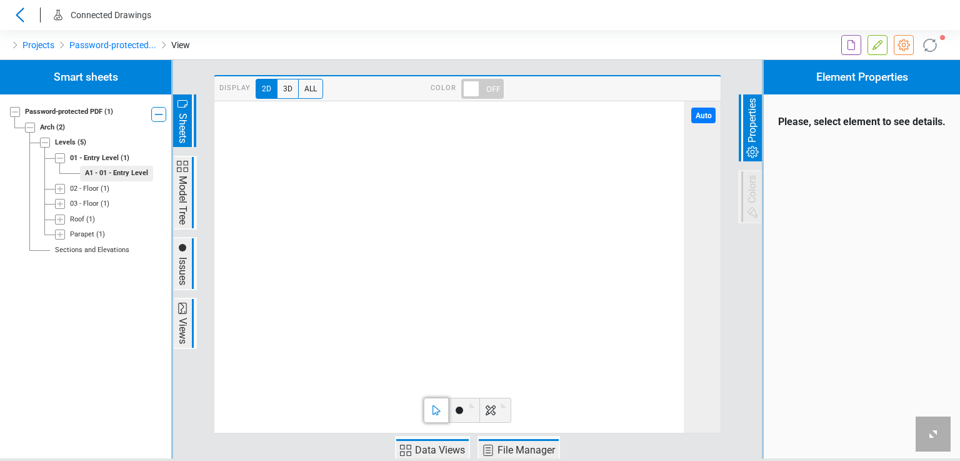
click at [480, 91] on span at bounding box center [482, 89] width 43 height 20
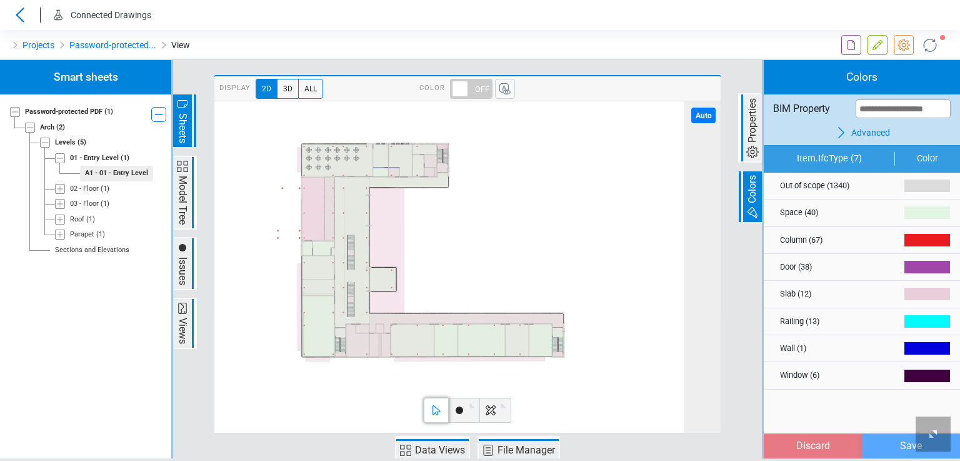
click at [480, 91] on span at bounding box center [471, 89] width 43 height 20
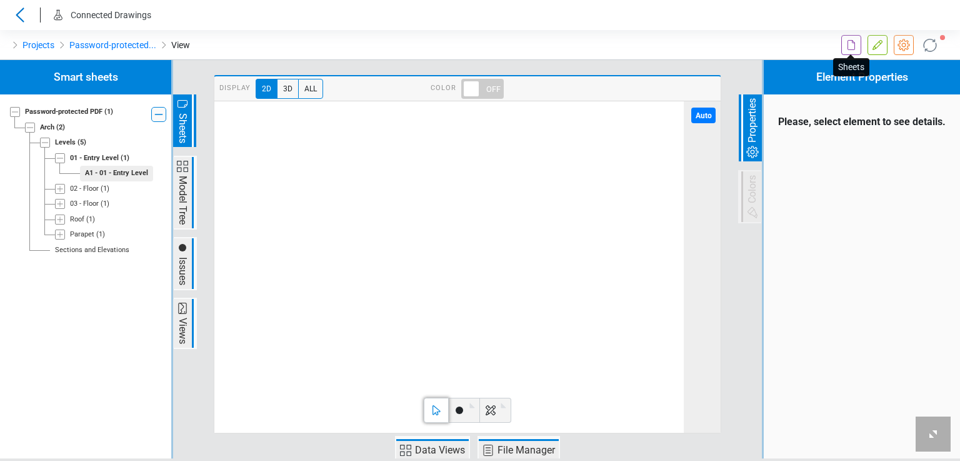
click at [845, 43] on icon at bounding box center [851, 45] width 15 height 15
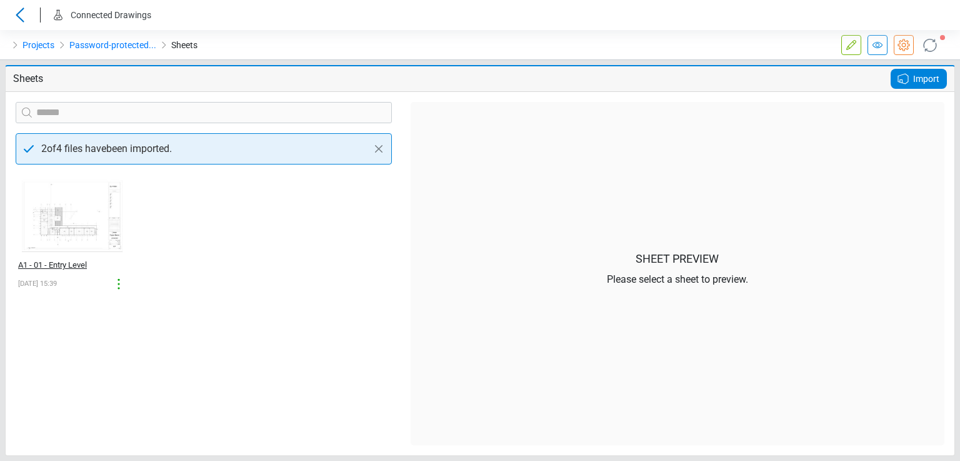
click at [71, 267] on div "A1 - 01 - Entry Level" at bounding box center [58, 265] width 81 height 13
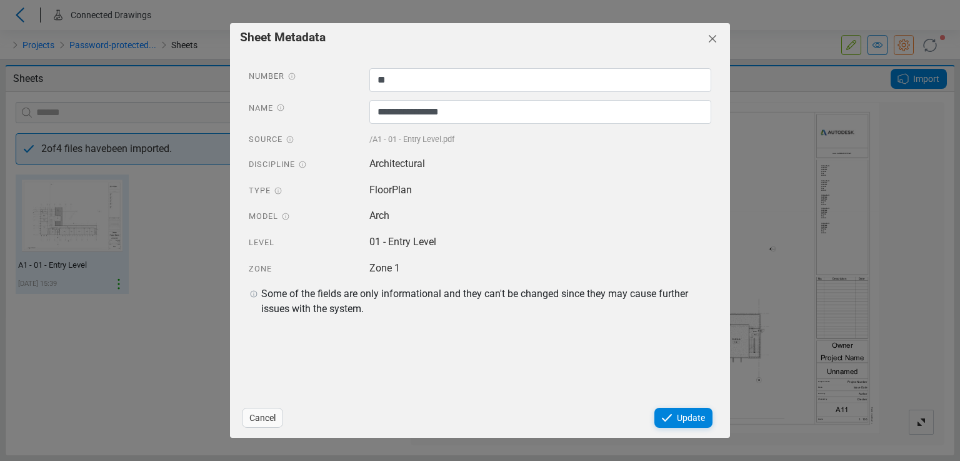
click at [715, 41] on icon "Close" at bounding box center [713, 39] width 8 height 8
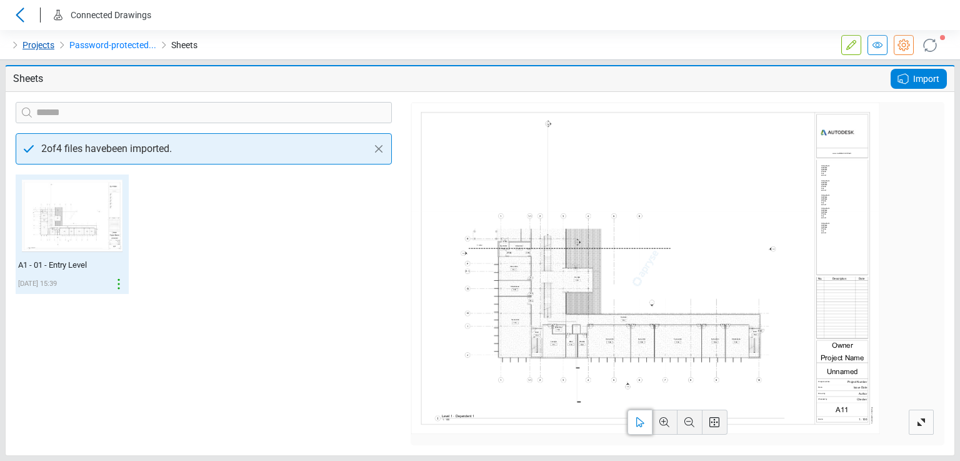
click at [25, 44] on link "Projects" at bounding box center [39, 45] width 32 height 15
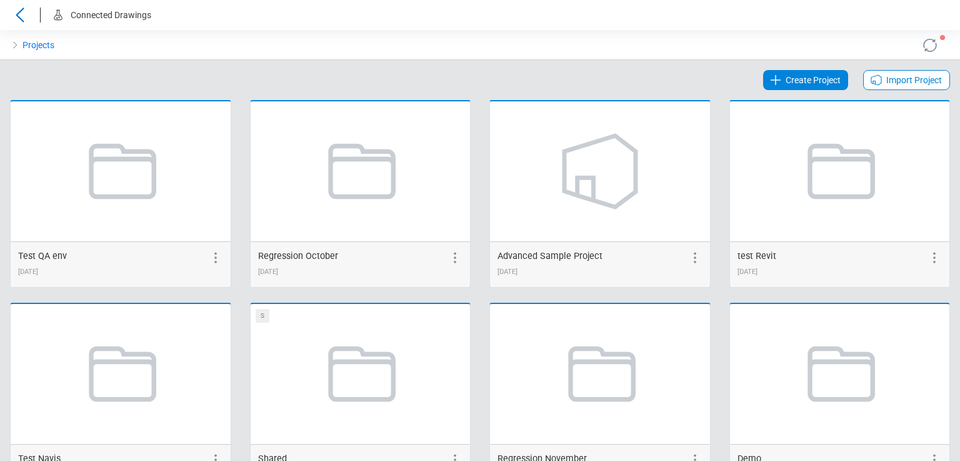
click at [918, 78] on span "Import Project" at bounding box center [915, 80] width 56 height 15
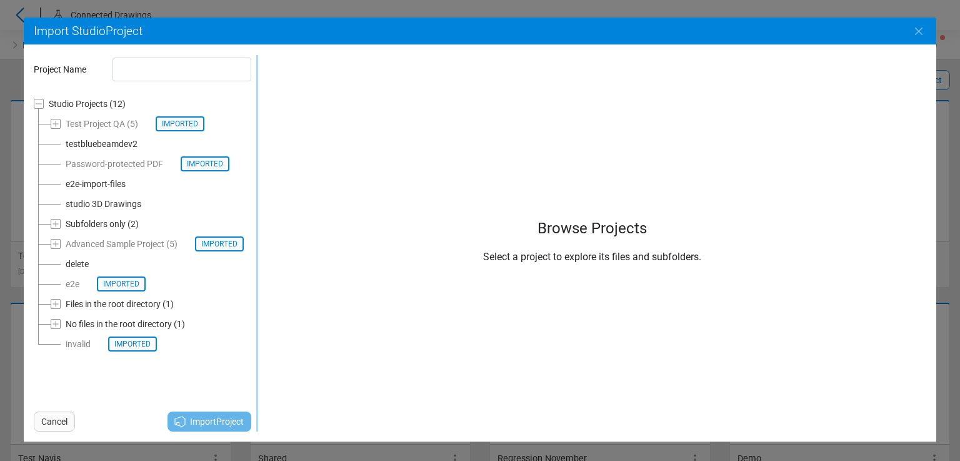
click at [84, 264] on div "delete" at bounding box center [77, 263] width 23 height 15
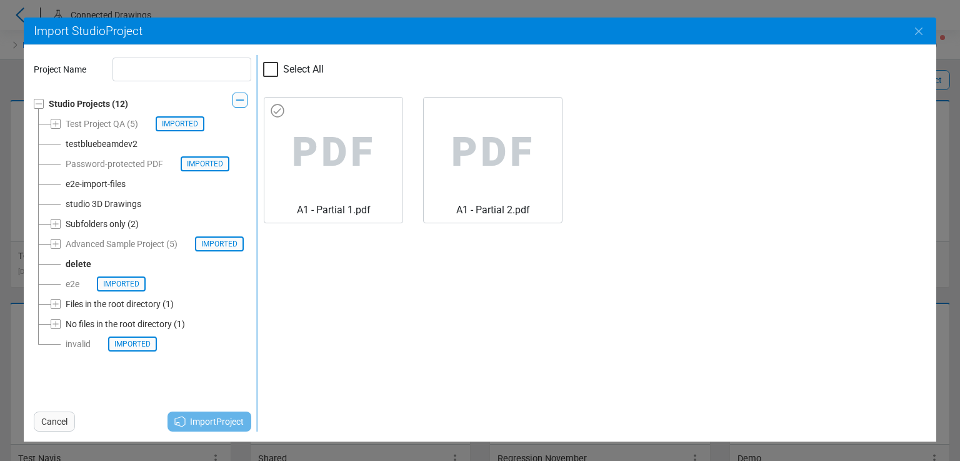
click at [348, 163] on span "PDF" at bounding box center [333, 153] width 118 height 100
type input "******"
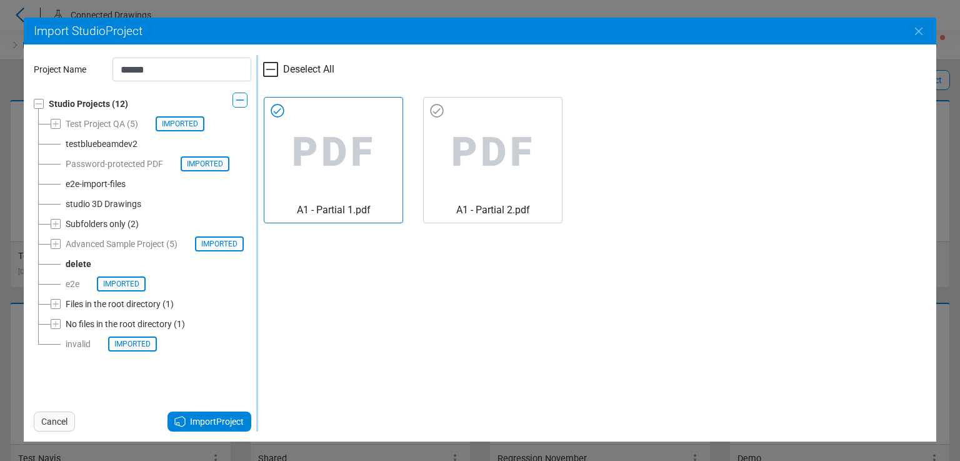
click at [450, 166] on span "PDF" at bounding box center [493, 153] width 118 height 100
click at [211, 420] on span "Import Project" at bounding box center [217, 421] width 54 height 15
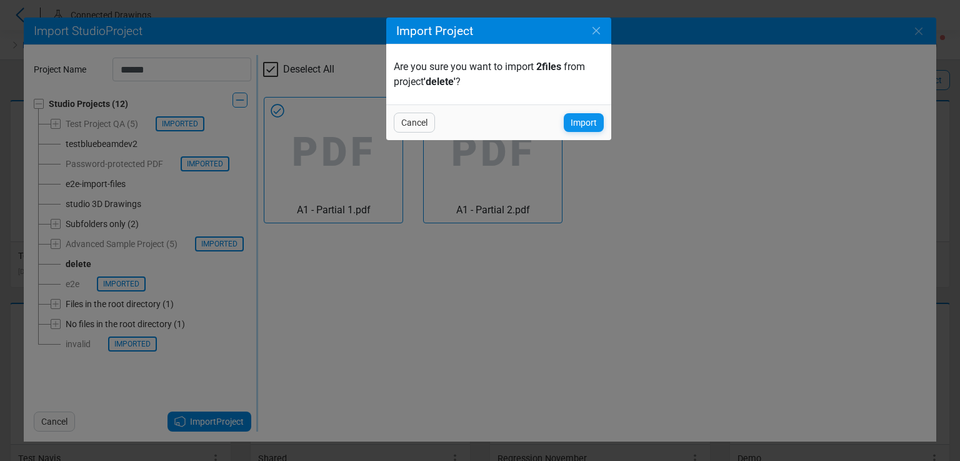
click at [581, 123] on span "Import" at bounding box center [584, 122] width 26 height 15
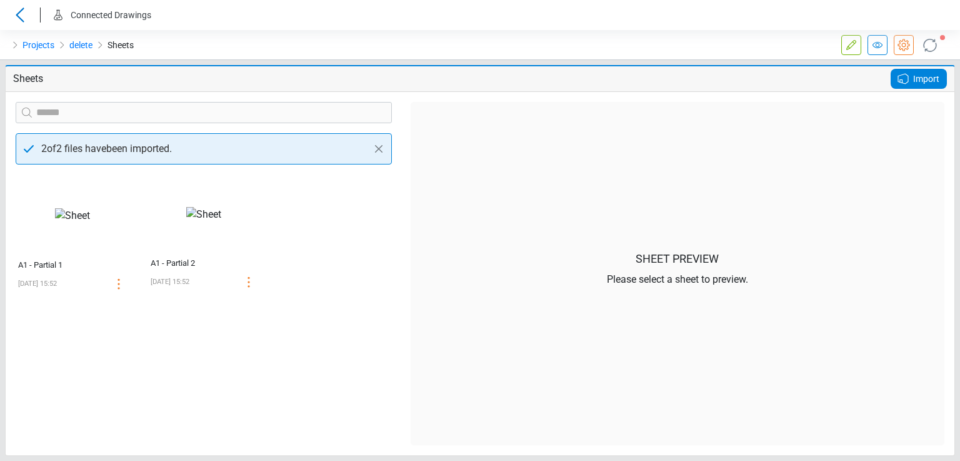
click at [900, 75] on icon at bounding box center [903, 79] width 10 height 10
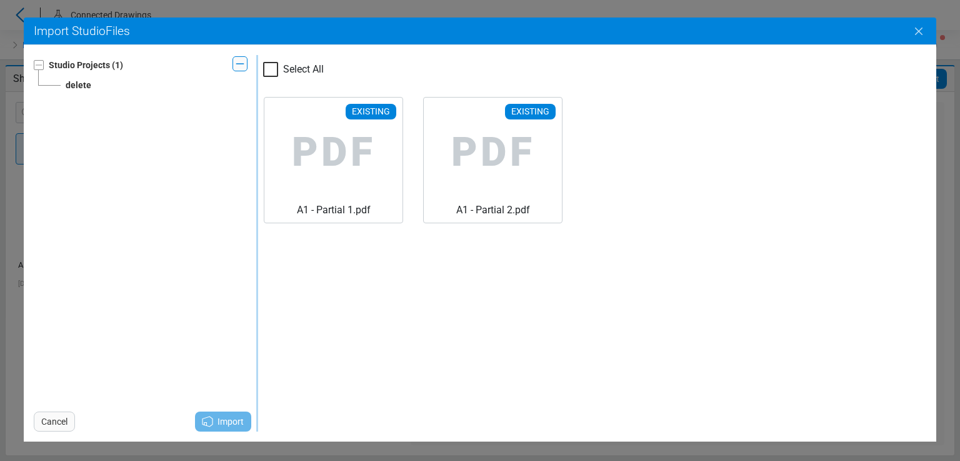
click at [920, 27] on icon "Close" at bounding box center [919, 31] width 15 height 15
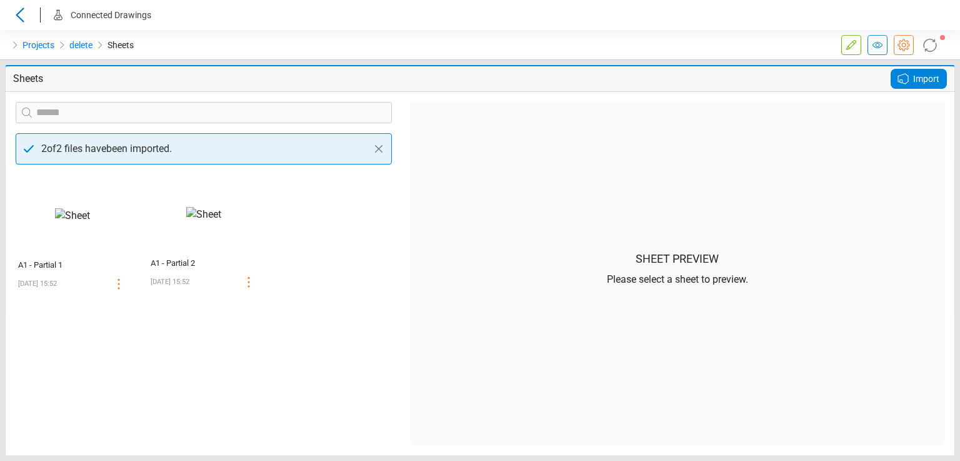
click at [923, 76] on span "Import" at bounding box center [926, 78] width 26 height 15
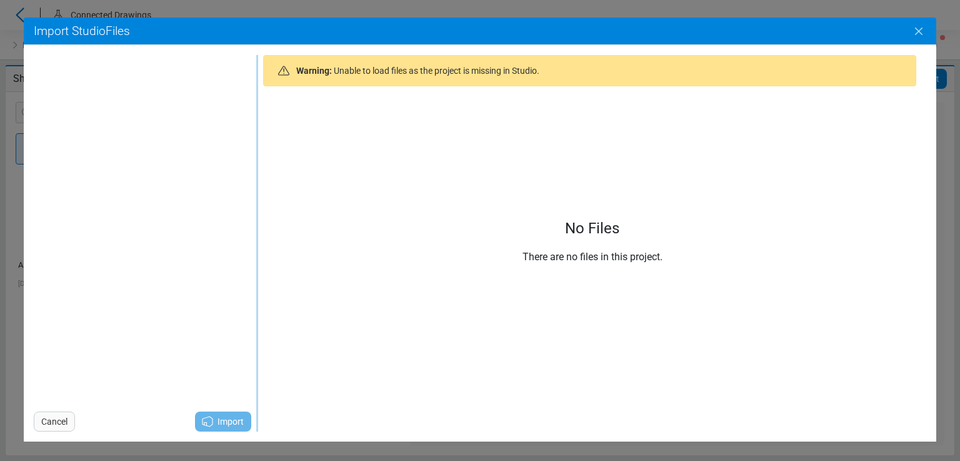
click at [908, 29] on button "Close" at bounding box center [919, 31] width 35 height 35
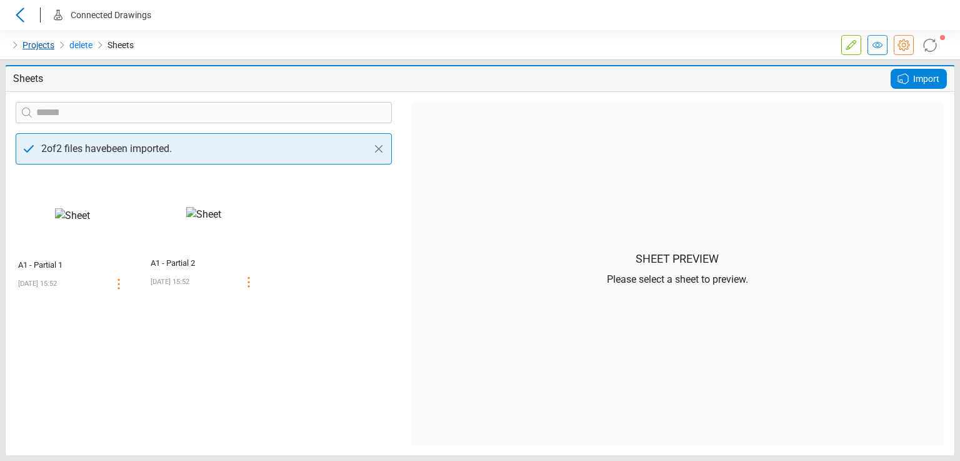
click at [34, 48] on link "Projects" at bounding box center [39, 45] width 32 height 15
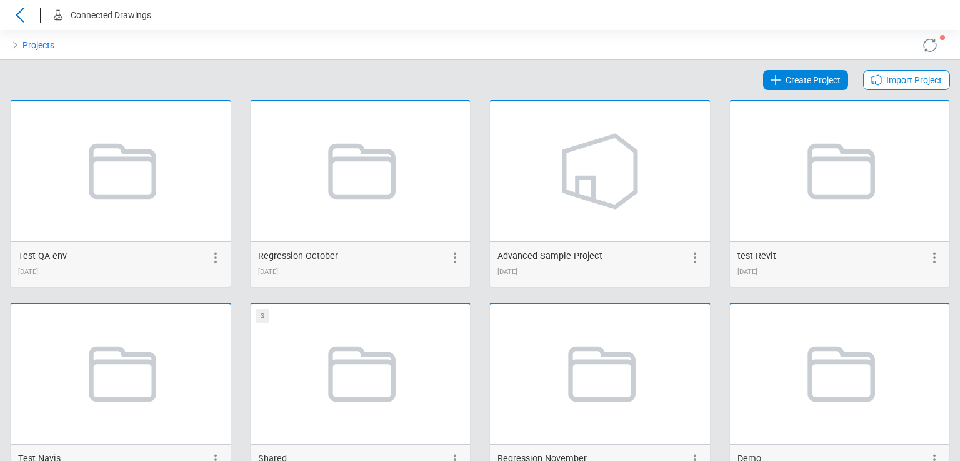
click at [915, 83] on span "Import Project" at bounding box center [915, 80] width 56 height 15
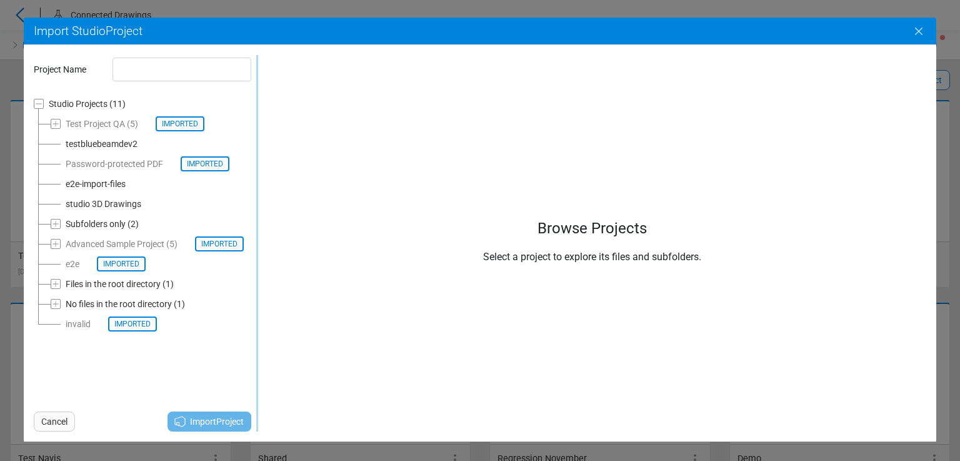
click at [913, 31] on icon "Close" at bounding box center [919, 31] width 15 height 15
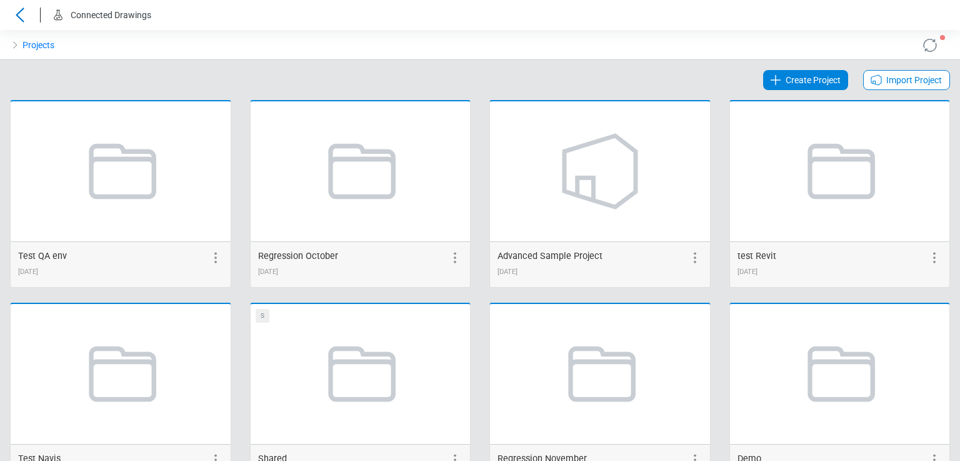
click at [901, 82] on span "Import Project" at bounding box center [915, 80] width 56 height 15
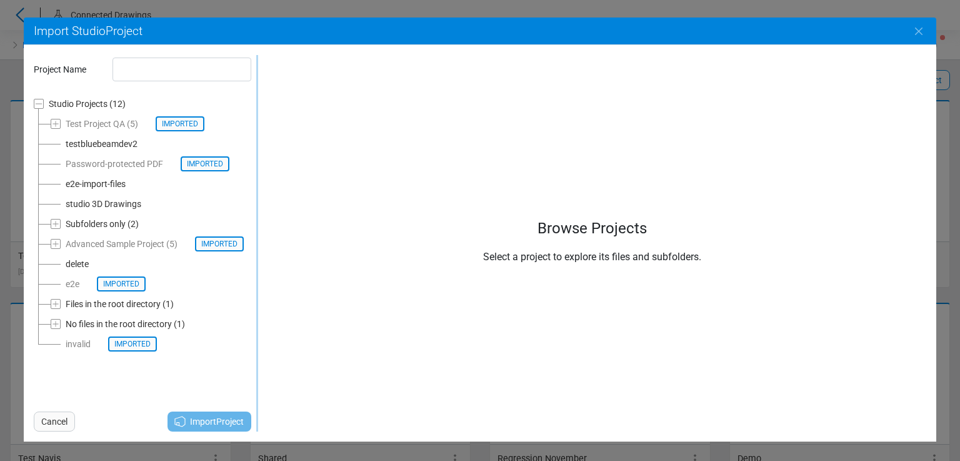
click at [86, 265] on div "delete" at bounding box center [77, 263] width 23 height 15
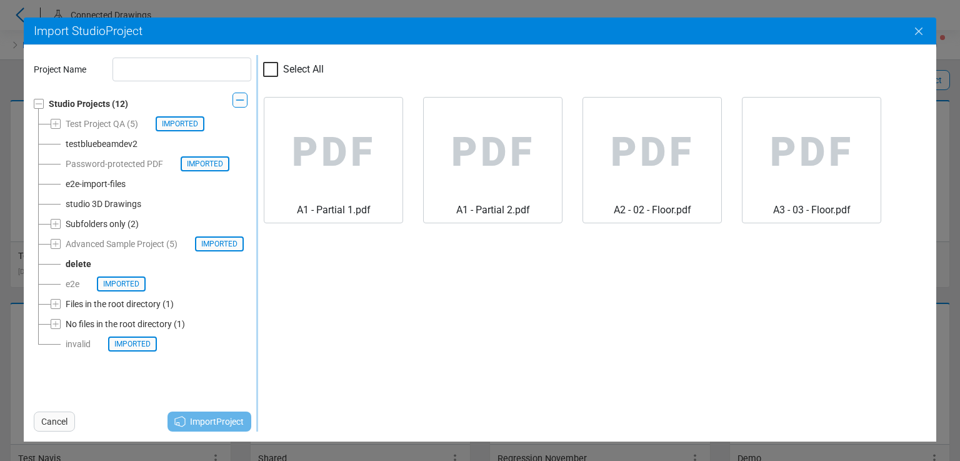
click at [913, 31] on icon "Close" at bounding box center [919, 31] width 15 height 15
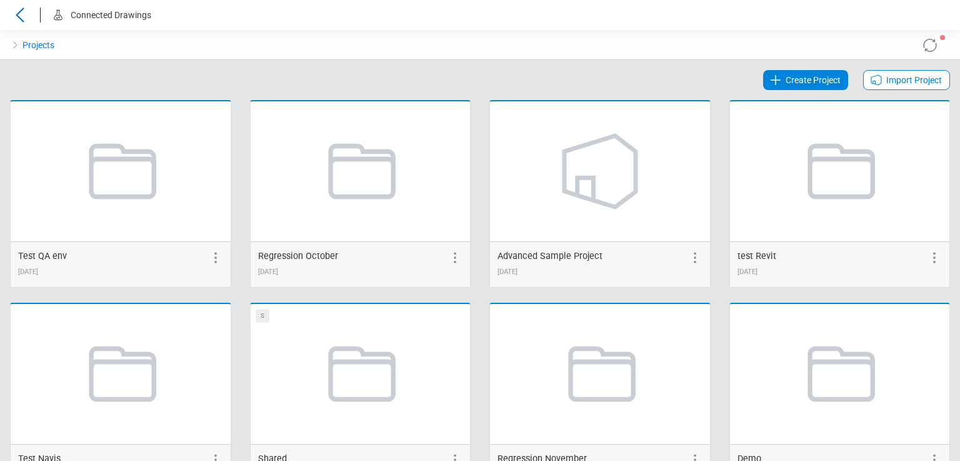
click at [887, 82] on span "Import Project" at bounding box center [915, 80] width 56 height 15
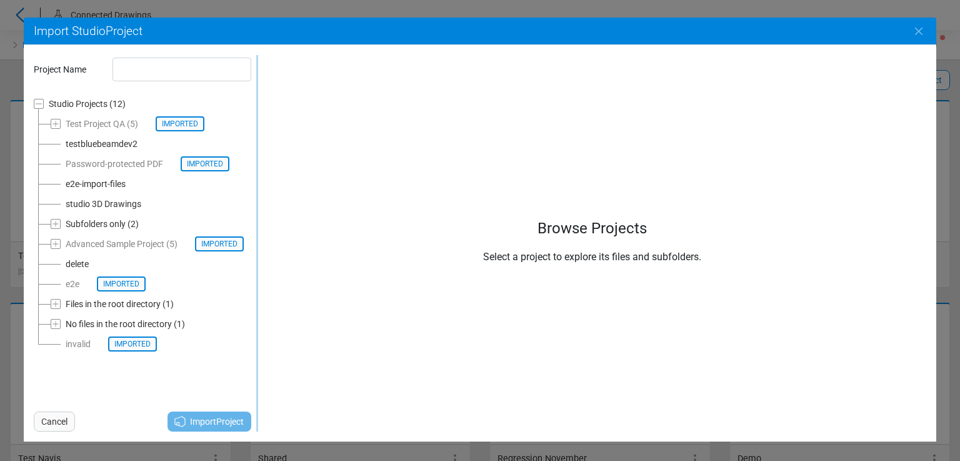
click at [75, 267] on div "delete" at bounding box center [77, 263] width 23 height 15
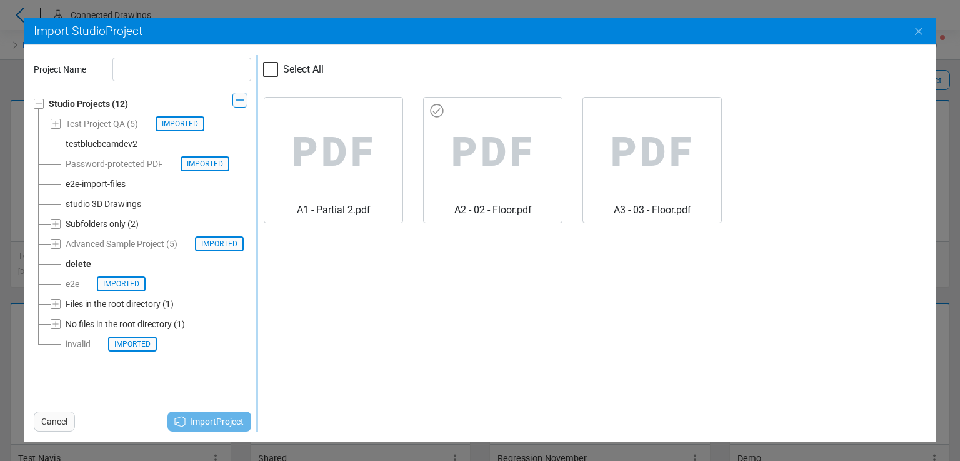
click at [461, 128] on span "PDF" at bounding box center [493, 153] width 118 height 100
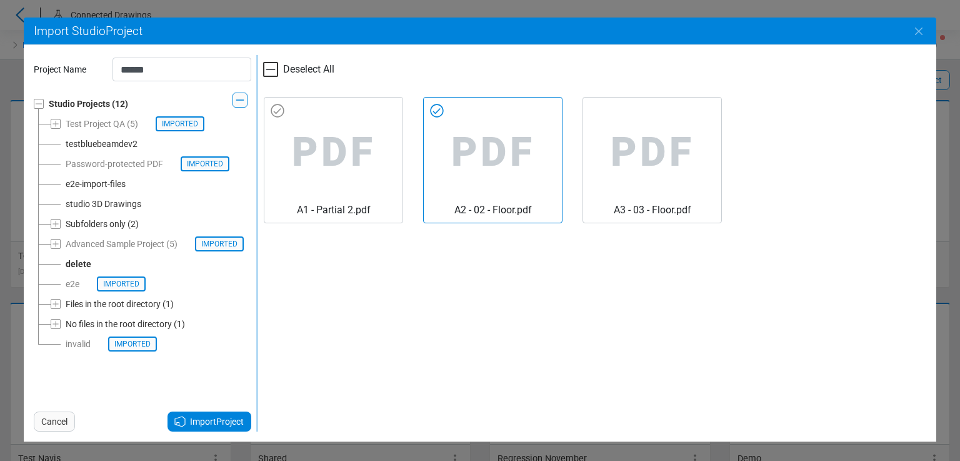
click at [375, 131] on span "PDF" at bounding box center [333, 153] width 118 height 100
click at [203, 423] on span "Import Project" at bounding box center [217, 421] width 54 height 15
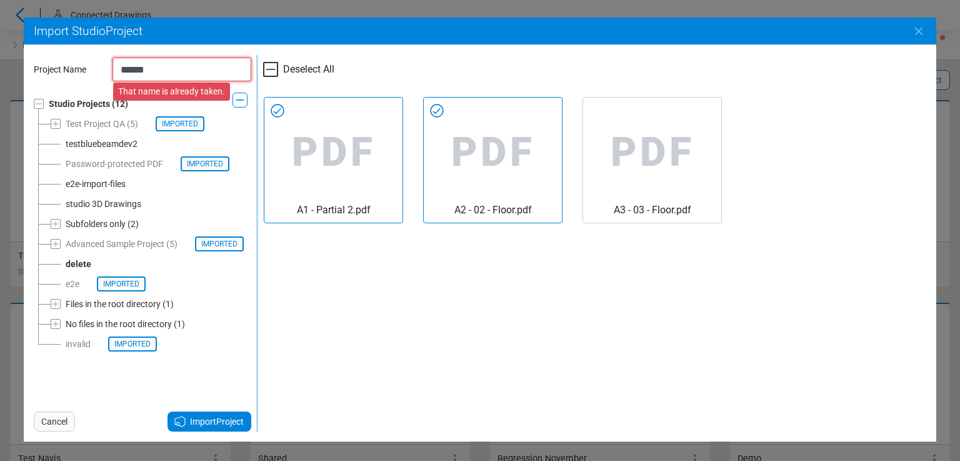
click at [166, 71] on input "******" at bounding box center [182, 70] width 139 height 24
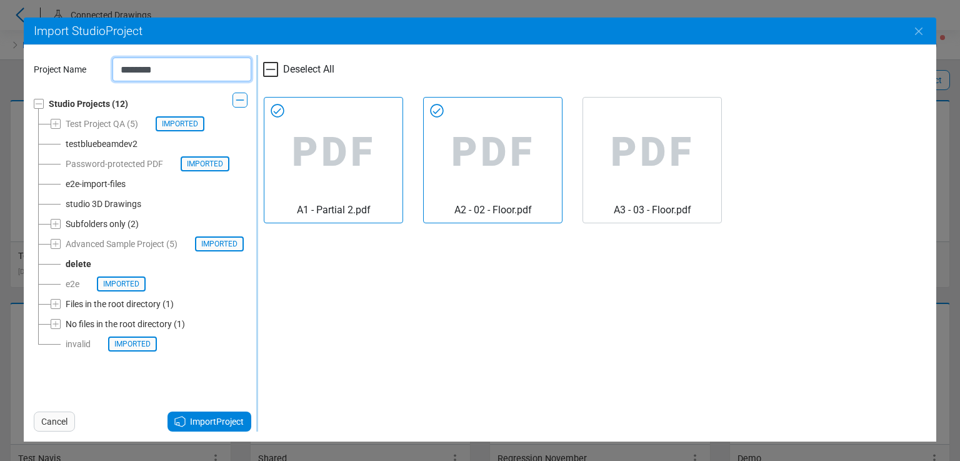
type input "********"
click at [197, 422] on span "Import Project" at bounding box center [217, 421] width 54 height 15
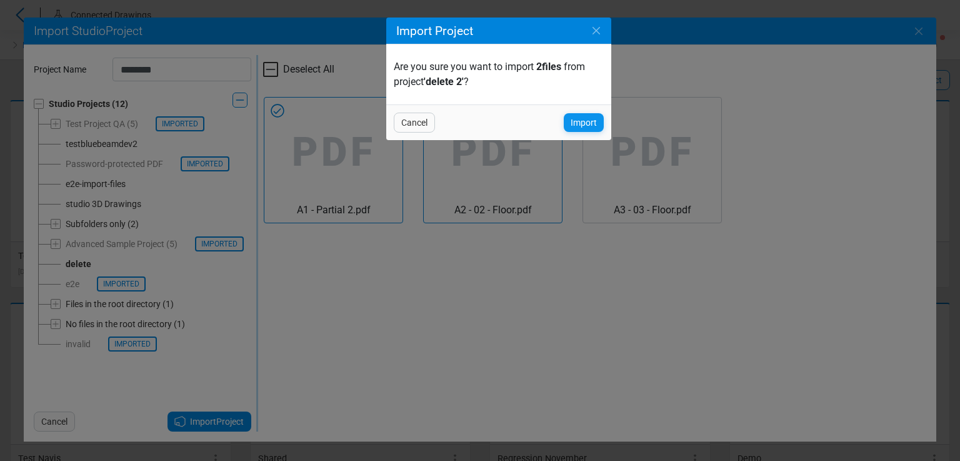
click at [575, 122] on span "Import" at bounding box center [584, 122] width 26 height 15
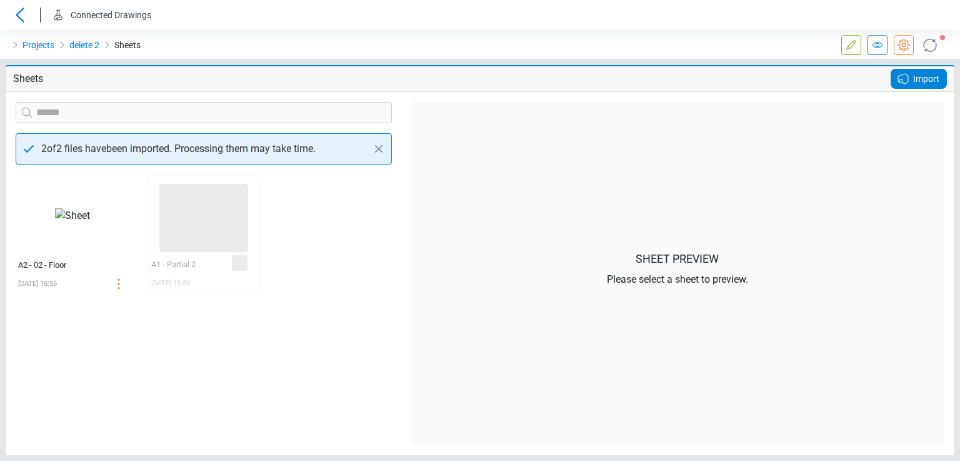
click at [915, 69] on div "Import" at bounding box center [919, 79] width 56 height 20
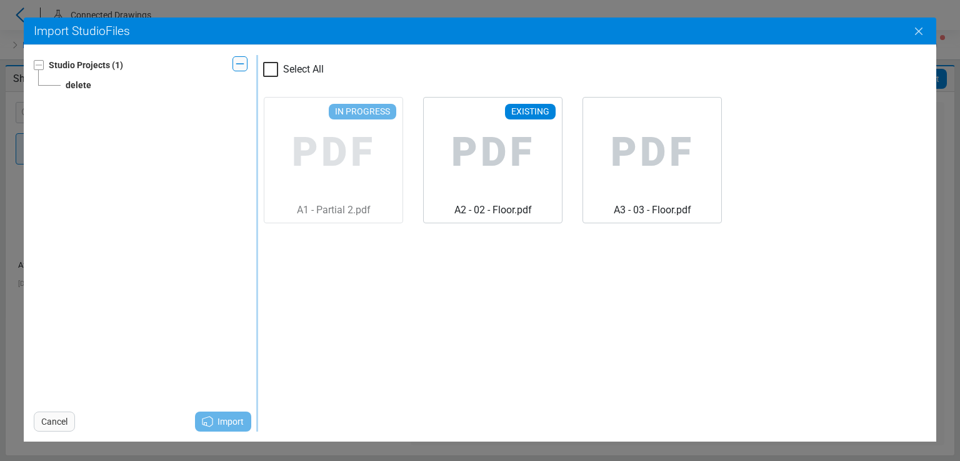
click at [921, 36] on icon "Close" at bounding box center [919, 31] width 15 height 15
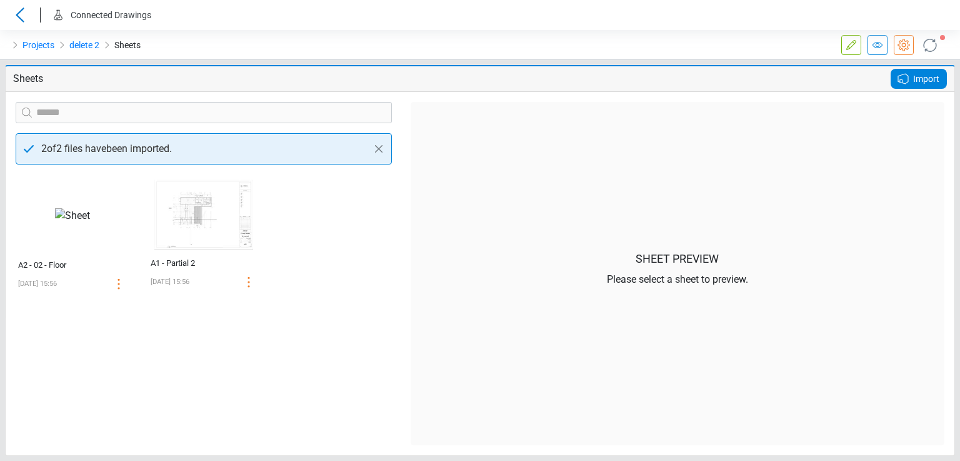
click at [899, 79] on icon at bounding box center [903, 78] width 15 height 15
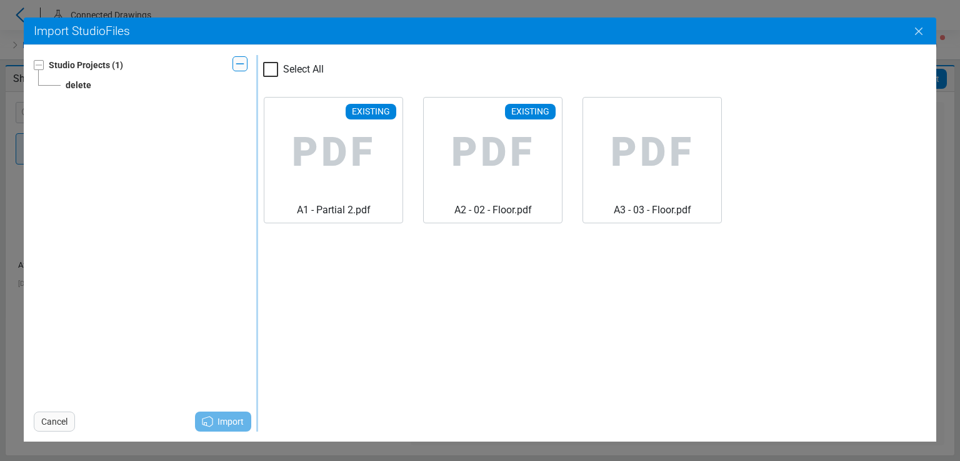
click at [918, 29] on icon "Close" at bounding box center [919, 31] width 15 height 15
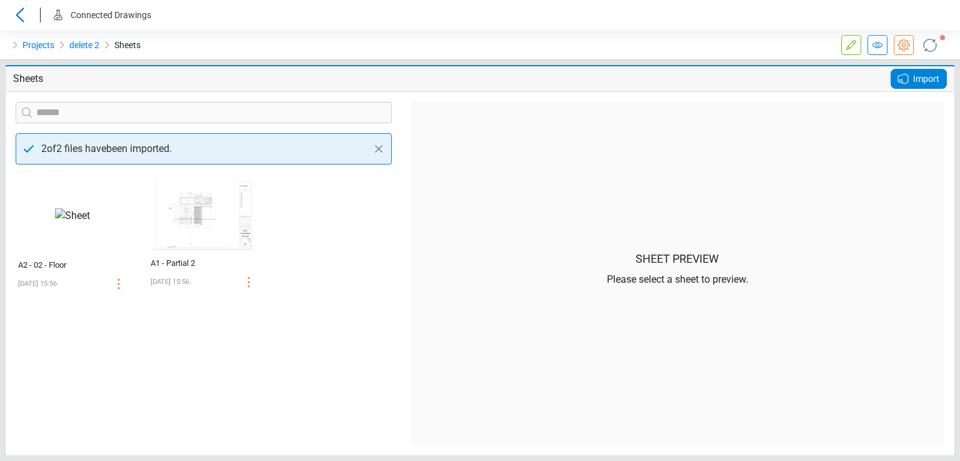
click at [902, 81] on icon at bounding box center [903, 78] width 15 height 15
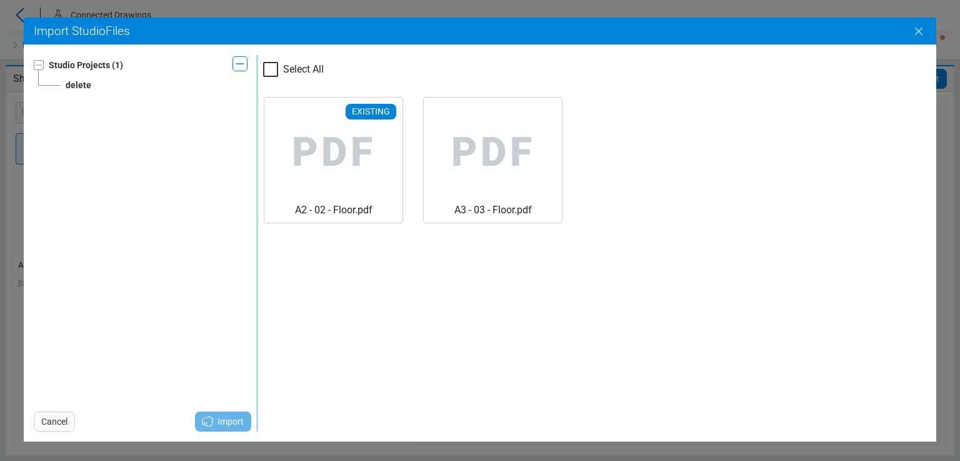
click at [922, 28] on icon "Close" at bounding box center [919, 31] width 15 height 15
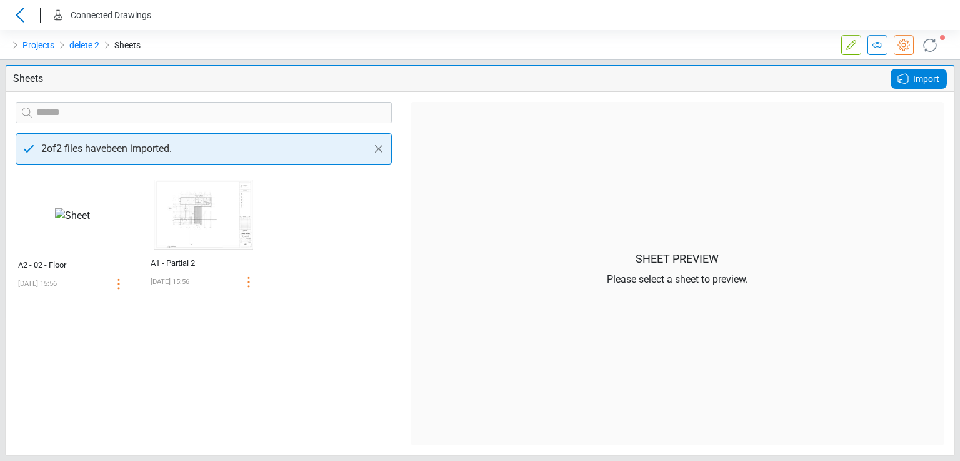
click at [908, 76] on icon at bounding box center [903, 79] width 10 height 10
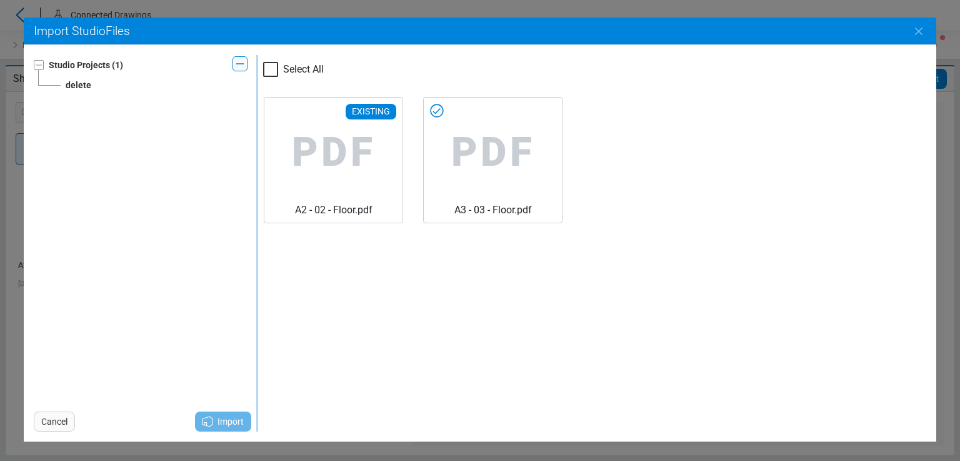
click at [442, 113] on icon at bounding box center [437, 110] width 13 height 13
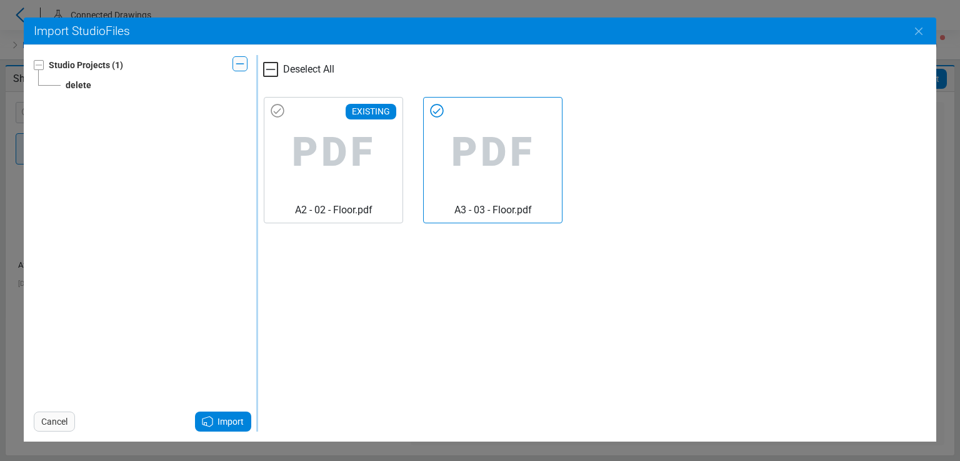
click at [299, 110] on span "PDF" at bounding box center [333, 153] width 118 height 100
click at [224, 422] on span "Import" at bounding box center [231, 421] width 26 height 15
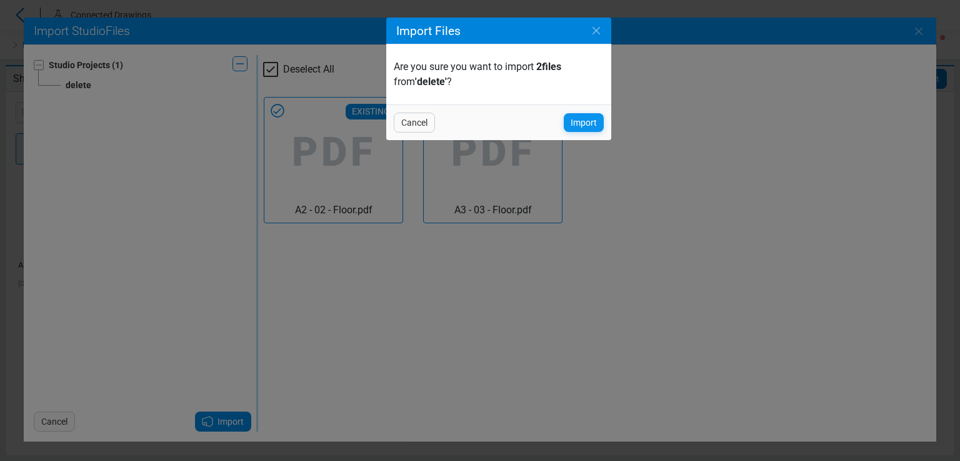
click at [580, 119] on span "Import" at bounding box center [584, 122] width 26 height 15
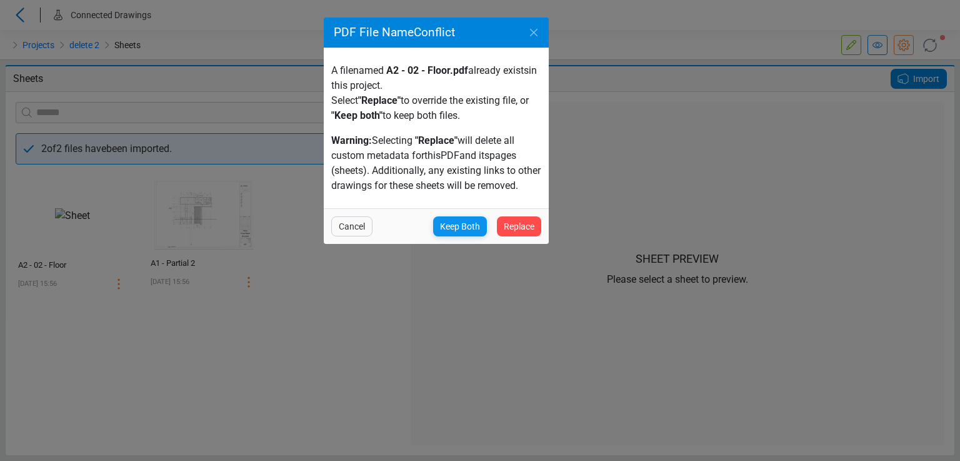
click at [456, 224] on span "Keep Both" at bounding box center [460, 226] width 40 height 15
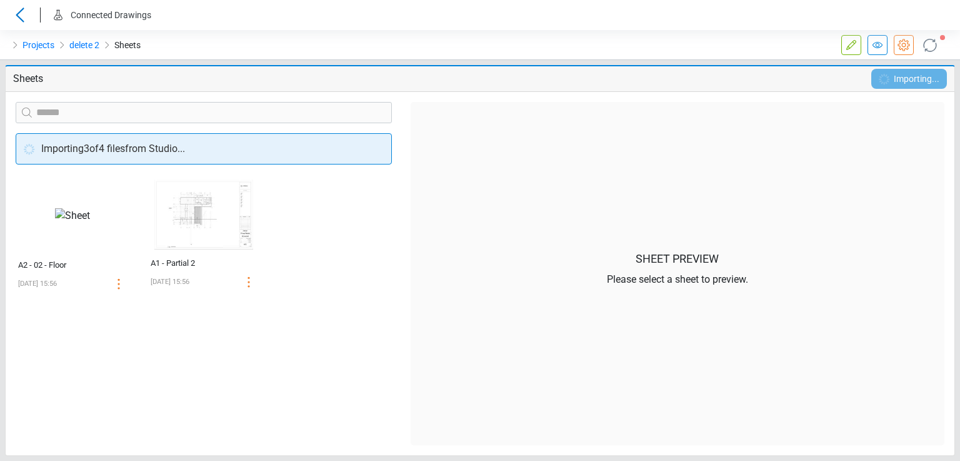
click at [933, 47] on icon at bounding box center [930, 44] width 21 height 21
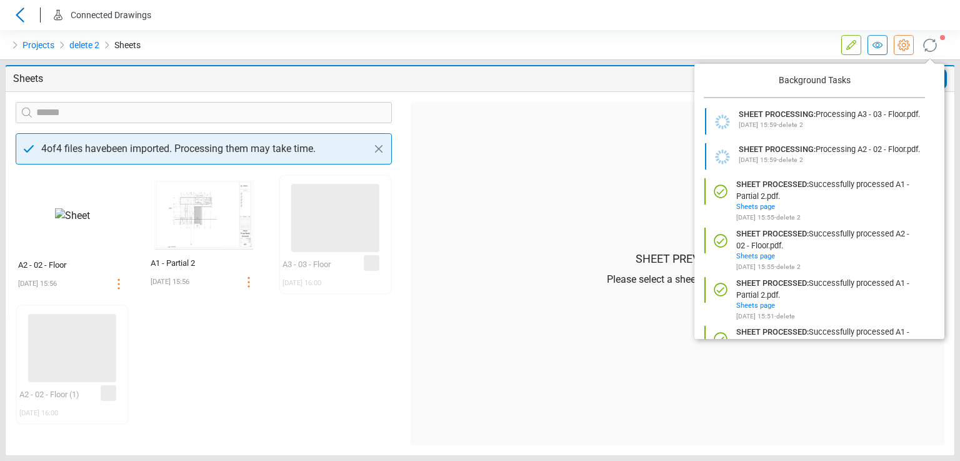
click at [927, 43] on icon at bounding box center [930, 44] width 21 height 21
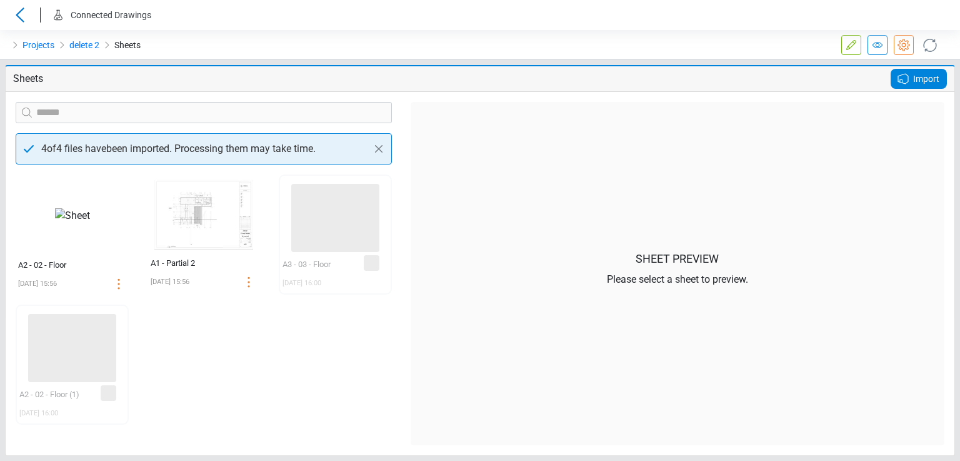
click at [908, 83] on icon at bounding box center [903, 78] width 15 height 15
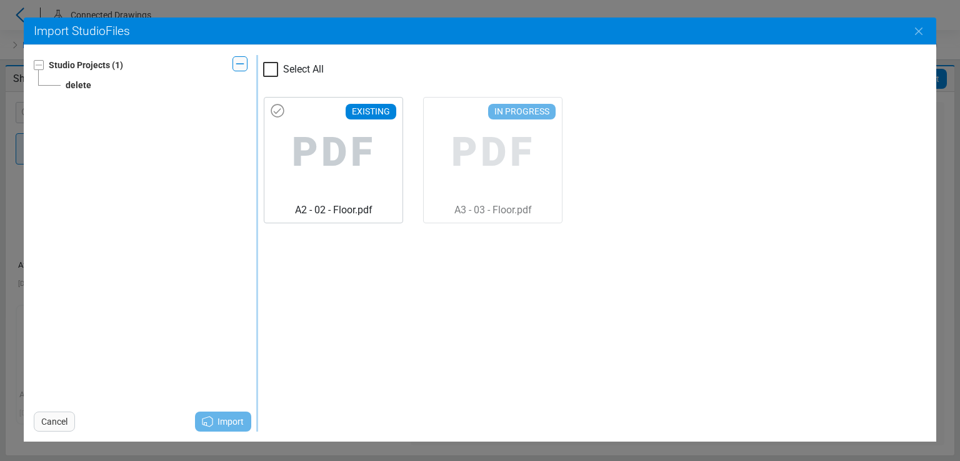
click at [358, 149] on span "PDF" at bounding box center [333, 153] width 118 height 100
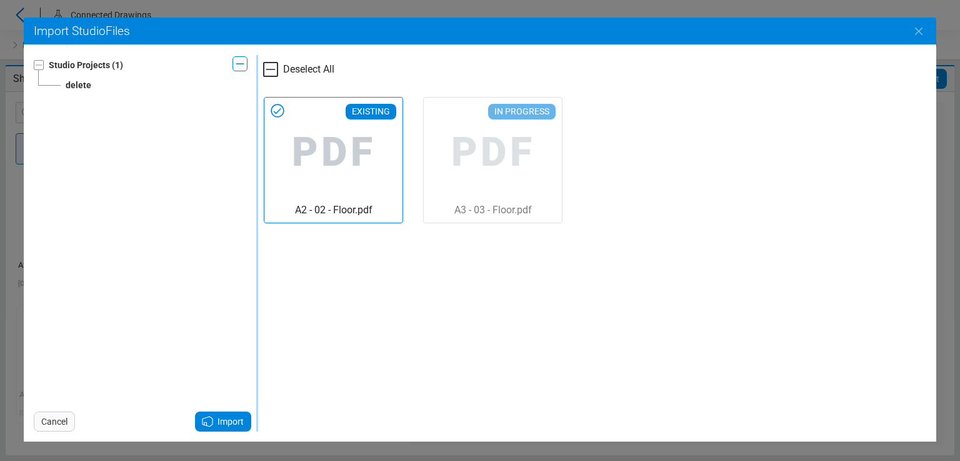
click at [206, 422] on icon at bounding box center [208, 421] width 10 height 10
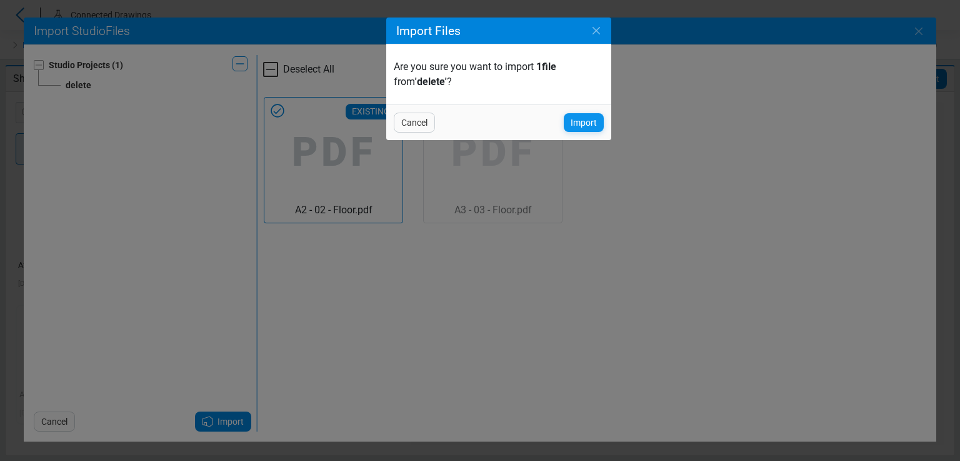
click at [571, 119] on span "Import" at bounding box center [584, 122] width 26 height 15
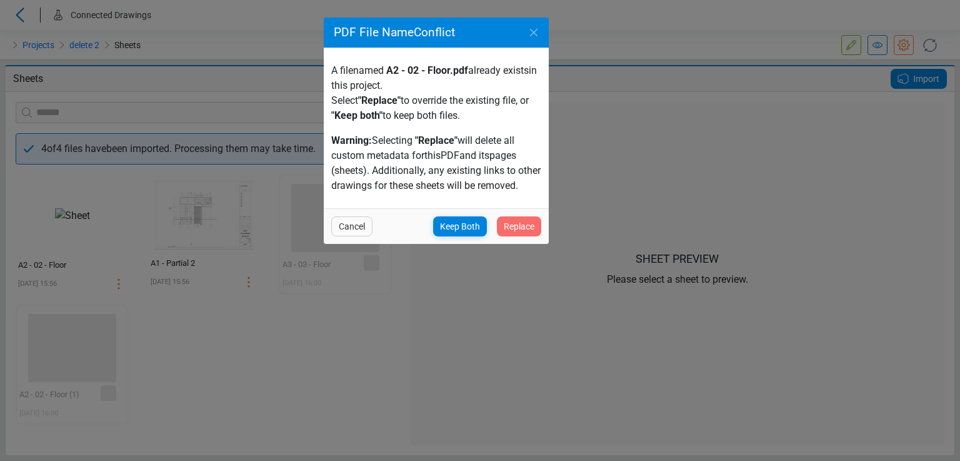
click at [510, 226] on span "Replace" at bounding box center [519, 226] width 31 height 15
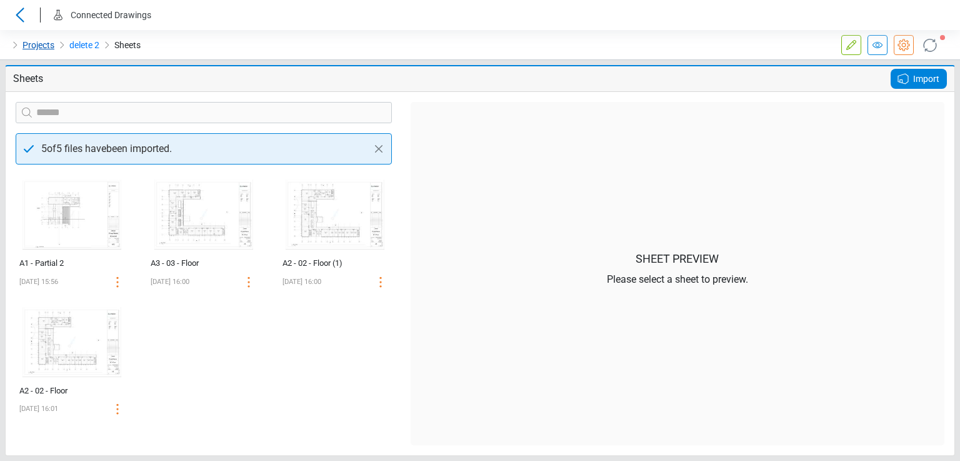
click at [29, 44] on link "Projects" at bounding box center [39, 45] width 32 height 15
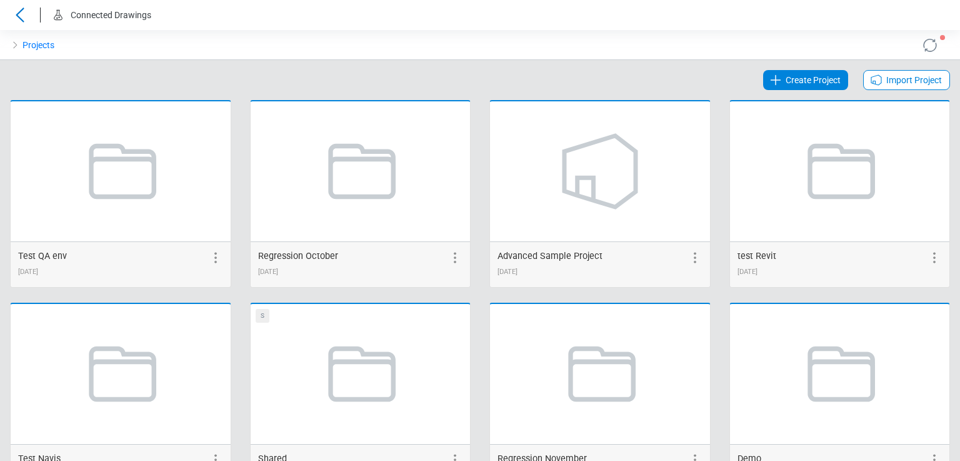
click at [889, 84] on span "Import Project" at bounding box center [915, 80] width 56 height 15
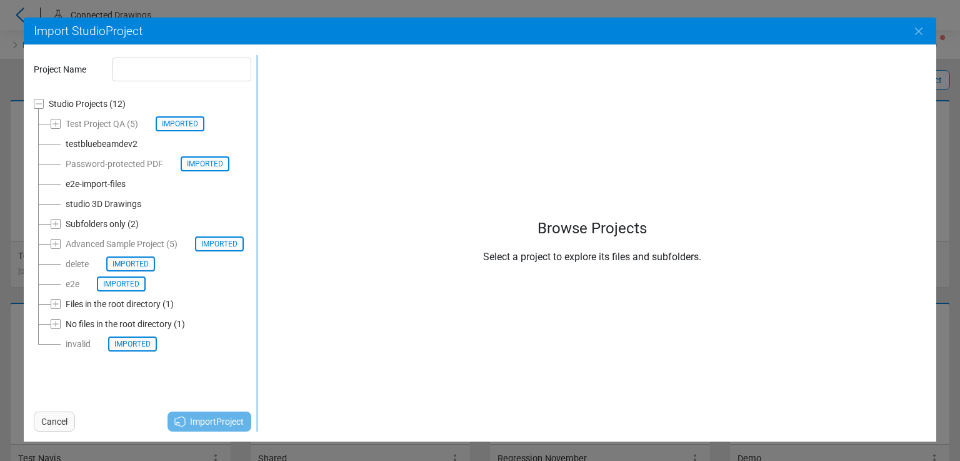
click at [105, 143] on div "testbluebeamdev2" at bounding box center [102, 143] width 72 height 15
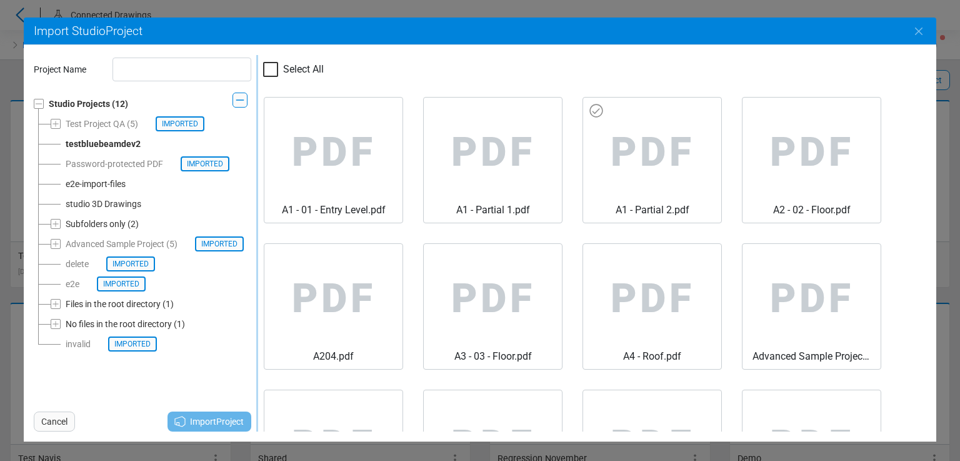
click at [646, 146] on span "PDF" at bounding box center [652, 153] width 118 height 100
type input "**********"
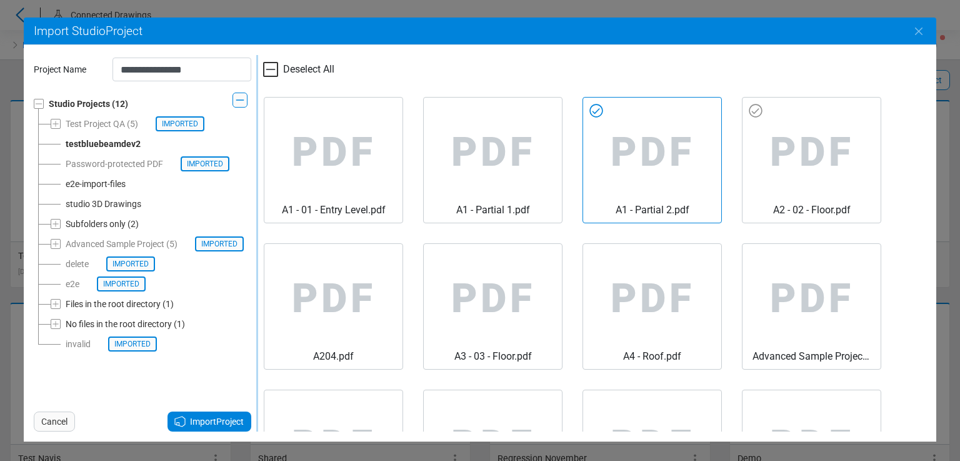
click at [822, 146] on span "PDF" at bounding box center [812, 153] width 118 height 100
click at [216, 425] on span "Import Project" at bounding box center [217, 421] width 54 height 15
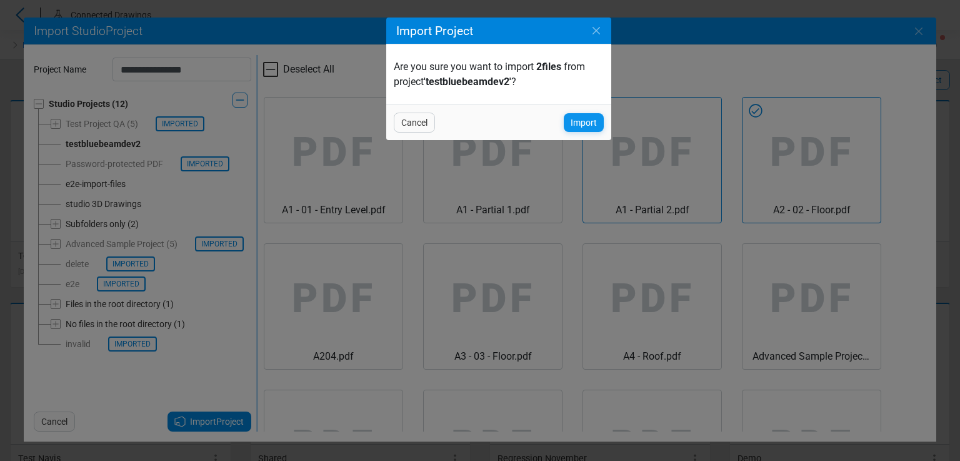
click at [565, 119] on div "Import" at bounding box center [584, 122] width 40 height 19
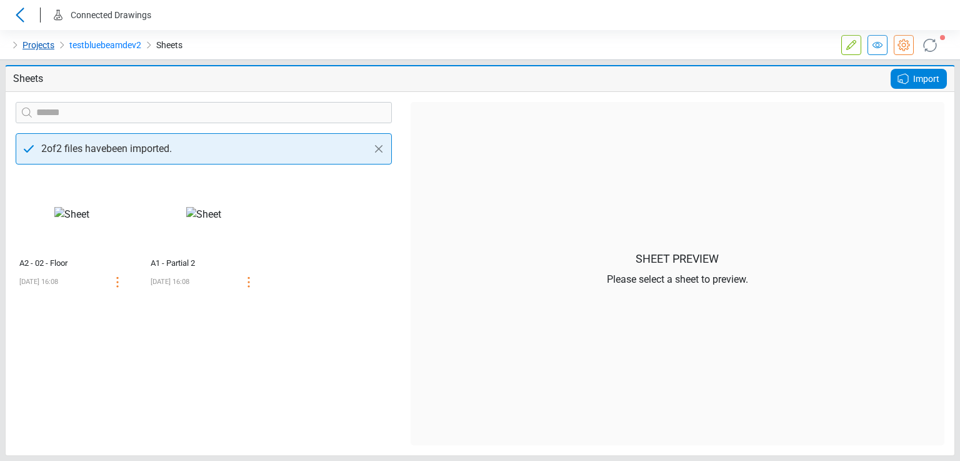
click at [23, 41] on link "Projects" at bounding box center [39, 45] width 32 height 15
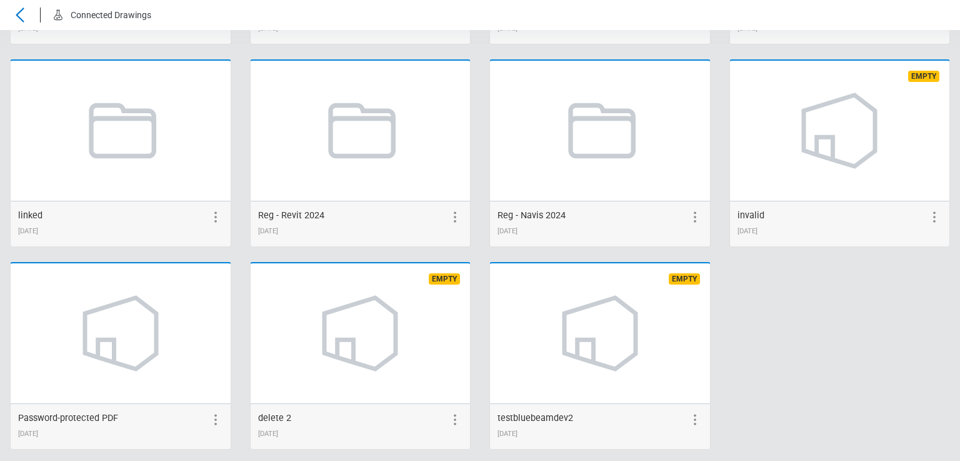
scroll to position [2478, 0]
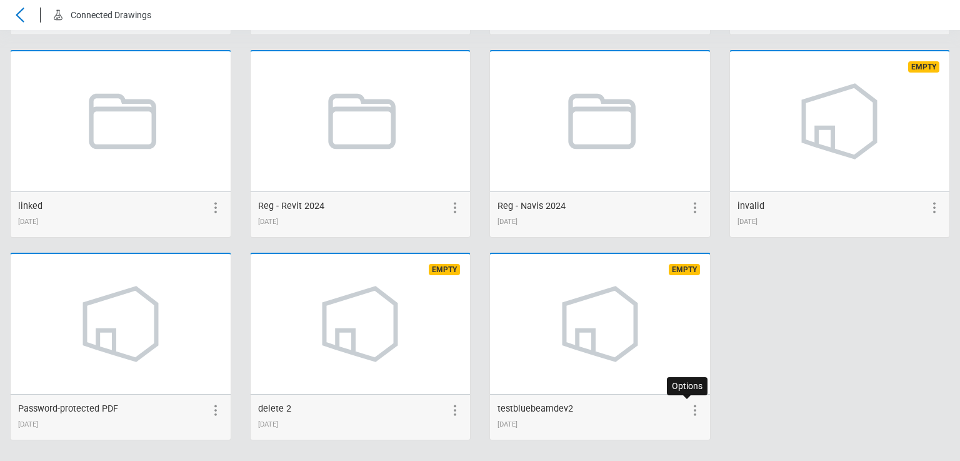
click at [688, 407] on icon at bounding box center [695, 410] width 15 height 15
click at [668, 410] on icon at bounding box center [672, 410] width 8 height 10
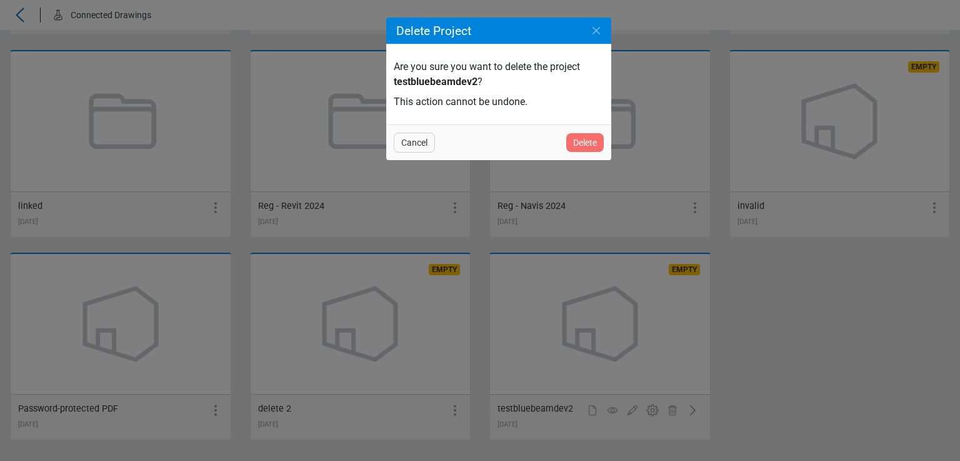
click at [581, 139] on span "Delete" at bounding box center [585, 142] width 24 height 15
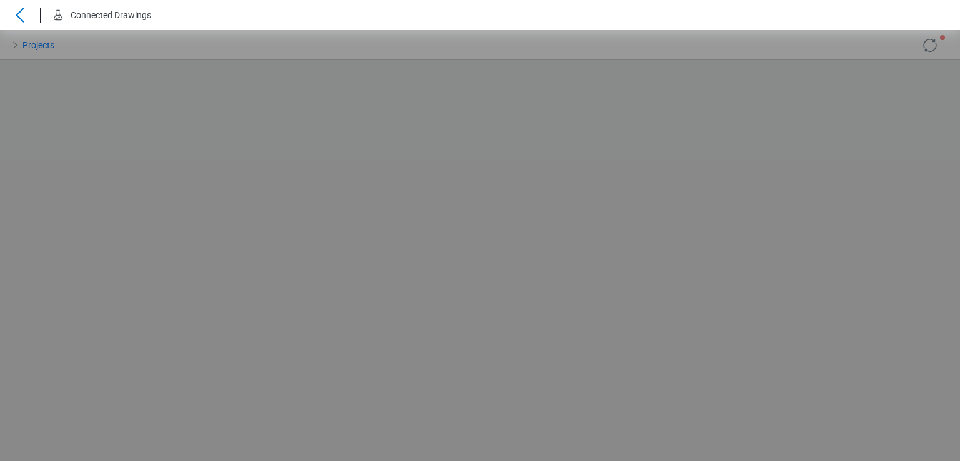
scroll to position [0, 0]
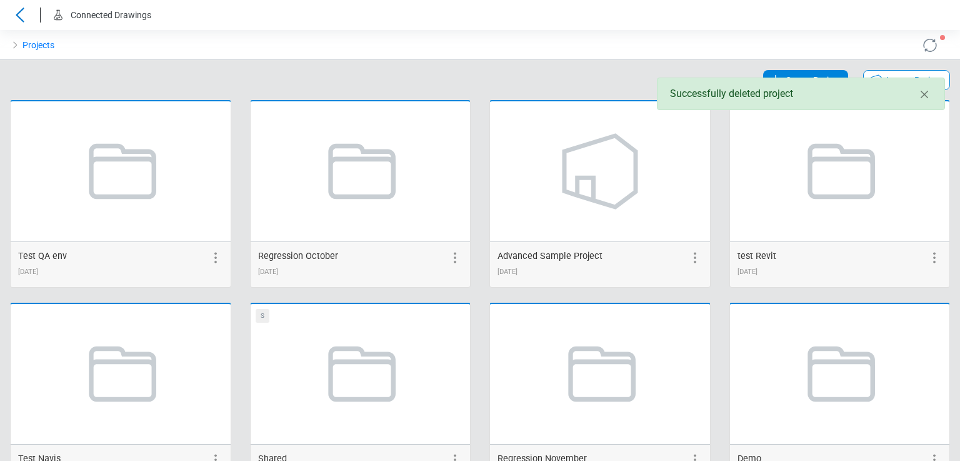
click at [865, 78] on div "Successfully deleted project" at bounding box center [801, 94] width 288 height 33
click at [869, 75] on icon at bounding box center [876, 80] width 15 height 15
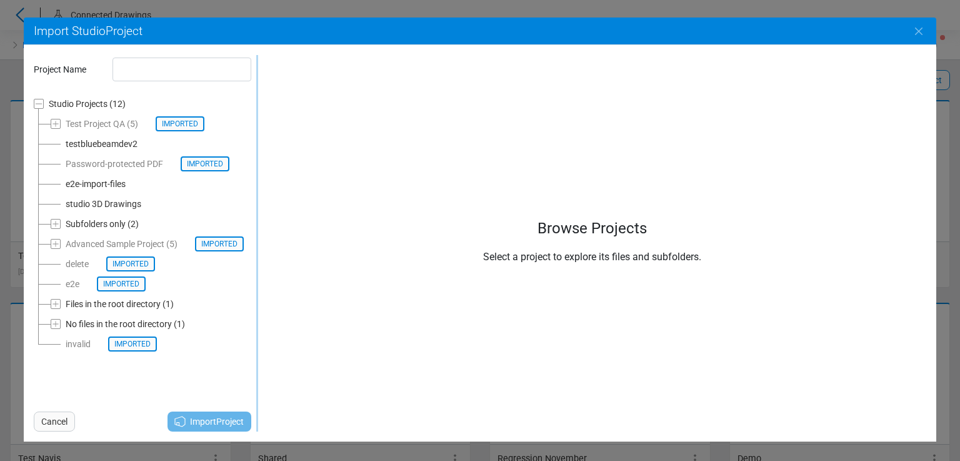
click at [85, 144] on div "testbluebeamdev2" at bounding box center [102, 143] width 72 height 15
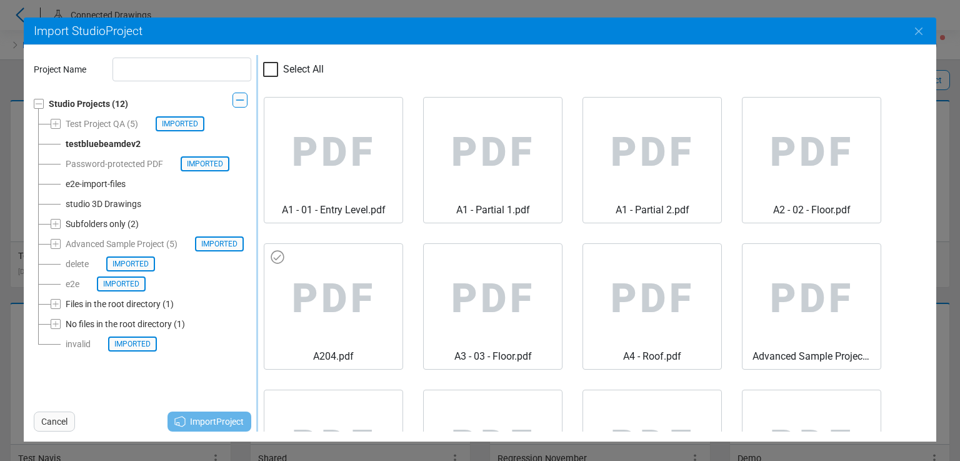
click at [330, 288] on span "PDF" at bounding box center [333, 299] width 118 height 100
type input "**********"
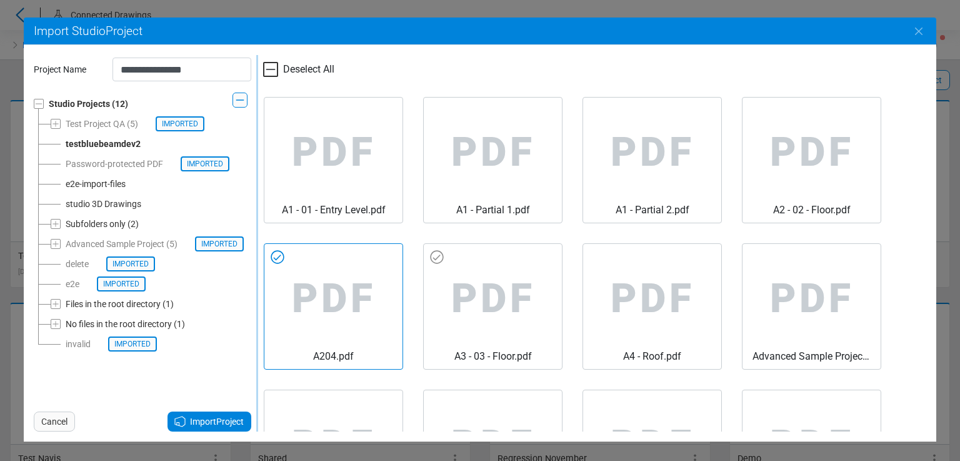
click at [493, 293] on span "PDF" at bounding box center [493, 299] width 118 height 100
click at [206, 426] on span "Import Project" at bounding box center [217, 421] width 54 height 15
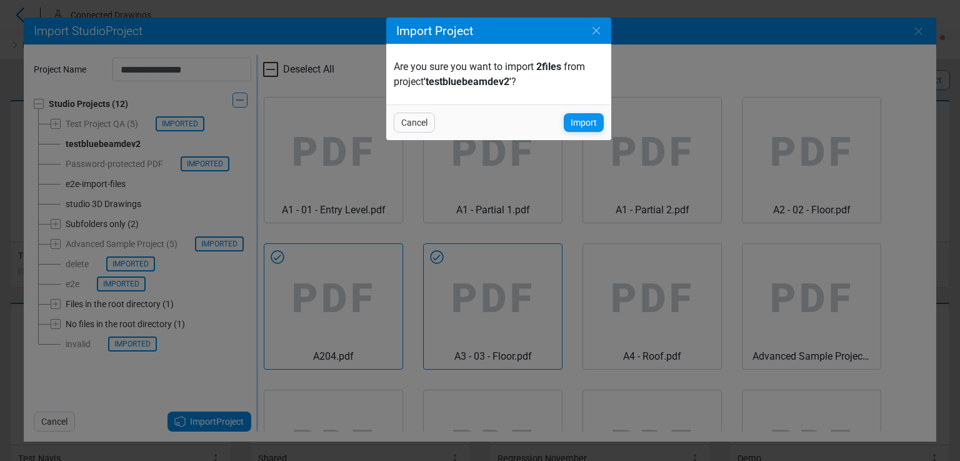
click at [579, 124] on span "Import" at bounding box center [584, 122] width 26 height 15
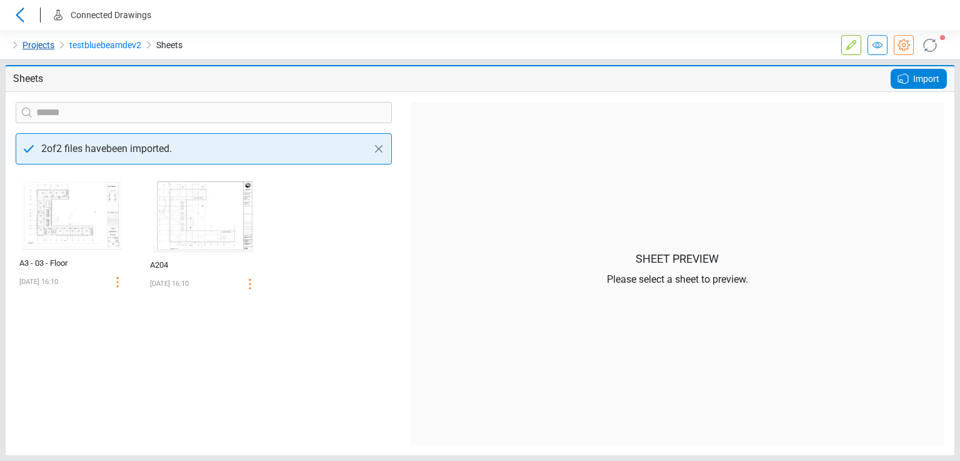
click at [41, 46] on link "Projects" at bounding box center [39, 45] width 32 height 15
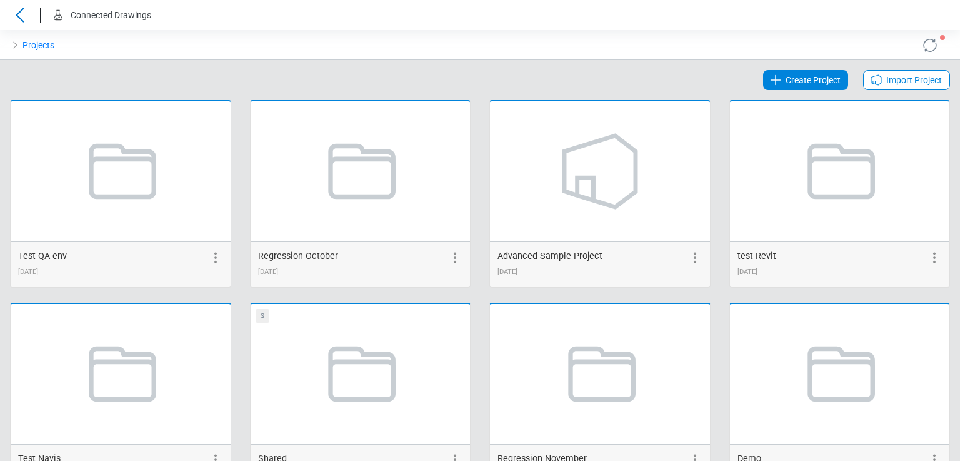
click at [863, 75] on div "Import Project" at bounding box center [906, 80] width 87 height 20
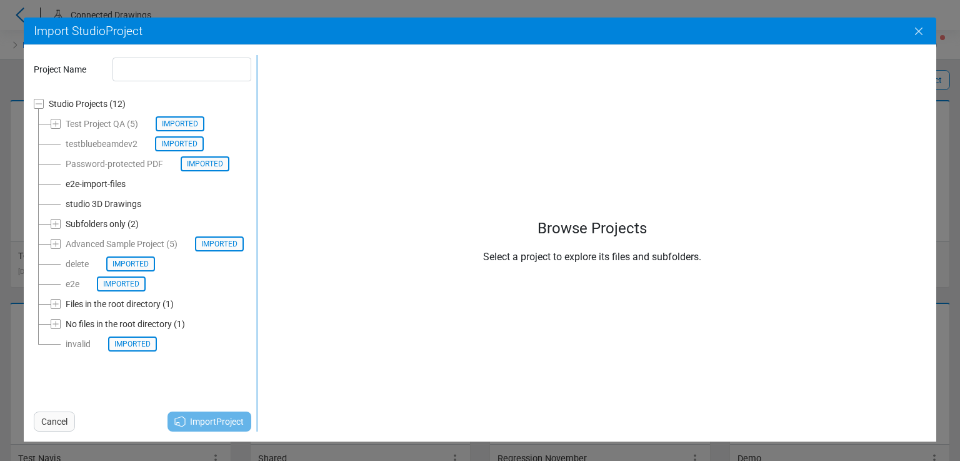
click at [915, 31] on icon "Close" at bounding box center [919, 31] width 15 height 15
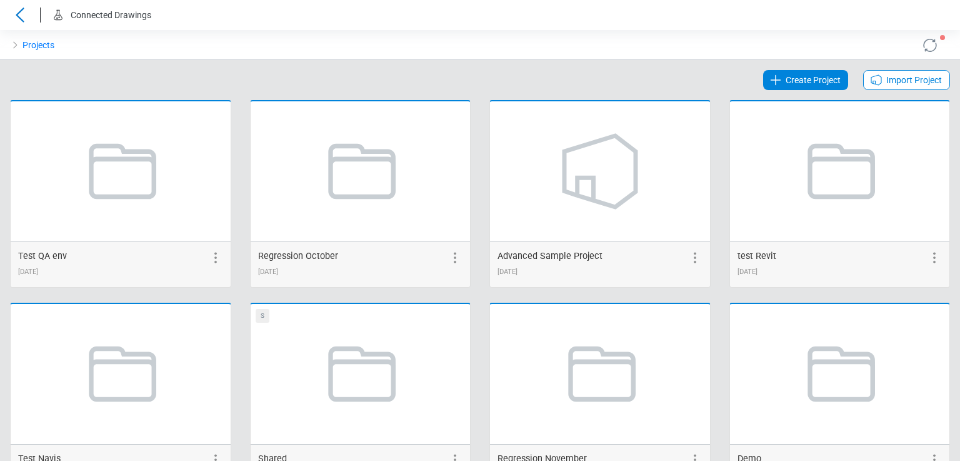
click at [870, 79] on icon at bounding box center [876, 80] width 15 height 15
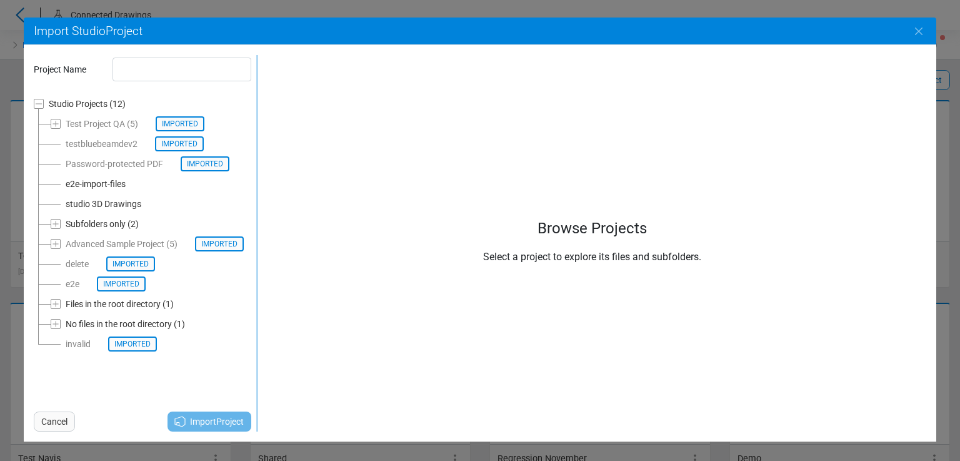
click at [88, 203] on div "studio 3D Drawings" at bounding box center [104, 203] width 76 height 15
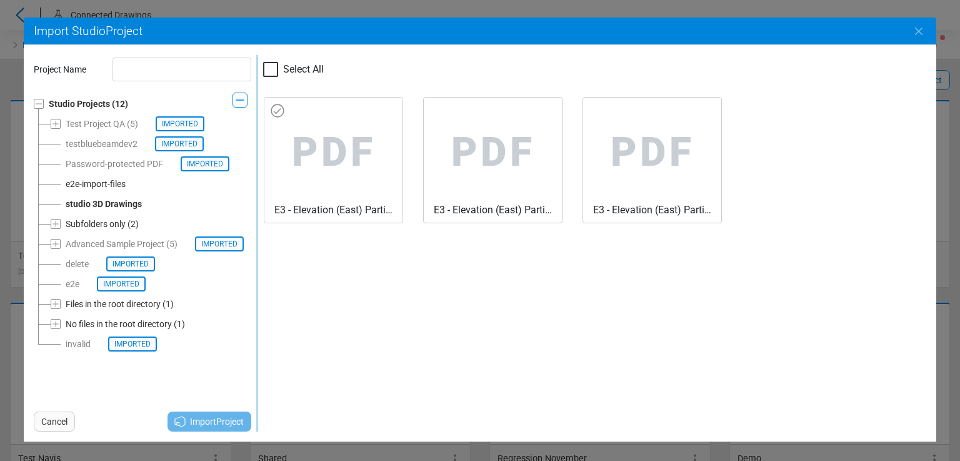
click at [368, 150] on span "PDF" at bounding box center [333, 153] width 118 height 100
type input "**********"
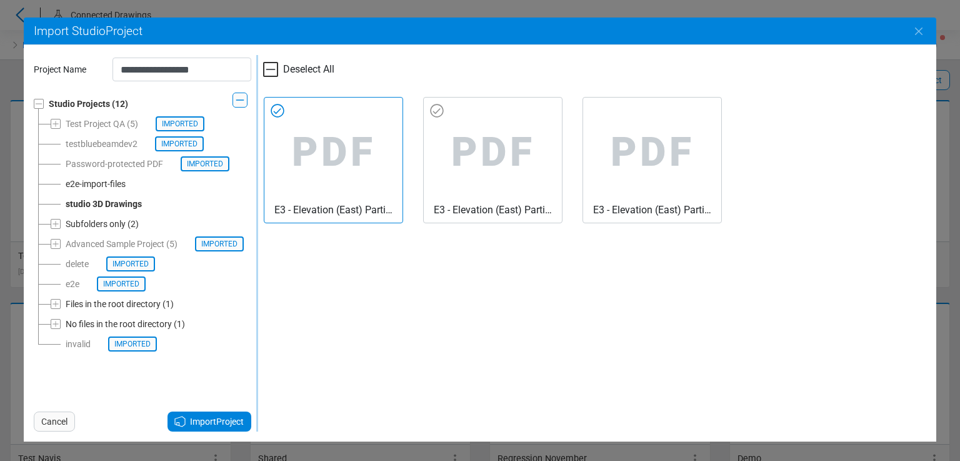
click at [490, 147] on span "PDF" at bounding box center [493, 153] width 118 height 100
click at [317, 145] on span "PDF" at bounding box center [333, 153] width 118 height 100
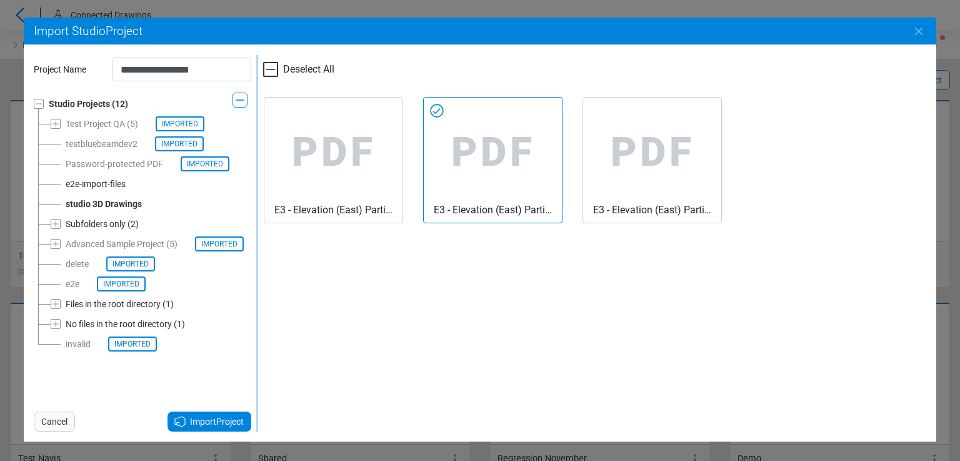
click at [223, 420] on span "Import Project" at bounding box center [217, 421] width 54 height 15
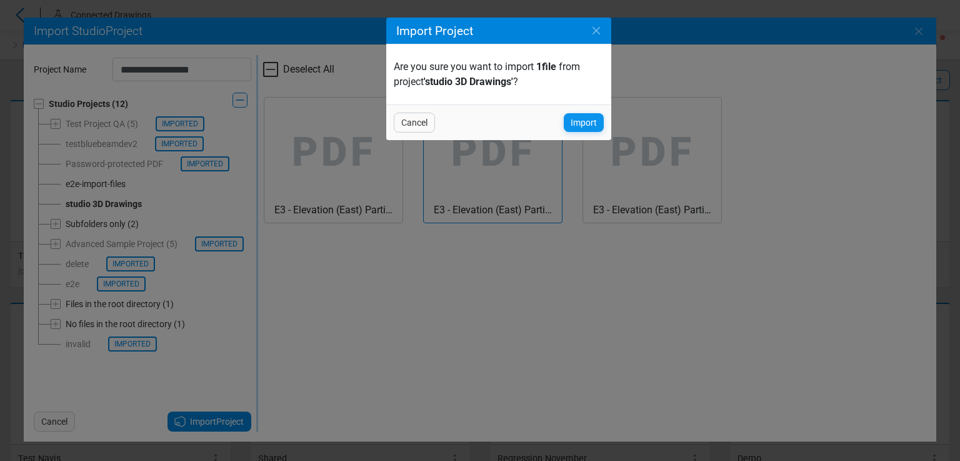
click at [583, 125] on span "Import" at bounding box center [584, 122] width 26 height 15
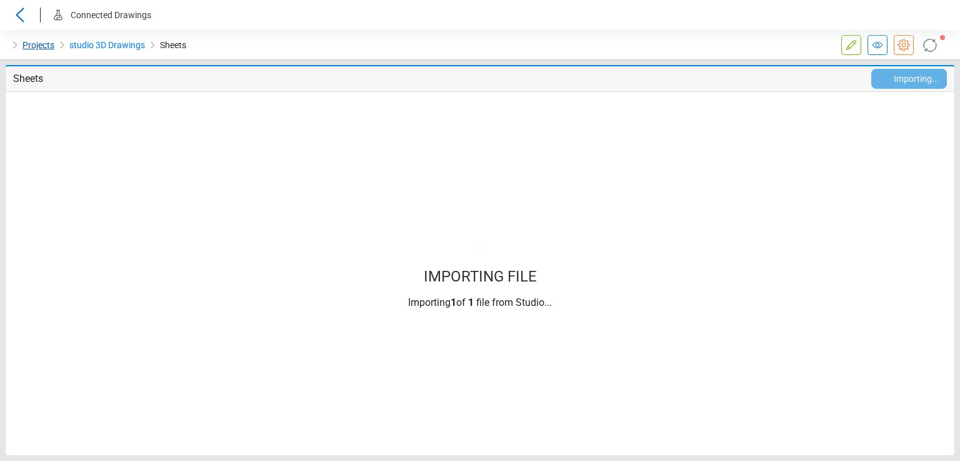
click at [28, 43] on link "Projects" at bounding box center [39, 45] width 32 height 15
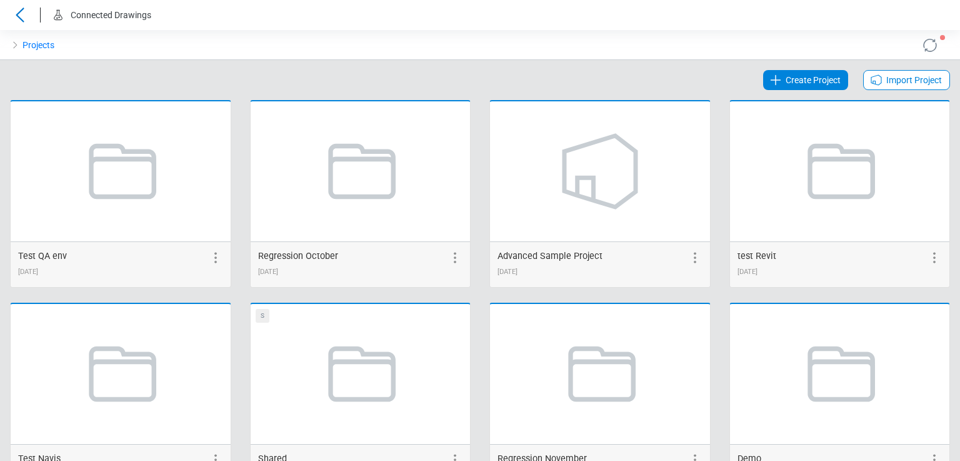
click at [933, 78] on div "Import Project" at bounding box center [906, 80] width 87 height 20
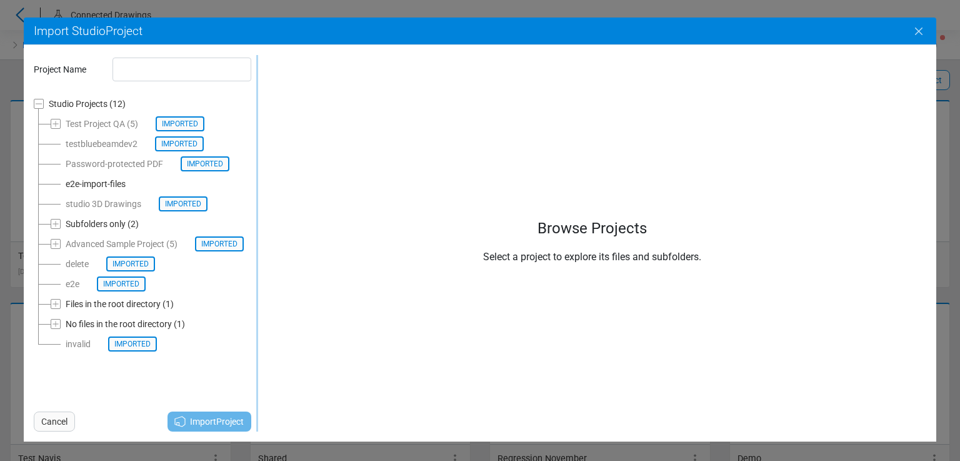
click at [925, 33] on icon "Close" at bounding box center [919, 31] width 15 height 15
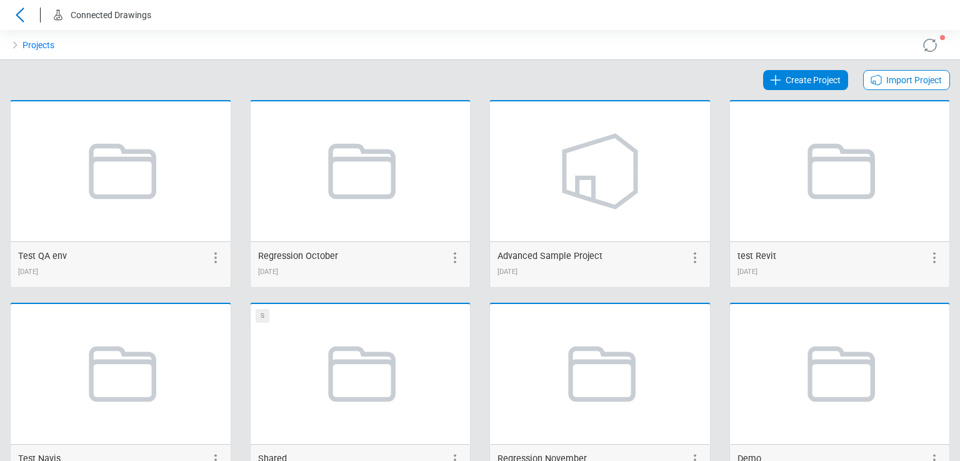
click at [920, 44] on icon at bounding box center [930, 45] width 20 height 20
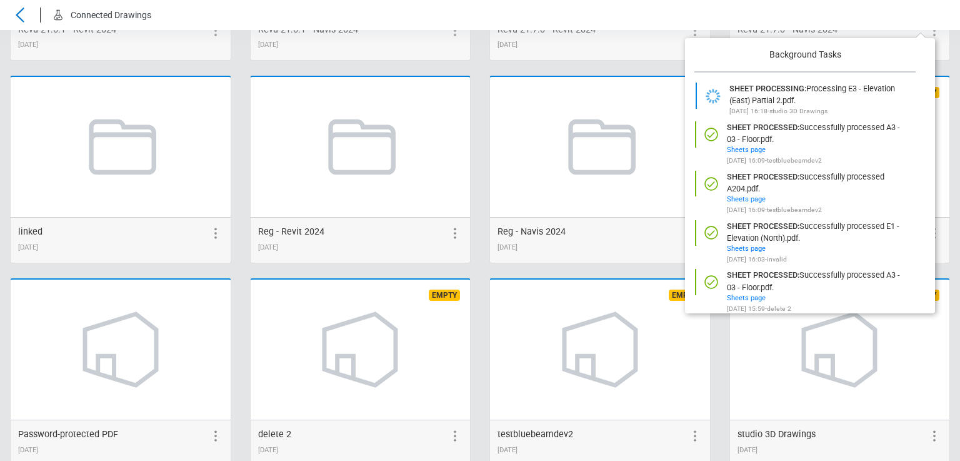
scroll to position [2478, 0]
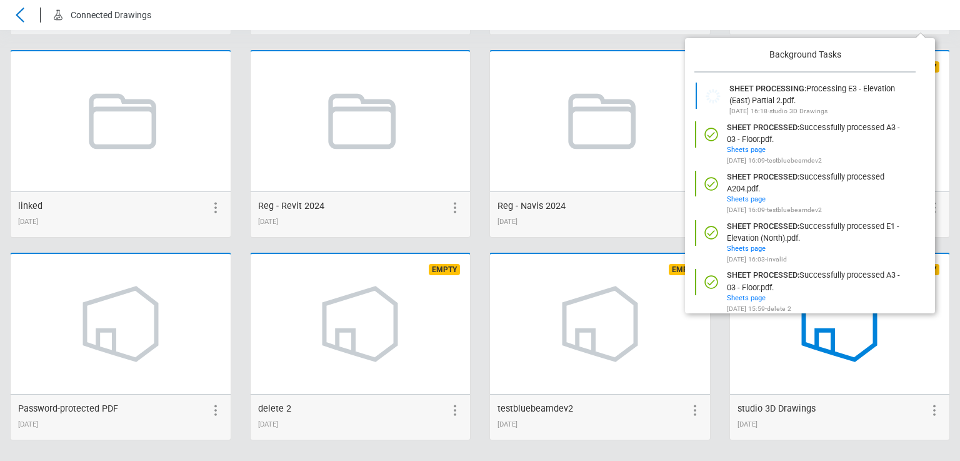
click at [823, 328] on icon at bounding box center [839, 323] width 71 height 71
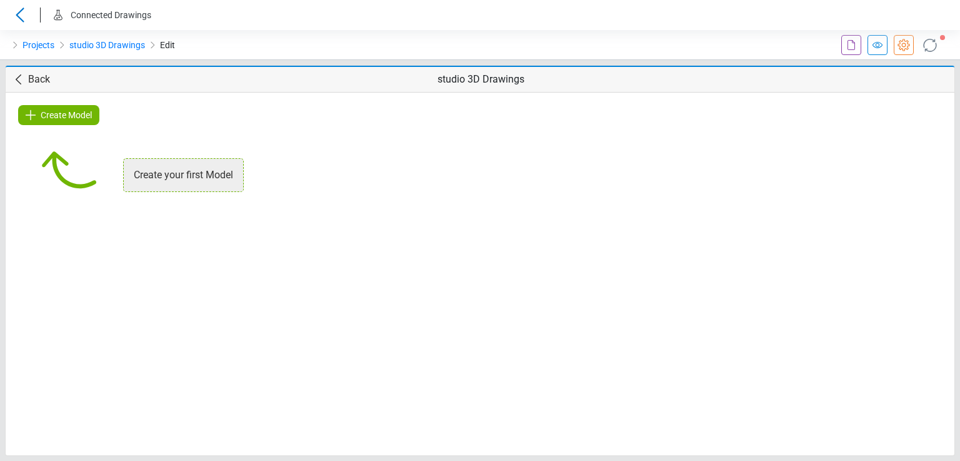
click at [846, 43] on icon at bounding box center [851, 45] width 15 height 15
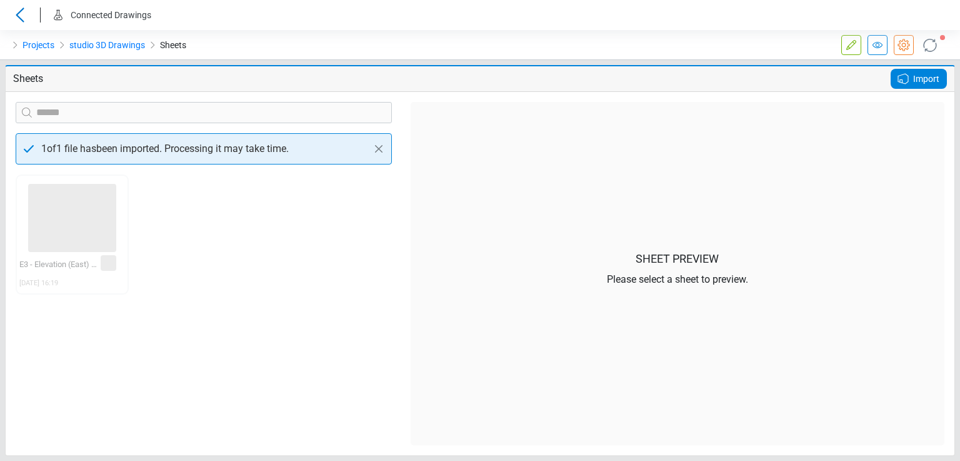
click at [927, 46] on icon at bounding box center [930, 44] width 21 height 21
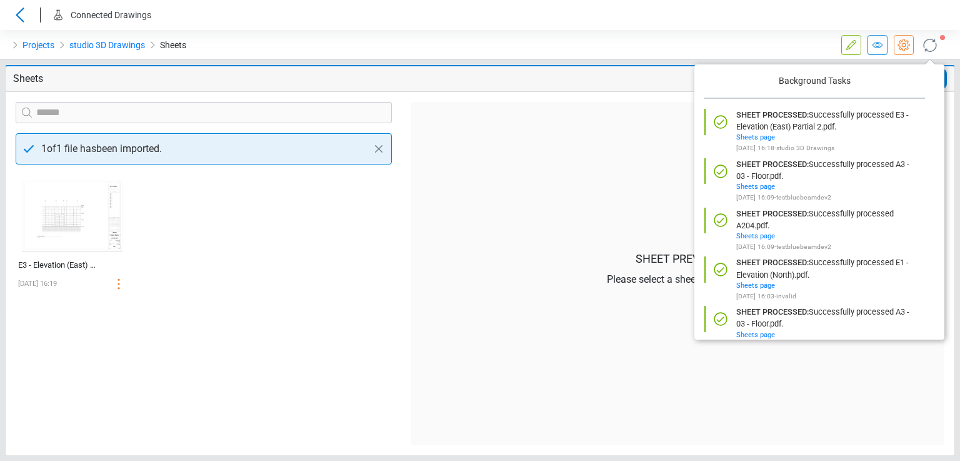
click at [308, 276] on div "‌ E3 - Elevation (East) Partial 2 08/22/2025 16:19" at bounding box center [203, 309] width 395 height 271
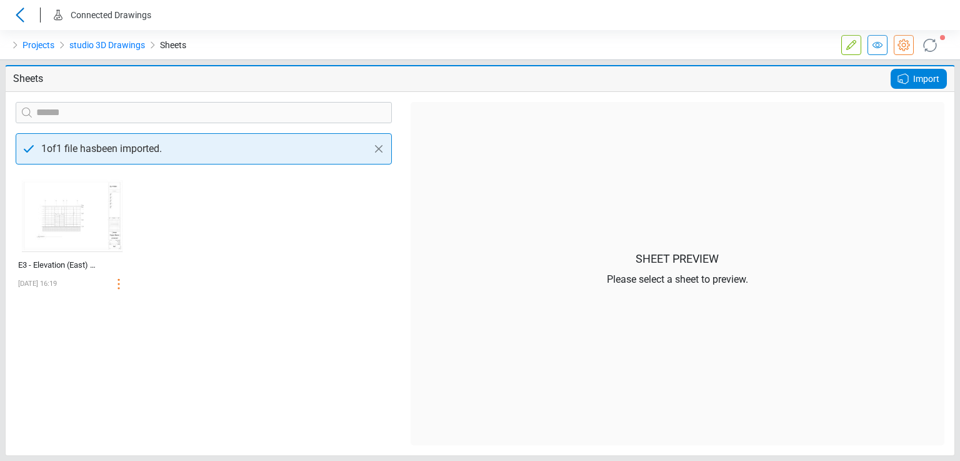
click at [24, 16] on icon at bounding box center [20, 15] width 20 height 15
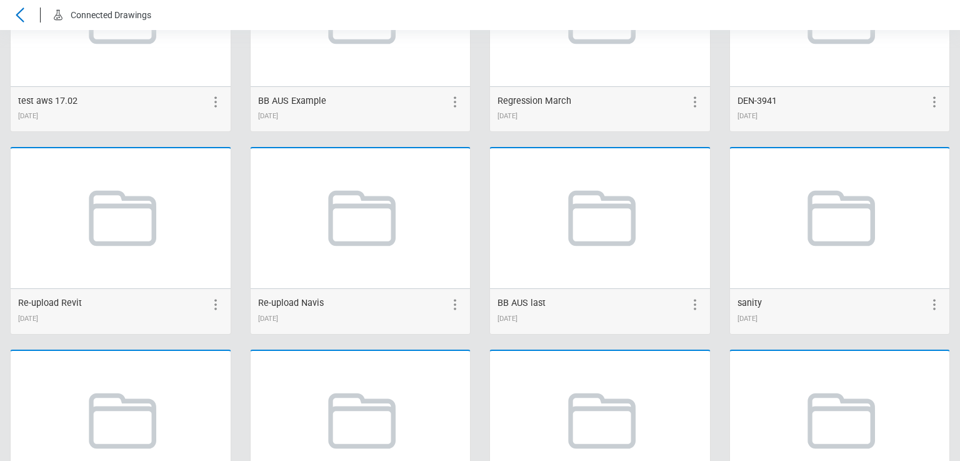
scroll to position [2478, 0]
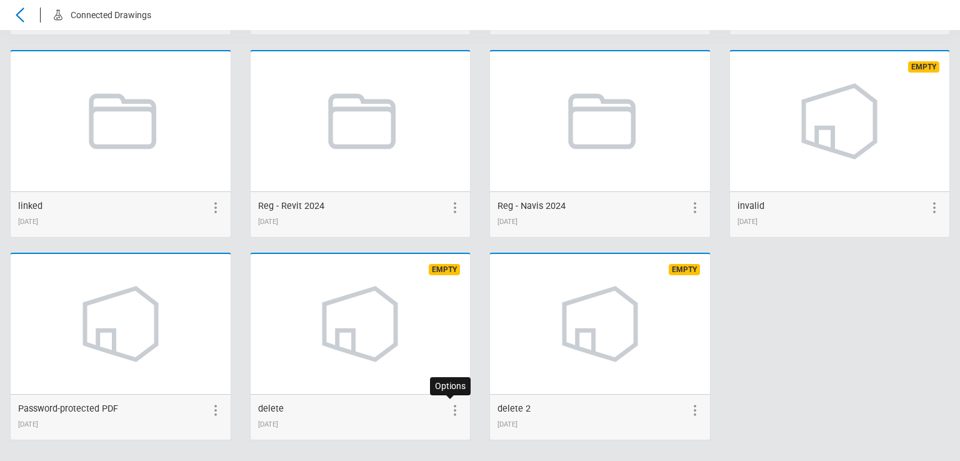
click at [448, 408] on icon at bounding box center [455, 410] width 15 height 15
click at [425, 403] on icon at bounding box center [432, 410] width 15 height 15
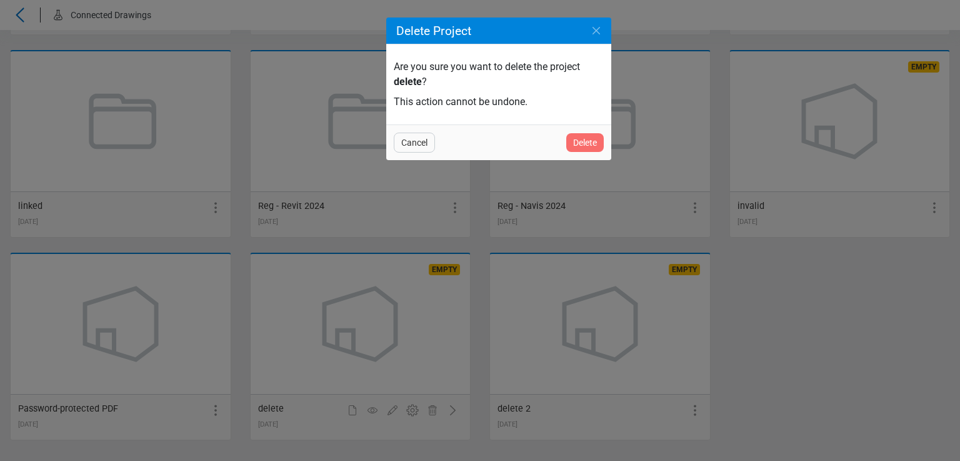
click at [578, 138] on span "Delete" at bounding box center [585, 142] width 24 height 15
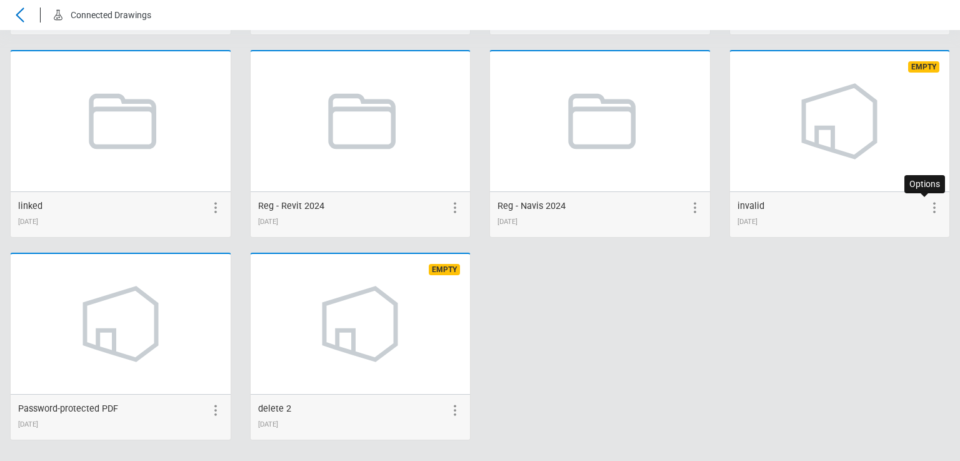
click at [930, 209] on icon at bounding box center [934, 207] width 15 height 15
click at [825, 206] on icon at bounding box center [832, 207] width 15 height 15
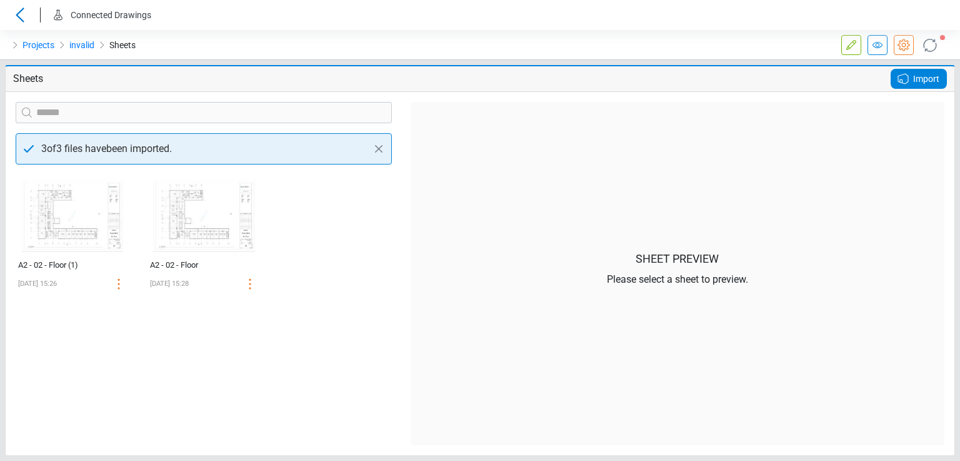
click at [926, 44] on icon at bounding box center [930, 45] width 26 height 26
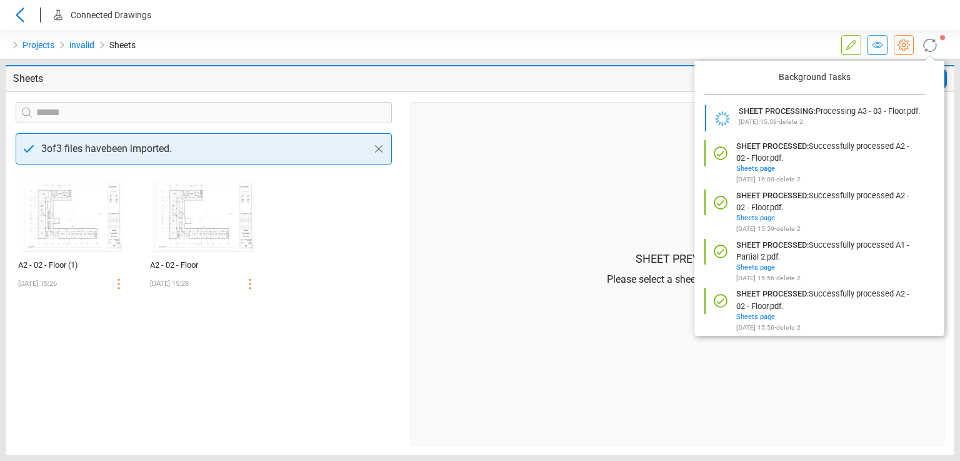
click at [615, 123] on div "Sheet Preview Please select a sheet to preview." at bounding box center [678, 273] width 534 height 343
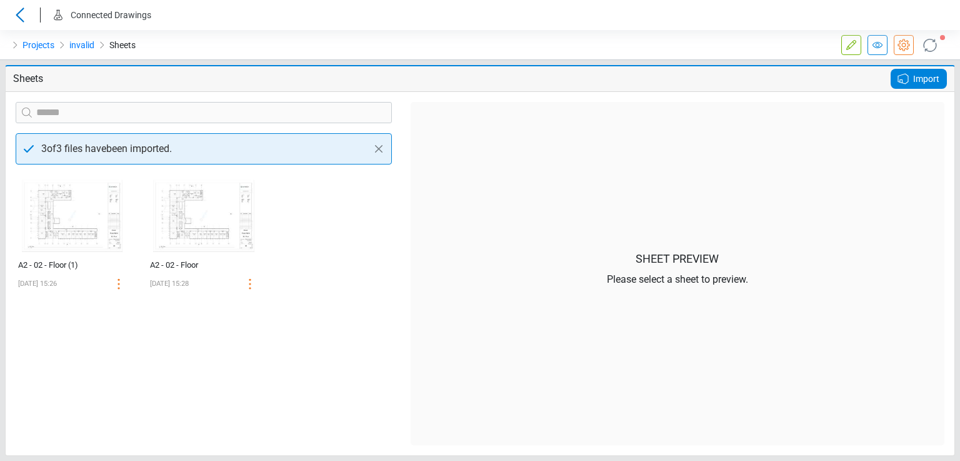
click at [911, 72] on div "Import" at bounding box center [919, 79] width 56 height 20
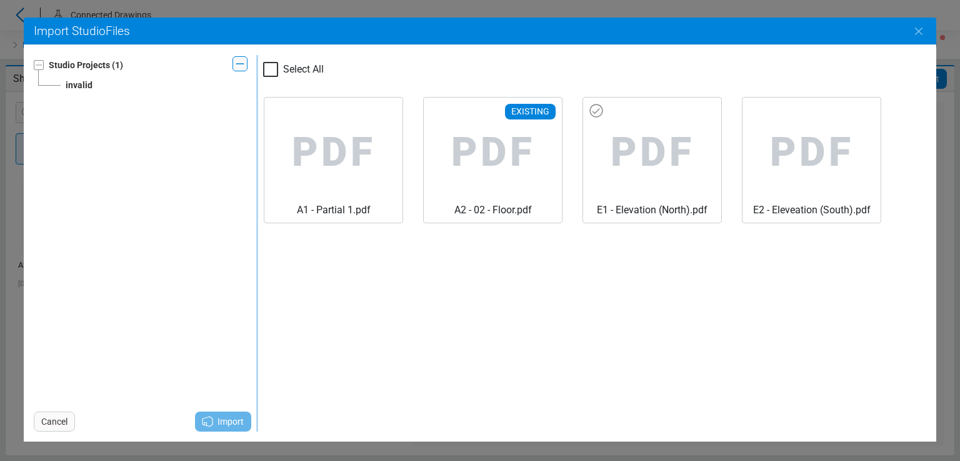
click at [552, 159] on span "PDF" at bounding box center [493, 153] width 118 height 100
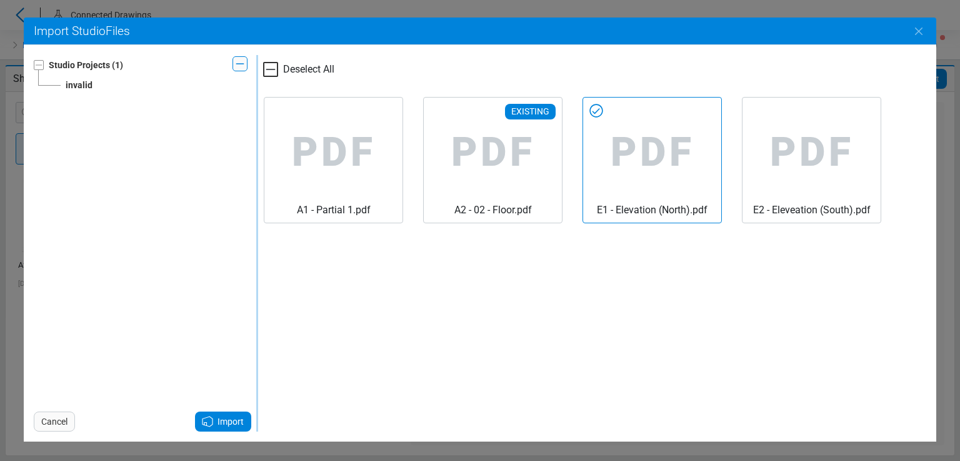
click at [201, 422] on icon at bounding box center [207, 421] width 15 height 15
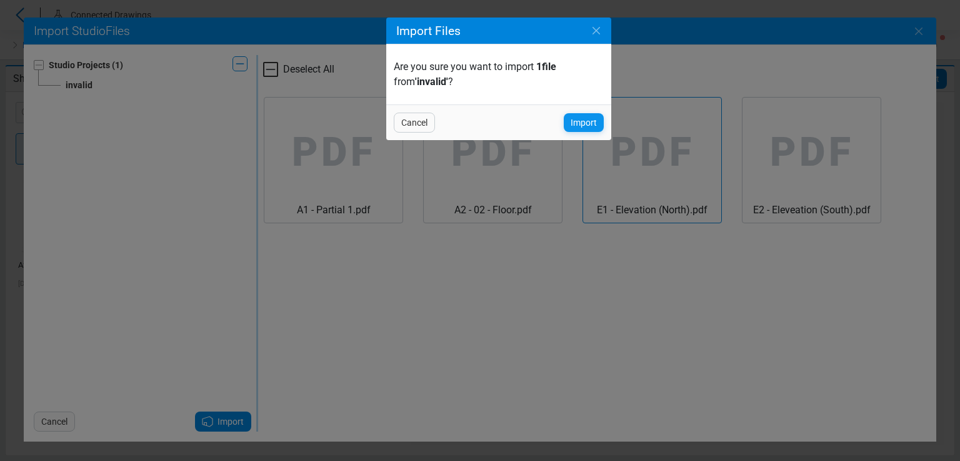
click at [583, 122] on span "Import" at bounding box center [584, 122] width 26 height 15
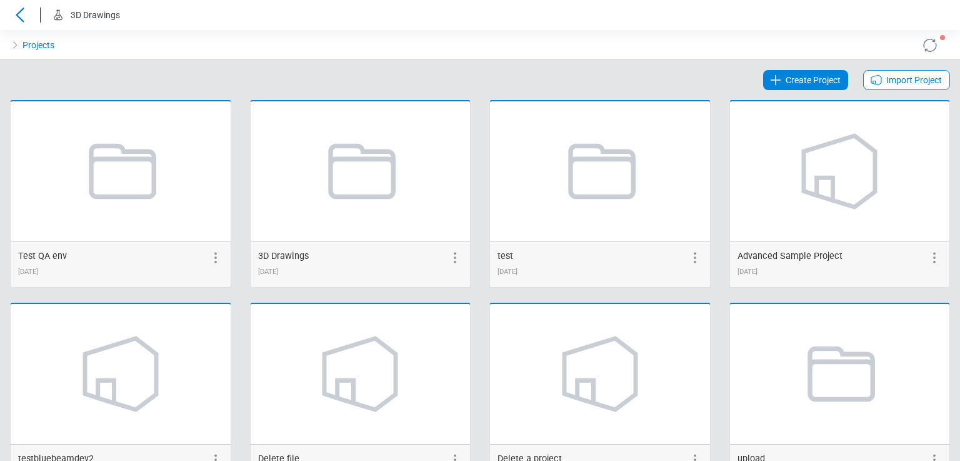
click at [887, 79] on span "Import Project" at bounding box center [915, 80] width 56 height 15
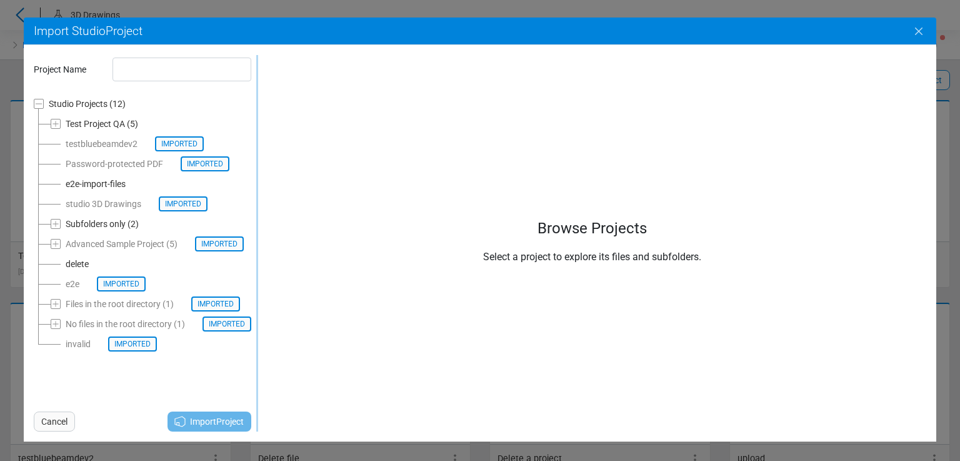
click at [922, 31] on icon "Close" at bounding box center [919, 31] width 15 height 15
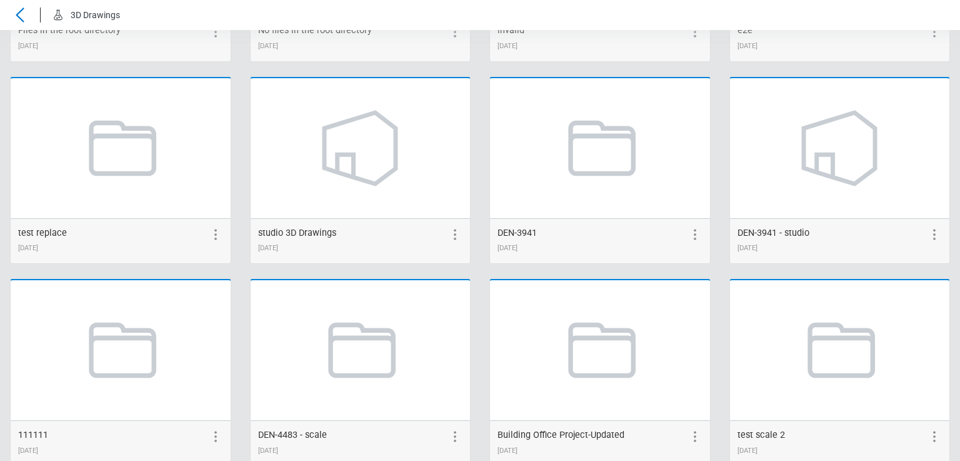
scroll to position [643, 0]
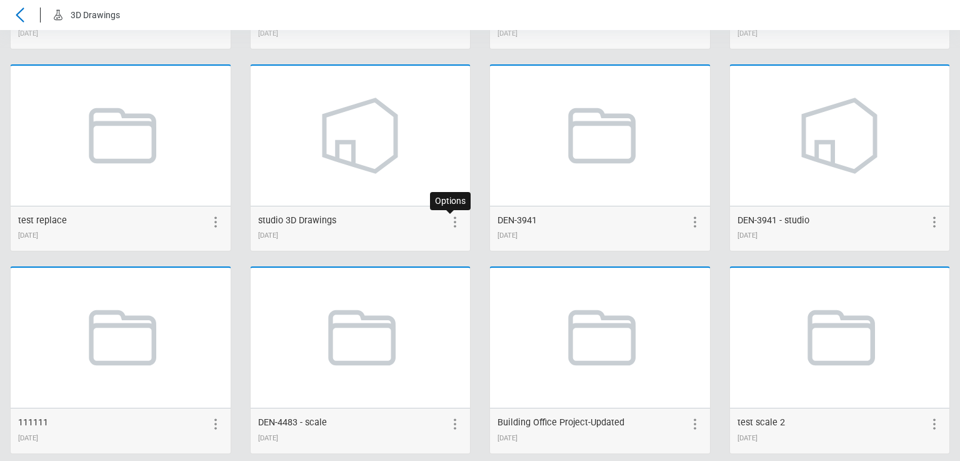
click at [448, 226] on icon at bounding box center [455, 221] width 15 height 15
click at [426, 223] on icon at bounding box center [432, 221] width 15 height 15
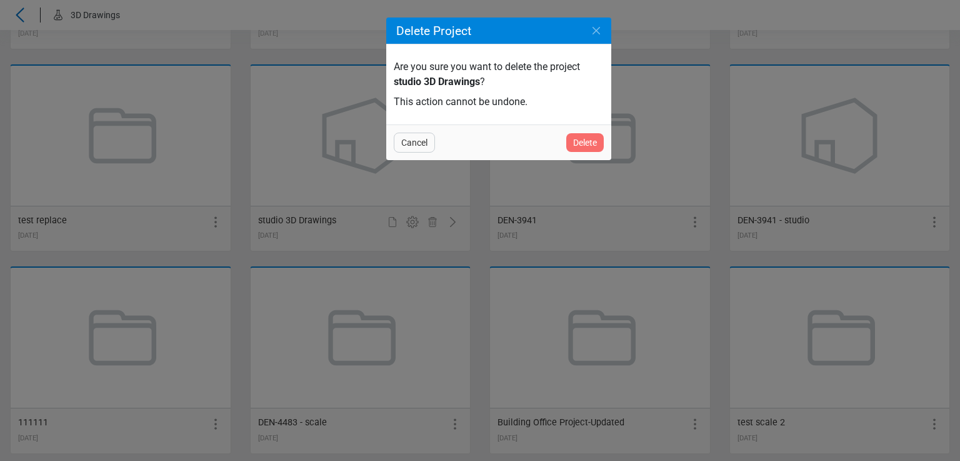
click at [594, 138] on span "Delete" at bounding box center [585, 142] width 24 height 15
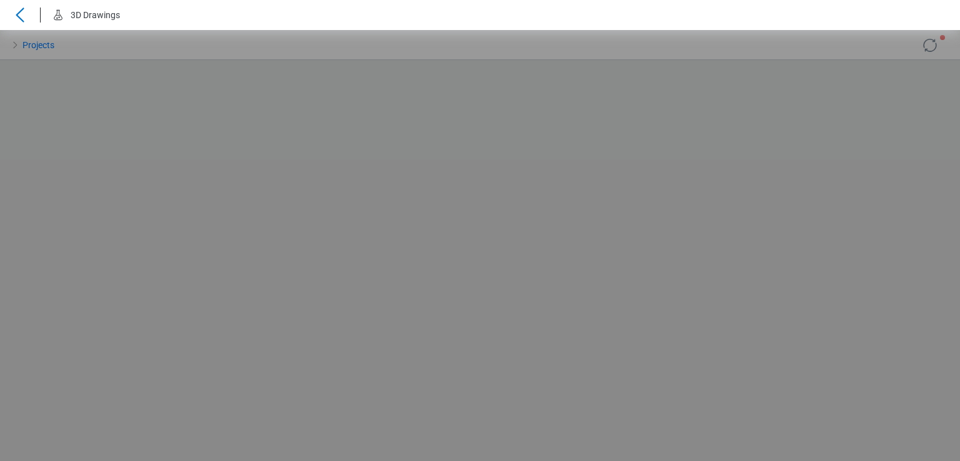
scroll to position [0, 0]
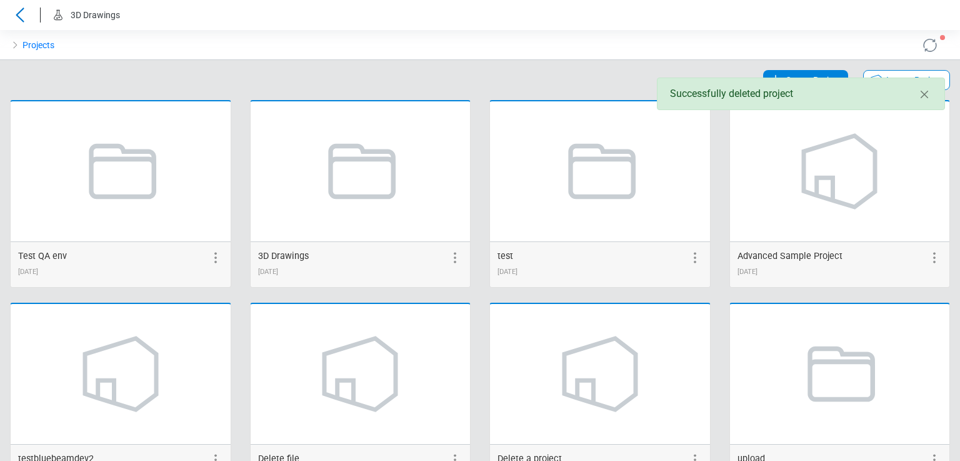
click at [872, 75] on icon at bounding box center [876, 80] width 15 height 15
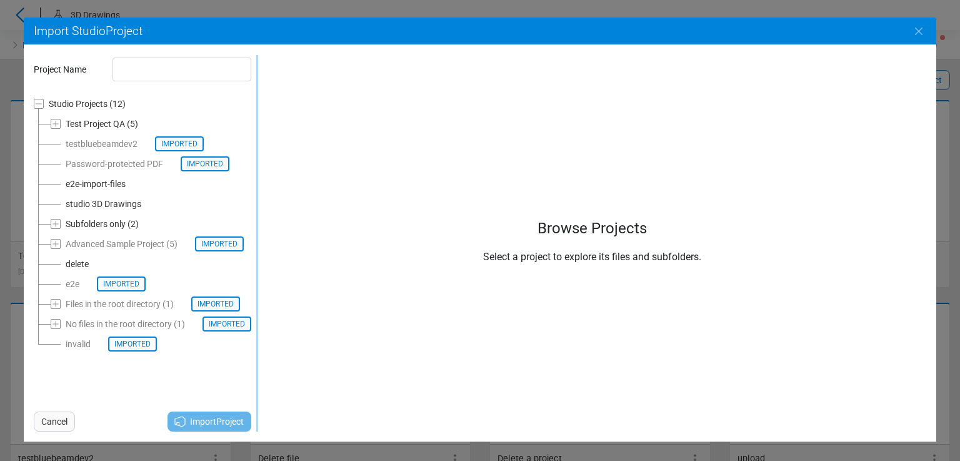
click at [84, 205] on div "studio 3D Drawings" at bounding box center [104, 203] width 76 height 15
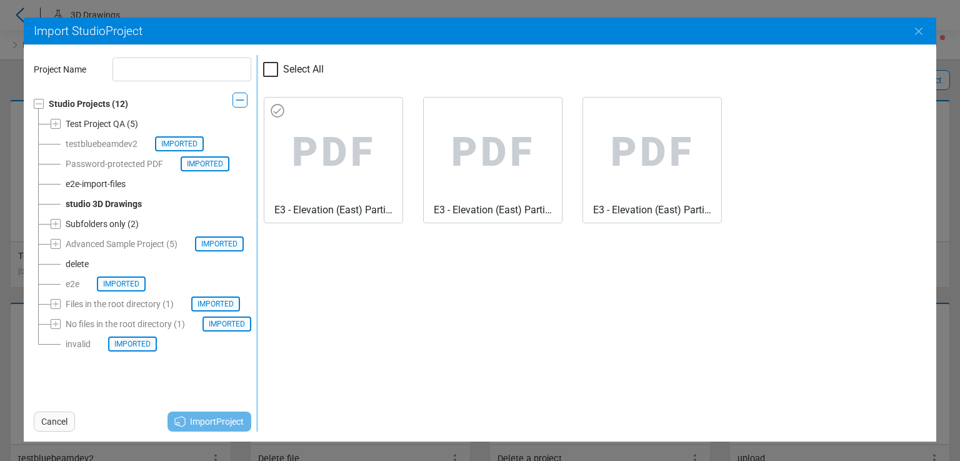
click at [356, 138] on span "PDF" at bounding box center [333, 153] width 118 height 100
type input "**********"
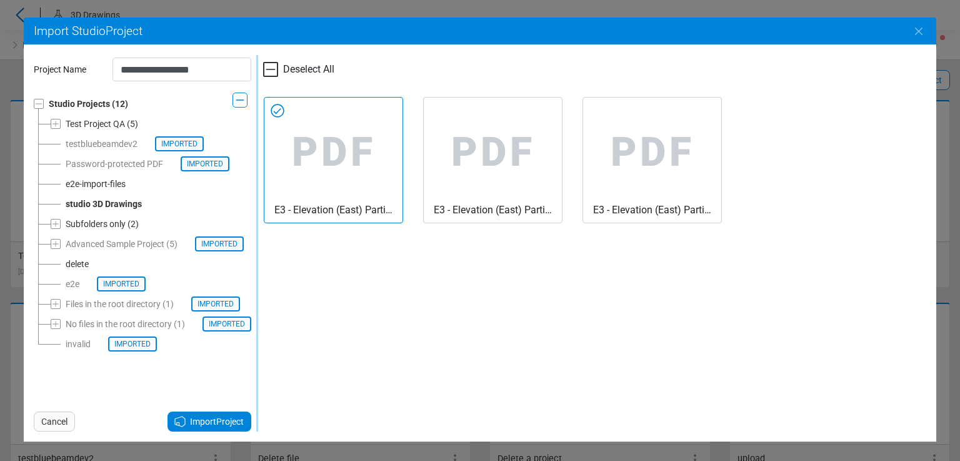
click at [190, 422] on span "Import Project" at bounding box center [217, 421] width 54 height 15
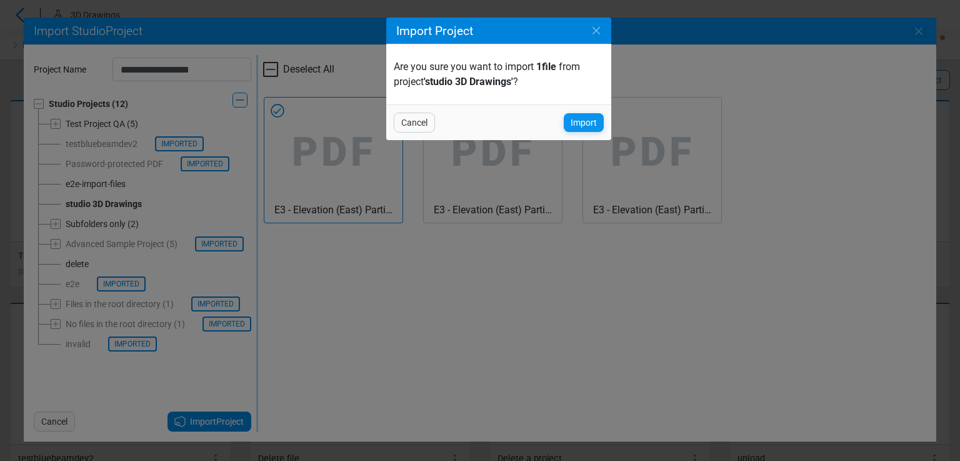
click at [578, 121] on span "Import" at bounding box center [584, 122] width 26 height 15
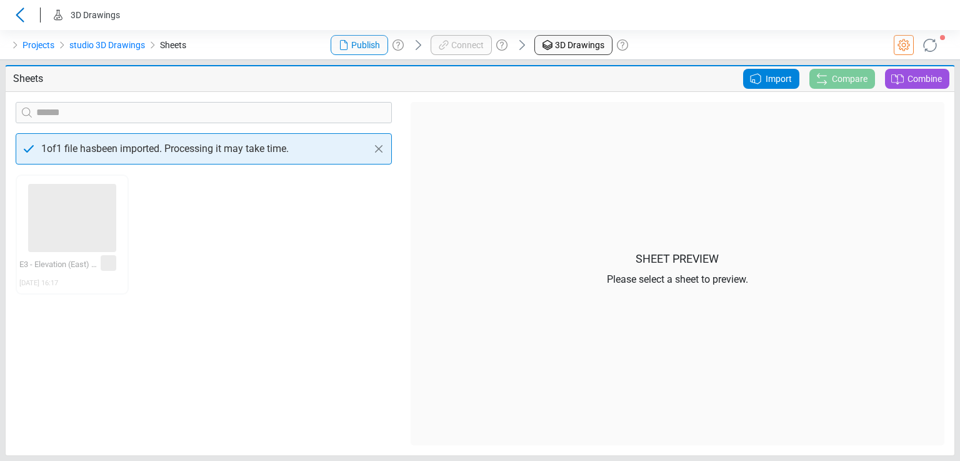
click at [269, 259] on div "‌ E3 - Elevation (East) Partial 1 [DATE] 16:17 ‌" at bounding box center [203, 309] width 395 height 271
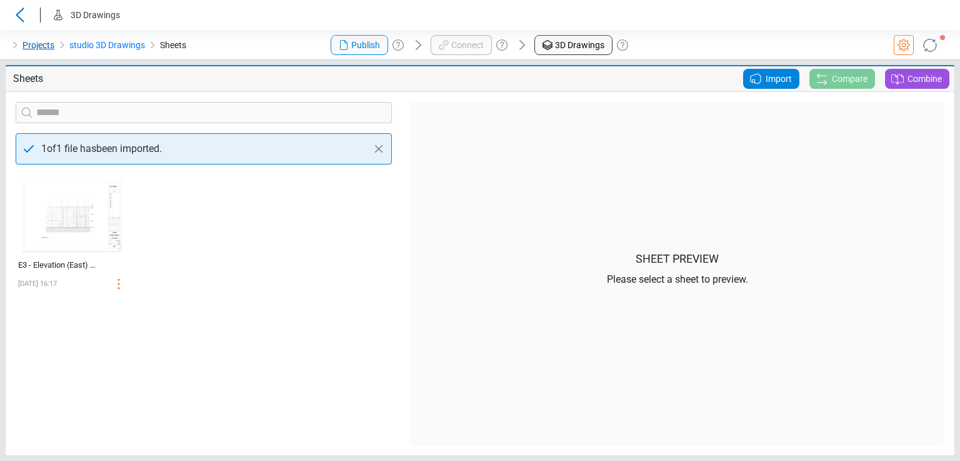
click at [36, 44] on link "Projects" at bounding box center [39, 45] width 32 height 15
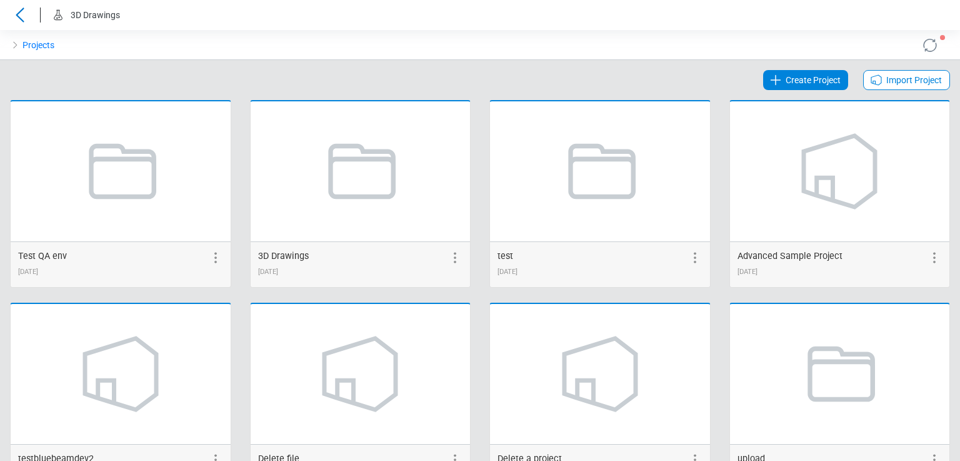
click at [932, 82] on span "Import Project" at bounding box center [915, 80] width 56 height 15
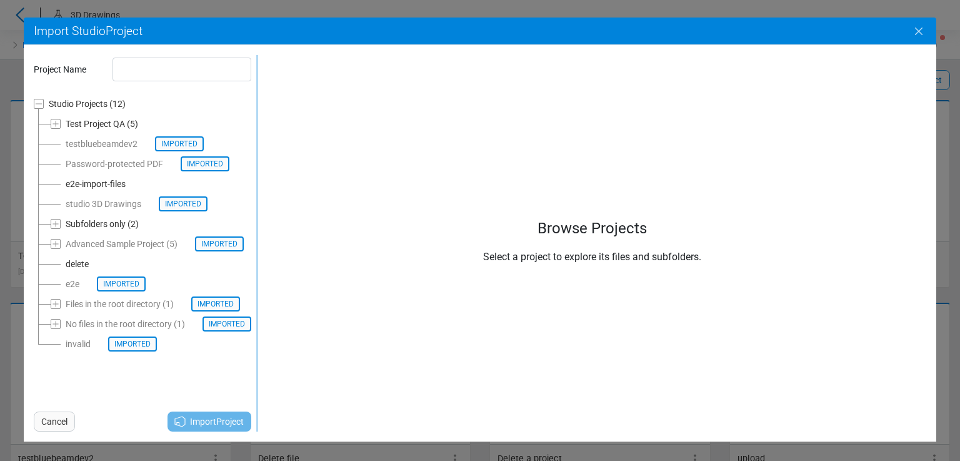
click at [913, 28] on icon "Close" at bounding box center [919, 31] width 15 height 15
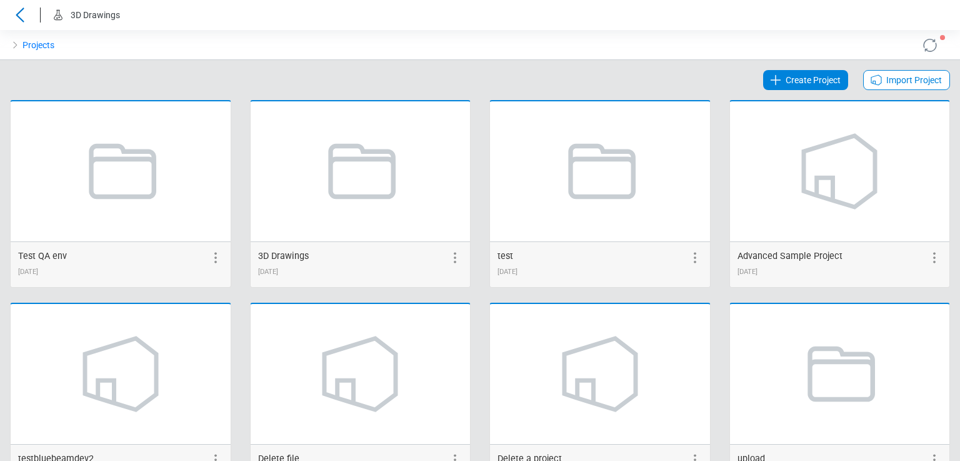
click at [923, 45] on icon at bounding box center [930, 45] width 20 height 20
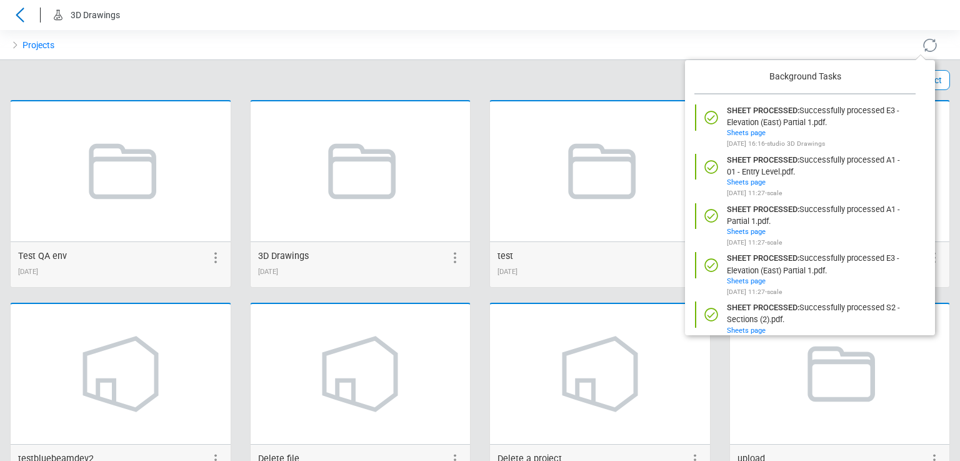
click at [923, 45] on icon at bounding box center [930, 45] width 20 height 20
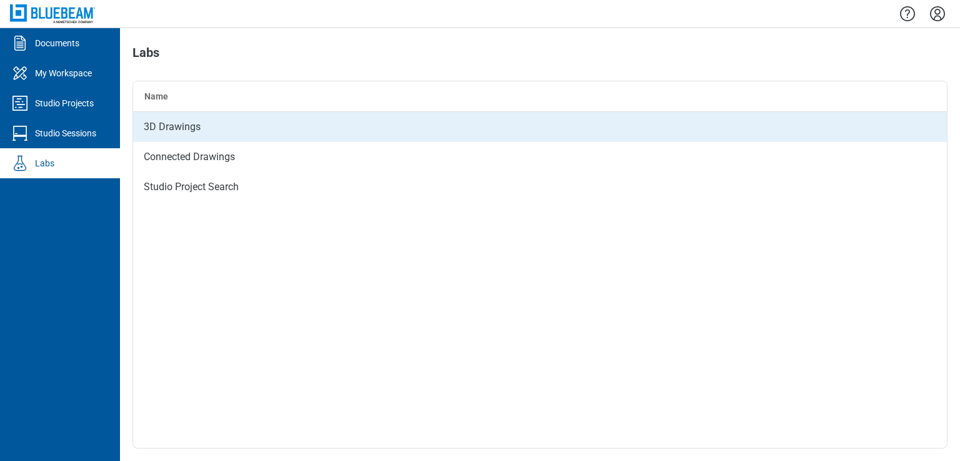
click at [184, 129] on div "3D Drawings" at bounding box center [540, 127] width 814 height 30
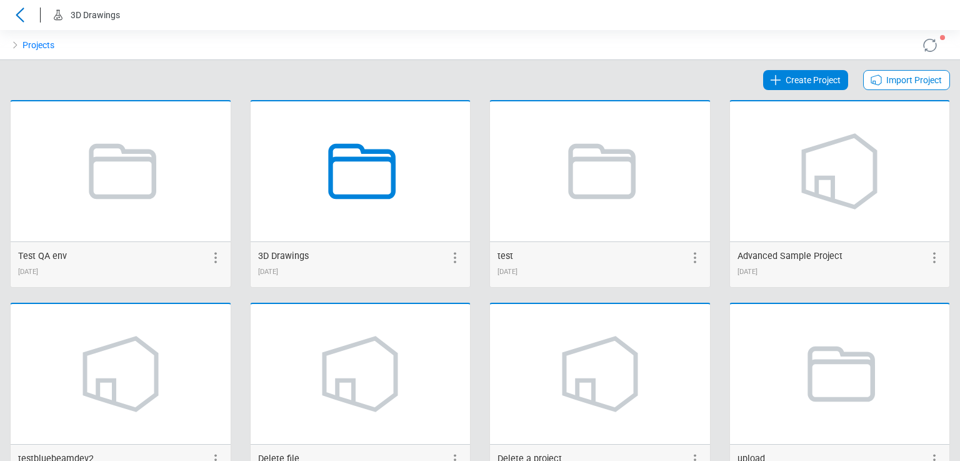
click at [339, 173] on icon at bounding box center [360, 171] width 95 height 95
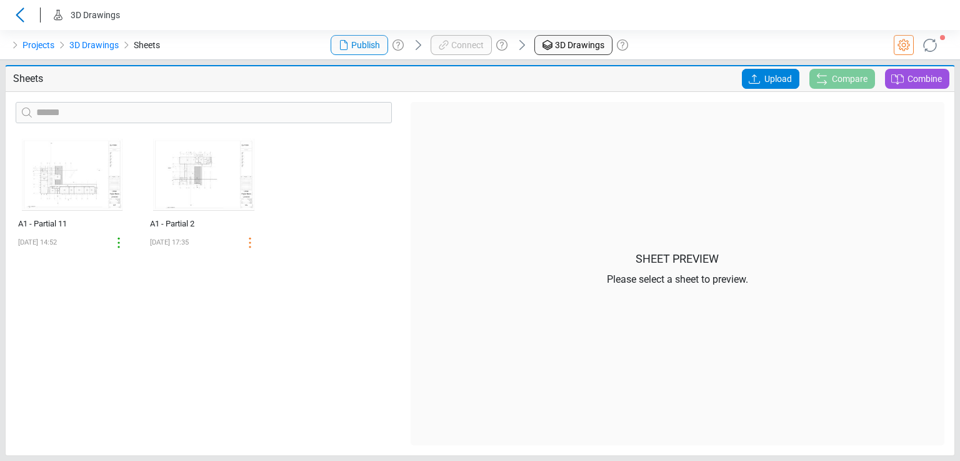
click at [908, 44] on icon at bounding box center [904, 45] width 15 height 15
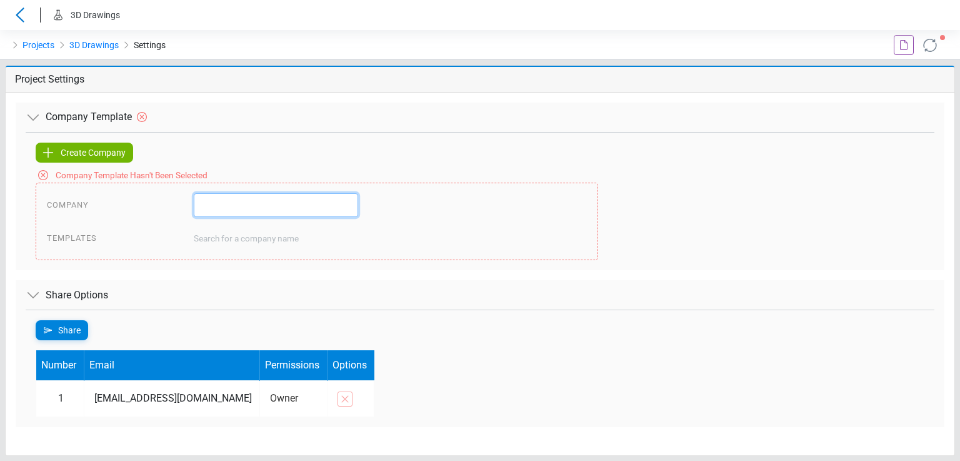
click at [255, 203] on input "text" at bounding box center [276, 205] width 164 height 24
type input "*"
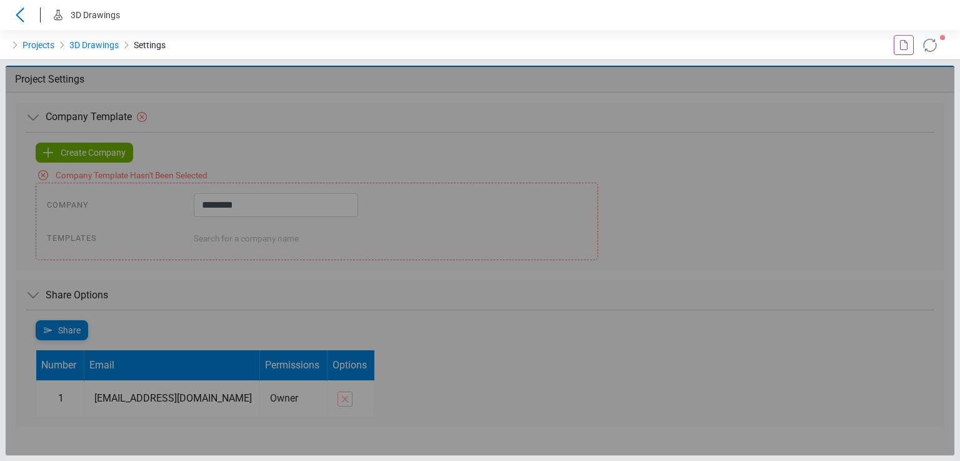
click at [263, 165] on div "Loading... Loading... Loading... Create Company Company Template Hasn't Been Se…" at bounding box center [480, 201] width 909 height 138
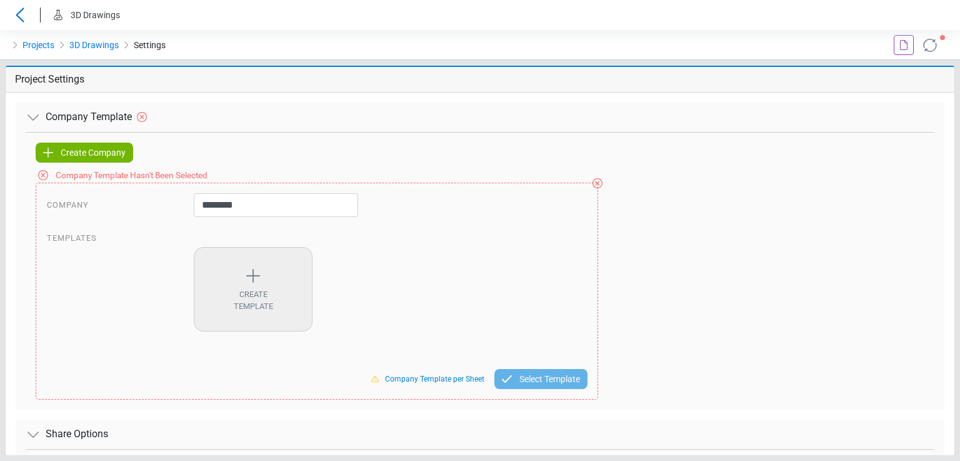
click at [251, 312] on span "Template" at bounding box center [253, 306] width 39 height 12
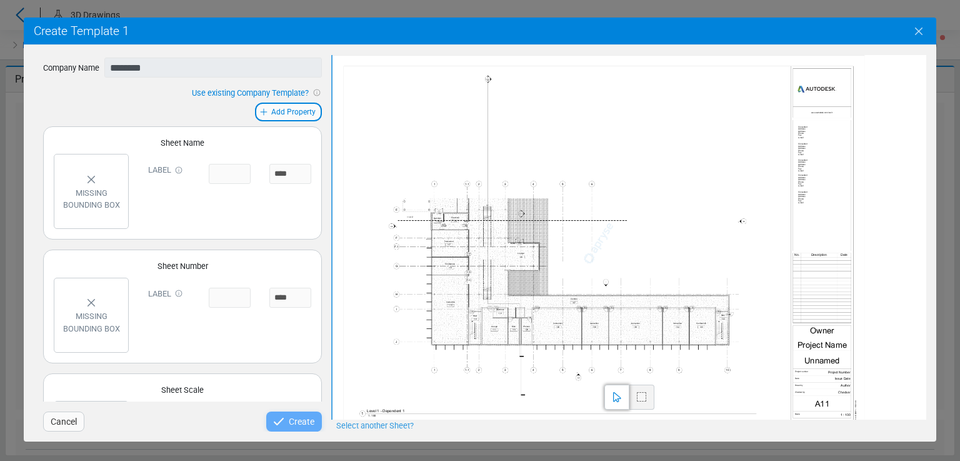
click at [918, 29] on icon "Close" at bounding box center [919, 31] width 15 height 15
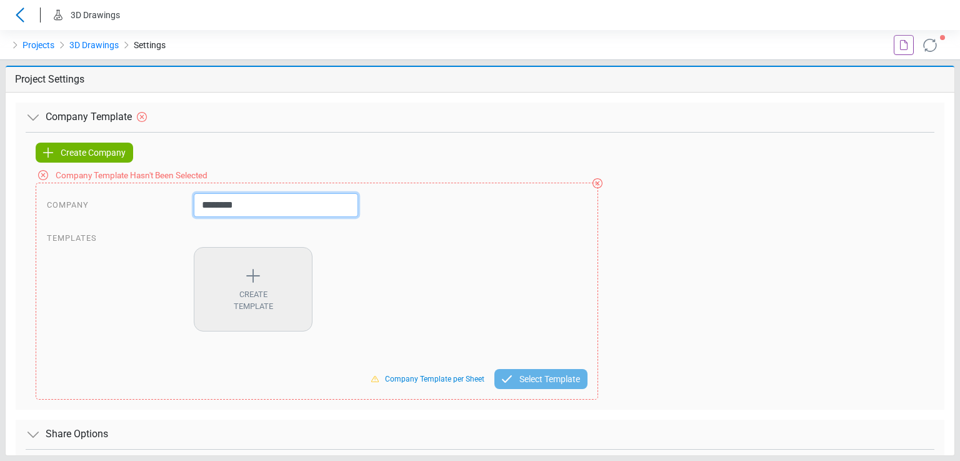
click at [253, 206] on input "********" at bounding box center [276, 205] width 164 height 24
type input "*"
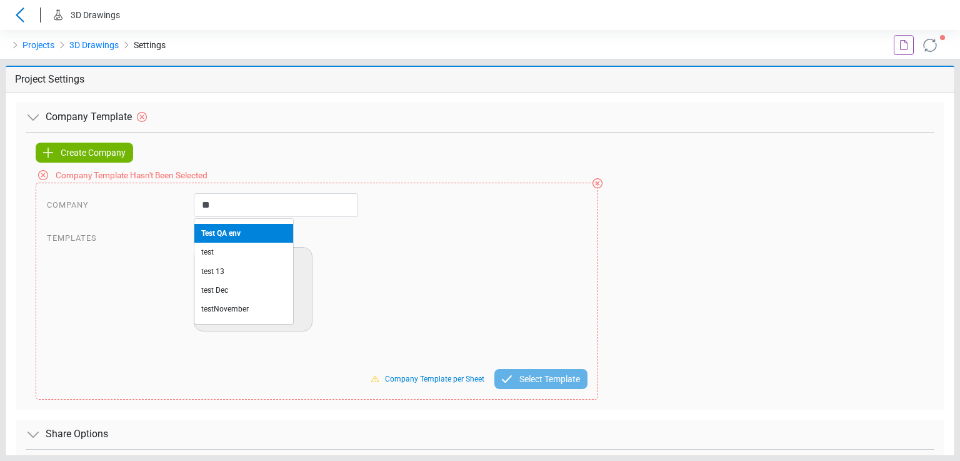
click at [230, 238] on li "Test QA env" at bounding box center [243, 233] width 99 height 19
type input "**********"
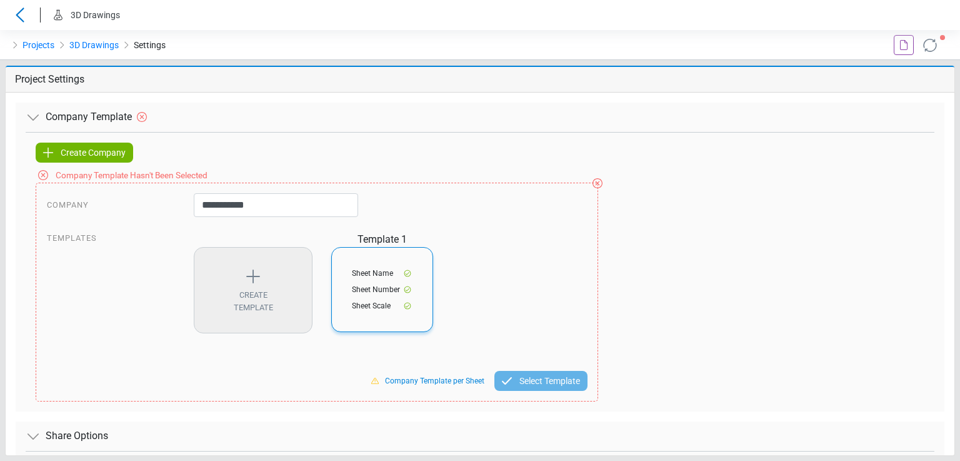
click at [363, 290] on span "Sheet Number" at bounding box center [376, 289] width 48 height 11
click at [370, 345] on span "View" at bounding box center [364, 347] width 19 height 14
select select "*****"
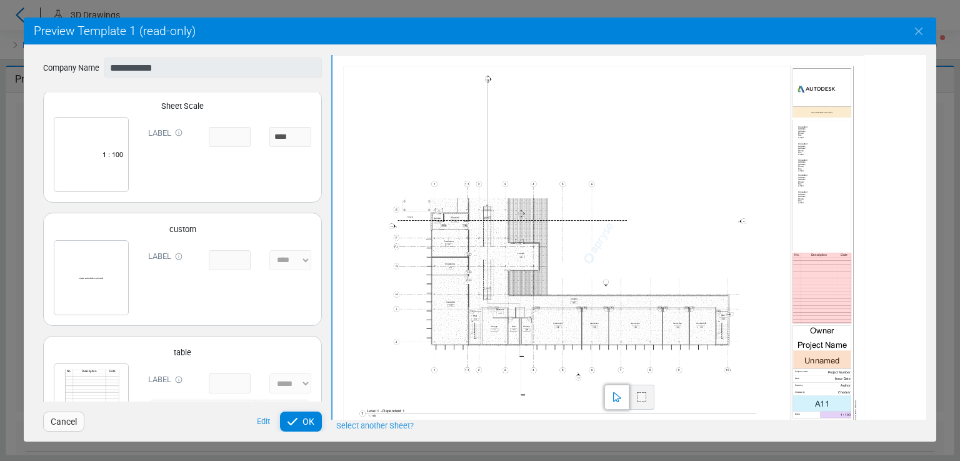
scroll to position [296, 0]
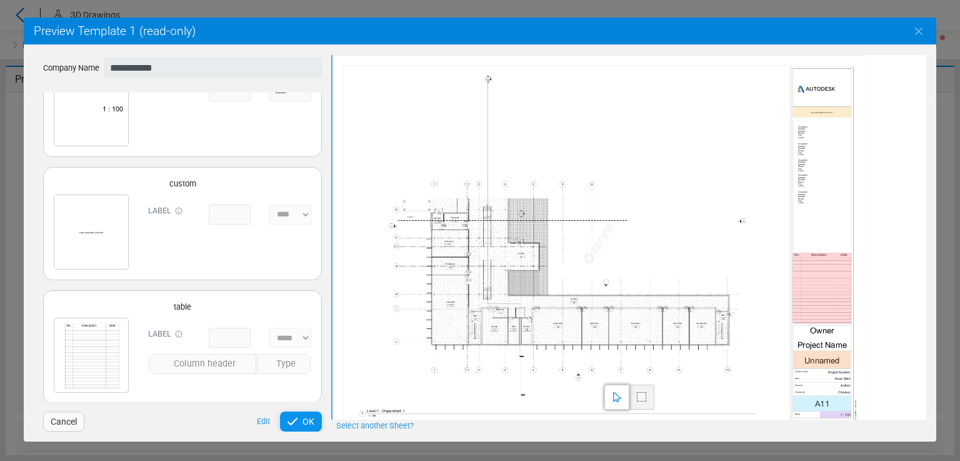
click at [304, 419] on span "OK" at bounding box center [309, 421] width 12 height 15
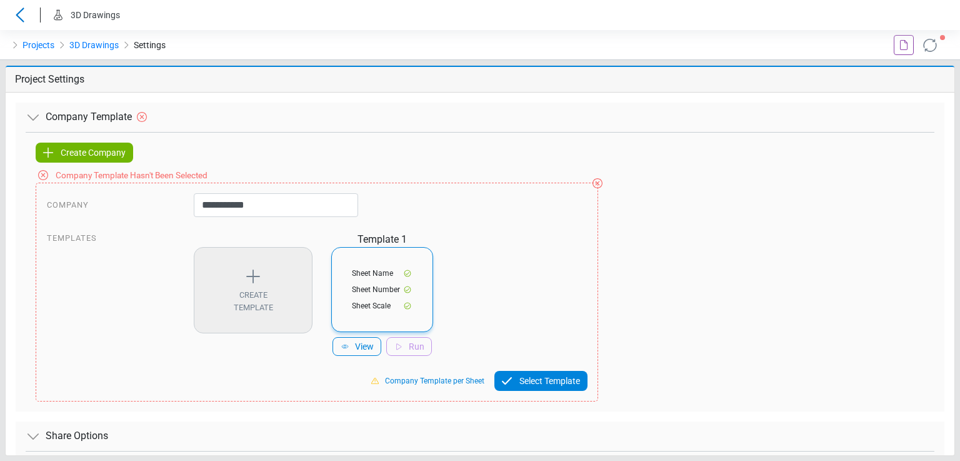
click at [530, 381] on span "Select Template" at bounding box center [550, 380] width 61 height 15
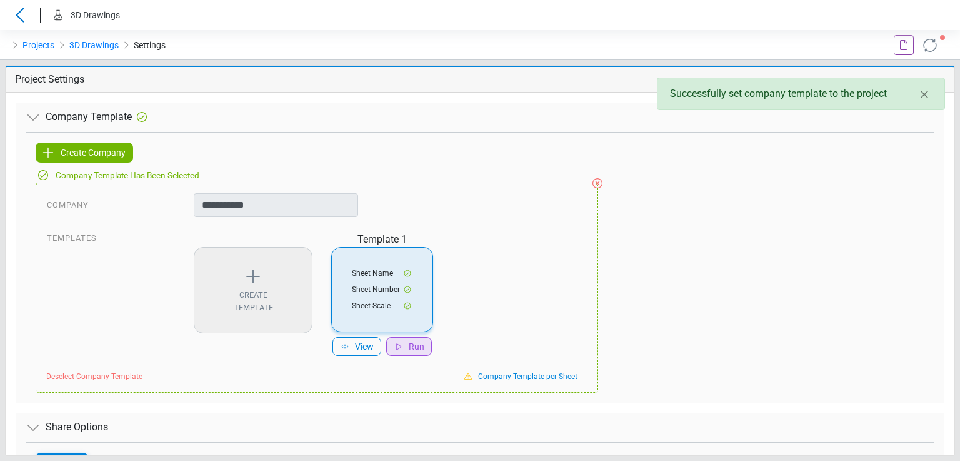
click at [414, 347] on span "Run" at bounding box center [417, 347] width 16 height 14
click at [928, 44] on icon at bounding box center [930, 45] width 20 height 20
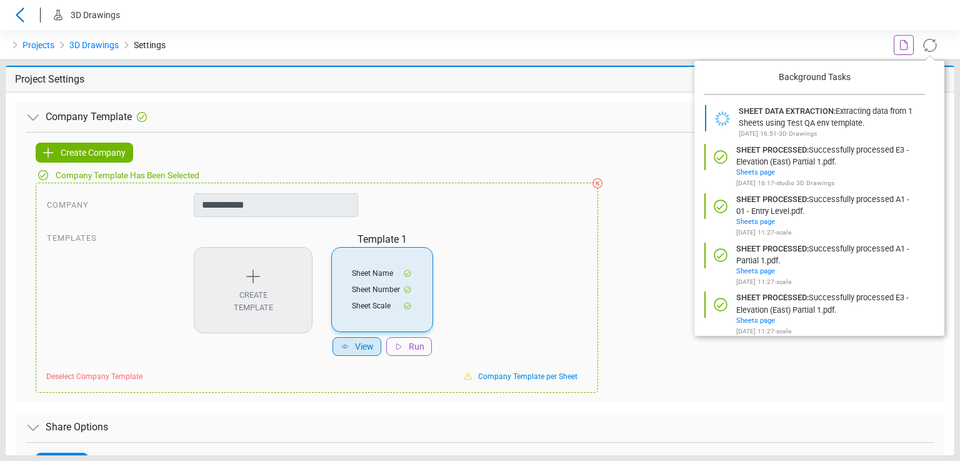
click at [353, 346] on div "View" at bounding box center [357, 346] width 49 height 19
select select "*****"
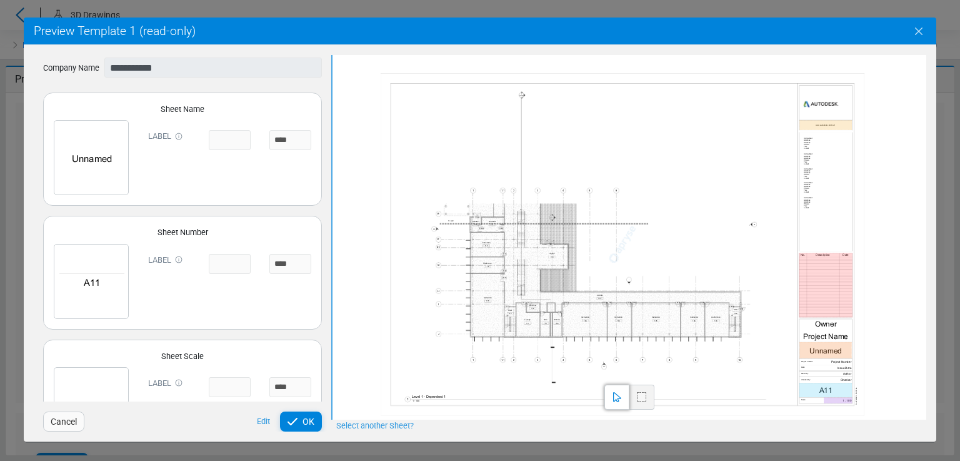
click at [925, 27] on icon "Close" at bounding box center [919, 31] width 15 height 15
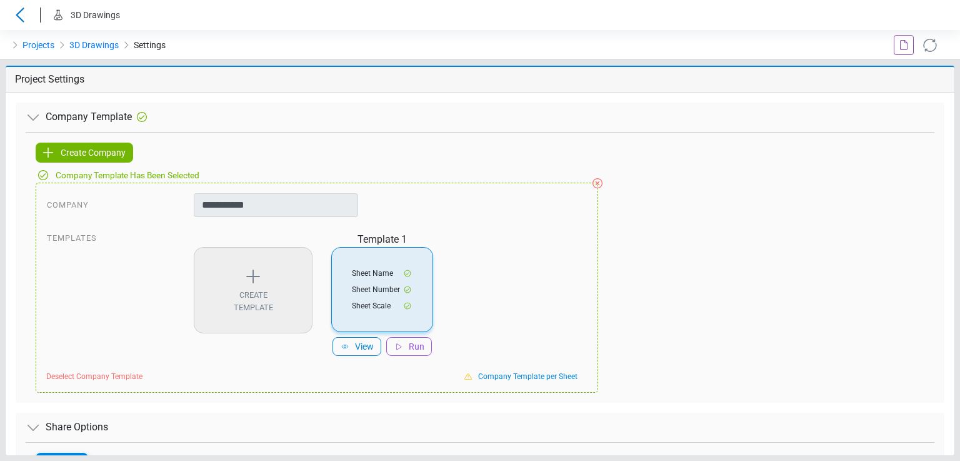
click at [925, 48] on icon at bounding box center [930, 45] width 19 height 19
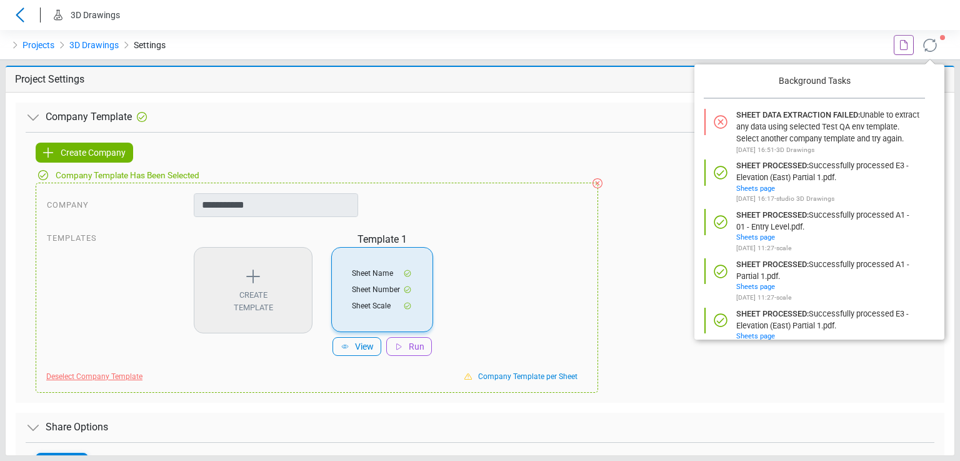
click at [83, 375] on span "Deselect Company Template" at bounding box center [94, 376] width 96 height 11
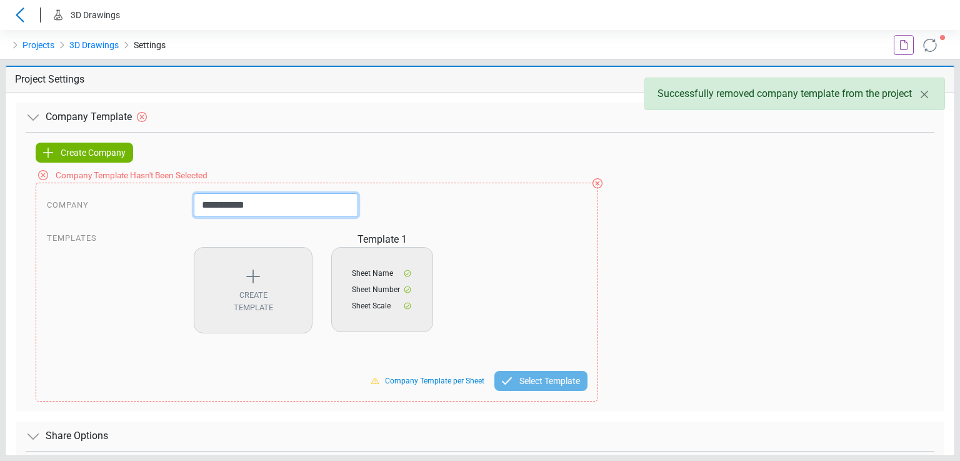
click at [258, 207] on input "**********" at bounding box center [276, 205] width 164 height 24
type input "*"
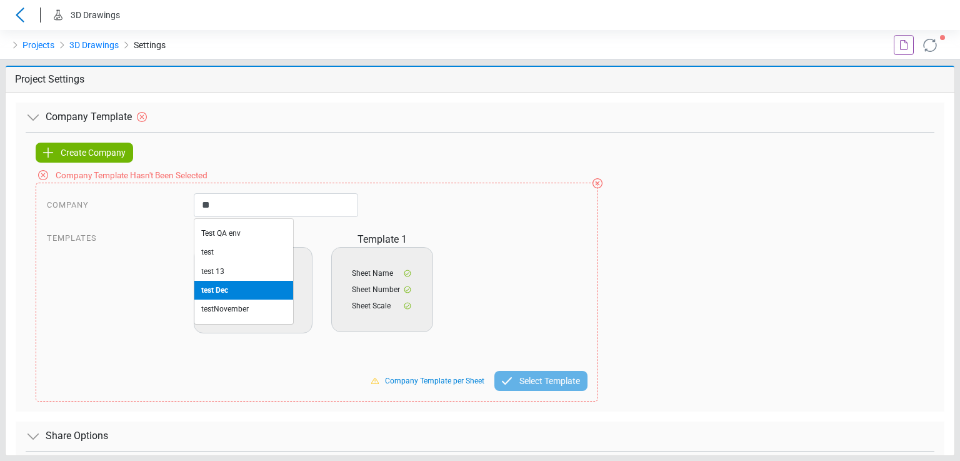
click at [223, 293] on span "test Dec" at bounding box center [214, 290] width 27 height 9
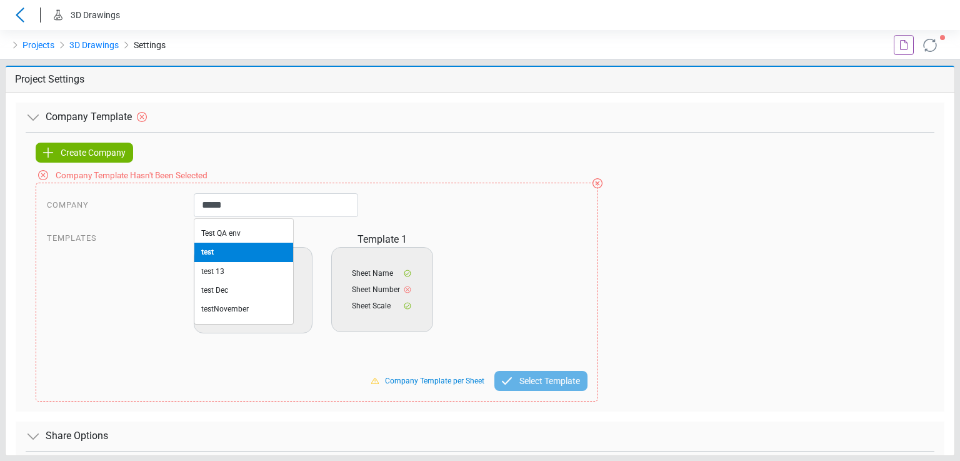
click at [240, 256] on li "test" at bounding box center [243, 252] width 99 height 19
type input "****"
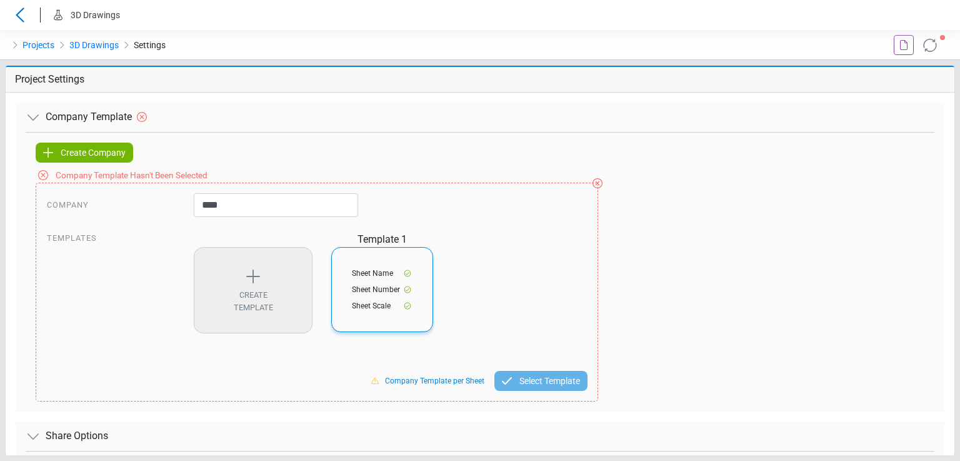
click at [356, 301] on span "Sheet Scale" at bounding box center [371, 305] width 39 height 11
click at [346, 341] on icon at bounding box center [345, 346] width 10 height 10
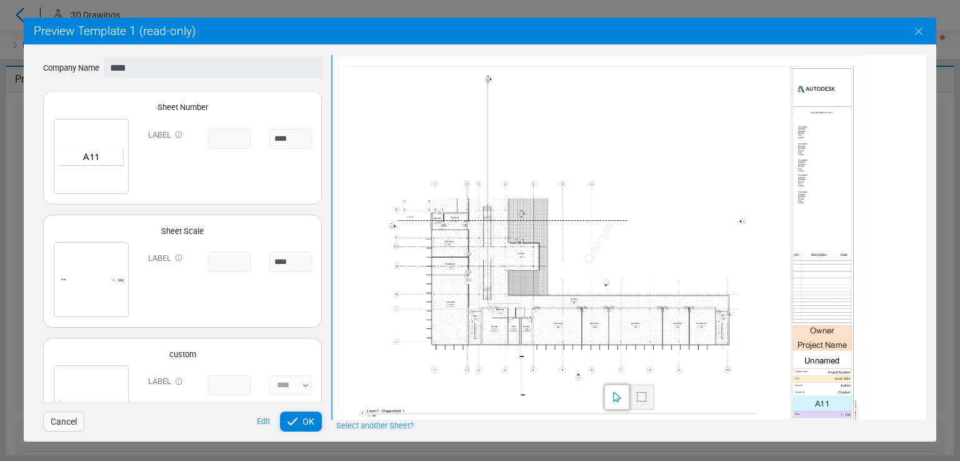
scroll to position [173, 0]
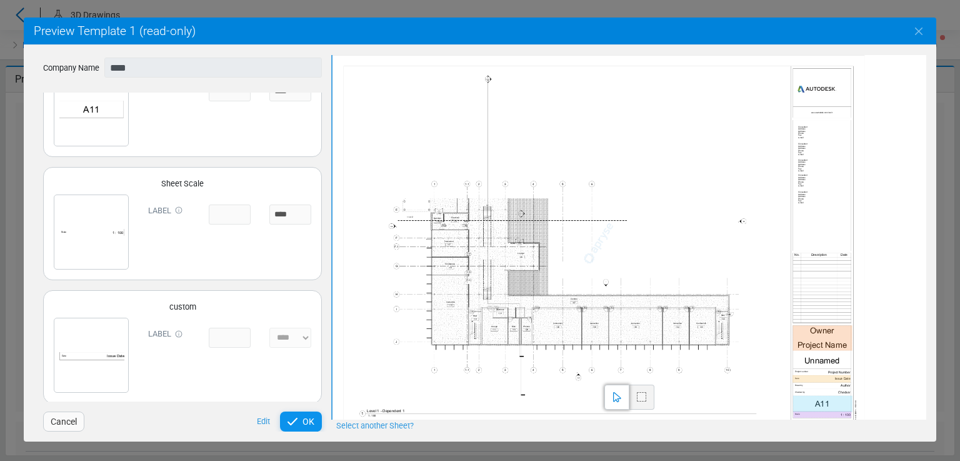
click at [291, 424] on icon at bounding box center [293, 422] width 10 height 8
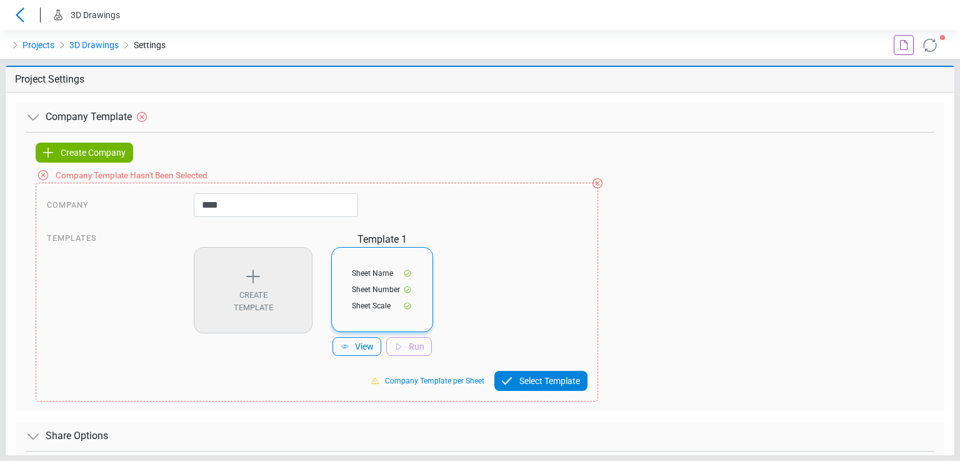
click at [538, 381] on span "Select Template" at bounding box center [550, 380] width 61 height 15
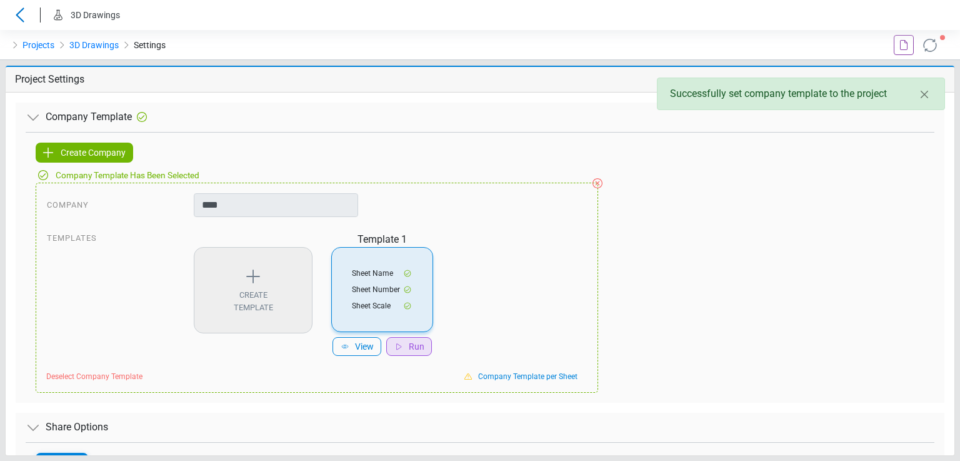
click at [414, 349] on span "Run" at bounding box center [417, 347] width 16 height 14
click at [910, 43] on icon at bounding box center [904, 45] width 15 height 15
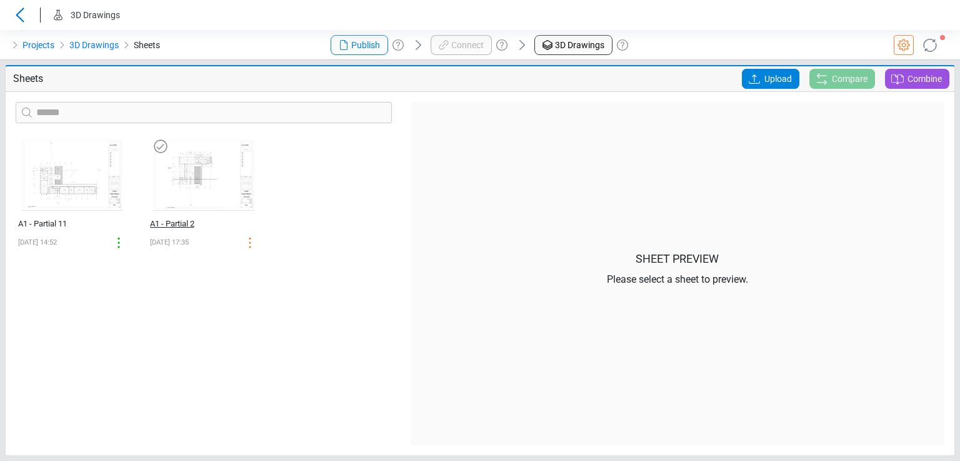
click at [186, 223] on div "A1 - Partial 2" at bounding box center [190, 224] width 81 height 13
select select "*********"
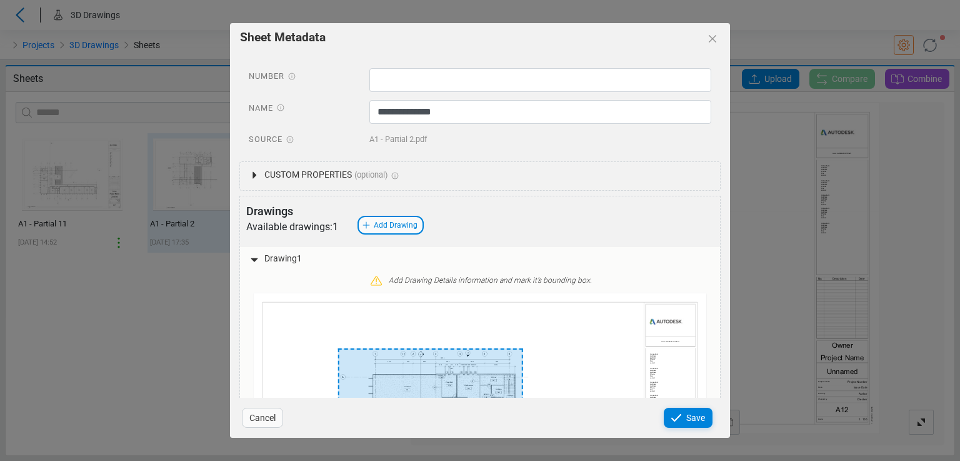
click at [278, 178] on span "Custom Properties" at bounding box center [308, 174] width 88 height 13
click at [278, 179] on span "Custom Properties" at bounding box center [308, 174] width 88 height 13
click at [719, 38] on icon "Close" at bounding box center [712, 38] width 15 height 15
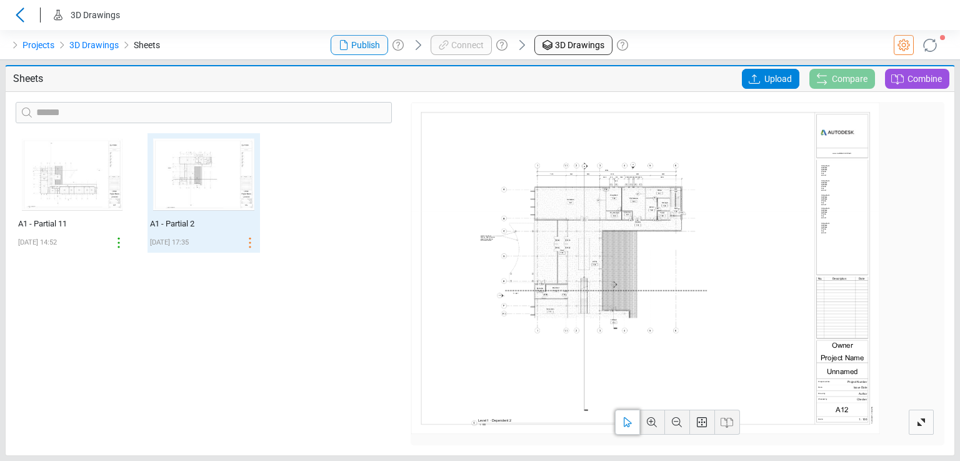
click at [930, 46] on icon at bounding box center [930, 45] width 25 height 25
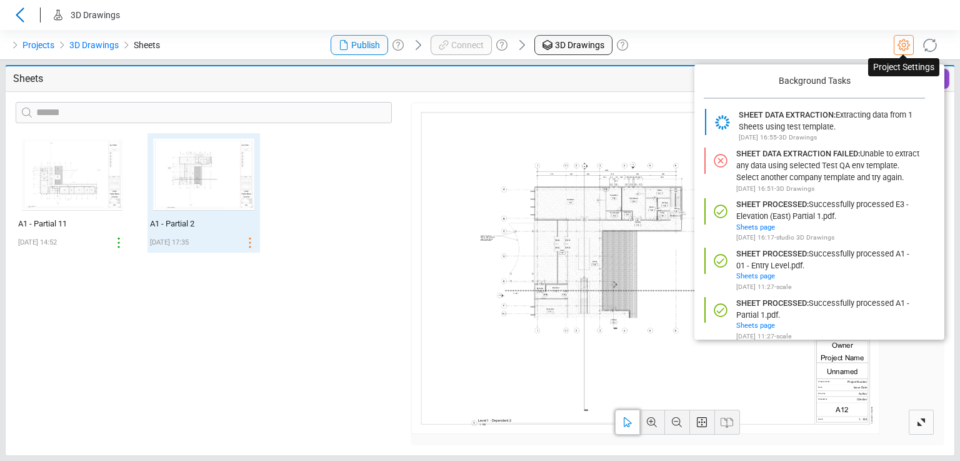
click at [902, 44] on icon at bounding box center [904, 45] width 15 height 15
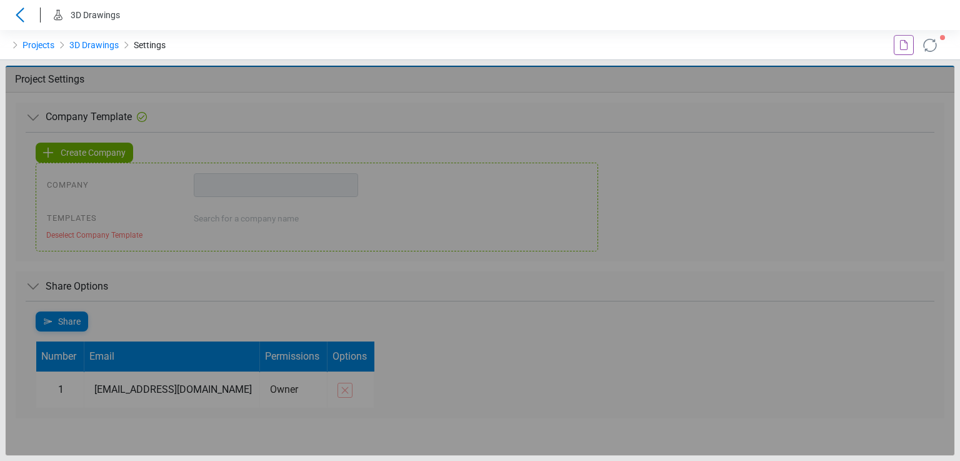
type input "****"
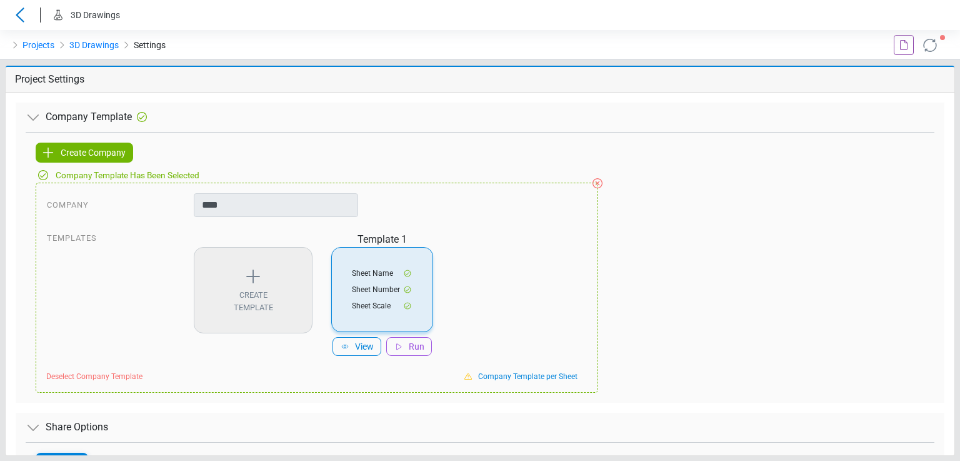
click at [933, 43] on icon at bounding box center [930, 45] width 23 height 23
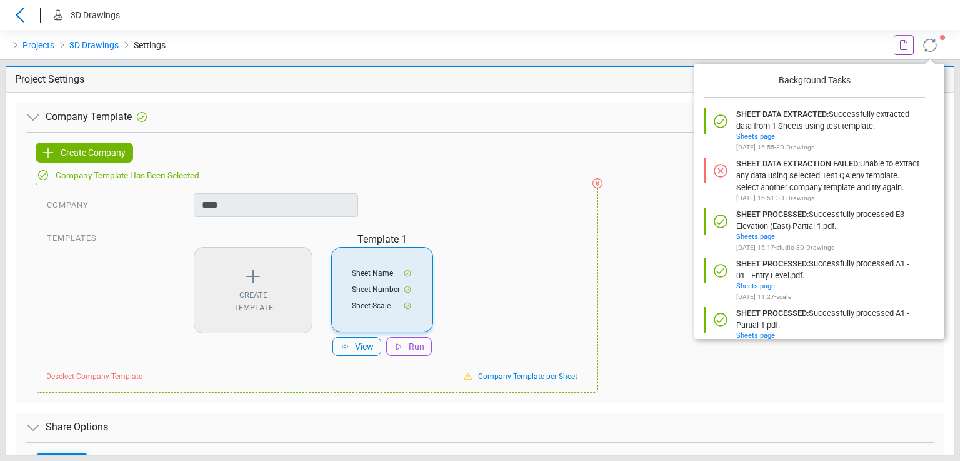
click at [902, 43] on icon at bounding box center [904, 45] width 15 height 15
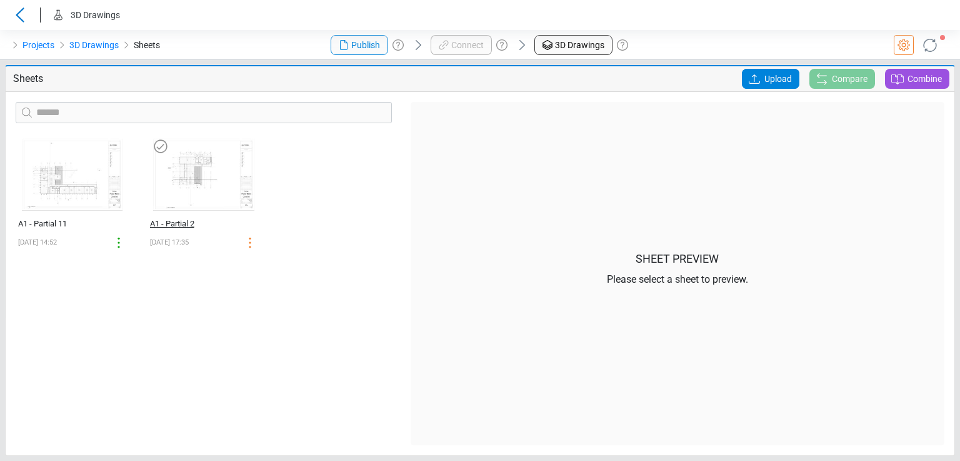
click at [174, 221] on div "A1 - Partial 2" at bounding box center [190, 224] width 81 height 13
select select "*********"
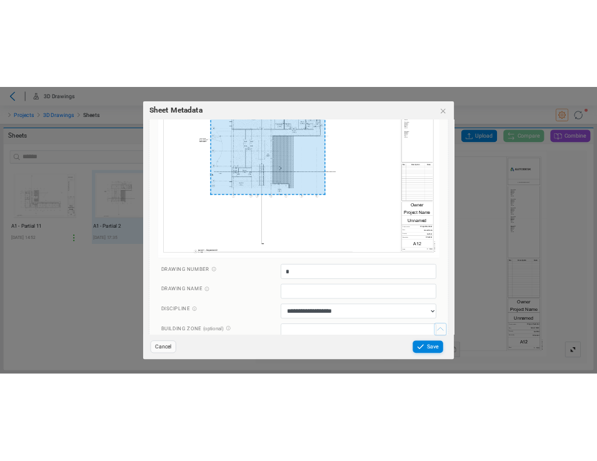
scroll to position [458, 0]
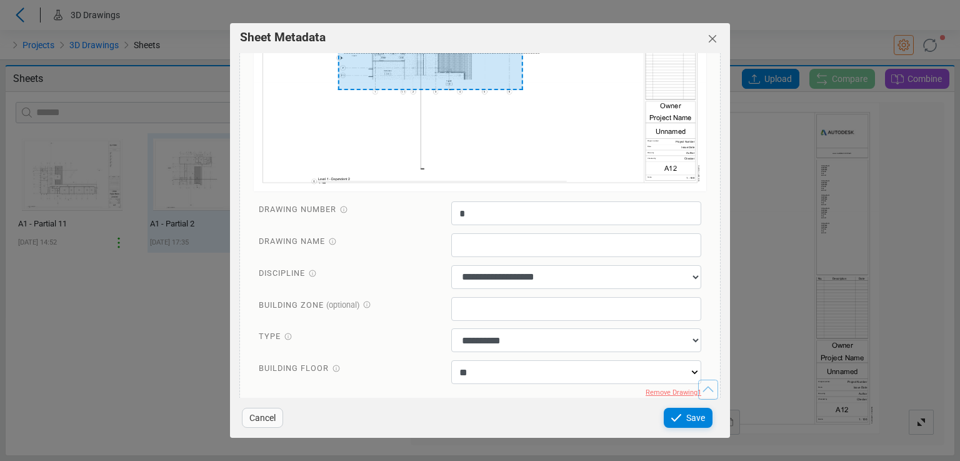
click at [710, 32] on icon "Close" at bounding box center [712, 38] width 15 height 15
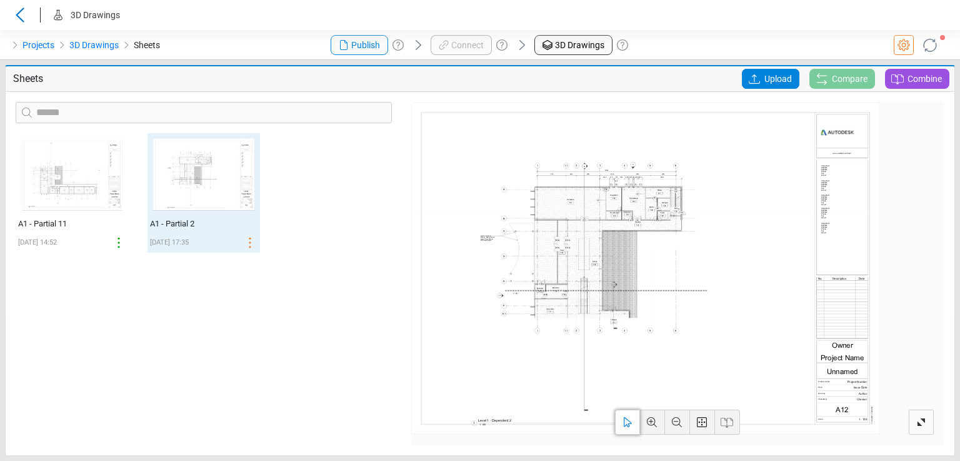
click at [930, 44] on icon at bounding box center [930, 45] width 20 height 20
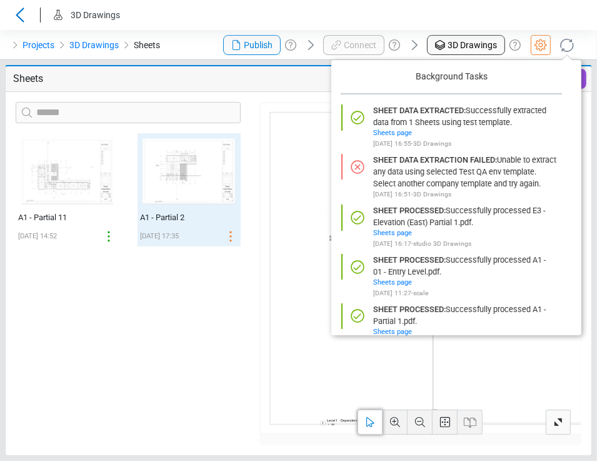
click at [538, 49] on icon at bounding box center [541, 45] width 12 height 12
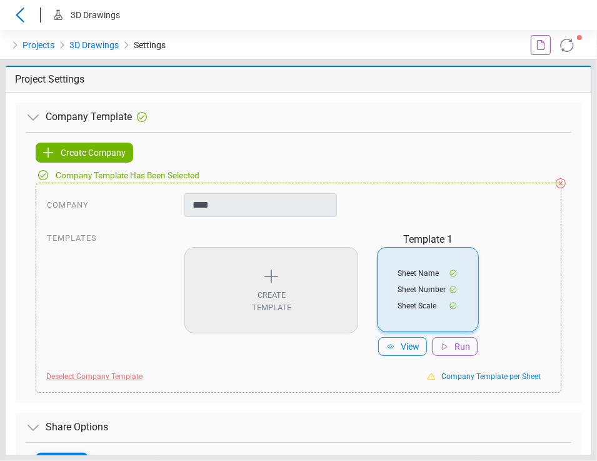
click at [116, 375] on span "Deselect Company Template" at bounding box center [94, 376] width 96 height 11
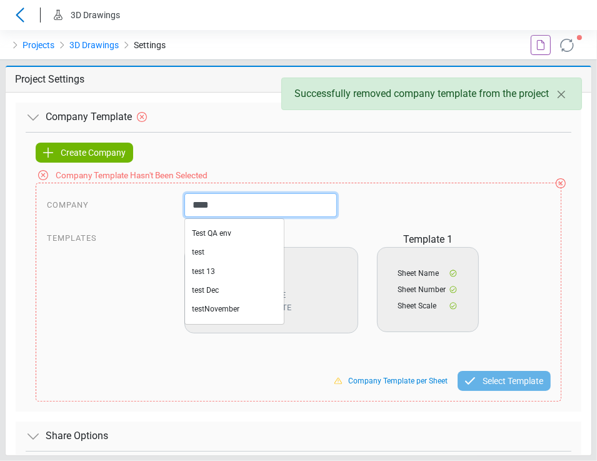
click at [235, 209] on input "****" at bounding box center [260, 205] width 153 height 24
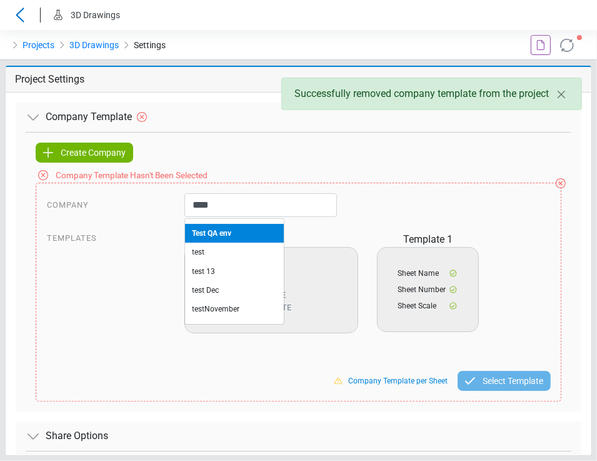
click at [226, 226] on li "Test QA env" at bounding box center [234, 233] width 99 height 19
type input "**********"
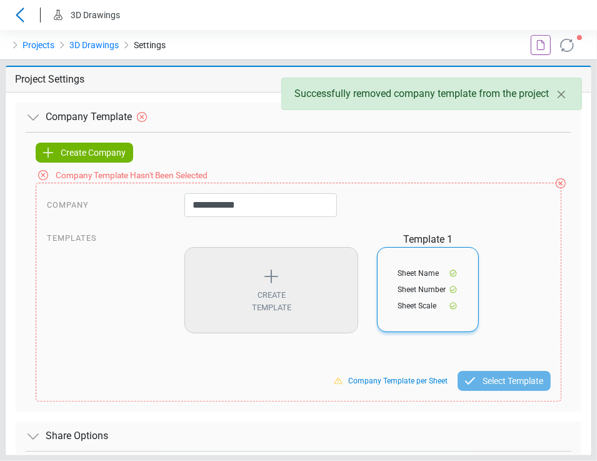
click at [398, 284] on span "Sheet Number" at bounding box center [422, 289] width 48 height 11
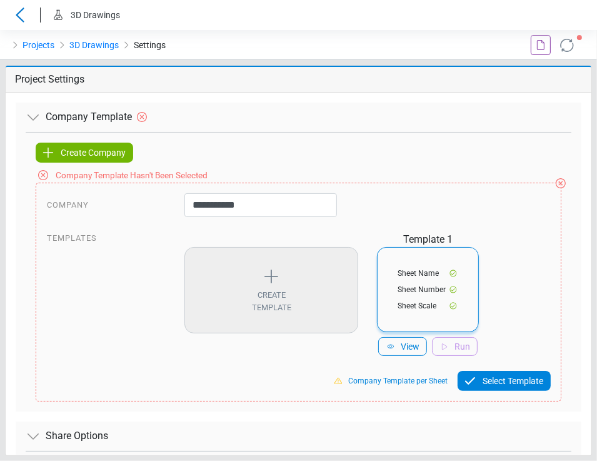
click at [495, 383] on span "Select Template" at bounding box center [513, 380] width 61 height 15
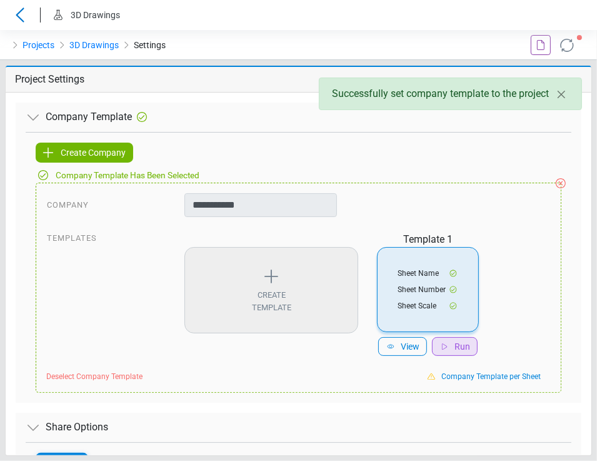
click at [455, 345] on span "Run" at bounding box center [463, 347] width 16 height 14
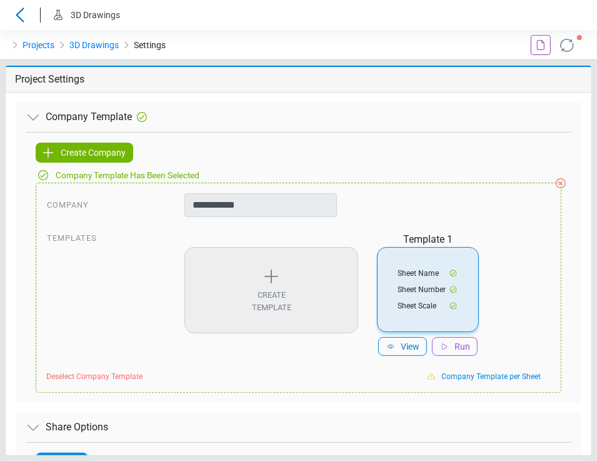
click at [570, 45] on icon at bounding box center [567, 45] width 20 height 20
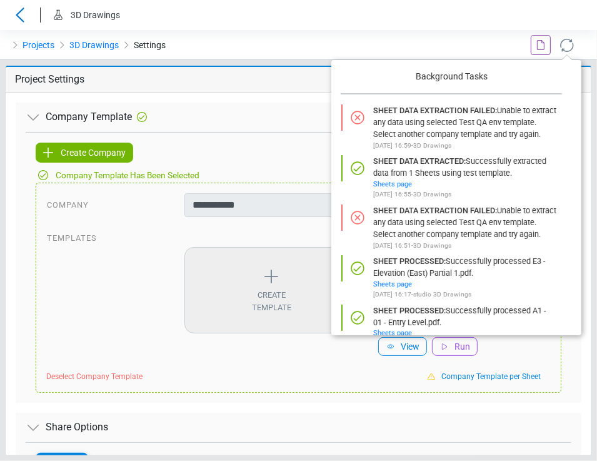
click at [570, 45] on icon at bounding box center [567, 45] width 20 height 20
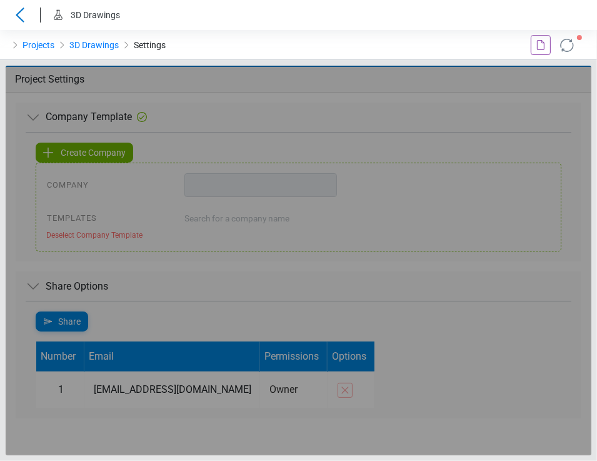
type input "**********"
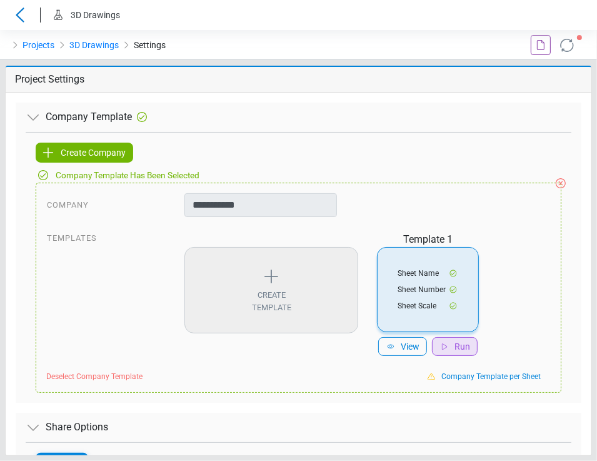
click at [455, 347] on span "Run" at bounding box center [463, 347] width 16 height 14
click at [566, 47] on icon at bounding box center [567, 45] width 20 height 20
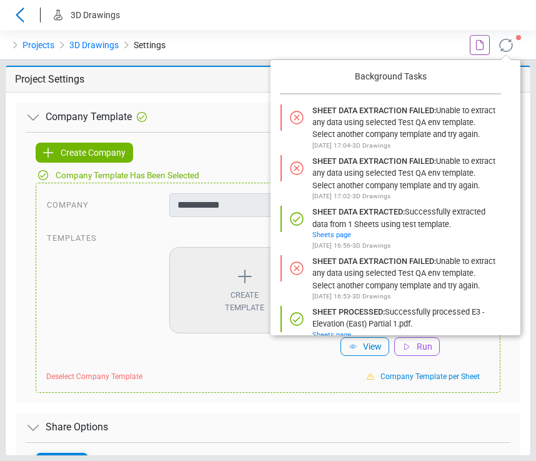
click at [505, 44] on icon at bounding box center [506, 45] width 20 height 20
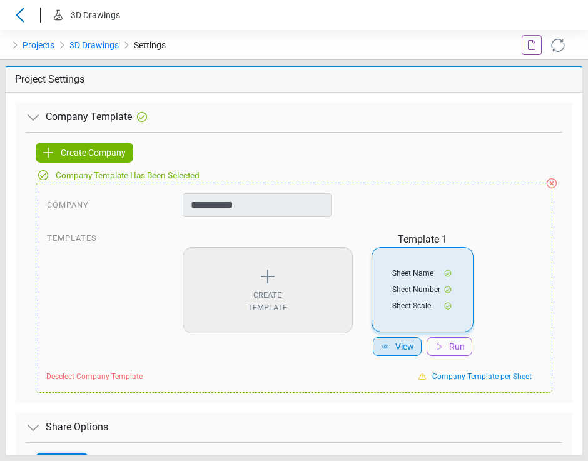
click at [396, 347] on span "View" at bounding box center [404, 347] width 19 height 14
select select "*****"
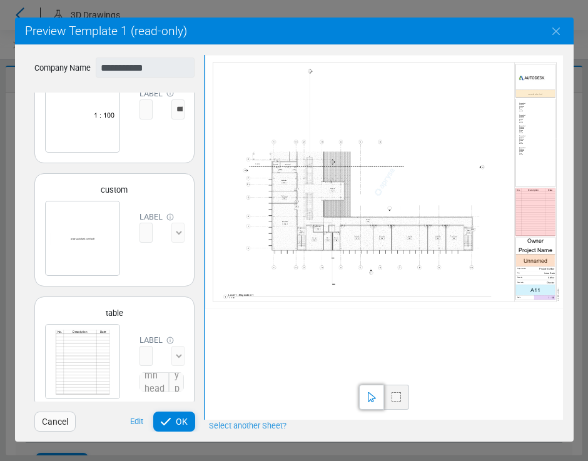
scroll to position [296, 0]
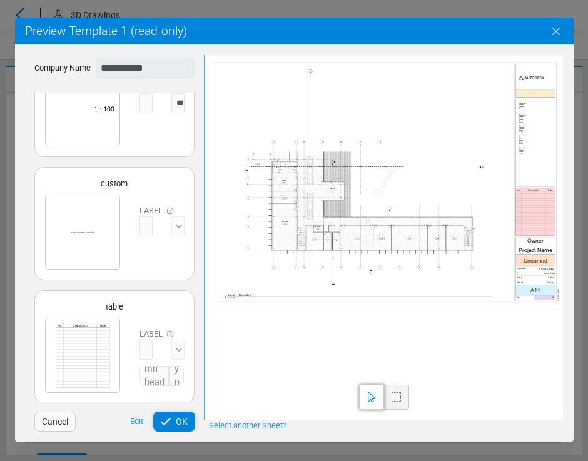
click at [558, 30] on icon "Close" at bounding box center [555, 31] width 15 height 15
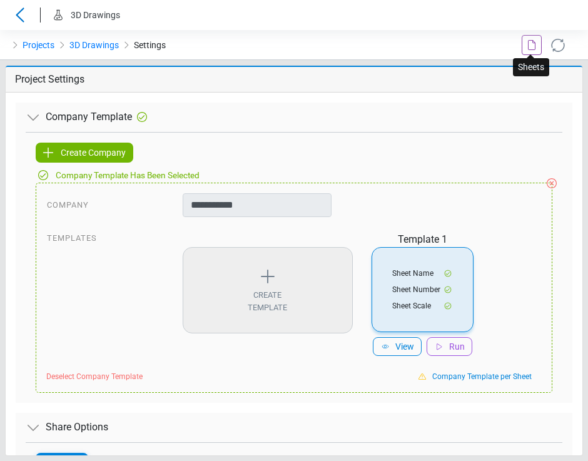
click at [531, 39] on icon at bounding box center [531, 45] width 15 height 15
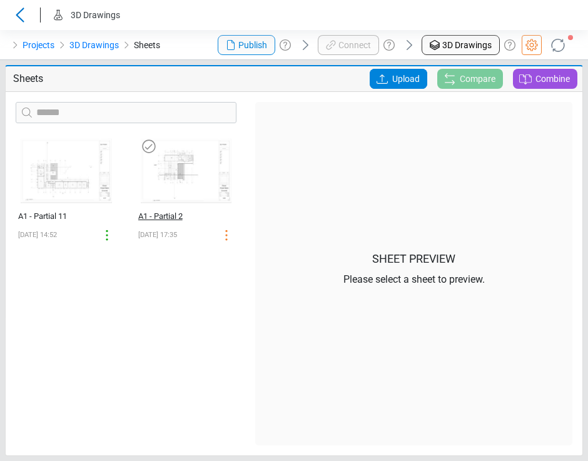
click at [164, 214] on div "A1 - Partial 2" at bounding box center [174, 216] width 72 height 13
select select "*********"
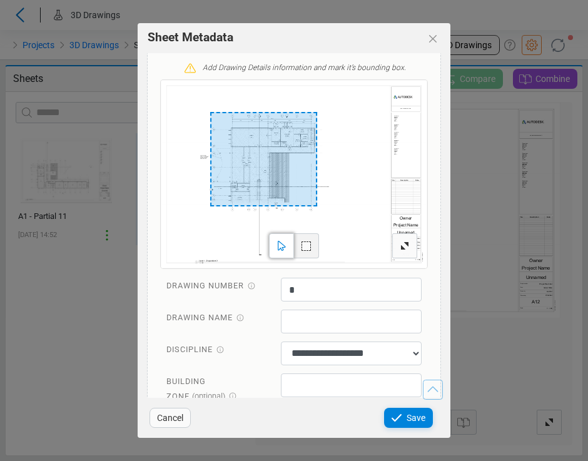
scroll to position [332, 0]
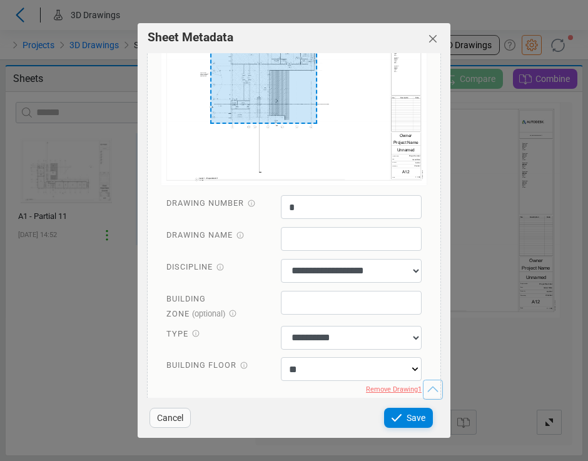
click at [429, 36] on icon "Close" at bounding box center [432, 38] width 15 height 15
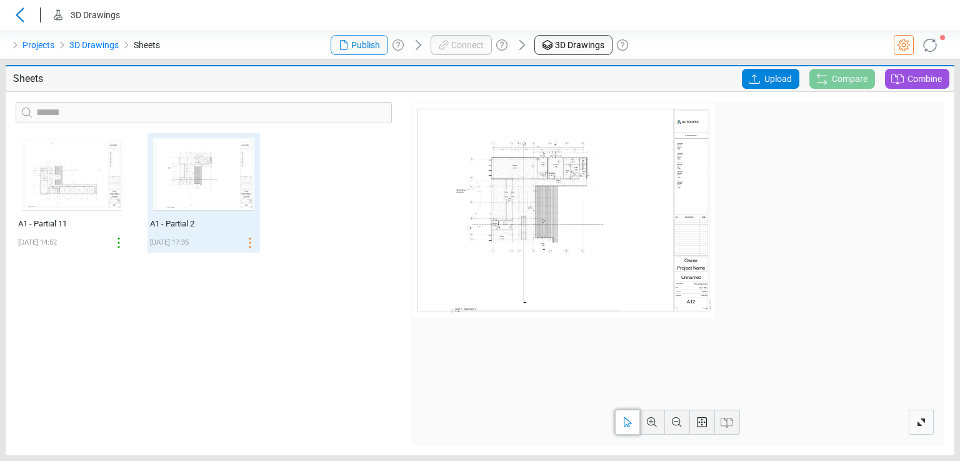
click at [596, 83] on div at bounding box center [483, 79] width 326 height 20
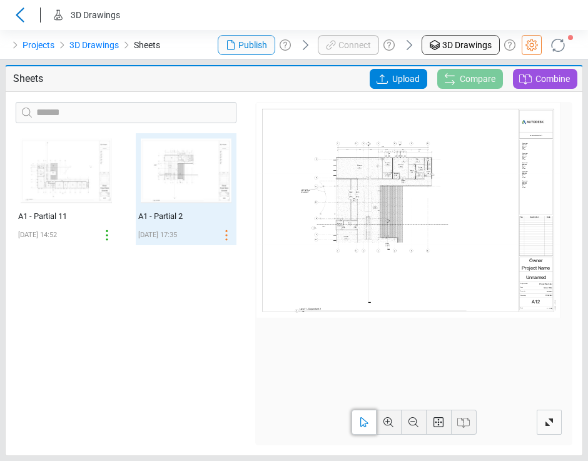
click at [386, 82] on icon at bounding box center [382, 78] width 15 height 15
click at [0, 0] on input "Upload" at bounding box center [0, 0] width 0 height 0
click at [396, 74] on span "Upload" at bounding box center [406, 79] width 28 height 20
click at [0, 0] on input "Upload" at bounding box center [0, 0] width 0 height 0
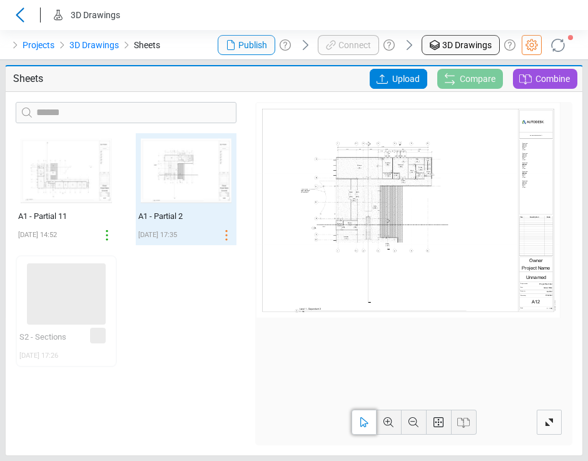
click at [559, 44] on icon at bounding box center [558, 45] width 20 height 20
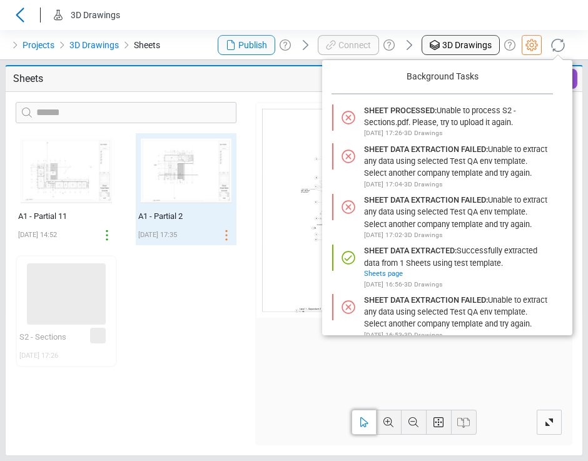
click at [555, 46] on icon at bounding box center [558, 45] width 20 height 20
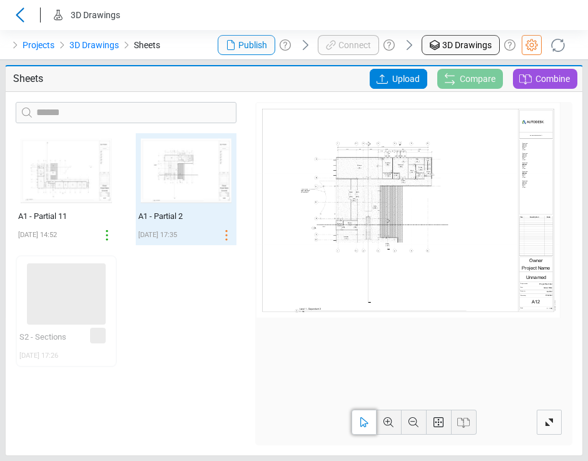
click at [386, 79] on icon at bounding box center [382, 78] width 15 height 15
click at [0, 0] on input "Upload" at bounding box center [0, 0] width 0 height 0
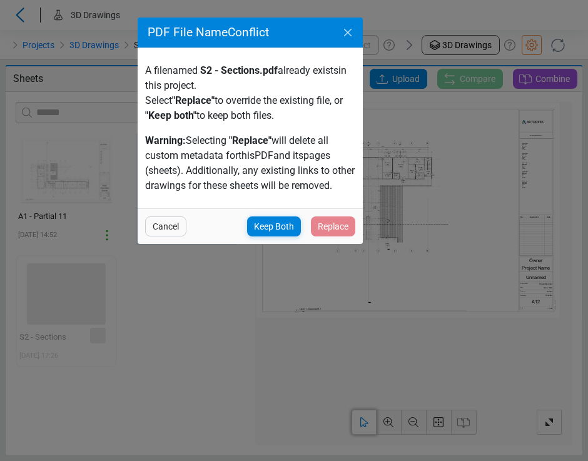
click at [347, 36] on icon "Close" at bounding box center [347, 32] width 15 height 15
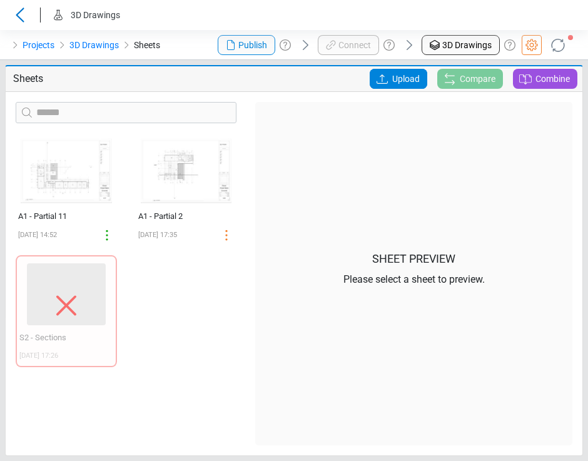
click at [385, 78] on icon at bounding box center [382, 78] width 15 height 15
click at [0, 0] on input "Upload" at bounding box center [0, 0] width 0 height 0
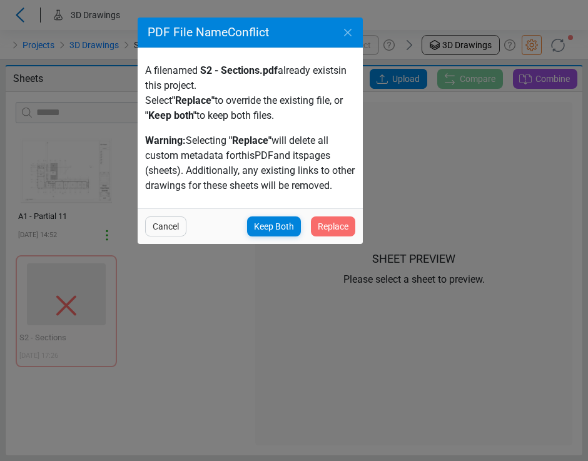
click at [325, 226] on span "Replace" at bounding box center [333, 226] width 31 height 15
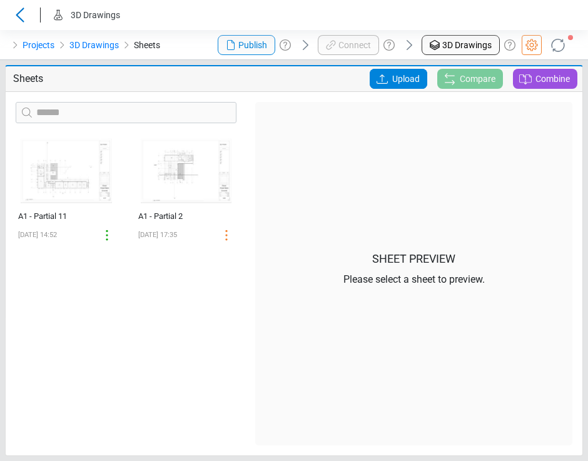
click at [558, 47] on icon at bounding box center [558, 45] width 20 height 20
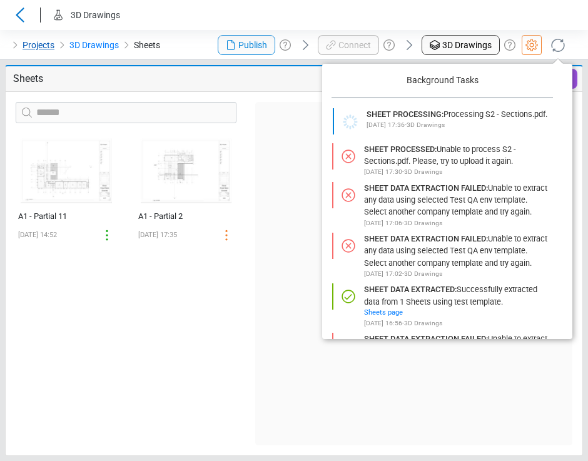
click at [26, 43] on link "Projects" at bounding box center [39, 45] width 32 height 15
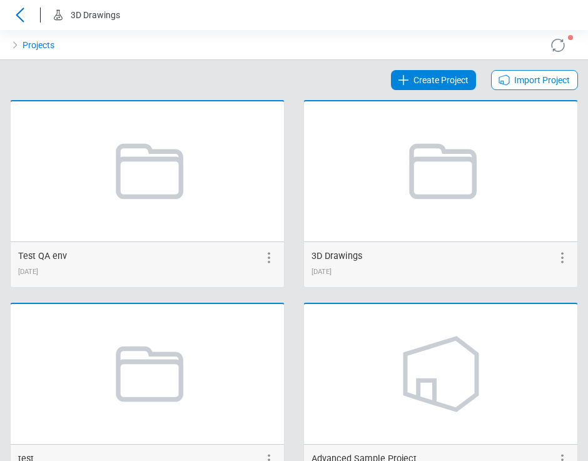
click at [426, 82] on span "Create Project" at bounding box center [440, 80] width 55 height 15
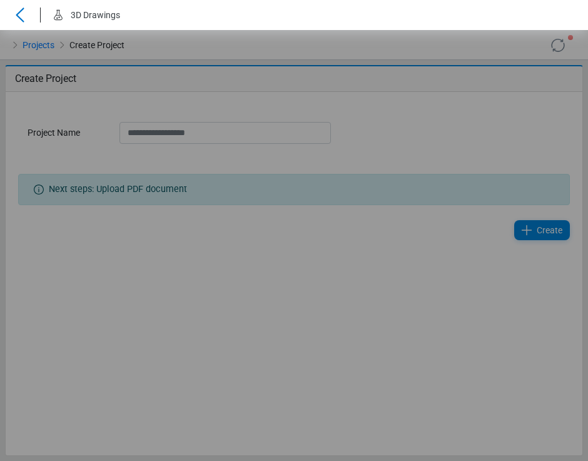
click at [231, 128] on div "Loading... Loading... Loading..." at bounding box center [294, 245] width 588 height 431
click at [228, 133] on div "Loading... Loading... Loading..." at bounding box center [294, 245] width 588 height 431
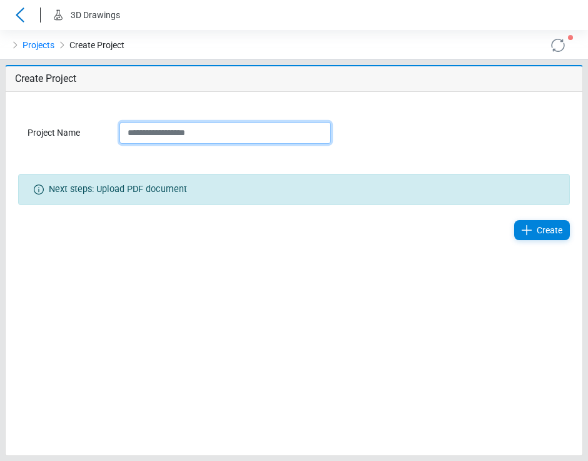
click at [185, 136] on input "Project Name" at bounding box center [224, 133] width 211 height 22
type input "******"
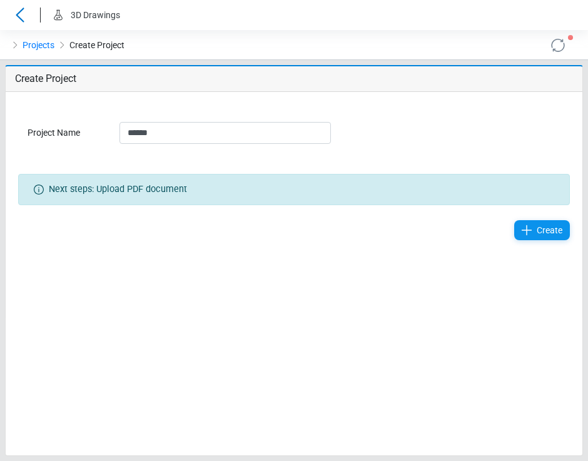
click at [537, 221] on div "Create" at bounding box center [542, 230] width 56 height 20
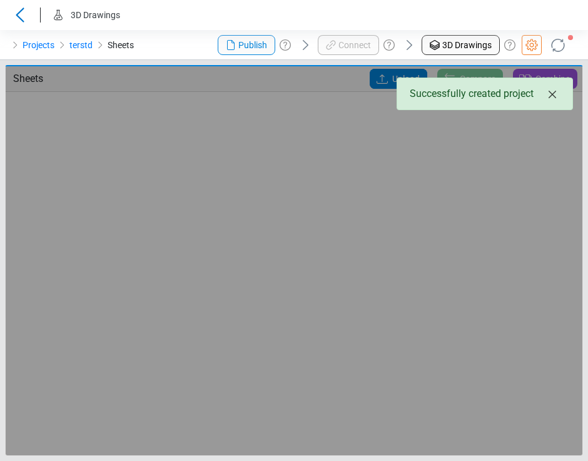
click at [550, 94] on icon "Close" at bounding box center [552, 95] width 8 height 8
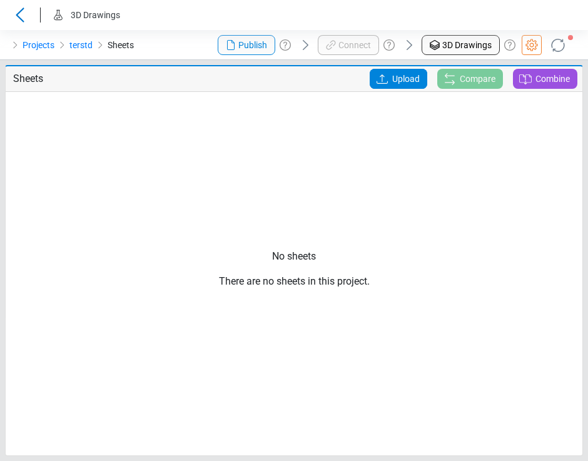
click at [381, 83] on icon at bounding box center [381, 78] width 11 height 9
click at [0, 0] on input "Upload" at bounding box center [0, 0] width 0 height 0
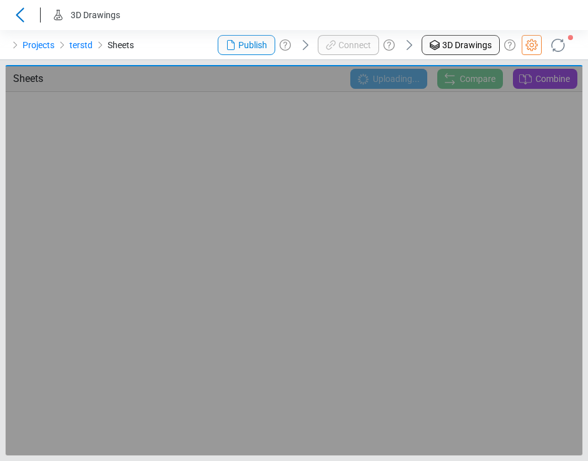
click at [557, 39] on icon at bounding box center [557, 45] width 25 height 25
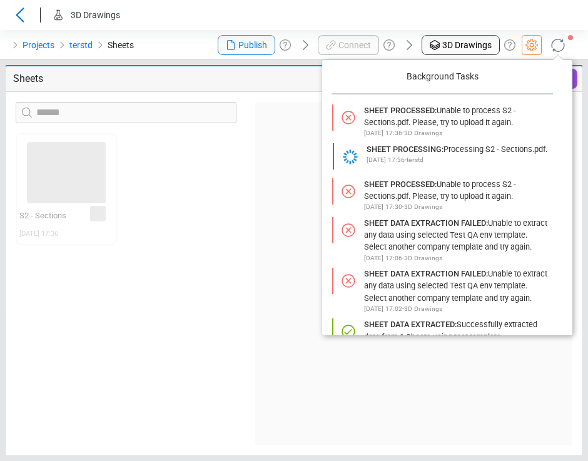
click at [214, 162] on div "‌ S2 - Sections [DATE] 17:36 ‌" at bounding box center [125, 289] width 239 height 312
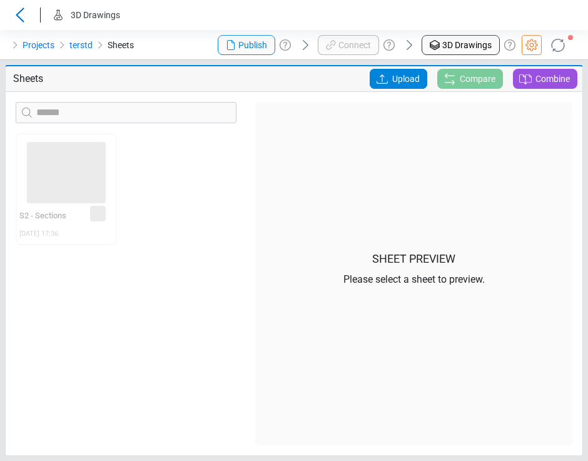
click at [418, 73] on span "Upload" at bounding box center [406, 79] width 28 height 20
click at [0, 0] on input "Upload" at bounding box center [0, 0] width 0 height 0
click at [555, 42] on icon at bounding box center [558, 45] width 24 height 24
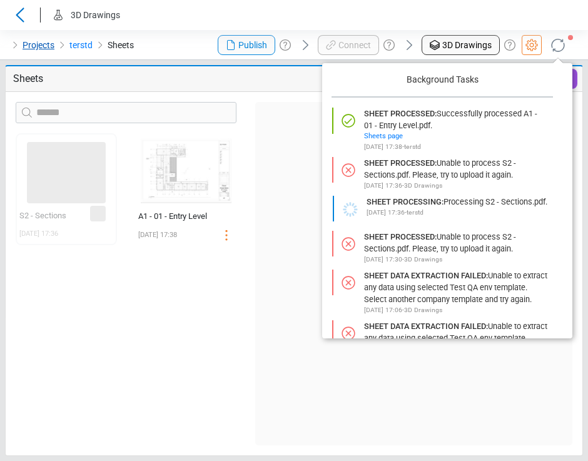
click at [39, 42] on link "Projects" at bounding box center [39, 45] width 32 height 15
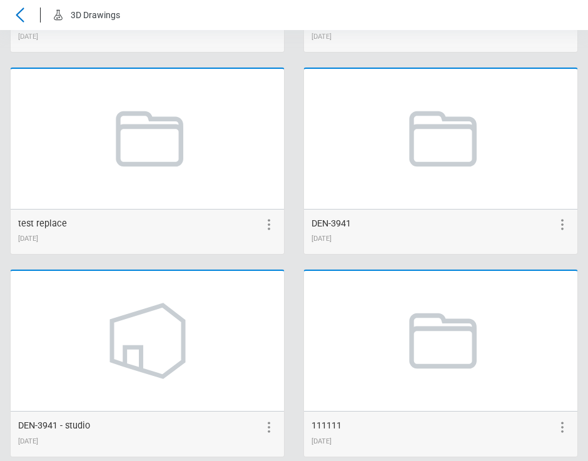
scroll to position [1247, 0]
click at [419, 148] on icon at bounding box center [440, 138] width 95 height 95
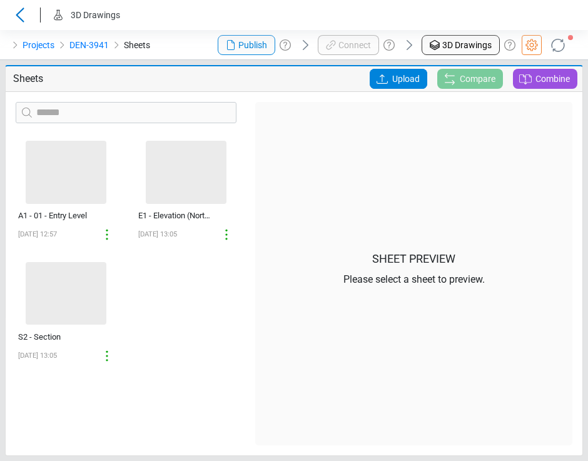
click at [387, 81] on icon at bounding box center [382, 78] width 15 height 15
click at [0, 0] on input "Upload" at bounding box center [0, 0] width 0 height 0
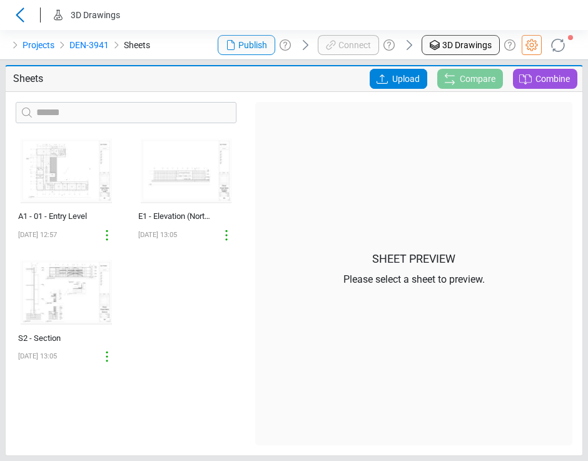
click at [559, 42] on body "3D Drawings Projects DEN-3941 Sheets Publish Connect 3D Drawings Sheets Upload …" at bounding box center [294, 230] width 588 height 461
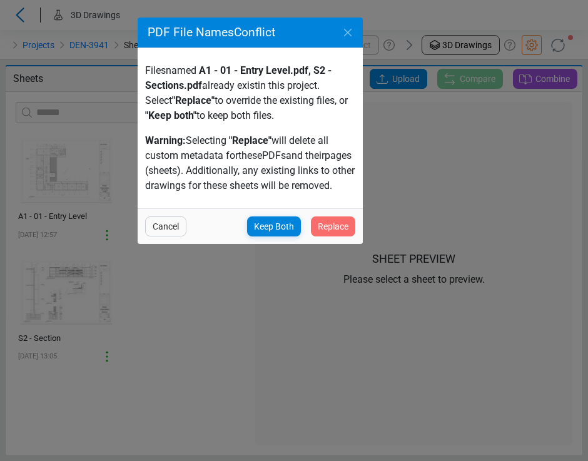
click at [318, 236] on div "Replace" at bounding box center [333, 226] width 44 height 20
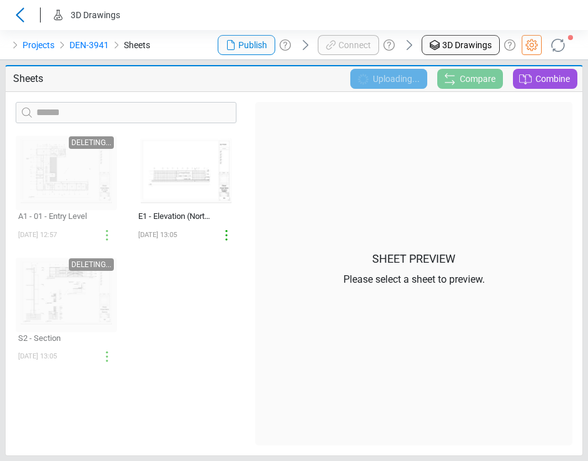
click at [559, 47] on icon at bounding box center [557, 45] width 23 height 23
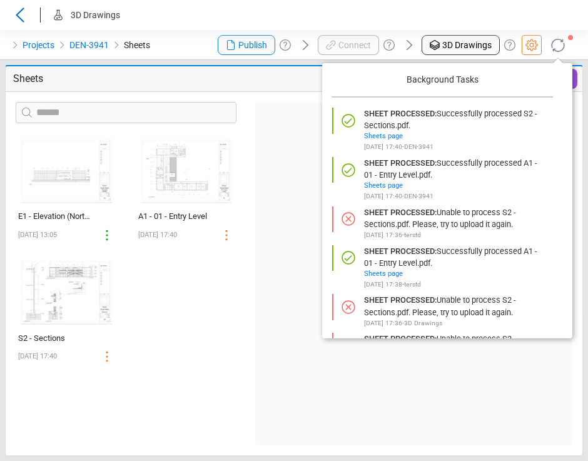
click at [219, 300] on div "‌ E1 - Elevation (North) [DATE] 13:05 ‌ A1 - 01 - Entry Level [DATE] 17:40 ‌ S2…" at bounding box center [125, 289] width 239 height 312
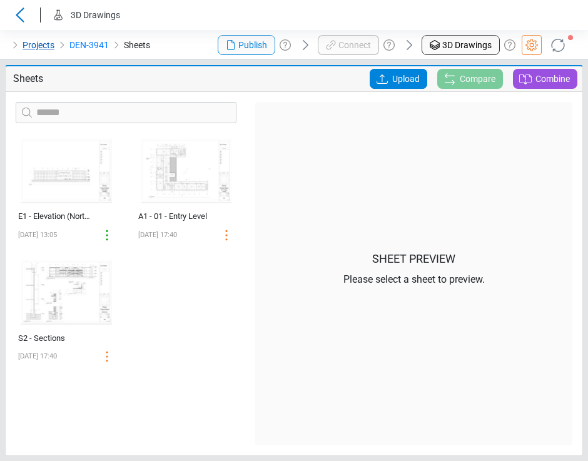
click at [44, 44] on link "Projects" at bounding box center [39, 45] width 32 height 15
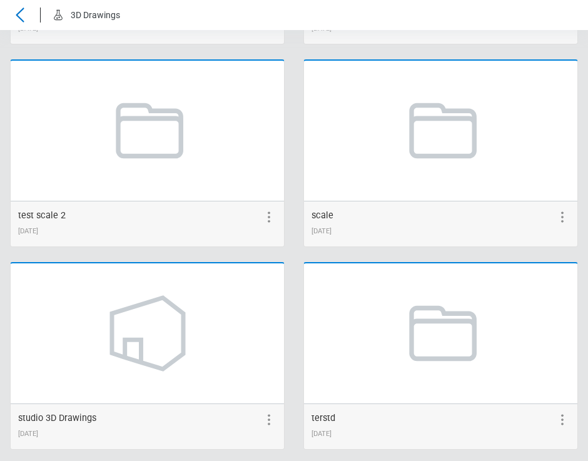
scroll to position [1872, 0]
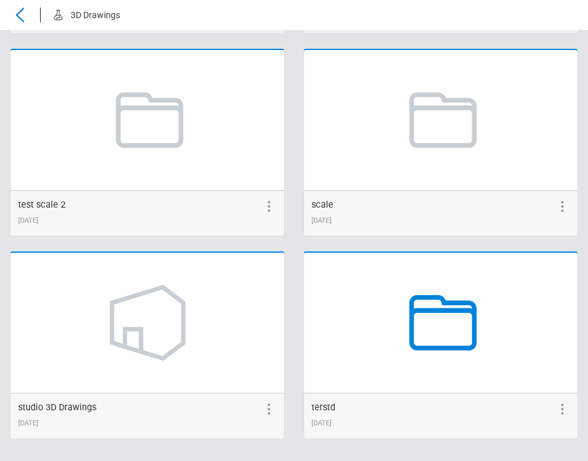
click at [425, 336] on icon at bounding box center [440, 322] width 95 height 95
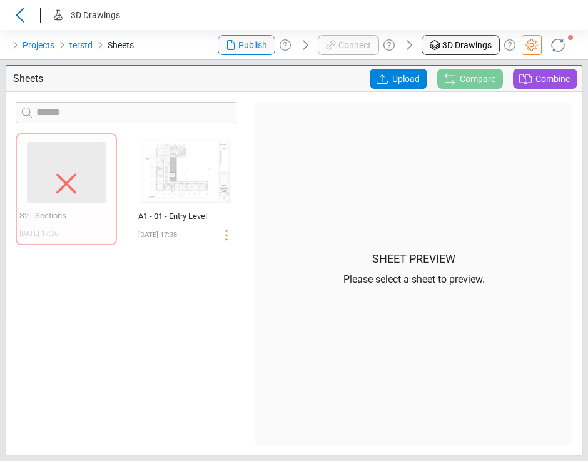
click at [396, 86] on span "Upload" at bounding box center [406, 79] width 28 height 20
click at [0, 0] on input "Upload" at bounding box center [0, 0] width 0 height 0
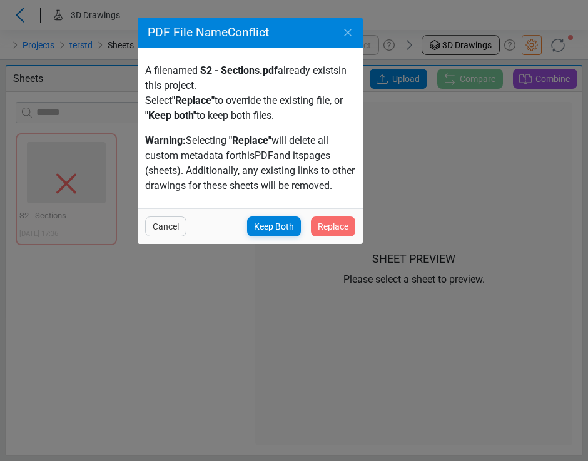
click at [338, 219] on span "Replace" at bounding box center [333, 226] width 31 height 15
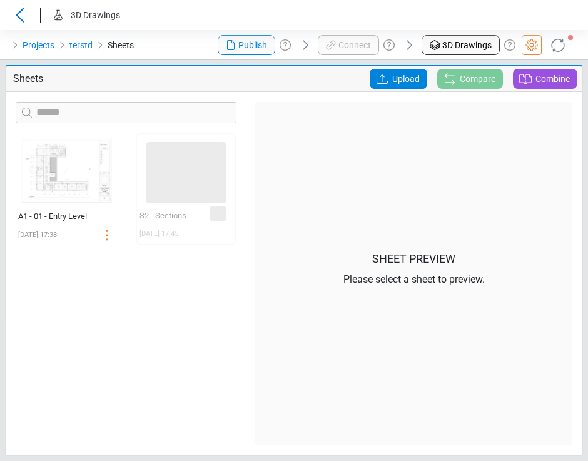
click at [558, 44] on icon at bounding box center [557, 44] width 27 height 27
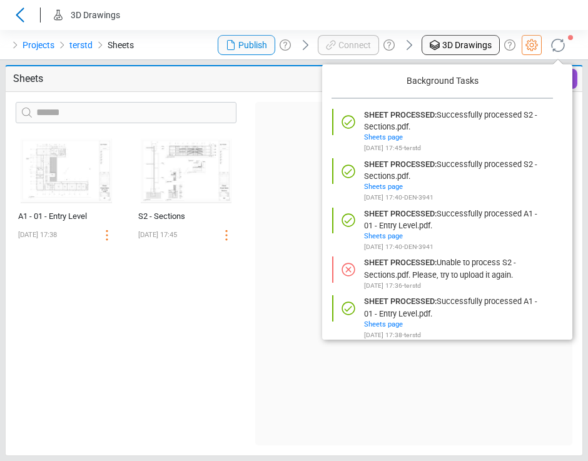
click at [558, 44] on icon at bounding box center [558, 45] width 20 height 20
